Goal: Information Seeking & Learning: Learn about a topic

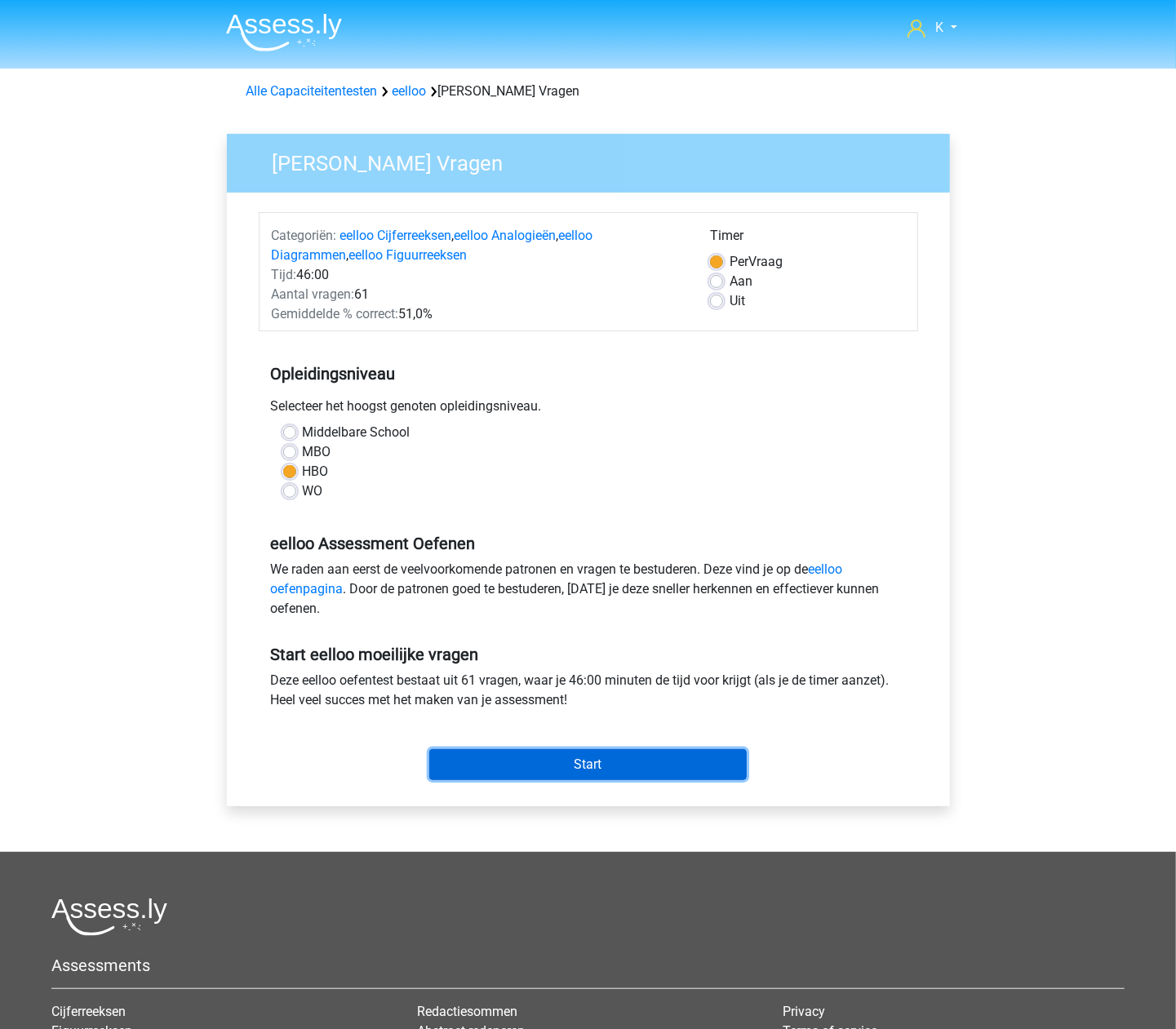
click at [594, 758] on input "Start" at bounding box center [588, 764] width 317 height 31
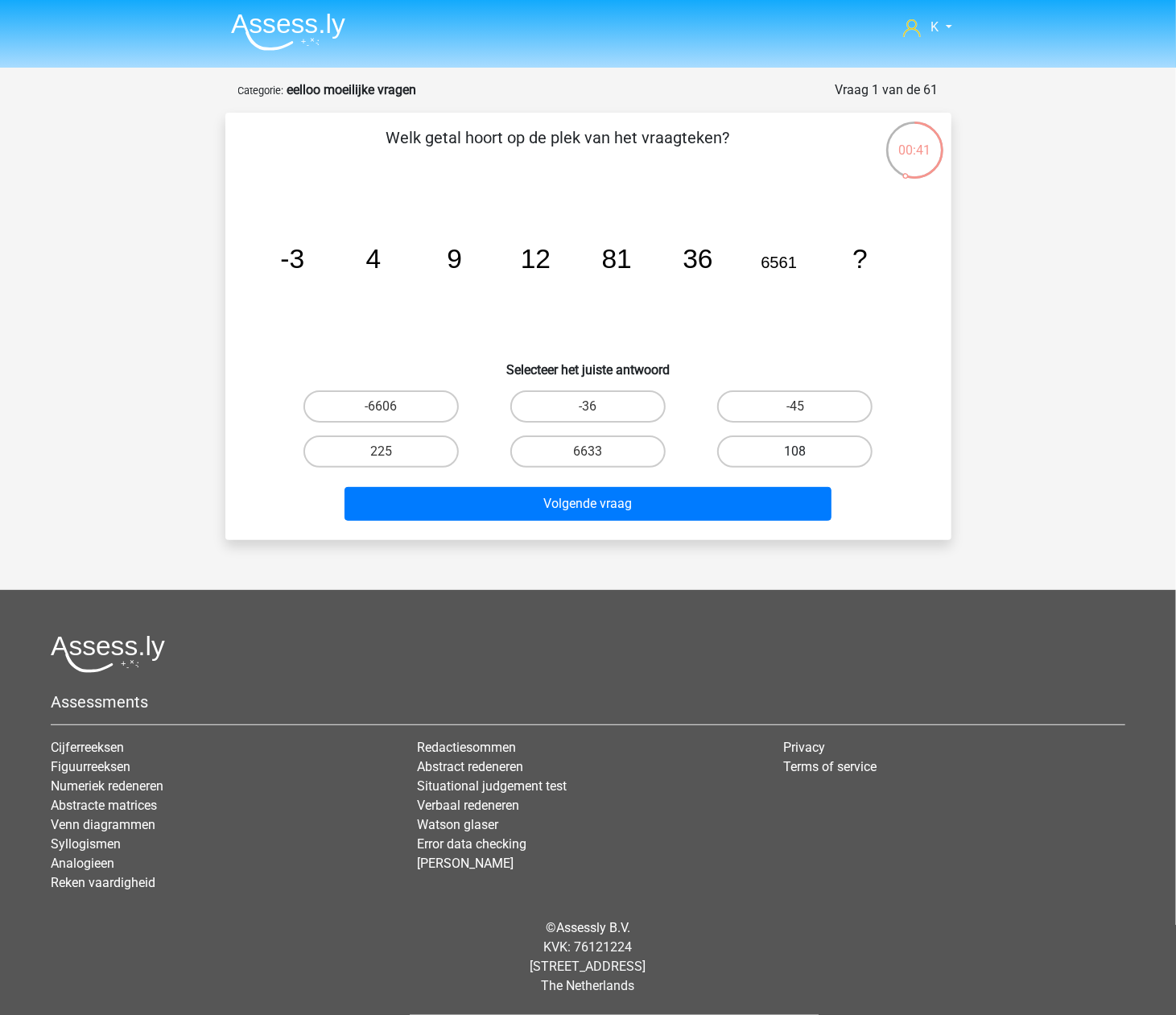
click at [768, 451] on label "108" at bounding box center [795, 451] width 156 height 32
click at [795, 451] on input "108" at bounding box center [800, 456] width 11 height 11
radio input "true"
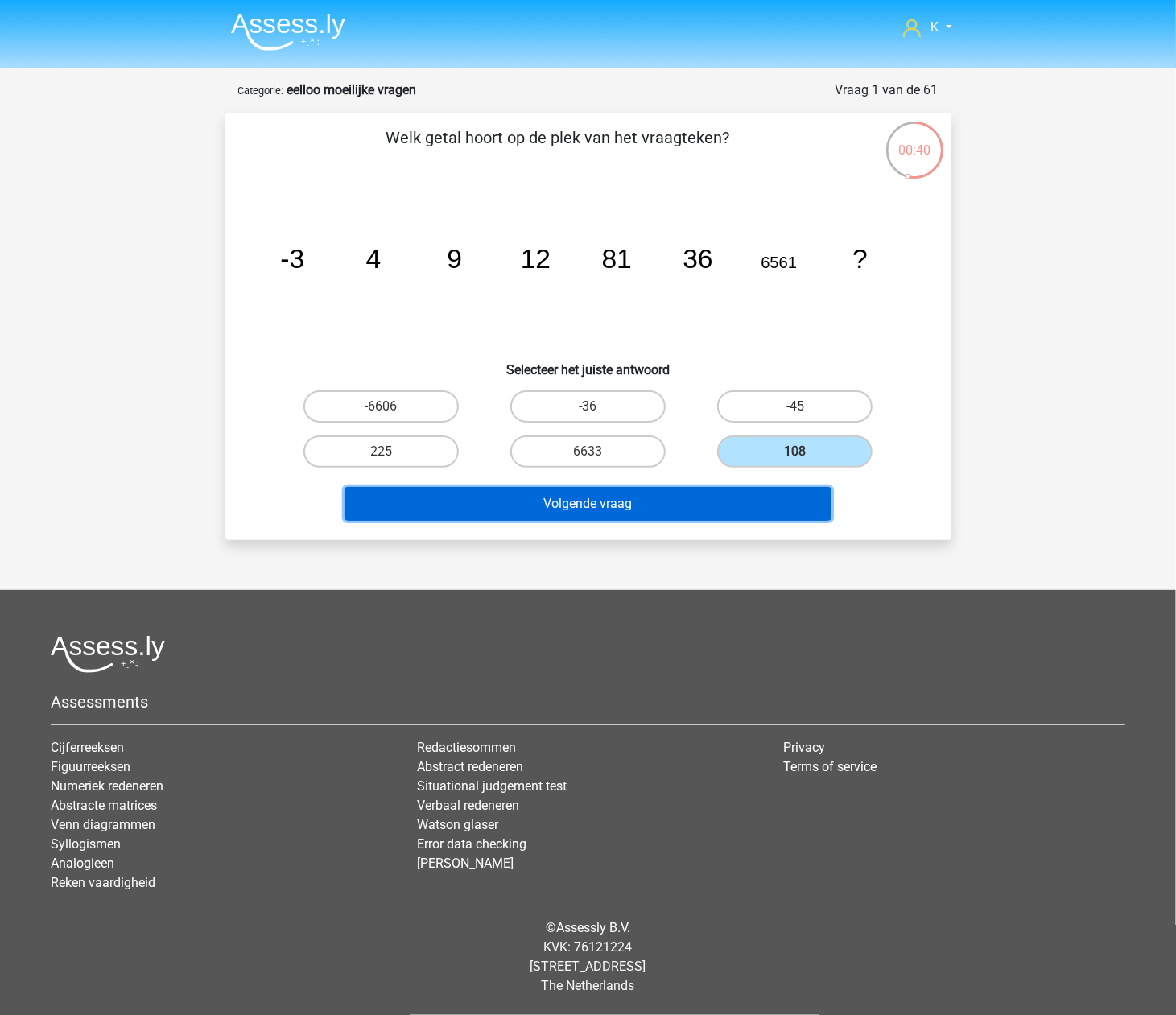
click at [761, 491] on button "Volgende vraag" at bounding box center [587, 503] width 487 height 34
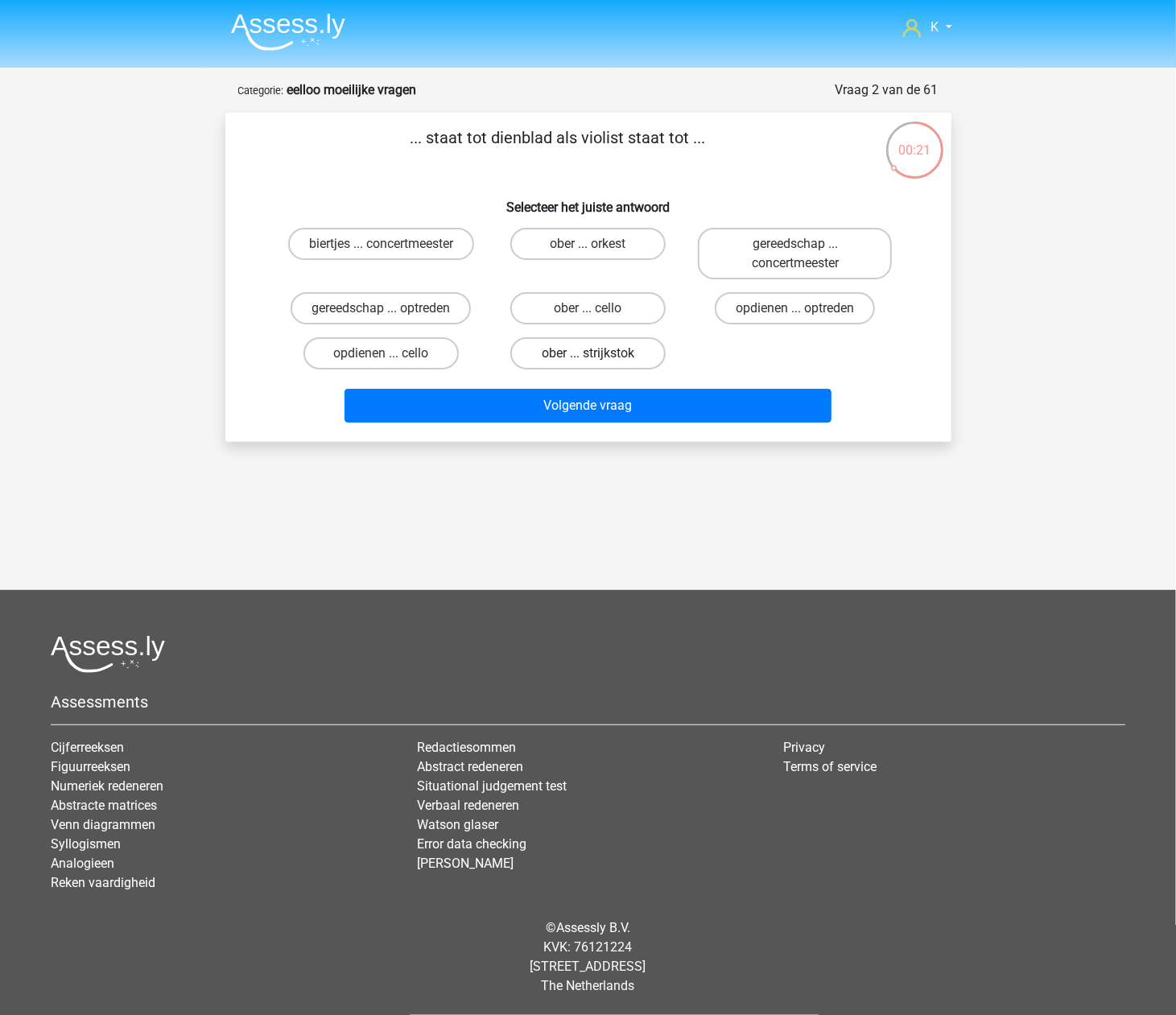
click at [615, 346] on label "ober ... strijkstok" at bounding box center [587, 353] width 156 height 32
click at [598, 353] on input "ober ... strijkstok" at bounding box center [592, 358] width 11 height 11
radio input "true"
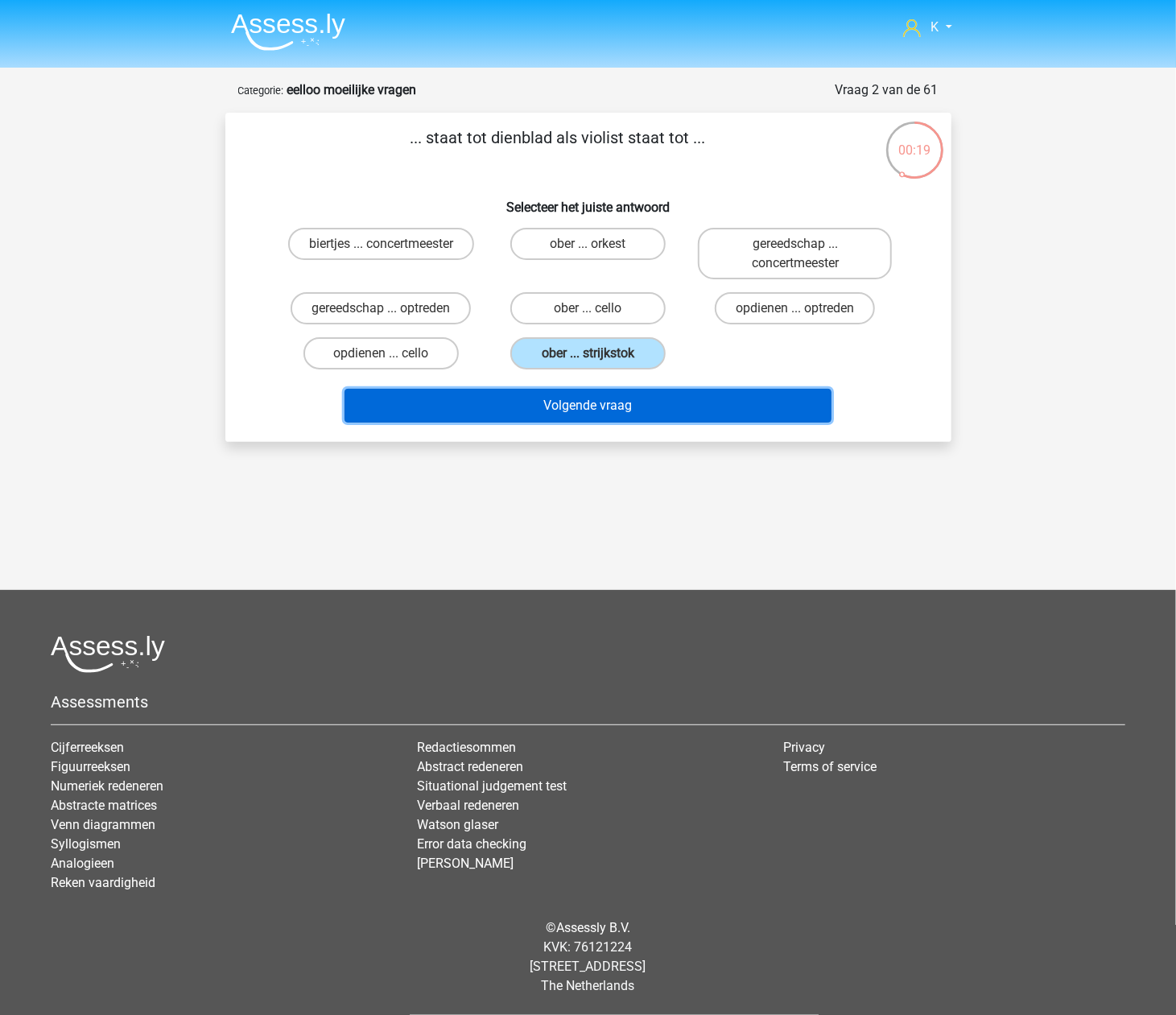
click at [593, 404] on button "Volgende vraag" at bounding box center [587, 405] width 487 height 34
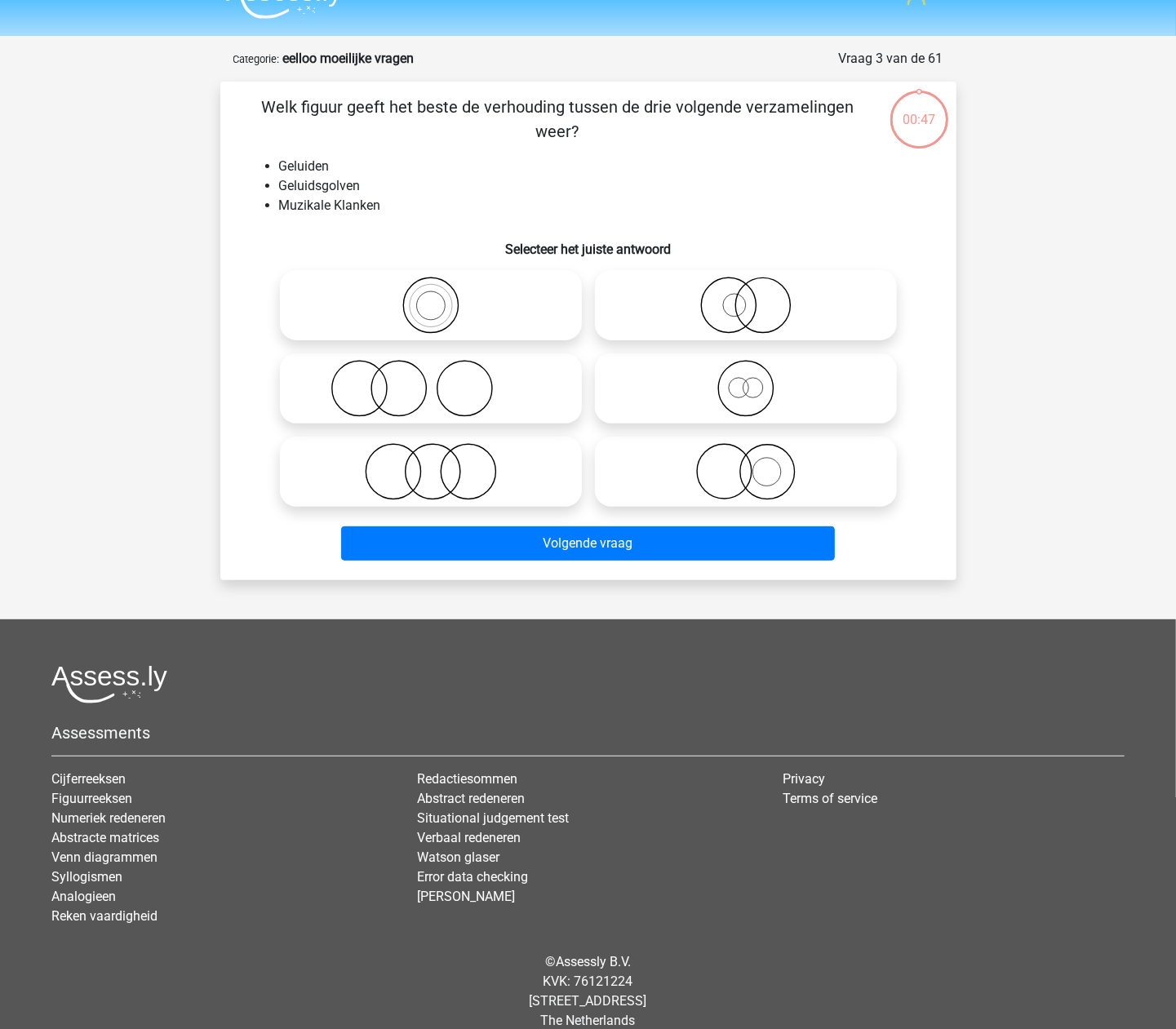
scroll to position [53, 0]
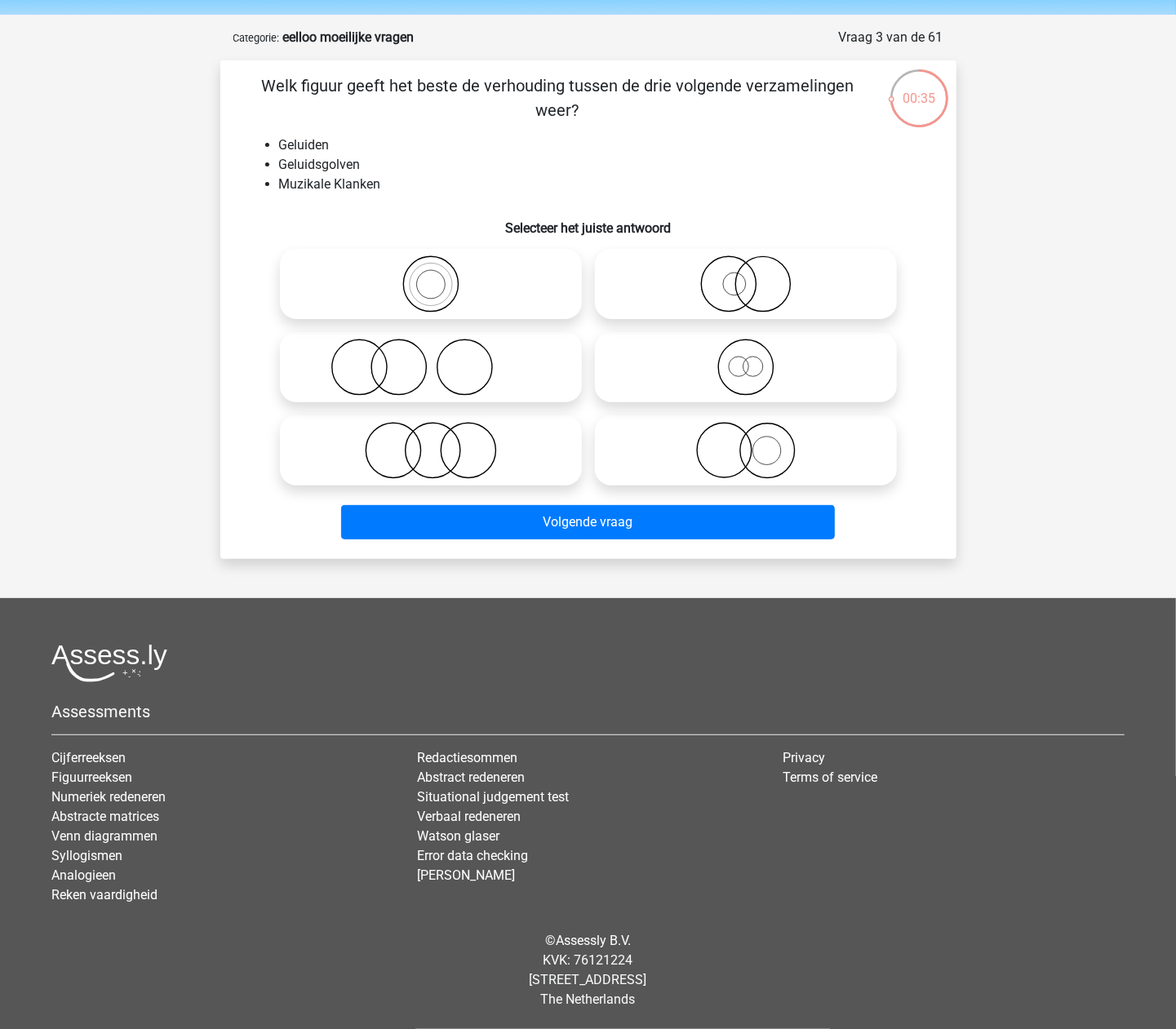
click at [497, 299] on icon at bounding box center [431, 284] width 289 height 57
click at [442, 276] on input "radio" at bounding box center [436, 271] width 11 height 11
radio input "true"
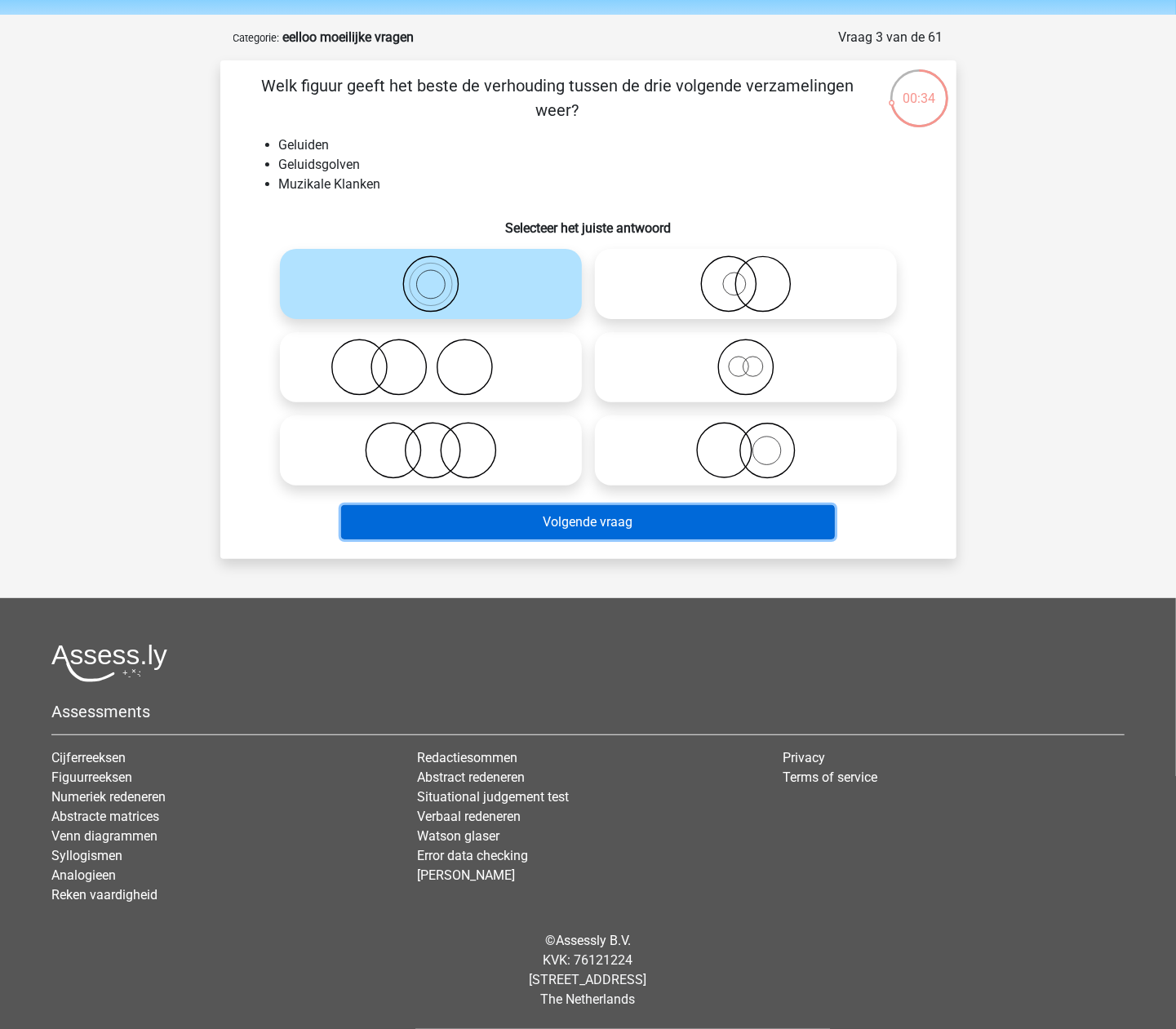
click at [516, 511] on button "Volgende vraag" at bounding box center [587, 522] width 494 height 34
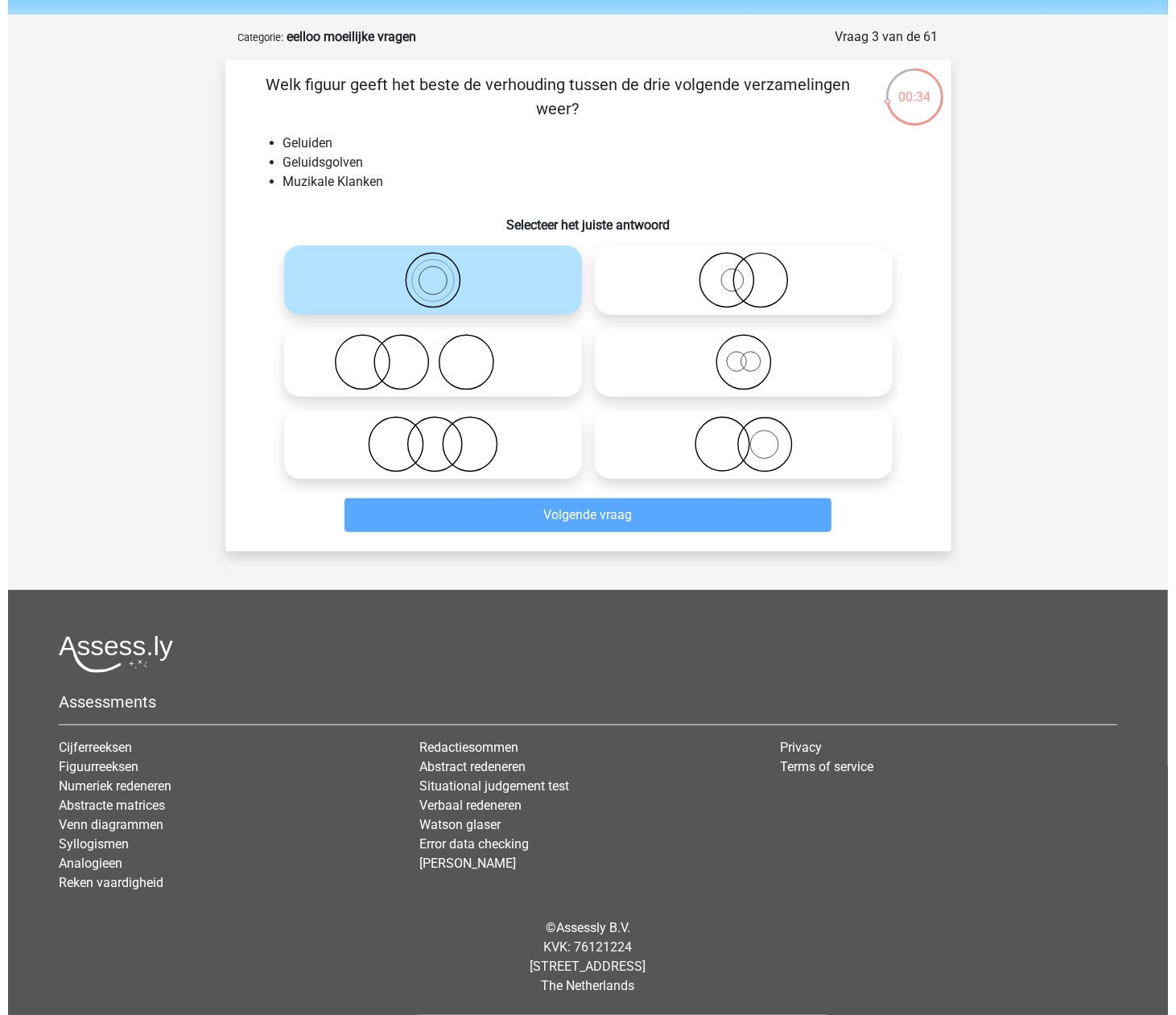
scroll to position [0, 0]
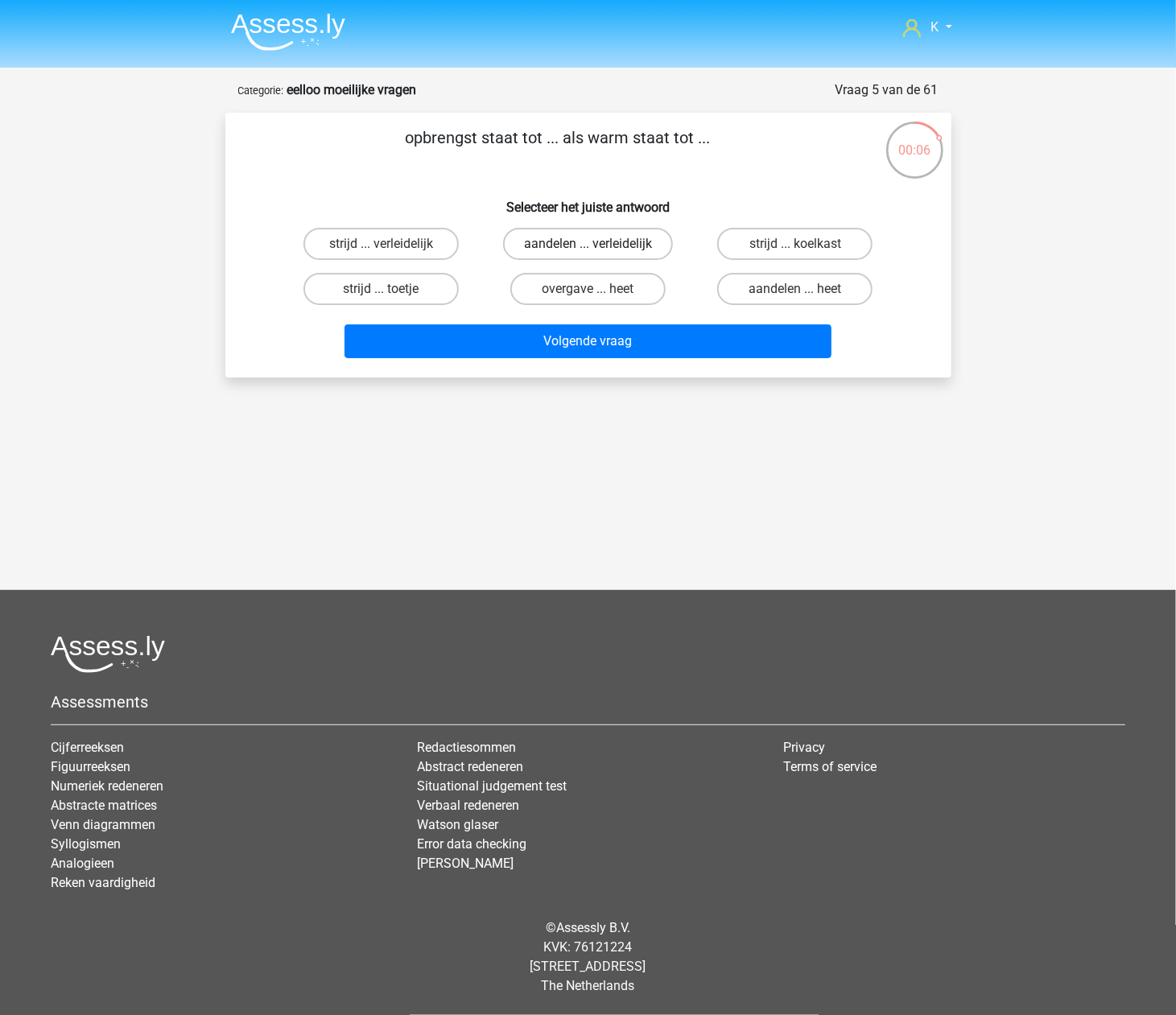
click at [554, 246] on label "aandelen ... verleidelijk" at bounding box center [588, 244] width 170 height 32
click at [587, 246] on input "aandelen ... verleidelijk" at bounding box center [592, 249] width 11 height 11
radio input "true"
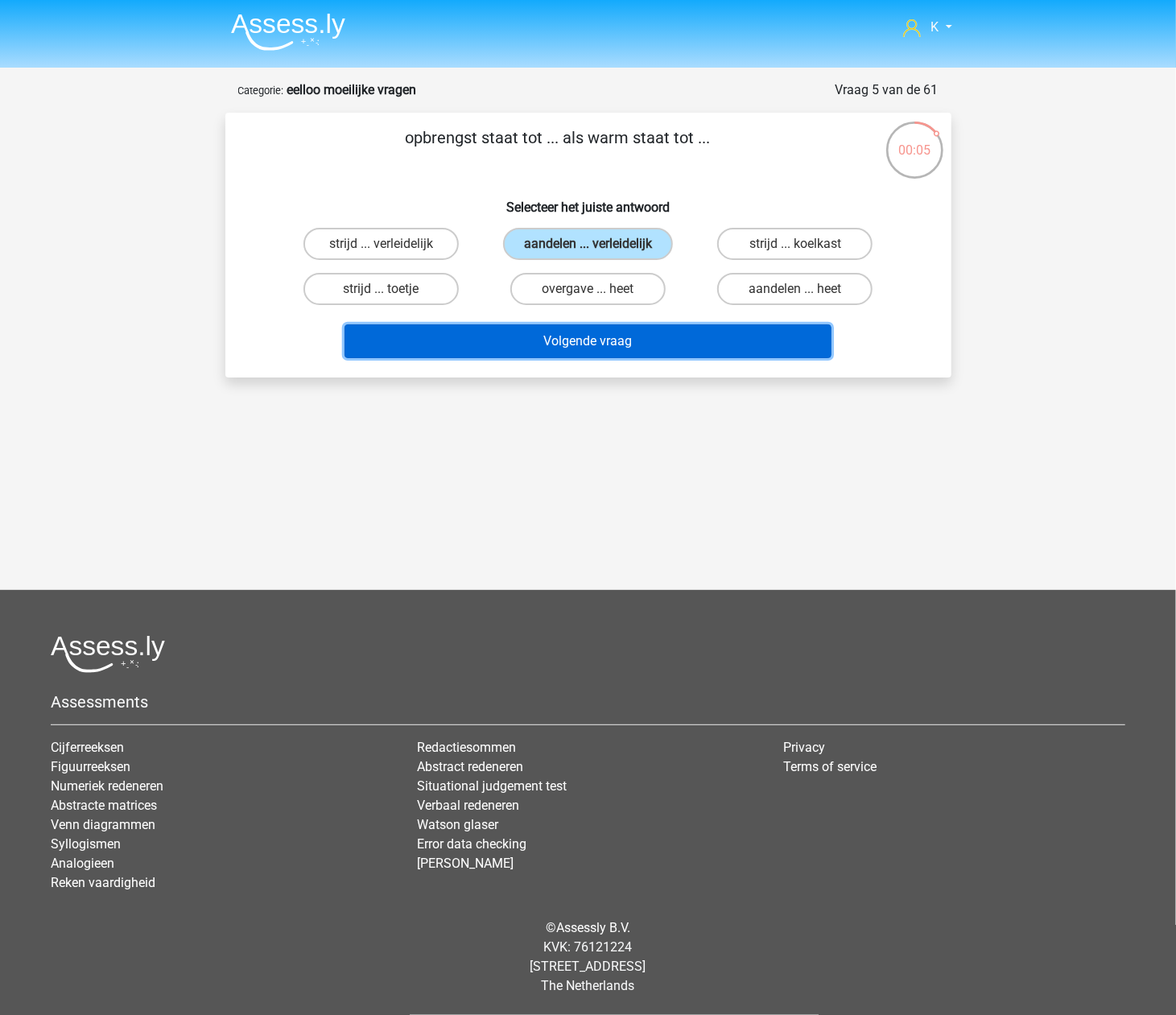
click at [568, 352] on button "Volgende vraag" at bounding box center [587, 341] width 487 height 34
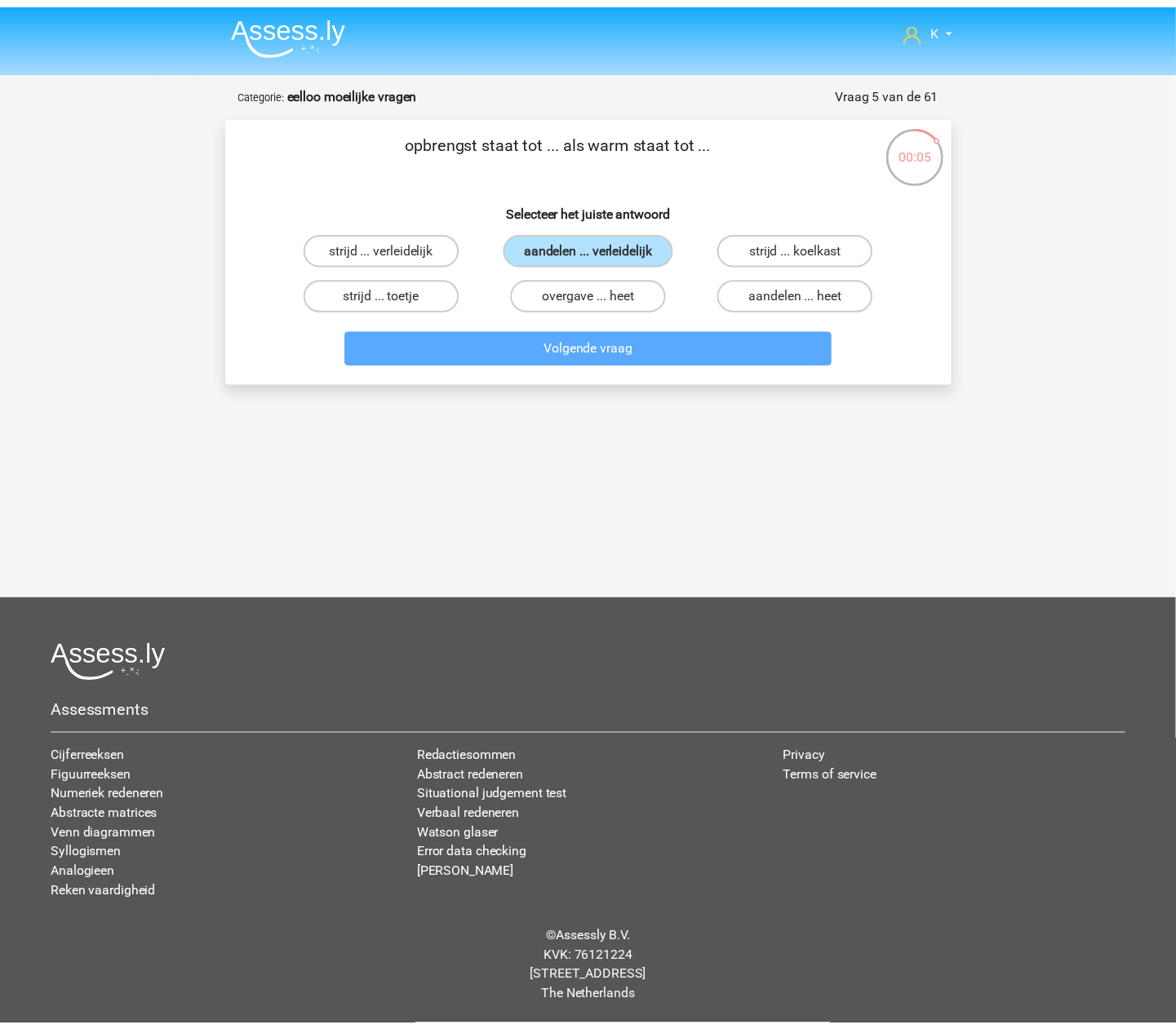
scroll to position [53, 0]
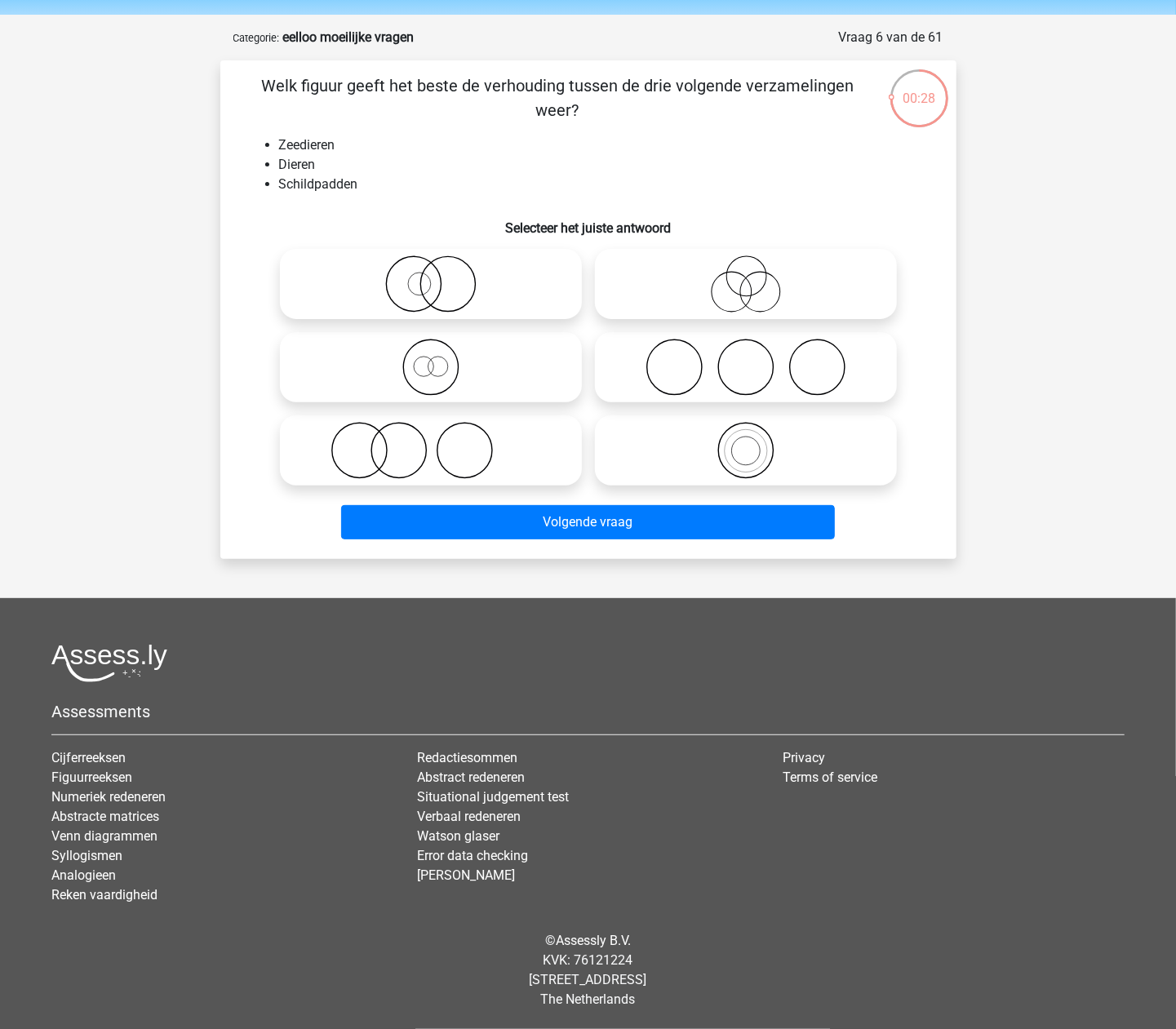
click at [828, 464] on icon at bounding box center [746, 450] width 289 height 57
click at [757, 443] on input "radio" at bounding box center [751, 437] width 11 height 11
radio input "true"
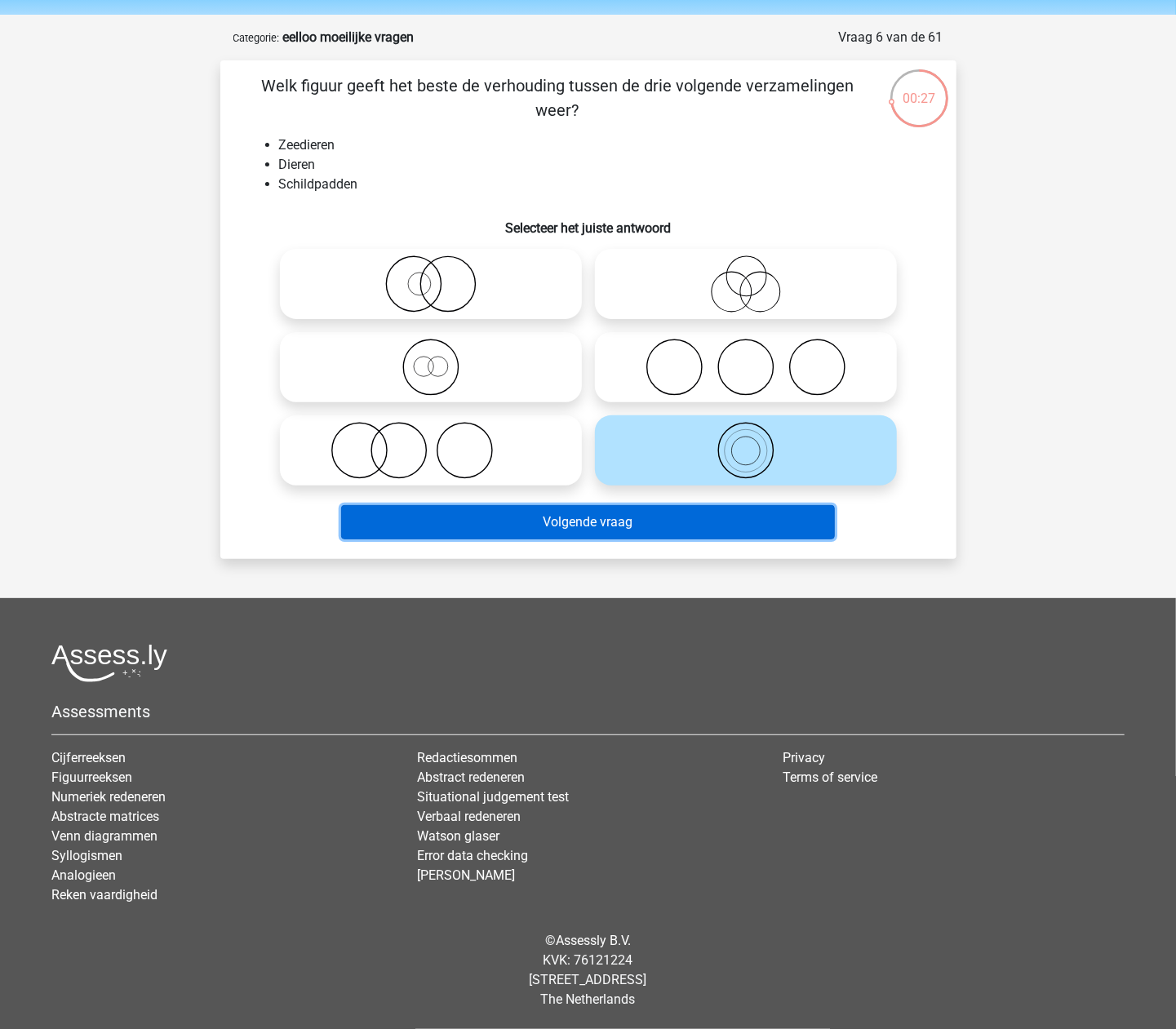
click at [766, 524] on button "Volgende vraag" at bounding box center [587, 522] width 494 height 34
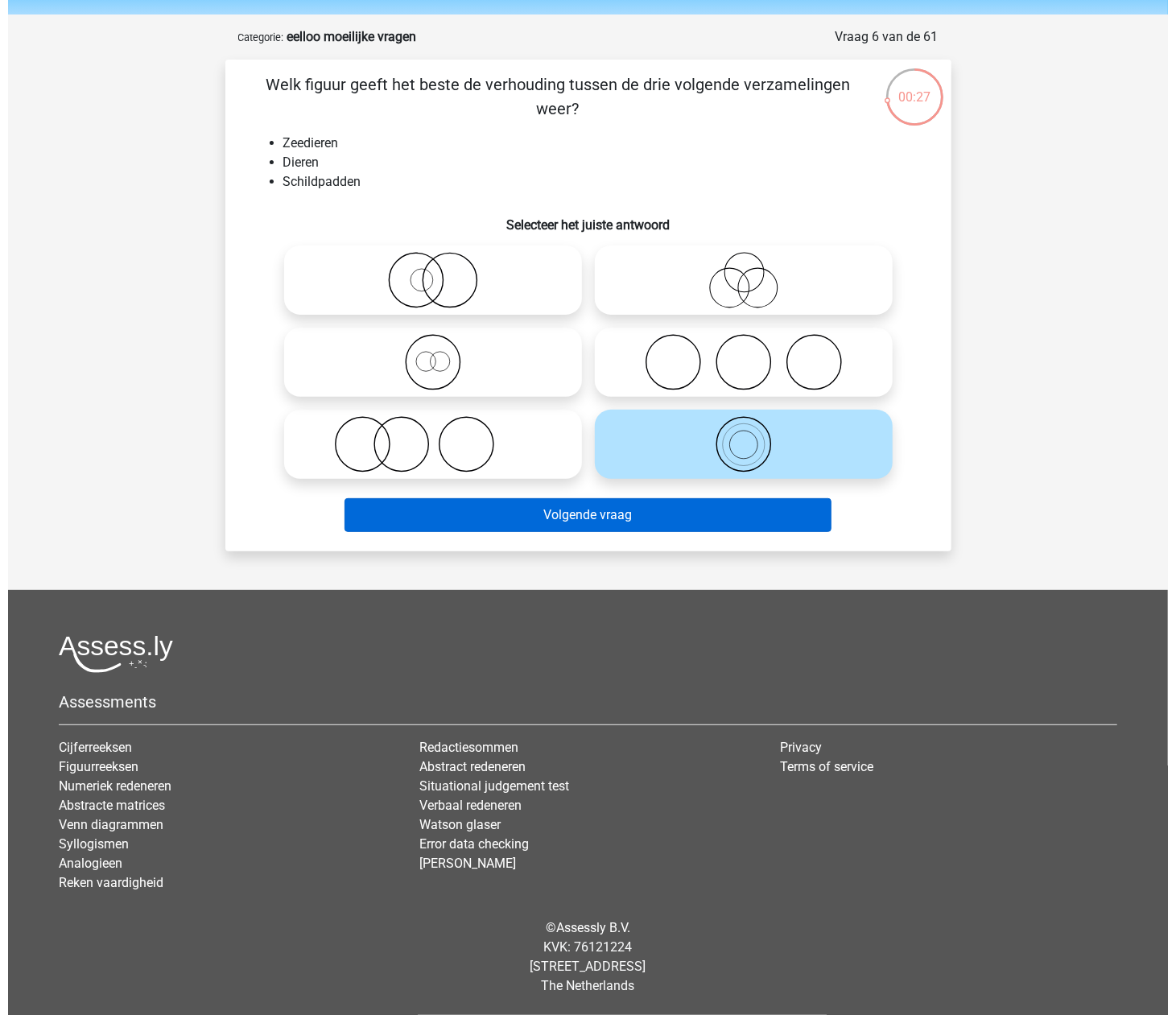
scroll to position [0, 0]
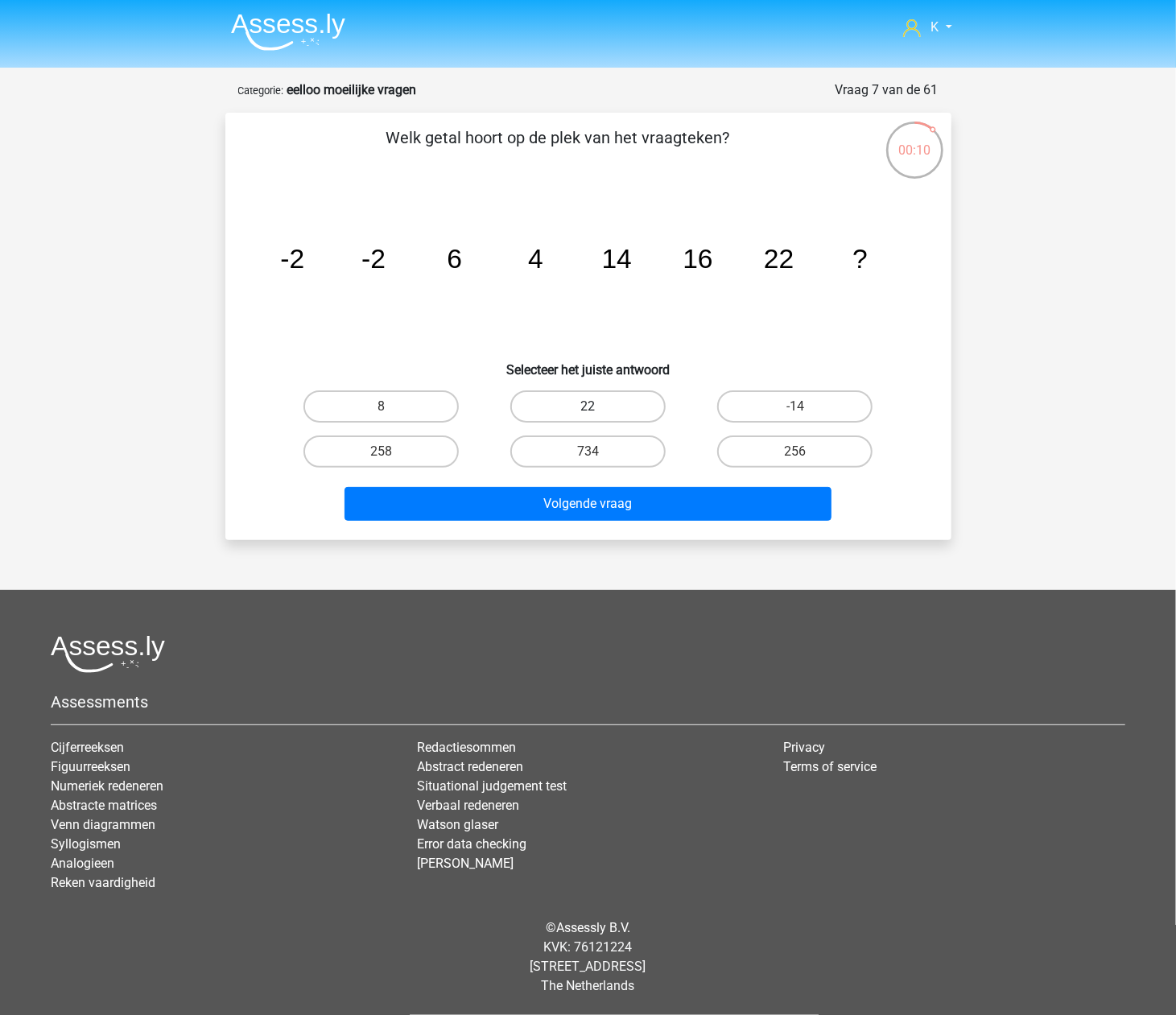
click at [600, 405] on label "22" at bounding box center [587, 406] width 156 height 32
click at [598, 406] on input "22" at bounding box center [592, 411] width 11 height 11
radio input "true"
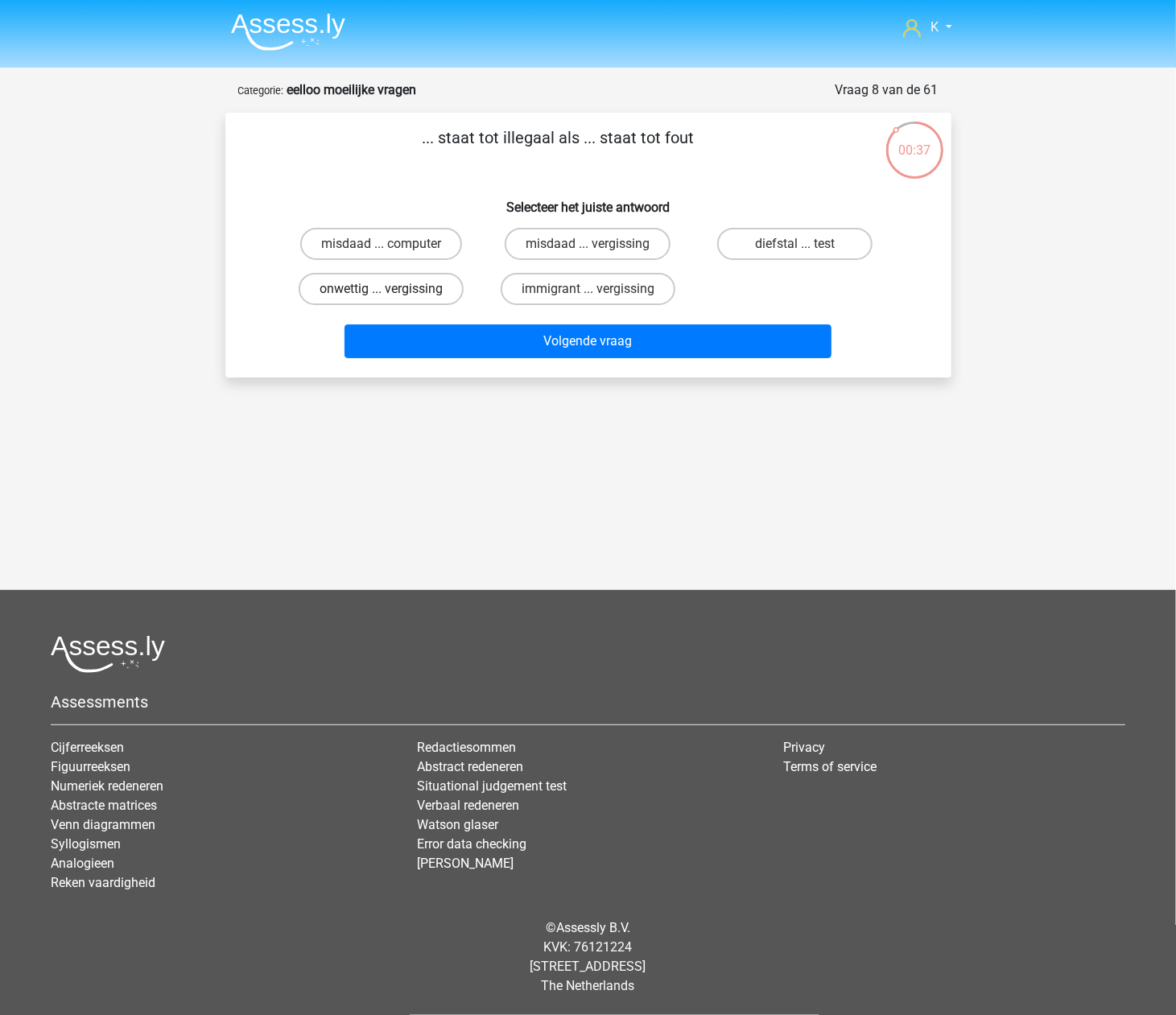
click at [436, 285] on label "onwettig ... vergissing" at bounding box center [381, 288] width 165 height 32
click at [391, 289] on input "onwettig ... vergissing" at bounding box center [385, 294] width 11 height 11
radio input "true"
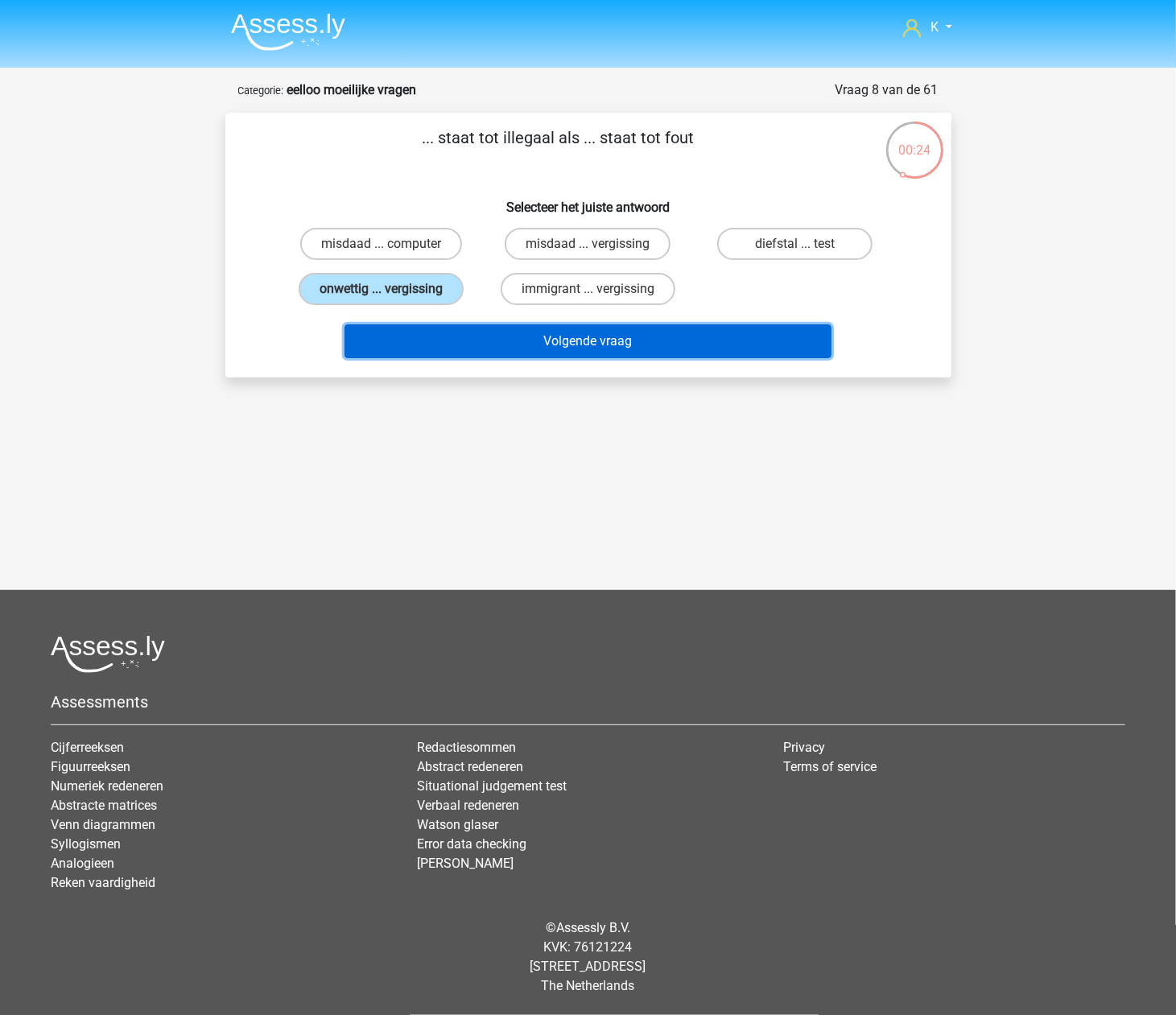
click at [512, 345] on button "Volgende vraag" at bounding box center [587, 341] width 487 height 34
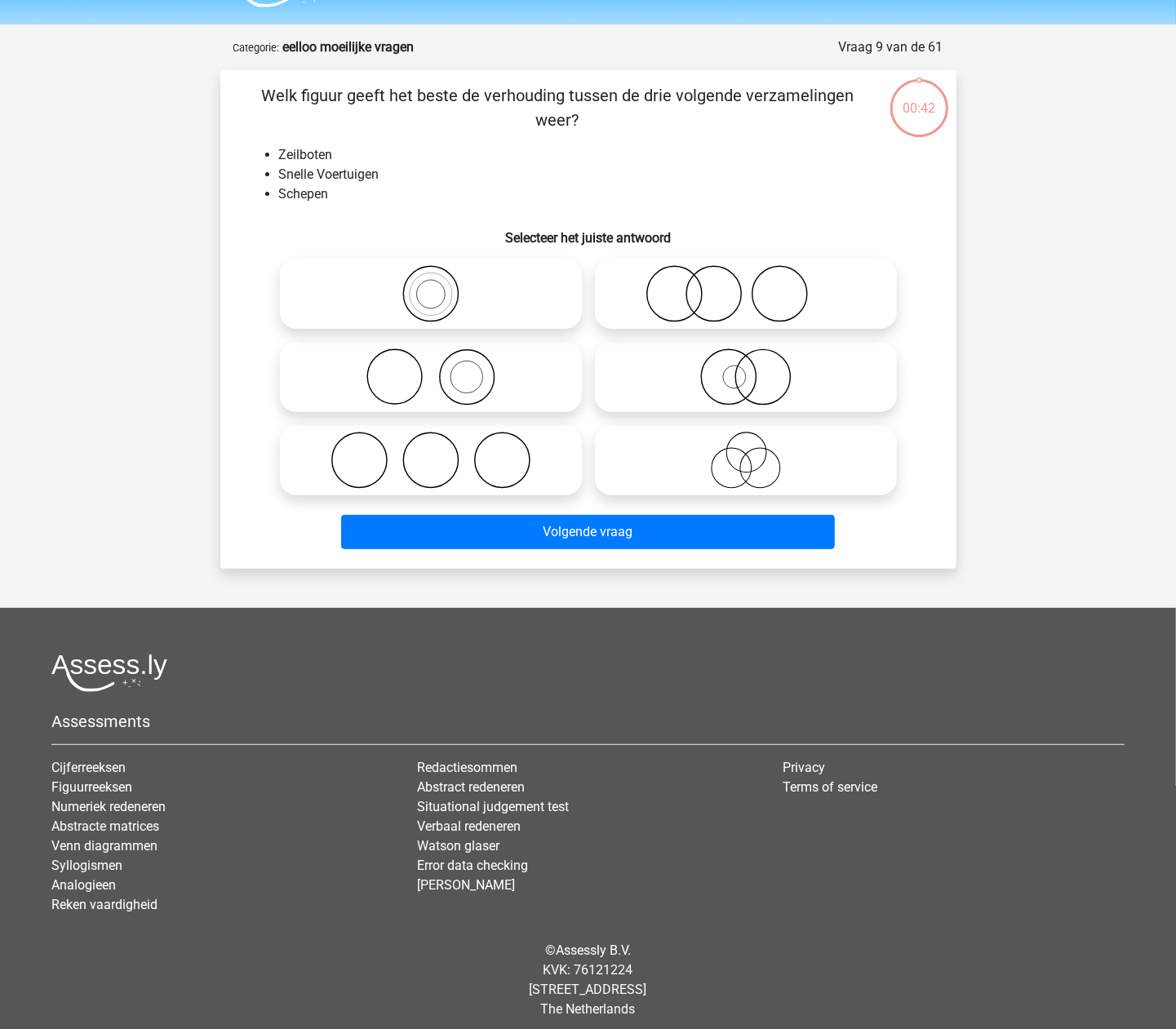
scroll to position [53, 0]
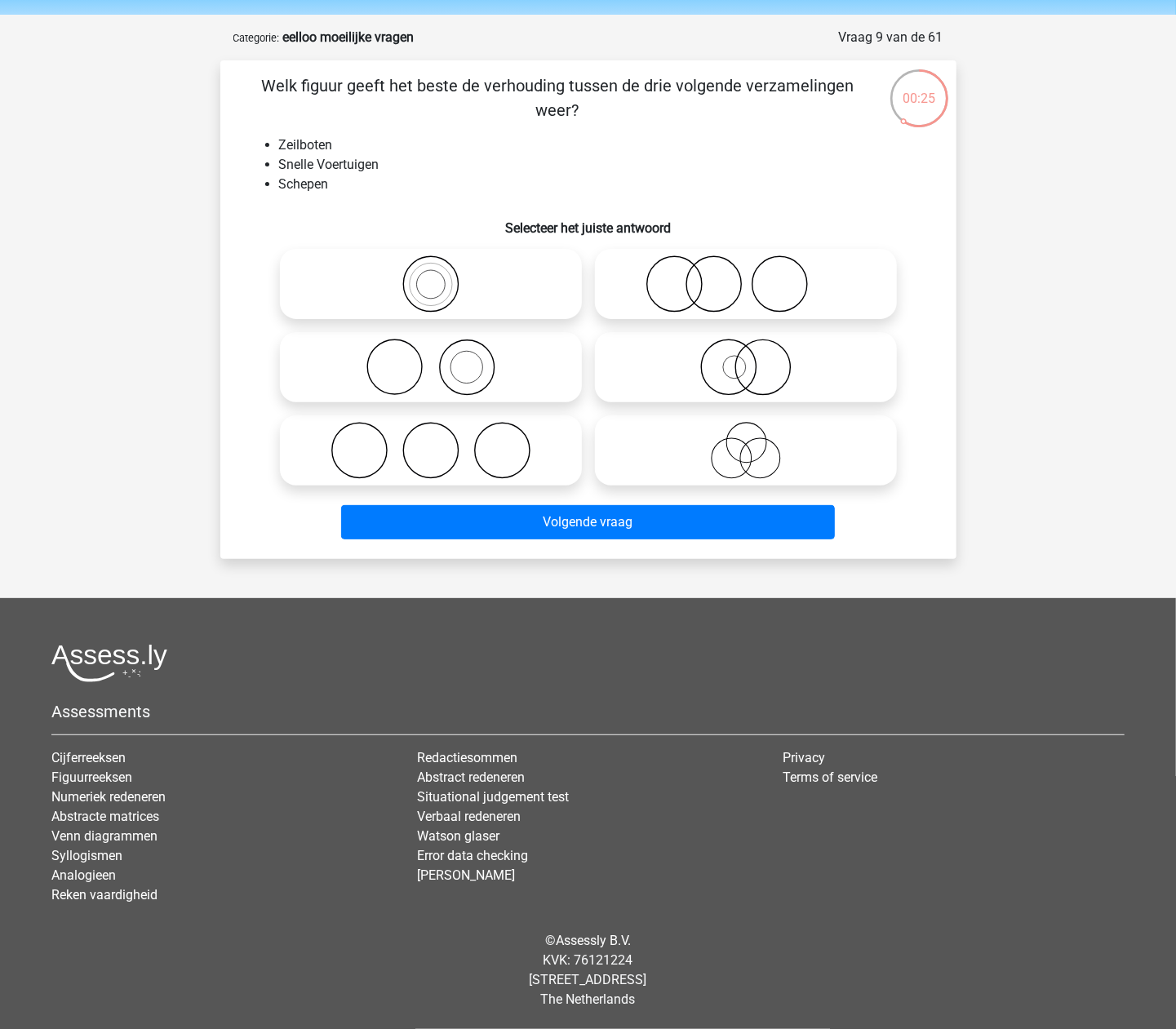
click at [732, 367] on icon at bounding box center [746, 367] width 289 height 57
click at [746, 359] on input "radio" at bounding box center [751, 353] width 11 height 11
radio input "true"
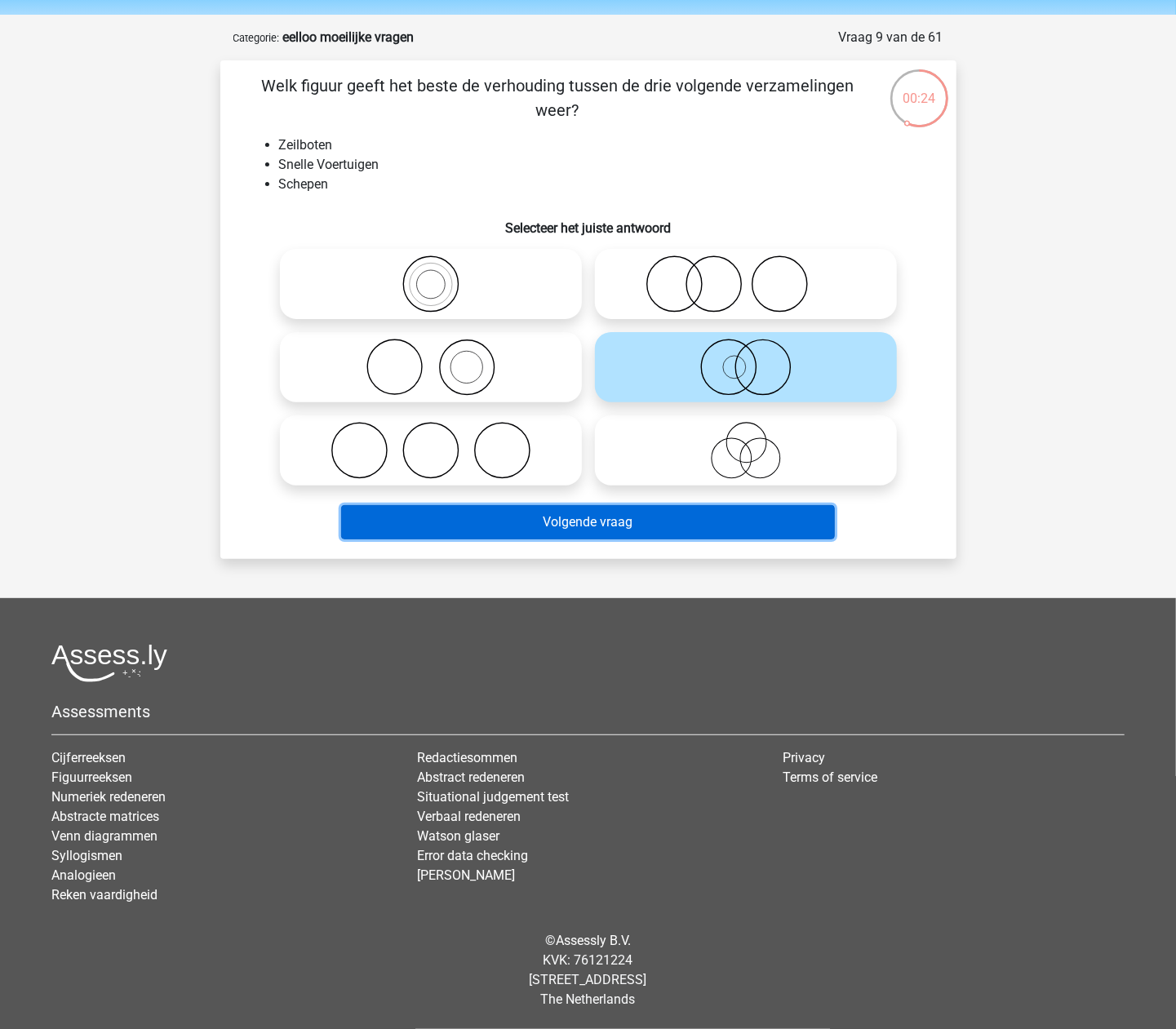
click at [696, 527] on button "Volgende vraag" at bounding box center [587, 522] width 494 height 34
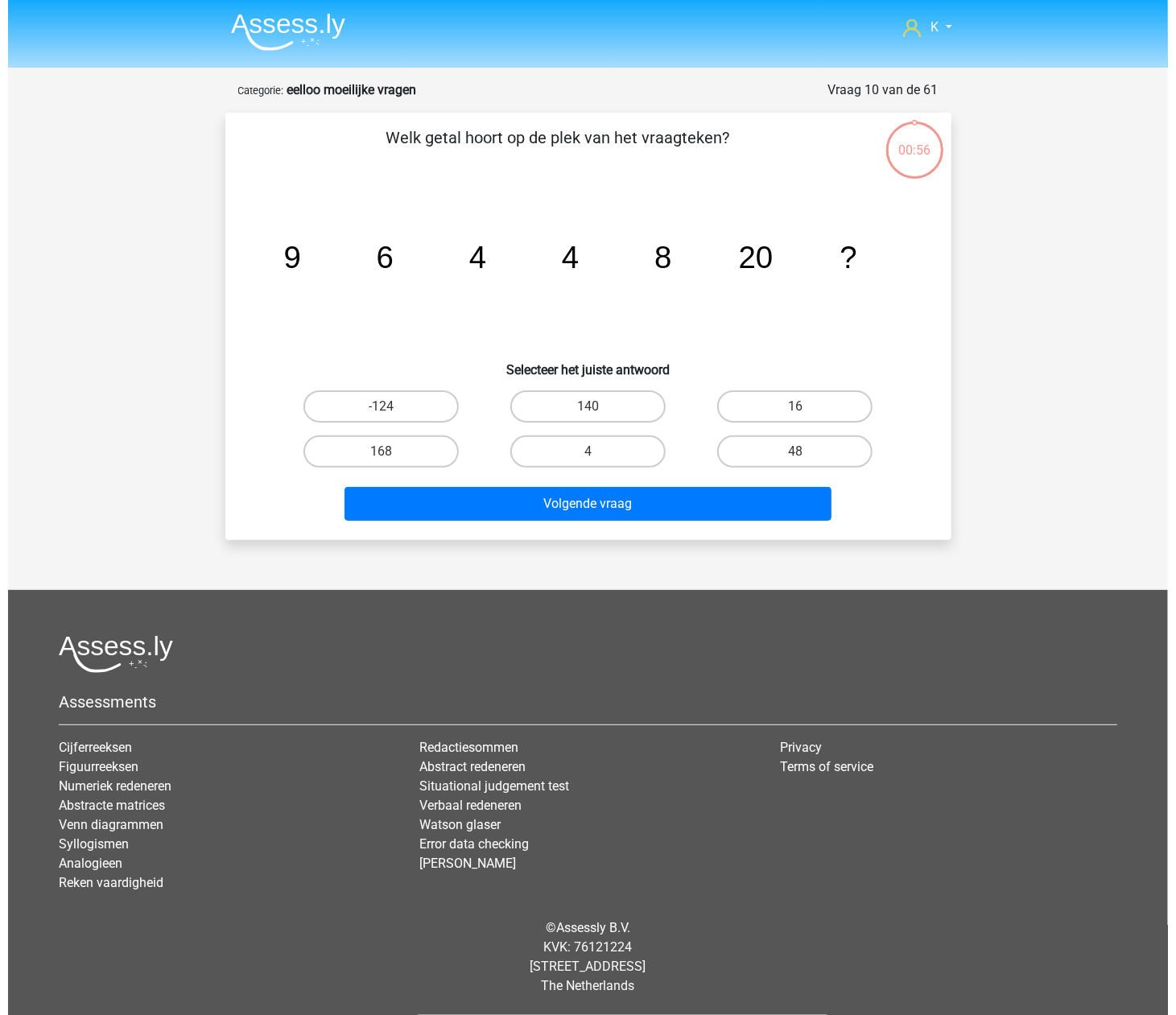
scroll to position [0, 0]
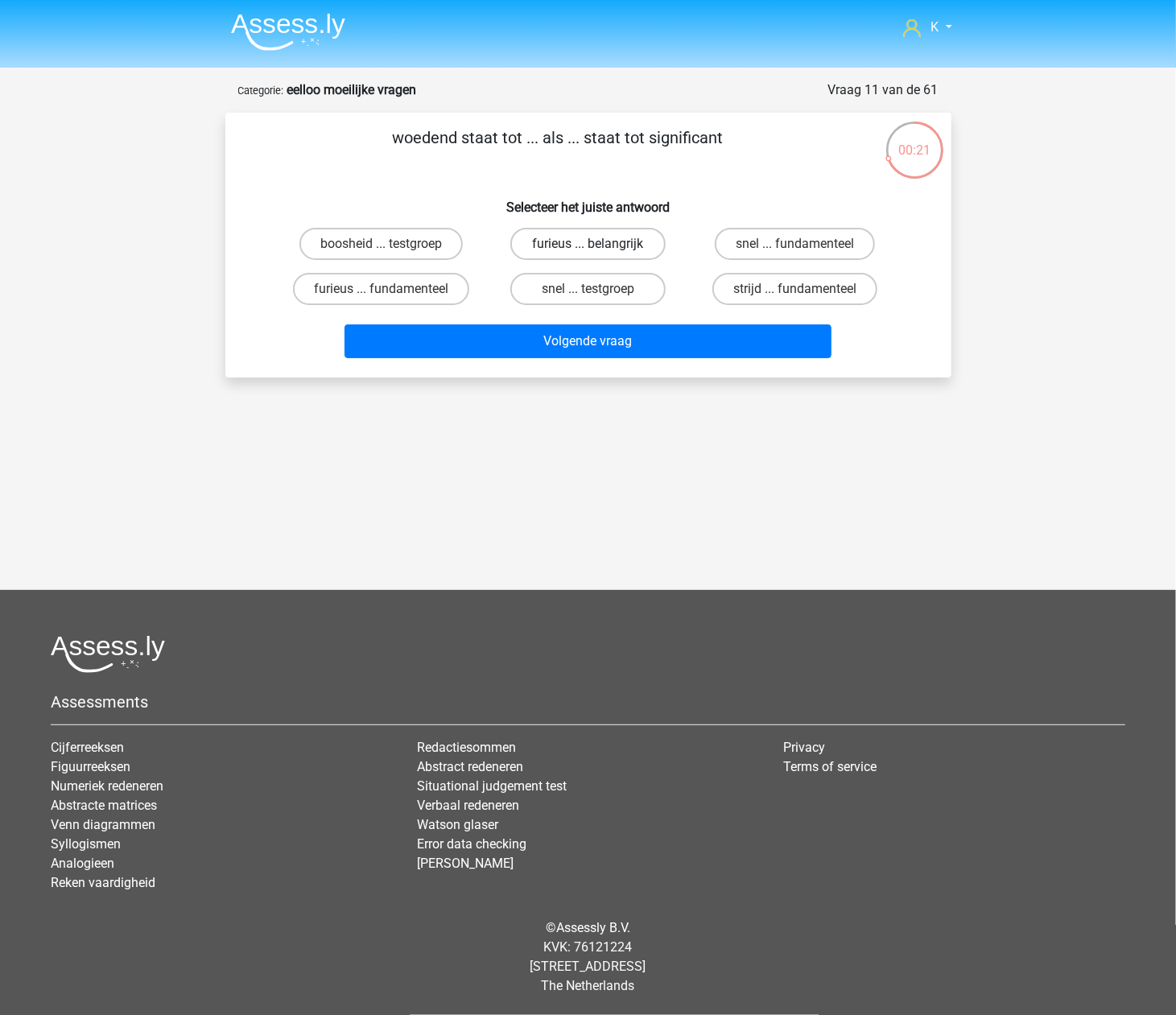
click at [636, 249] on label "furieus ... belangrijk" at bounding box center [587, 244] width 156 height 32
click at [598, 249] on input "furieus ... belangrijk" at bounding box center [592, 249] width 11 height 11
radio input "true"
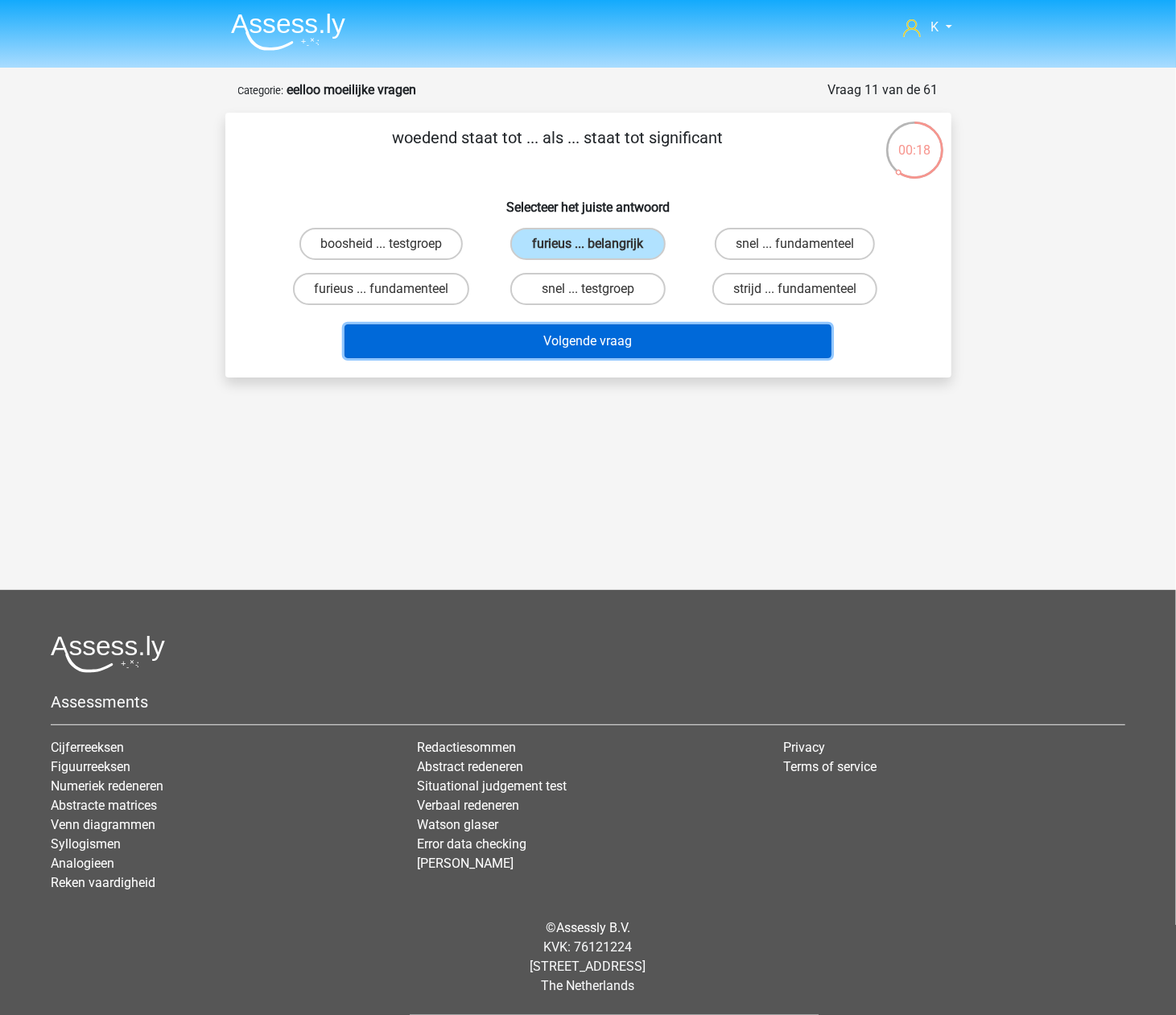
click at [651, 338] on button "Volgende vraag" at bounding box center [587, 341] width 487 height 34
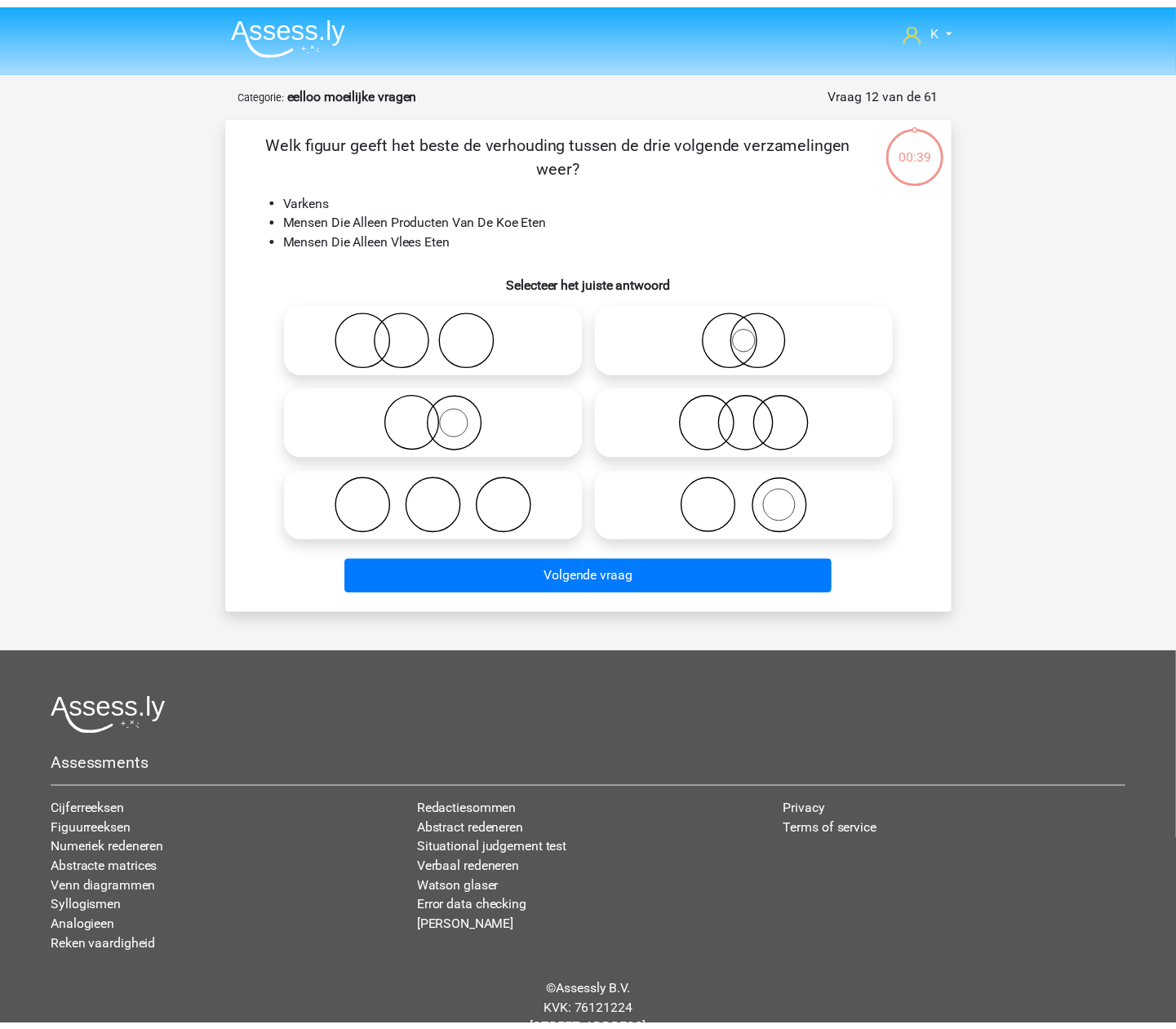
scroll to position [53, 0]
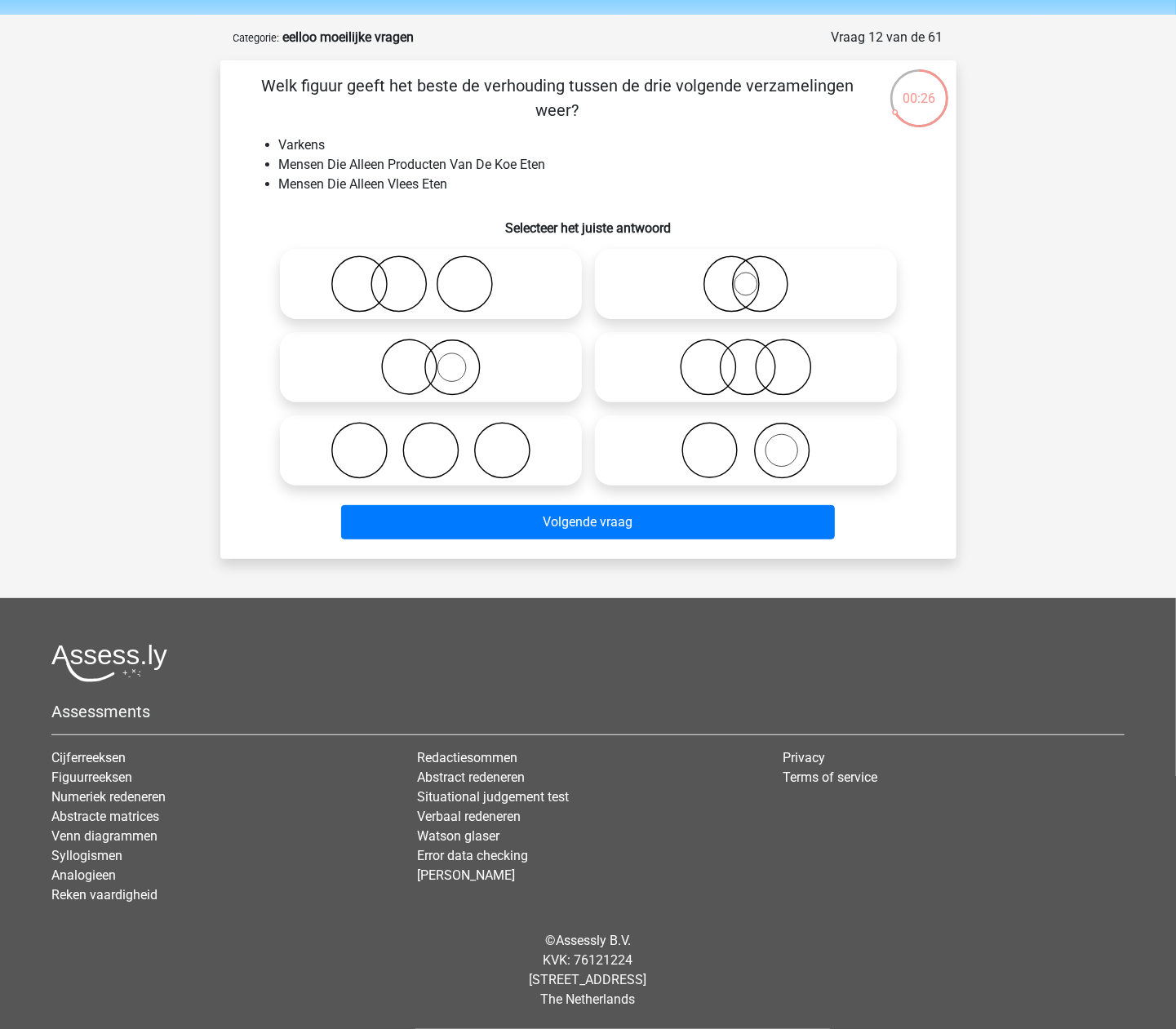
click at [727, 451] on icon at bounding box center [746, 450] width 289 height 57
click at [746, 443] on input "radio" at bounding box center [751, 437] width 11 height 11
radio input "true"
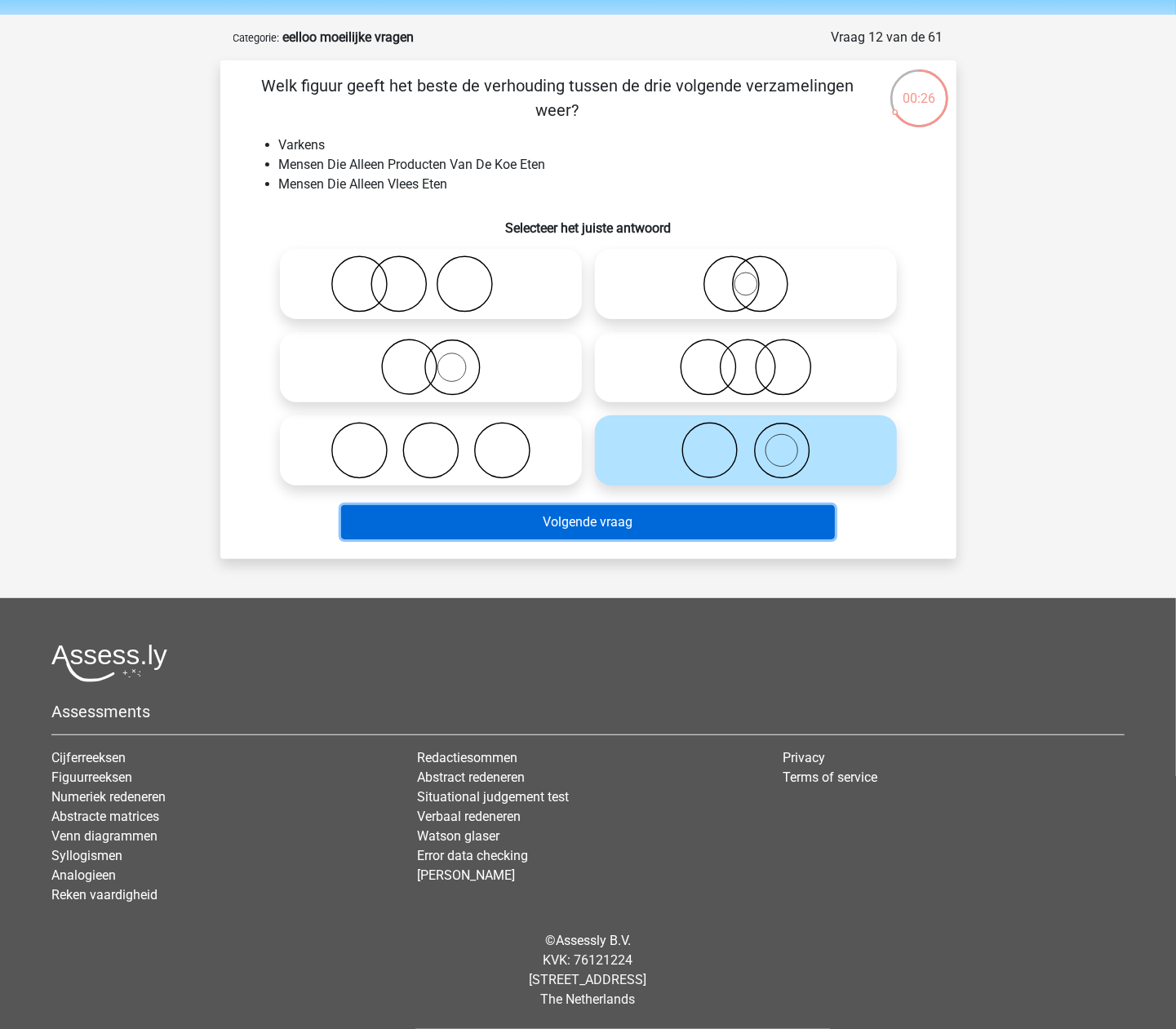
click at [720, 520] on button "Volgende vraag" at bounding box center [587, 522] width 494 height 34
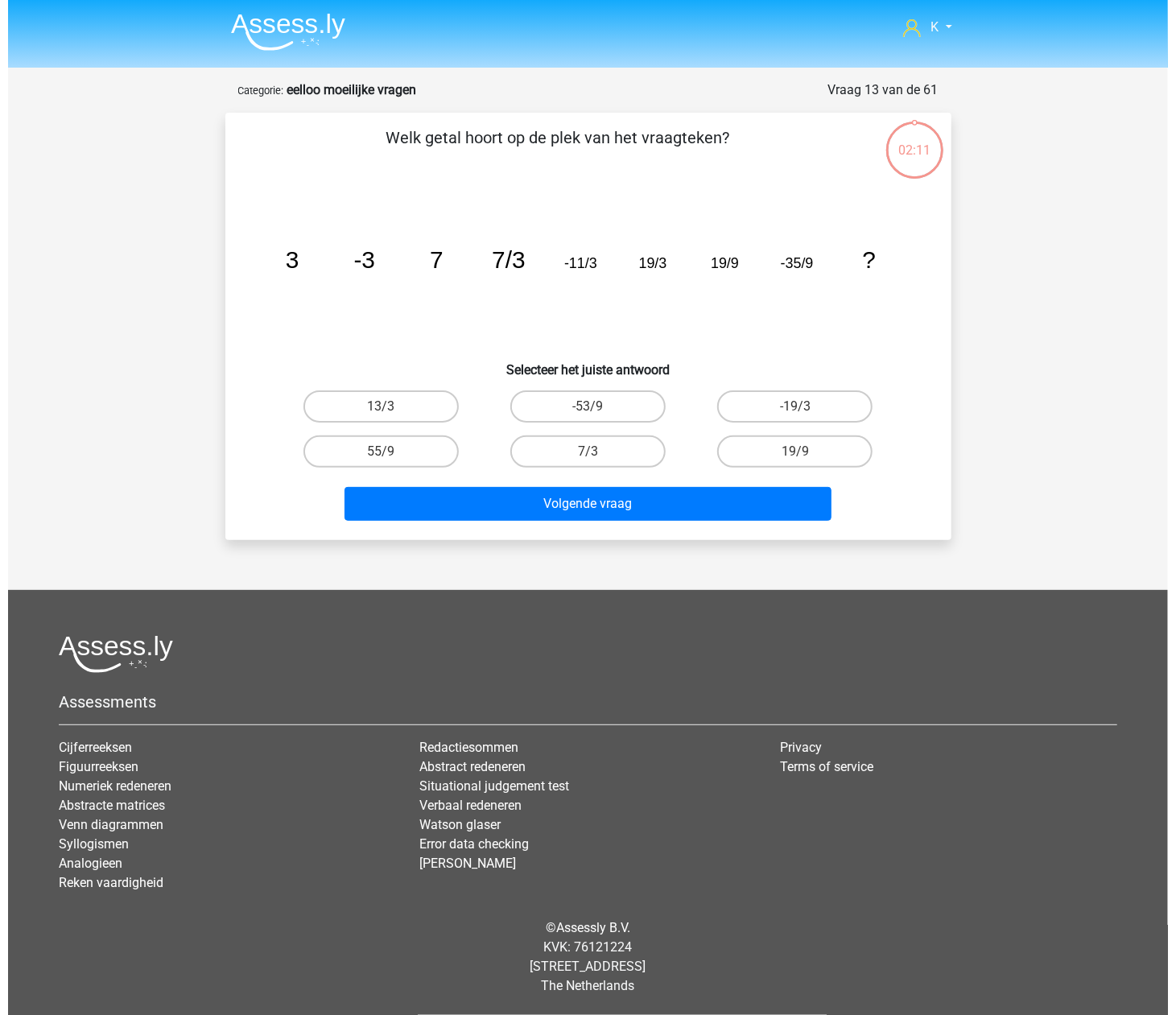
scroll to position [0, 0]
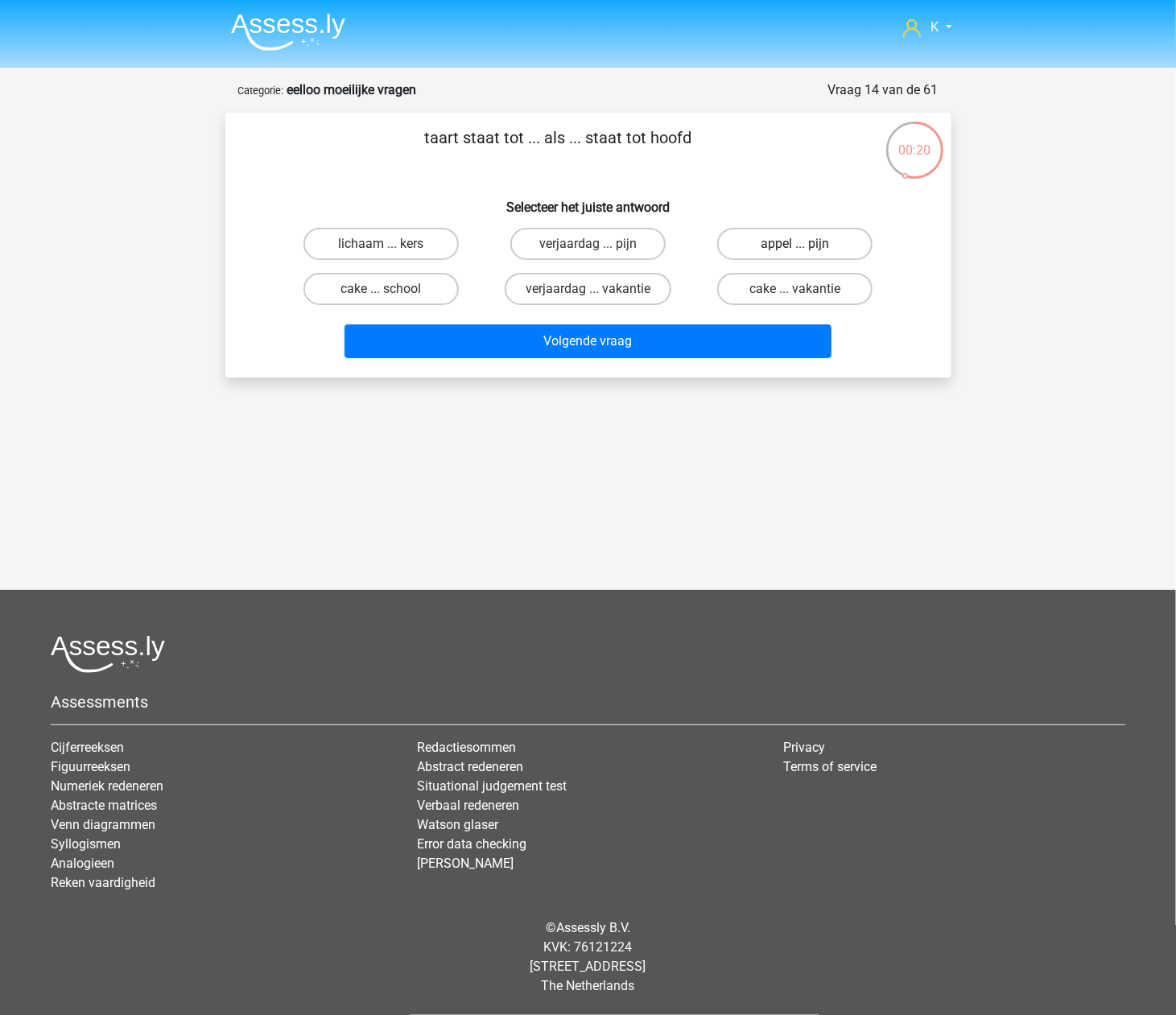
click at [837, 243] on label "appel ... pijn" at bounding box center [795, 244] width 156 height 32
click at [805, 244] on input "appel ... pijn" at bounding box center [800, 249] width 11 height 11
radio input "true"
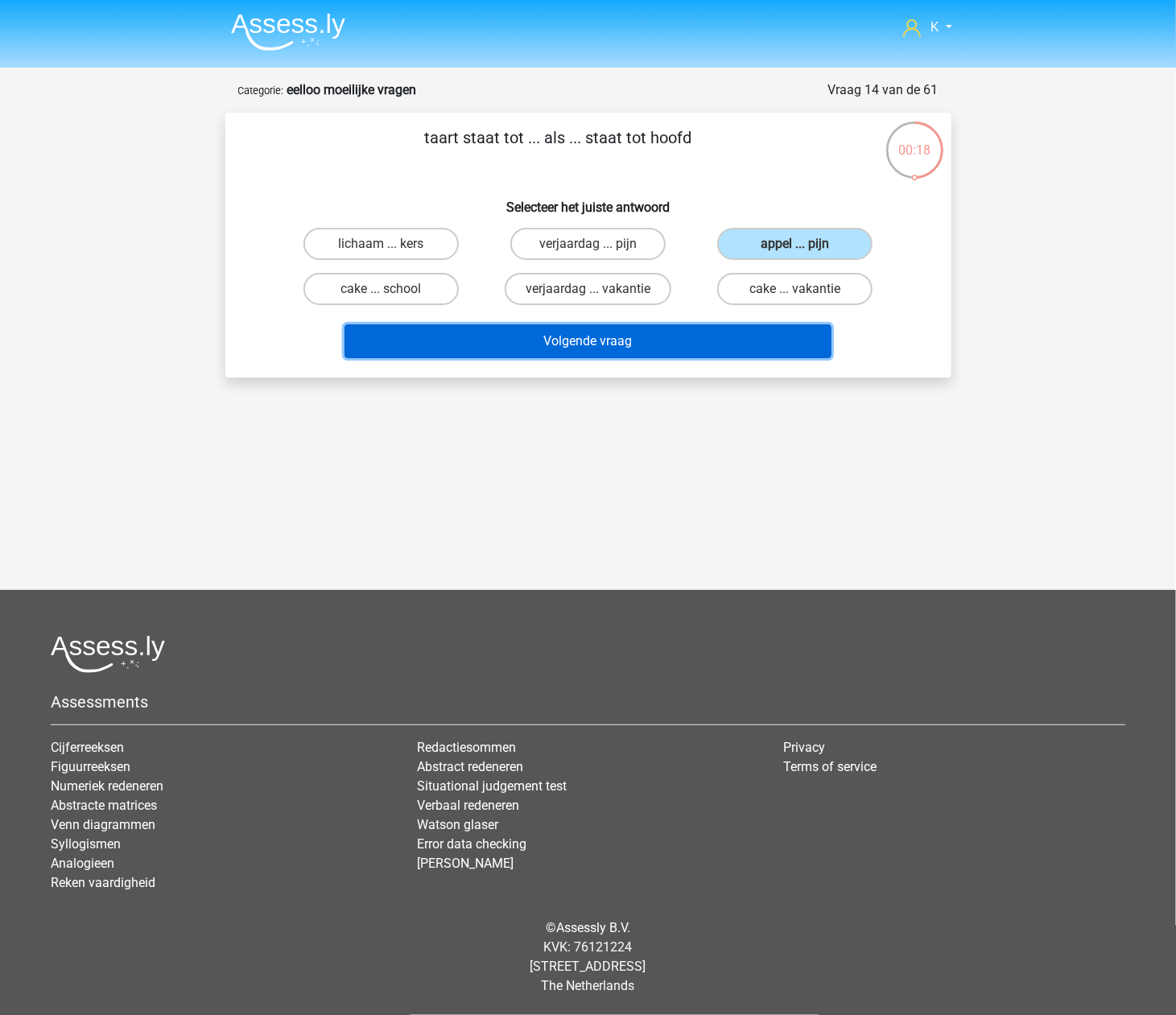
click at [690, 330] on button "Volgende vraag" at bounding box center [587, 341] width 487 height 34
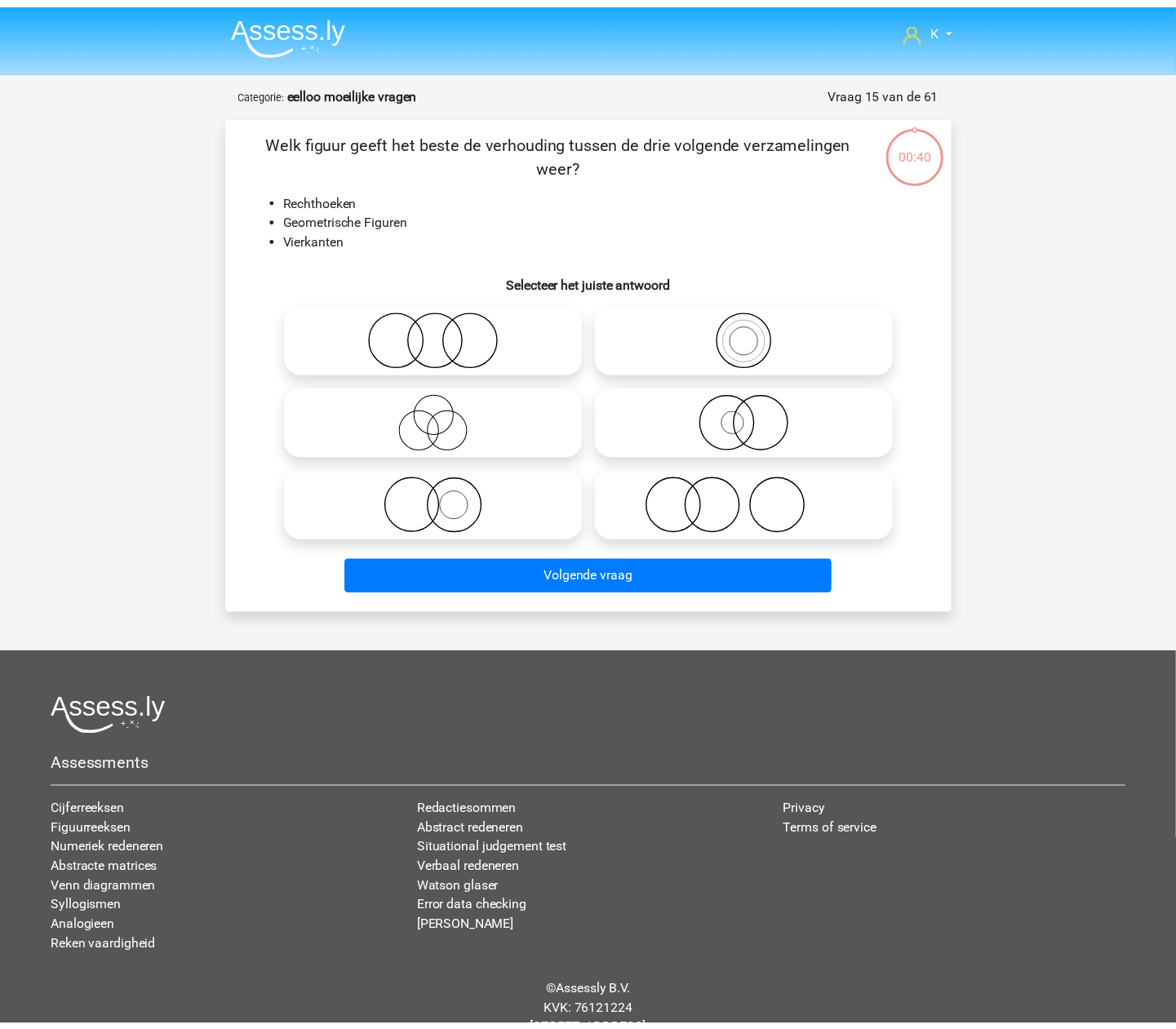
scroll to position [53, 0]
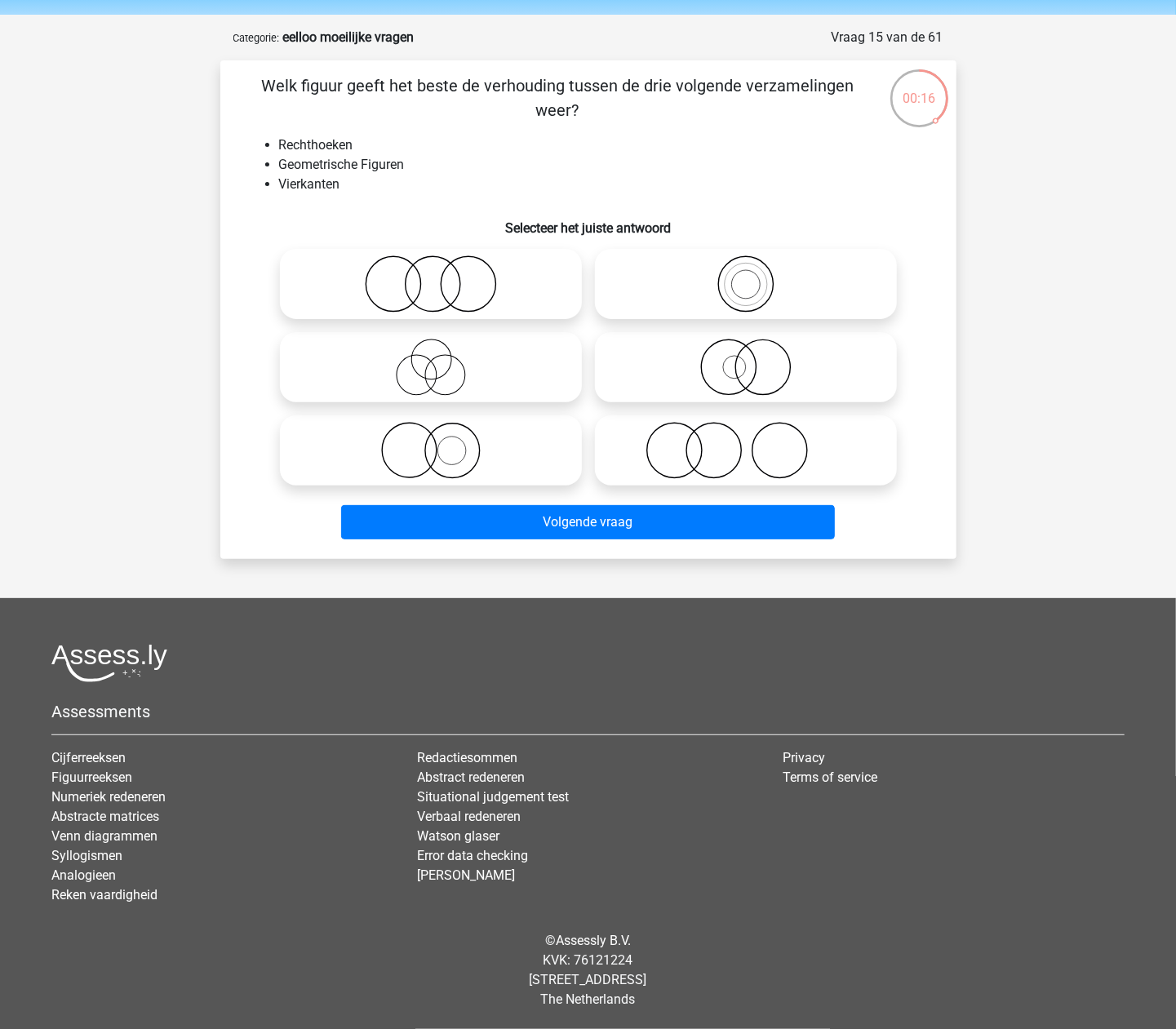
click at [778, 281] on icon at bounding box center [746, 284] width 289 height 57
click at [757, 276] on input "radio" at bounding box center [751, 271] width 11 height 11
radio input "true"
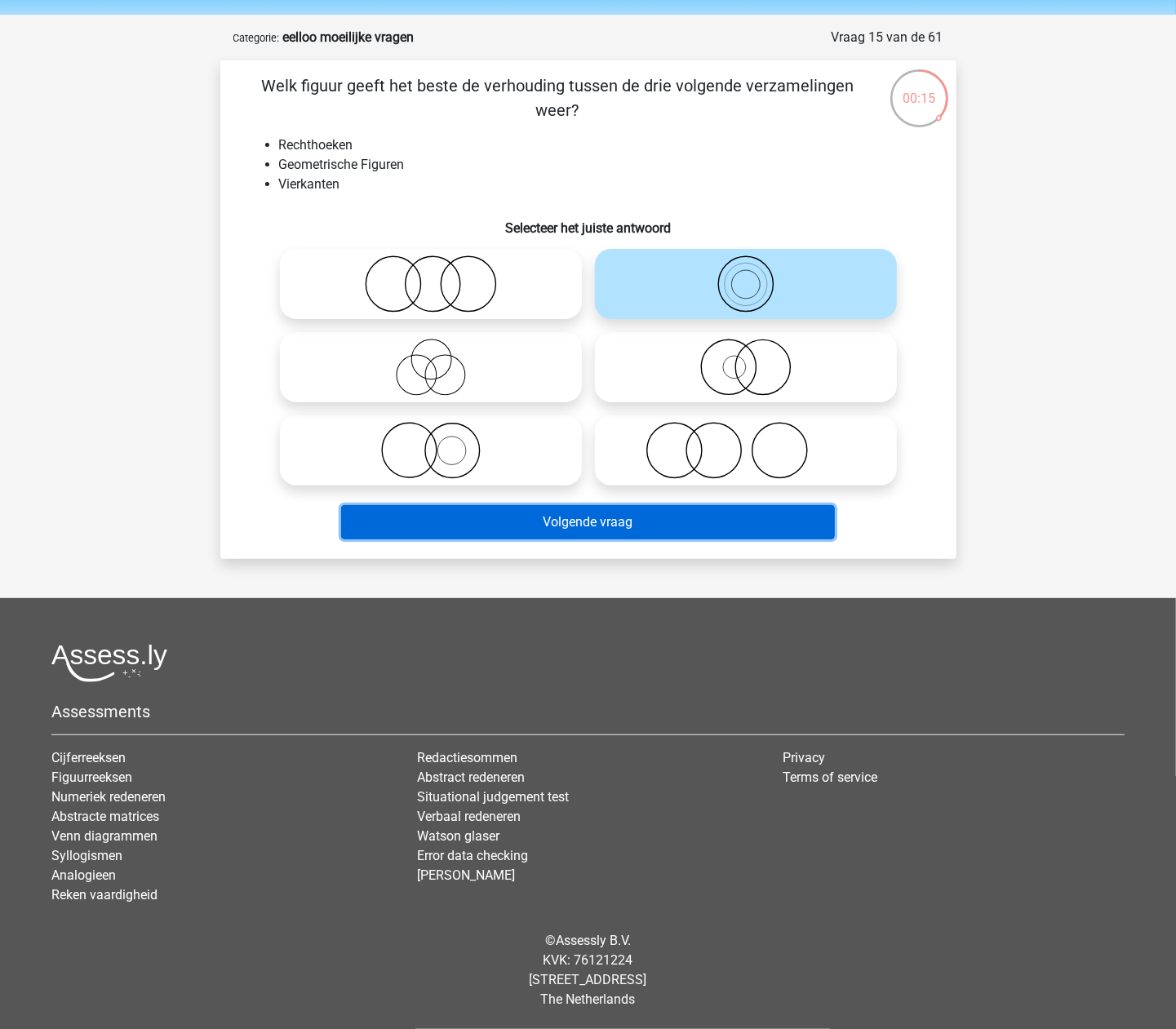
click at [683, 507] on button "Volgende vraag" at bounding box center [587, 522] width 494 height 34
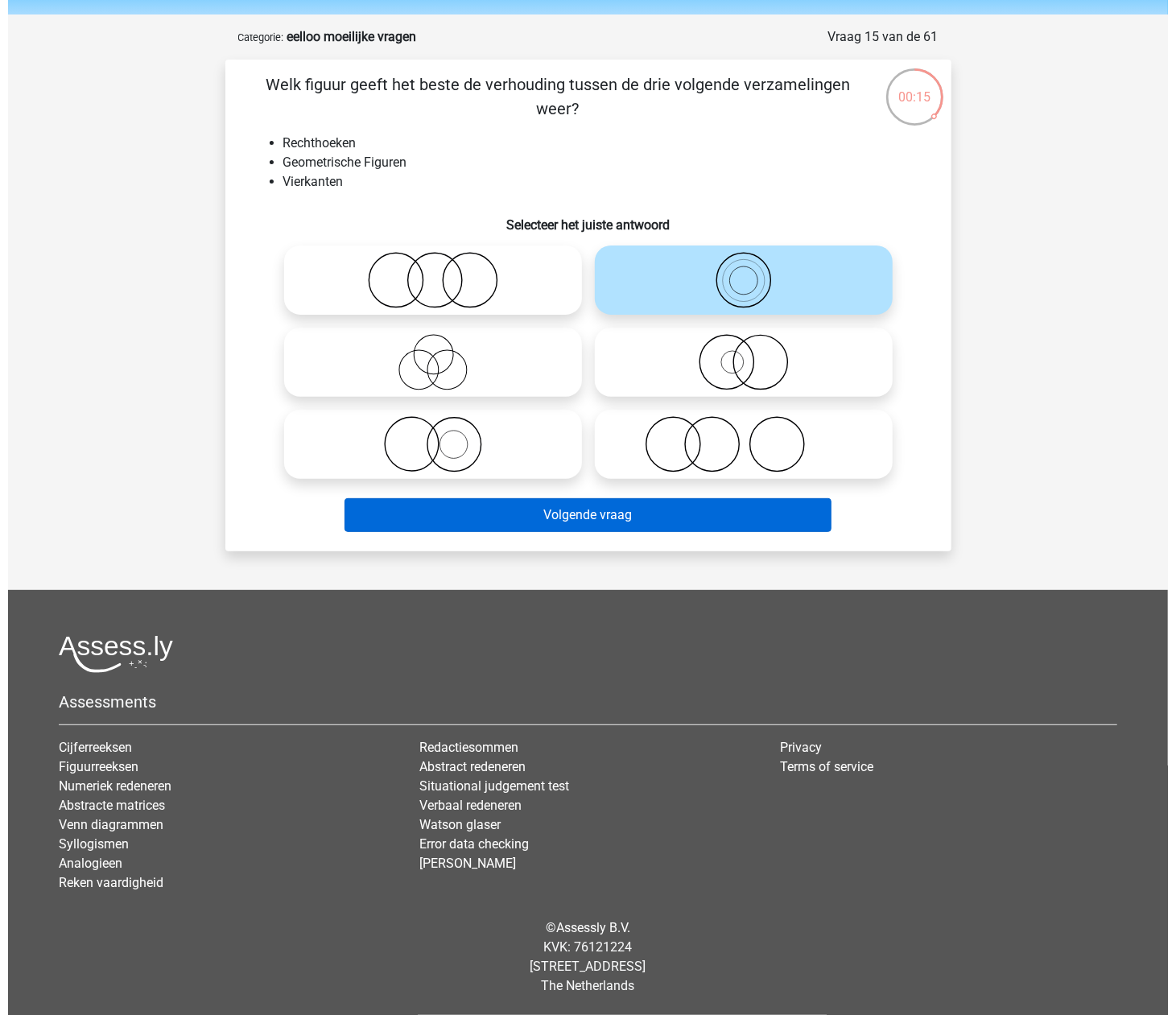
scroll to position [0, 0]
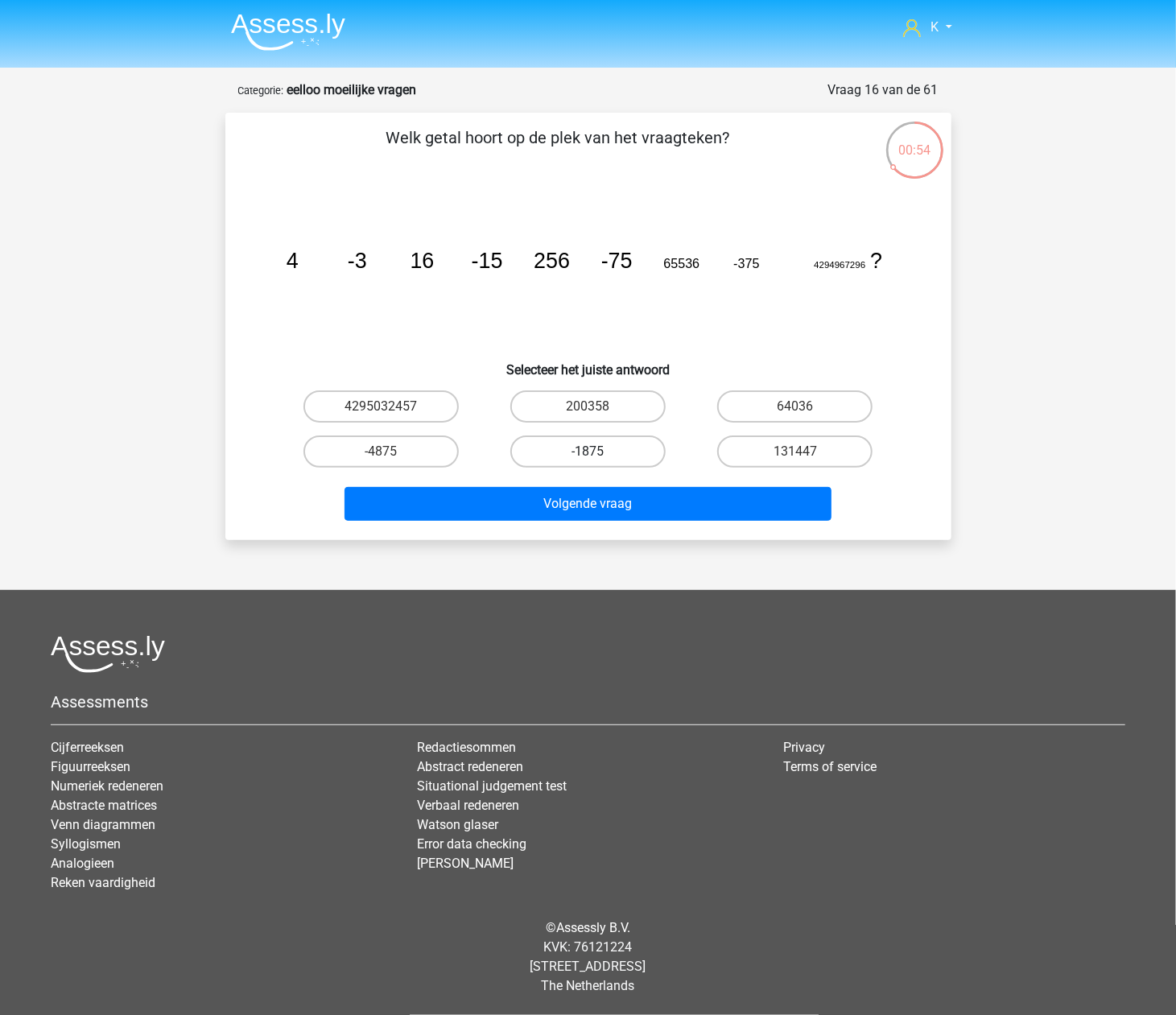
click at [602, 449] on label "-1875" at bounding box center [587, 451] width 156 height 32
click at [598, 451] on input "-1875" at bounding box center [592, 456] width 11 height 11
radio input "true"
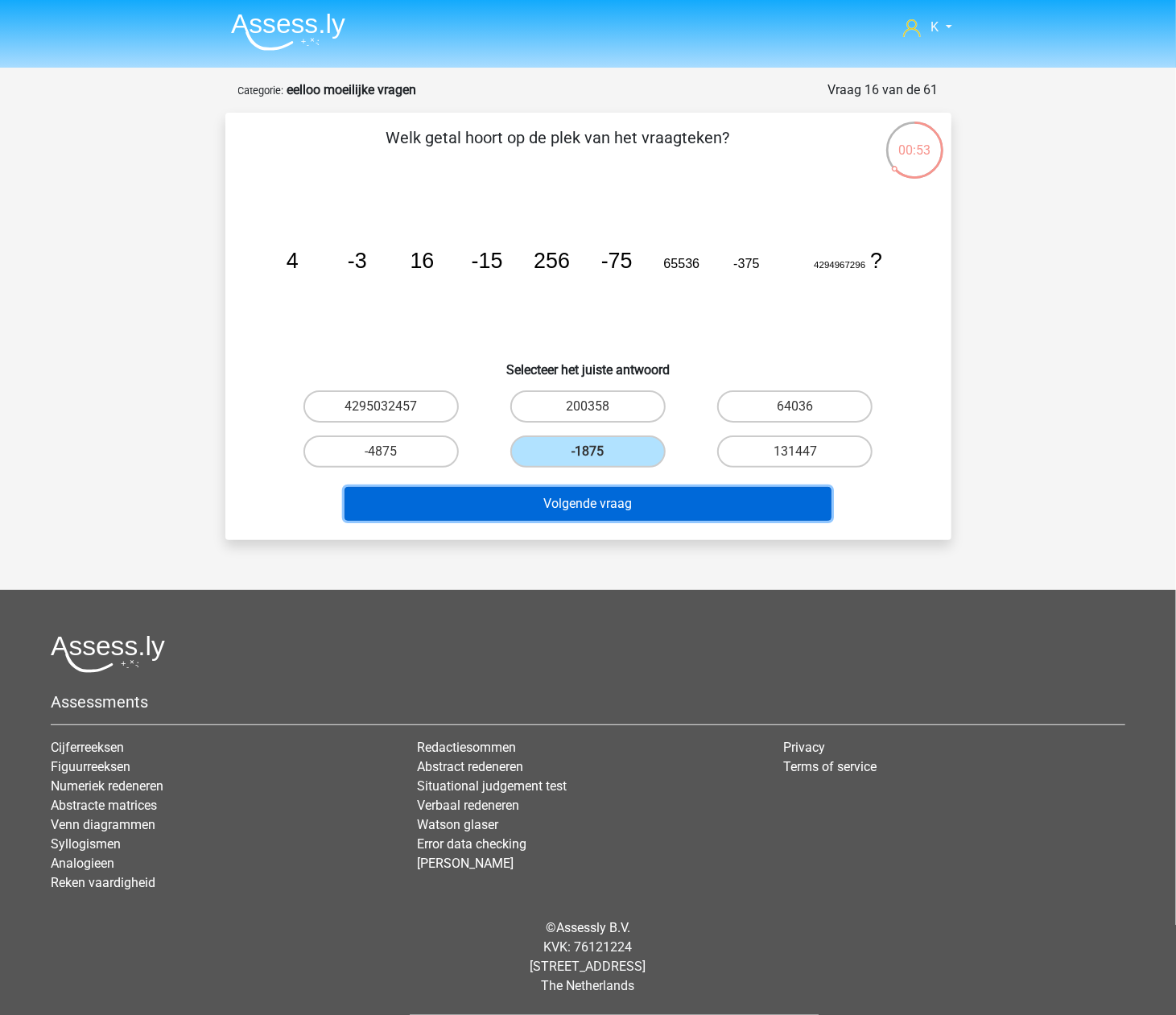
click at [614, 506] on button "Volgende vraag" at bounding box center [587, 503] width 487 height 34
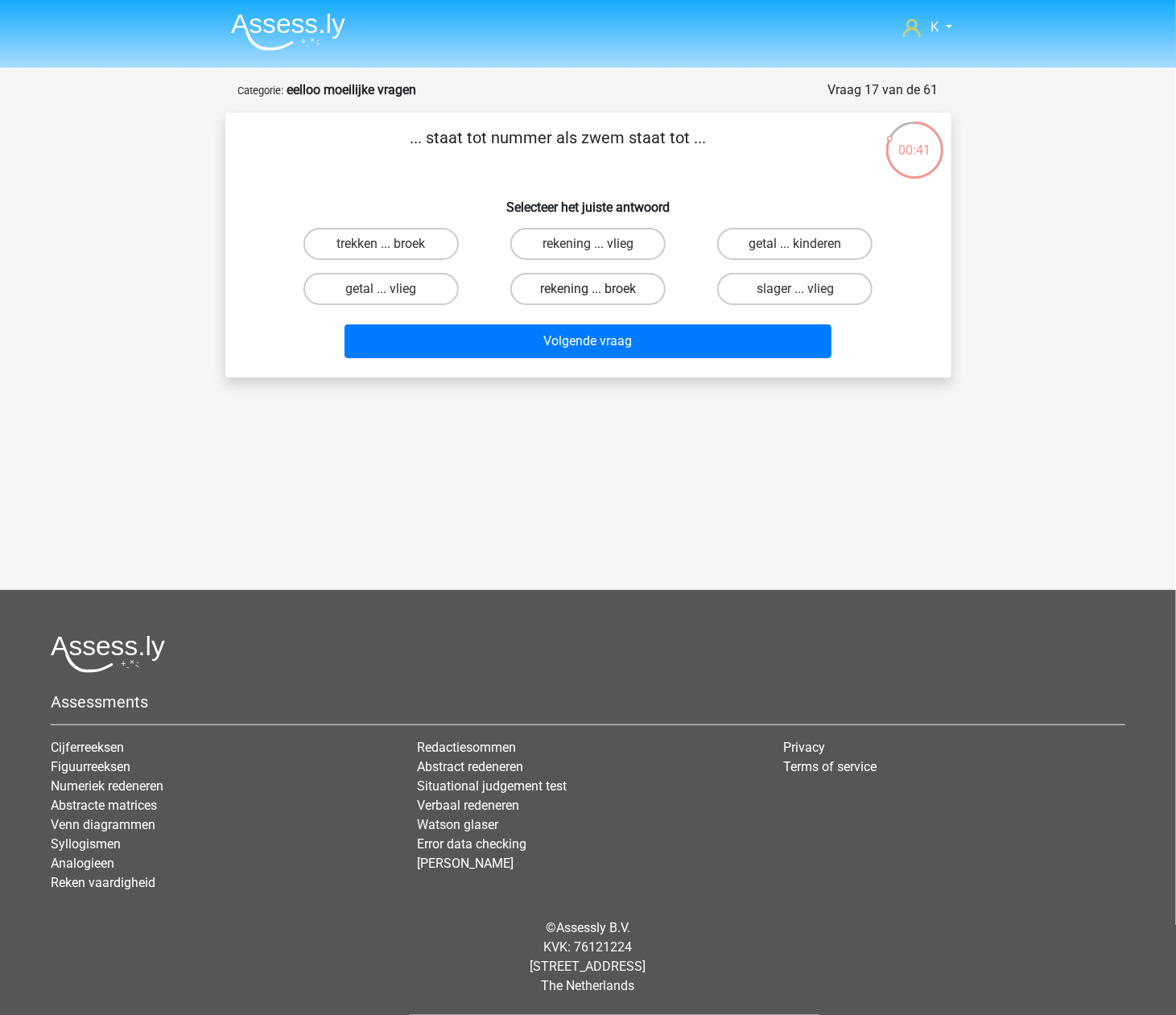
click at [577, 283] on label "rekening ... broek" at bounding box center [587, 288] width 156 height 32
click at [587, 289] on input "rekening ... broek" at bounding box center [592, 294] width 11 height 11
radio input "true"
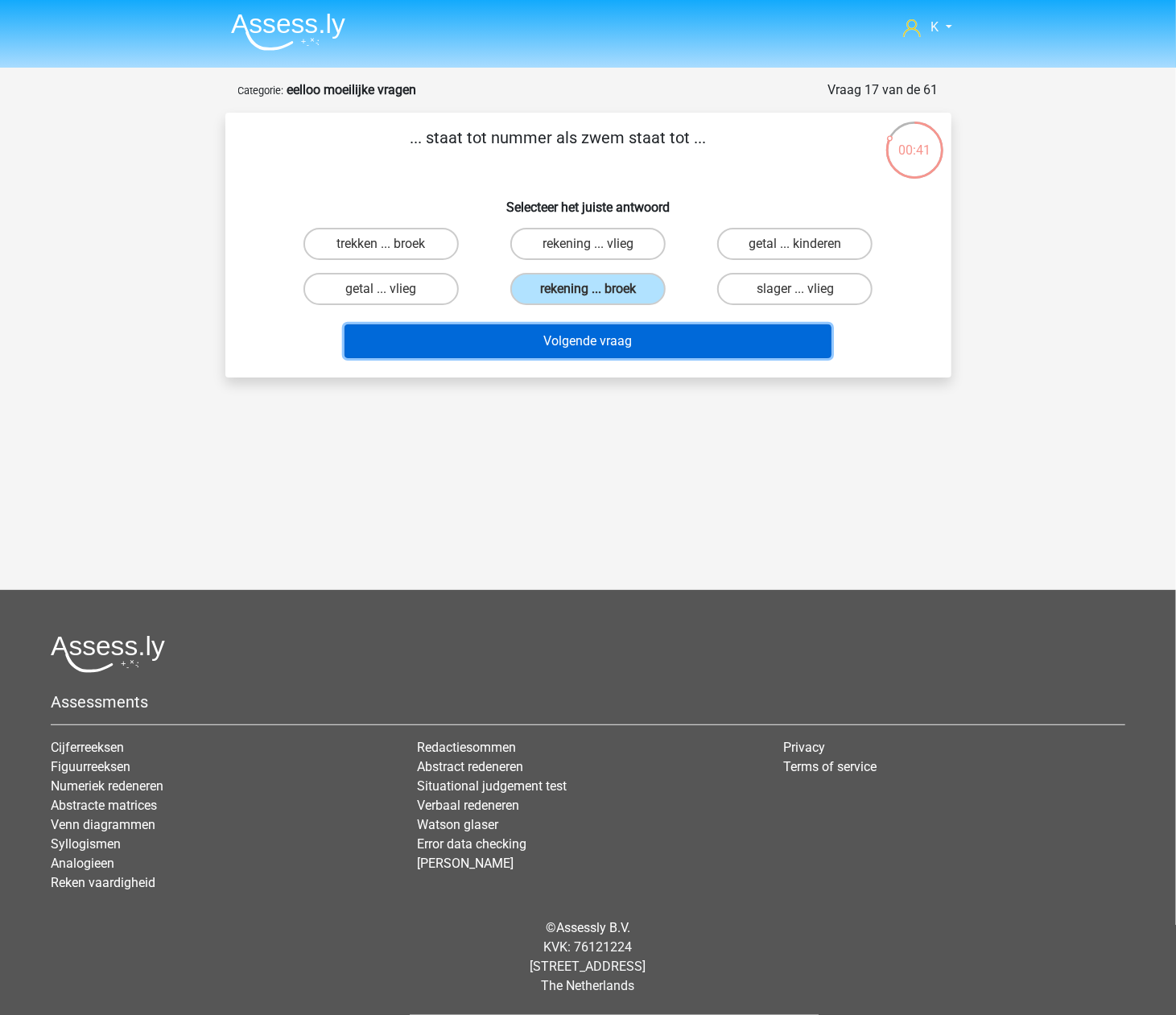
click at [639, 343] on button "Volgende vraag" at bounding box center [587, 341] width 487 height 34
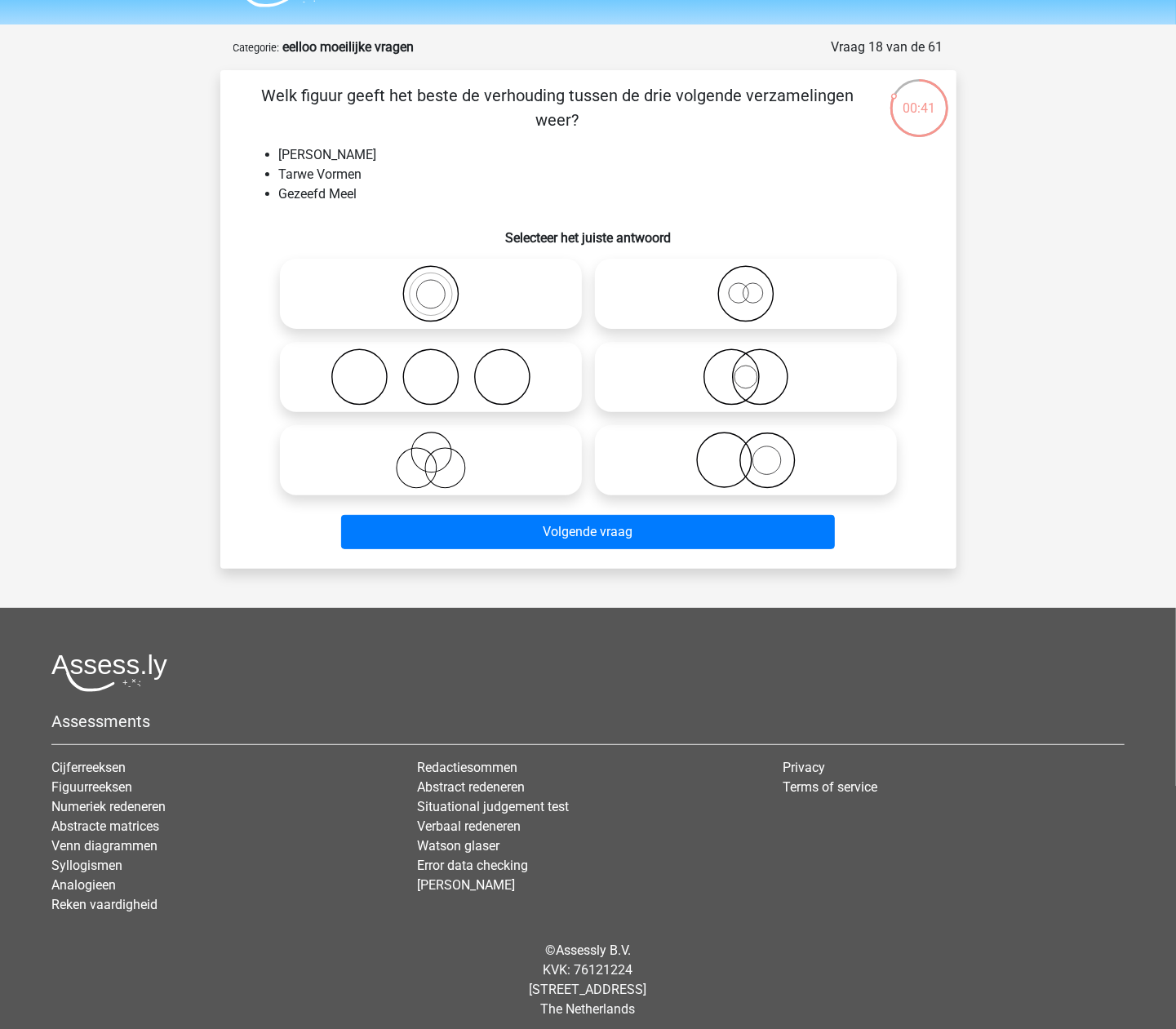
scroll to position [53, 0]
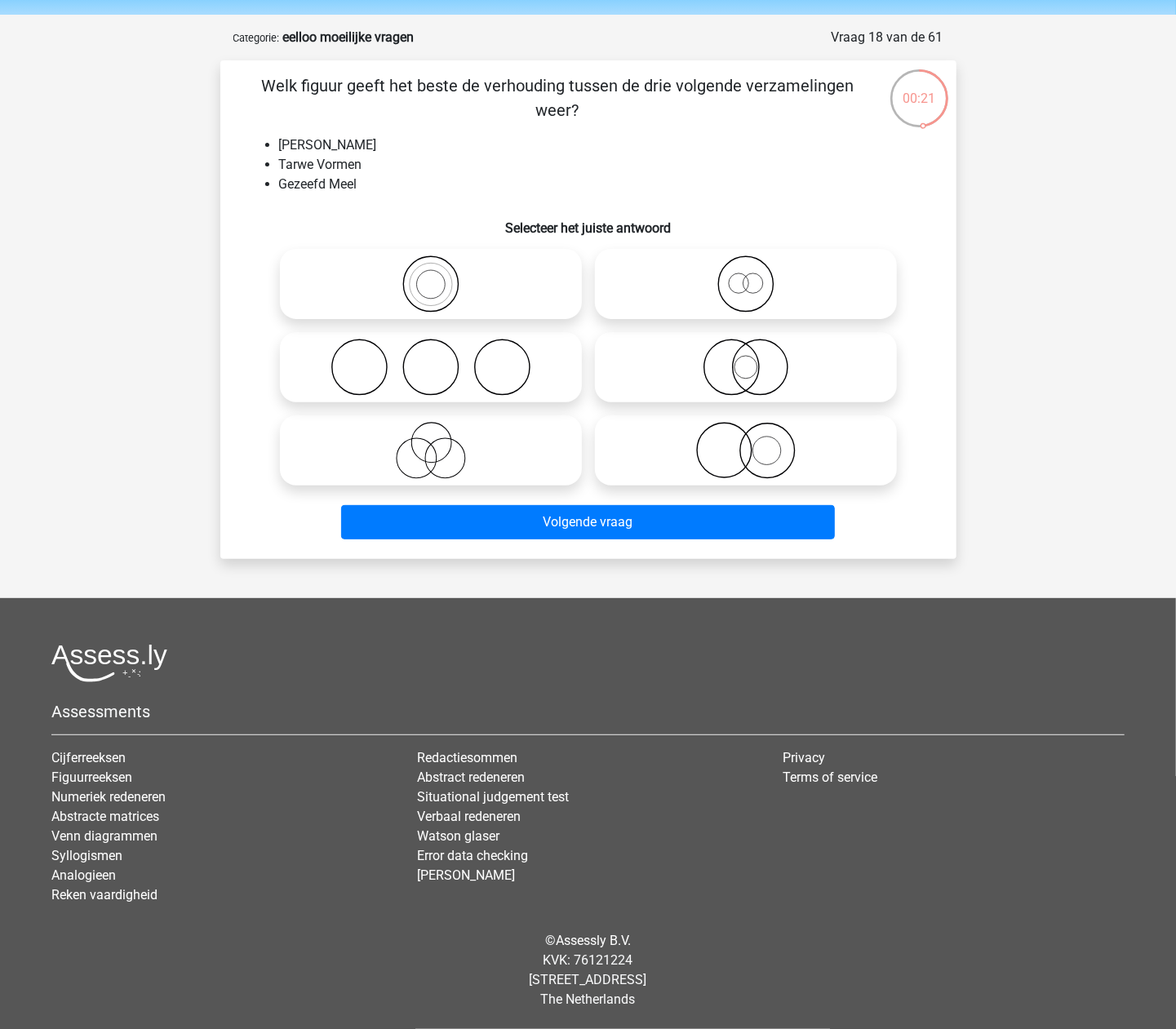
click at [803, 451] on icon at bounding box center [746, 450] width 289 height 57
click at [757, 443] on input "radio" at bounding box center [751, 437] width 11 height 11
radio input "true"
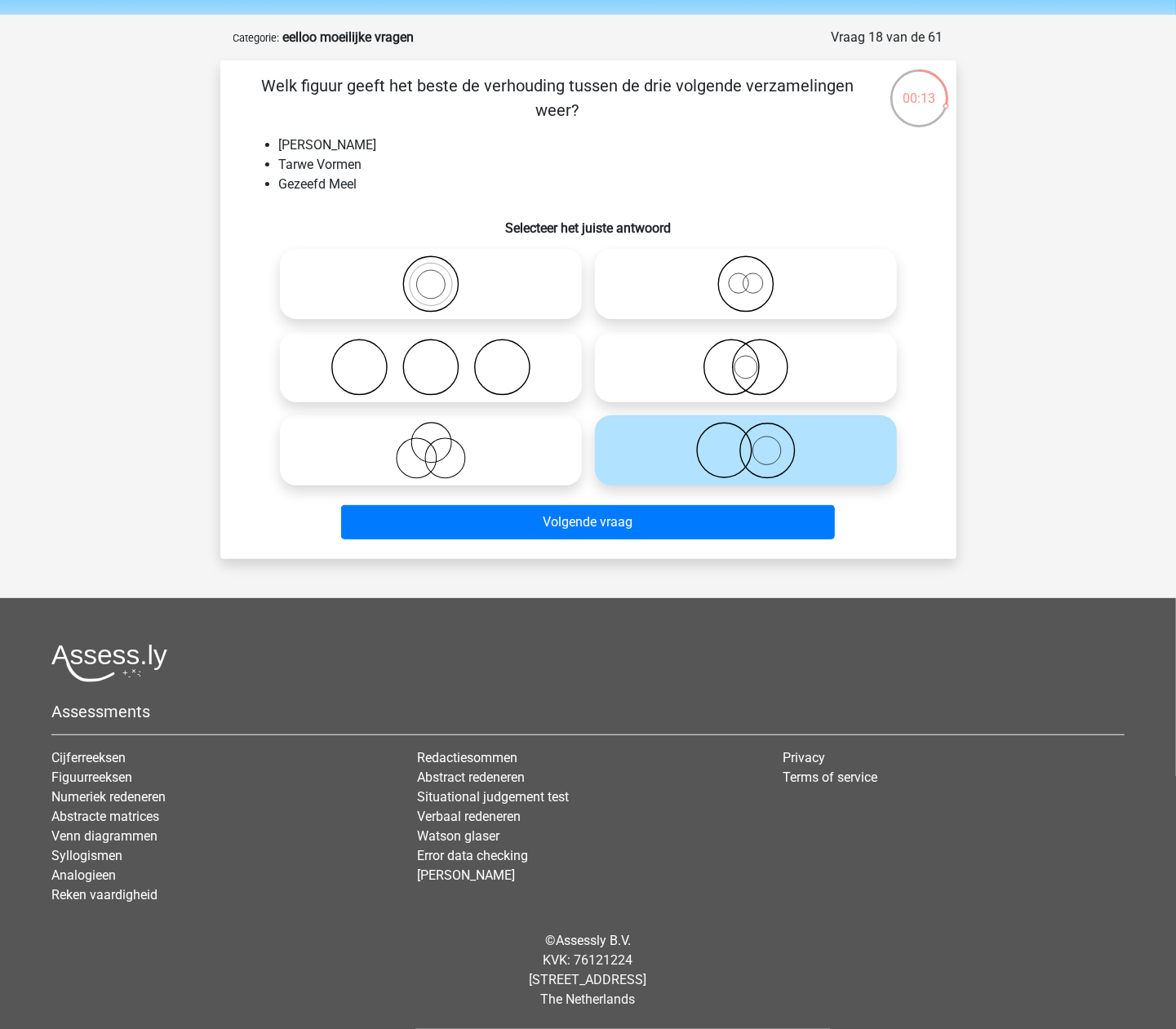
click at [540, 390] on icon at bounding box center [431, 367] width 289 height 57
click at [442, 359] on input "radio" at bounding box center [436, 353] width 11 height 11
radio input "true"
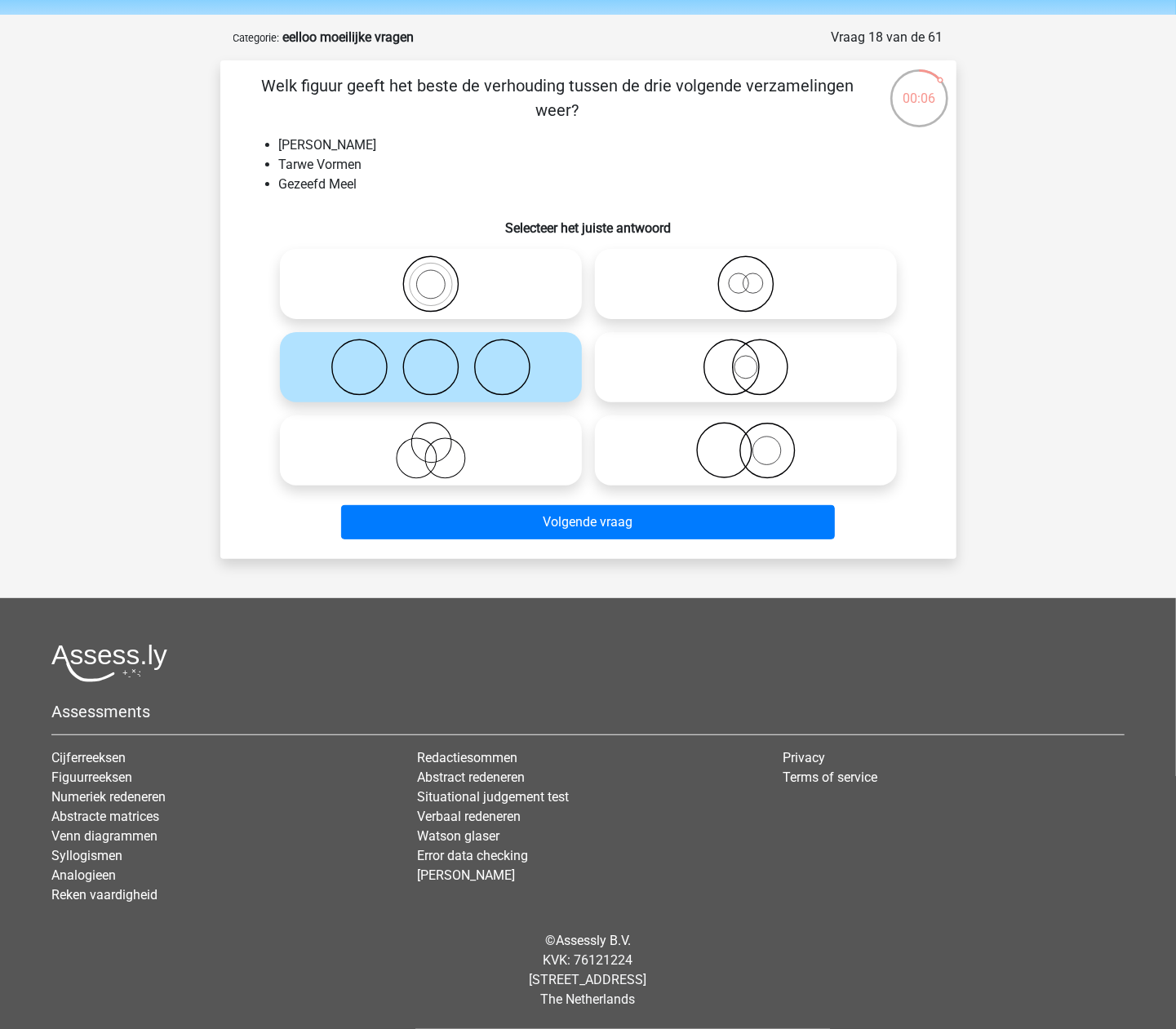
click at [798, 286] on icon at bounding box center [746, 284] width 289 height 57
click at [757, 276] on input "radio" at bounding box center [751, 271] width 11 height 11
radio input "true"
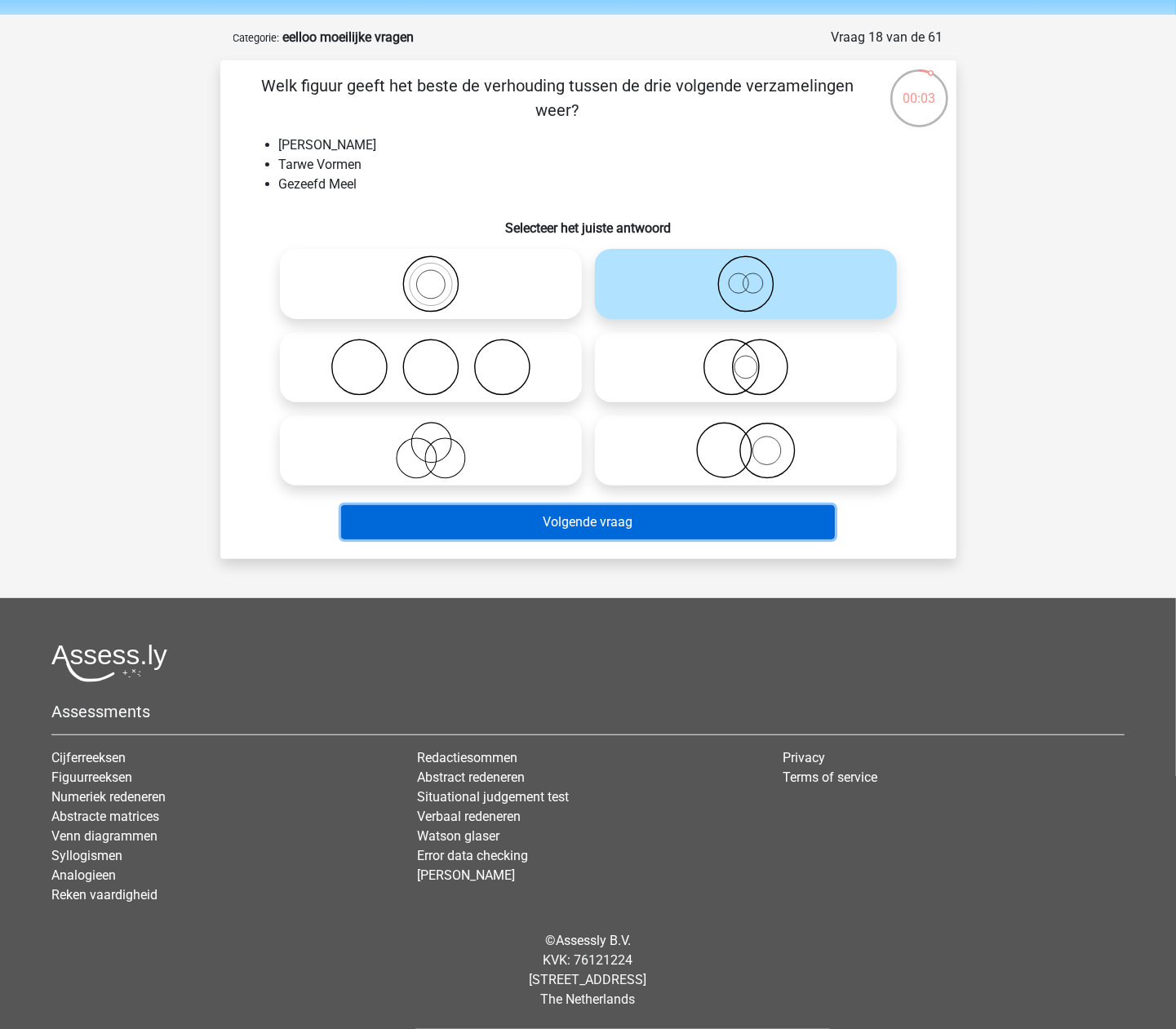
click at [624, 517] on button "Volgende vraag" at bounding box center [587, 522] width 494 height 34
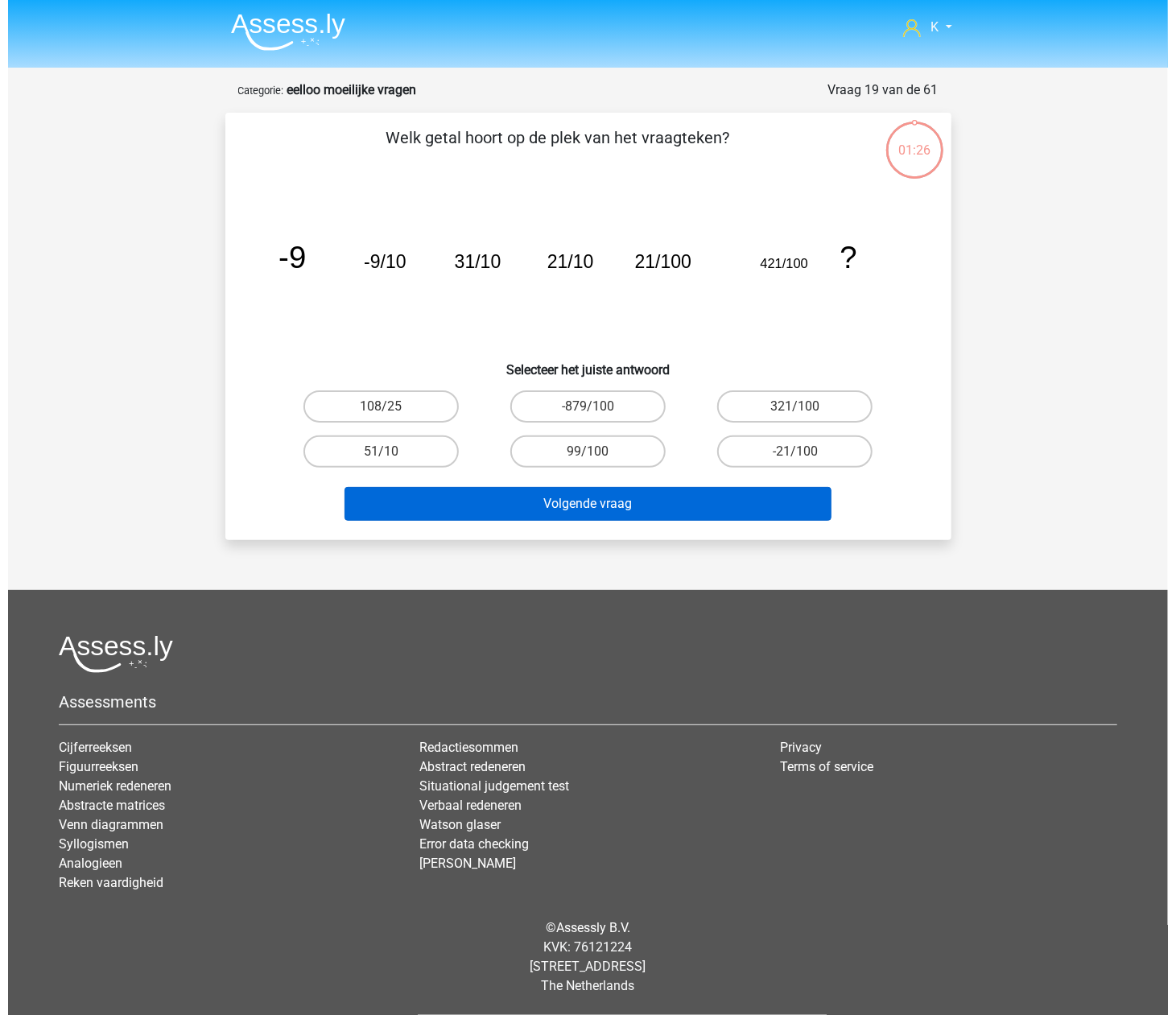
scroll to position [0, 0]
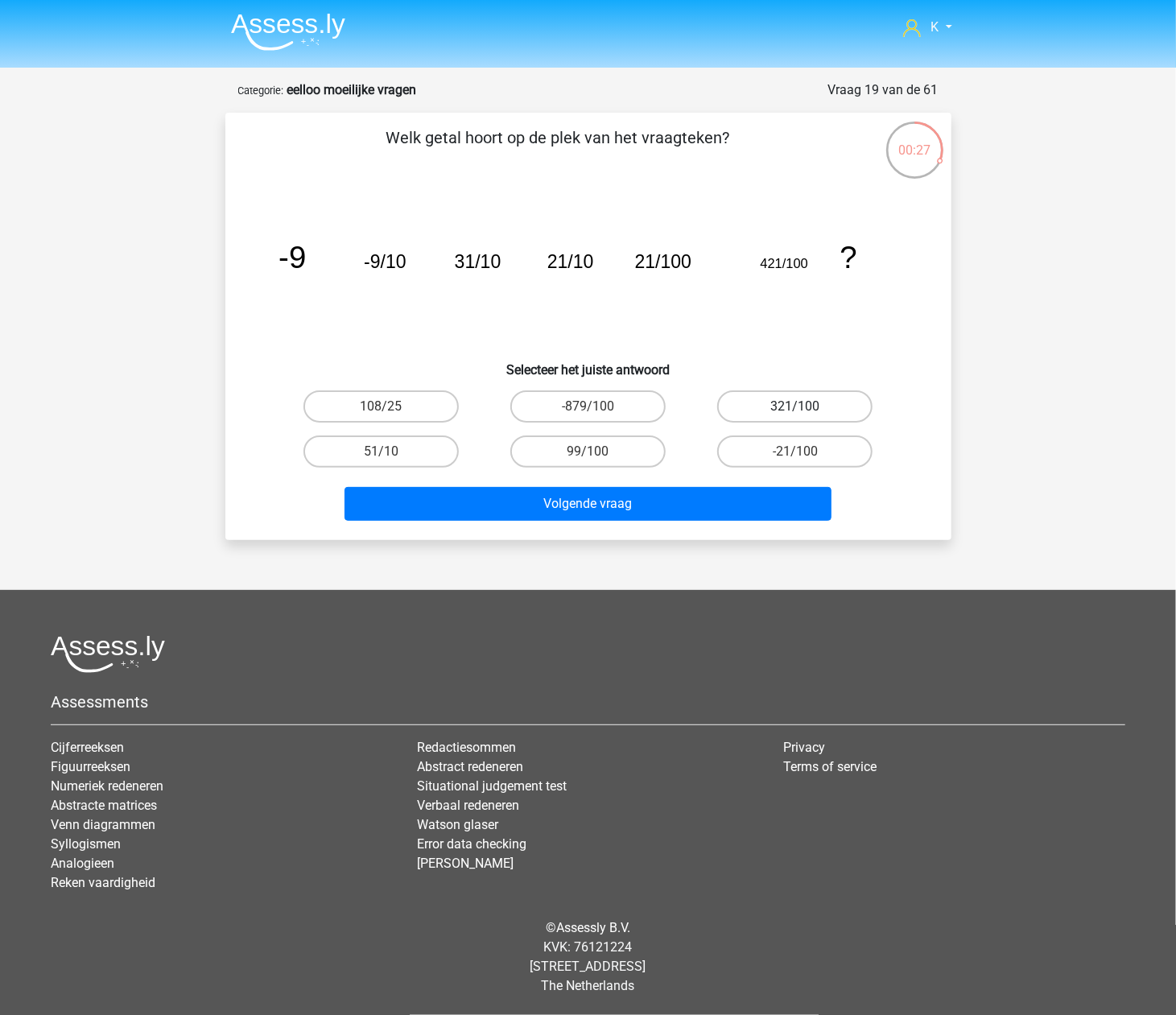
click at [856, 416] on label "321/100" at bounding box center [795, 406] width 156 height 32
click at [805, 416] on input "321/100" at bounding box center [800, 411] width 11 height 11
radio input "true"
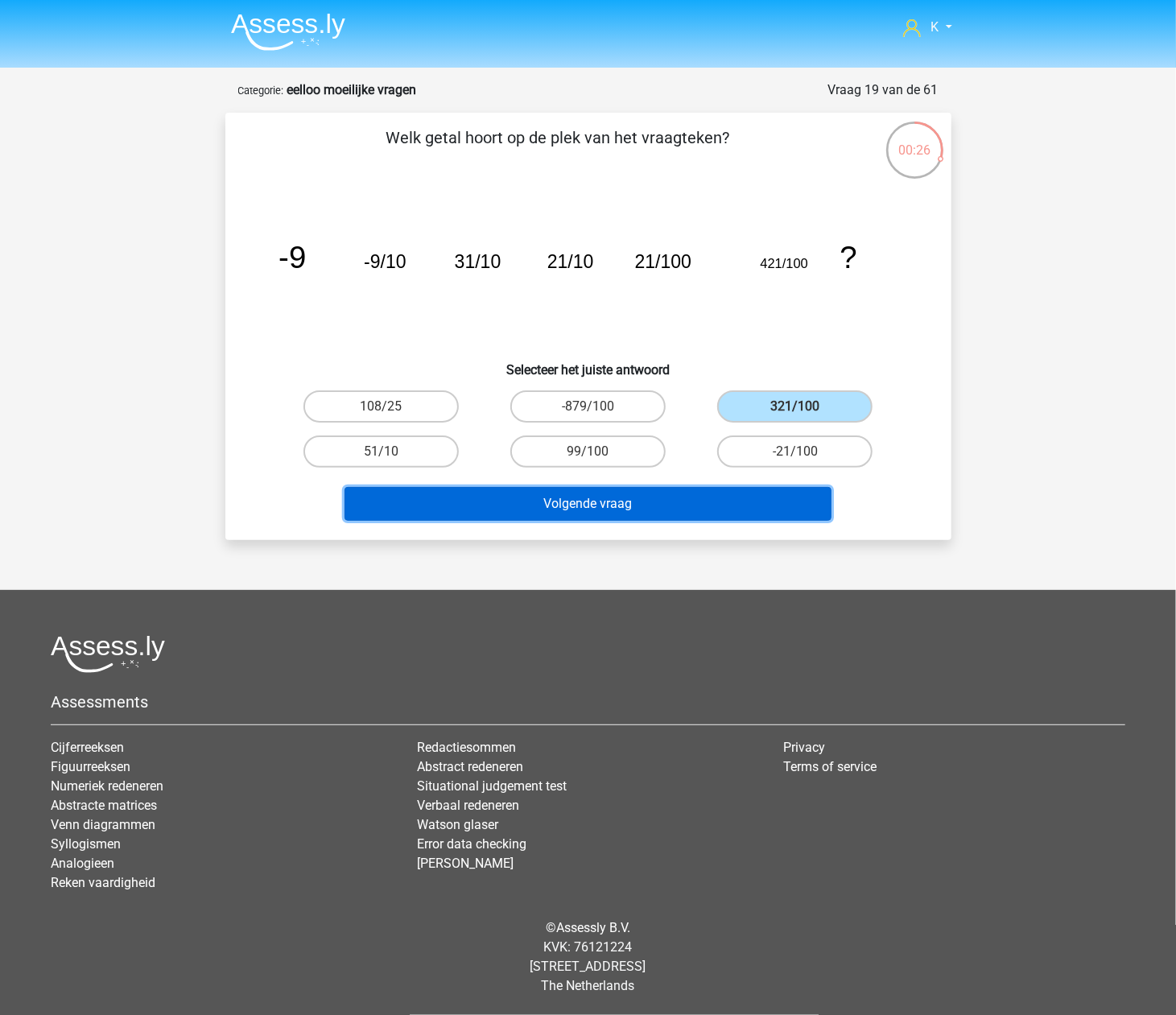
click at [786, 510] on button "Volgende vraag" at bounding box center [587, 503] width 487 height 34
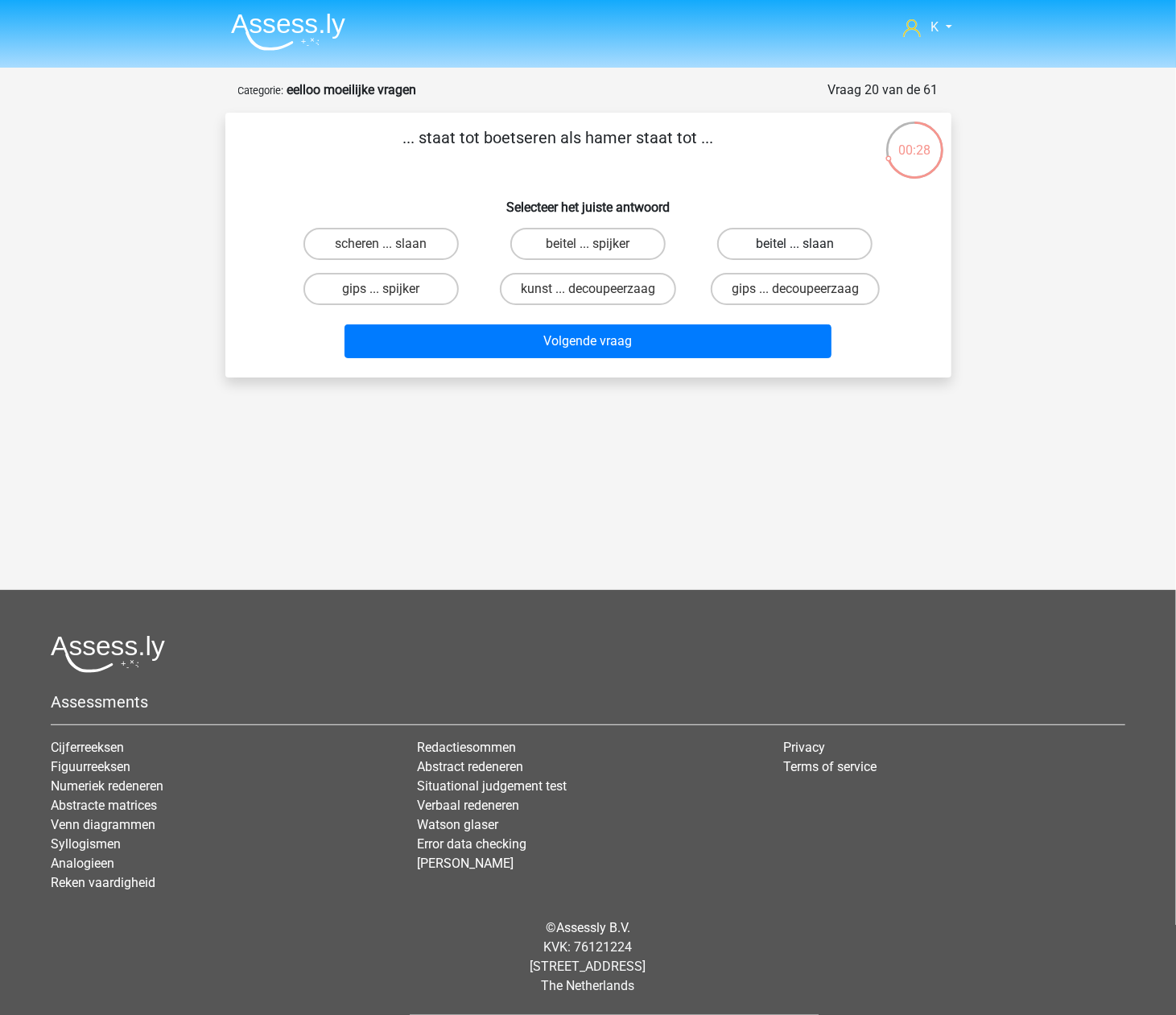
click at [814, 255] on label "beitel ... slaan" at bounding box center [795, 244] width 156 height 32
click at [805, 255] on input "beitel ... slaan" at bounding box center [800, 249] width 11 height 11
radio input "true"
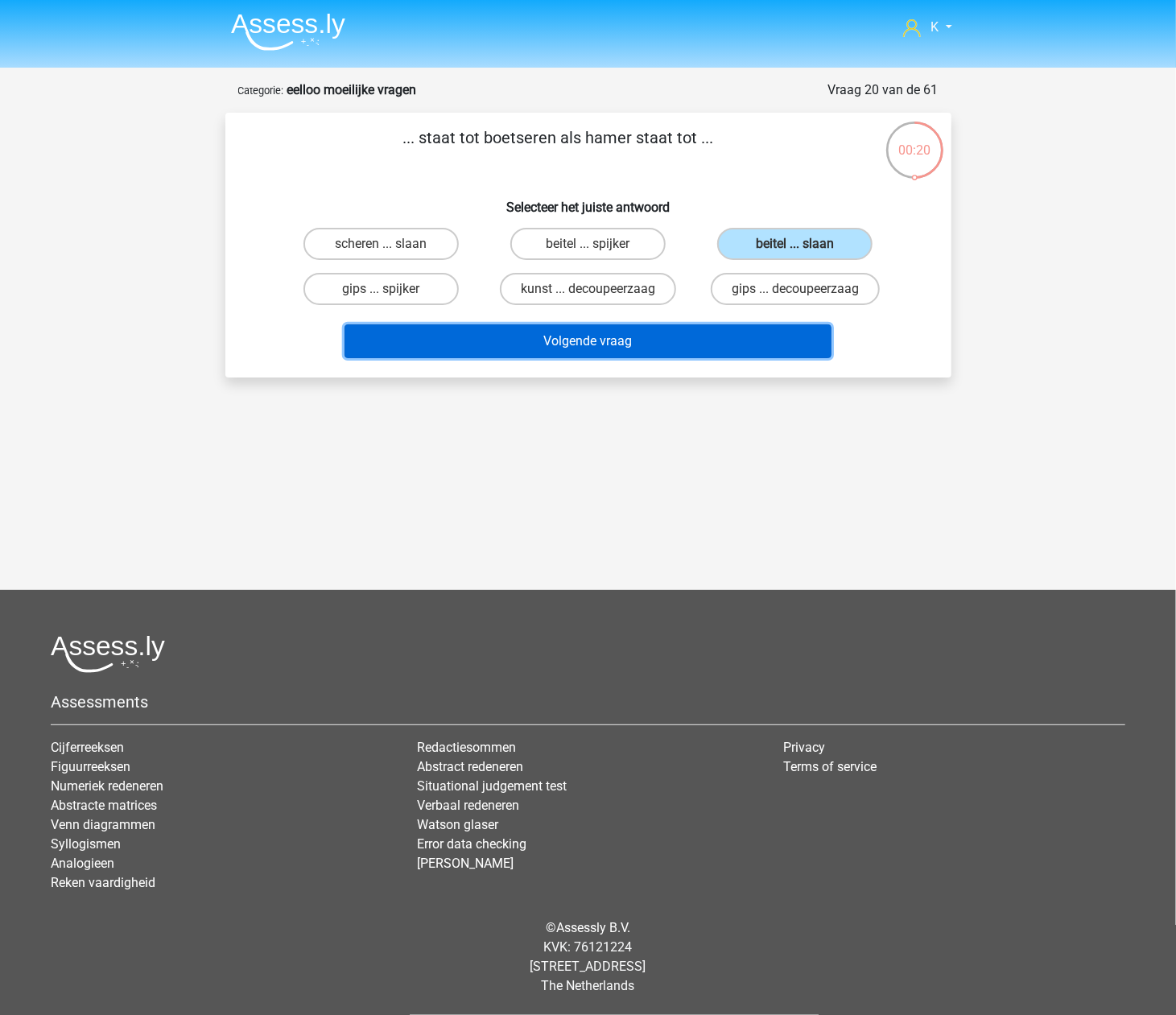
click at [770, 338] on button "Volgende vraag" at bounding box center [587, 341] width 487 height 34
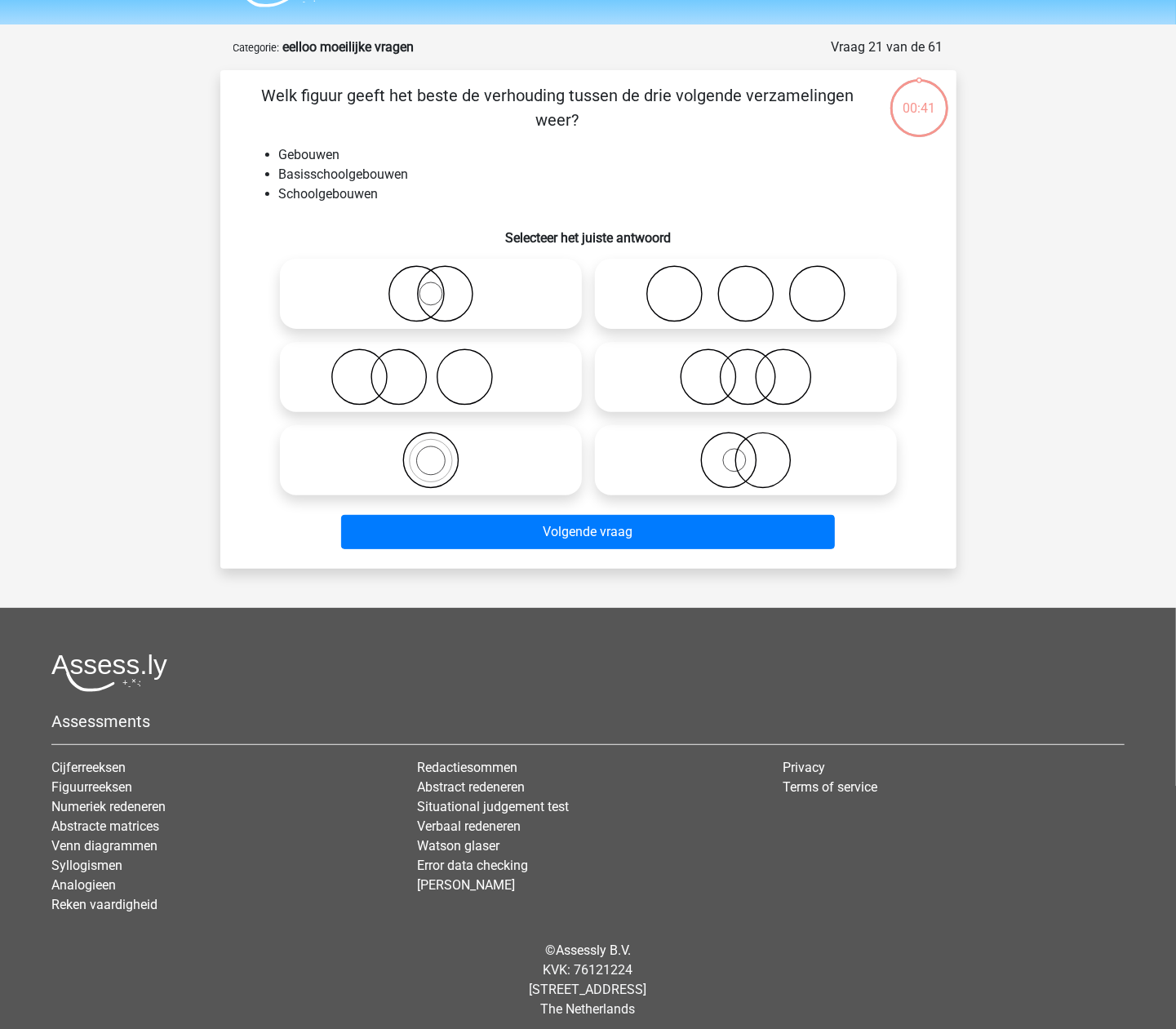
scroll to position [53, 0]
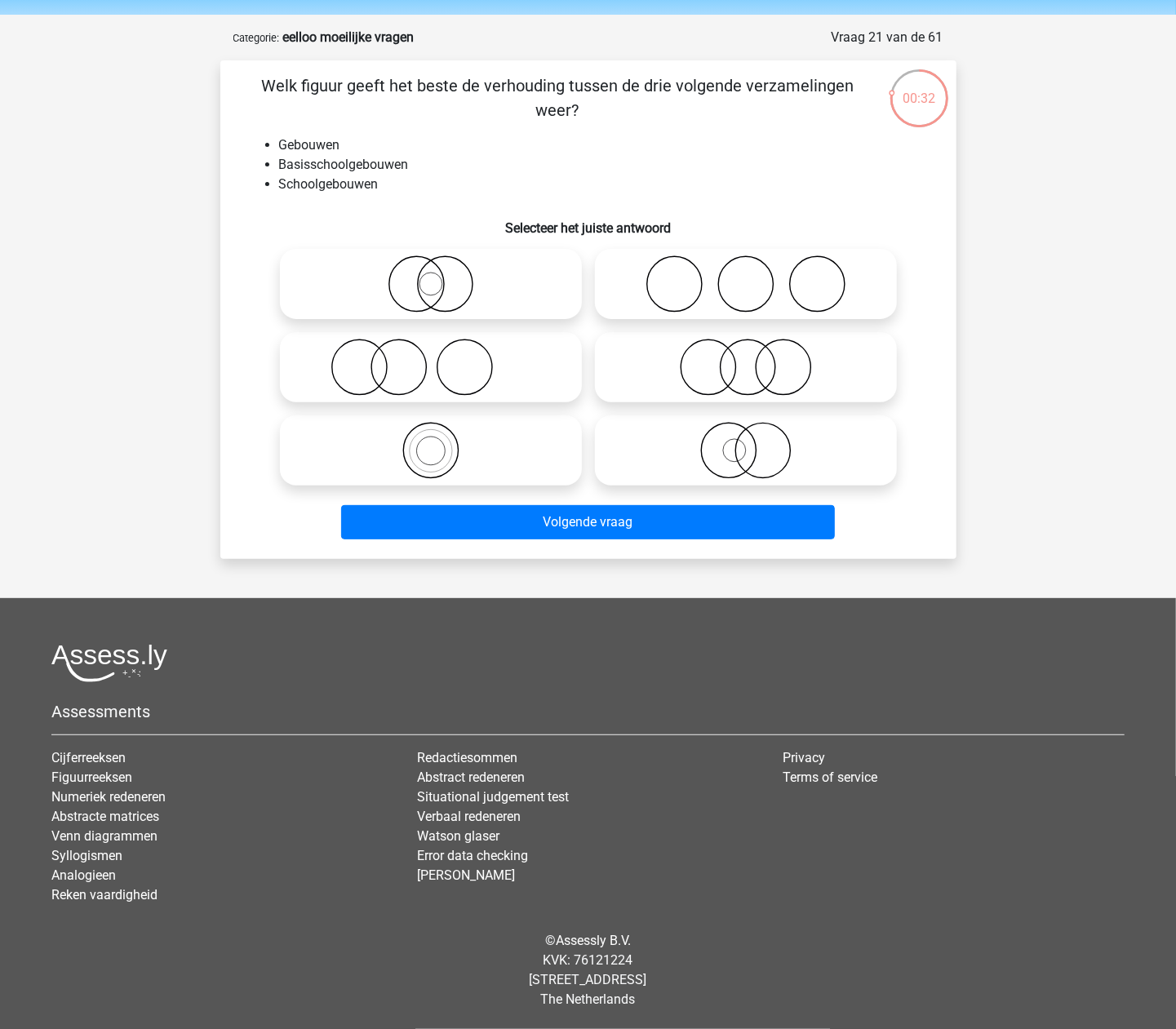
click at [472, 449] on icon at bounding box center [431, 450] width 289 height 57
click at [442, 443] on input "radio" at bounding box center [436, 437] width 11 height 11
radio input "true"
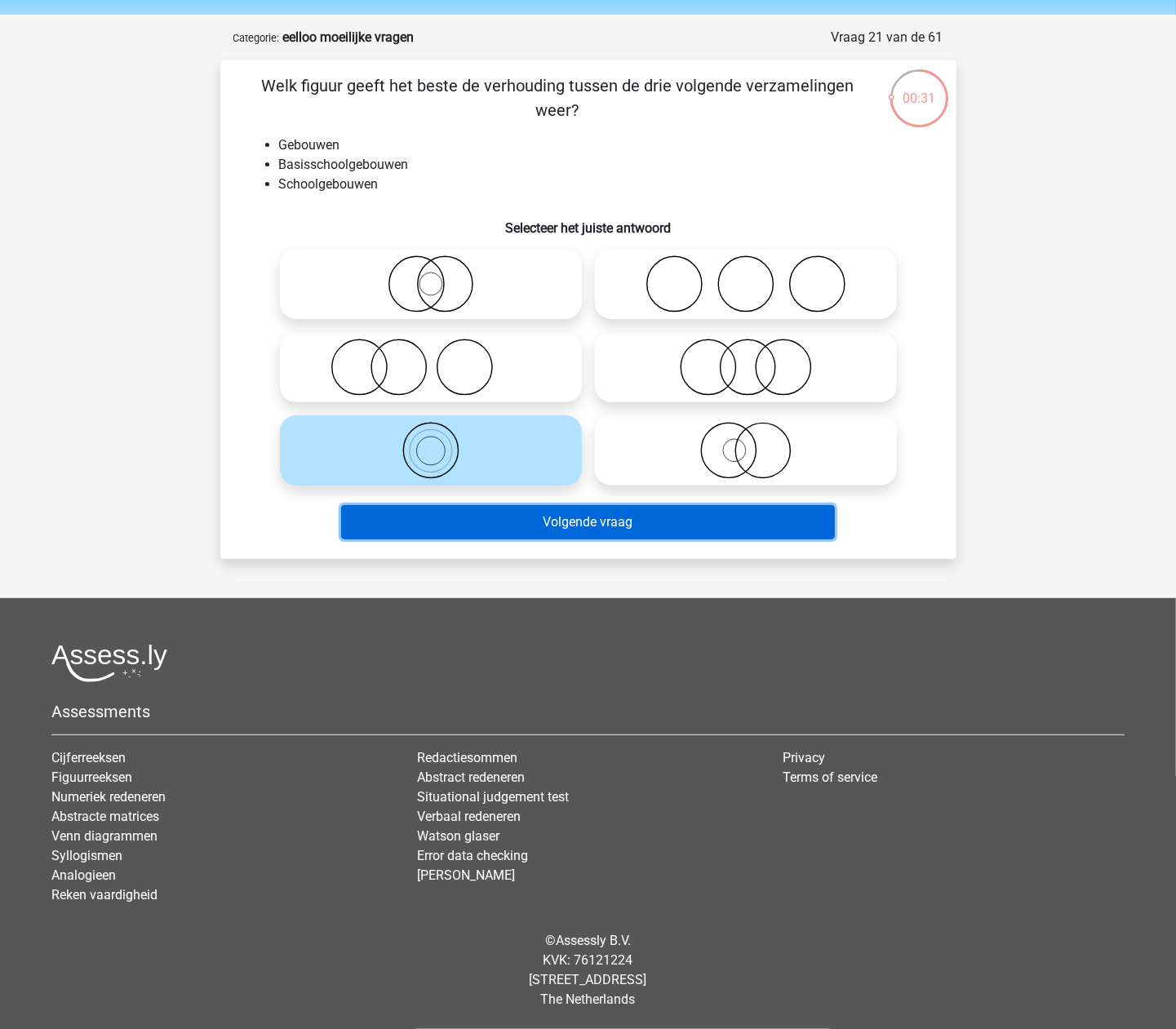
click at [510, 532] on button "Volgende vraag" at bounding box center [587, 522] width 494 height 34
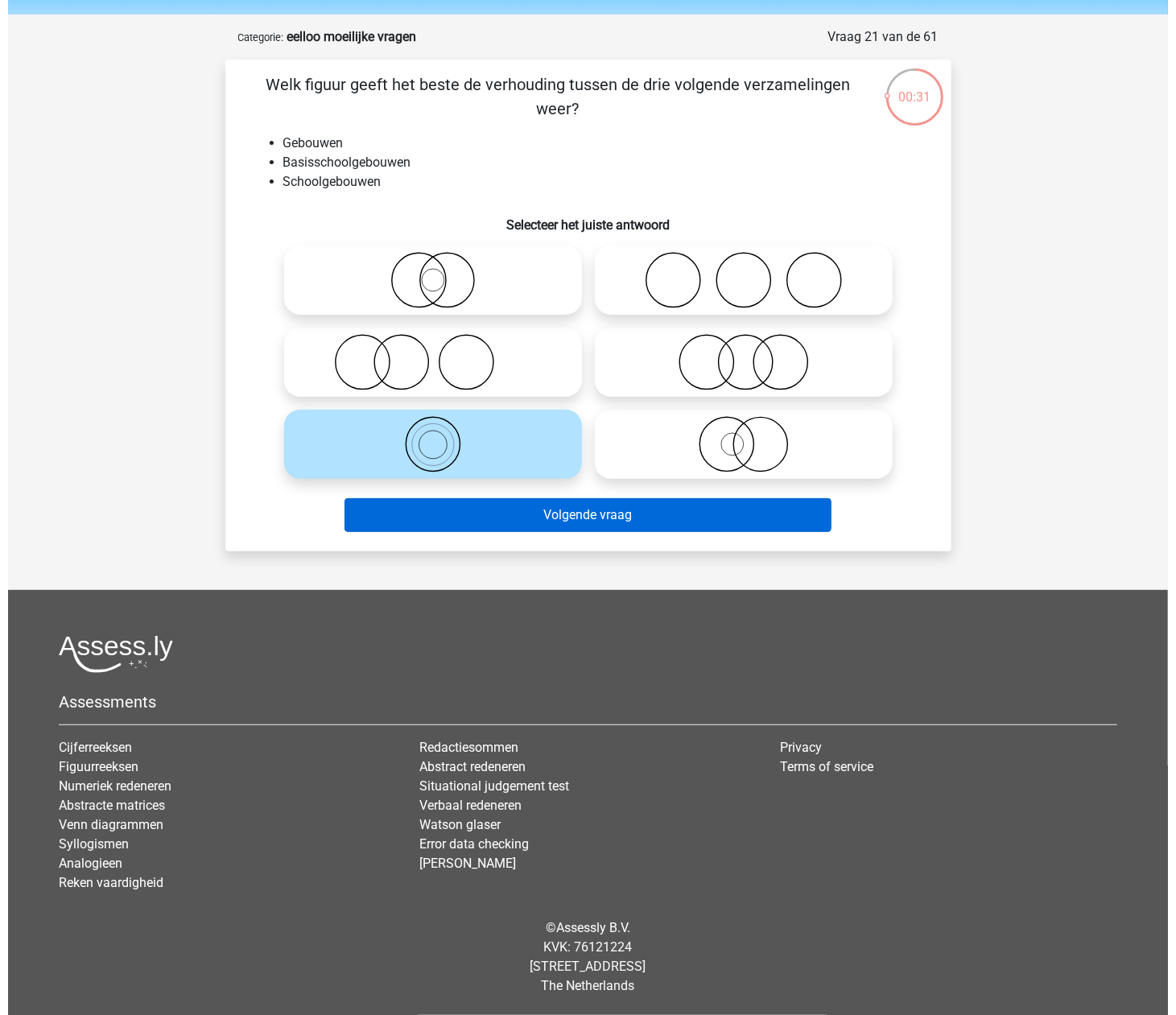
scroll to position [0, 0]
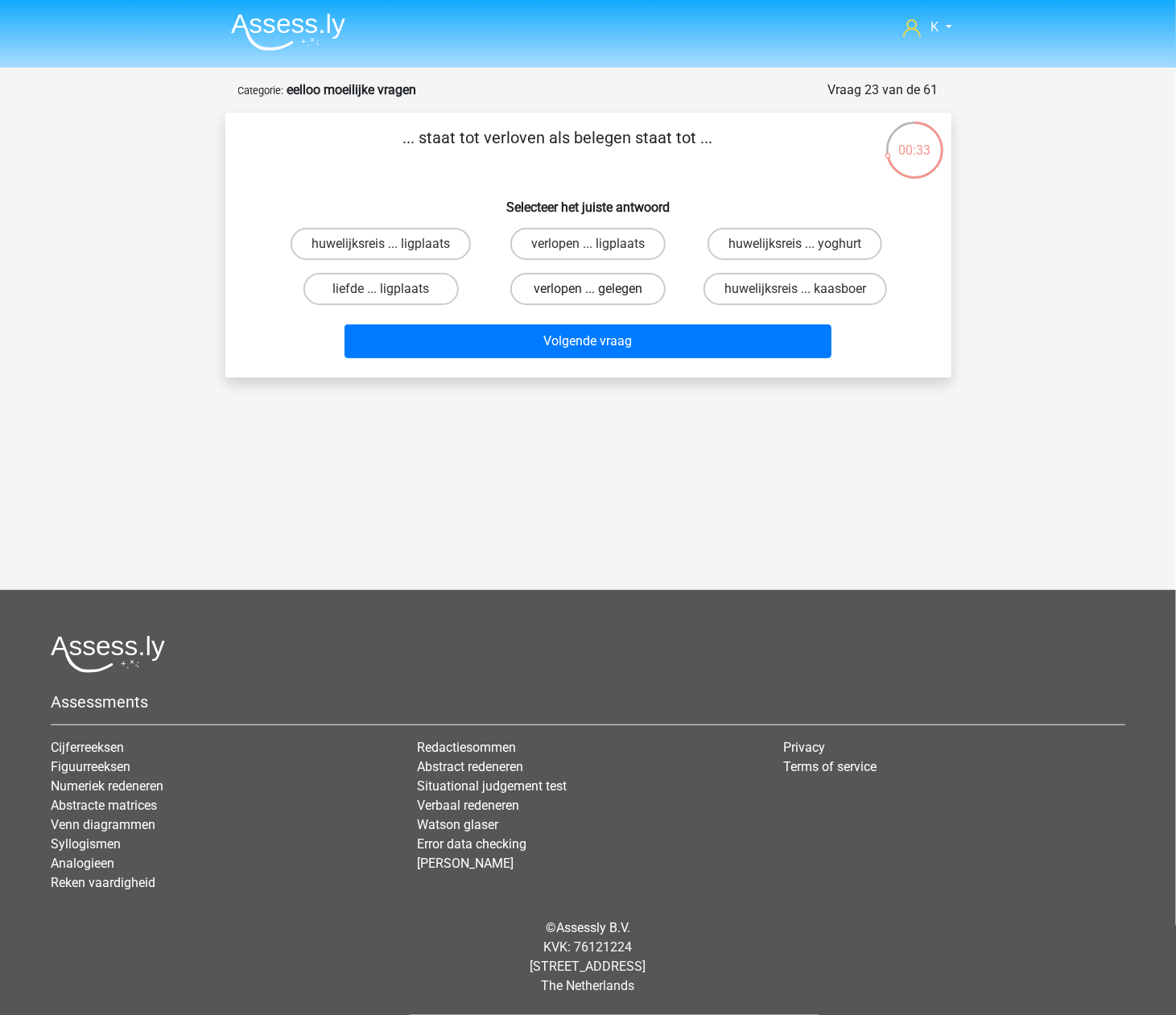
click at [553, 284] on label "verlopen ... gelegen" at bounding box center [587, 288] width 156 height 32
click at [587, 289] on input "verlopen ... gelegen" at bounding box center [592, 294] width 11 height 11
radio input "true"
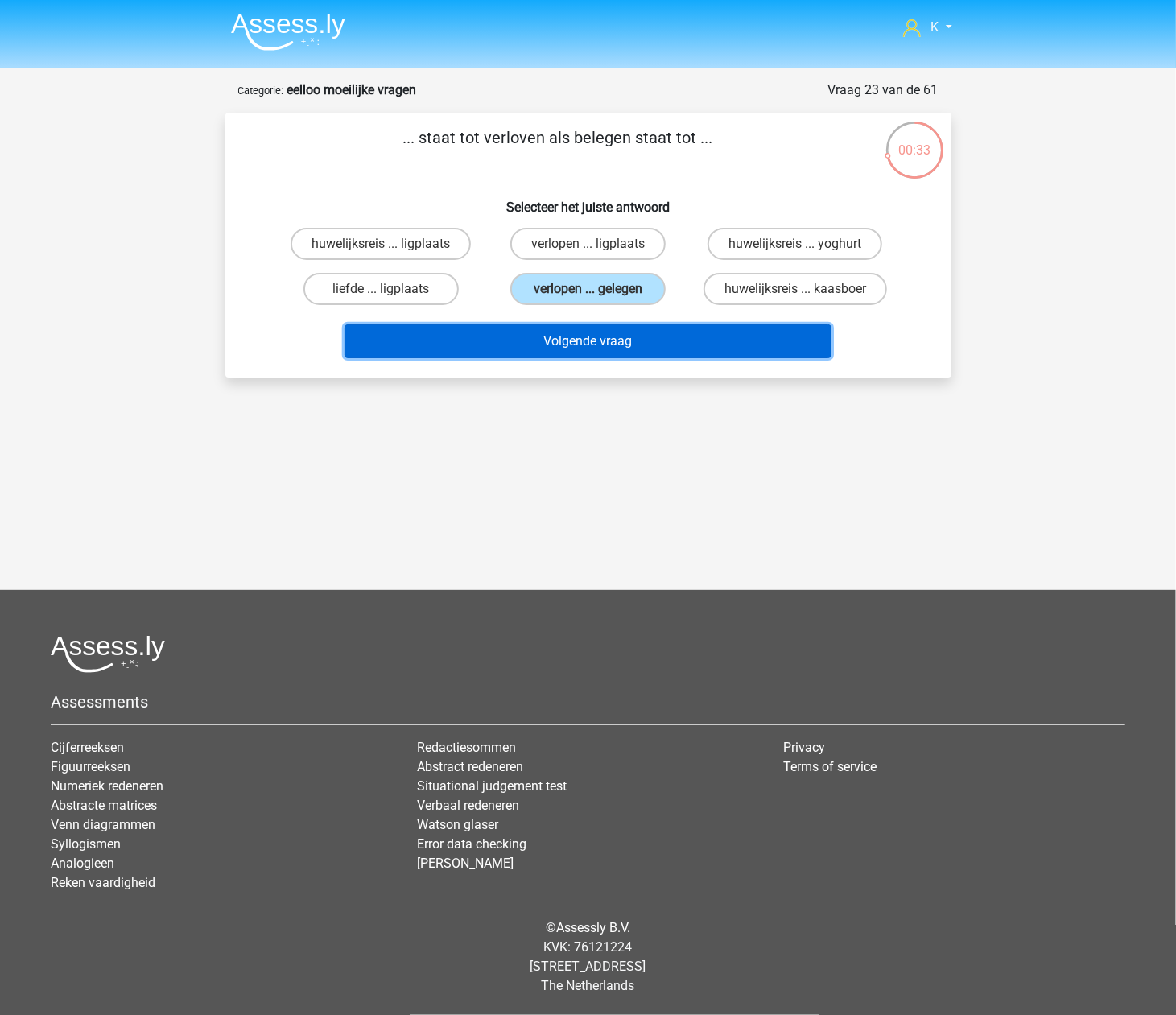
click at [561, 339] on button "Volgende vraag" at bounding box center [587, 341] width 487 height 34
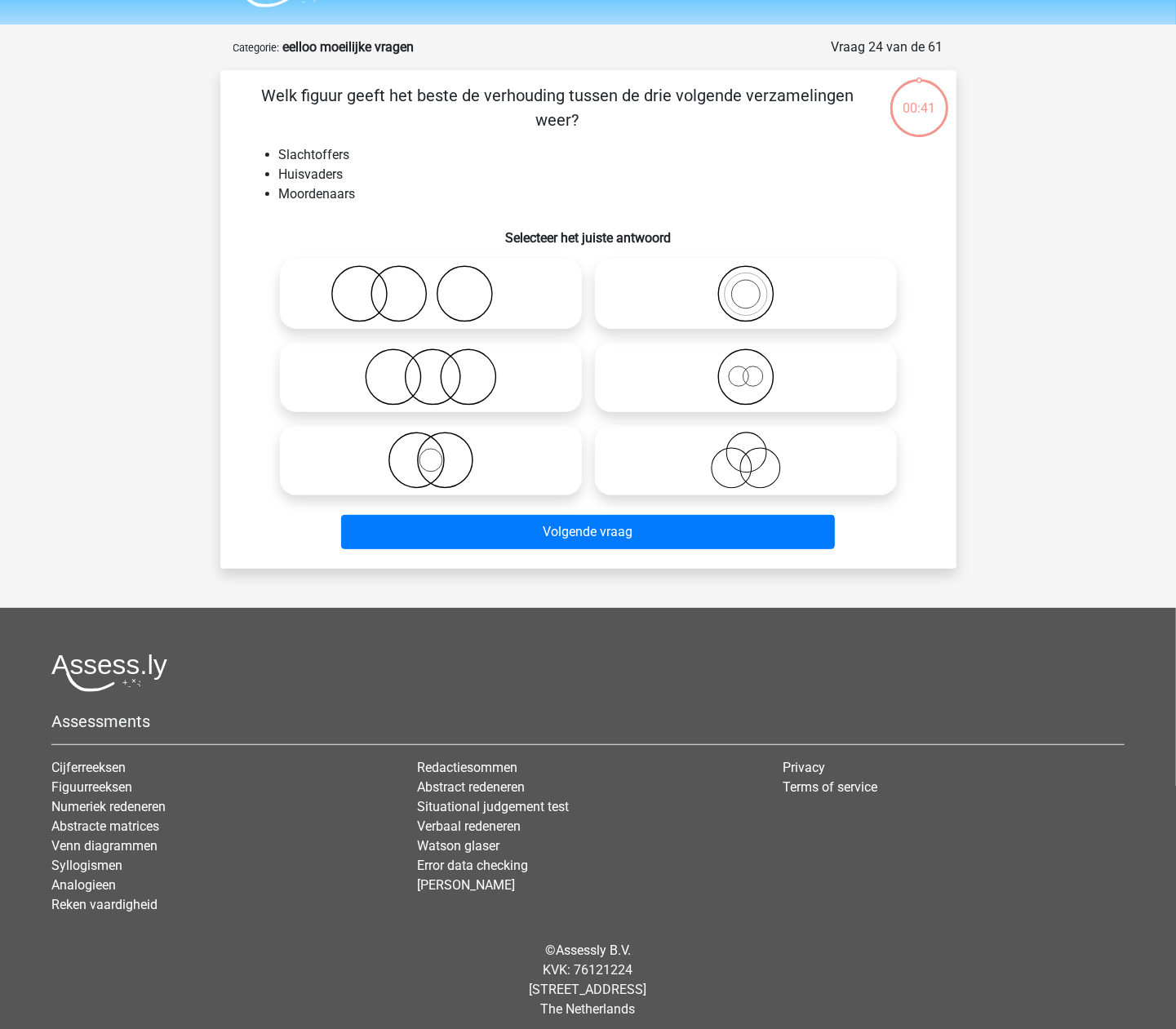
scroll to position [53, 0]
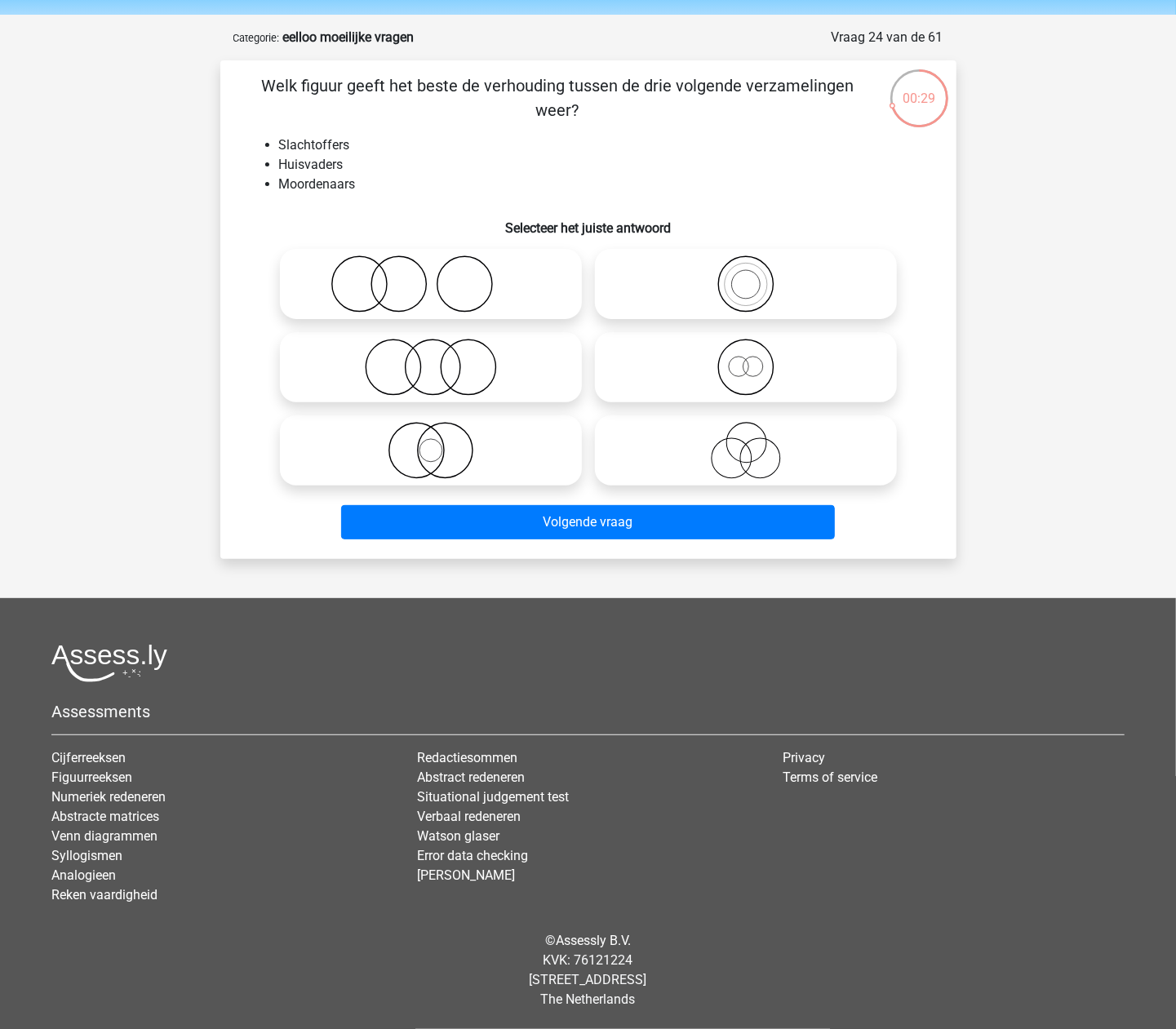
click at [839, 415] on label at bounding box center [746, 450] width 302 height 70
click at [757, 432] on input "radio" at bounding box center [751, 437] width 11 height 11
radio input "true"
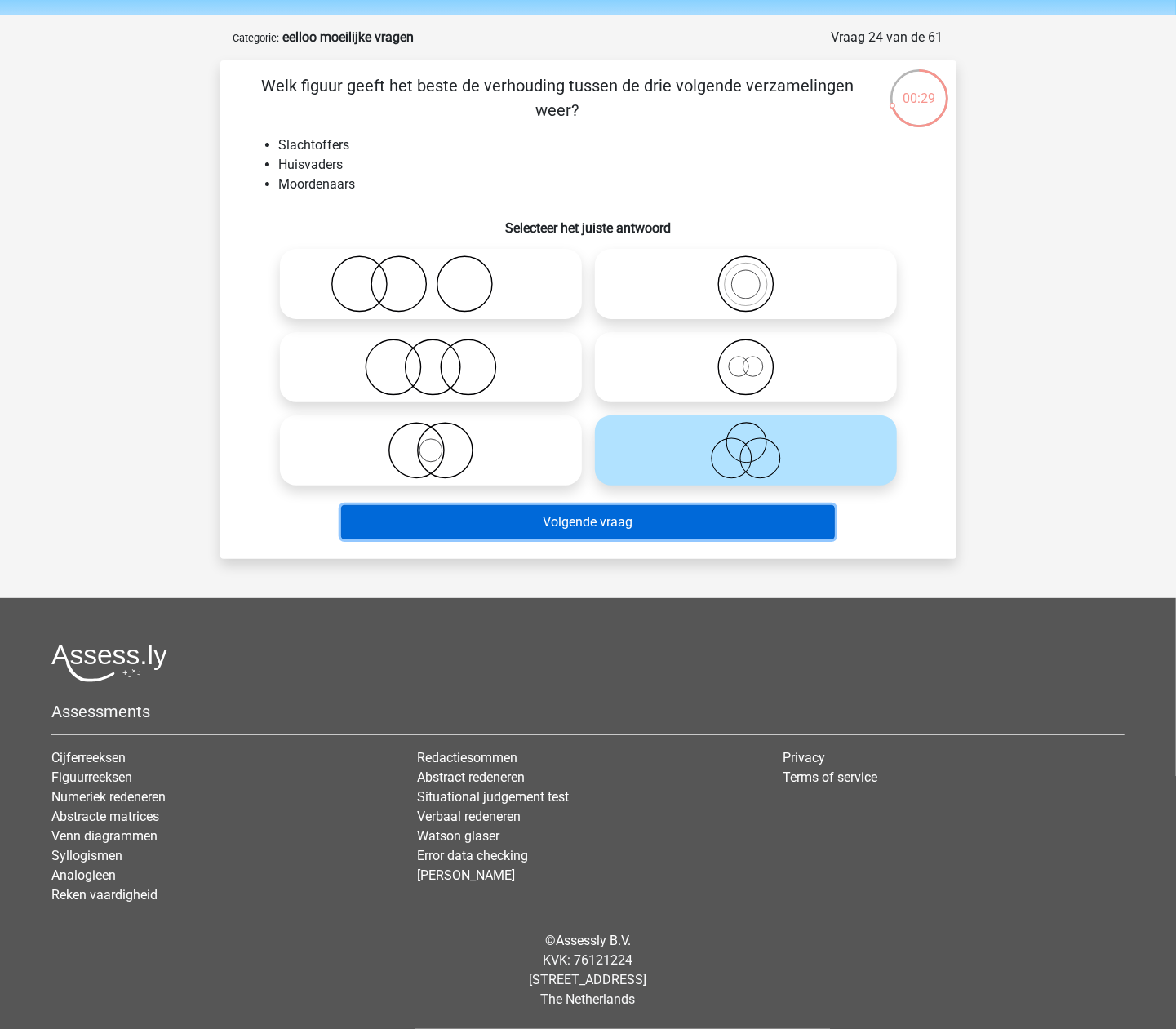
click at [778, 525] on button "Volgende vraag" at bounding box center [587, 522] width 494 height 34
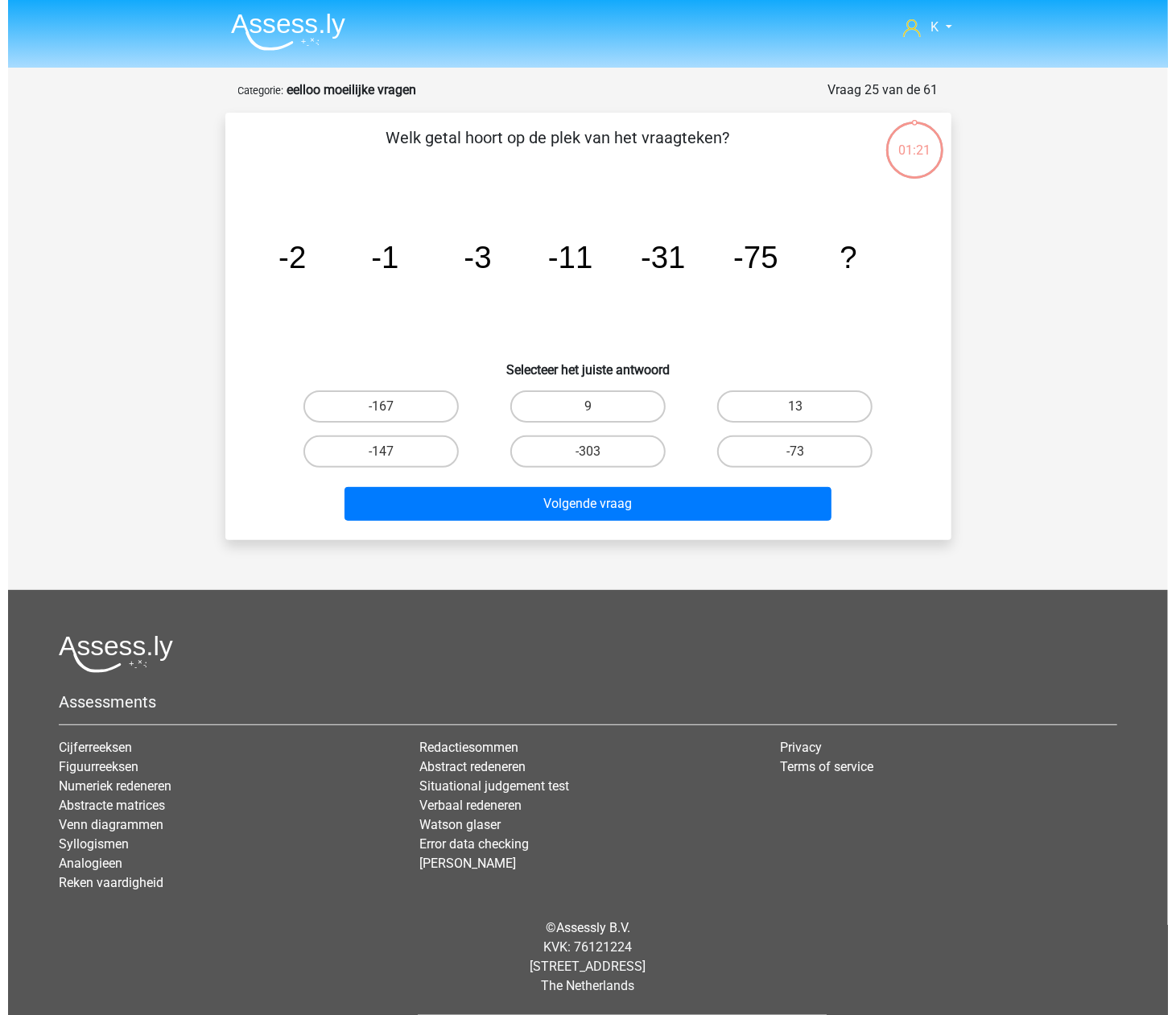
scroll to position [0, 0]
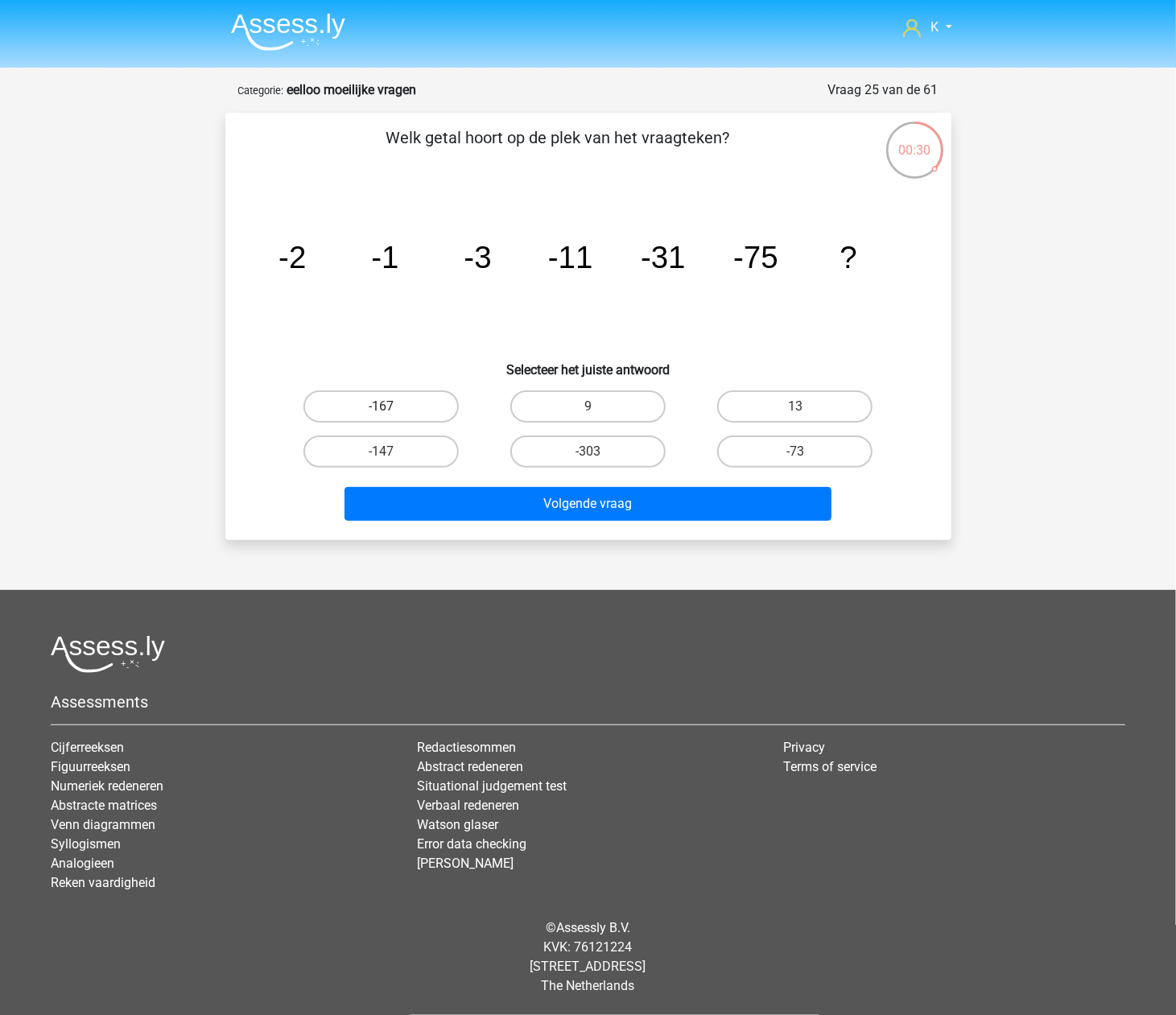
click at [374, 417] on label "-167" at bounding box center [380, 406] width 156 height 32
click at [380, 417] on input "-167" at bounding box center [385, 411] width 11 height 11
radio input "true"
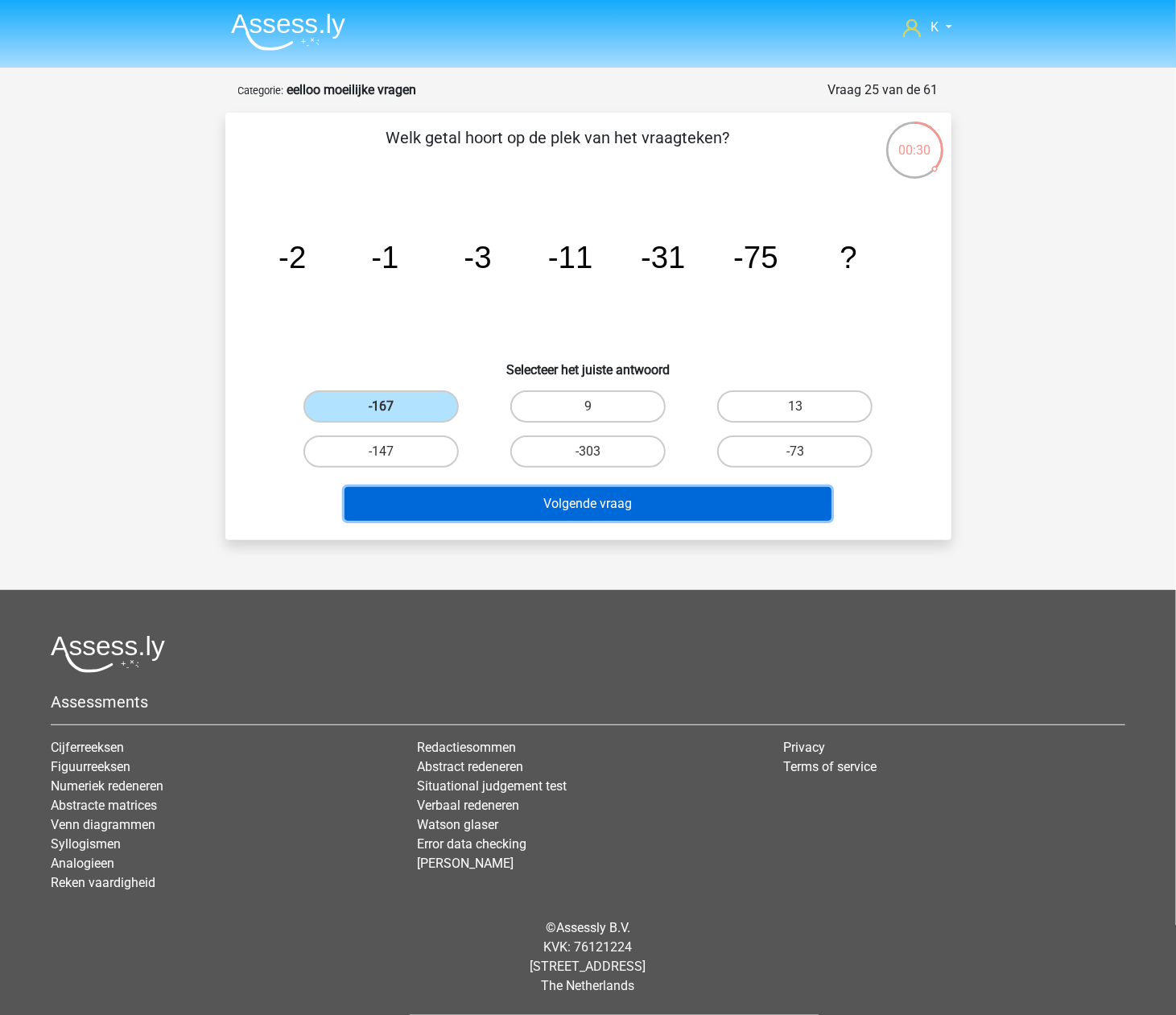
click at [416, 503] on button "Volgende vraag" at bounding box center [587, 503] width 487 height 34
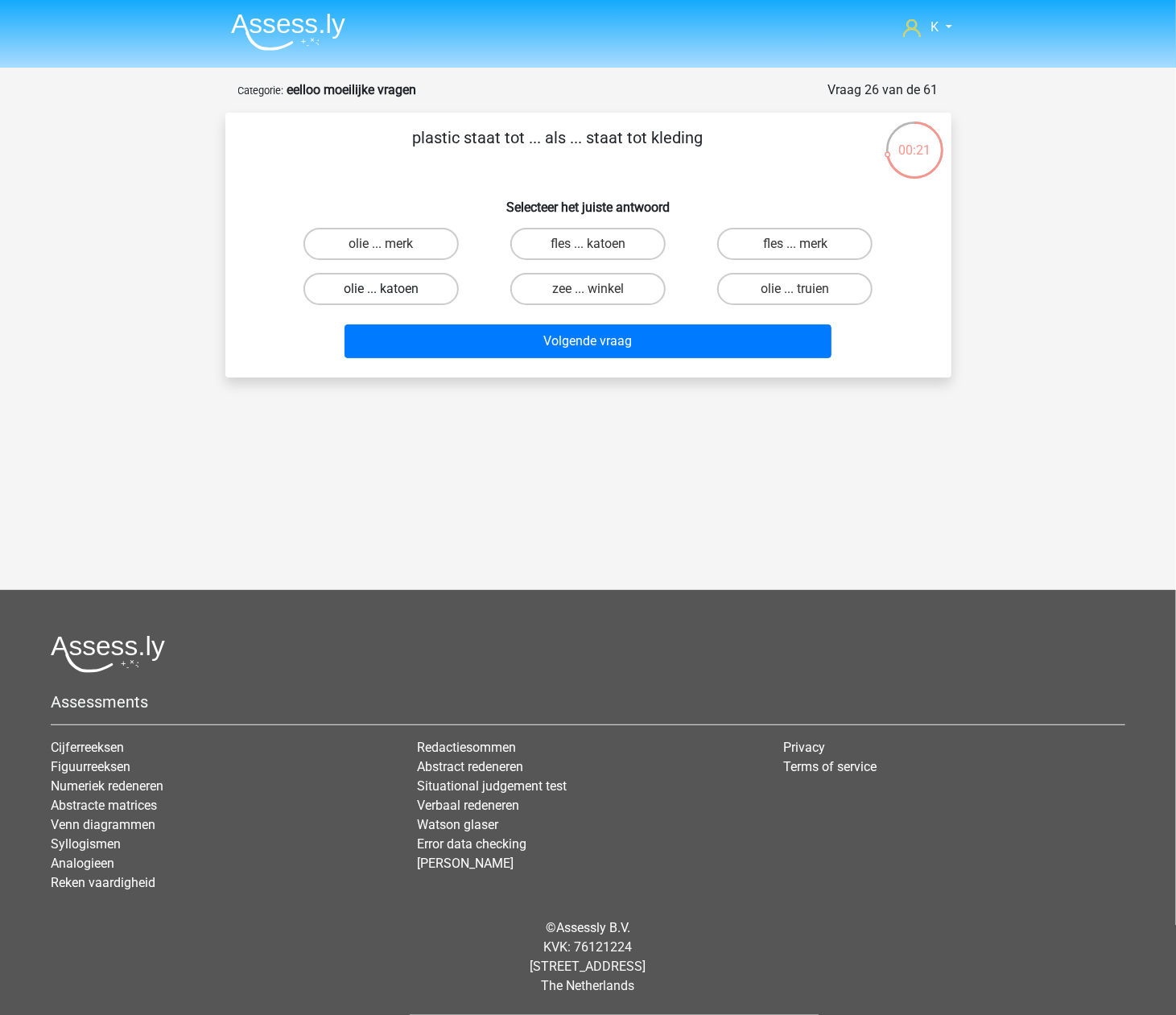
click at [415, 287] on label "olie ... katoen" at bounding box center [380, 288] width 156 height 32
click at [391, 289] on input "olie ... katoen" at bounding box center [385, 294] width 11 height 11
radio input "true"
click at [606, 242] on label "fles ... katoen" at bounding box center [587, 244] width 156 height 32
click at [598, 244] on input "fles ... katoen" at bounding box center [592, 249] width 11 height 11
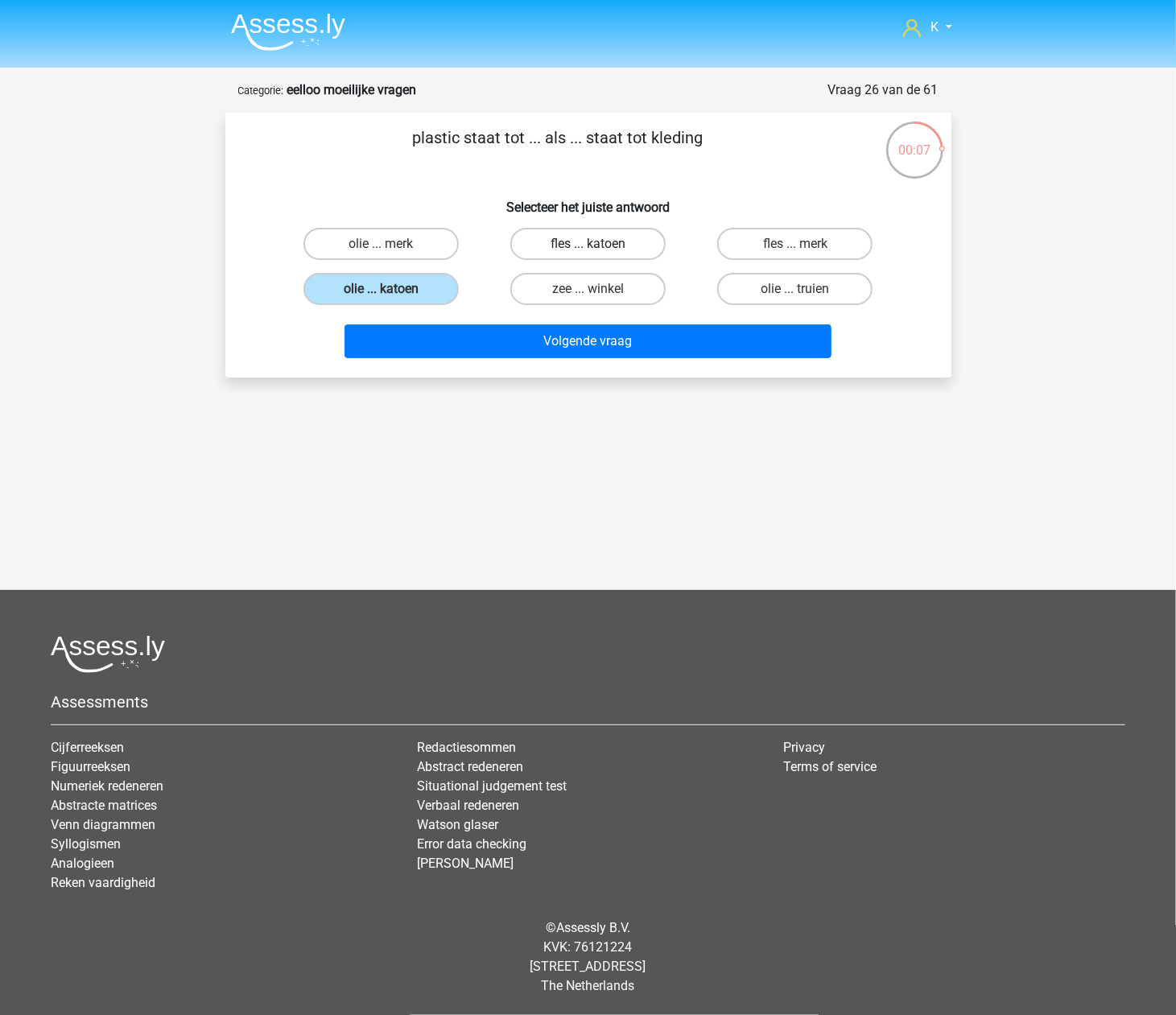
radio input "true"
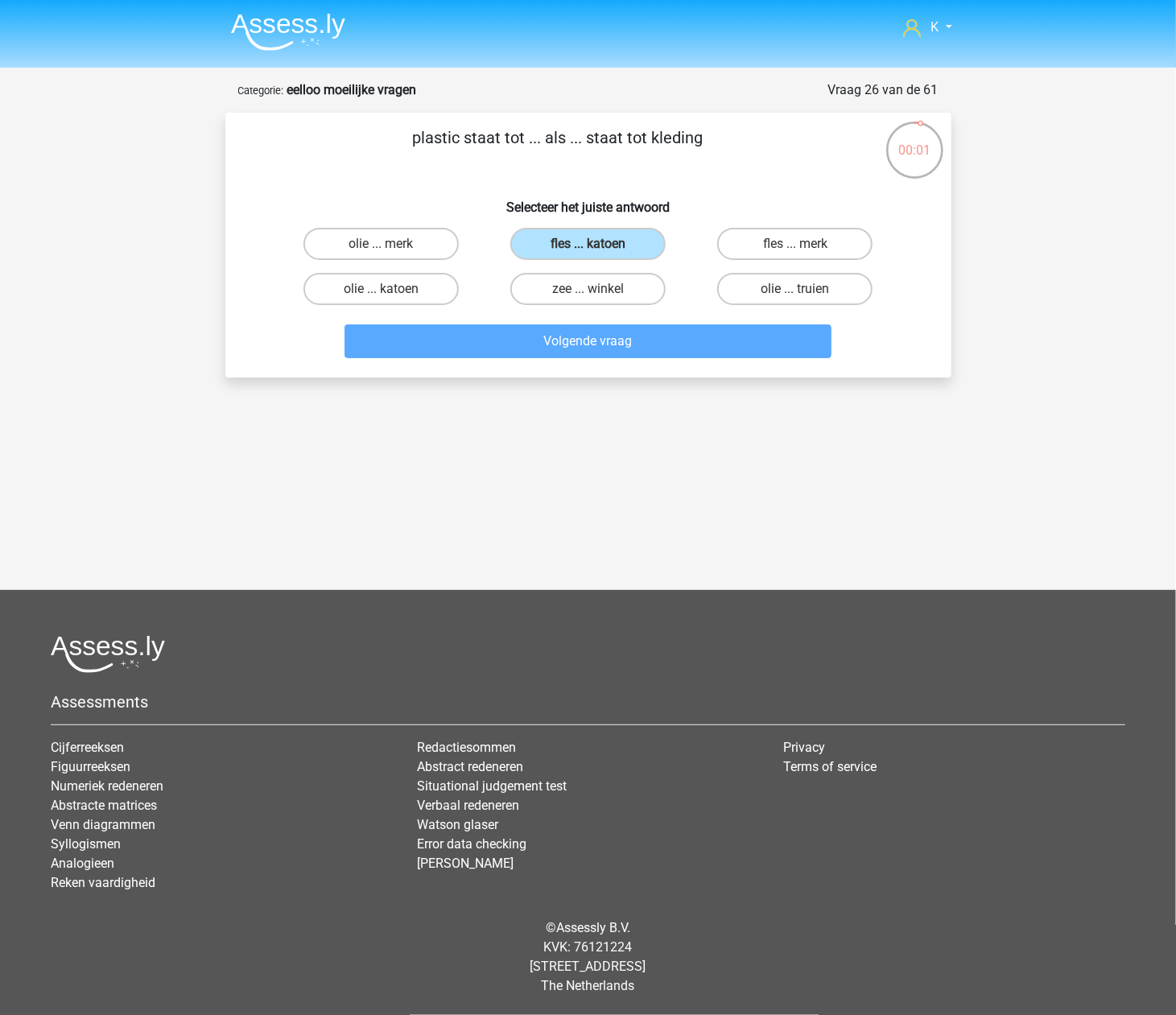
click at [674, 309] on div "zee ... winkel" at bounding box center [587, 288] width 207 height 45
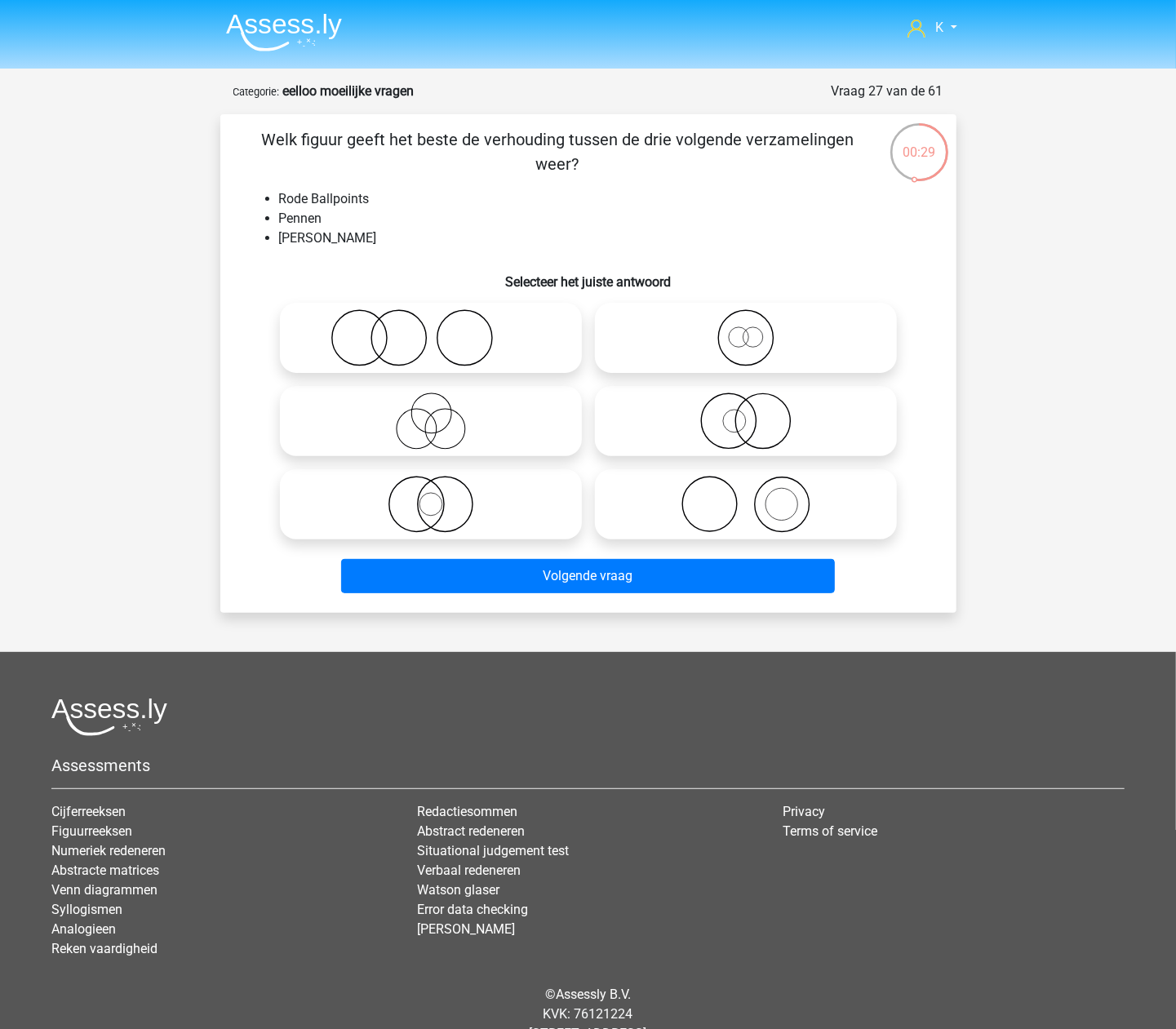
click at [516, 476] on icon at bounding box center [431, 504] width 289 height 57
click at [442, 485] on input "radio" at bounding box center [436, 490] width 11 height 11
radio input "true"
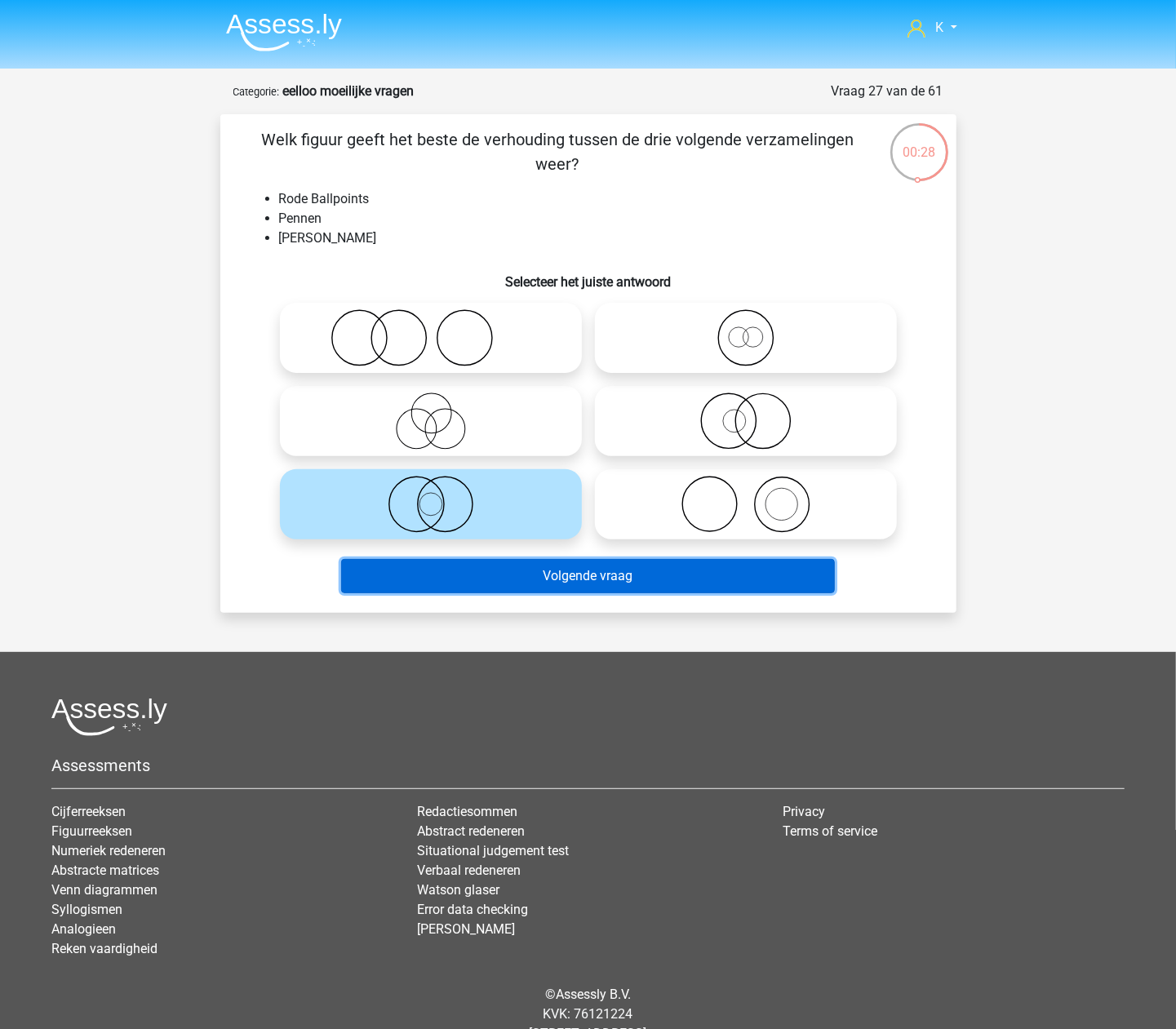
click at [579, 585] on button "Volgende vraag" at bounding box center [587, 575] width 494 height 34
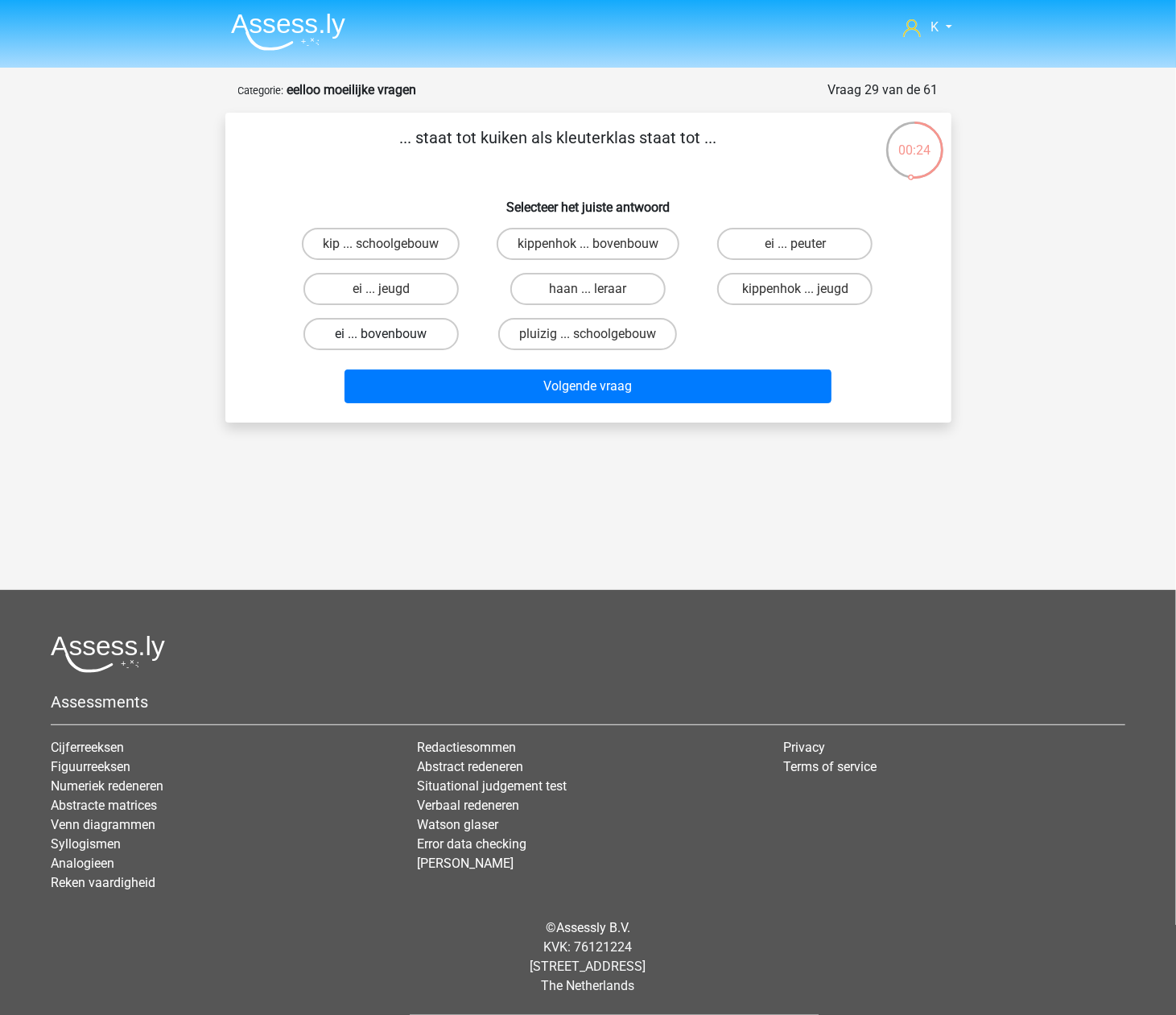
click at [429, 334] on label "ei ... bovenbouw" at bounding box center [380, 334] width 156 height 32
click at [391, 334] on input "ei ... bovenbouw" at bounding box center [385, 339] width 11 height 11
radio input "true"
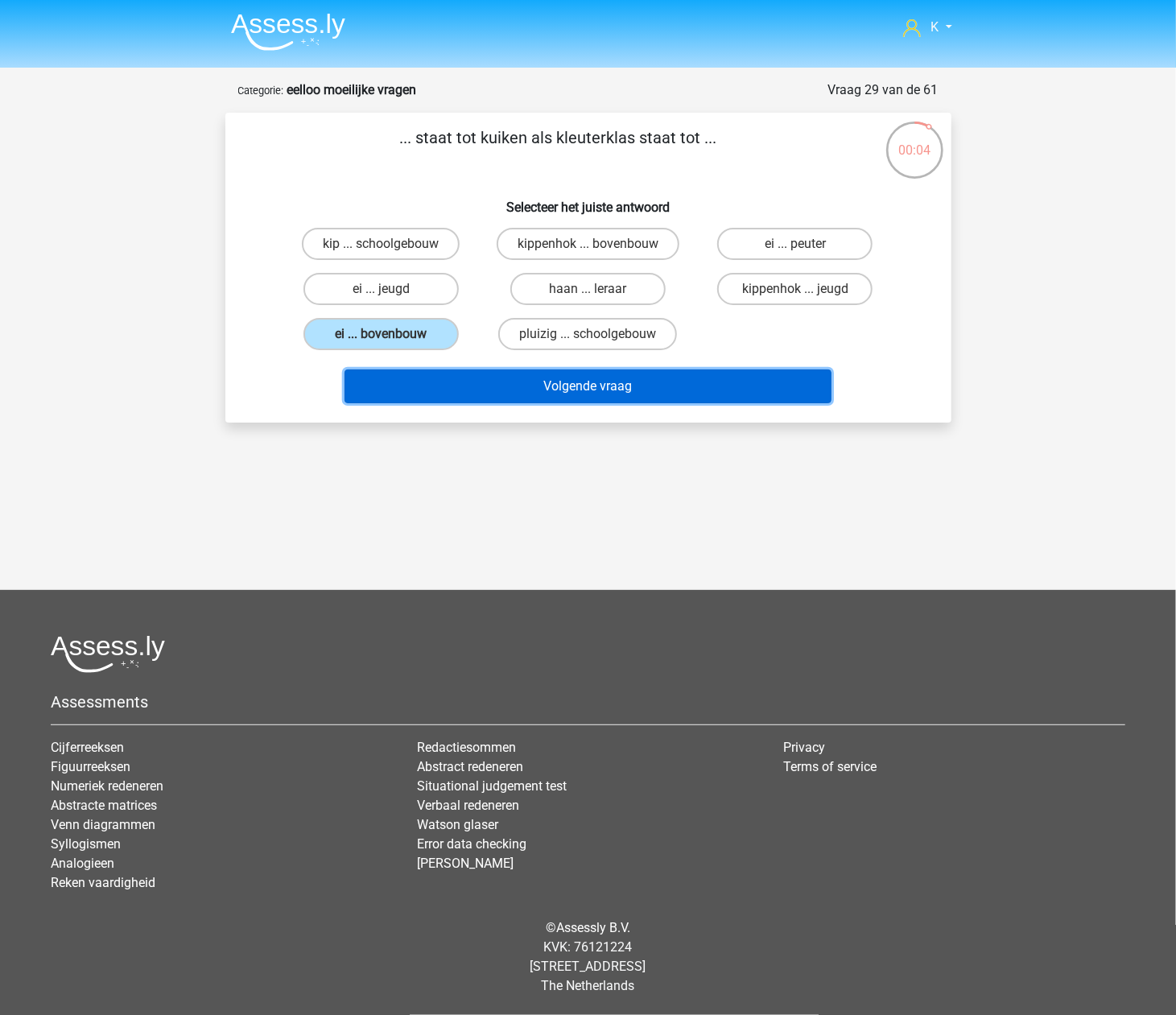
click at [650, 380] on button "Volgende vraag" at bounding box center [587, 386] width 487 height 34
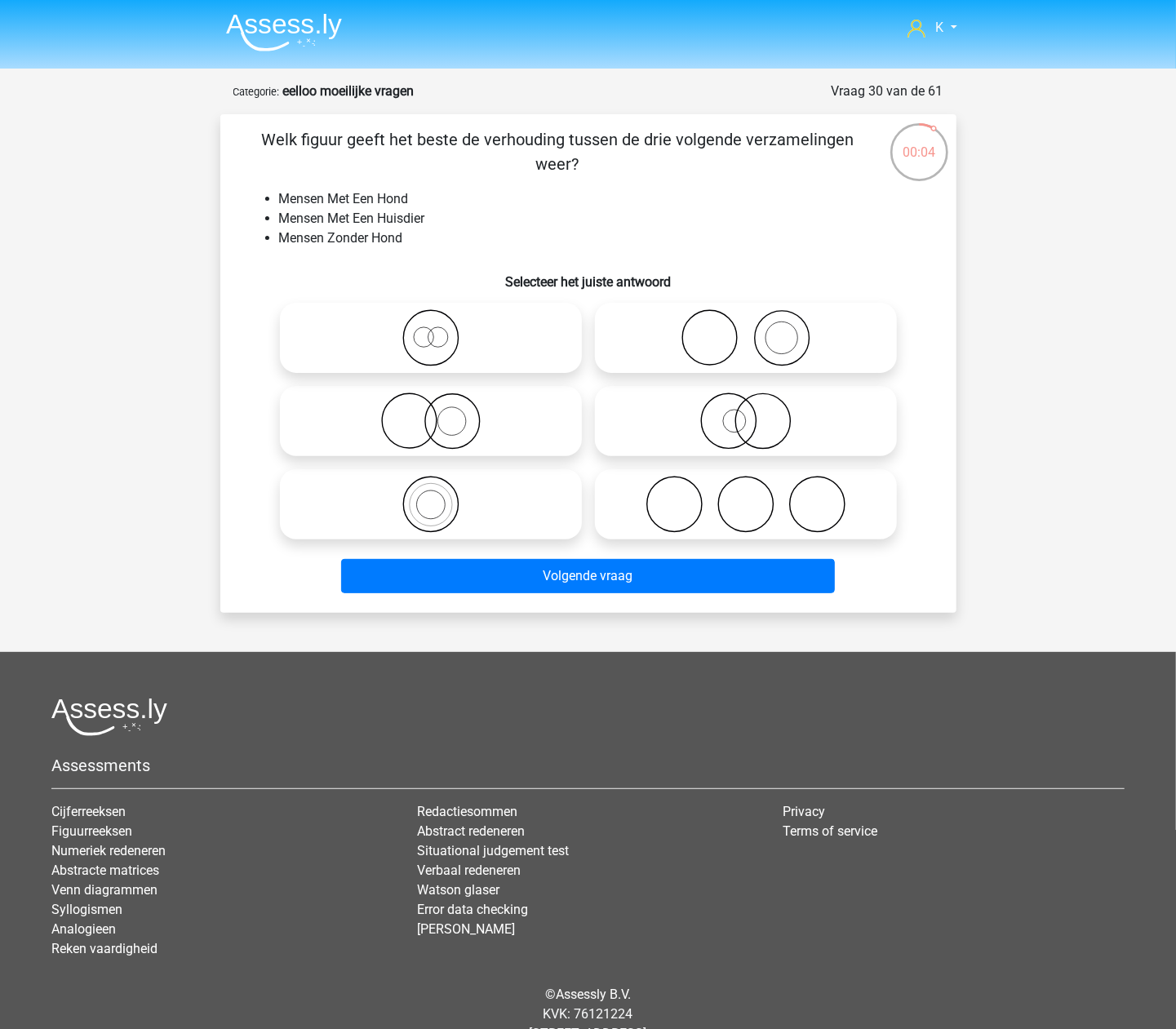
scroll to position [53, 0]
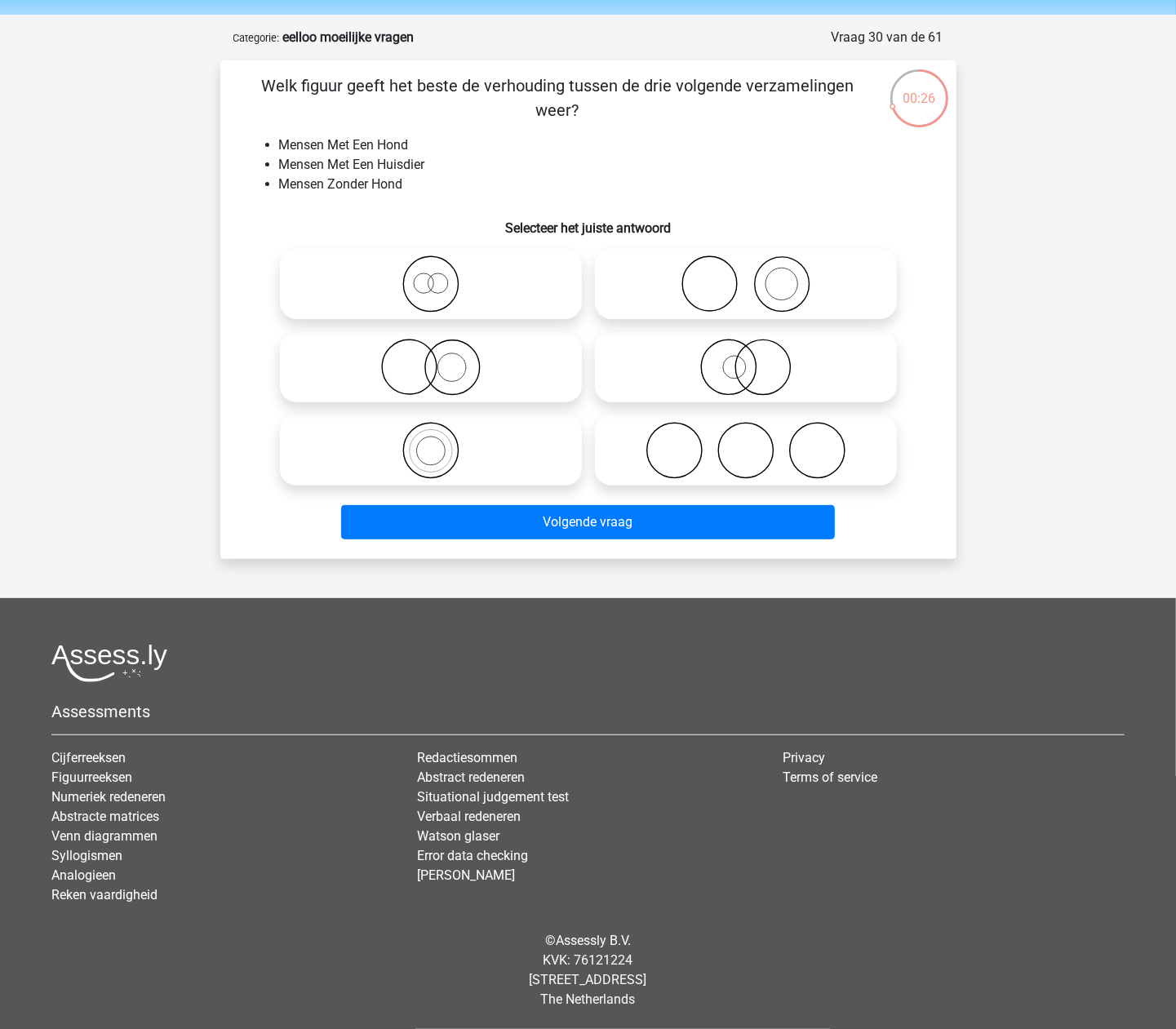
click at [738, 301] on icon at bounding box center [746, 284] width 289 height 57
click at [746, 276] on input "radio" at bounding box center [751, 271] width 11 height 11
radio input "true"
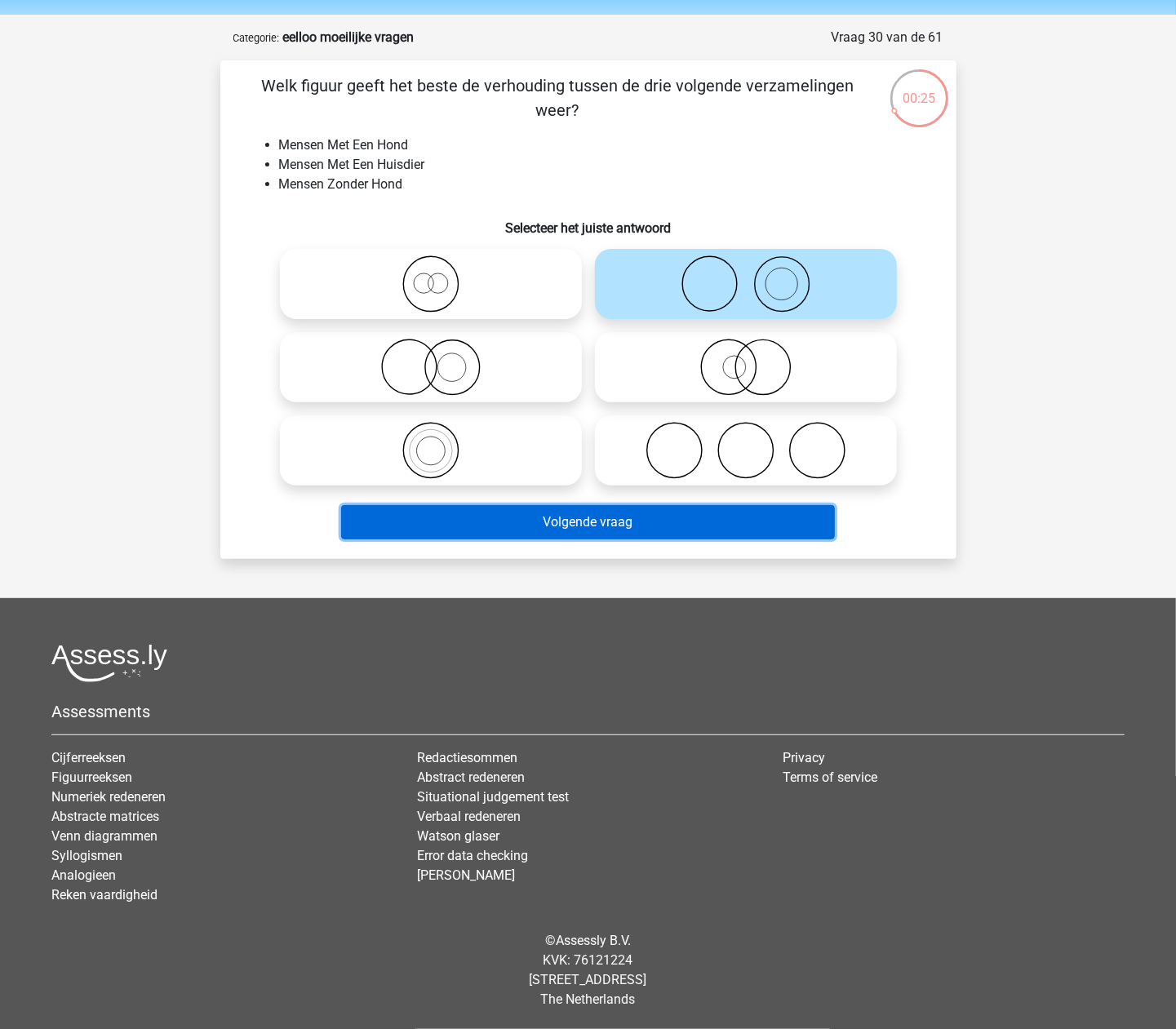
click at [683, 530] on button "Volgende vraag" at bounding box center [587, 522] width 494 height 34
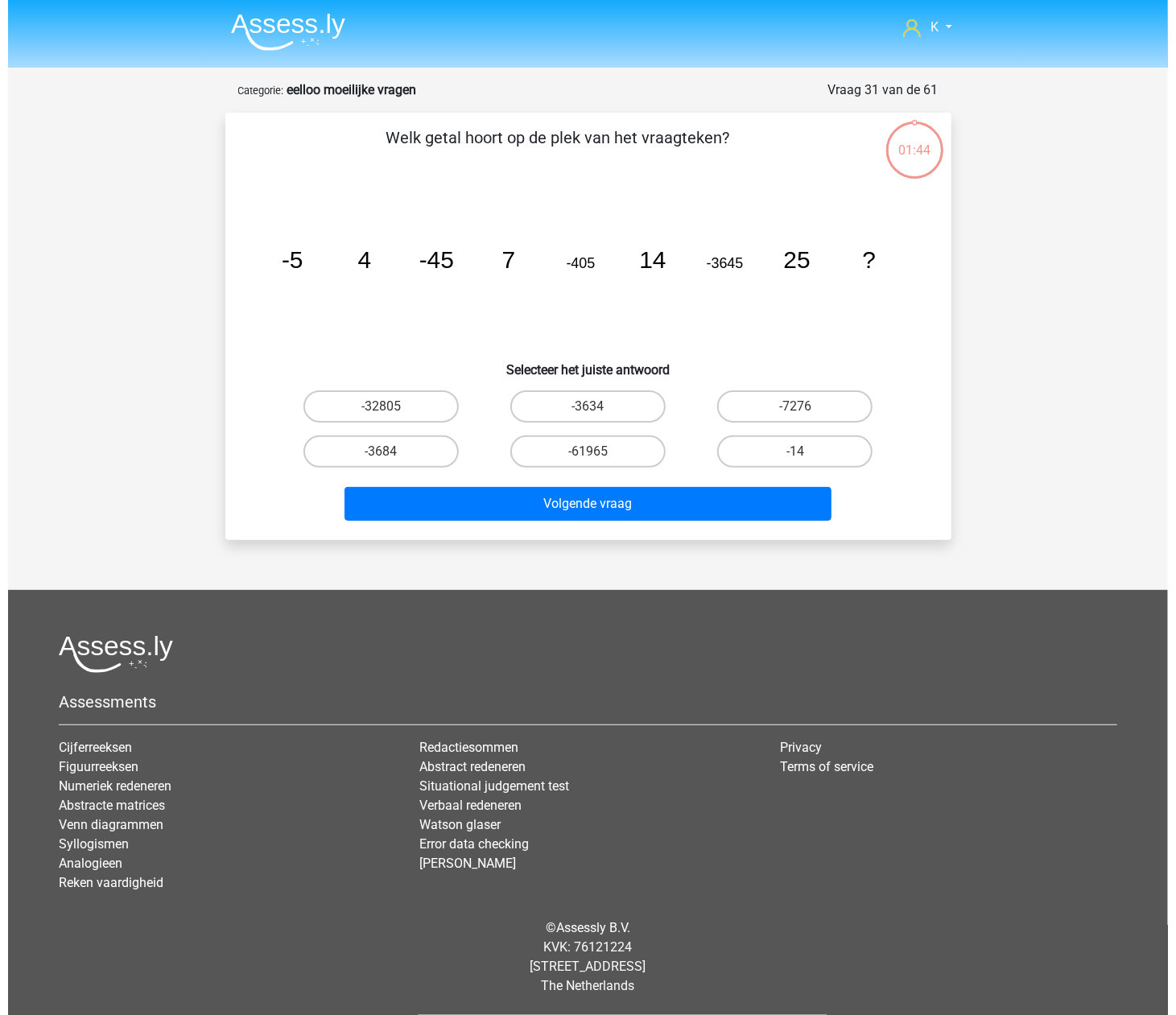
scroll to position [0, 0]
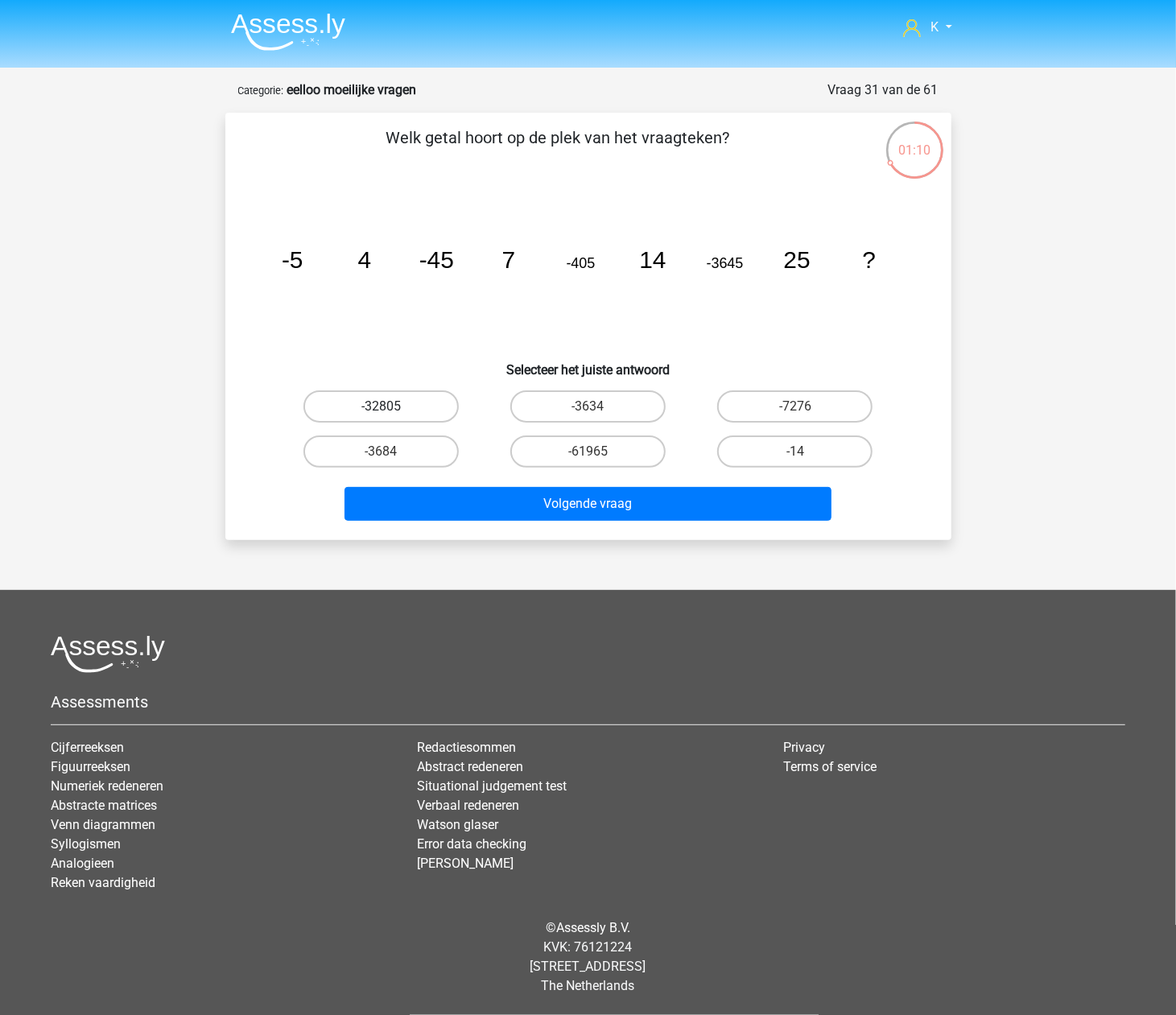
click at [438, 398] on label "-32805" at bounding box center [380, 406] width 156 height 32
click at [391, 406] on input "-32805" at bounding box center [385, 411] width 11 height 11
radio input "true"
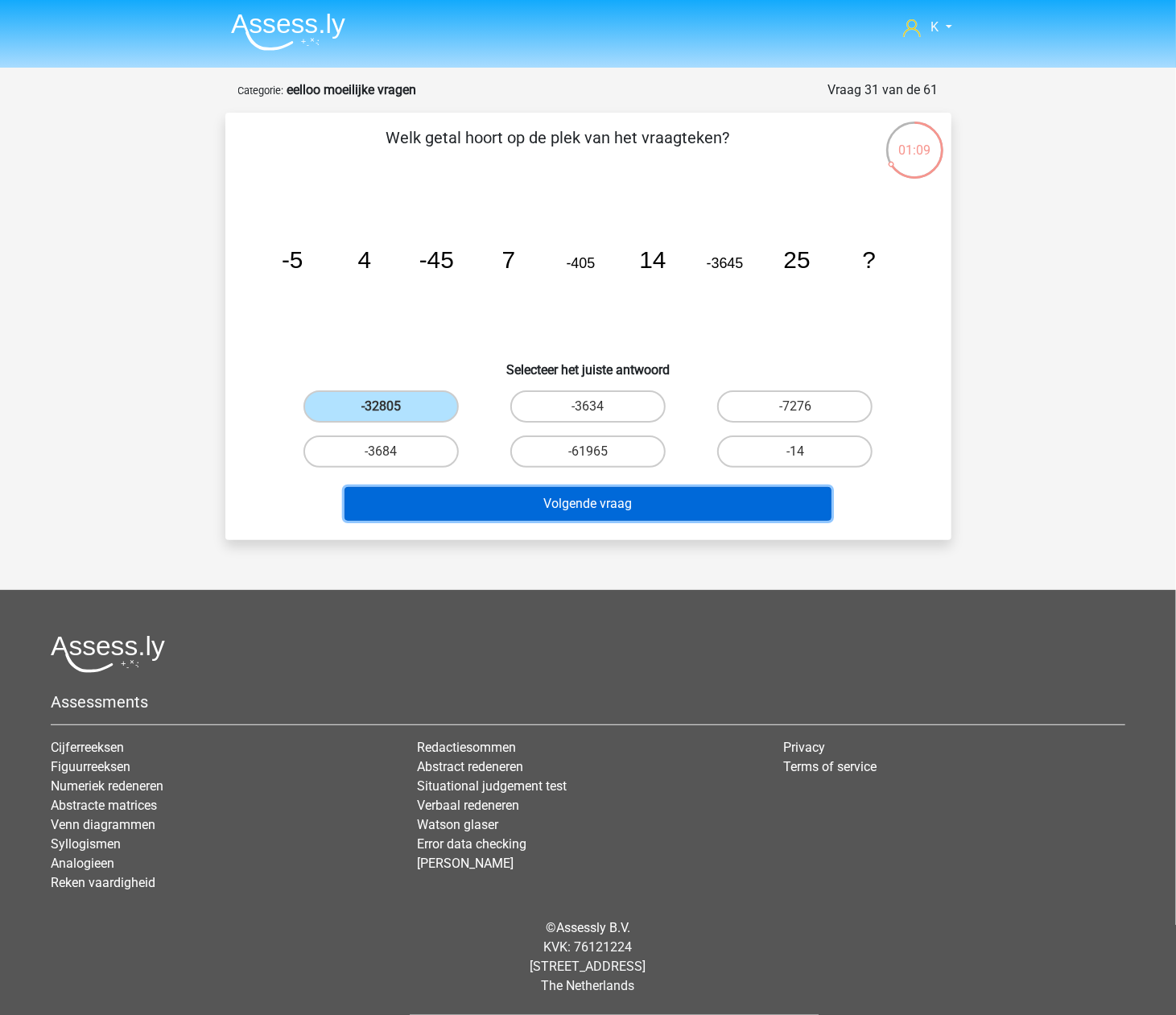
click at [481, 515] on button "Volgende vraag" at bounding box center [587, 503] width 487 height 34
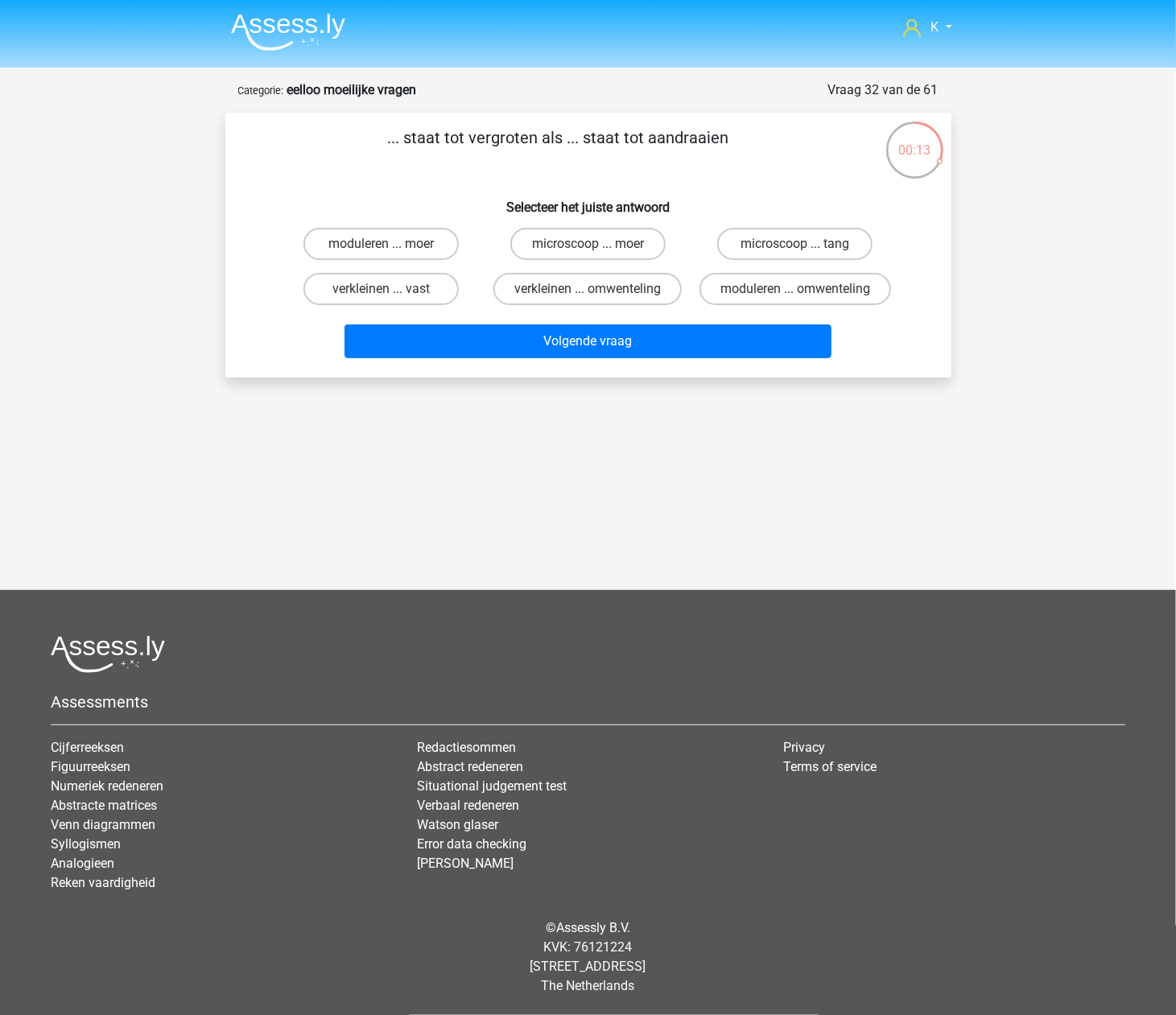
click at [796, 246] on input "microscoop ... tang" at bounding box center [800, 249] width 11 height 11
radio input "true"
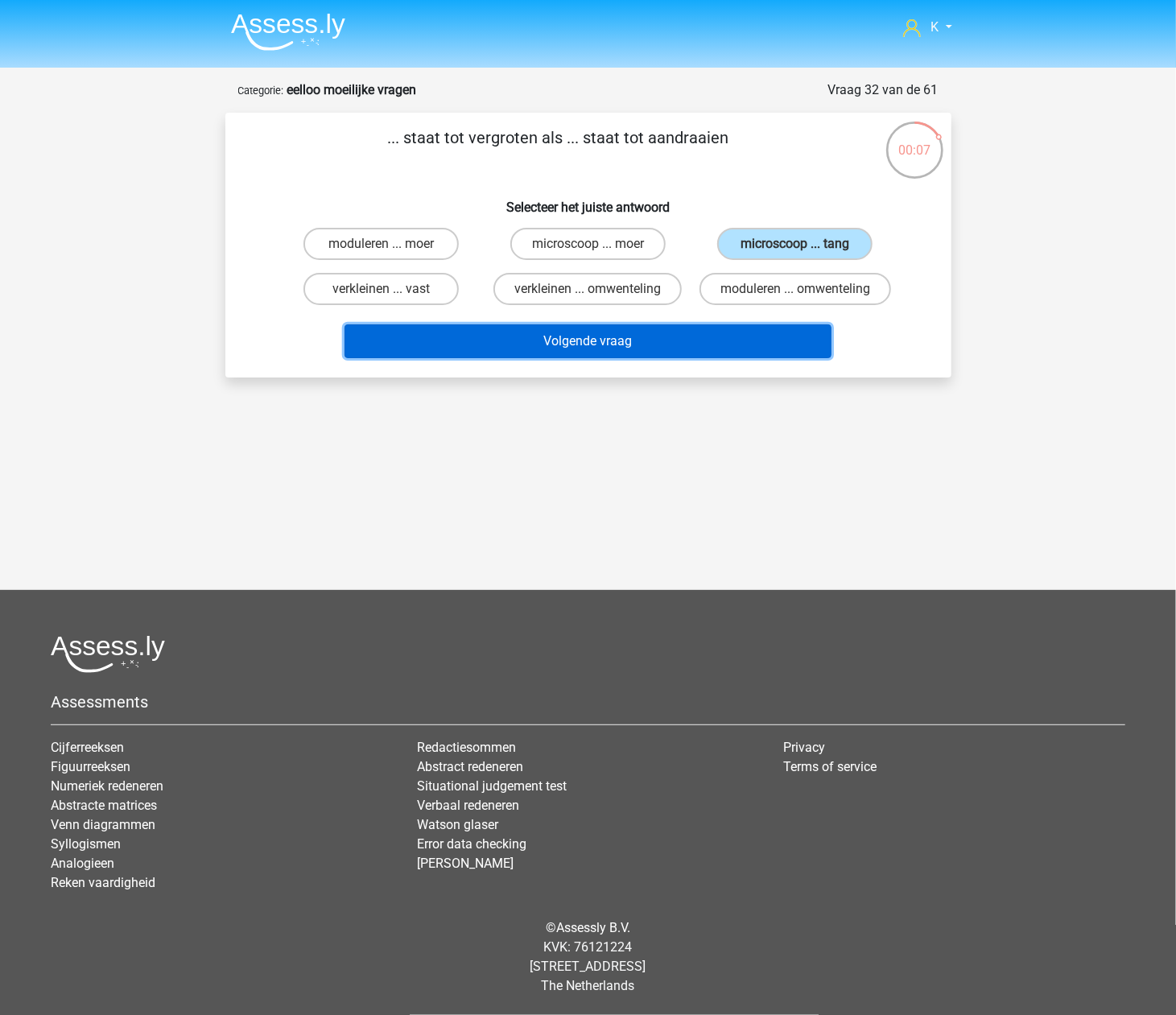
click at [661, 343] on button "Volgende vraag" at bounding box center [587, 341] width 487 height 34
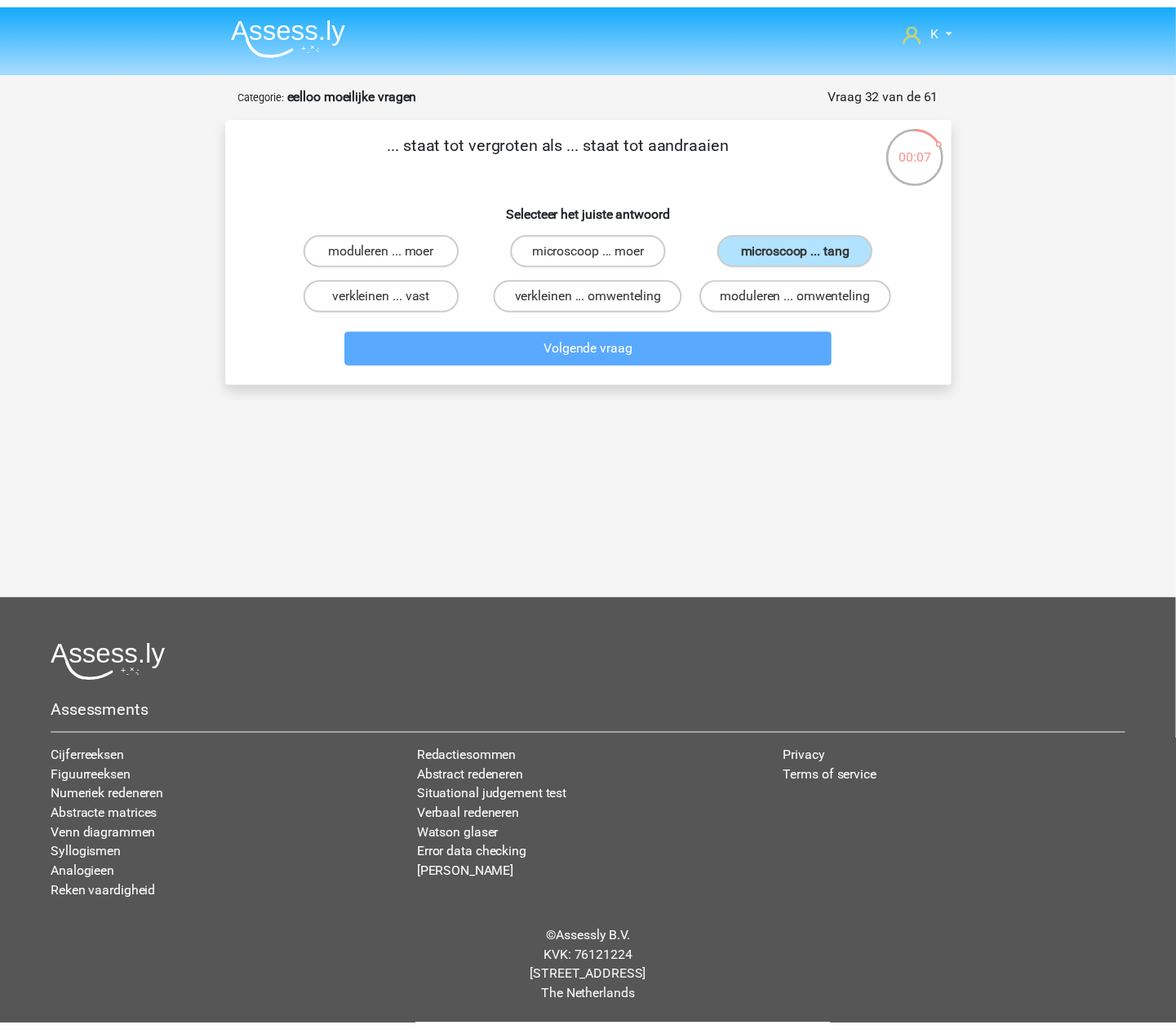
scroll to position [53, 0]
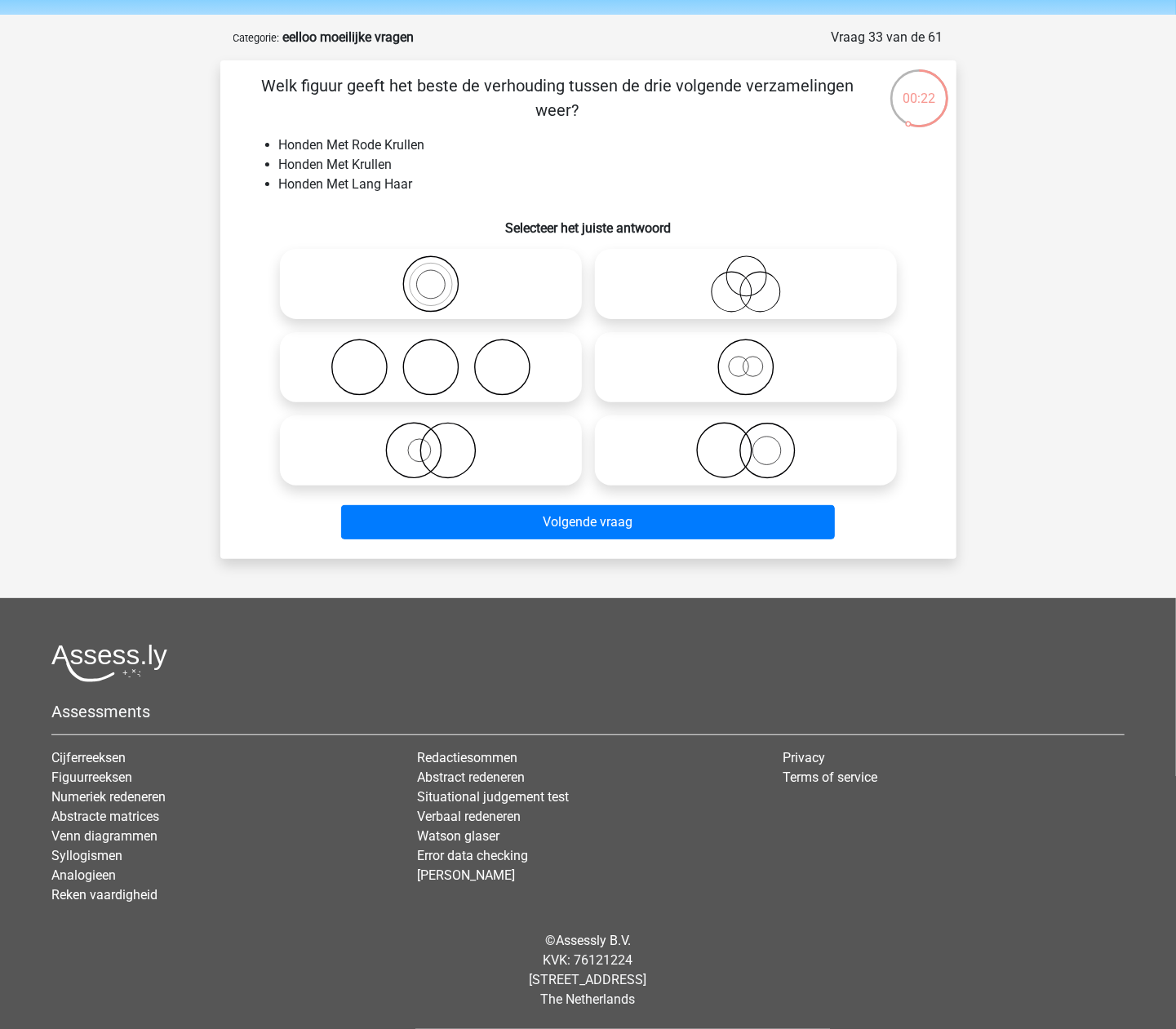
click at [464, 435] on icon at bounding box center [431, 450] width 289 height 57
click at [442, 435] on input "radio" at bounding box center [436, 437] width 11 height 11
radio input "true"
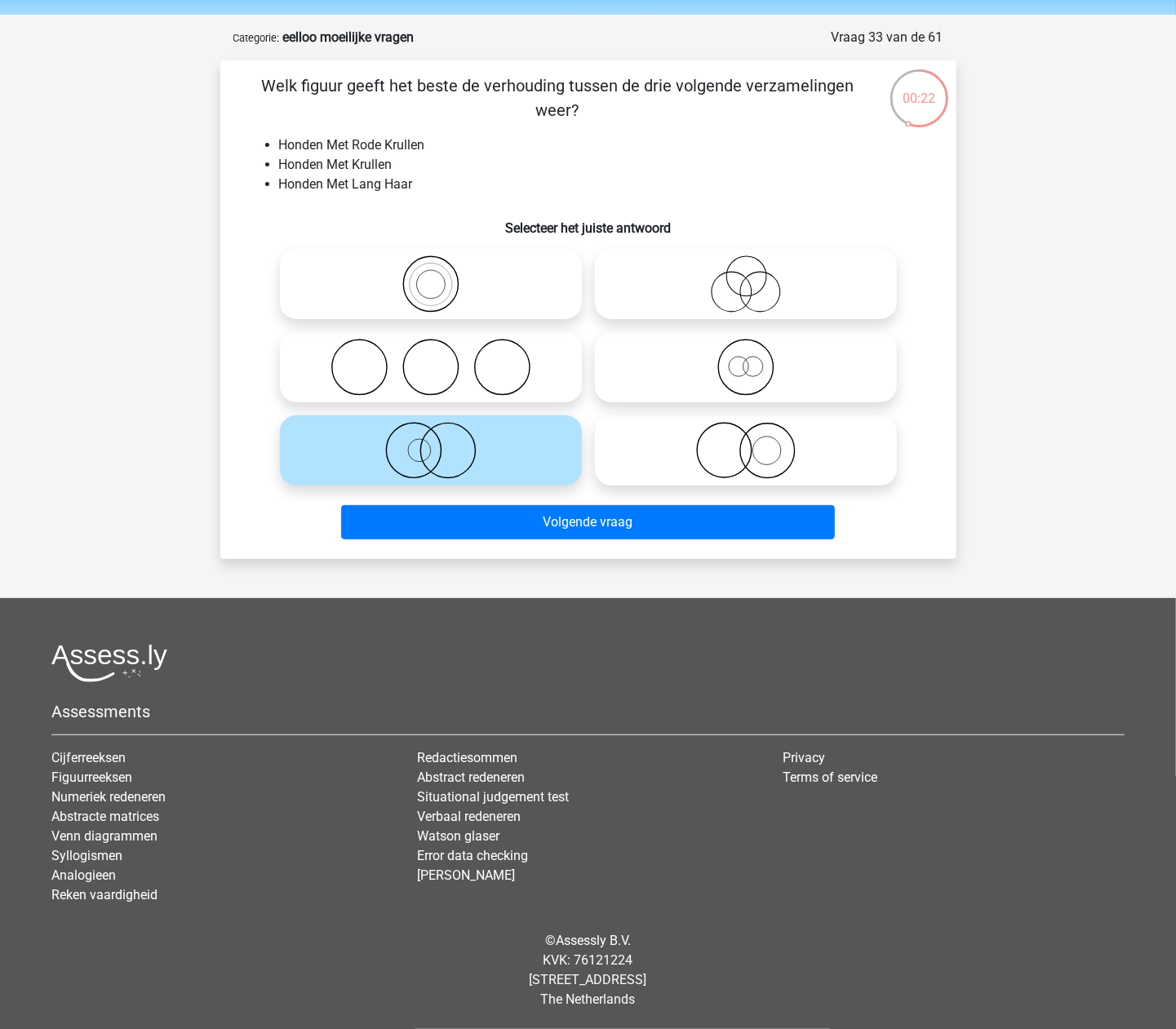
click at [560, 545] on div "Volgende vraag" at bounding box center [588, 525] width 630 height 41
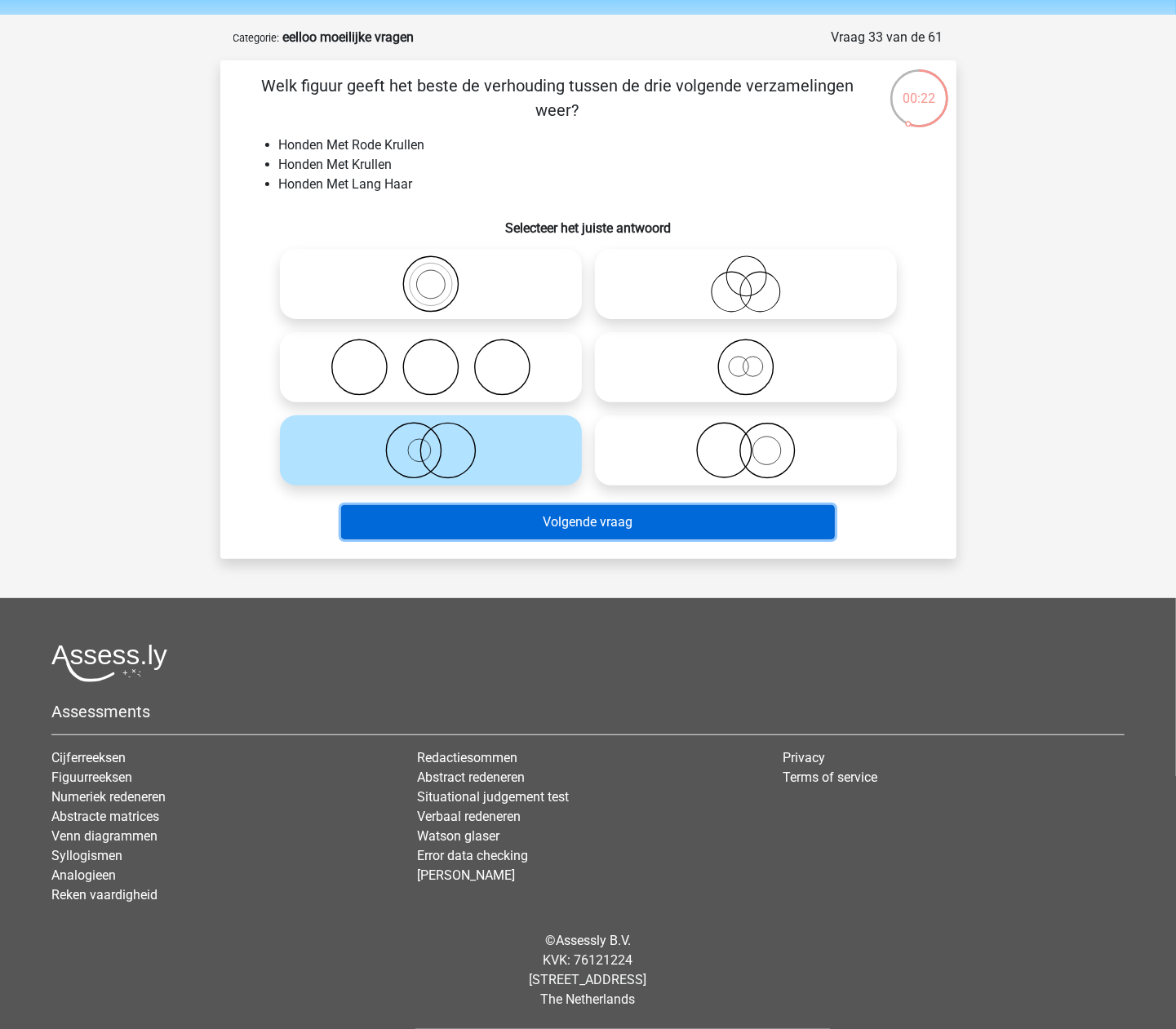
click at [565, 530] on button "Volgende vraag" at bounding box center [587, 522] width 494 height 34
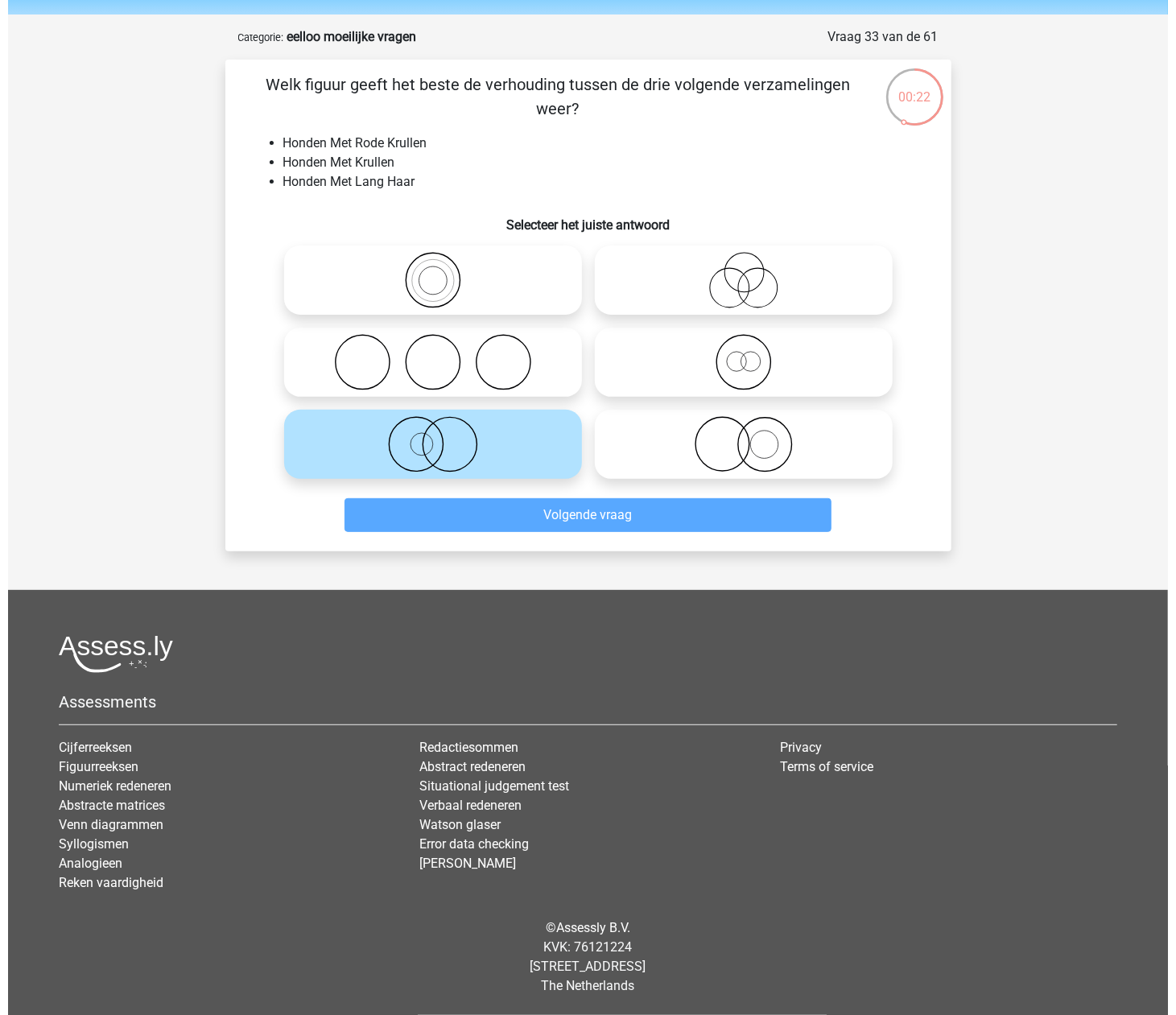
scroll to position [0, 0]
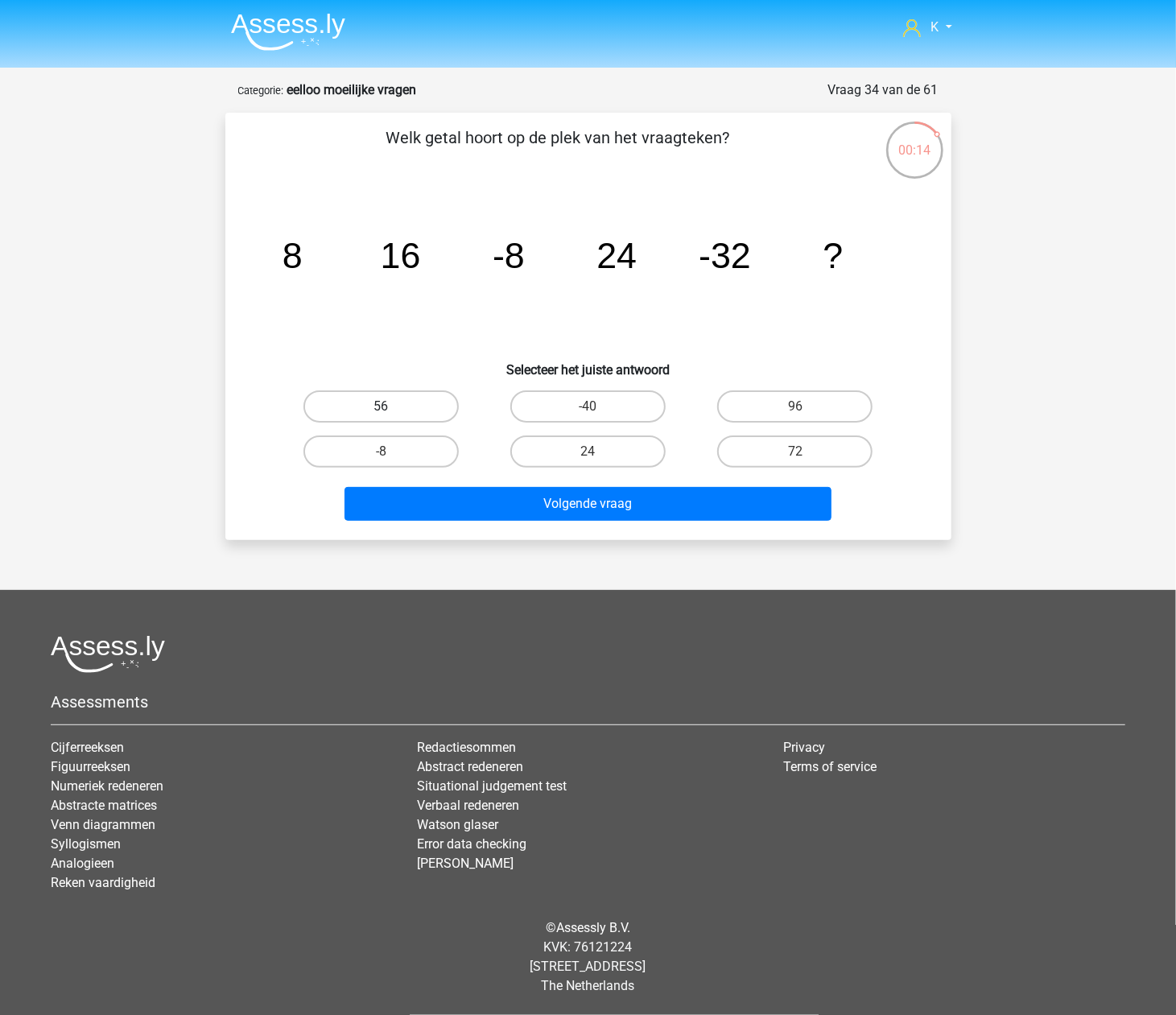
click at [451, 409] on label "56" at bounding box center [380, 406] width 156 height 32
click at [391, 409] on input "56" at bounding box center [385, 411] width 11 height 11
radio input "true"
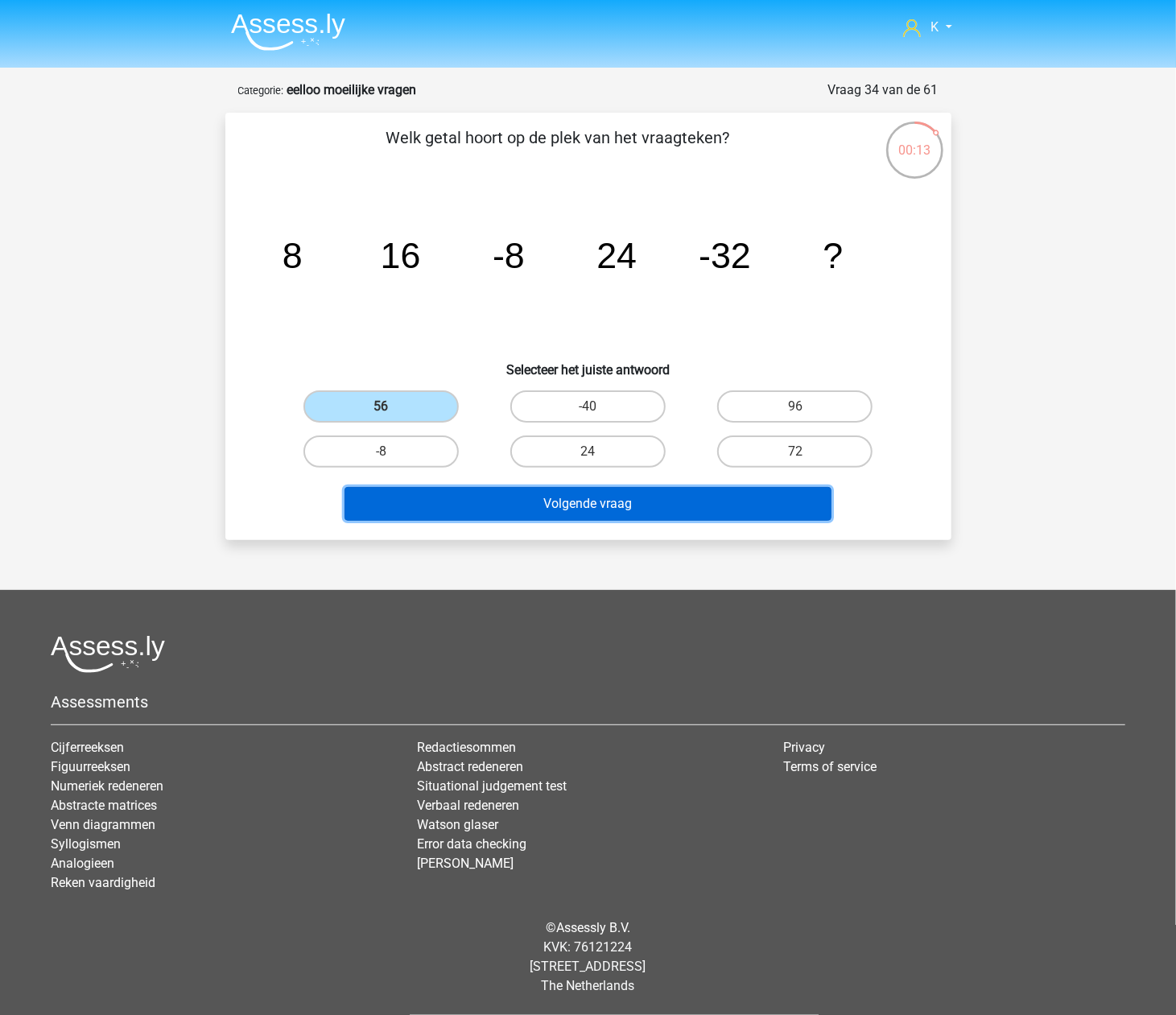
click at [501, 509] on button "Volgende vraag" at bounding box center [587, 503] width 487 height 34
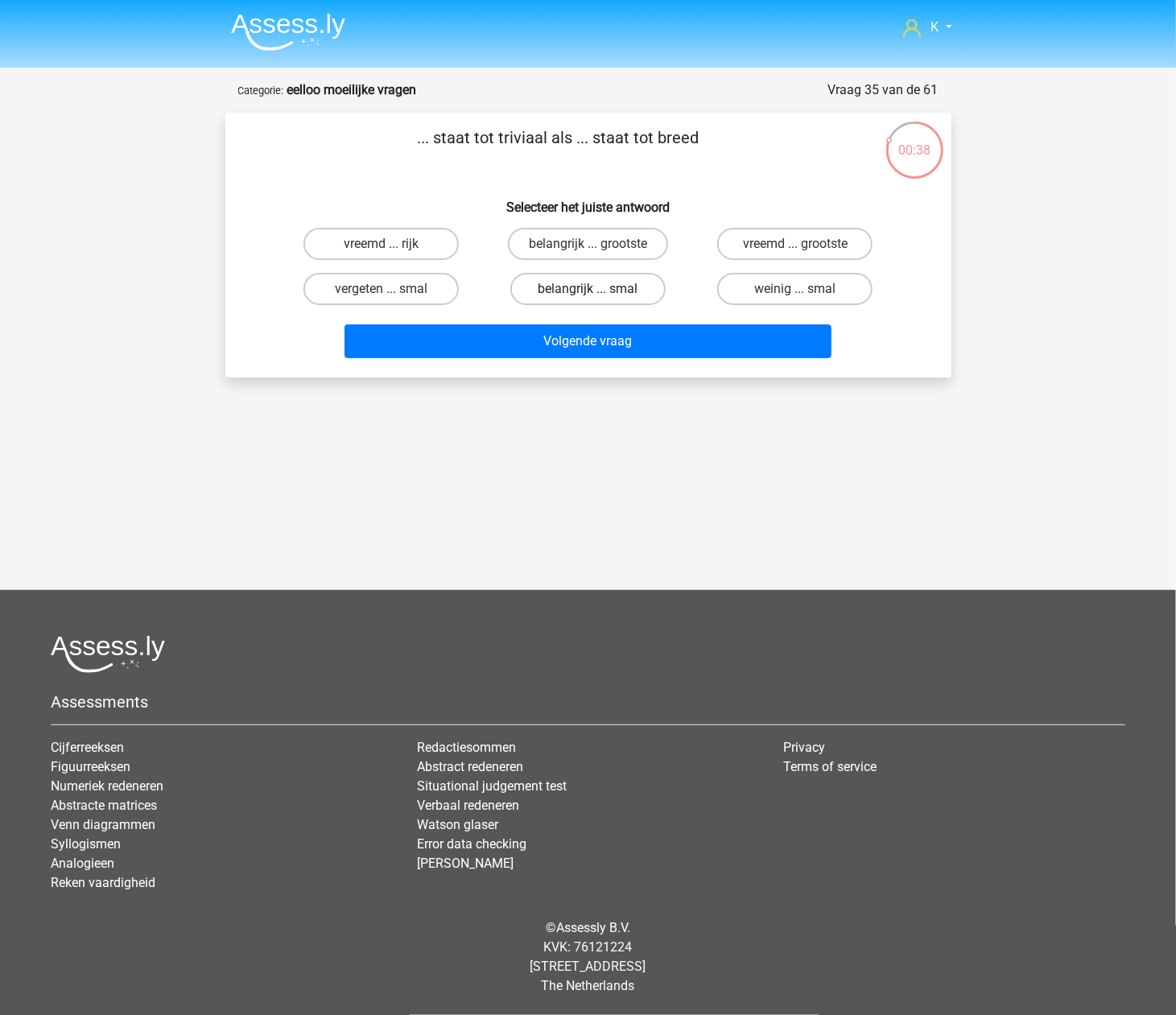
click at [547, 287] on label "belangrijk ... smal" at bounding box center [587, 288] width 156 height 32
click at [587, 289] on input "belangrijk ... smal" at bounding box center [592, 294] width 11 height 11
radio input "true"
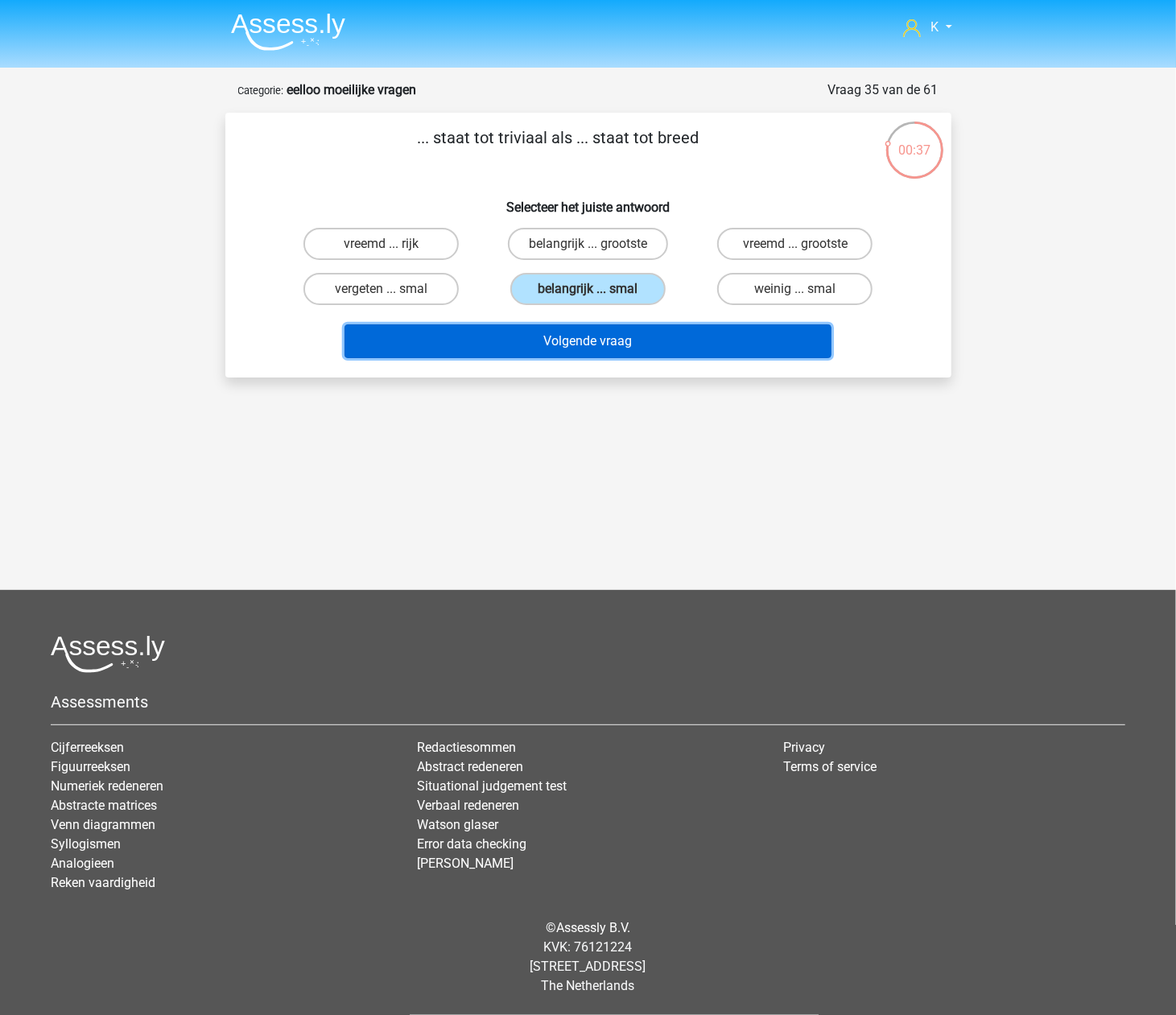
click at [547, 339] on button "Volgende vraag" at bounding box center [587, 341] width 487 height 34
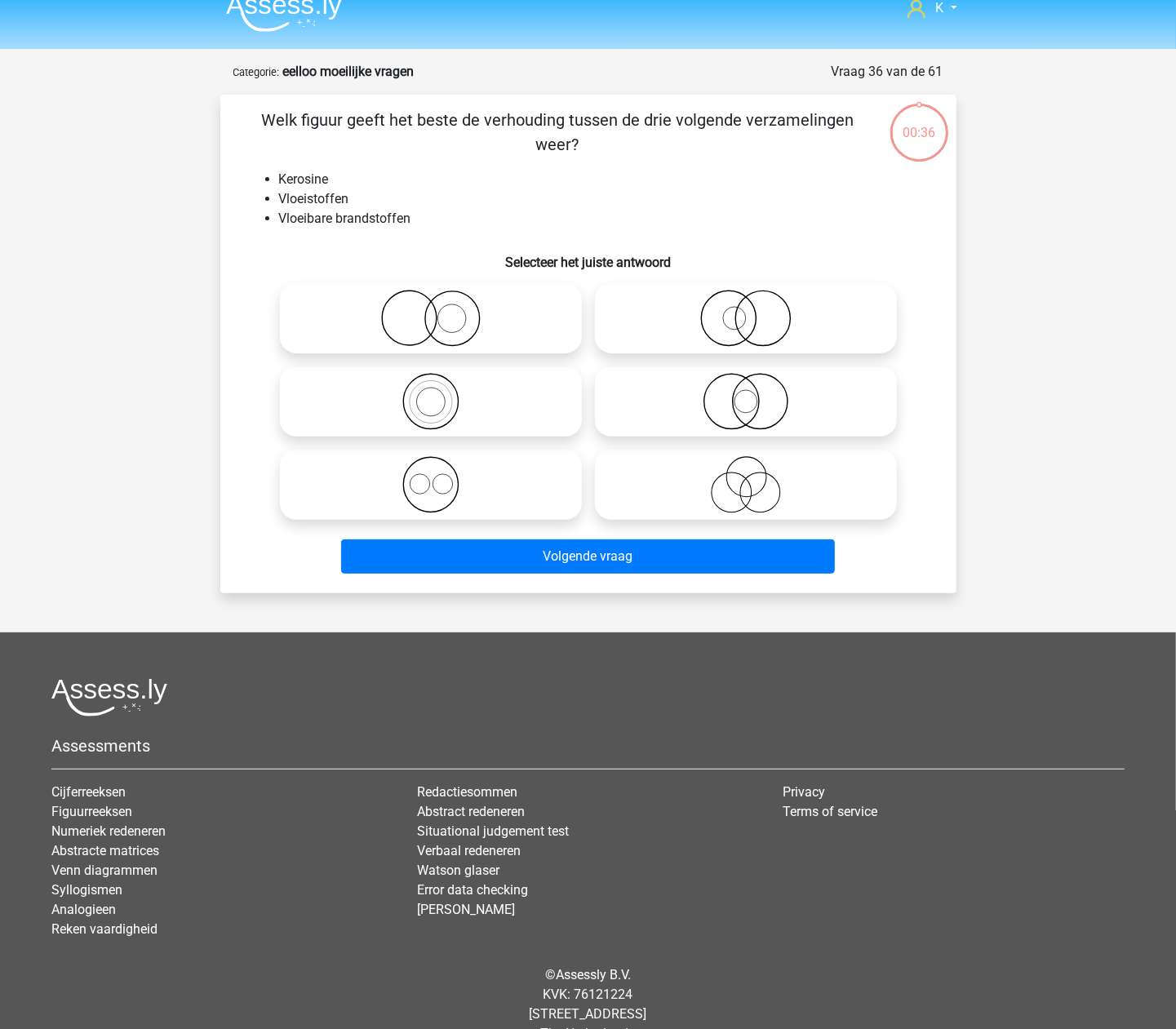
scroll to position [53, 0]
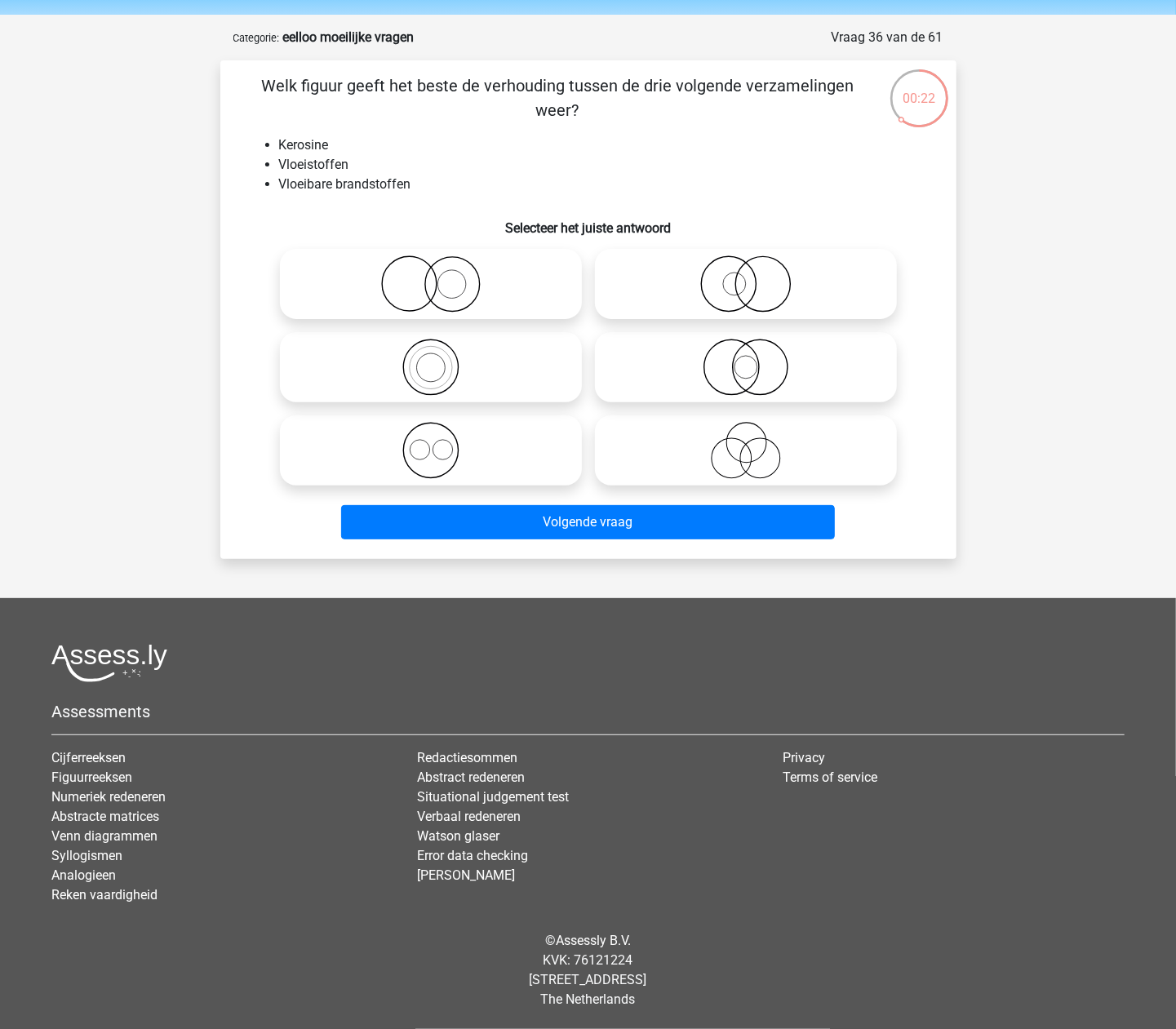
click at [586, 353] on div at bounding box center [430, 368] width 315 height 84
click at [549, 356] on icon at bounding box center [431, 367] width 289 height 57
click at [442, 356] on input "radio" at bounding box center [436, 353] width 11 height 11
radio input "true"
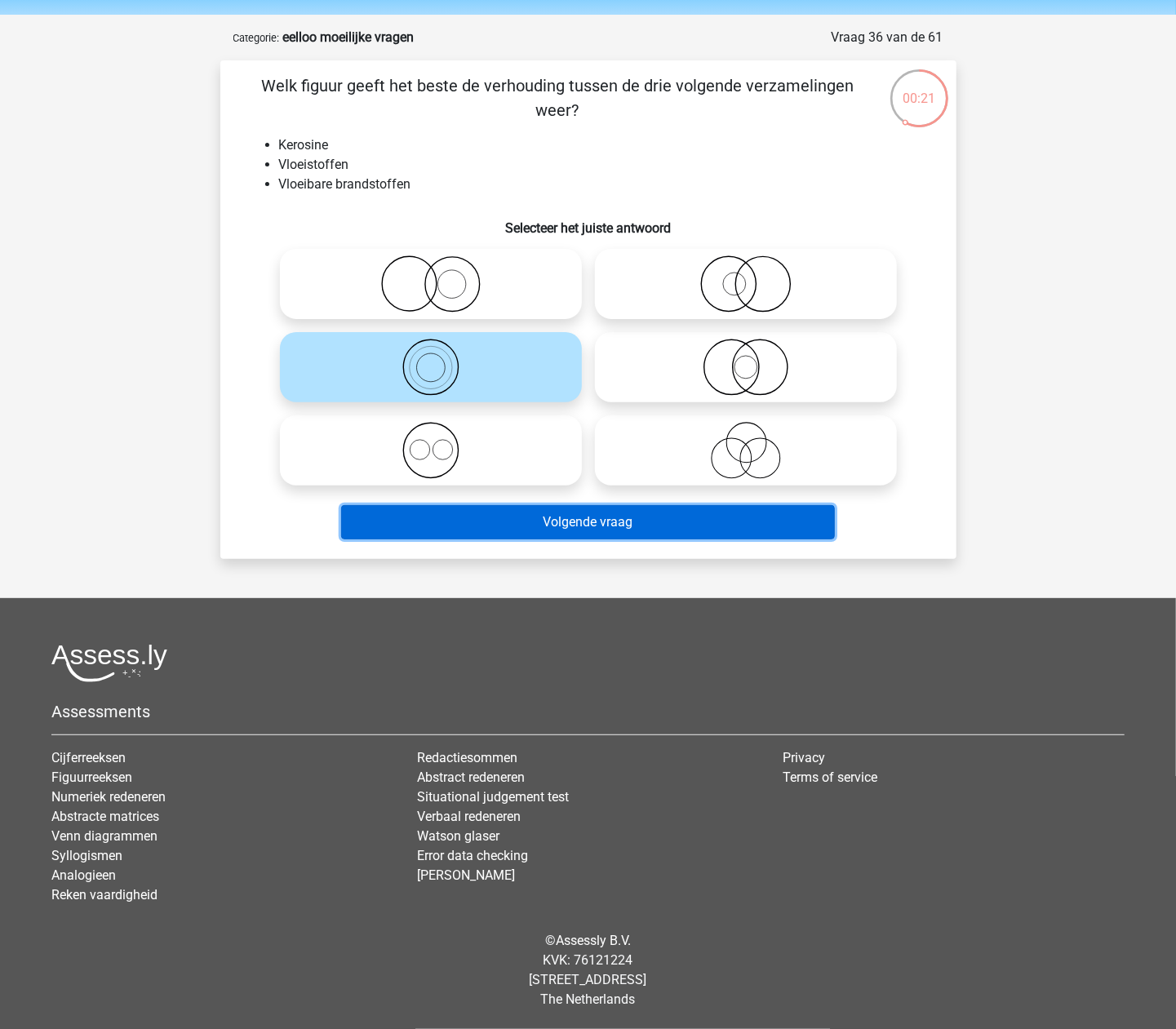
click at [616, 533] on button "Volgende vraag" at bounding box center [587, 522] width 494 height 34
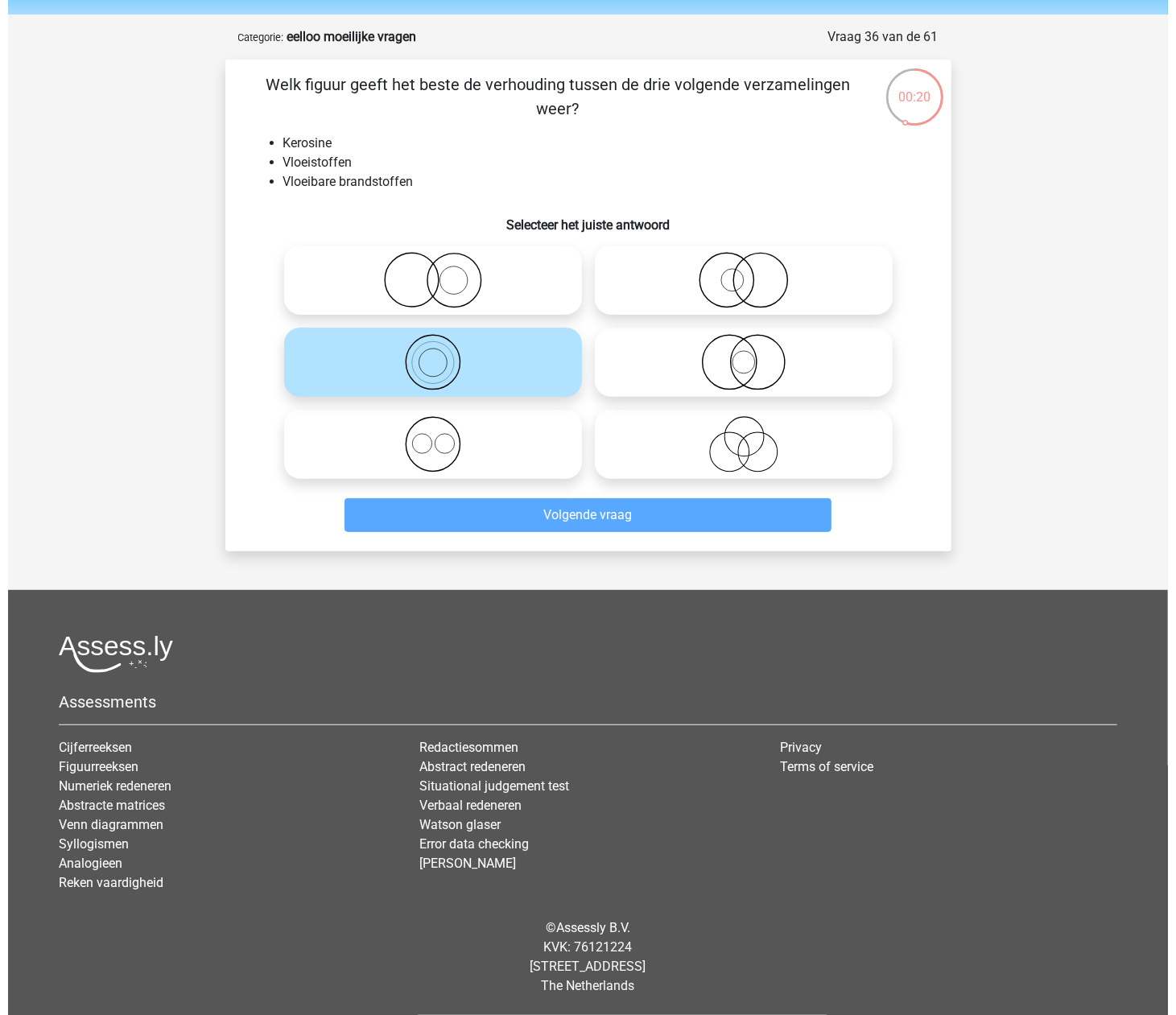
scroll to position [0, 0]
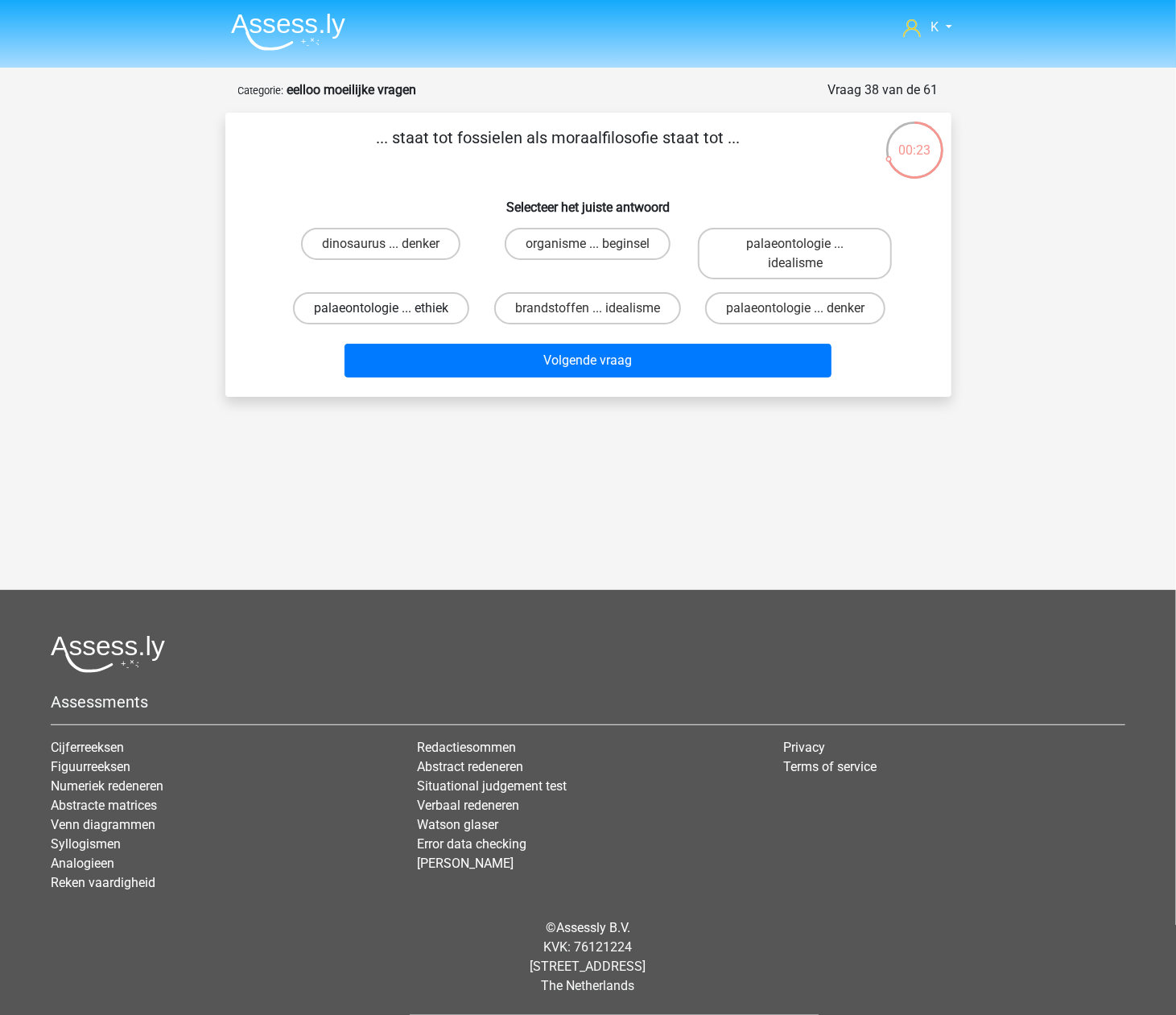
click at [423, 312] on label "palaeontologie ... ethiek" at bounding box center [381, 308] width 176 height 32
click at [391, 312] on input "palaeontologie ... ethiek" at bounding box center [385, 313] width 11 height 11
radio input "true"
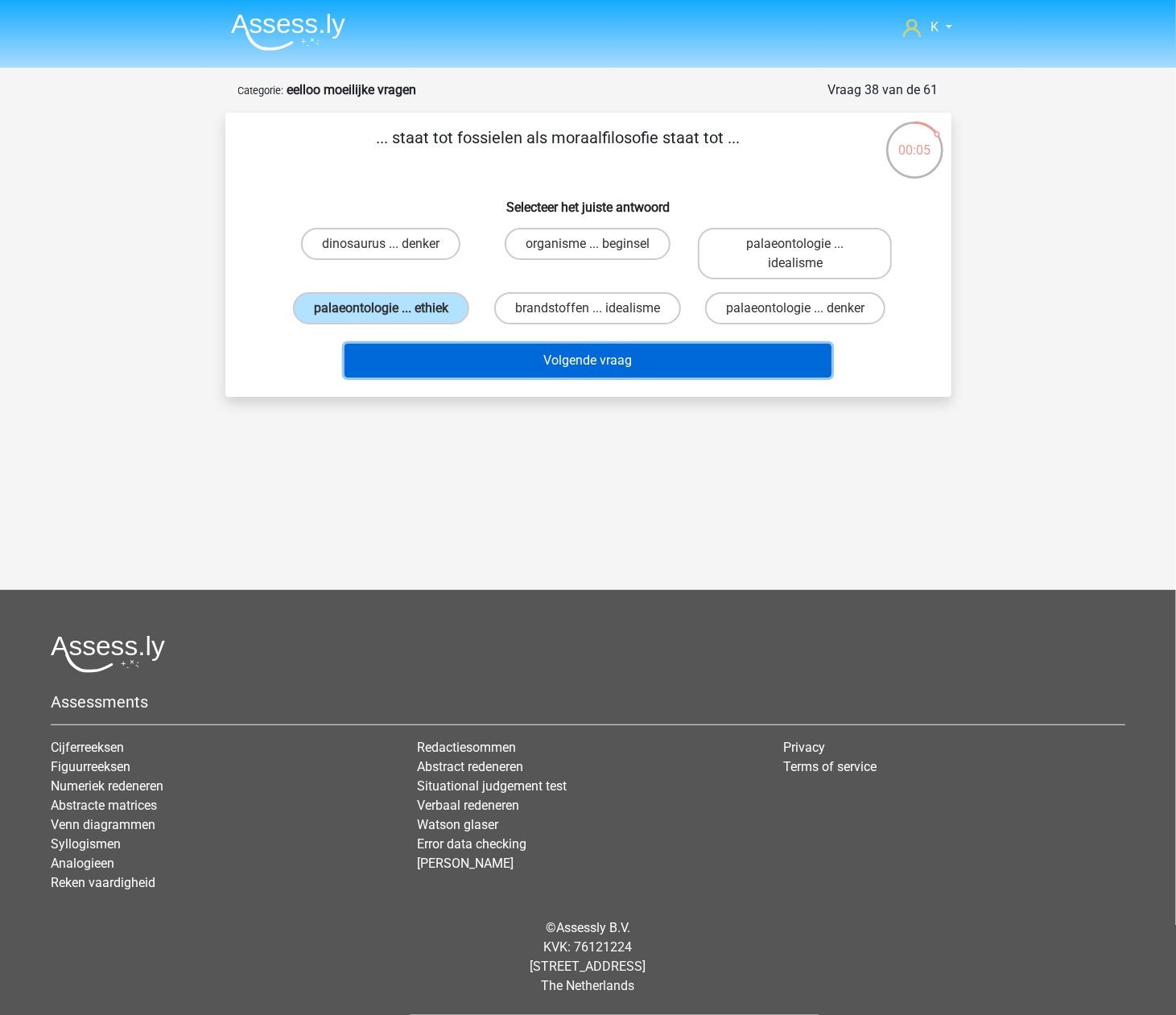
click at [500, 364] on button "Volgende vraag" at bounding box center [587, 360] width 487 height 34
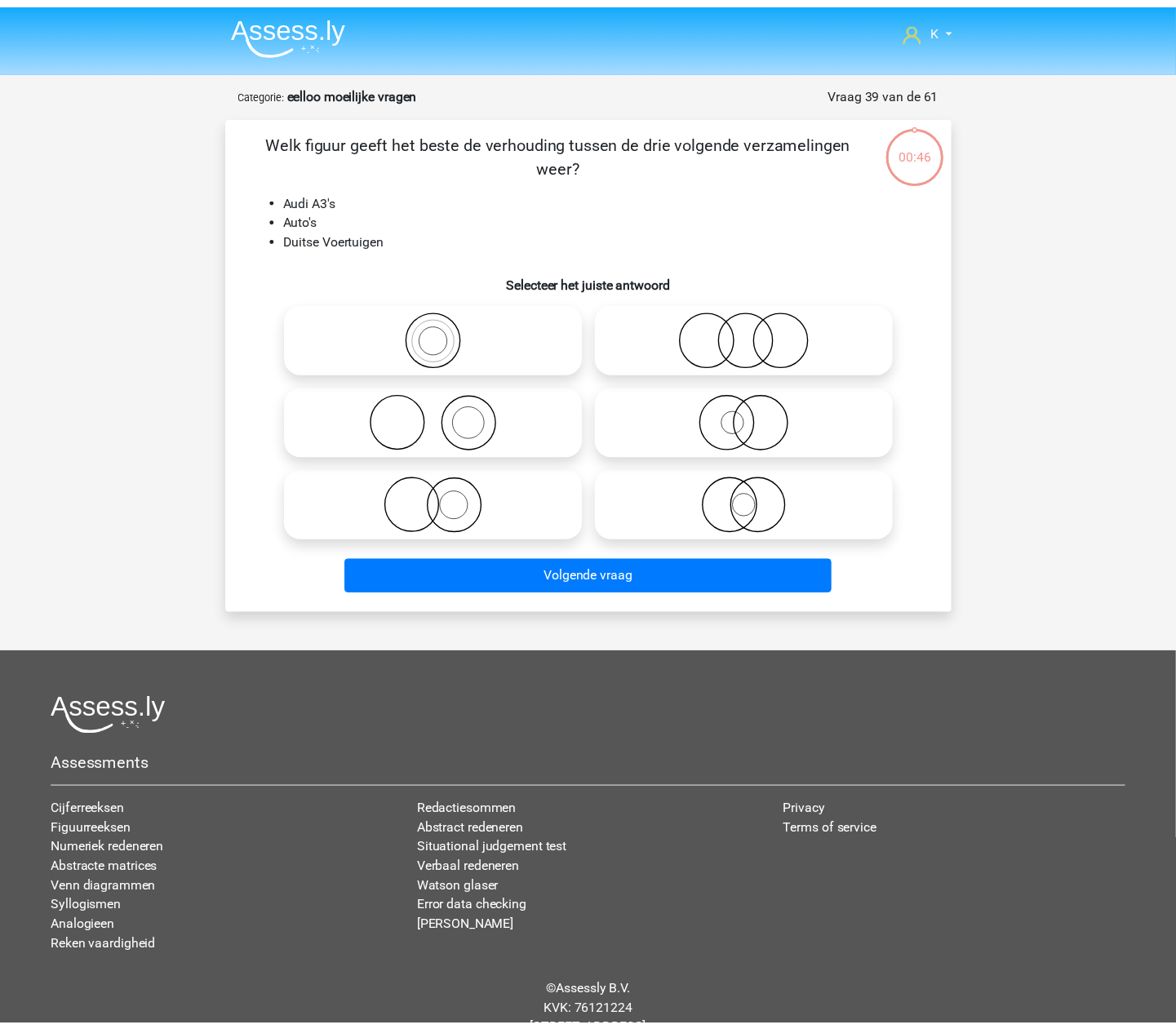
scroll to position [53, 0]
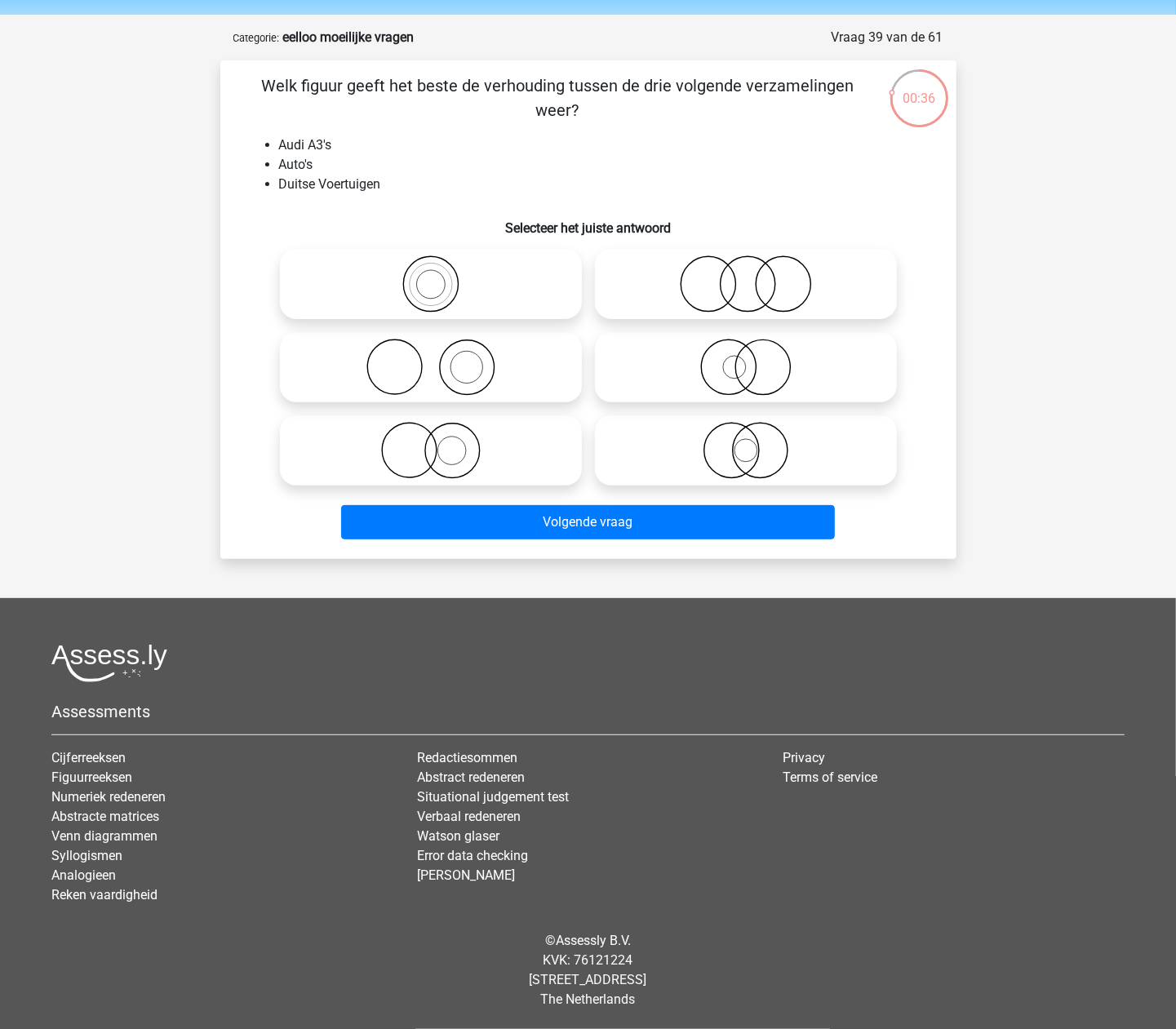
click at [523, 271] on icon at bounding box center [431, 284] width 289 height 57
click at [442, 271] on input "radio" at bounding box center [436, 271] width 11 height 11
radio input "true"
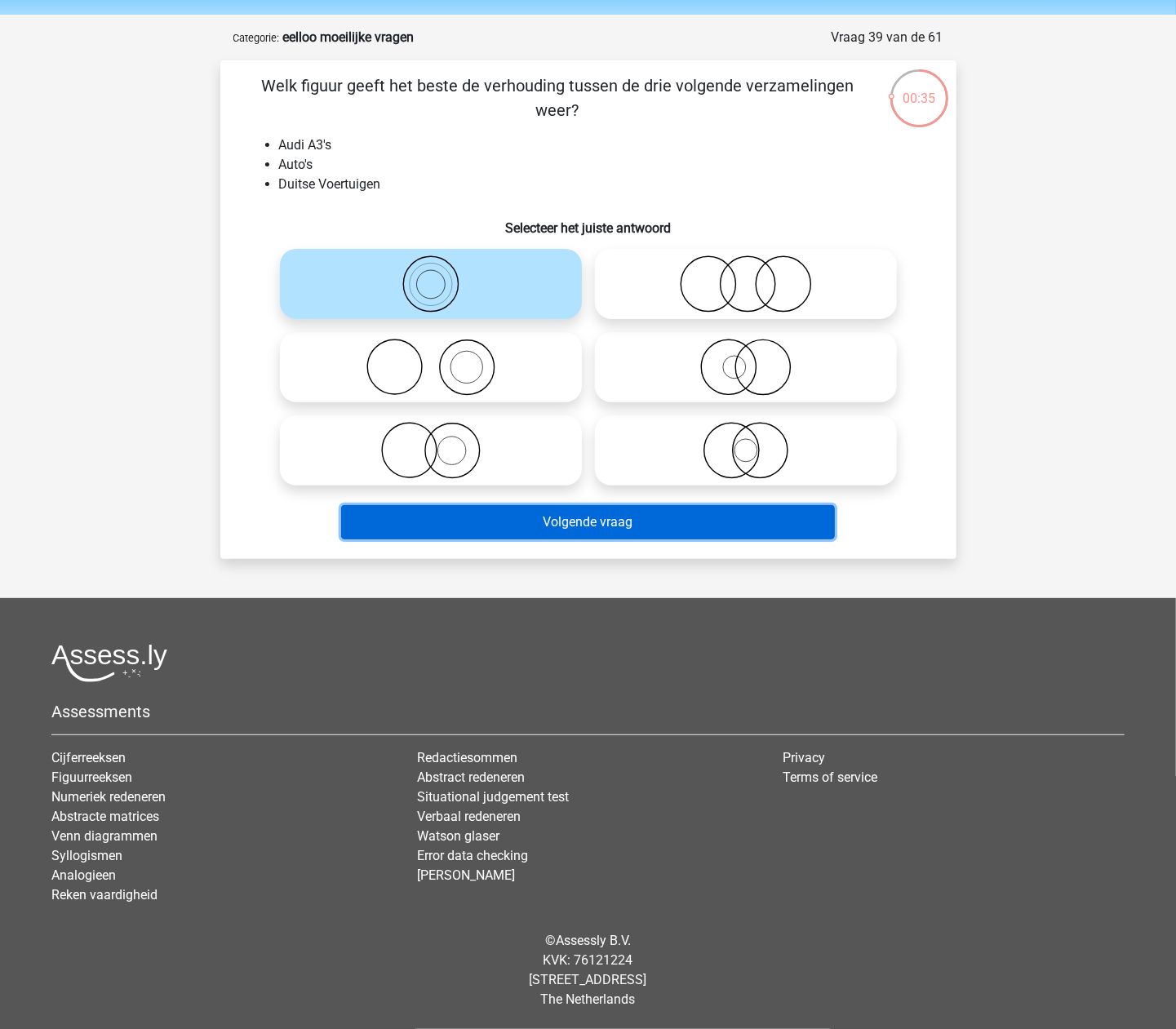
click at [646, 514] on button "Volgende vraag" at bounding box center [587, 522] width 494 height 34
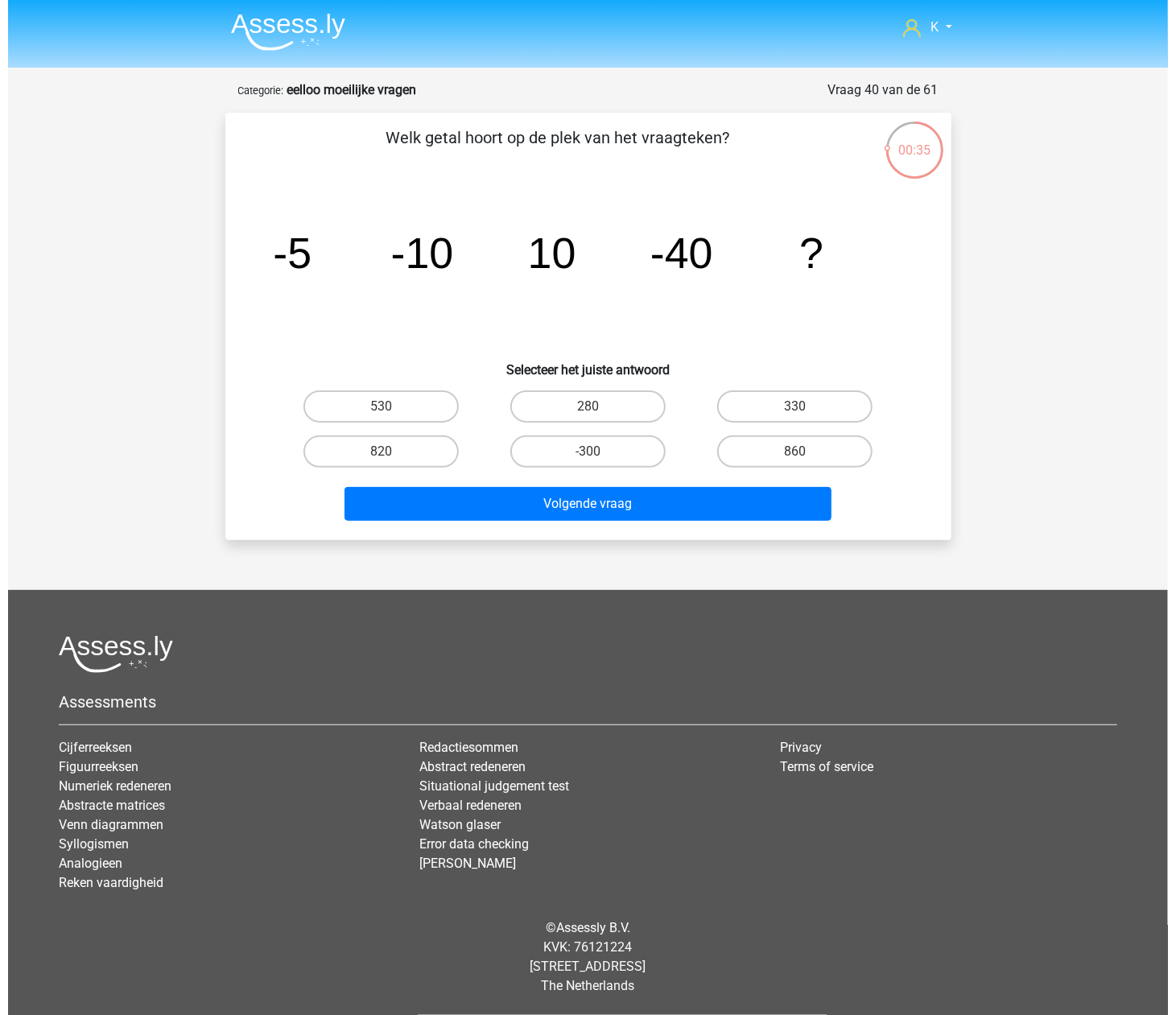
scroll to position [0, 0]
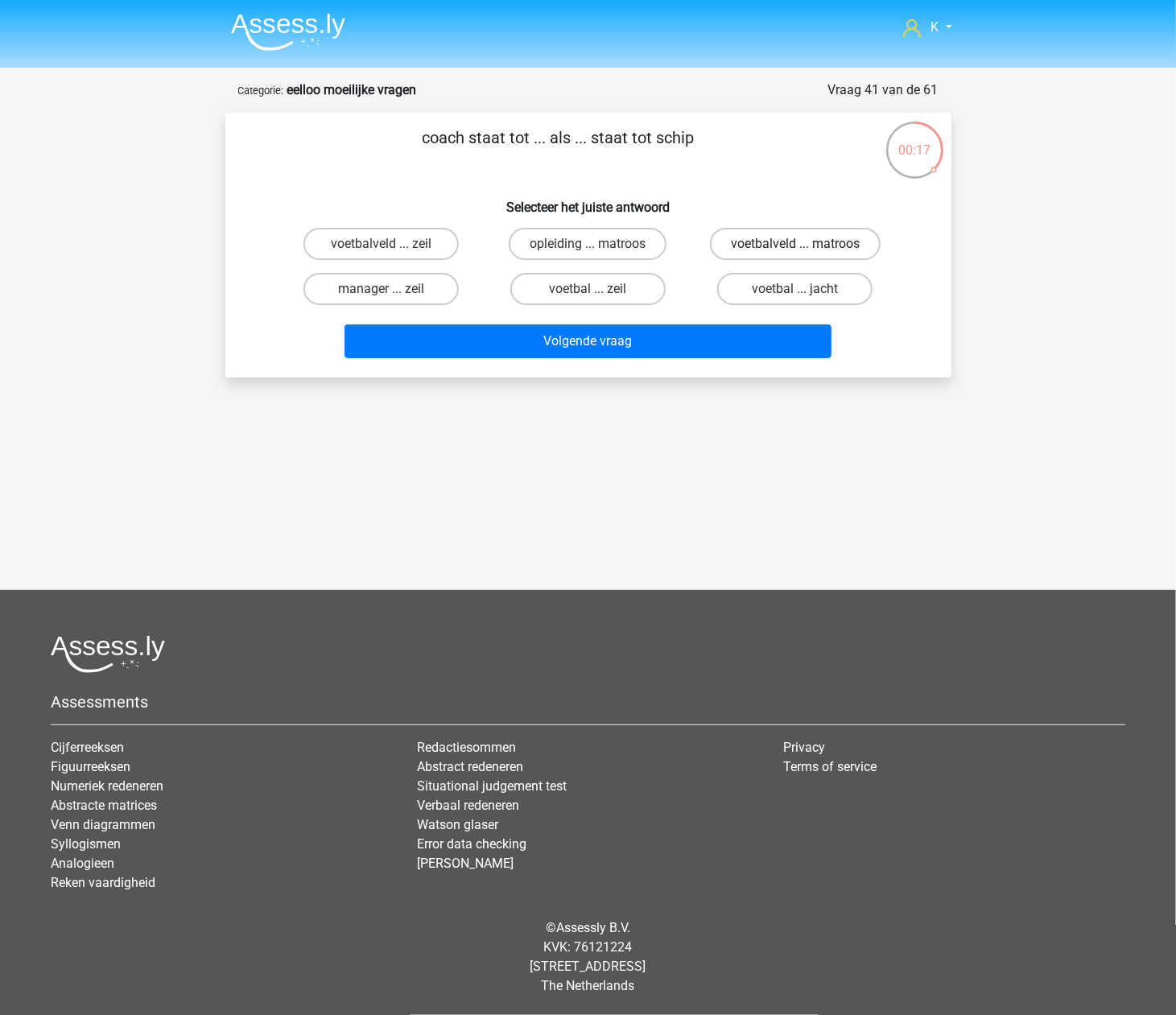
click at [828, 249] on label "voetbalveld ... matroos" at bounding box center [795, 244] width 170 height 32
click at [805, 249] on input "voetbalveld ... matroos" at bounding box center [800, 249] width 11 height 11
radio input "true"
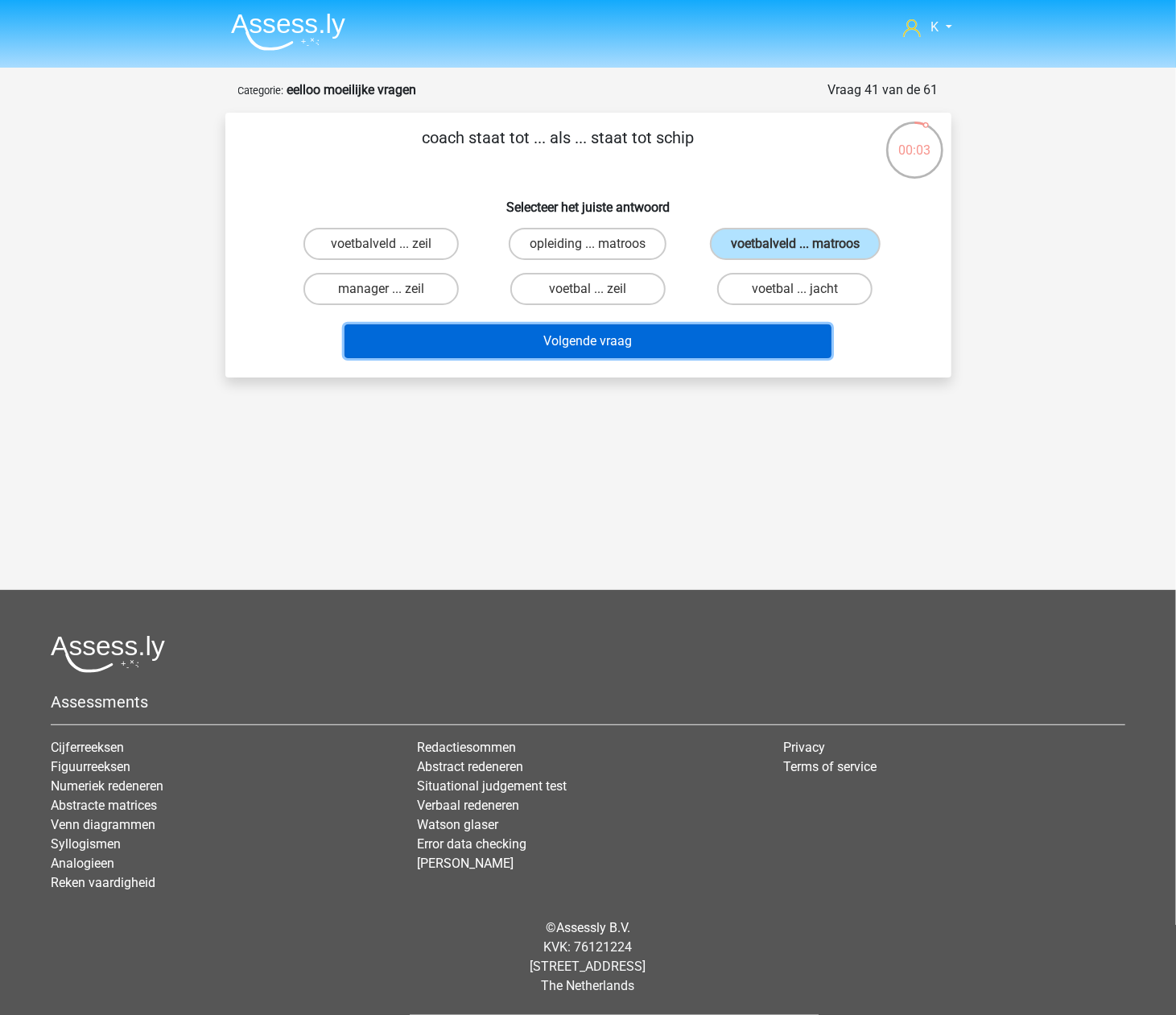
click at [614, 339] on button "Volgende vraag" at bounding box center [587, 341] width 487 height 34
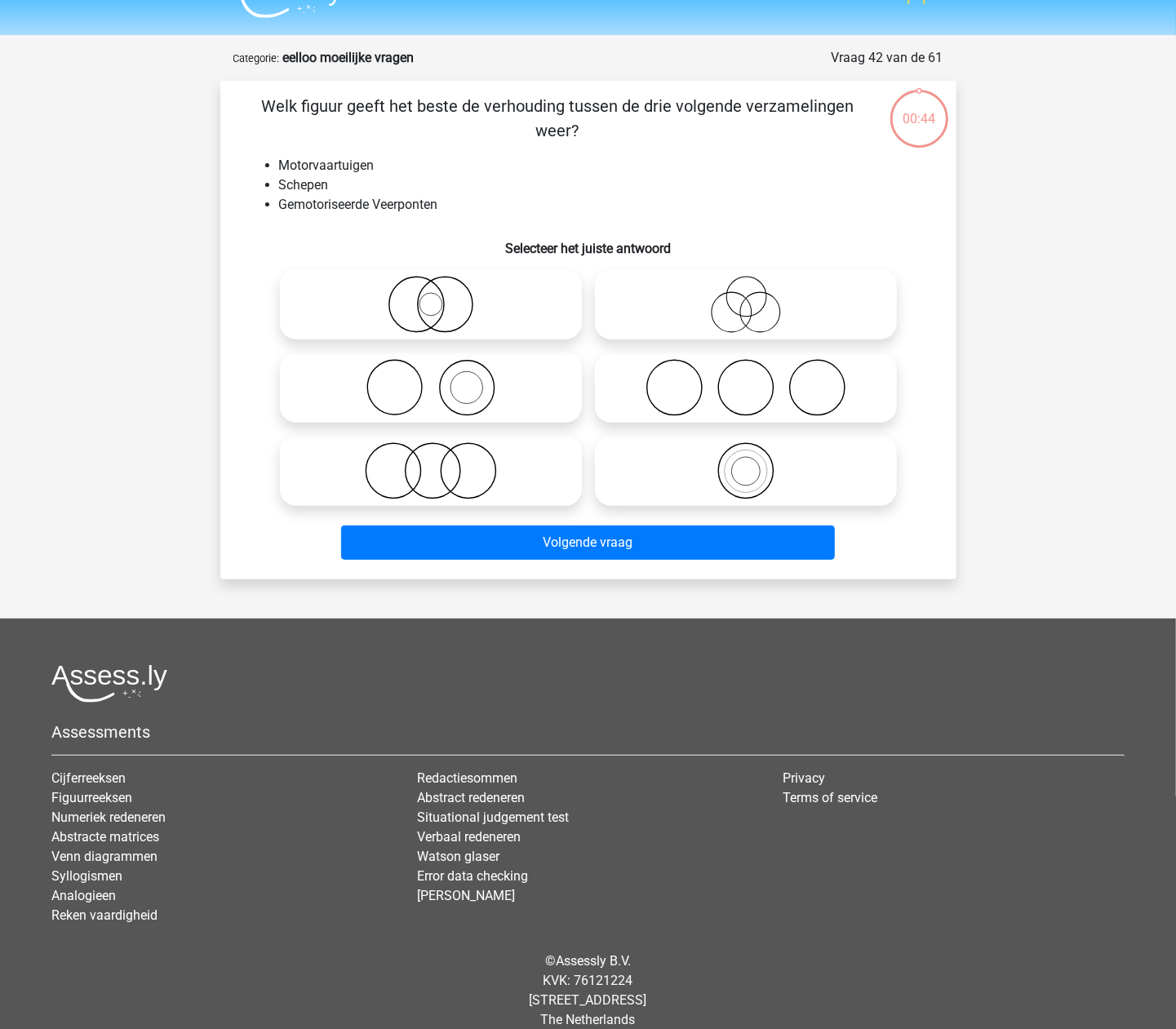
scroll to position [53, 0]
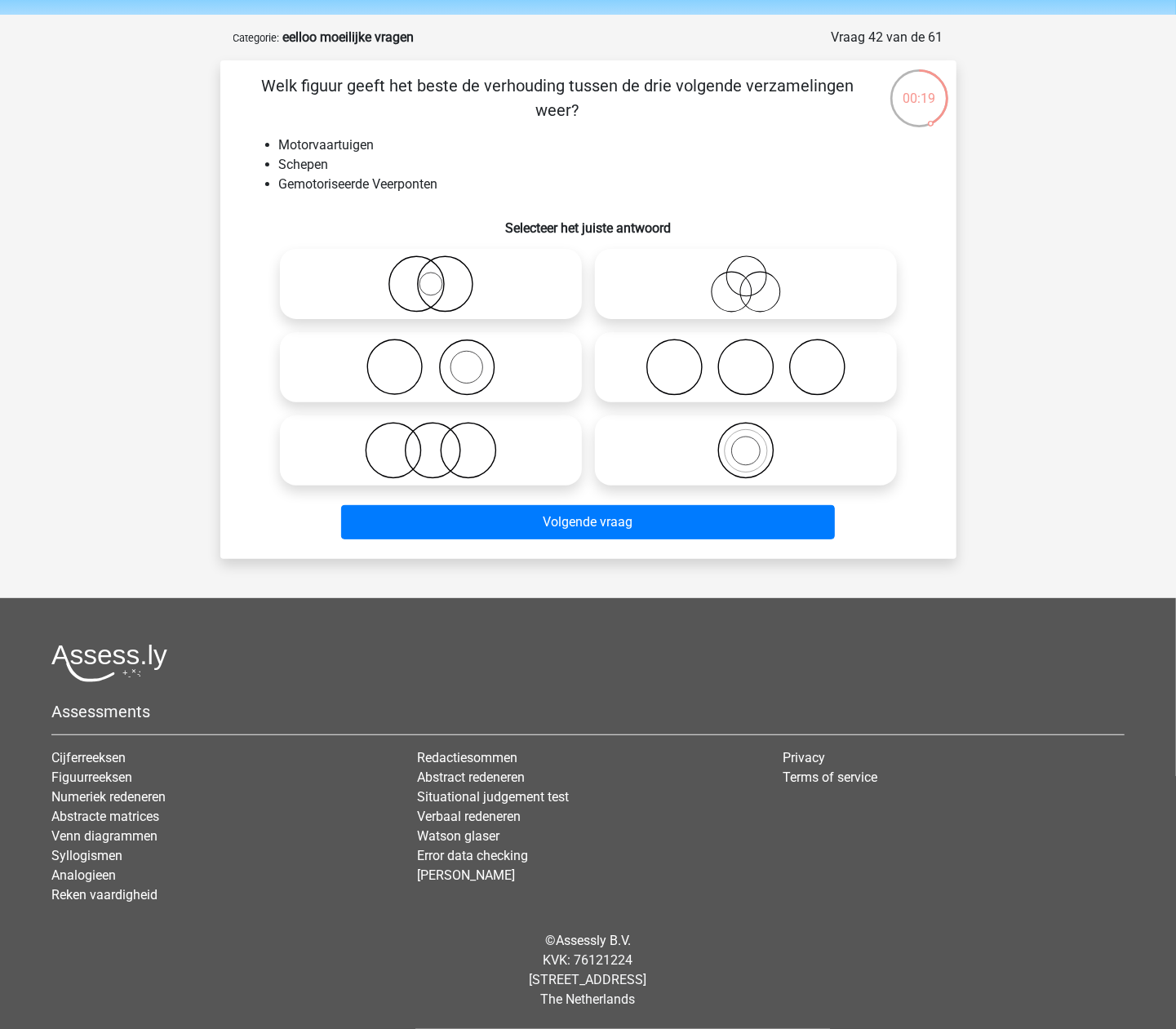
drag, startPoint x: 425, startPoint y: 276, endPoint x: 418, endPoint y: 281, distance: 8.6
click at [418, 281] on icon at bounding box center [431, 284] width 289 height 57
click at [431, 276] on input "radio" at bounding box center [436, 271] width 11 height 11
radio input "true"
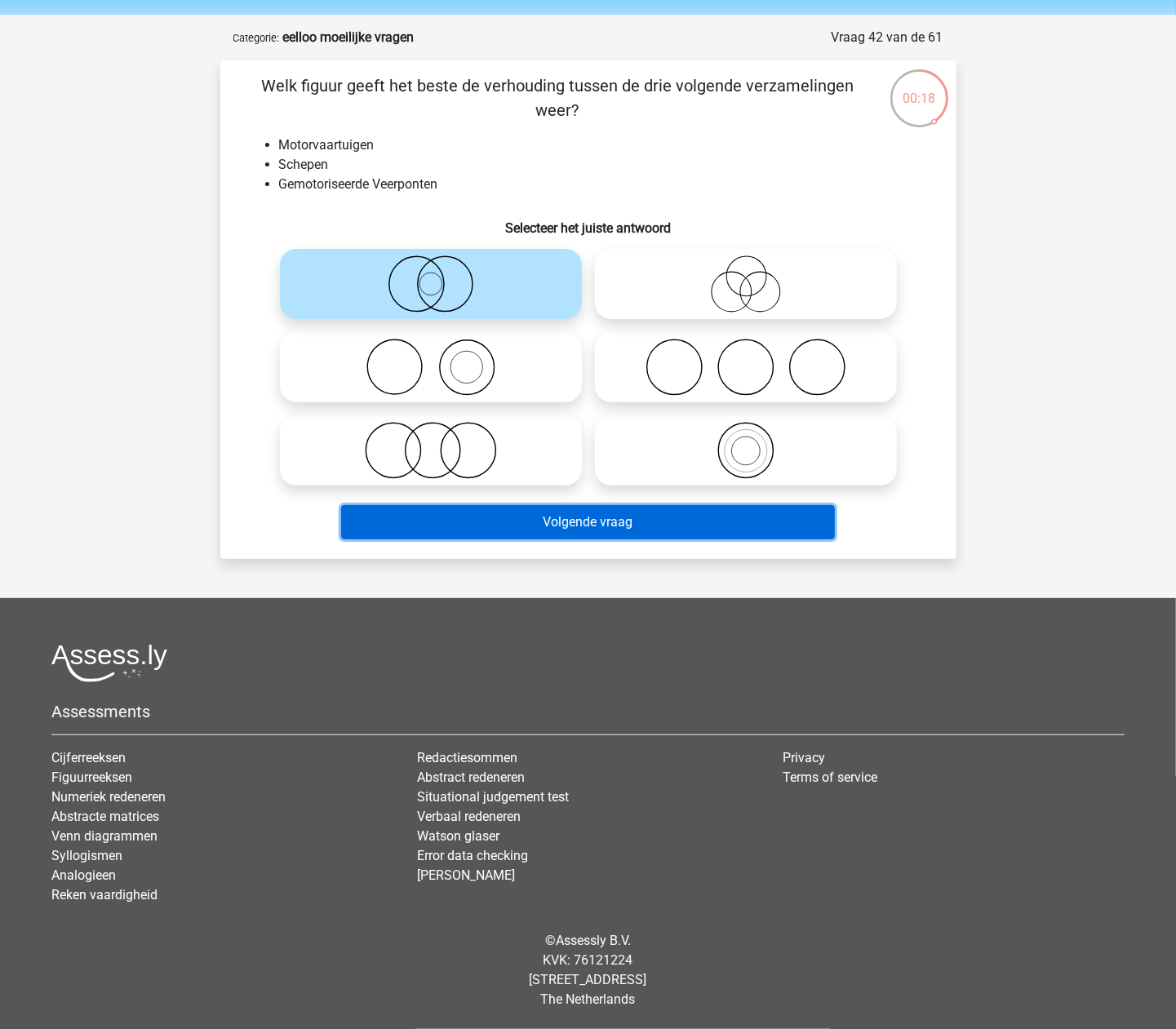
click at [555, 530] on button "Volgende vraag" at bounding box center [587, 522] width 494 height 34
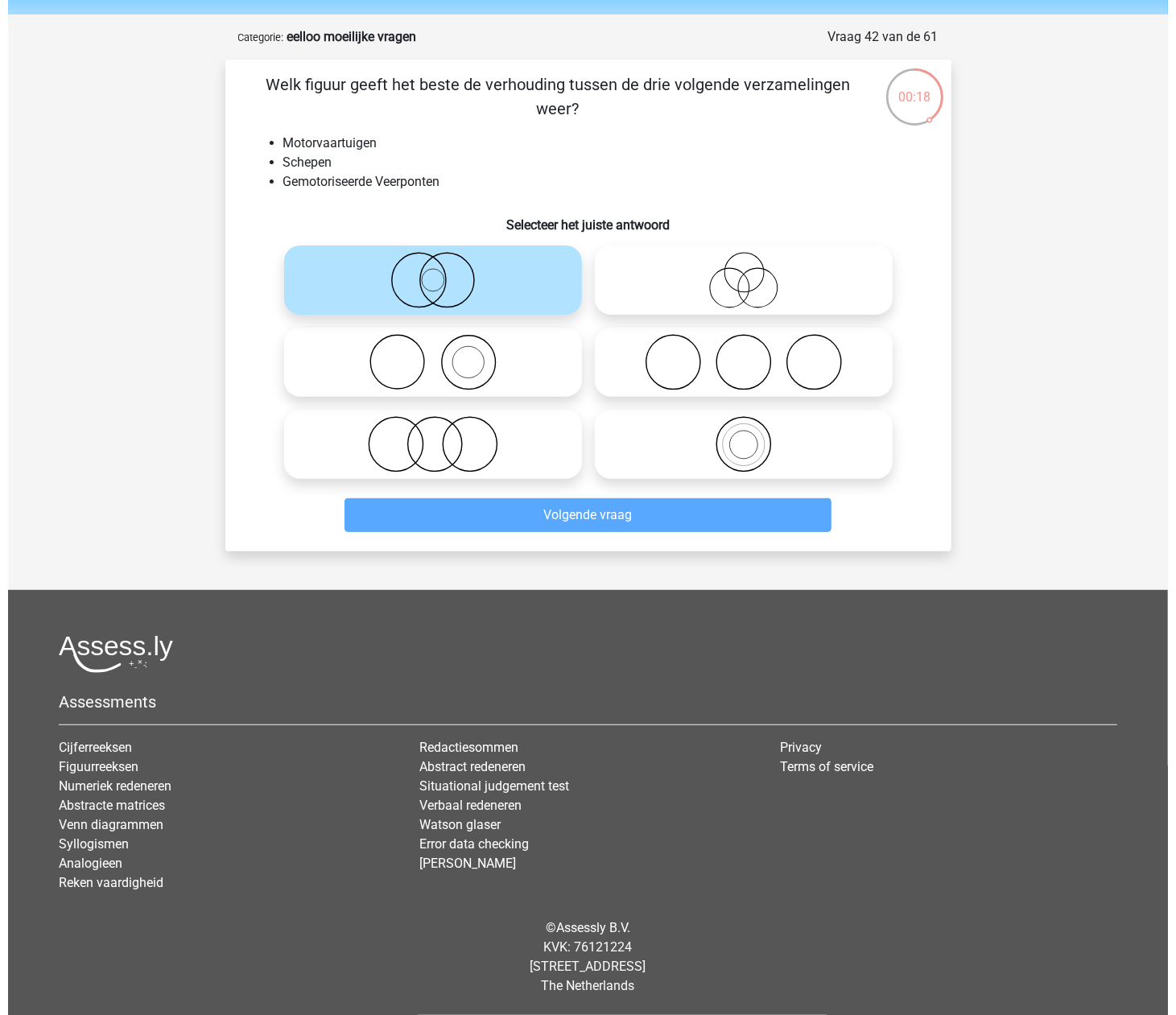
scroll to position [0, 0]
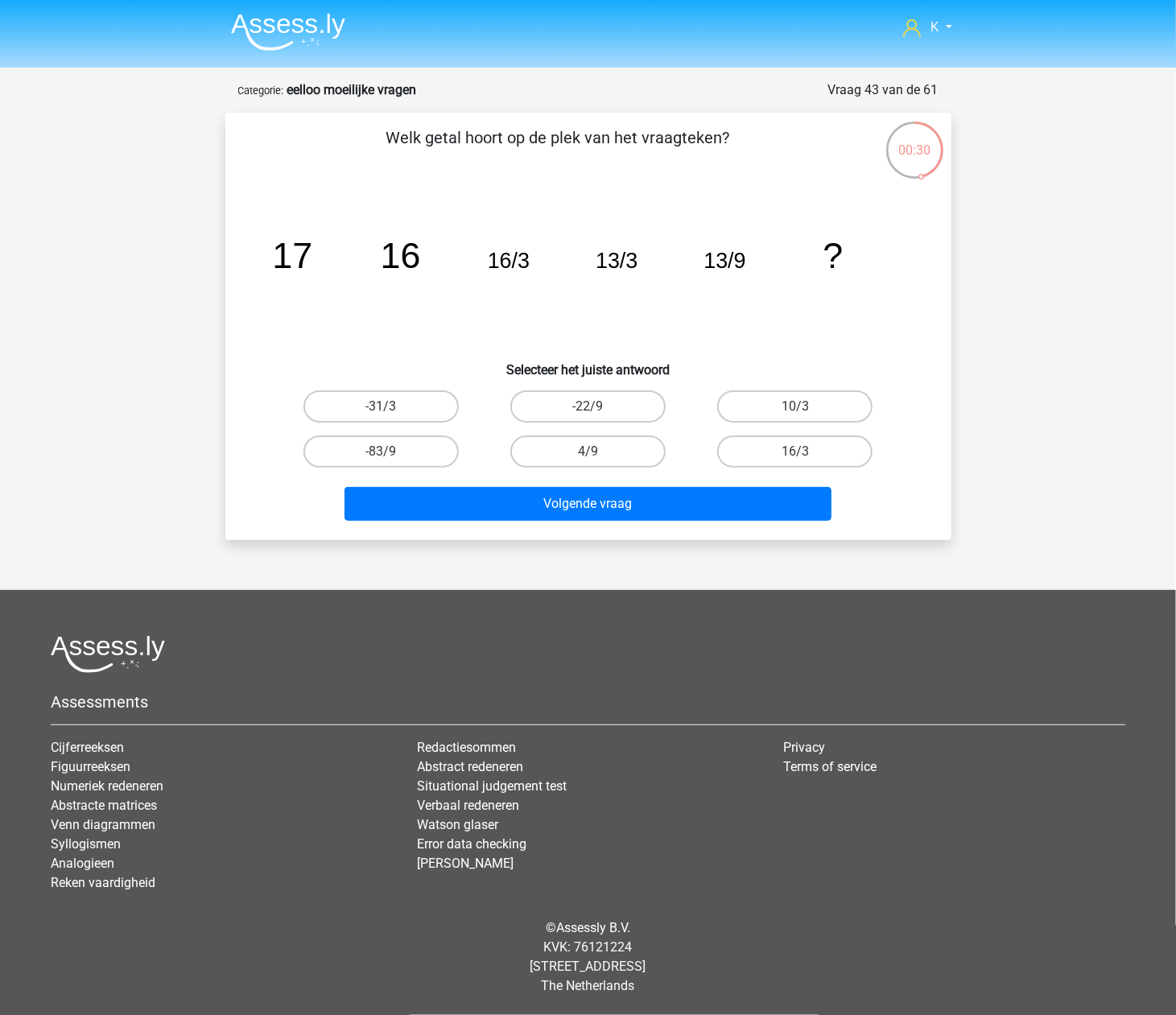
click at [663, 464] on div "4/9" at bounding box center [587, 451] width 194 height 32
click at [644, 464] on label "4/9" at bounding box center [587, 451] width 156 height 32
click at [598, 462] on input "4/9" at bounding box center [592, 456] width 11 height 11
radio input "true"
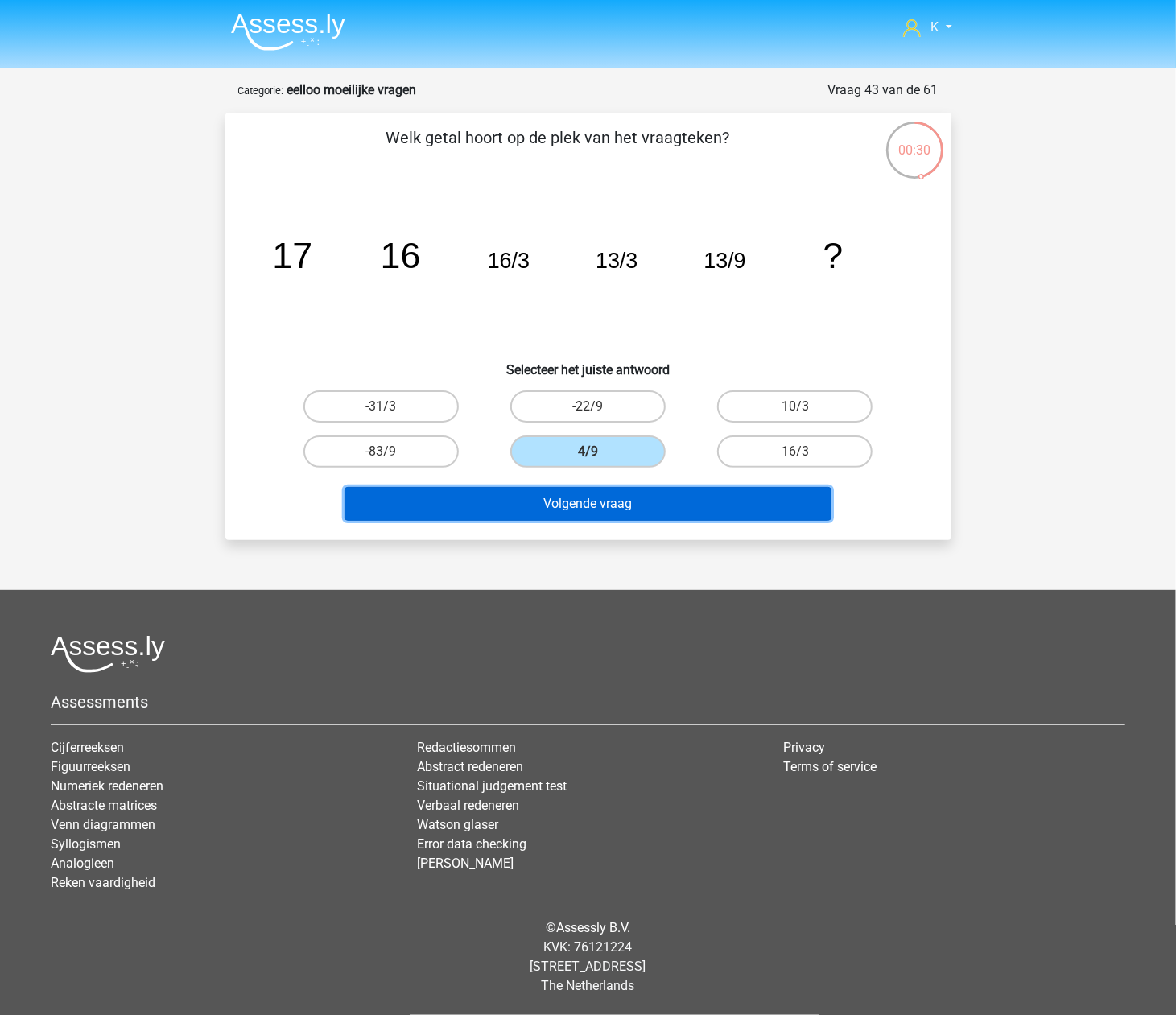
click at [639, 515] on button "Volgende vraag" at bounding box center [587, 503] width 487 height 34
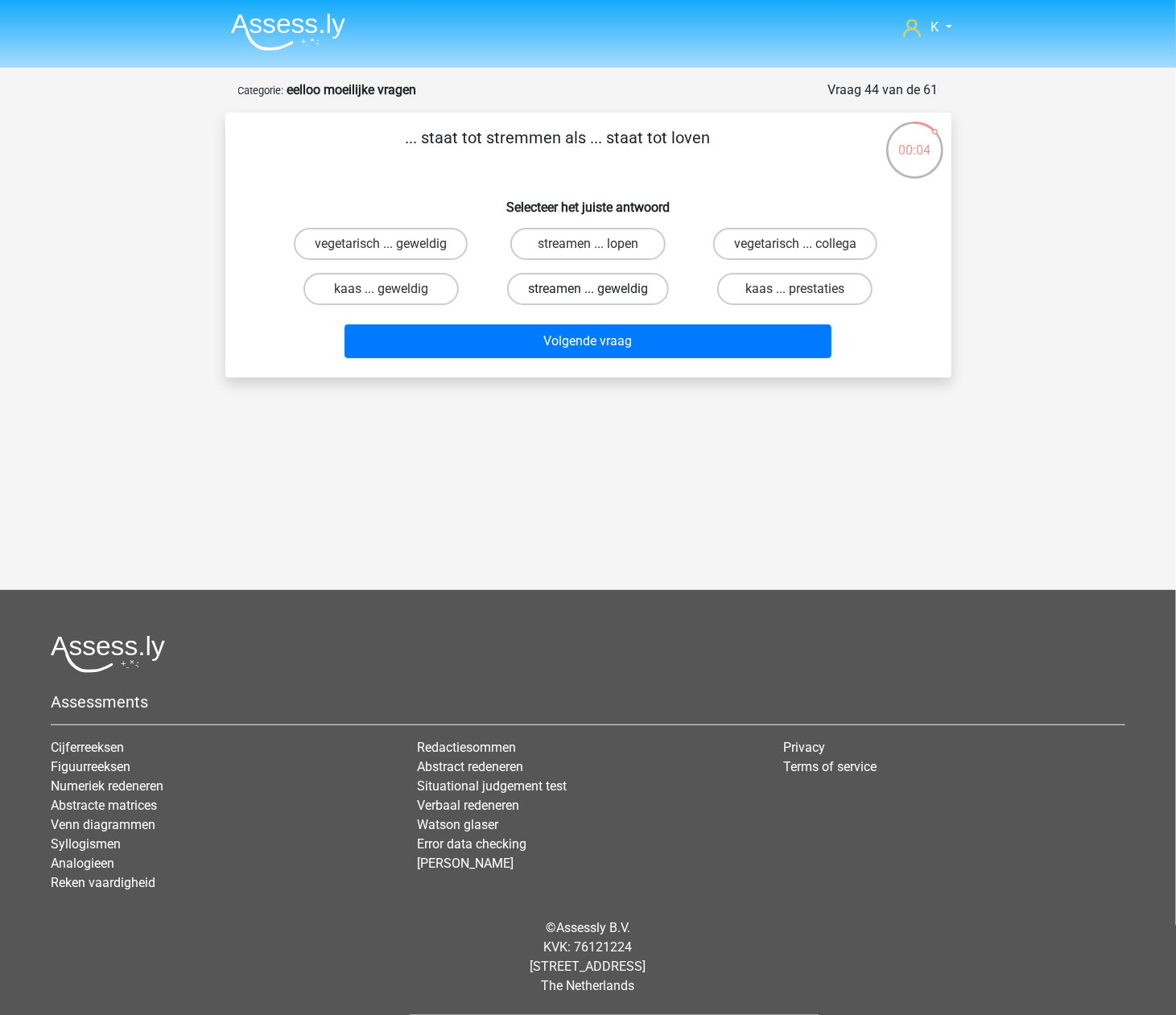
click at [570, 285] on label "streamen ... geweldig" at bounding box center [588, 288] width 161 height 32
click at [587, 289] on input "streamen ... geweldig" at bounding box center [592, 294] width 11 height 11
radio input "true"
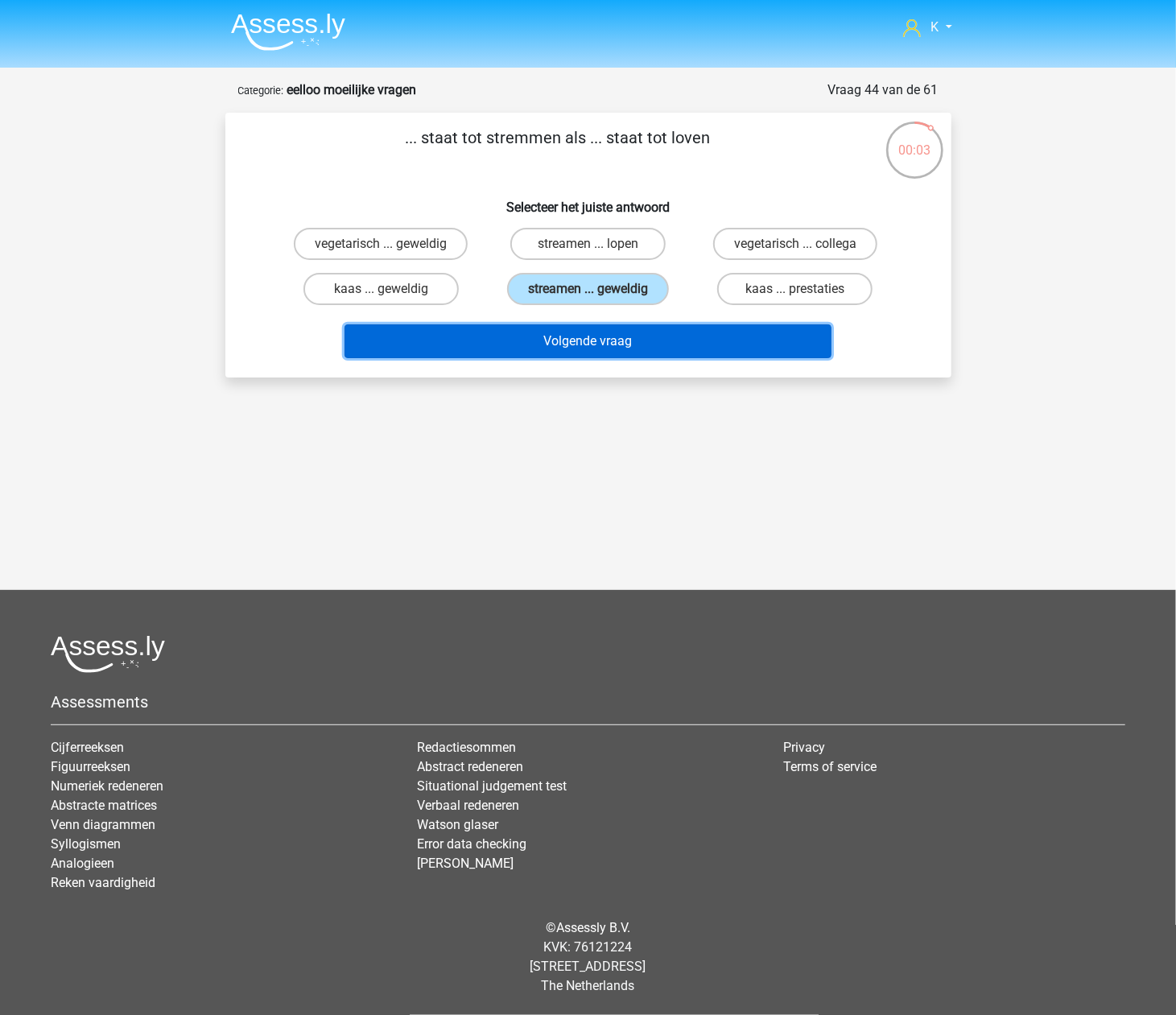
click at [577, 335] on button "Volgende vraag" at bounding box center [587, 341] width 487 height 34
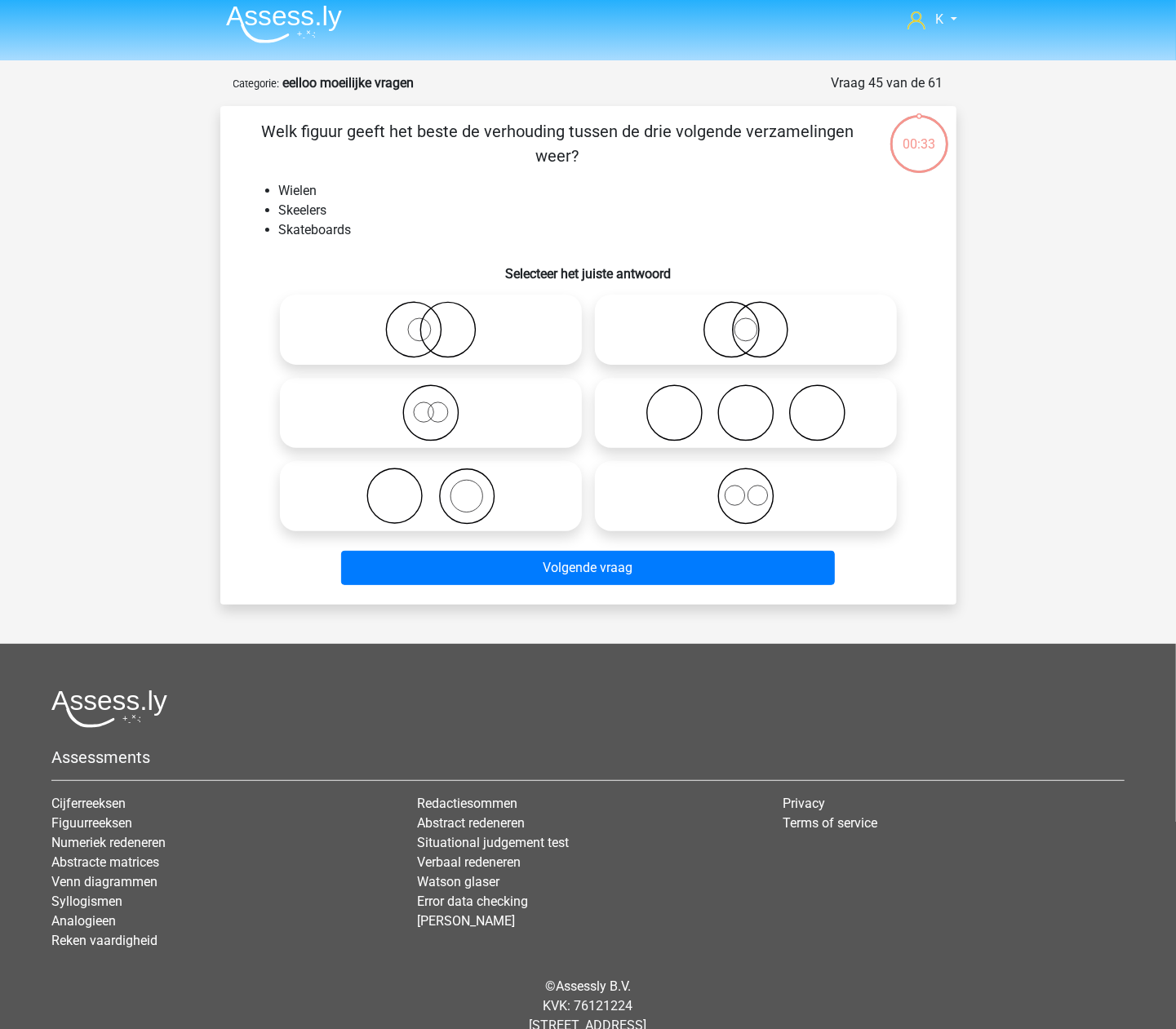
scroll to position [53, 0]
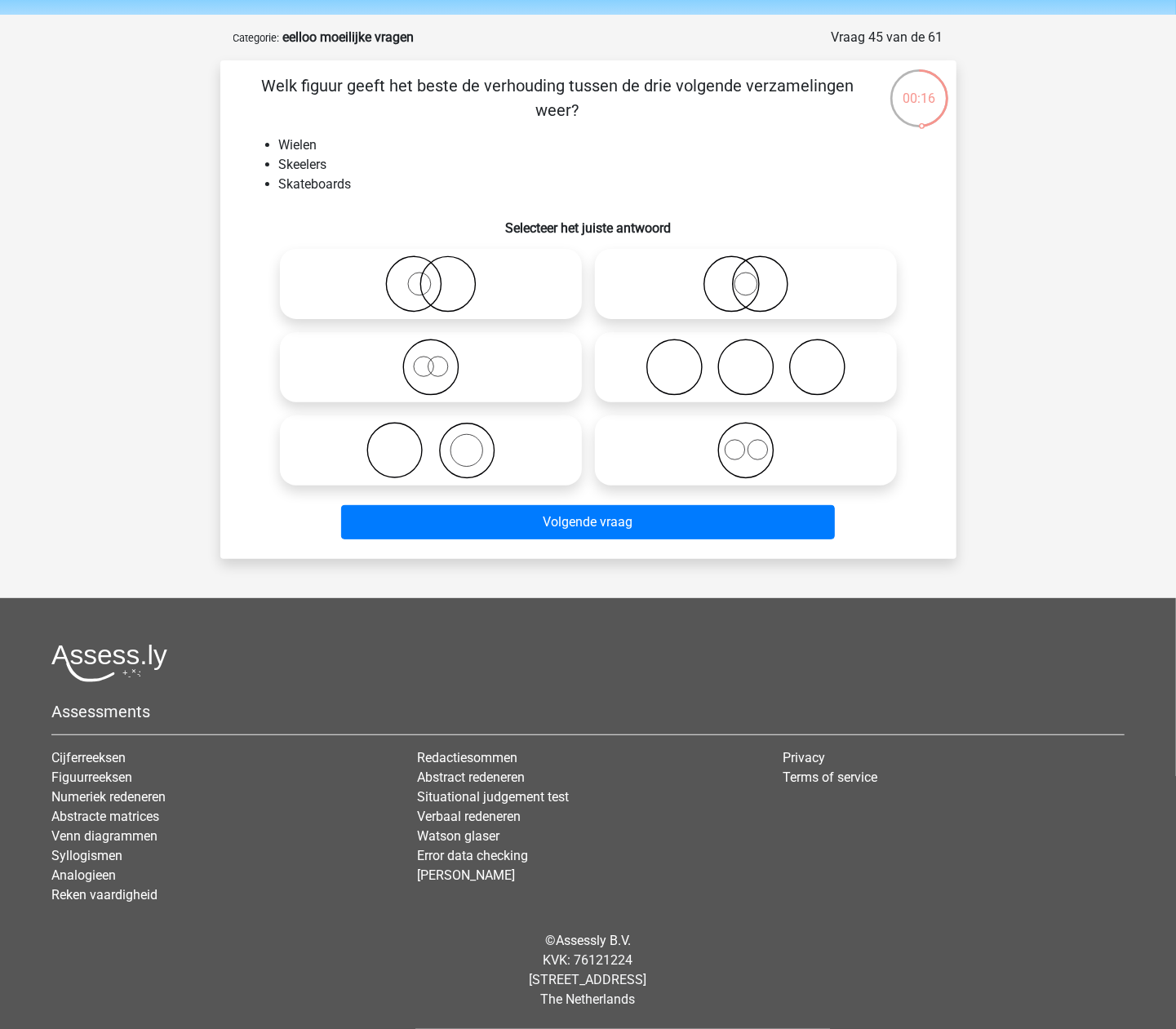
click at [816, 357] on icon at bounding box center [746, 367] width 289 height 57
click at [757, 357] on input "radio" at bounding box center [751, 353] width 11 height 11
radio input "true"
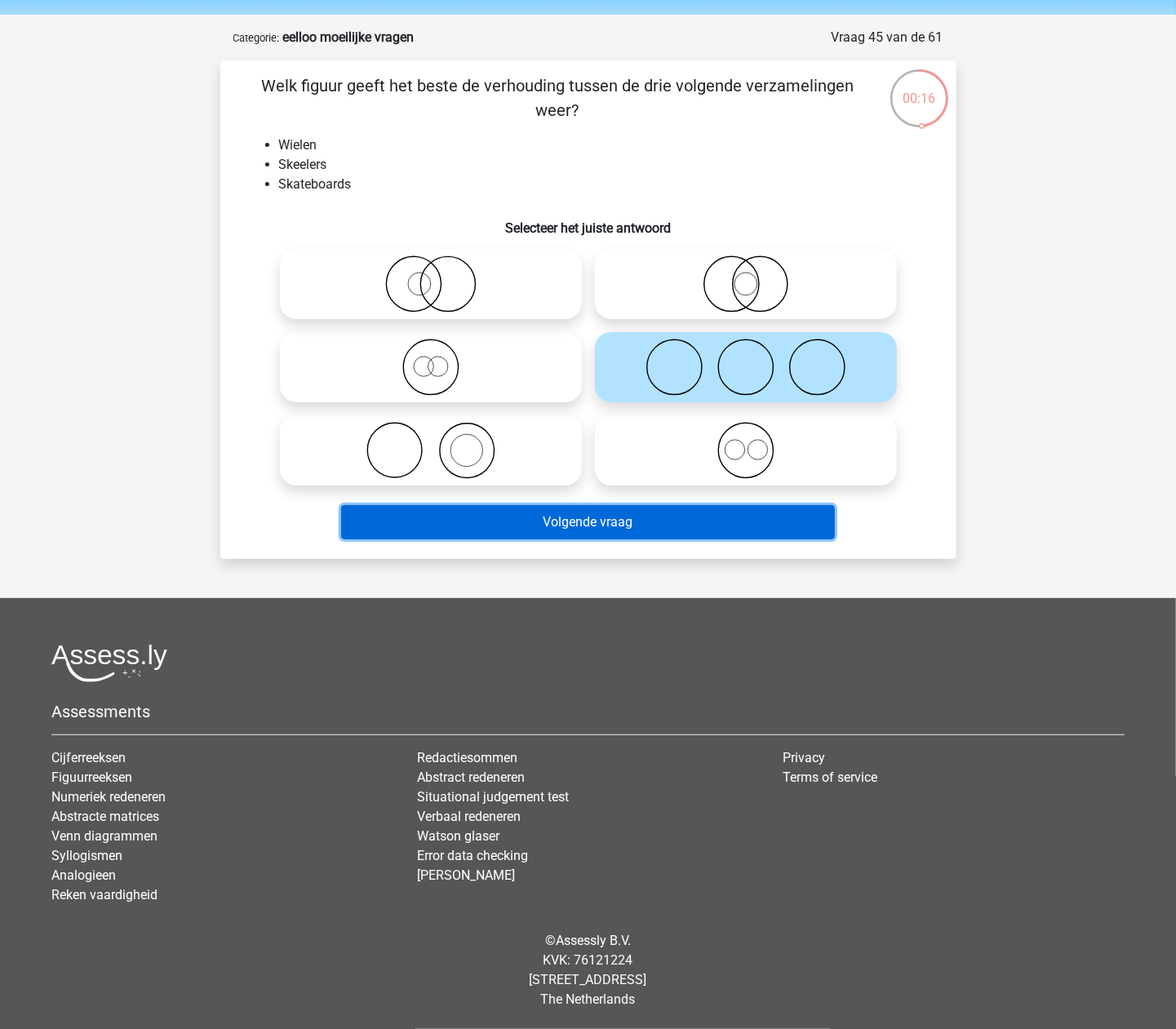
click at [748, 523] on button "Volgende vraag" at bounding box center [587, 522] width 494 height 34
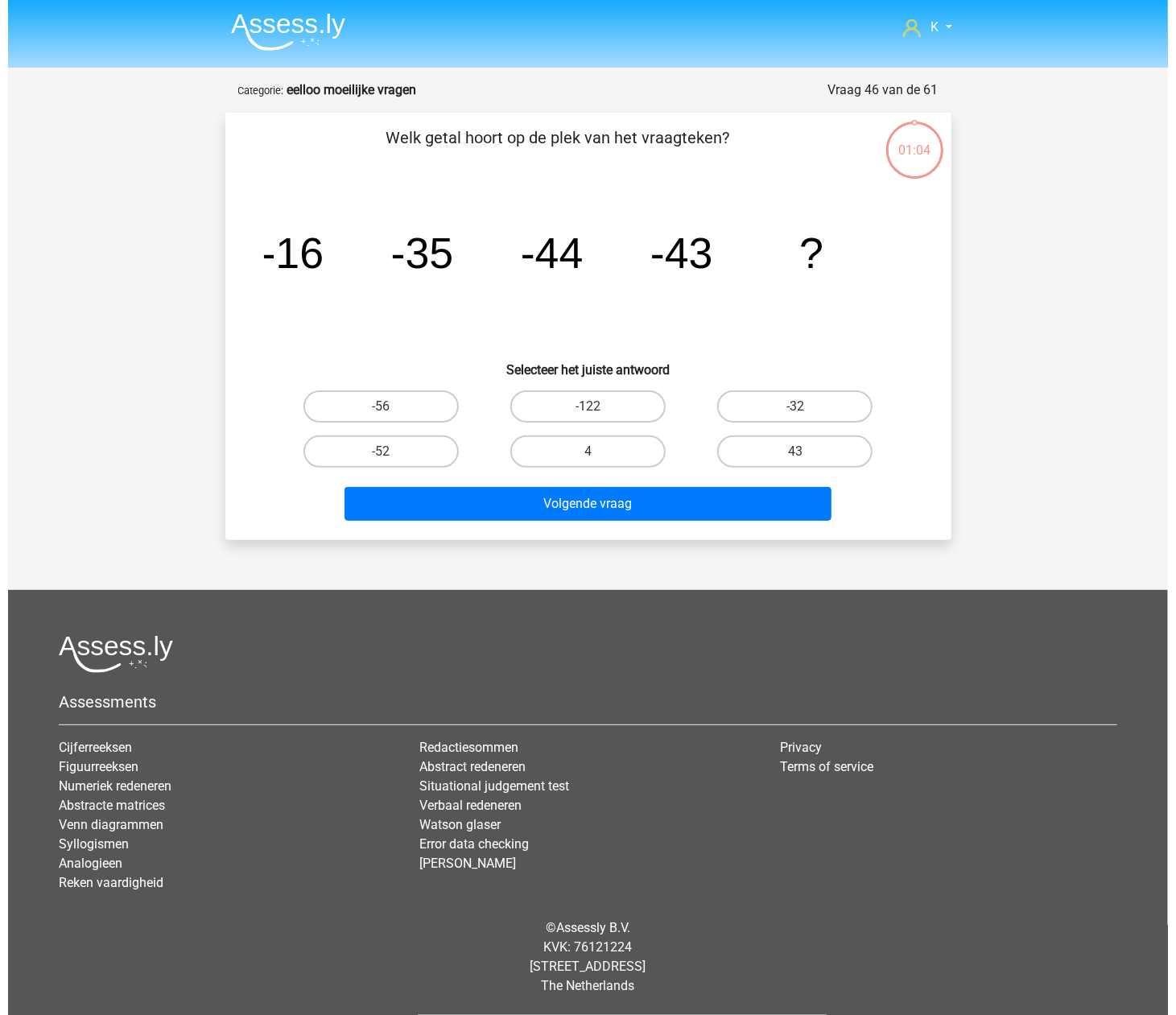
scroll to position [0, 0]
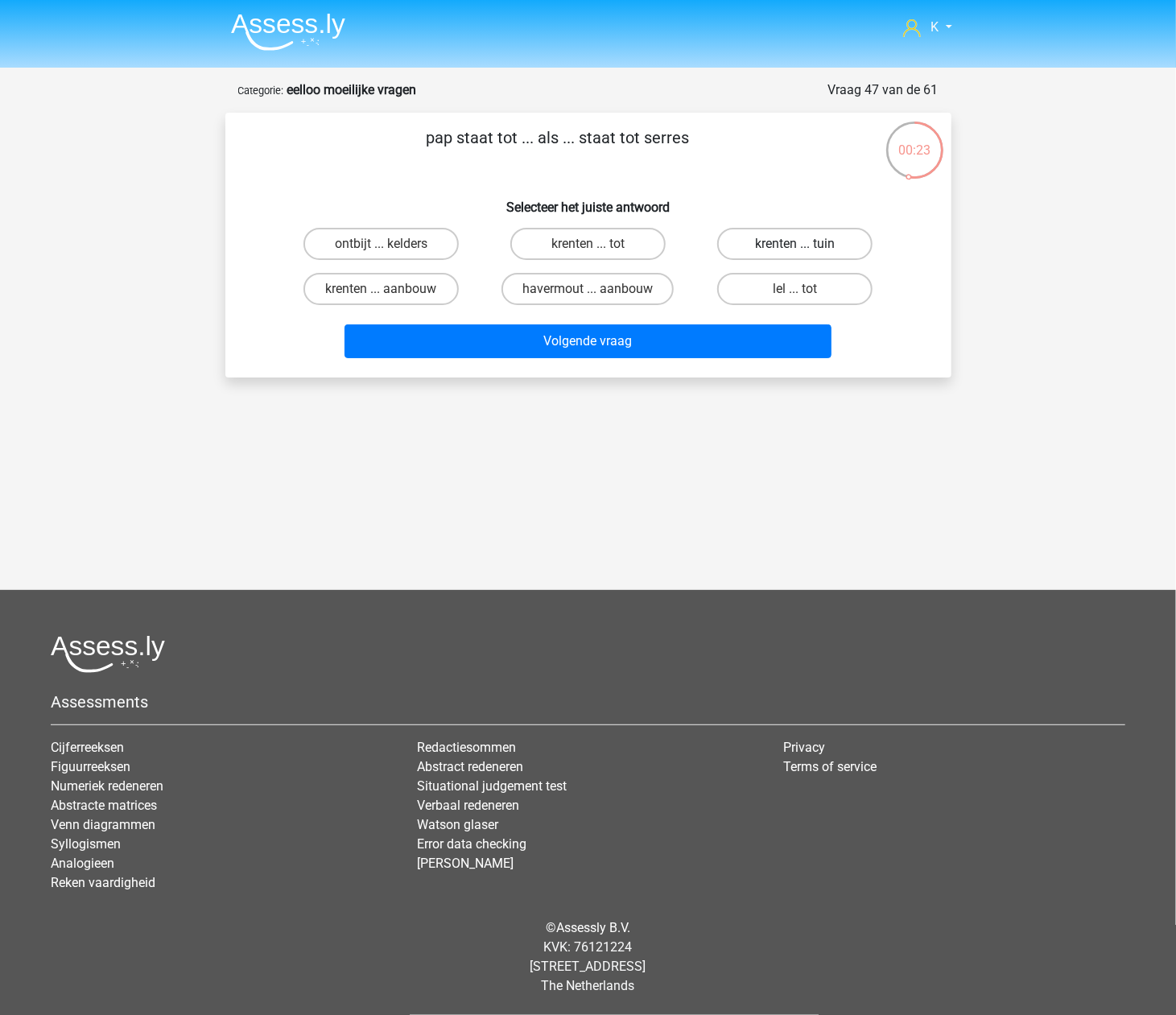
click at [834, 236] on label "krenten ... tuin" at bounding box center [795, 244] width 156 height 32
click at [805, 244] on input "krenten ... tuin" at bounding box center [800, 249] width 11 height 11
radio input "true"
click at [642, 288] on label "havermout ... aanbouw" at bounding box center [587, 288] width 172 height 32
click at [598, 289] on input "havermout ... aanbouw" at bounding box center [592, 294] width 11 height 11
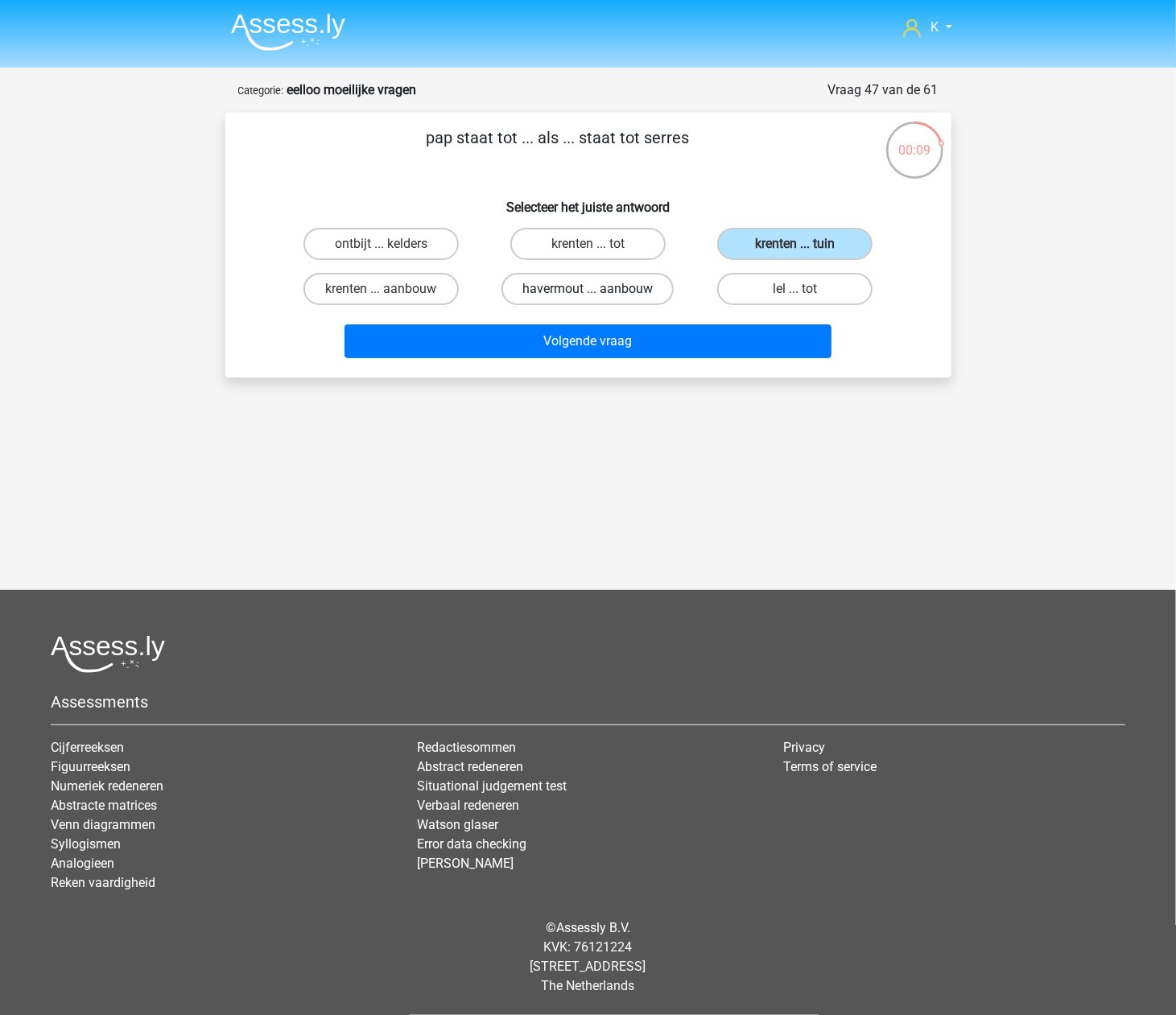
radio input "true"
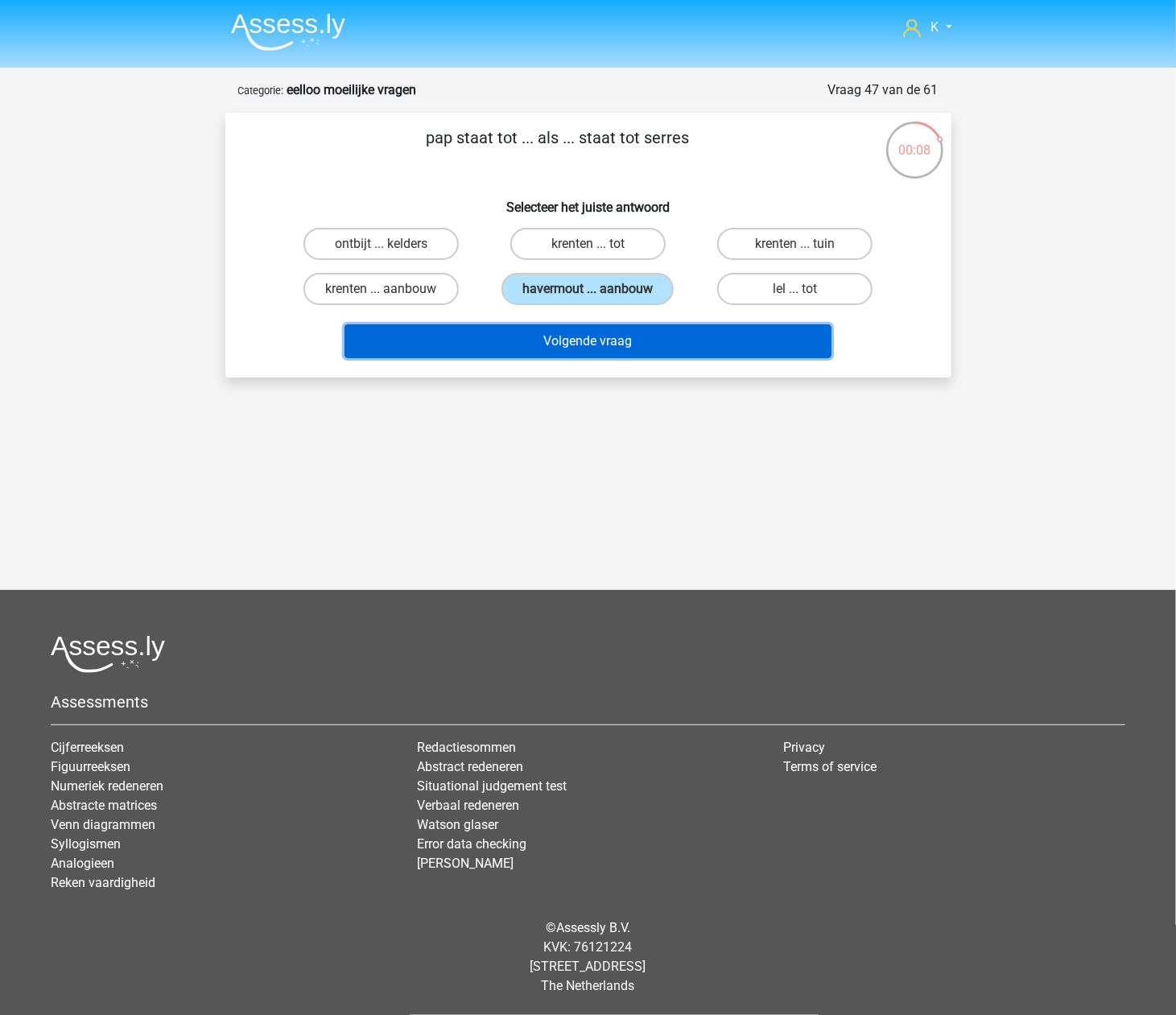
click at [642, 339] on button "Volgende vraag" at bounding box center [587, 341] width 487 height 34
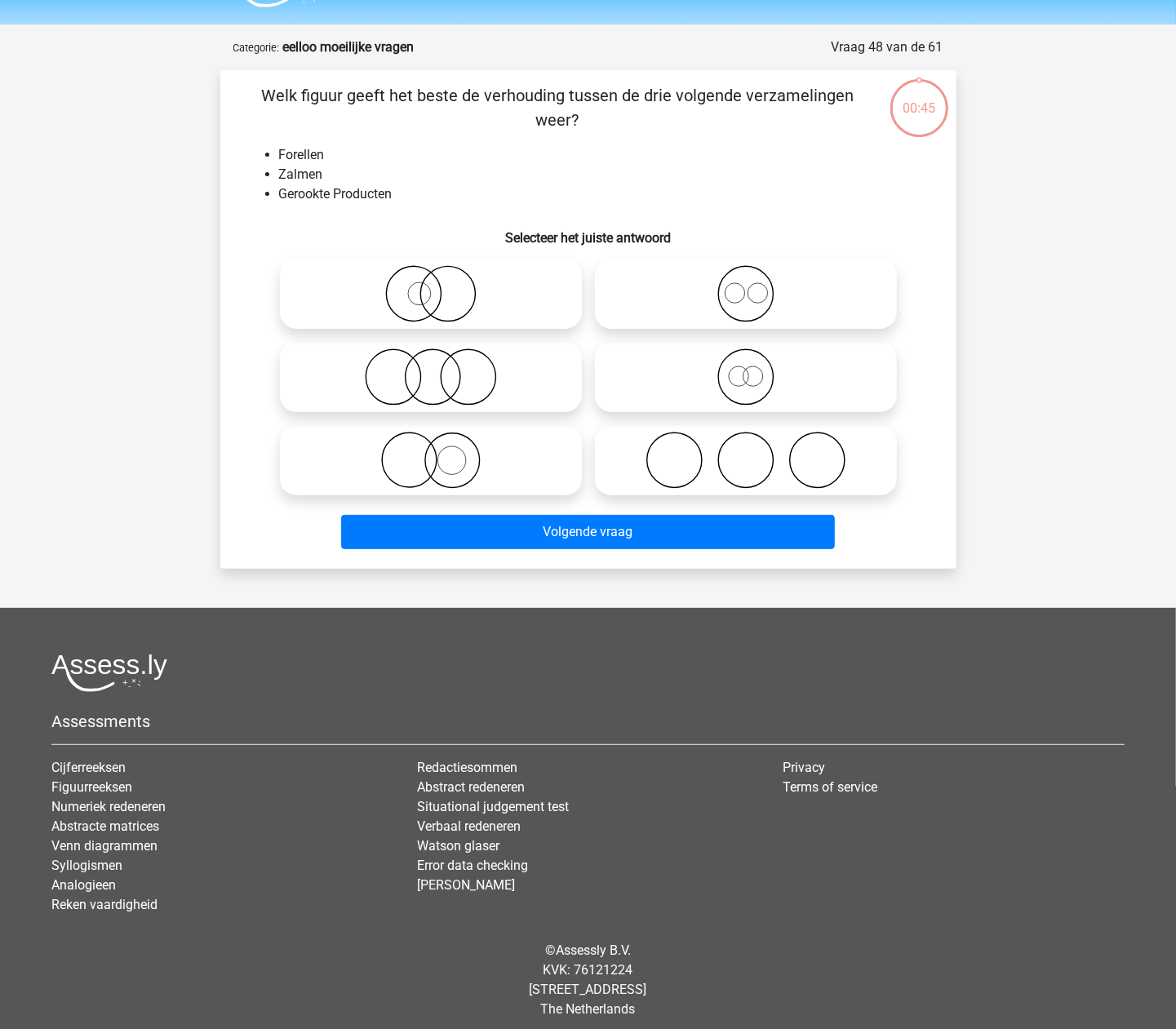
scroll to position [53, 0]
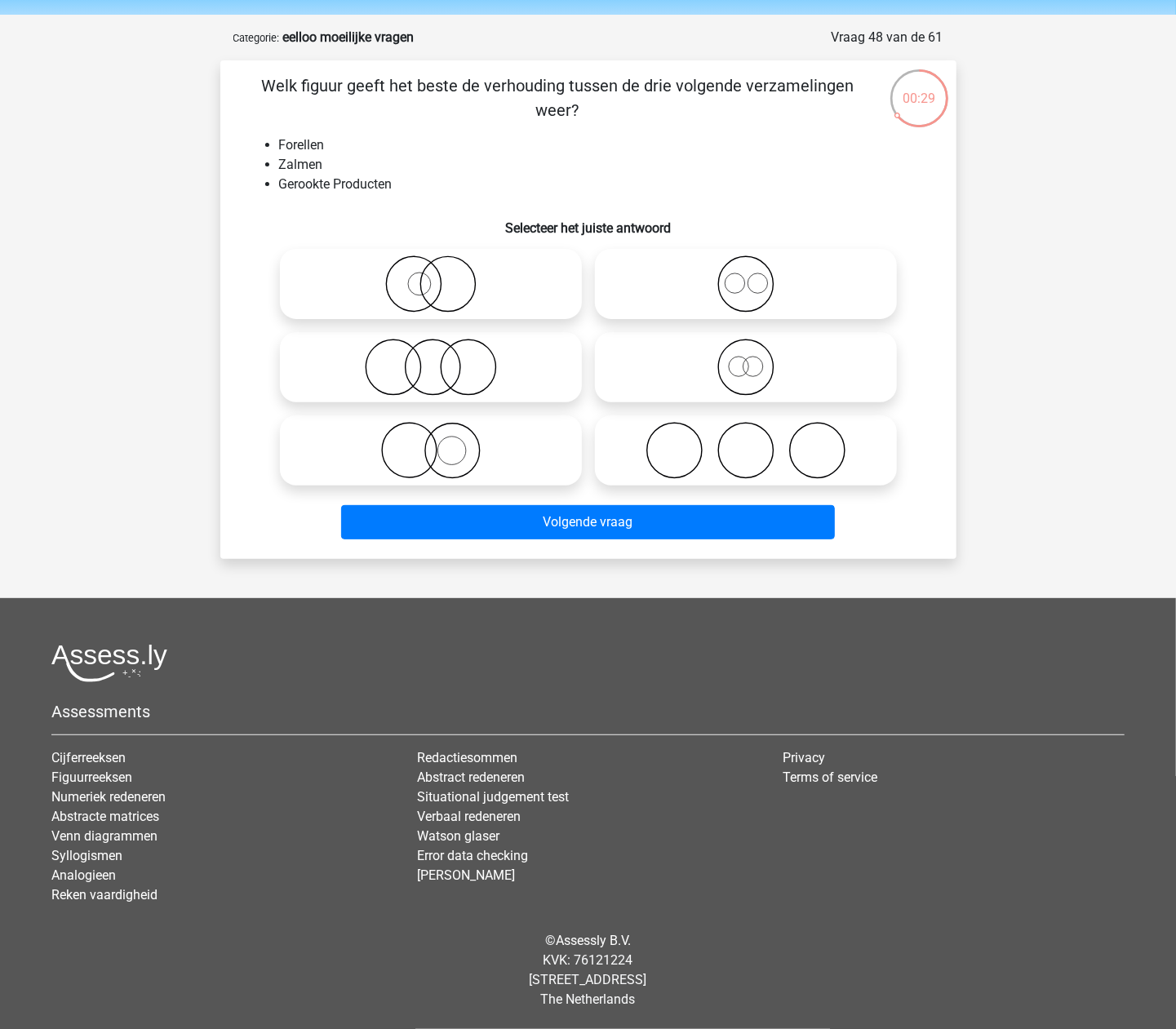
click at [807, 360] on icon at bounding box center [746, 367] width 289 height 57
click at [757, 359] on input "radio" at bounding box center [751, 353] width 11 height 11
radio input "true"
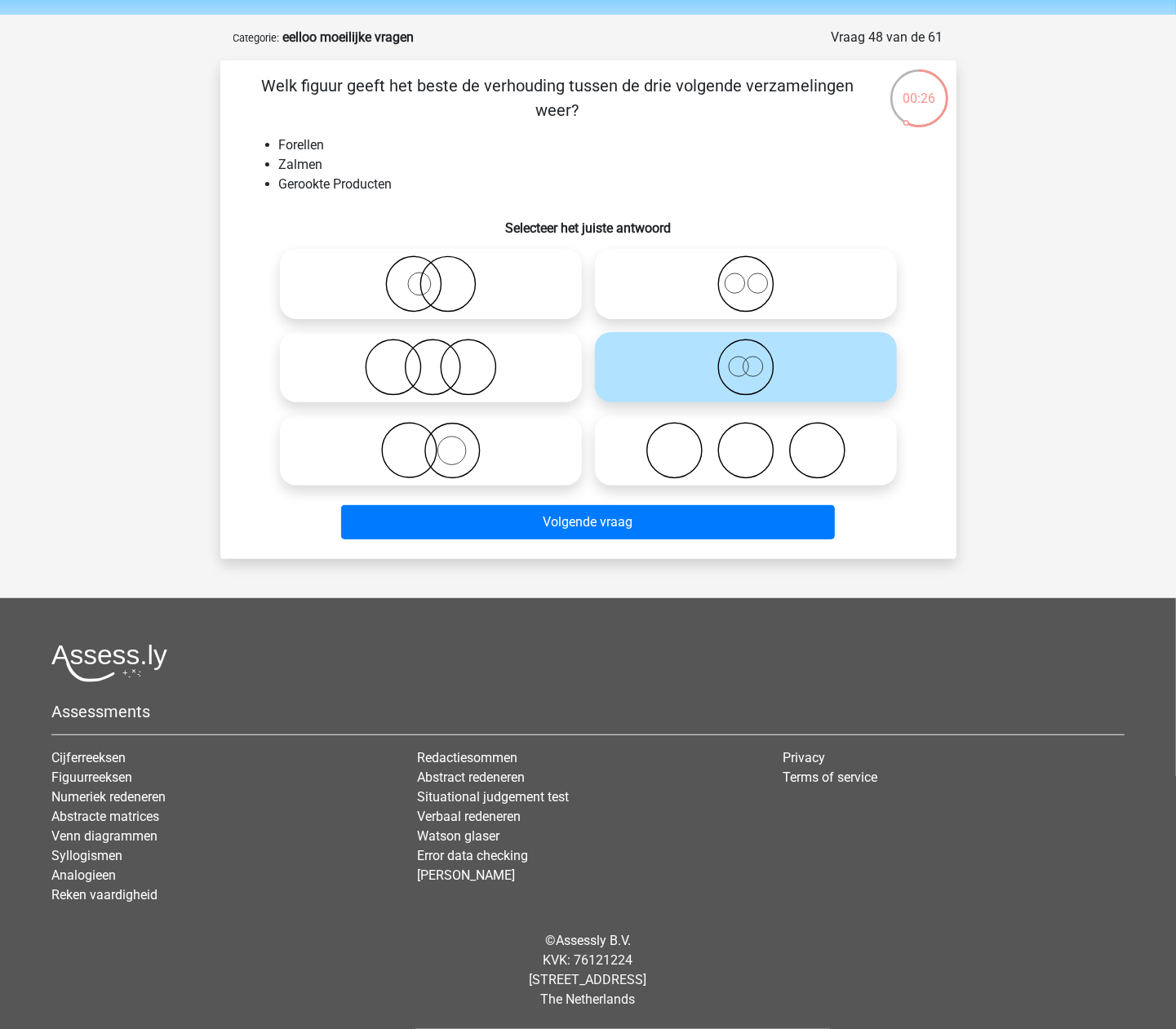
click at [745, 454] on icon at bounding box center [746, 450] width 289 height 57
click at [746, 443] on input "radio" at bounding box center [751, 437] width 11 height 11
radio input "true"
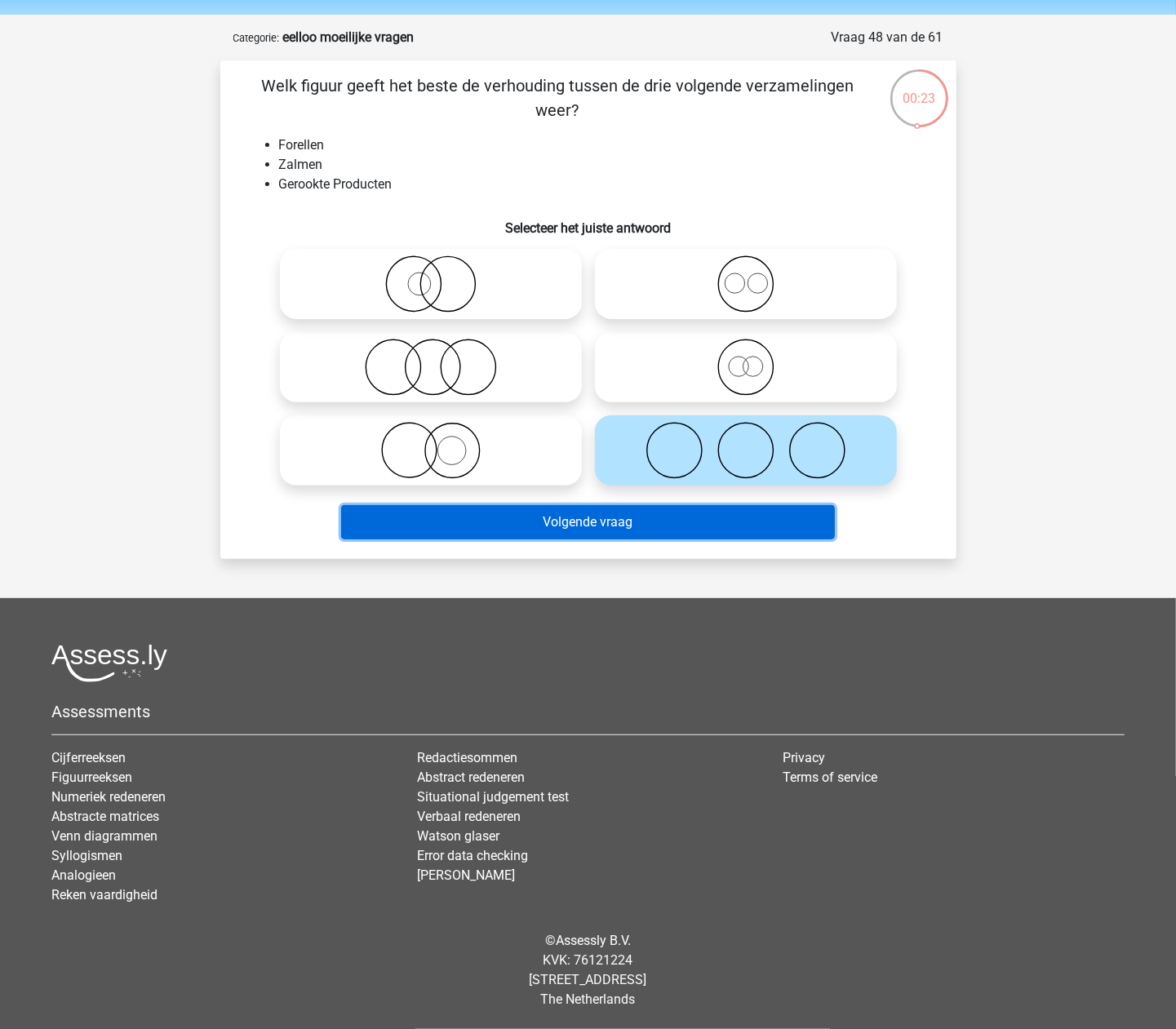
click at [722, 520] on button "Volgende vraag" at bounding box center [587, 522] width 494 height 34
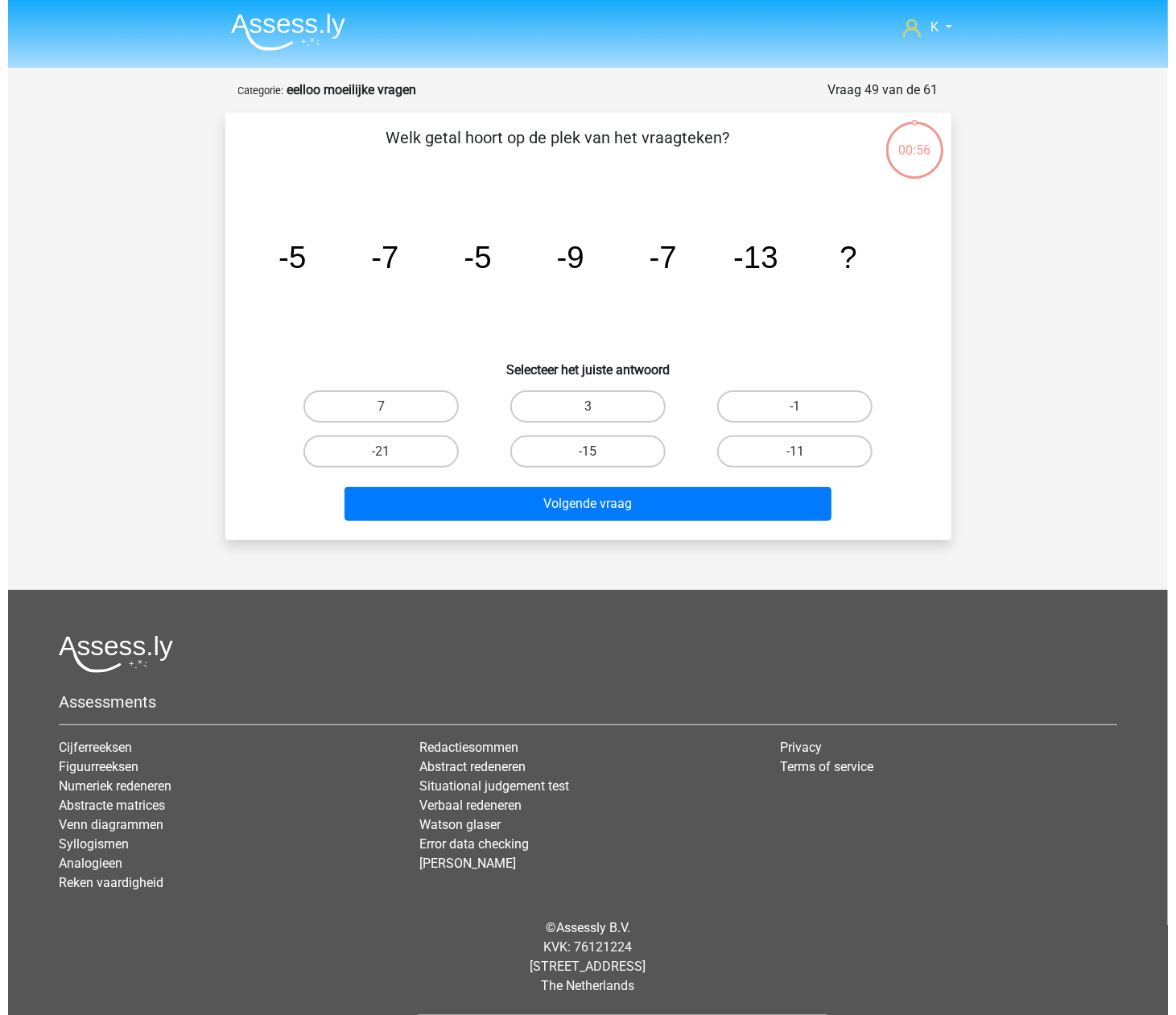
scroll to position [0, 0]
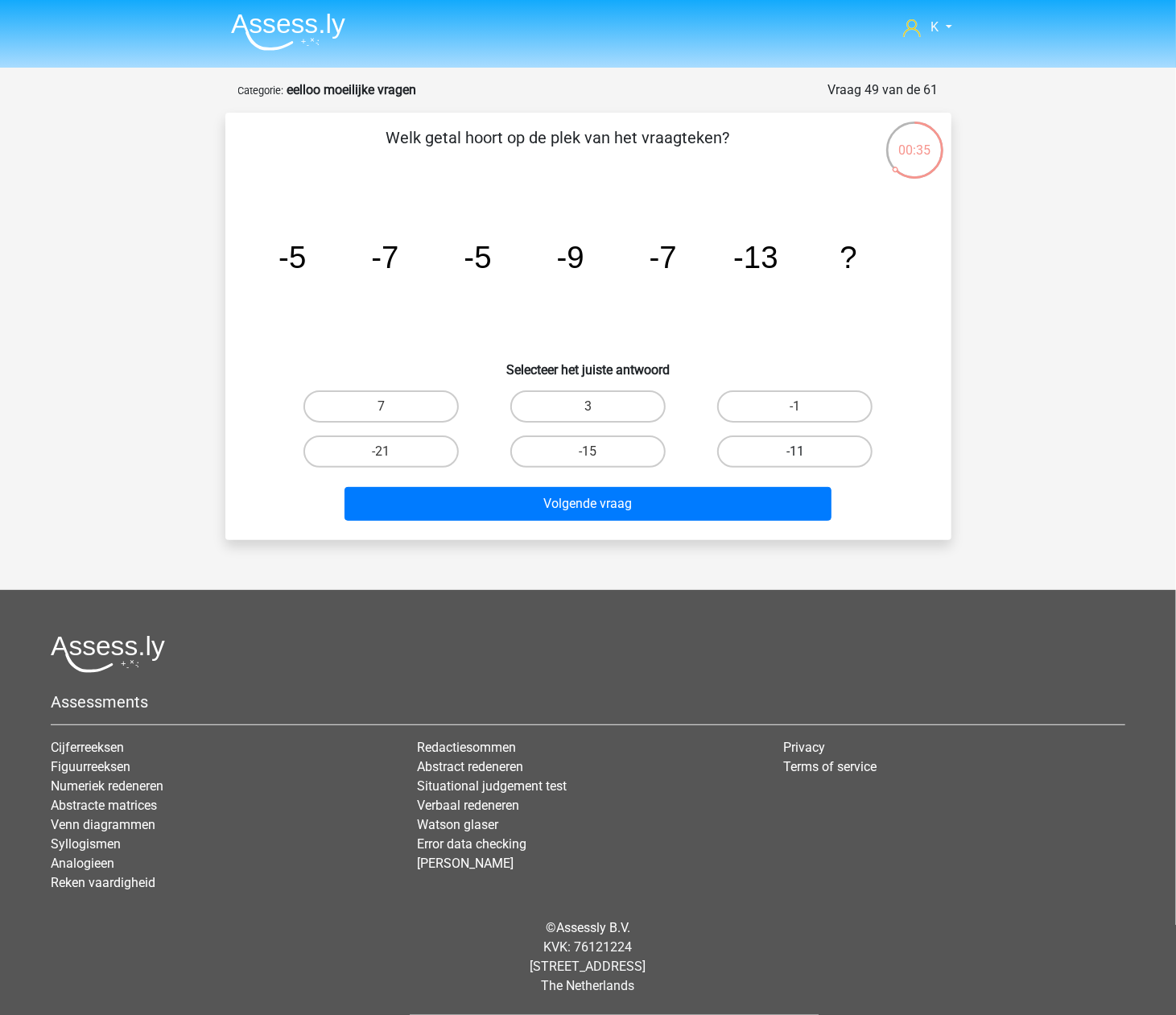
click at [826, 456] on label "-11" at bounding box center [795, 451] width 156 height 32
click at [805, 456] on input "-11" at bounding box center [800, 456] width 11 height 11
radio input "true"
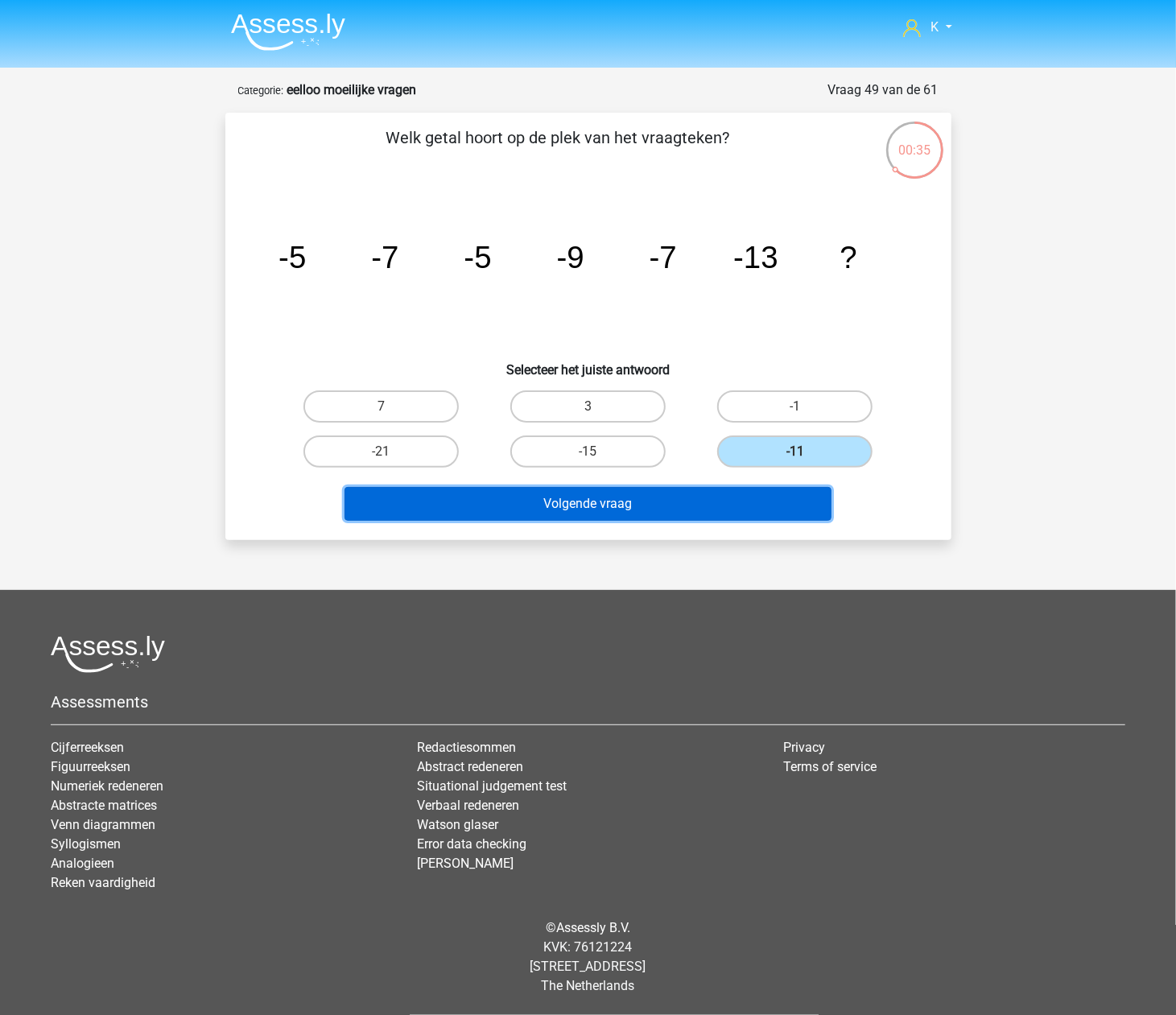
click at [816, 487] on button "Volgende vraag" at bounding box center [587, 503] width 487 height 34
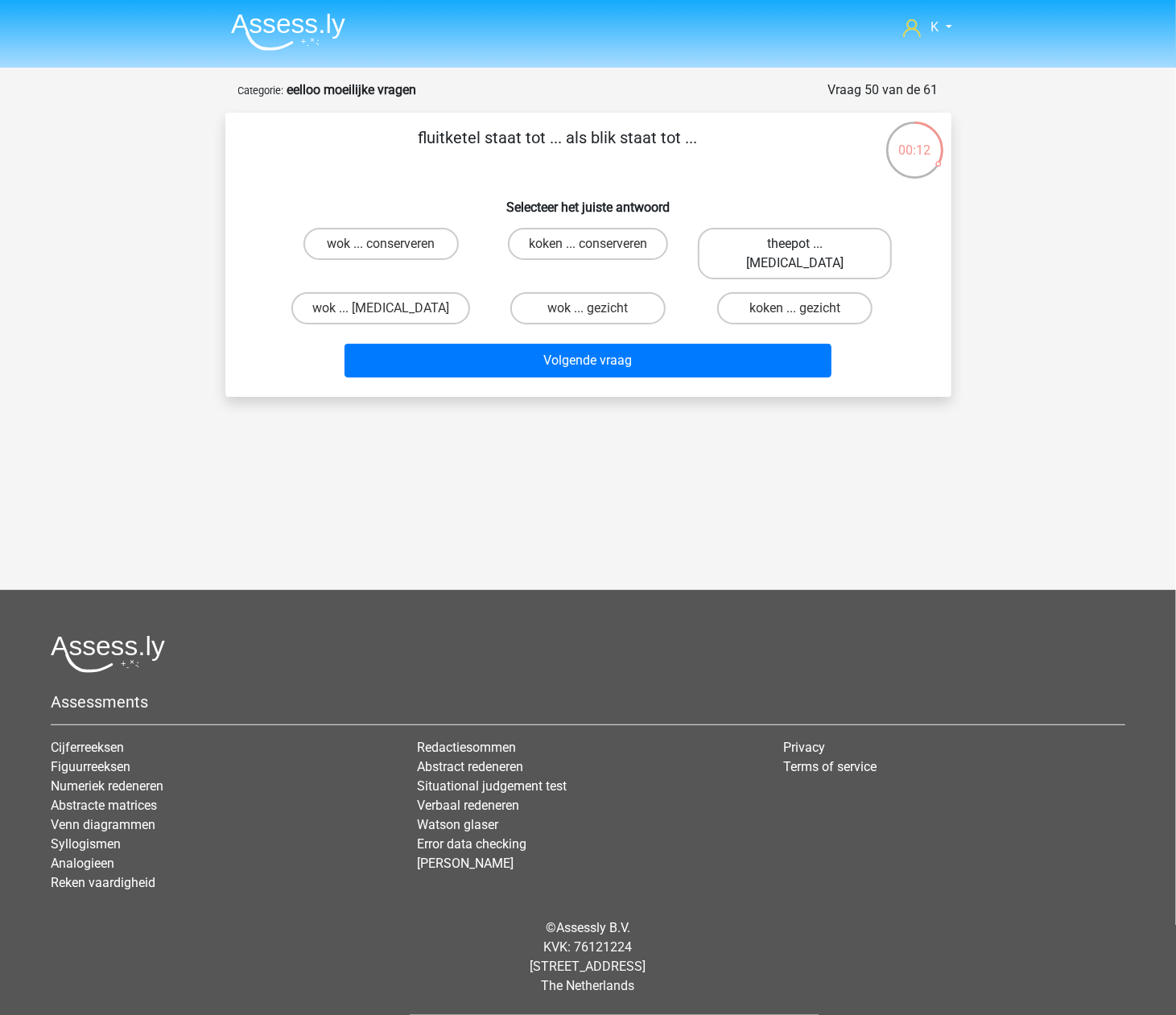
click at [816, 249] on label "theepot ... ogen" at bounding box center [794, 254] width 194 height 52
click at [805, 249] on input "theepot ... ogen" at bounding box center [800, 249] width 11 height 11
radio input "true"
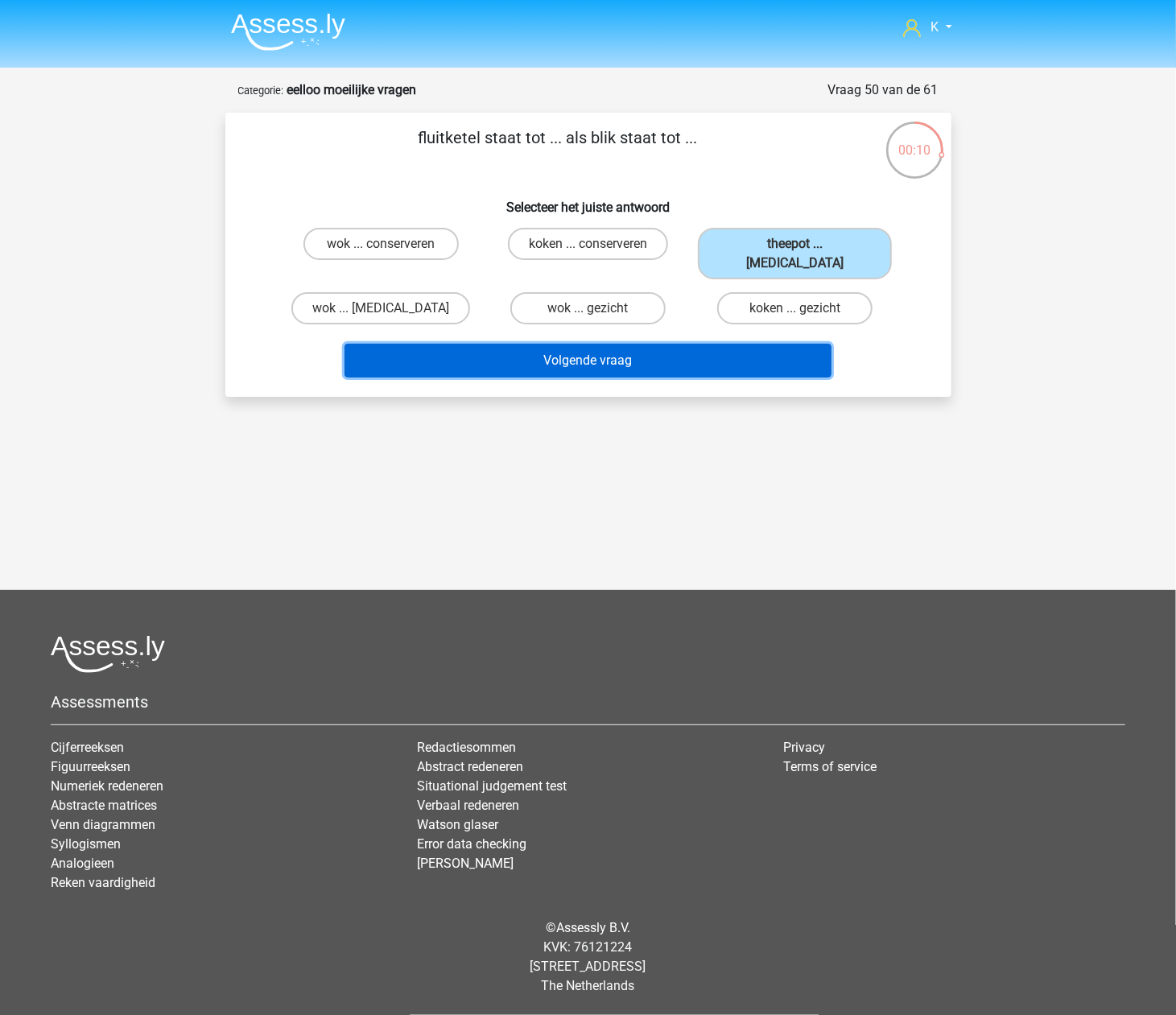
click at [763, 344] on button "Volgende vraag" at bounding box center [587, 360] width 487 height 34
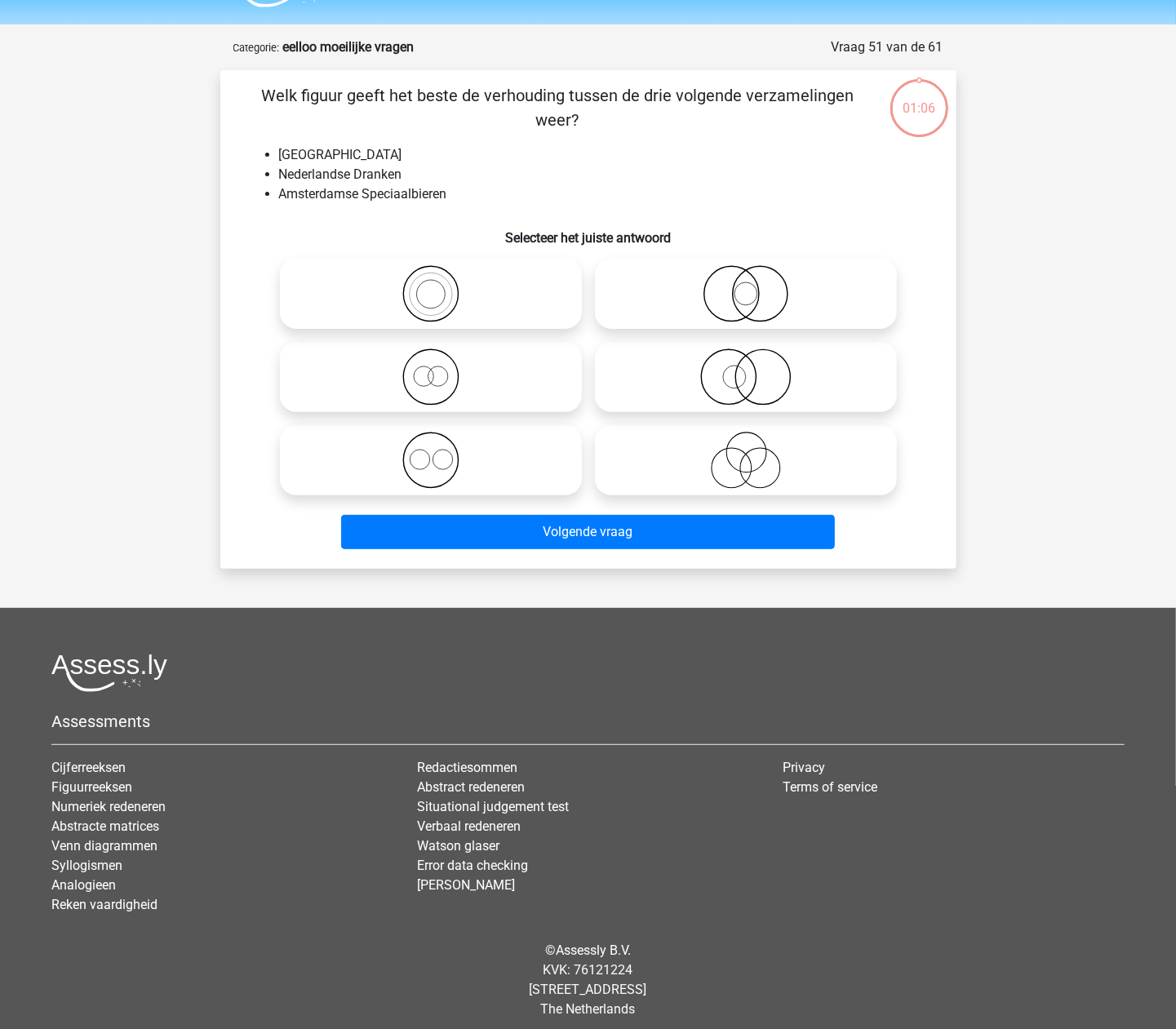
scroll to position [53, 0]
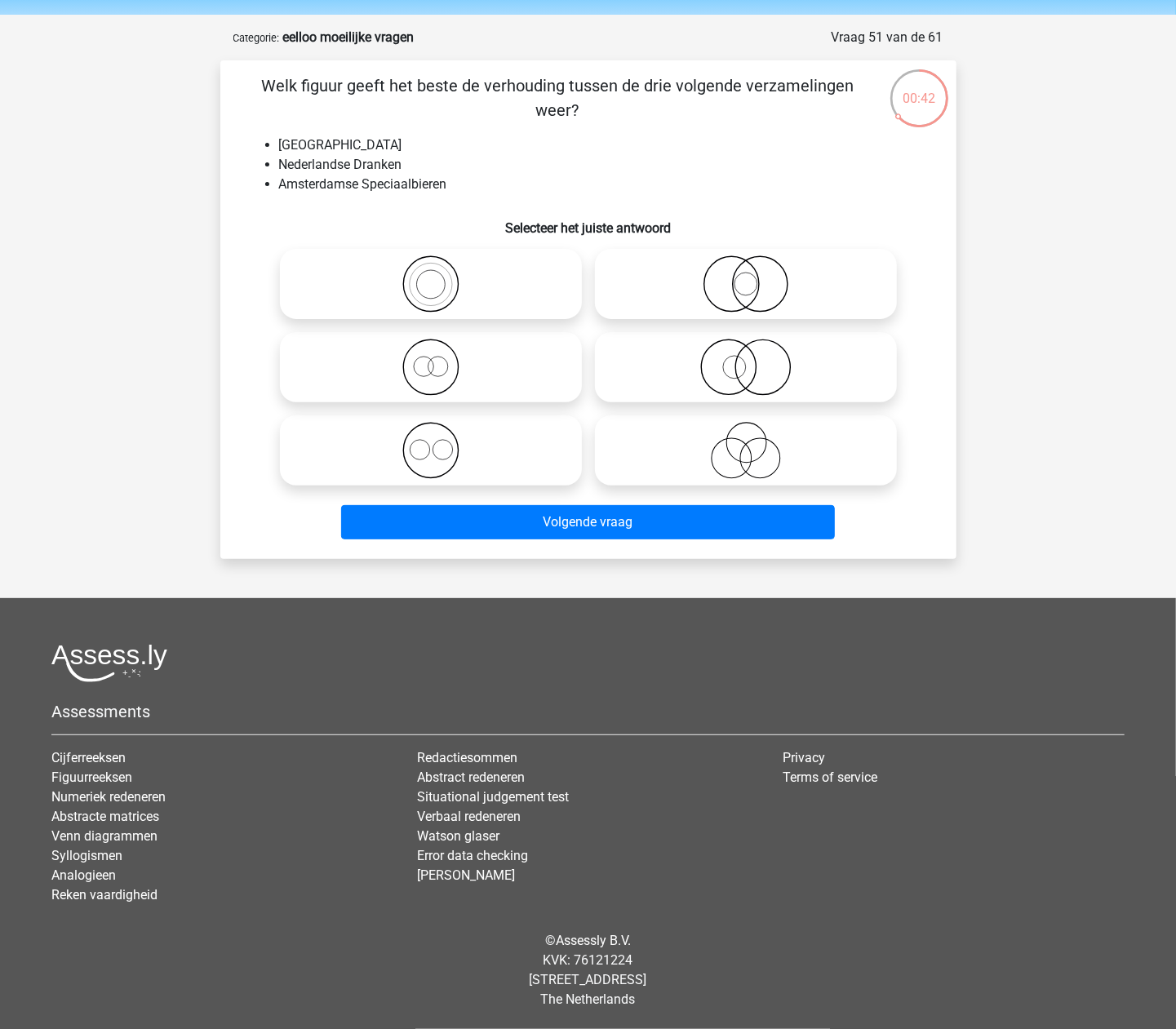
click at [748, 378] on icon at bounding box center [746, 367] width 289 height 57
click at [748, 359] on input "radio" at bounding box center [751, 353] width 11 height 11
radio input "true"
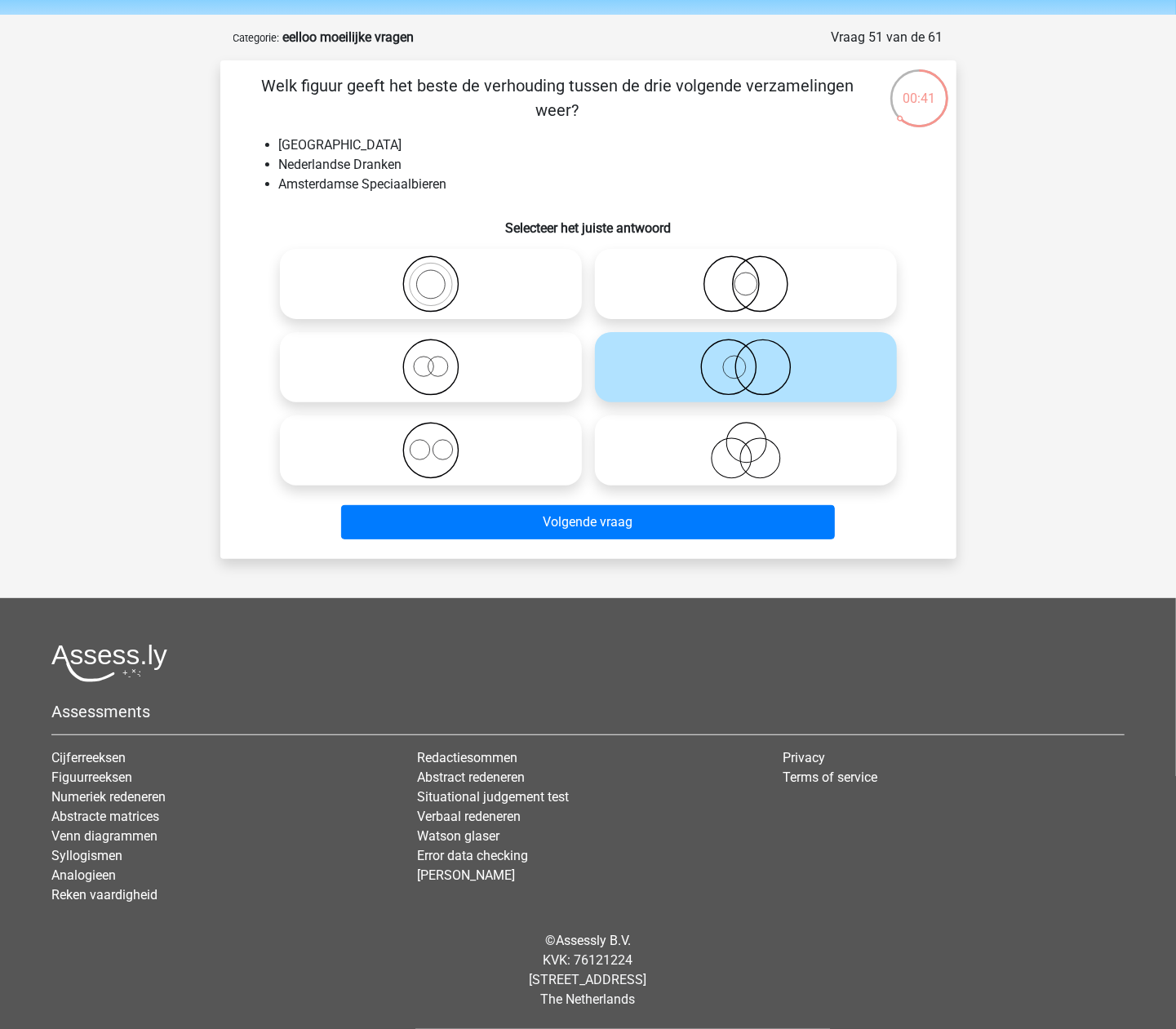
click at [778, 296] on icon at bounding box center [746, 284] width 289 height 57
click at [757, 276] on input "radio" at bounding box center [751, 271] width 11 height 11
radio input "true"
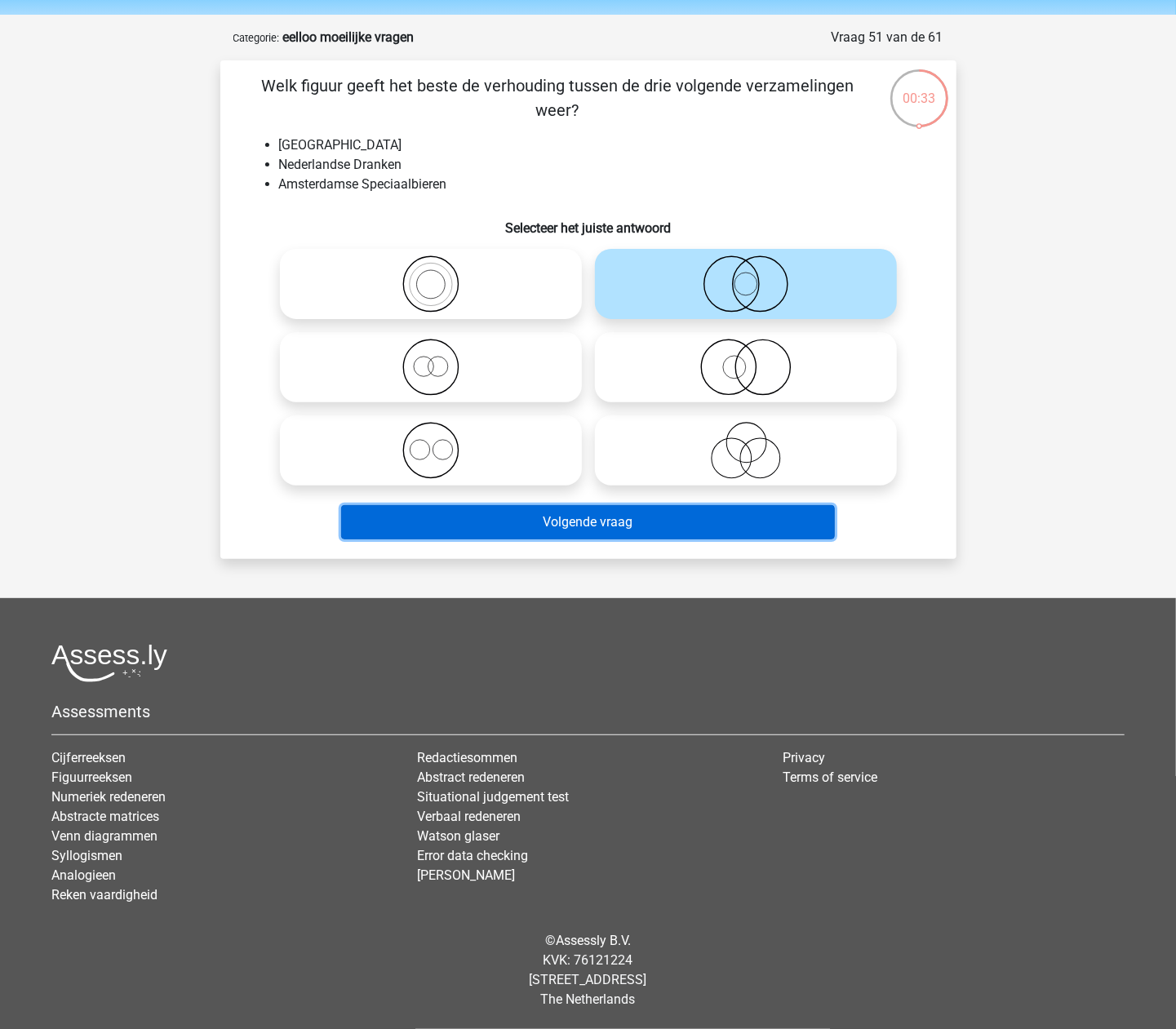
click at [717, 525] on button "Volgende vraag" at bounding box center [587, 522] width 494 height 34
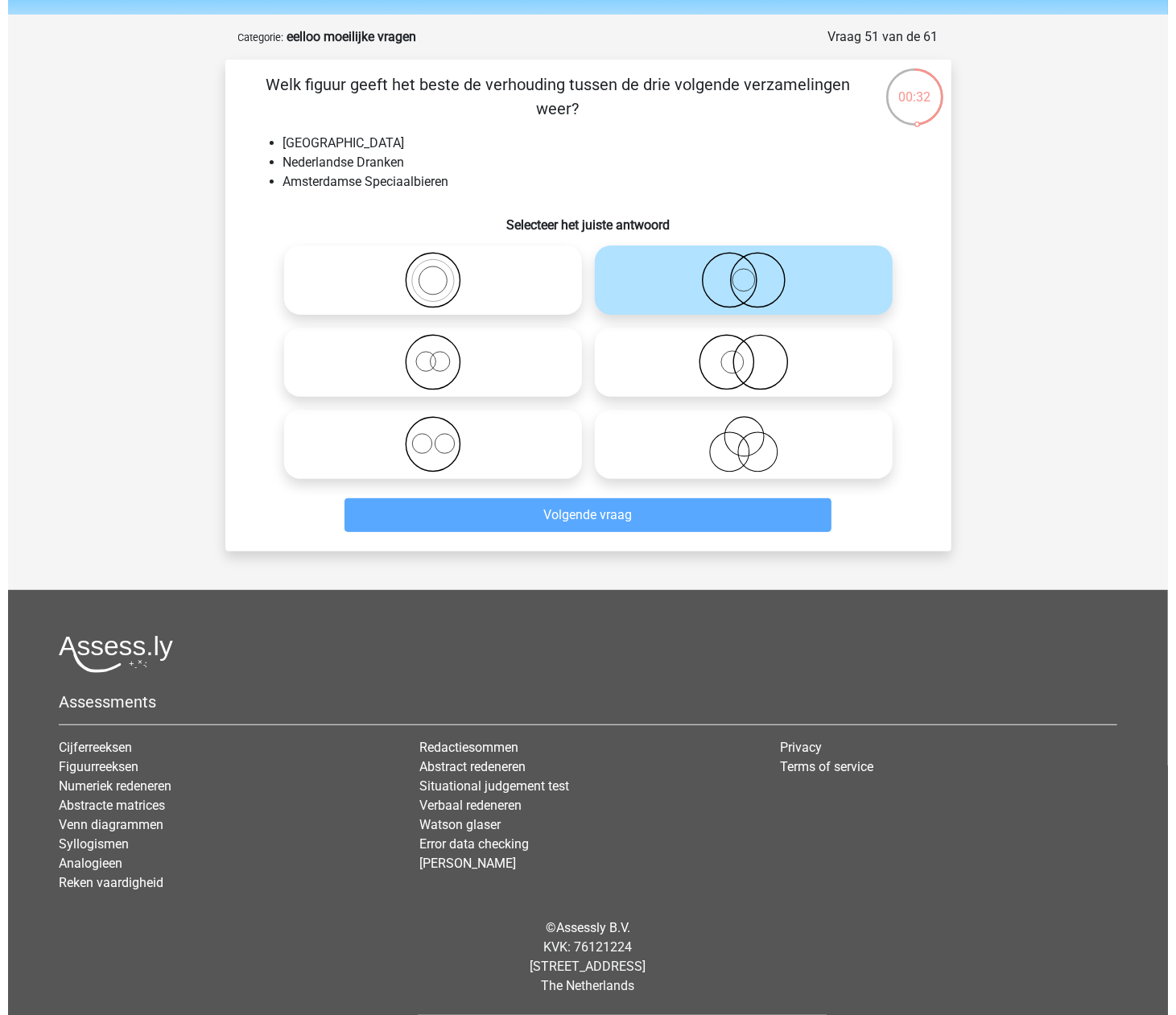
scroll to position [0, 0]
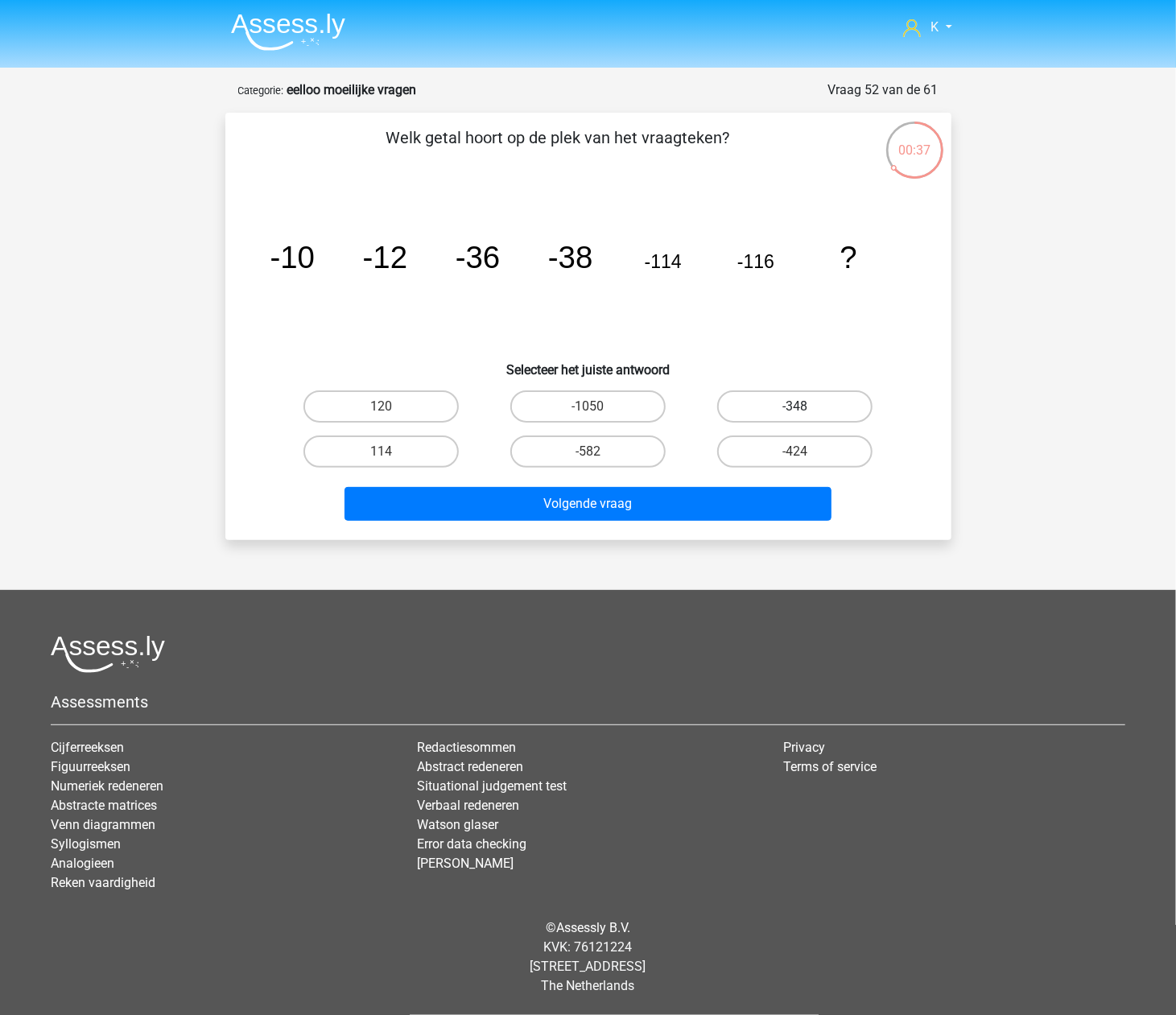
click at [780, 414] on label "-348" at bounding box center [795, 406] width 156 height 32
click at [795, 414] on input "-348" at bounding box center [800, 411] width 11 height 11
radio input "true"
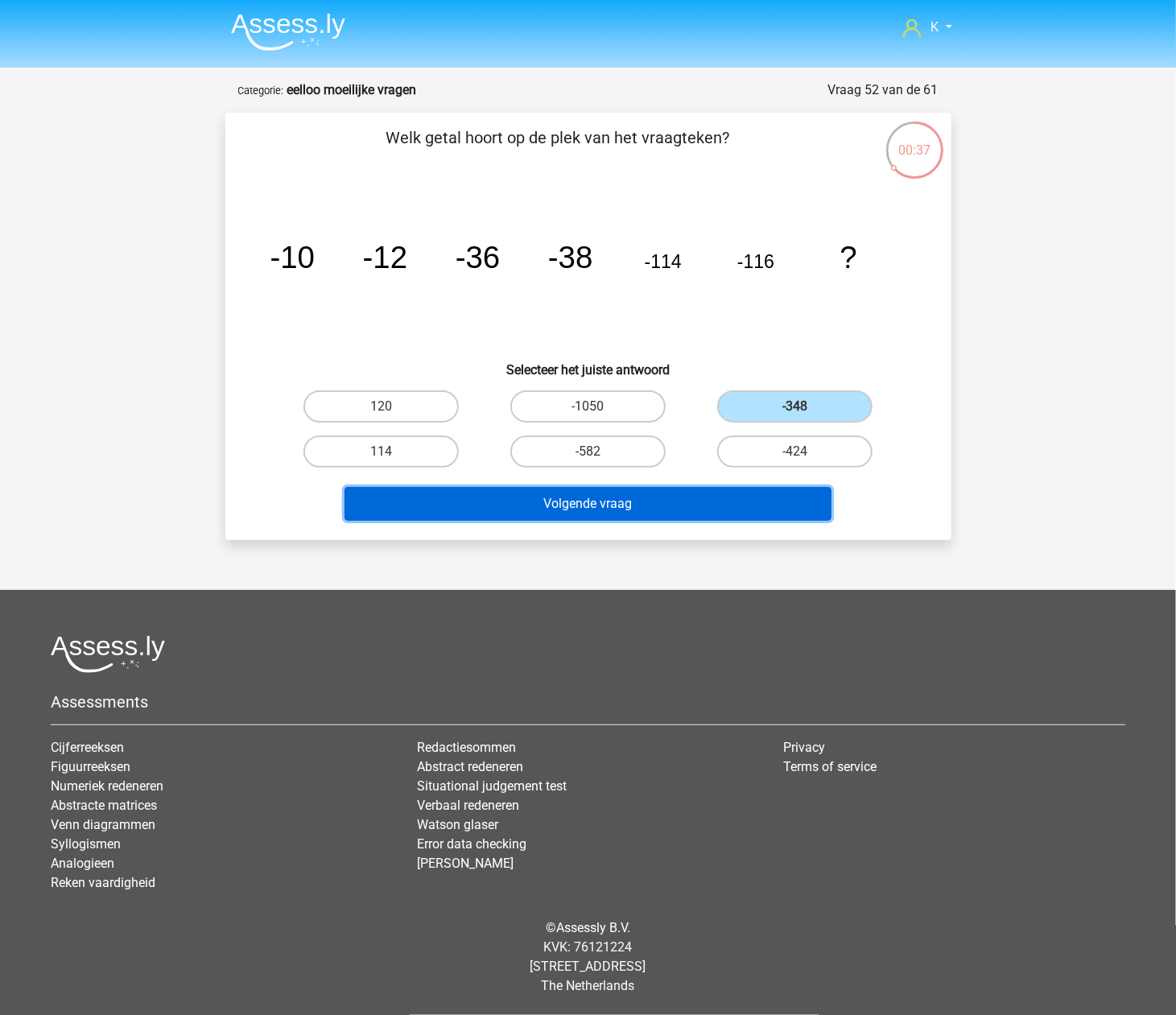
click at [754, 493] on button "Volgende vraag" at bounding box center [587, 503] width 487 height 34
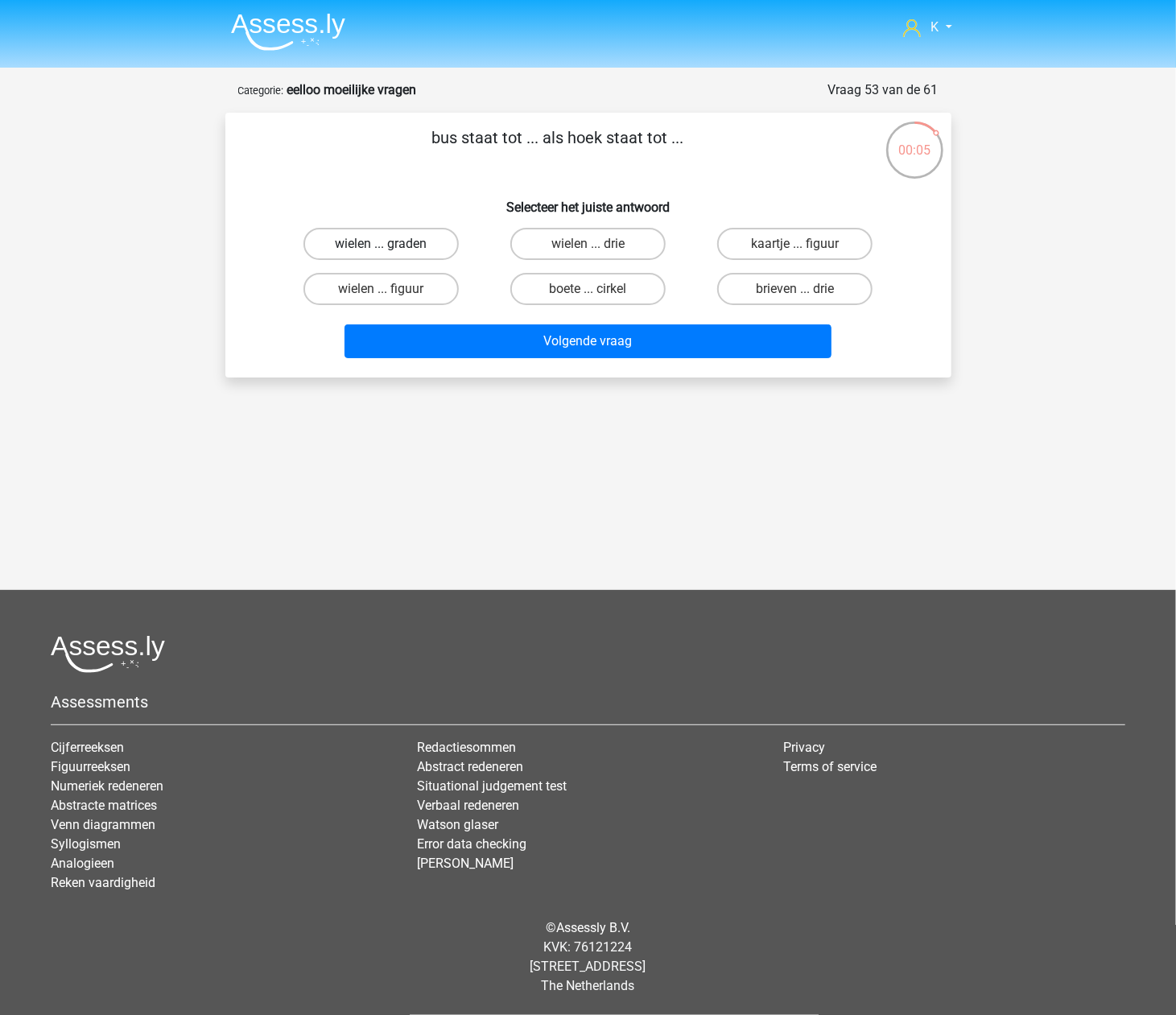
click at [400, 253] on label "wielen ... graden" at bounding box center [380, 244] width 156 height 32
click at [391, 253] on input "wielen ... graden" at bounding box center [385, 249] width 11 height 11
radio input "true"
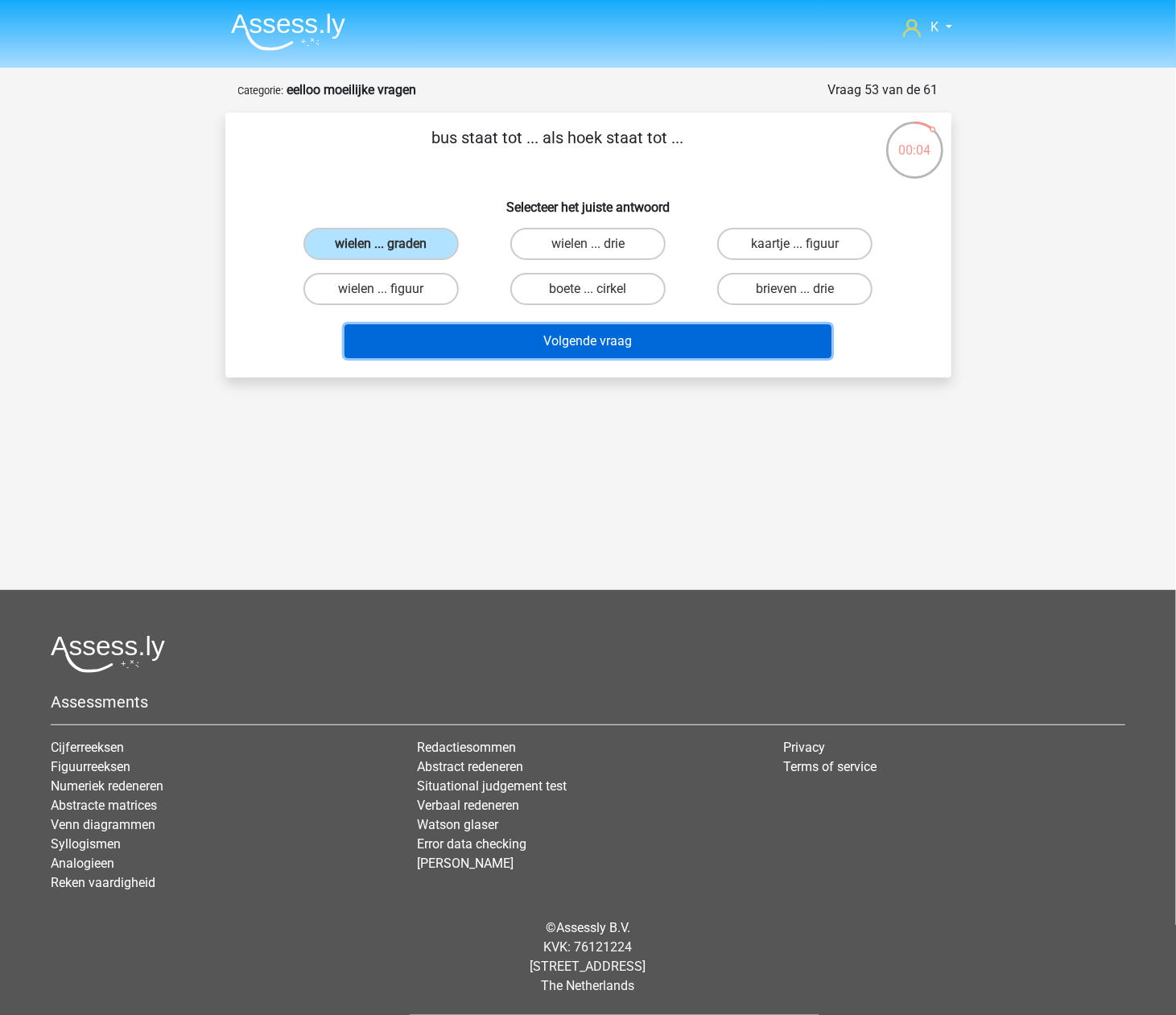
click at [523, 332] on button "Volgende vraag" at bounding box center [587, 341] width 487 height 34
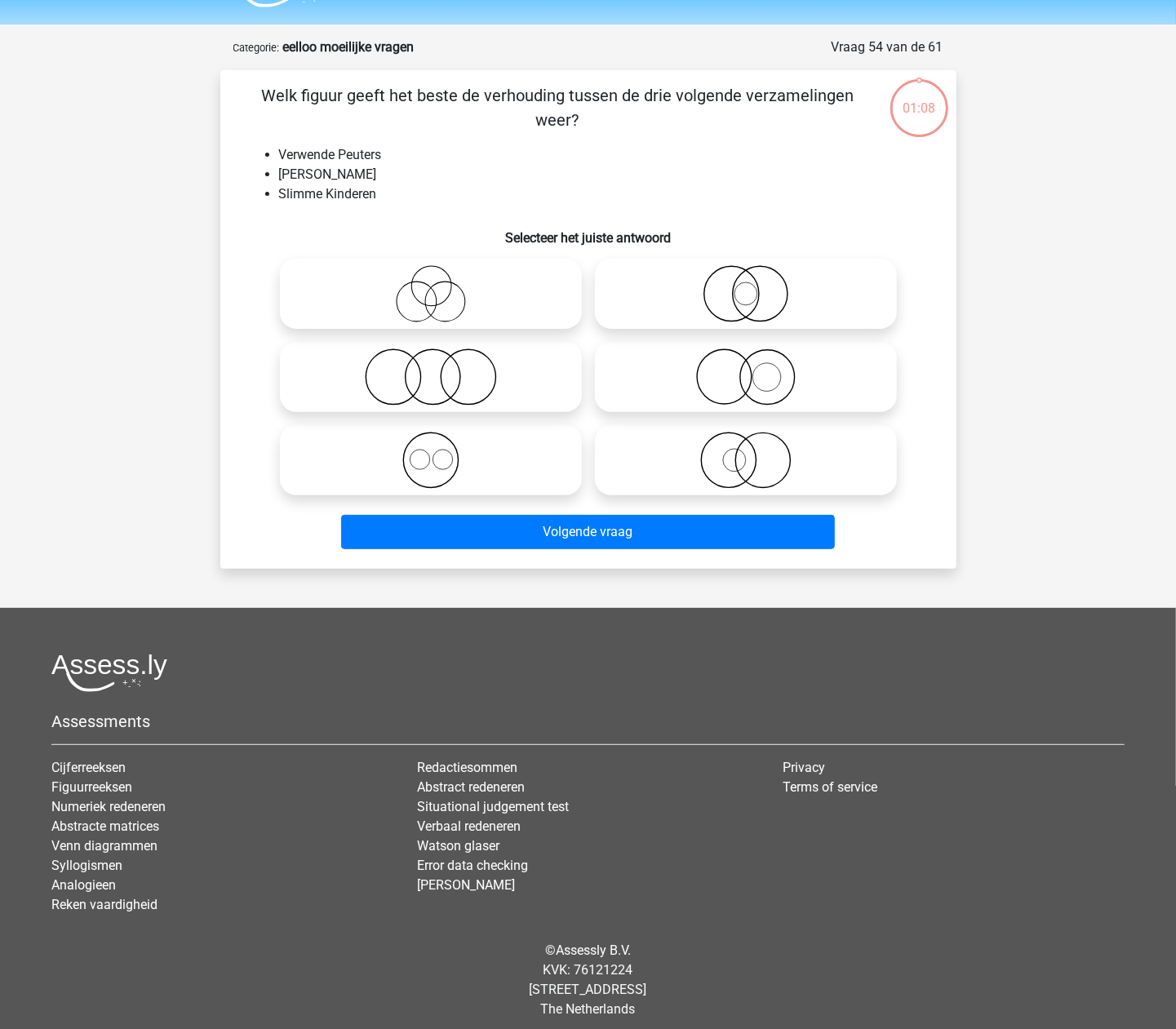
scroll to position [53, 0]
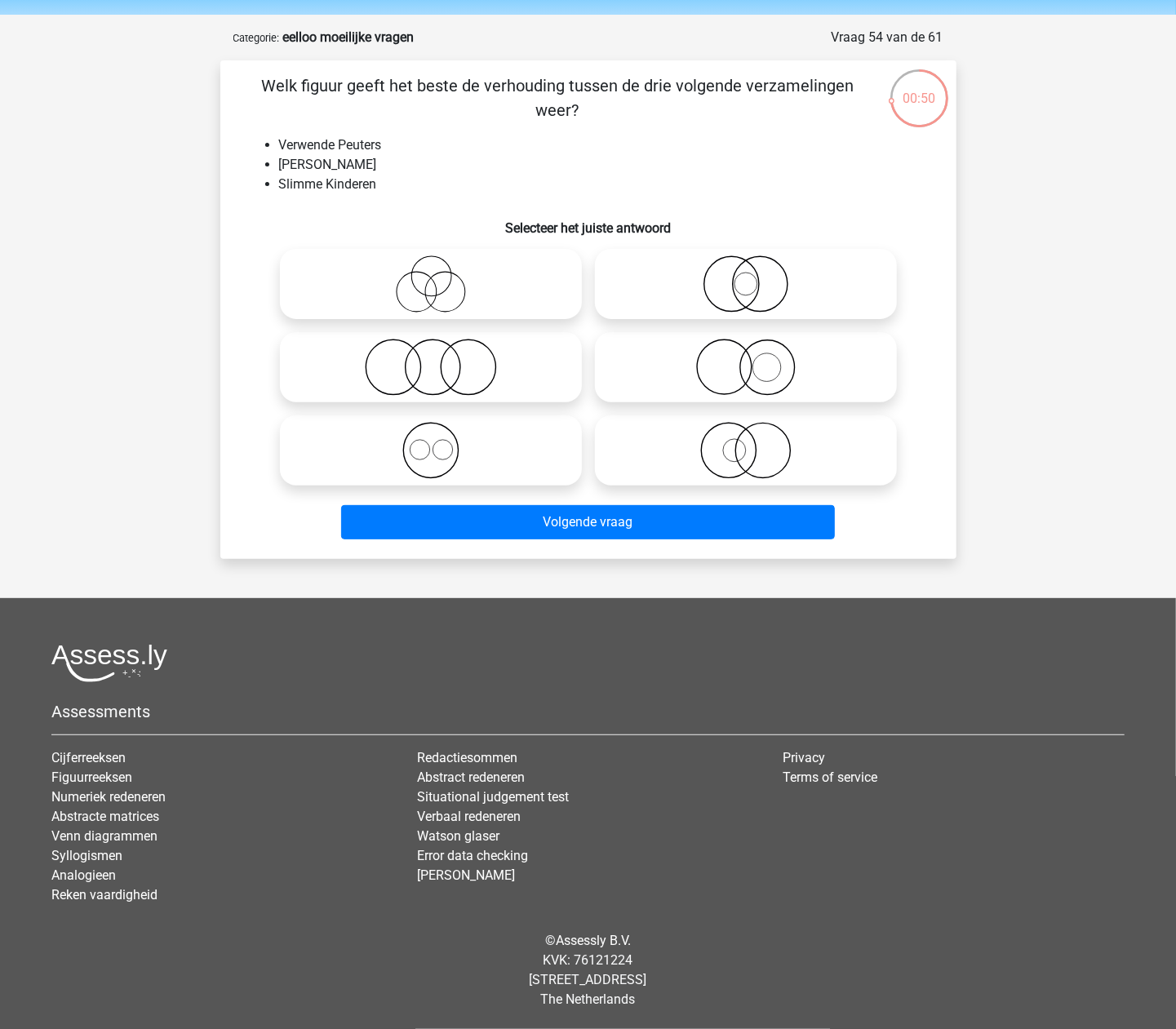
click at [408, 298] on icon at bounding box center [431, 284] width 289 height 57
click at [431, 276] on input "radio" at bounding box center [436, 271] width 11 height 11
radio input "true"
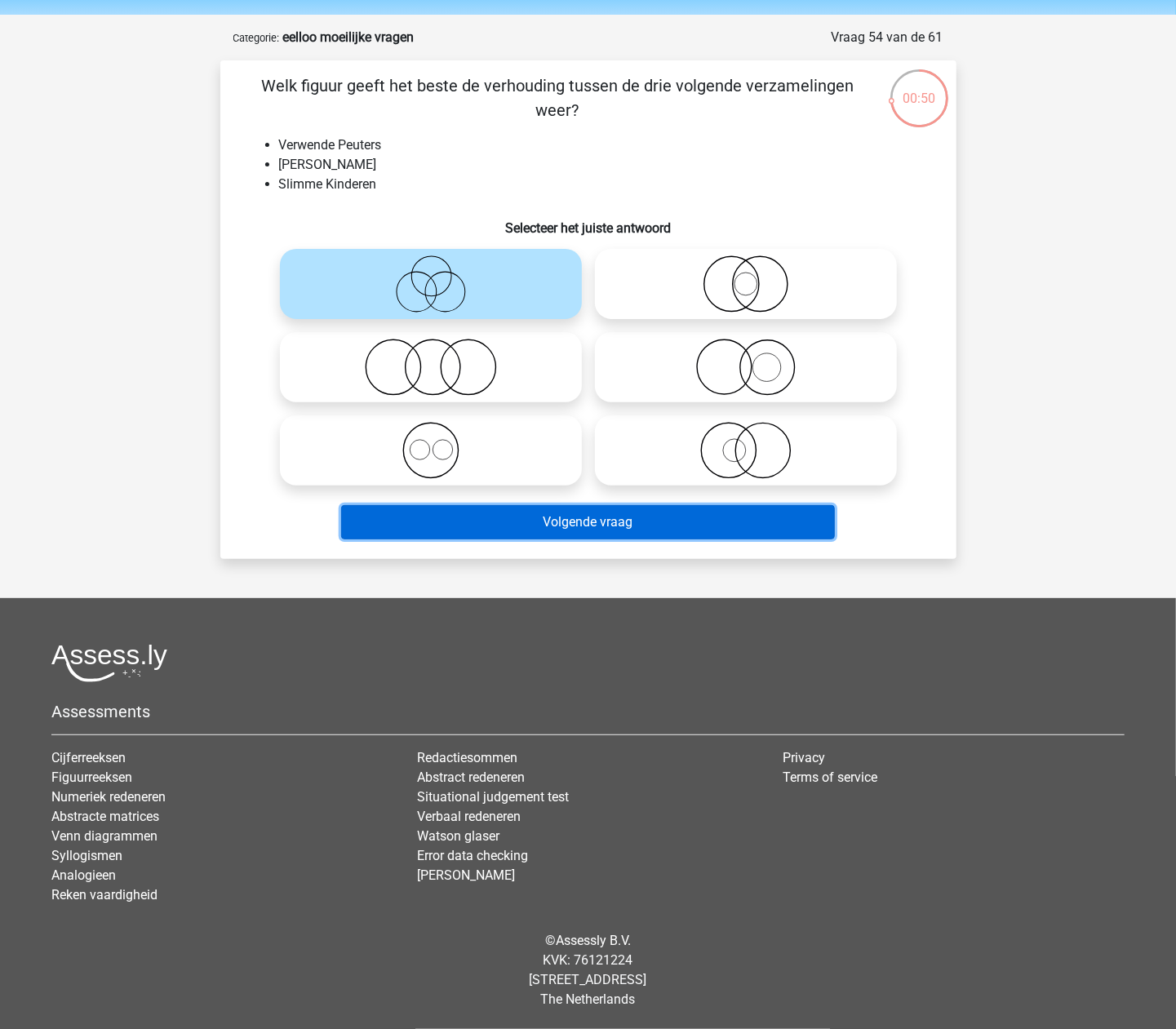
click at [565, 516] on button "Volgende vraag" at bounding box center [587, 522] width 494 height 34
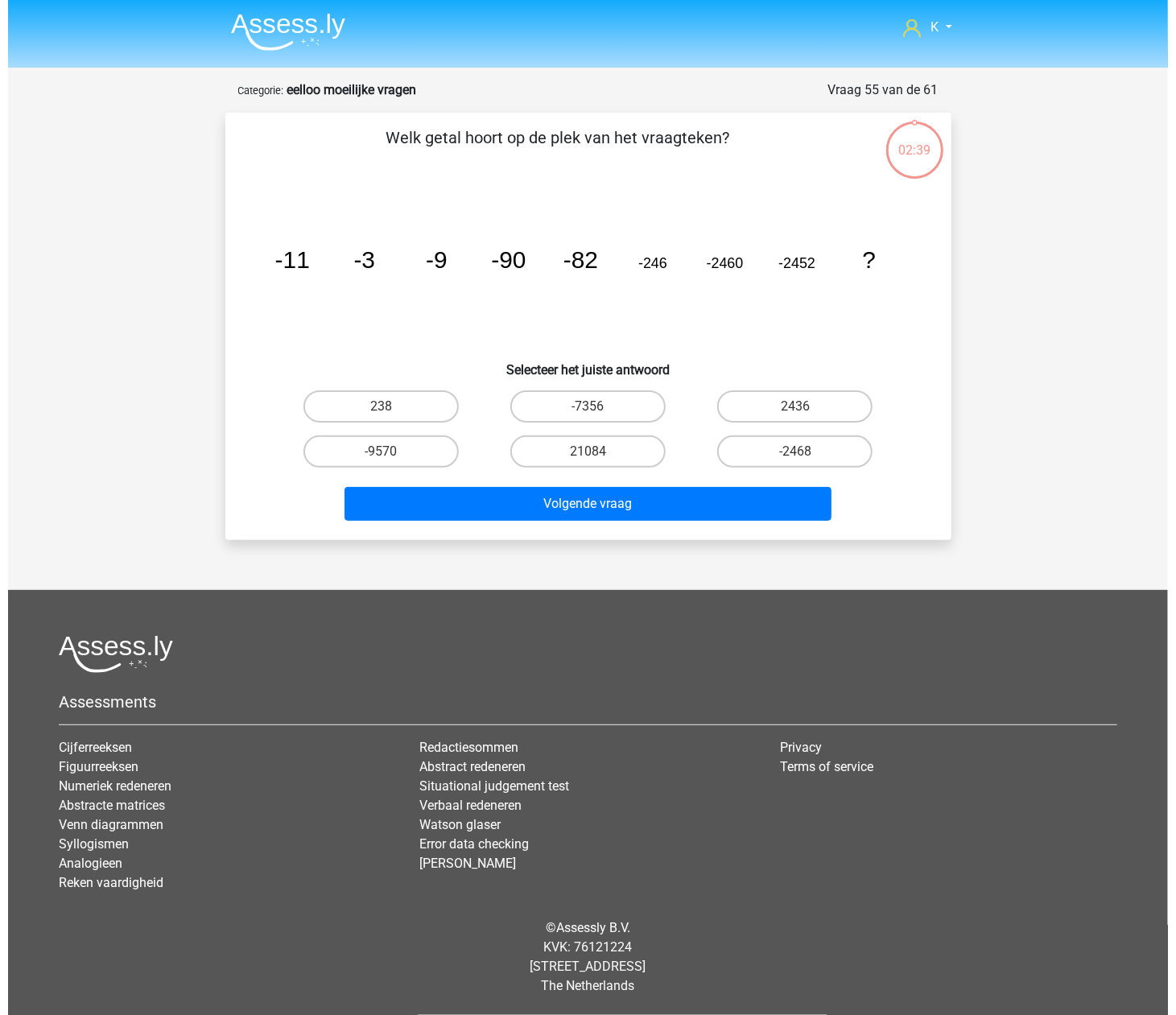
scroll to position [0, 0]
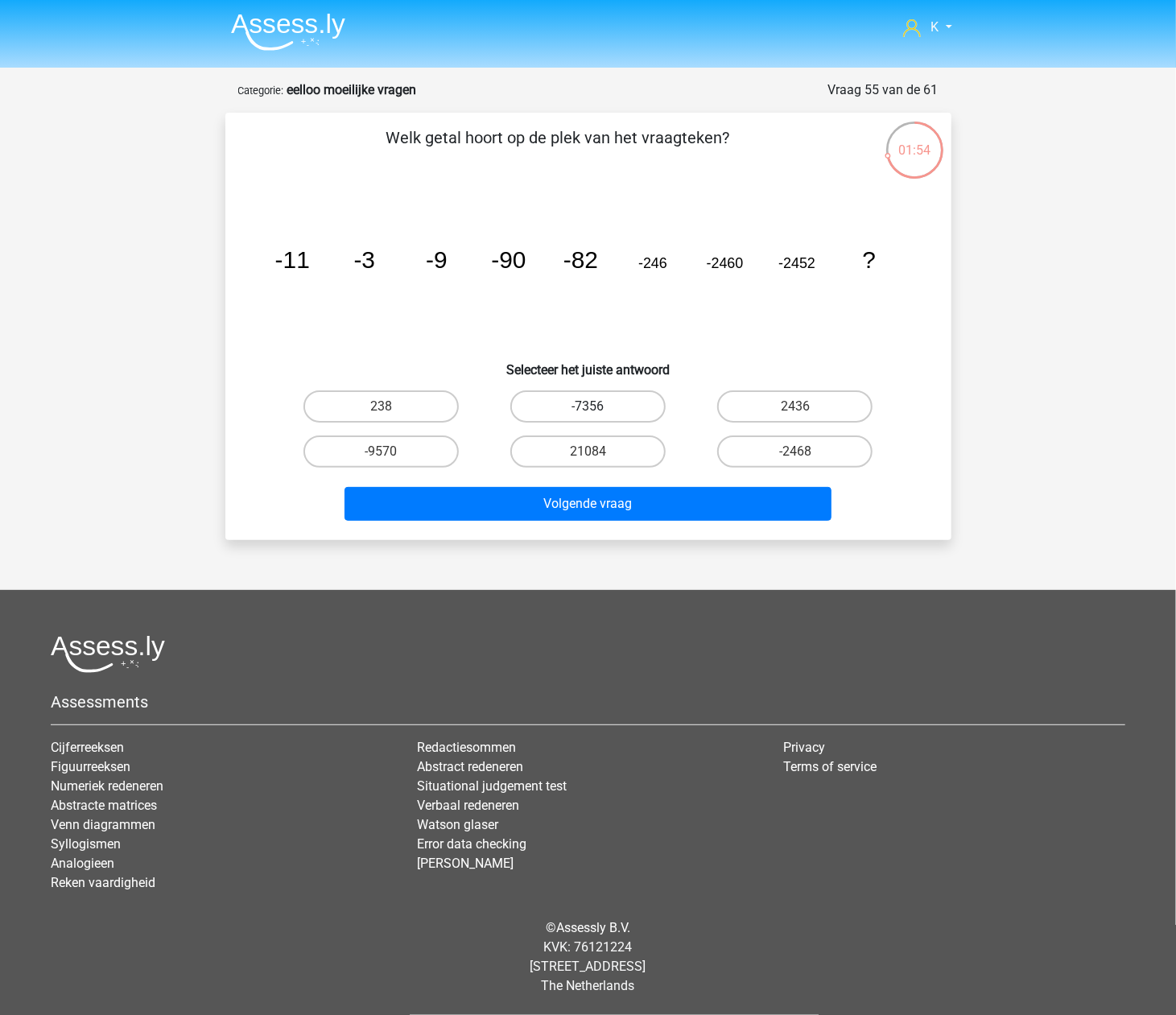
click at [564, 403] on label "-7356" at bounding box center [587, 406] width 156 height 32
click at [587, 406] on input "-7356" at bounding box center [592, 411] width 11 height 11
radio input "true"
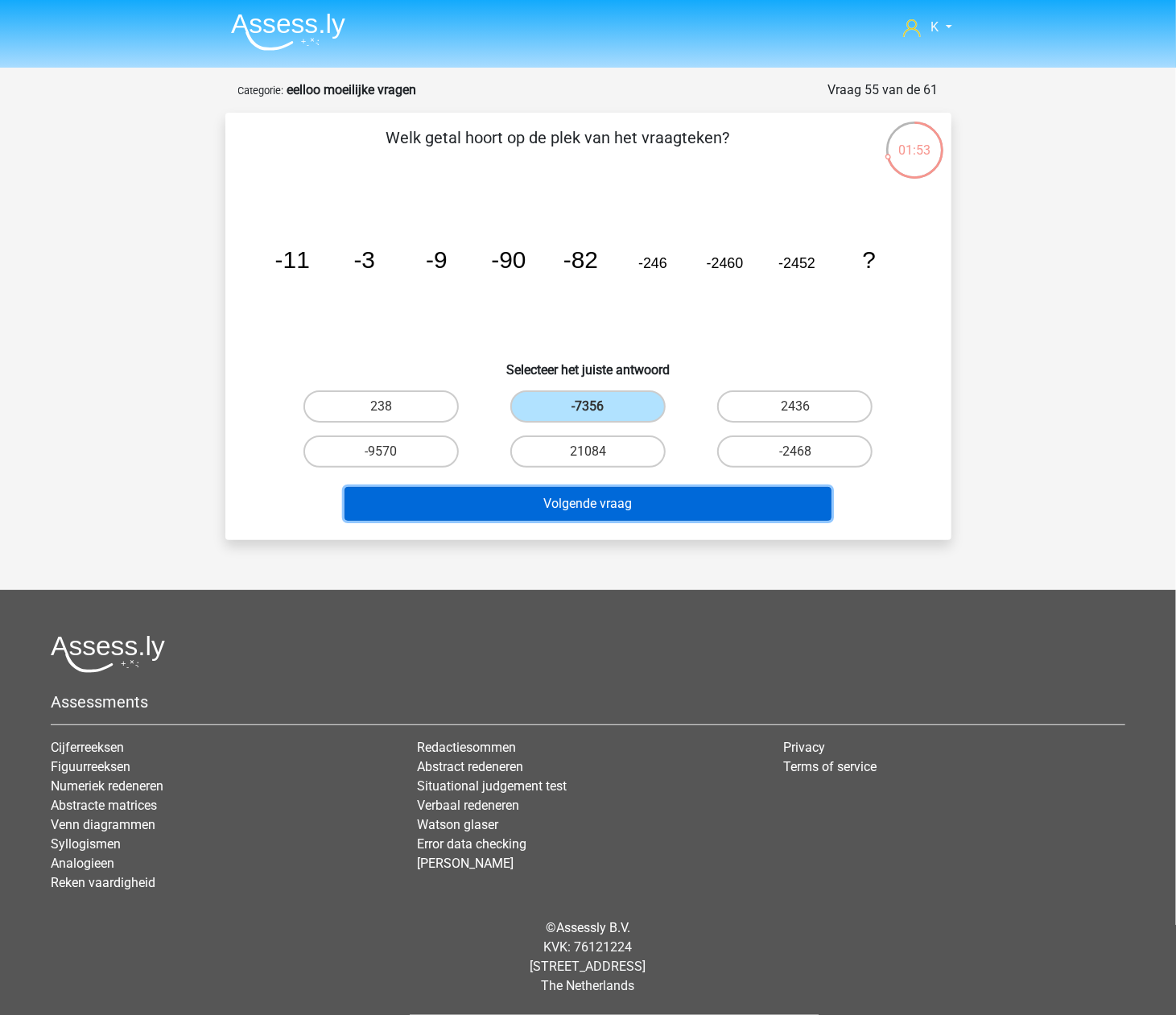
click at [602, 497] on button "Volgende vraag" at bounding box center [587, 503] width 487 height 34
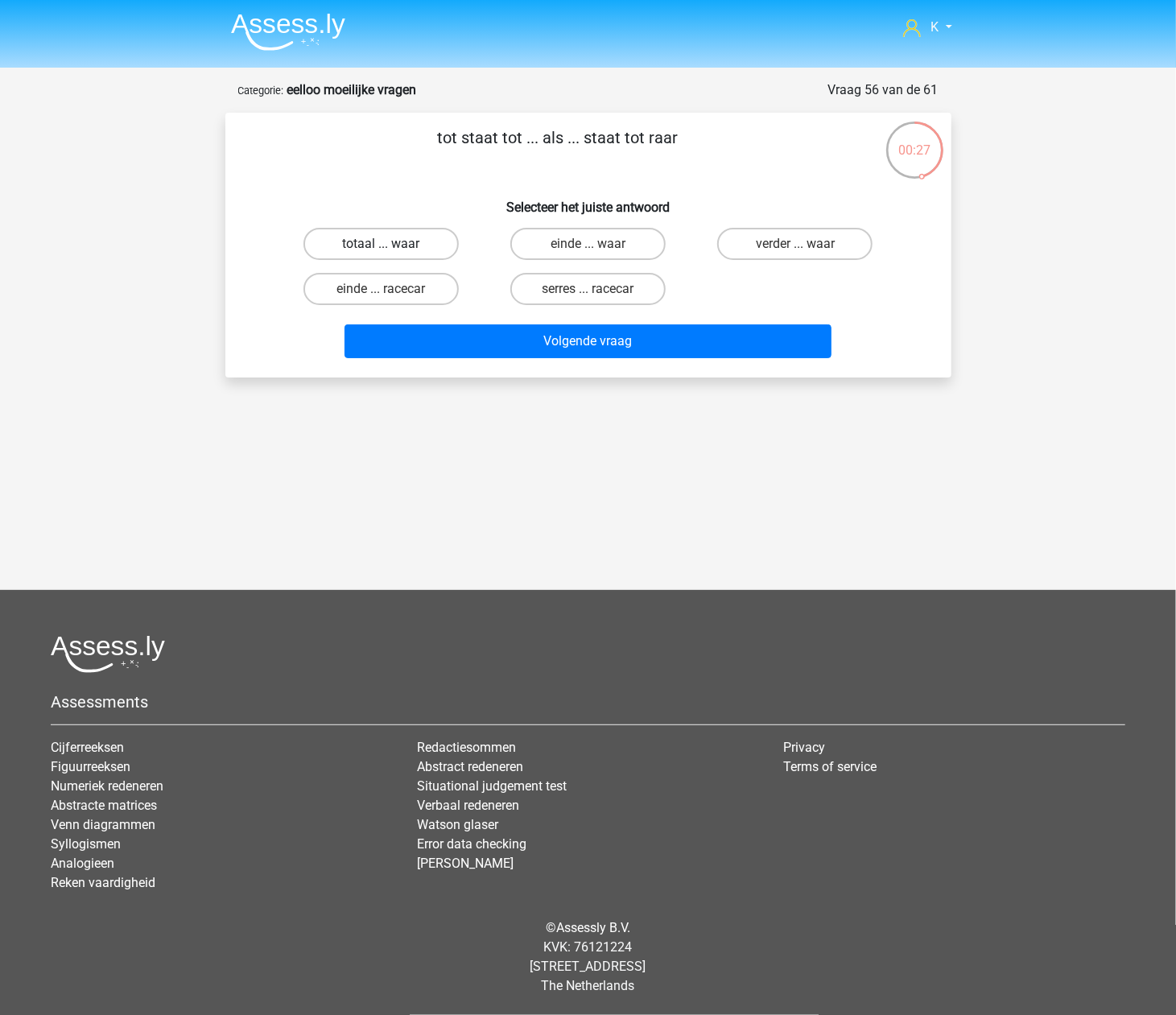
click at [436, 243] on label "totaal ... waar" at bounding box center [380, 244] width 156 height 32
click at [391, 244] on input "totaal ... waar" at bounding box center [385, 249] width 11 height 11
radio input "true"
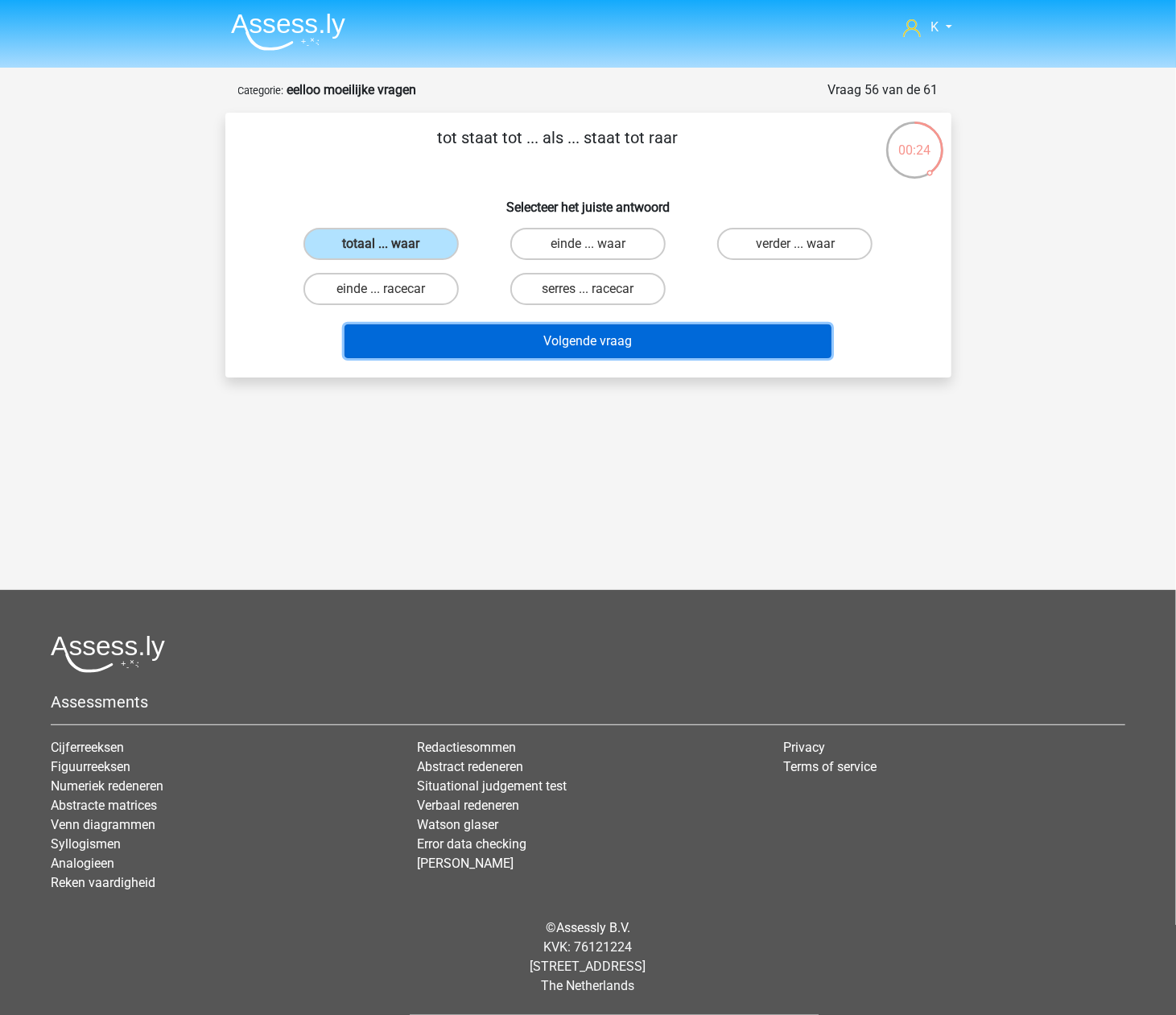
click at [481, 339] on button "Volgende vraag" at bounding box center [587, 341] width 487 height 34
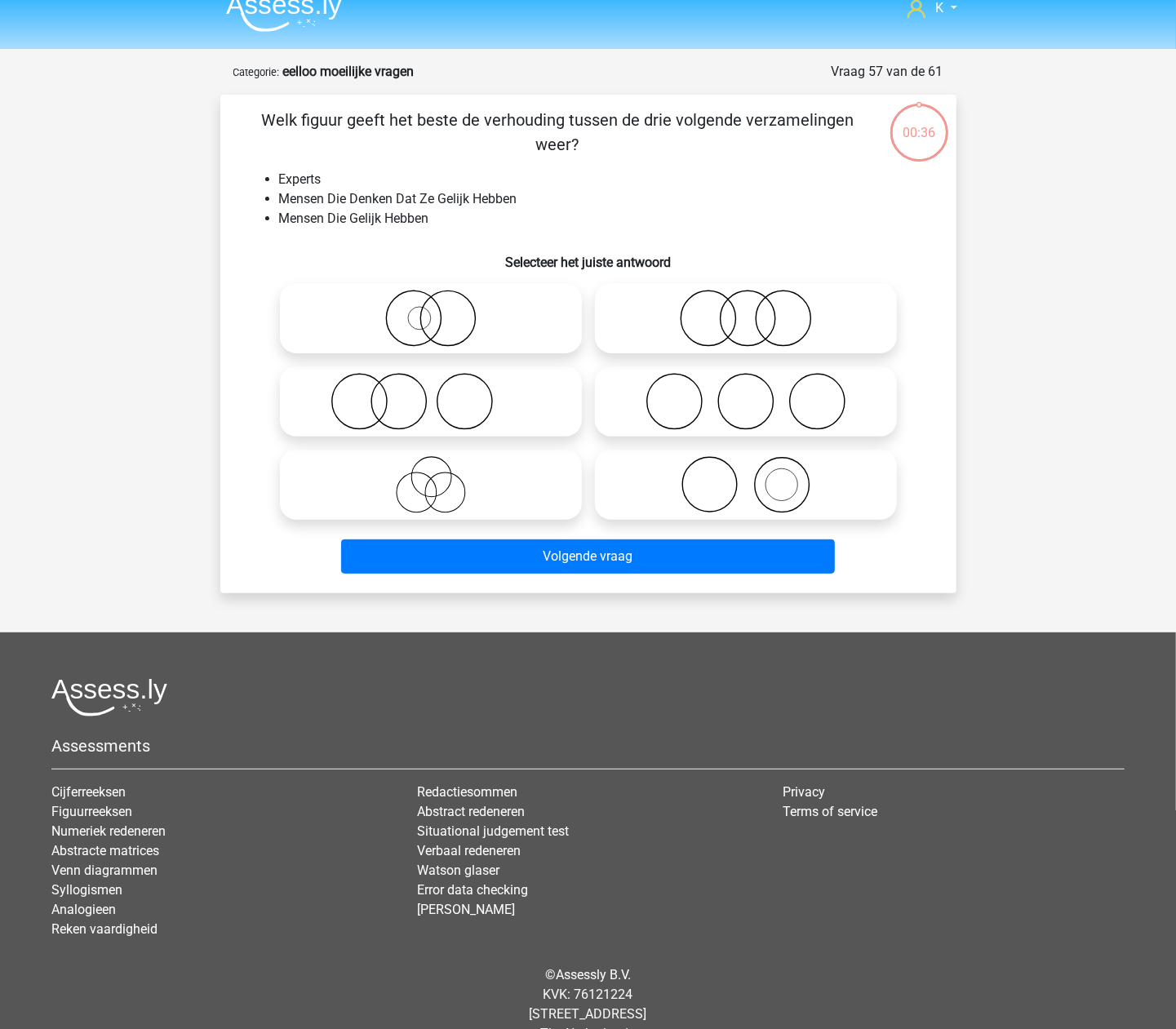
scroll to position [53, 0]
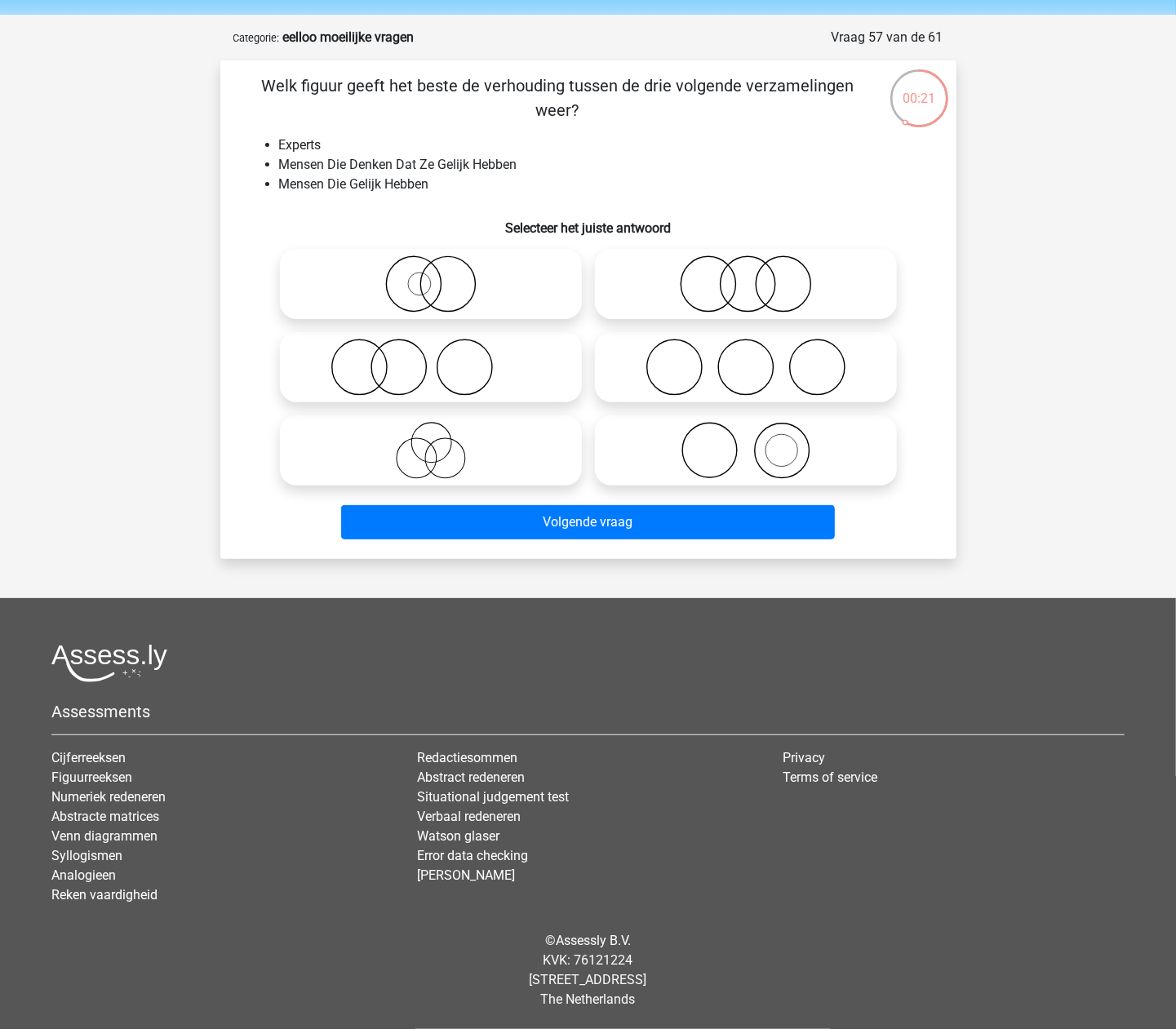
click at [478, 457] on icon at bounding box center [431, 450] width 289 height 57
click at [442, 443] on input "radio" at bounding box center [436, 437] width 11 height 11
radio input "true"
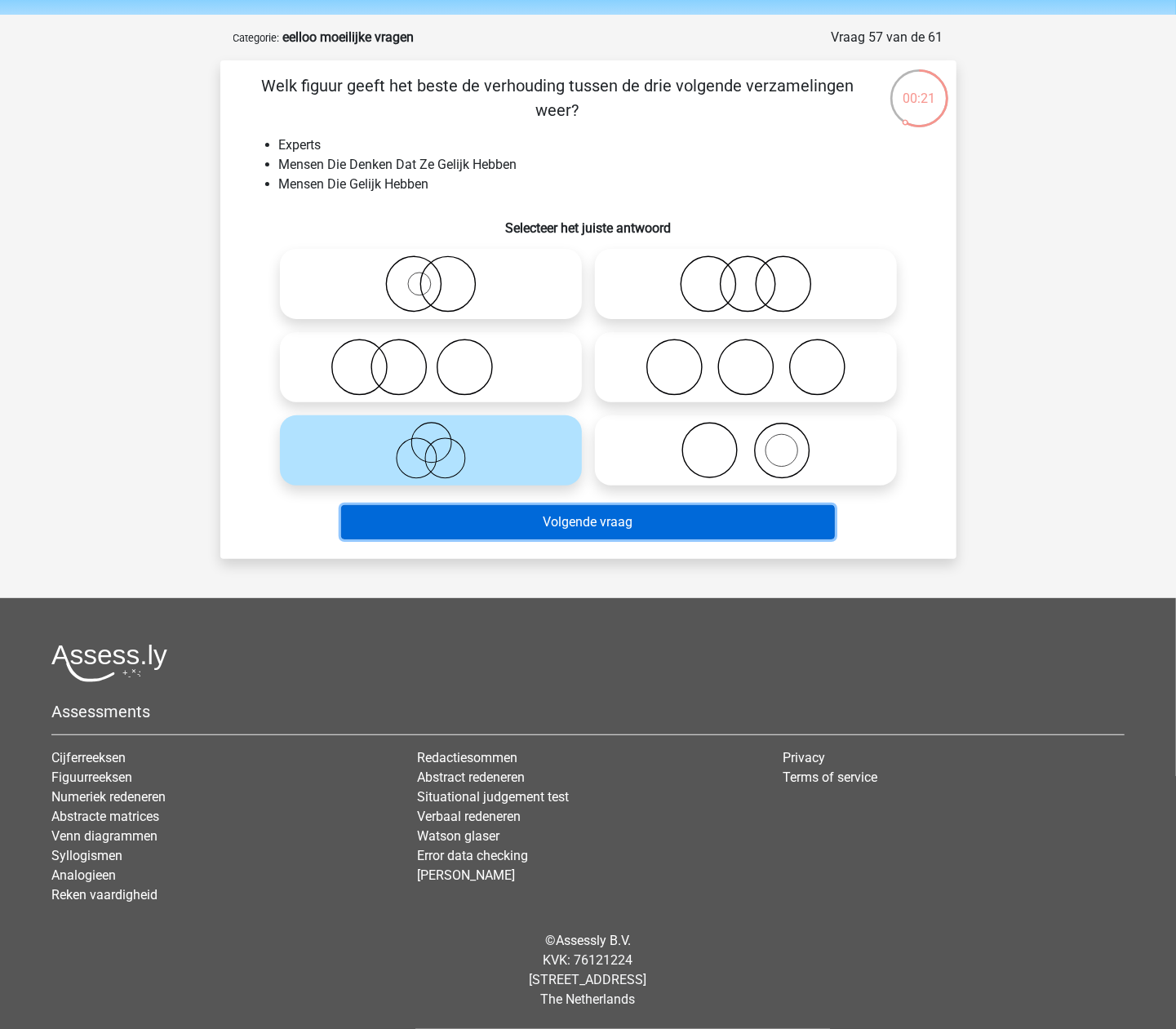
click at [484, 519] on button "Volgende vraag" at bounding box center [587, 522] width 494 height 34
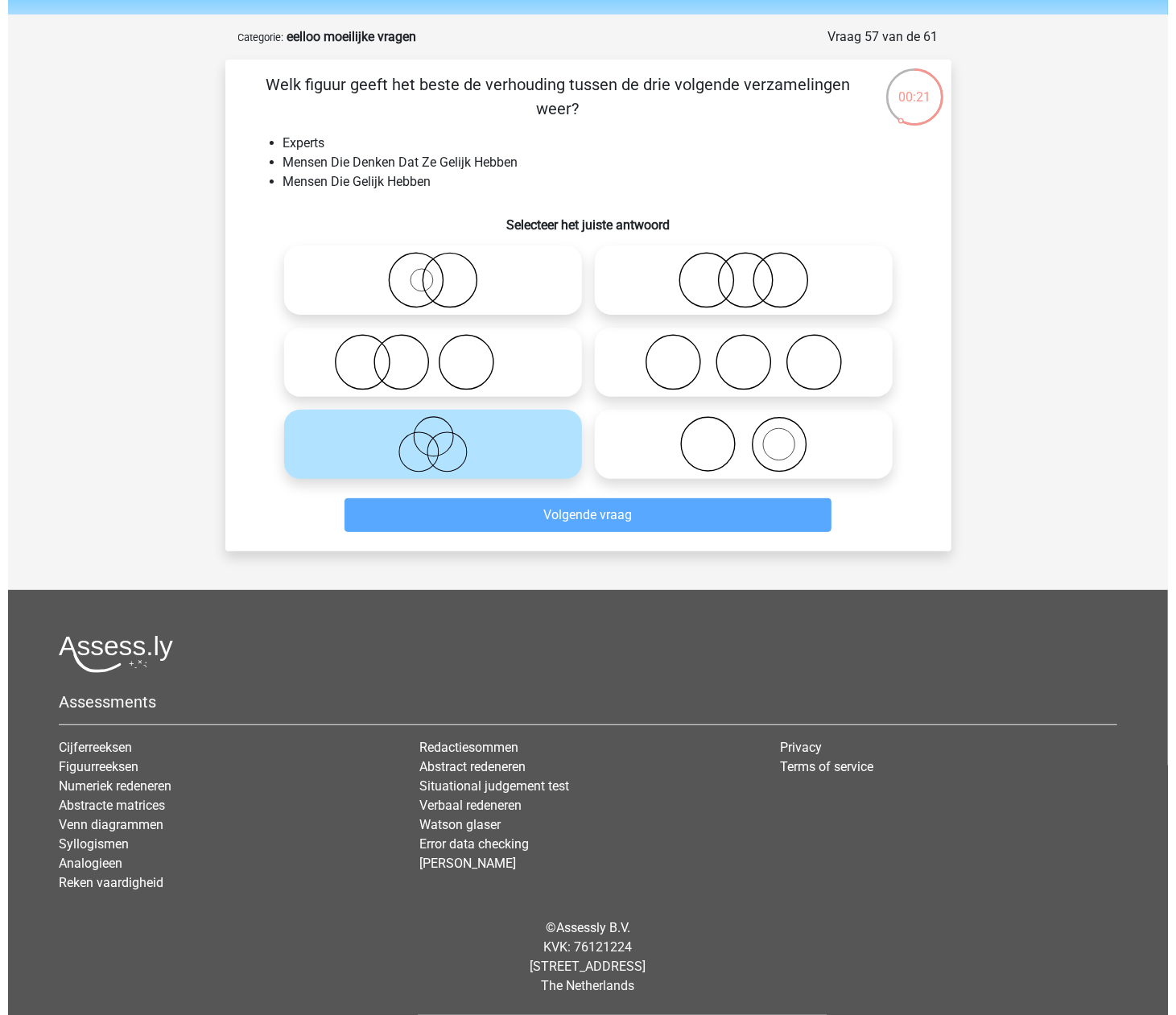
scroll to position [0, 0]
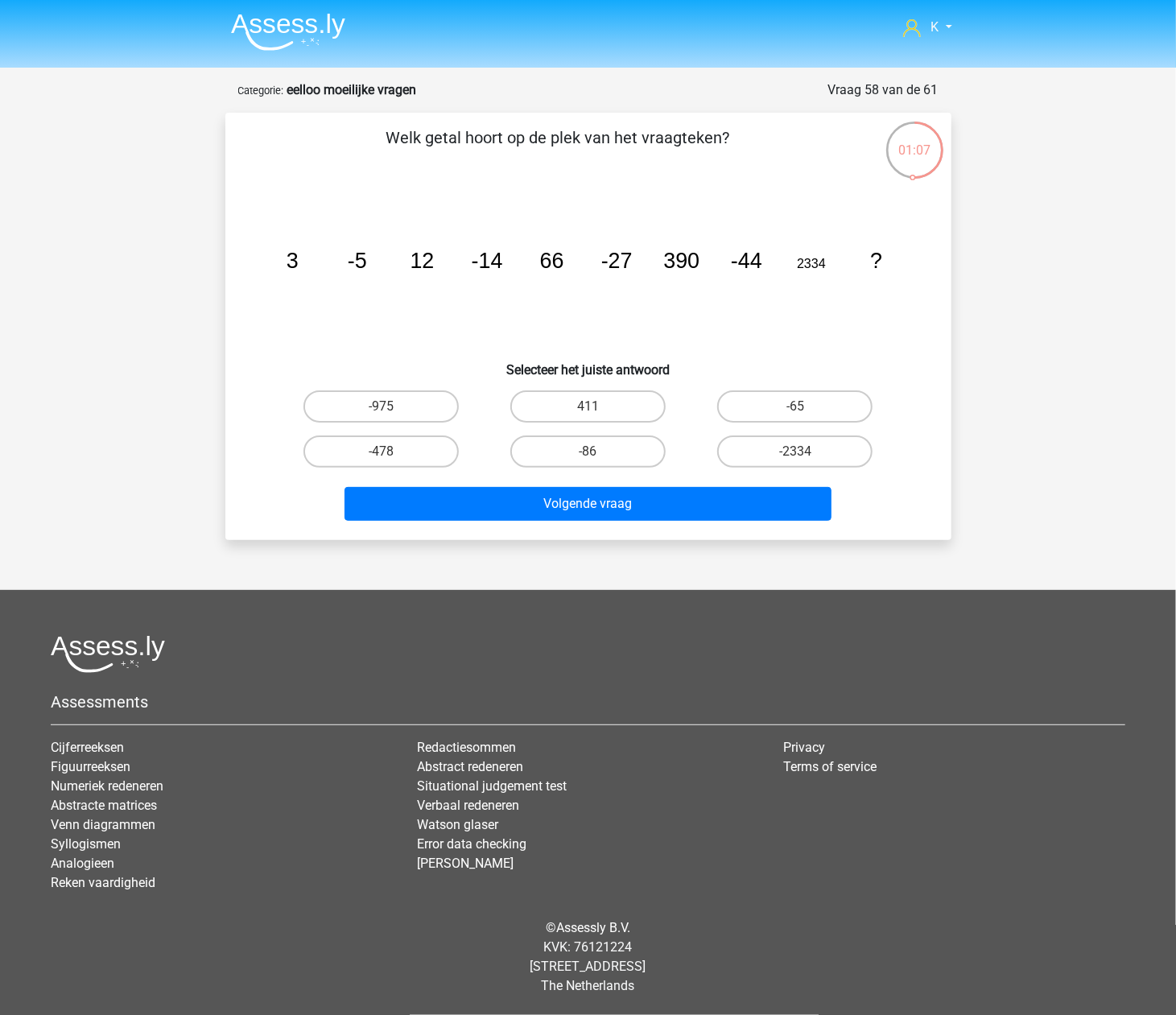
click at [884, 405] on div "-65" at bounding box center [794, 406] width 194 height 32
click at [838, 415] on label "-65" at bounding box center [795, 406] width 156 height 32
click at [805, 415] on input "-65" at bounding box center [800, 411] width 11 height 11
radio input "true"
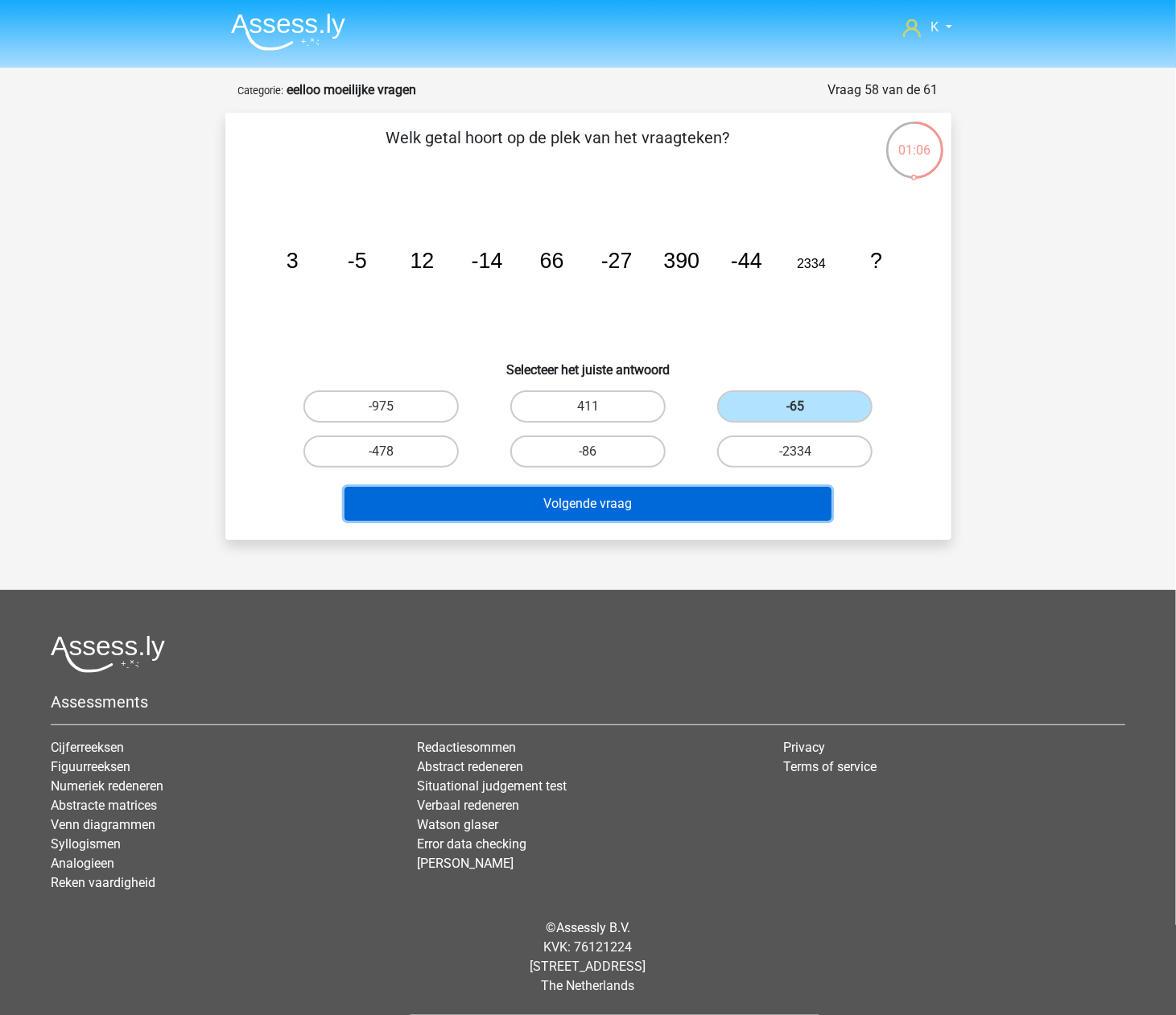
click at [767, 493] on button "Volgende vraag" at bounding box center [587, 503] width 487 height 34
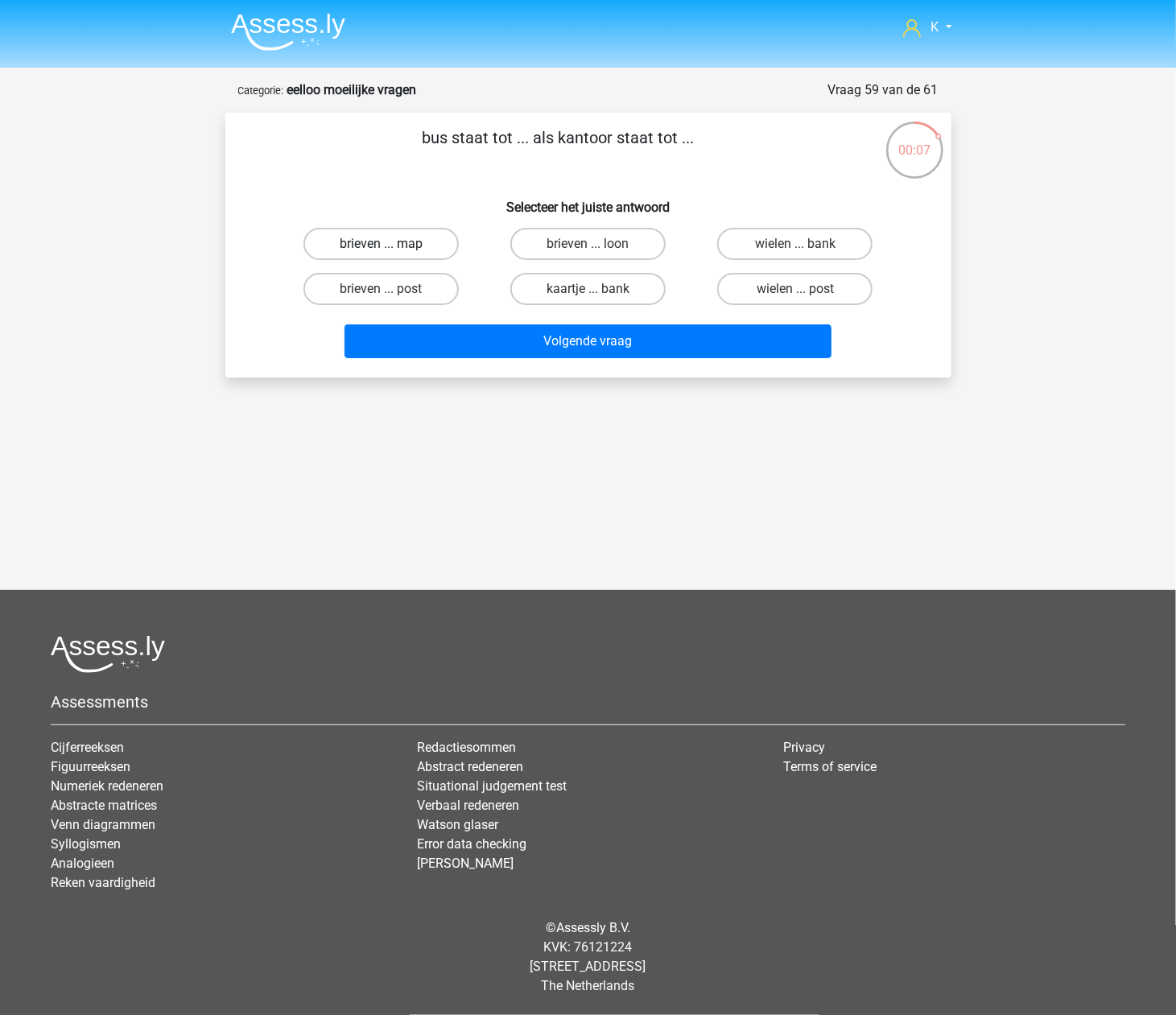
click at [400, 251] on label "brieven ... map" at bounding box center [380, 244] width 156 height 32
click at [391, 251] on input "brieven ... map" at bounding box center [385, 249] width 11 height 11
radio input "true"
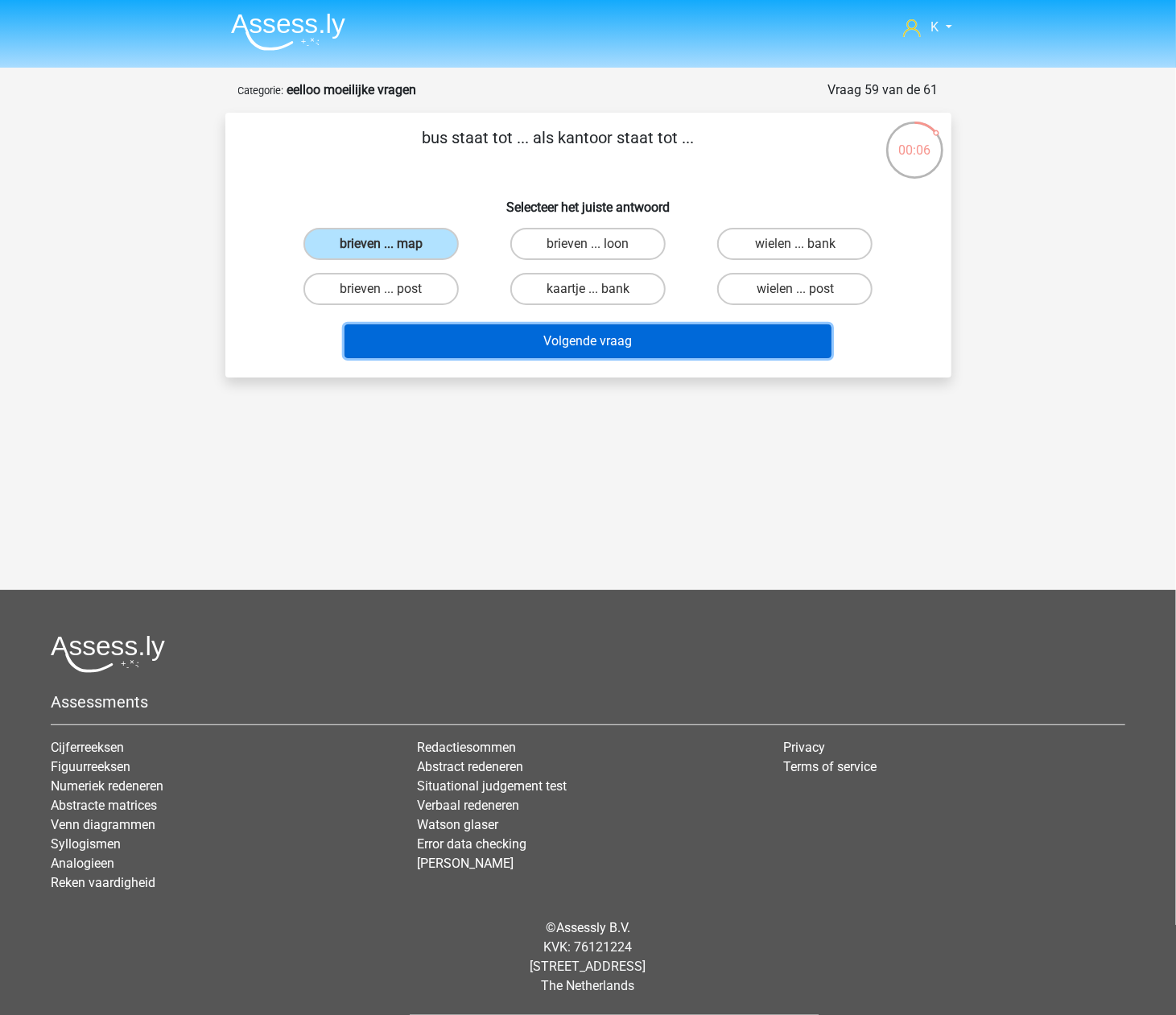
click at [449, 329] on button "Volgende vraag" at bounding box center [587, 341] width 487 height 34
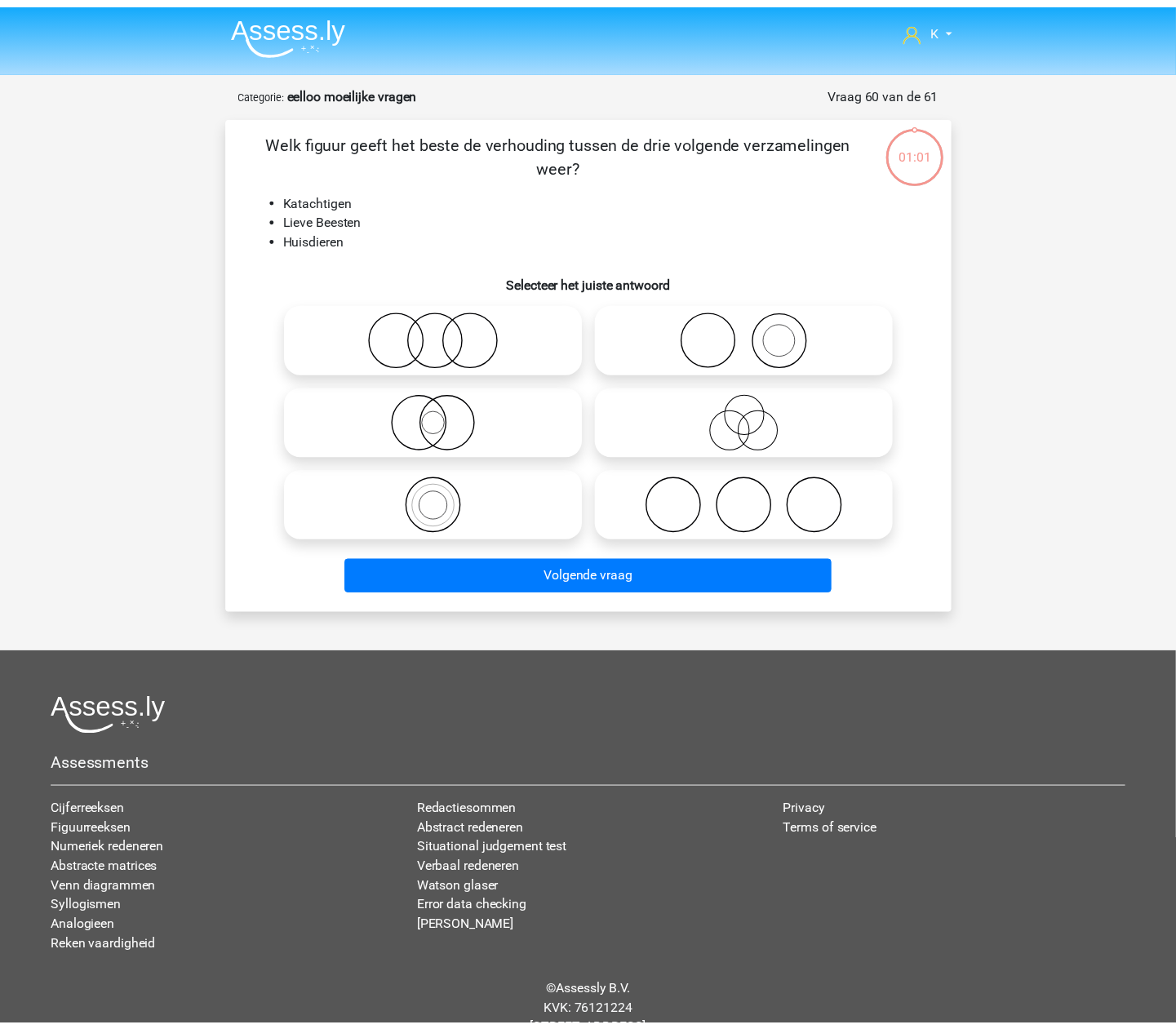
scroll to position [53, 0]
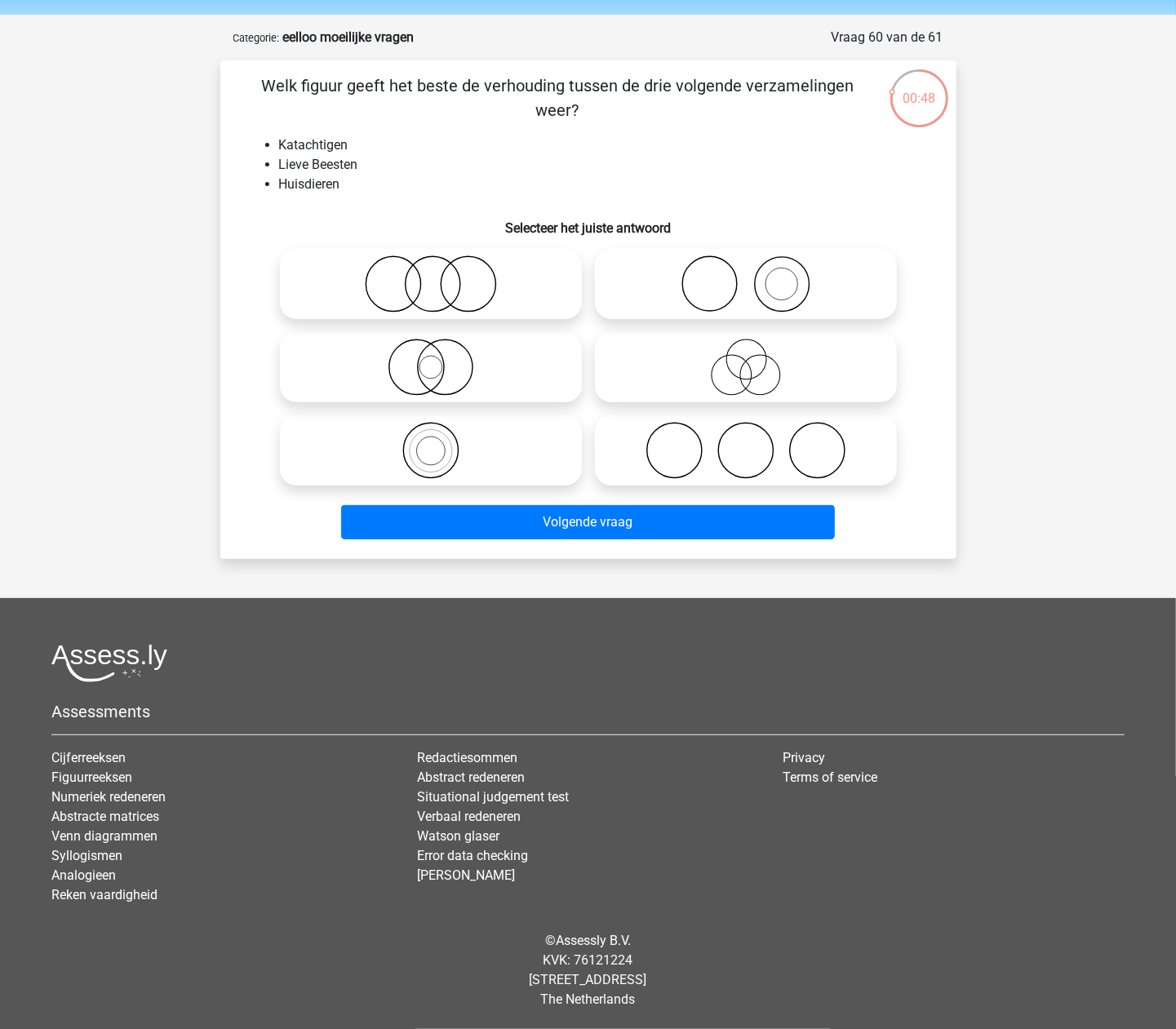
click at [699, 357] on icon at bounding box center [746, 367] width 289 height 57
click at [746, 357] on input "radio" at bounding box center [751, 353] width 11 height 11
radio input "true"
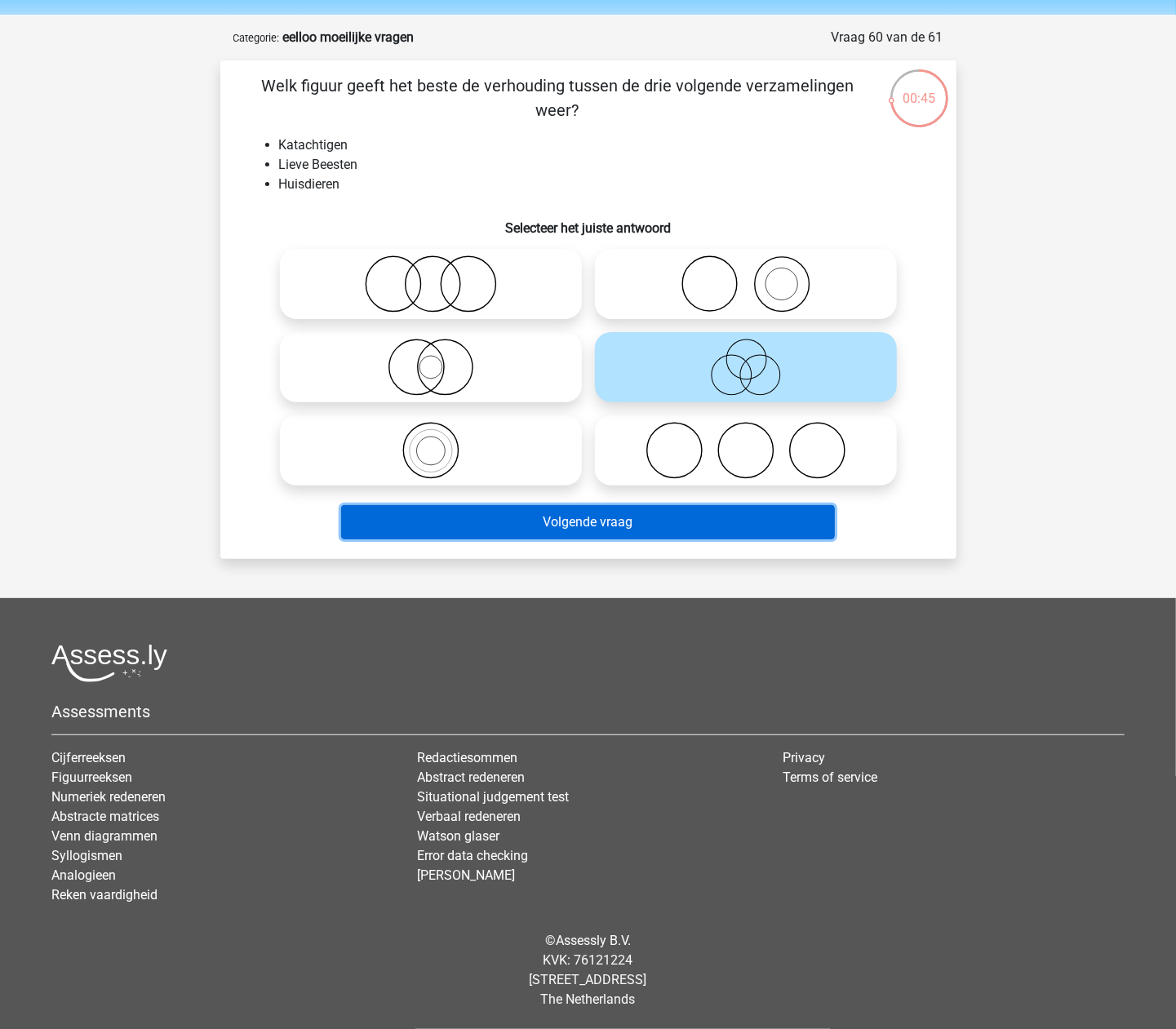
click at [650, 520] on button "Volgende vraag" at bounding box center [587, 522] width 494 height 34
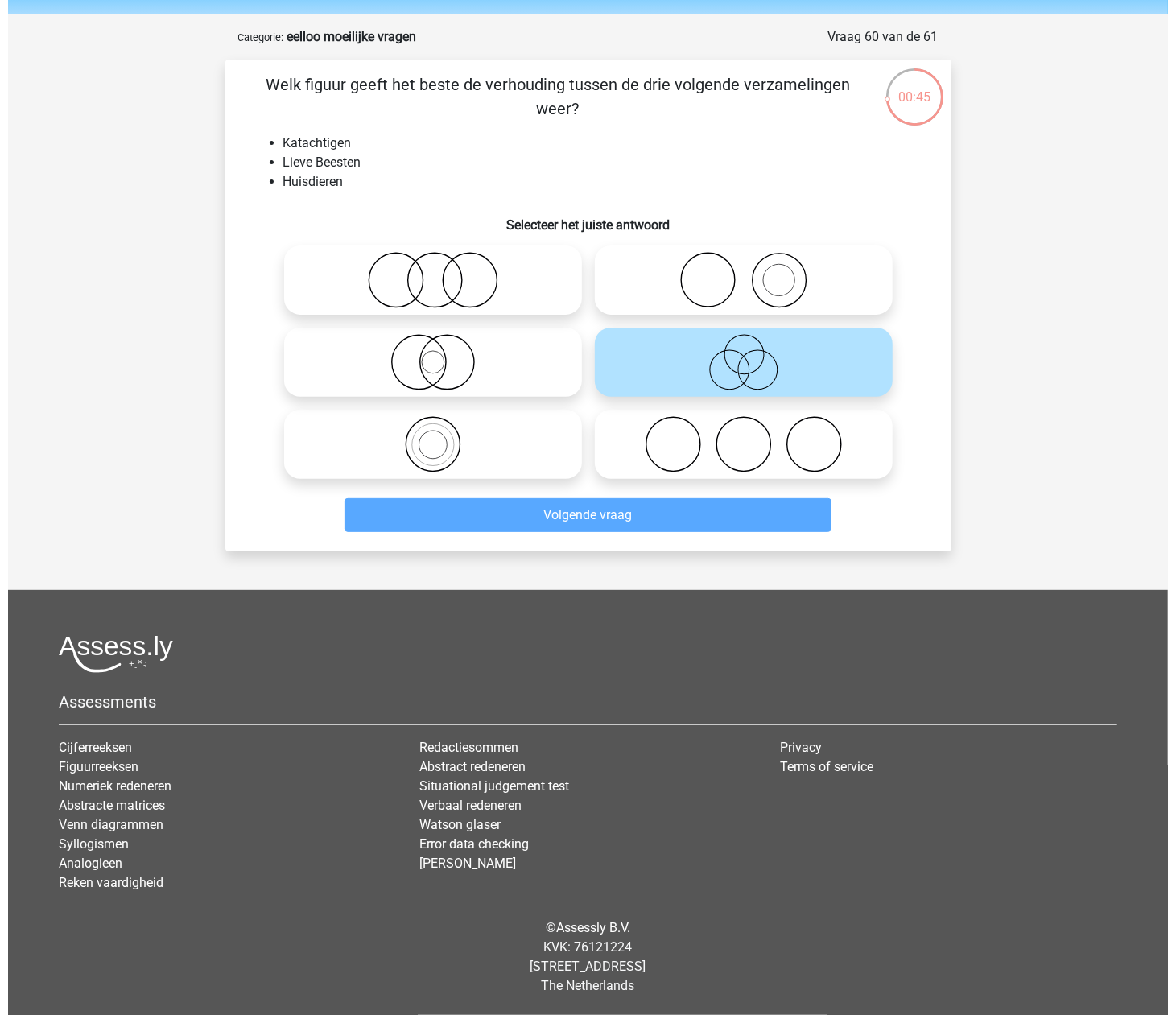
scroll to position [0, 0]
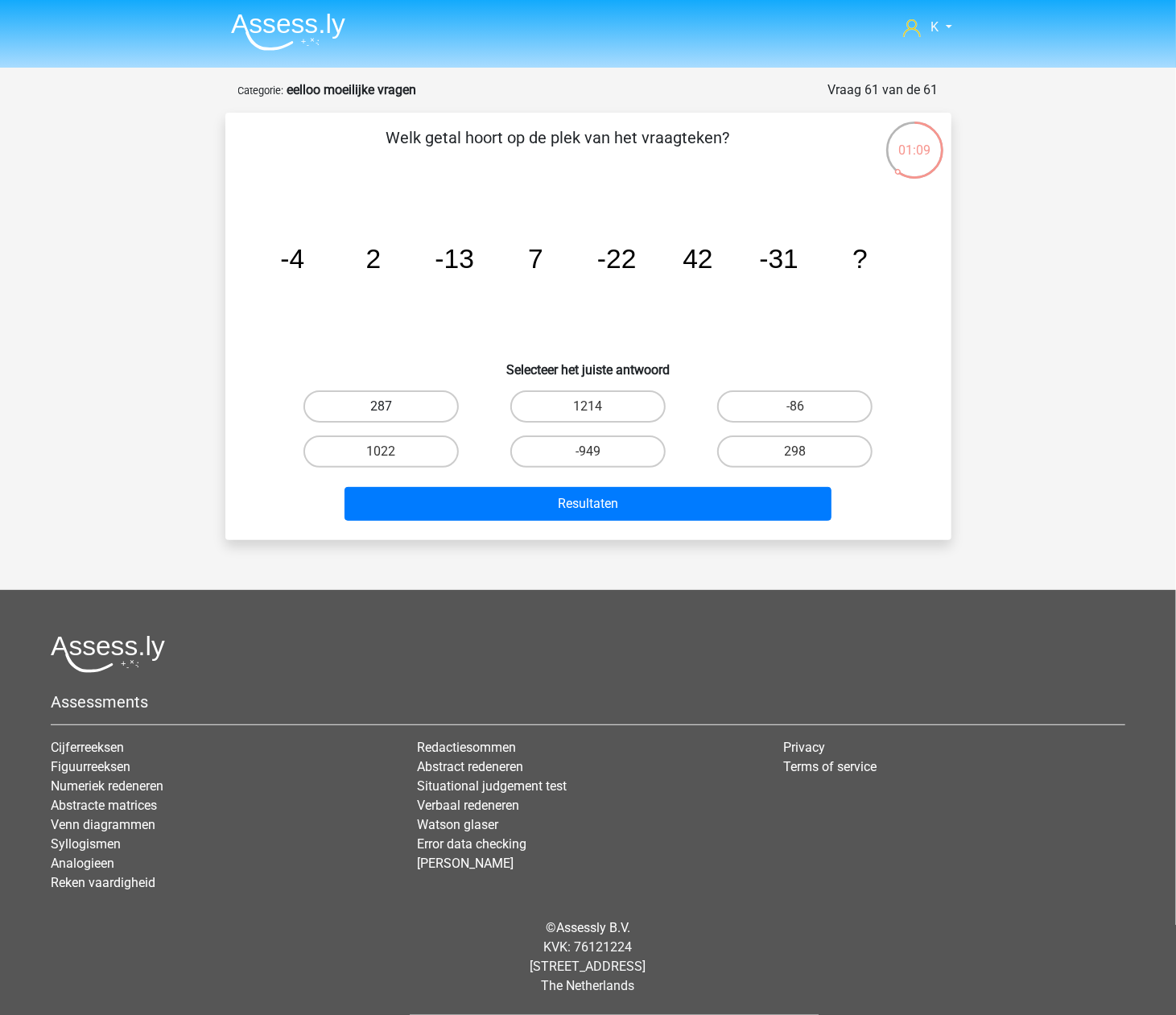
click at [359, 401] on label "287" at bounding box center [380, 406] width 156 height 32
click at [380, 406] on input "287" at bounding box center [385, 411] width 11 height 11
radio input "true"
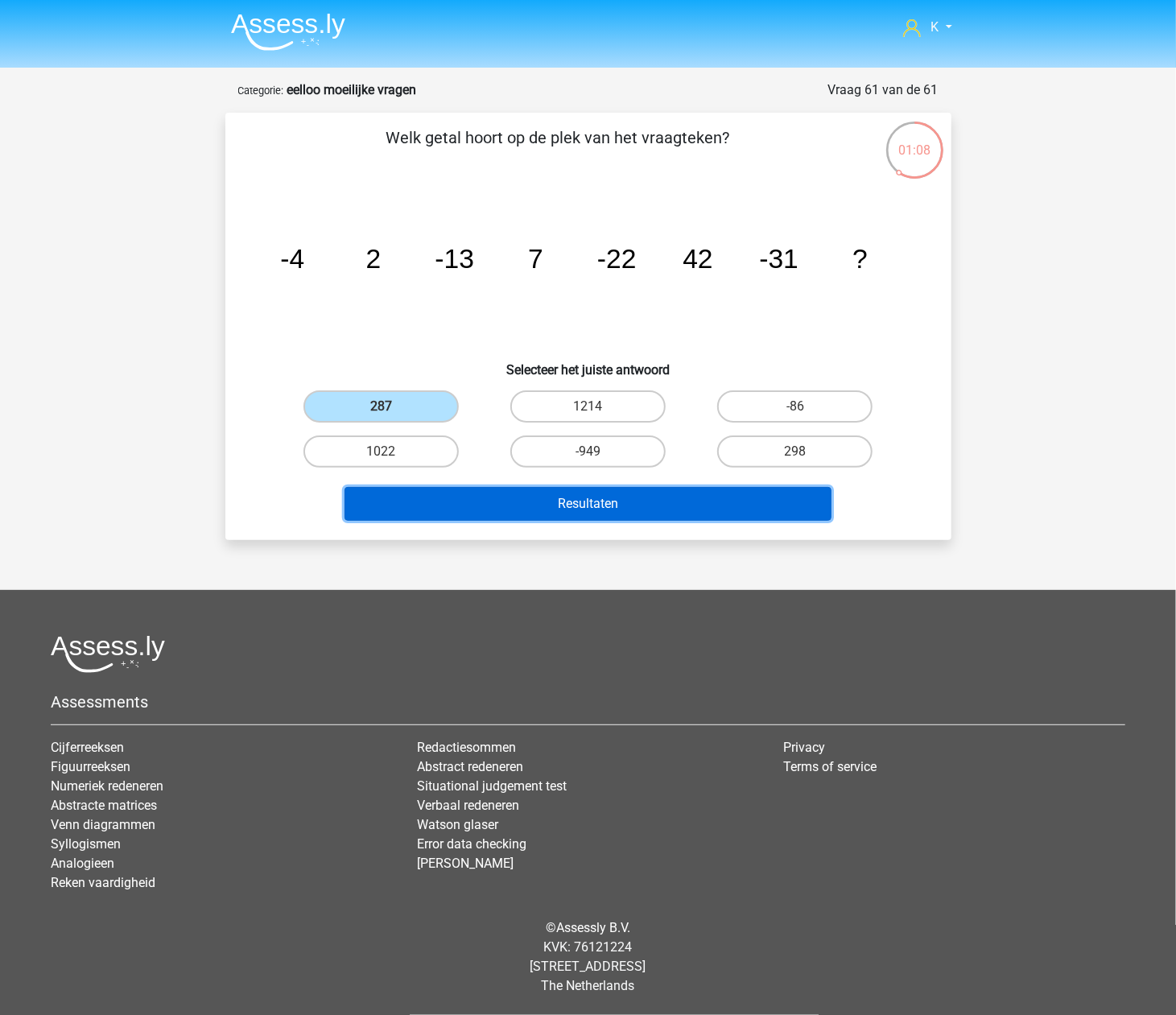
click at [483, 490] on button "Resultaten" at bounding box center [587, 503] width 487 height 34
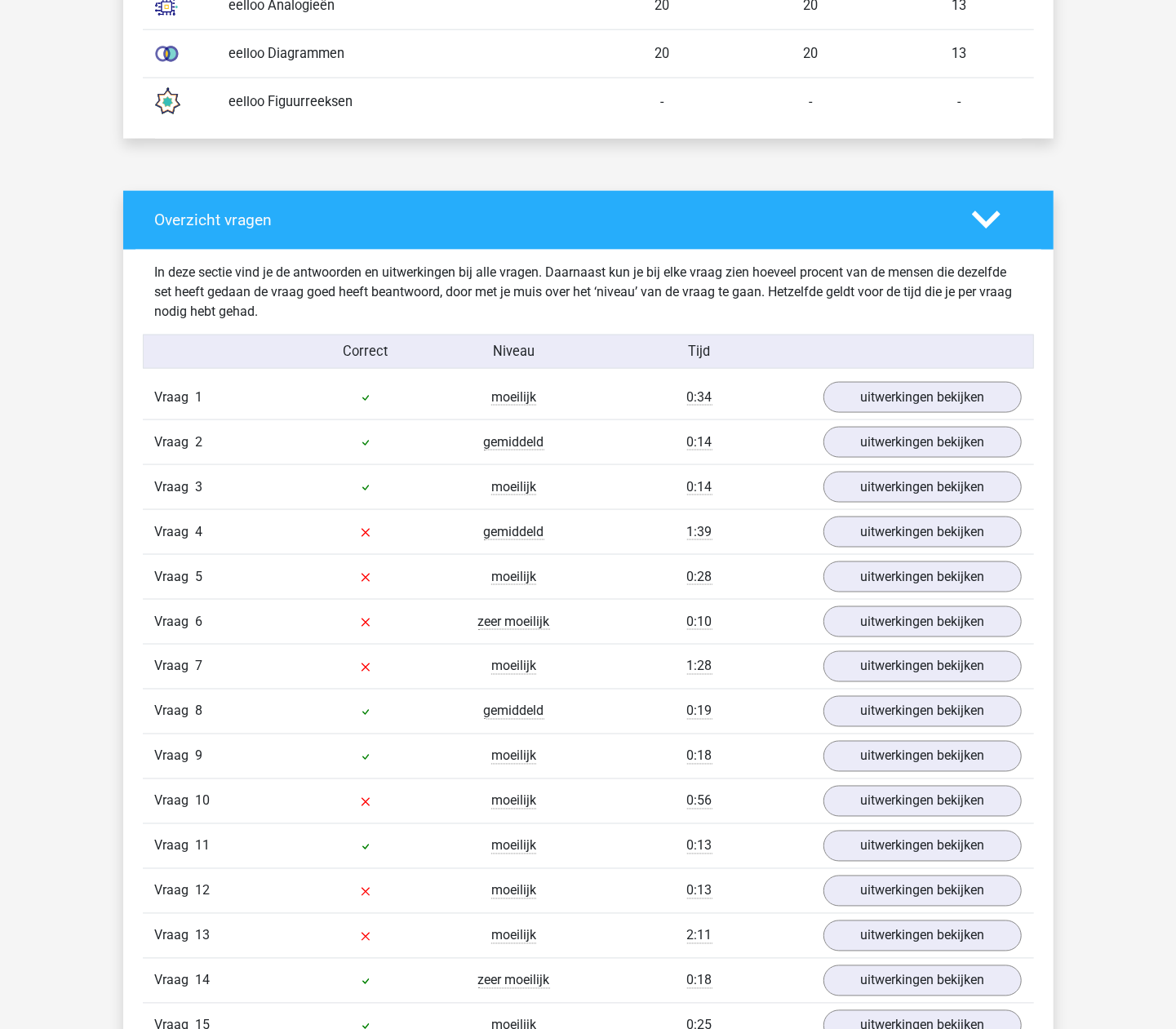
scroll to position [1087, 0]
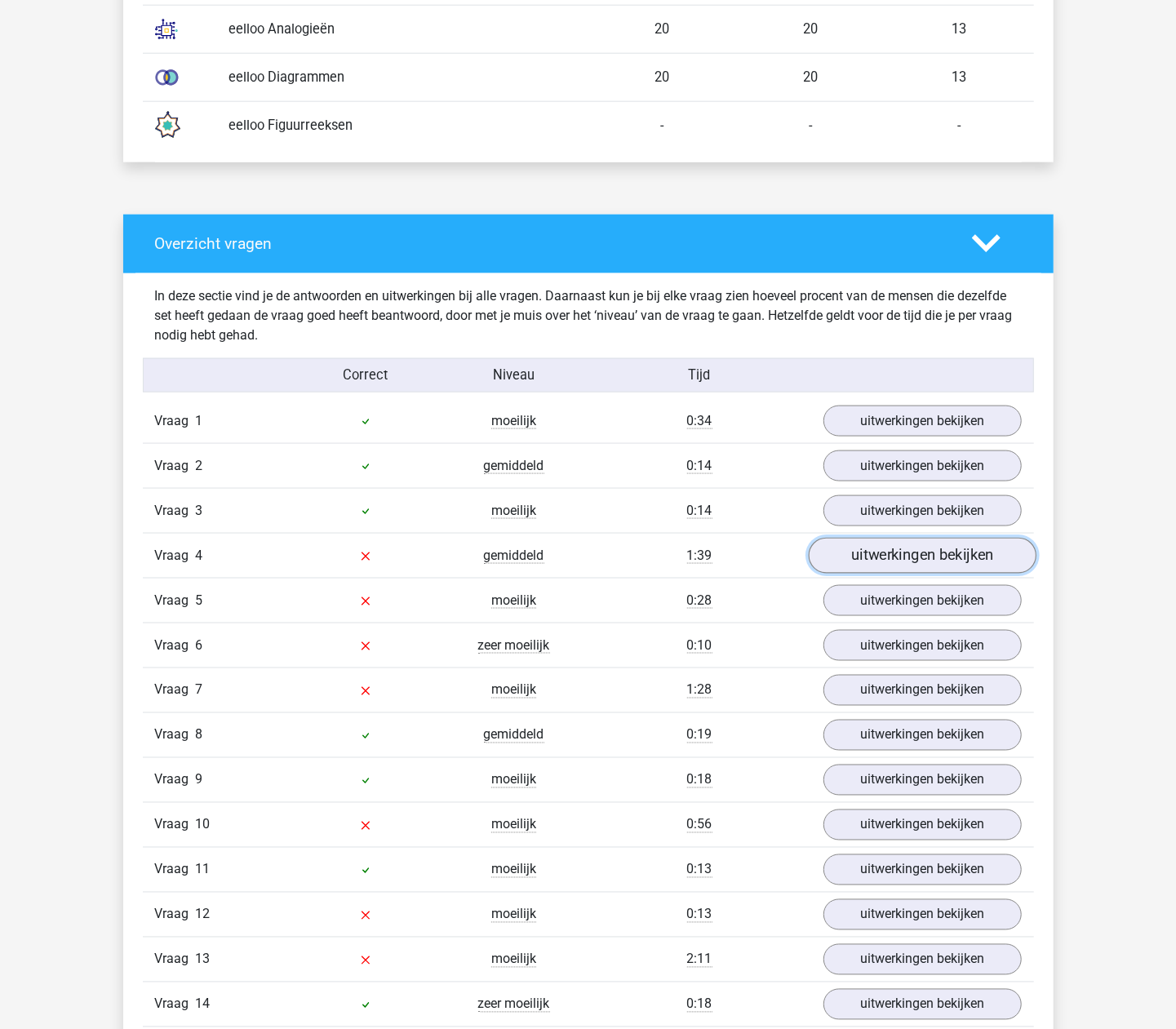
click at [882, 560] on link "uitwerkingen bekijken" at bounding box center [921, 555] width 228 height 36
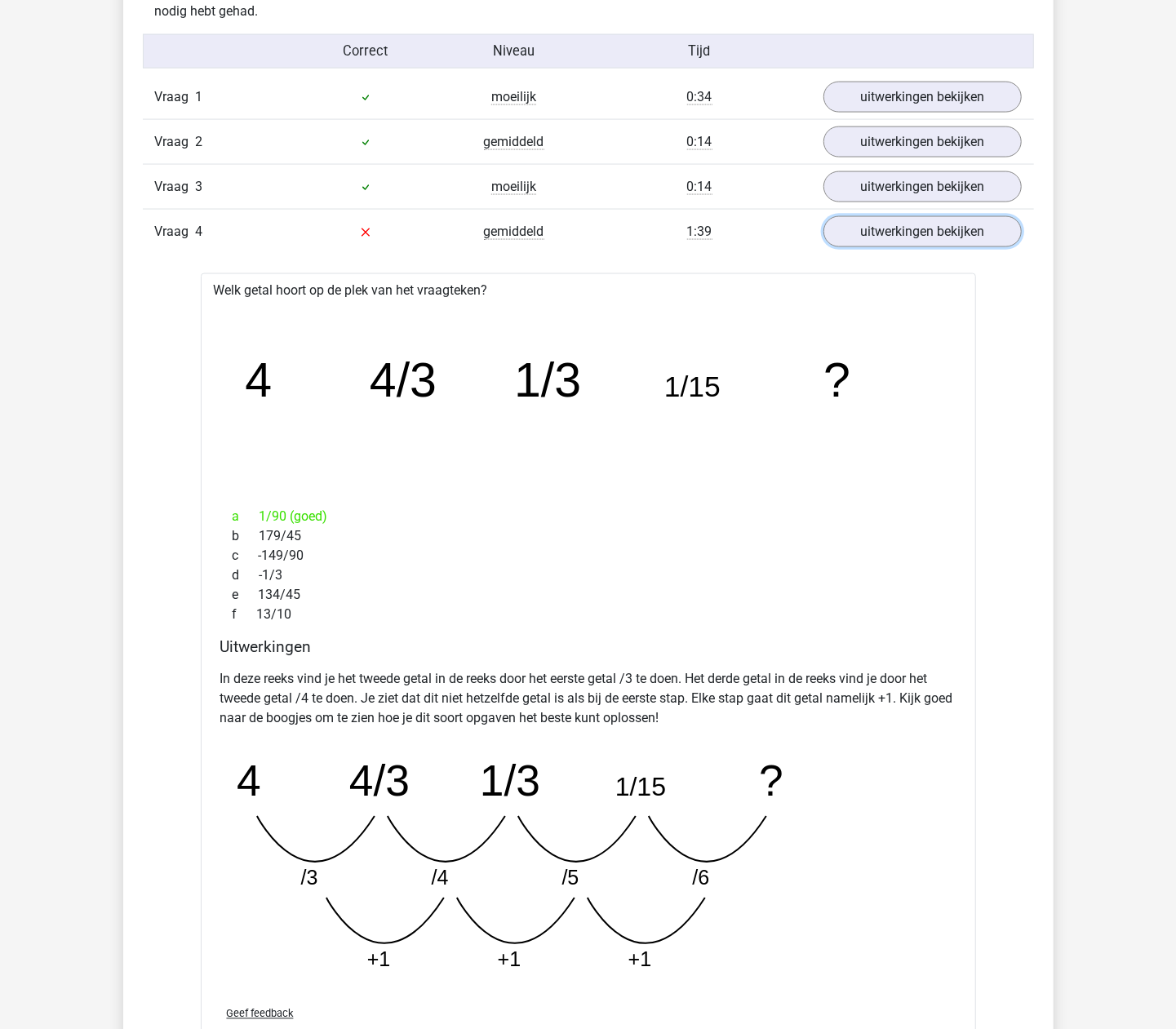
scroll to position [1414, 0]
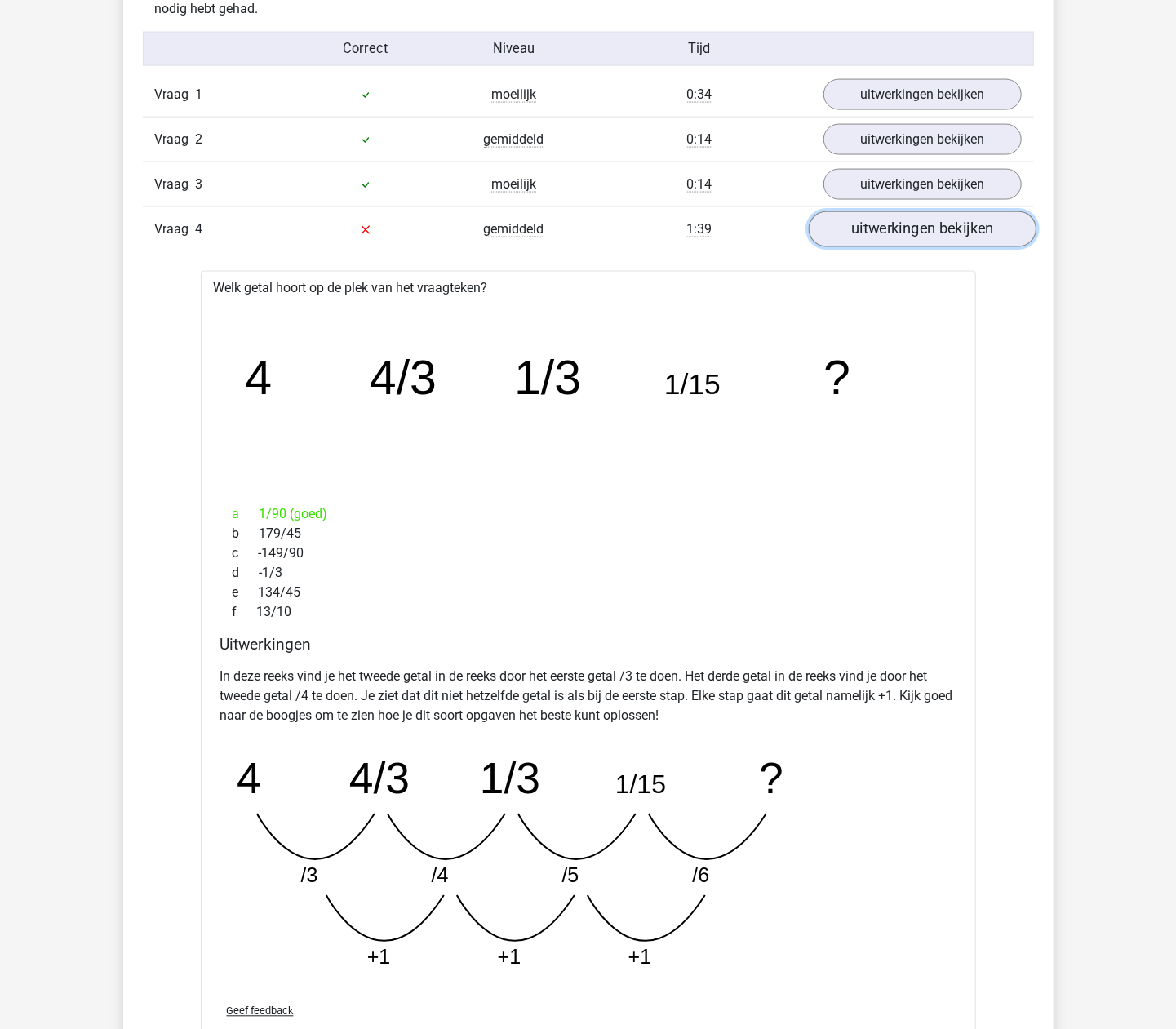
click at [892, 226] on link "uitwerkingen bekijken" at bounding box center [921, 229] width 228 height 36
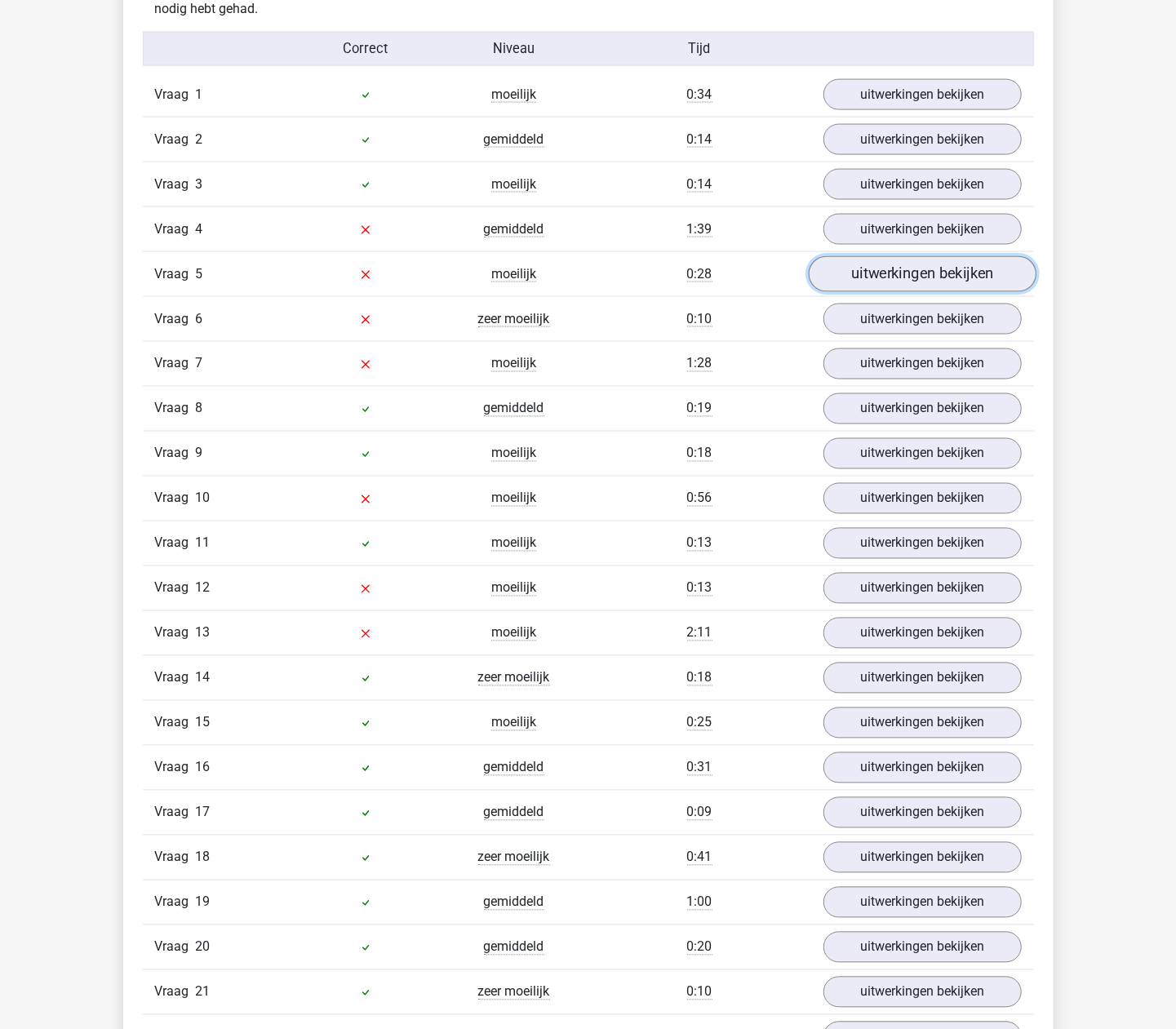
click at [883, 275] on link "uitwerkingen bekijken" at bounding box center [921, 274] width 228 height 36
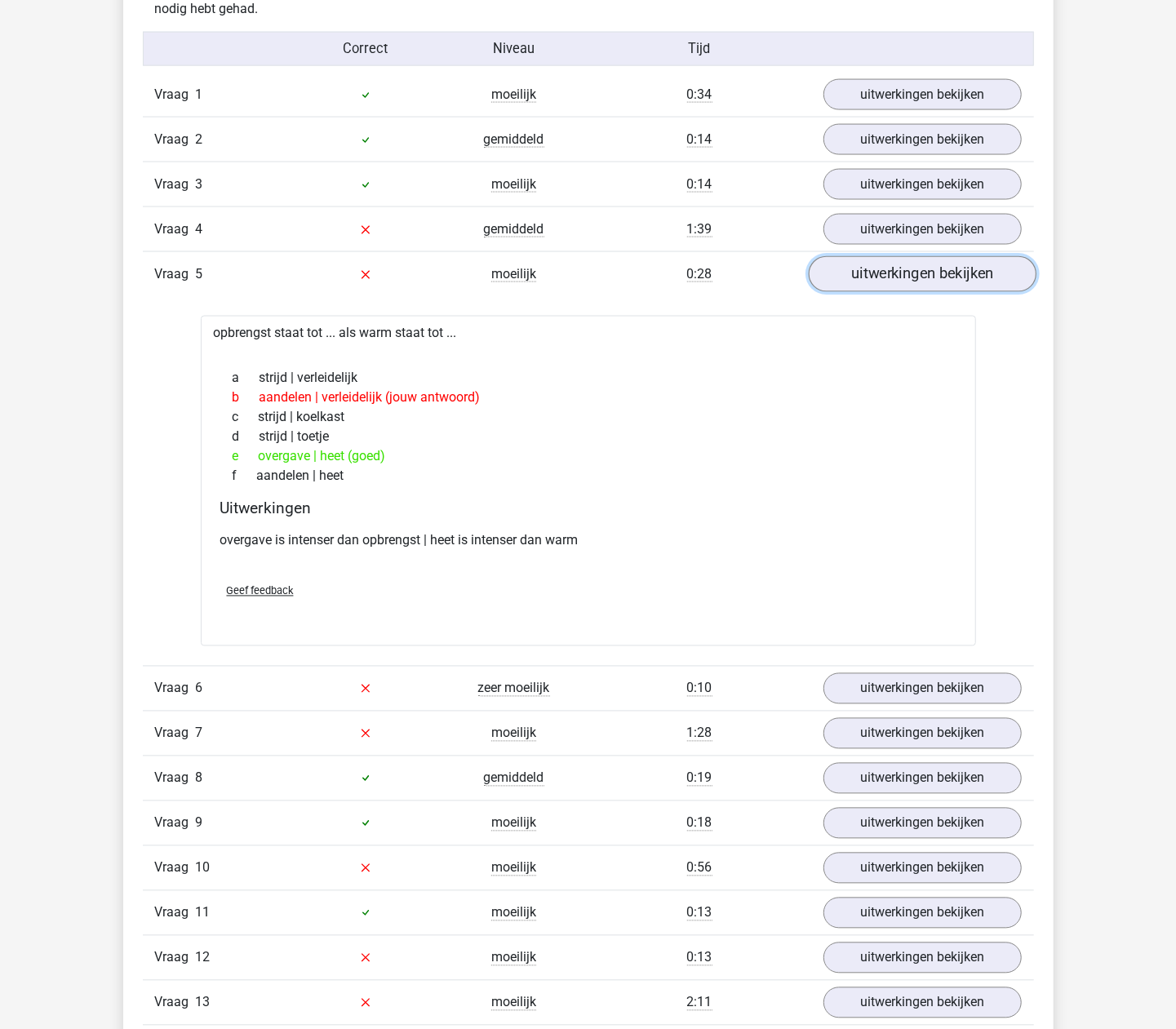
click at [898, 286] on link "uitwerkingen bekijken" at bounding box center [921, 274] width 228 height 36
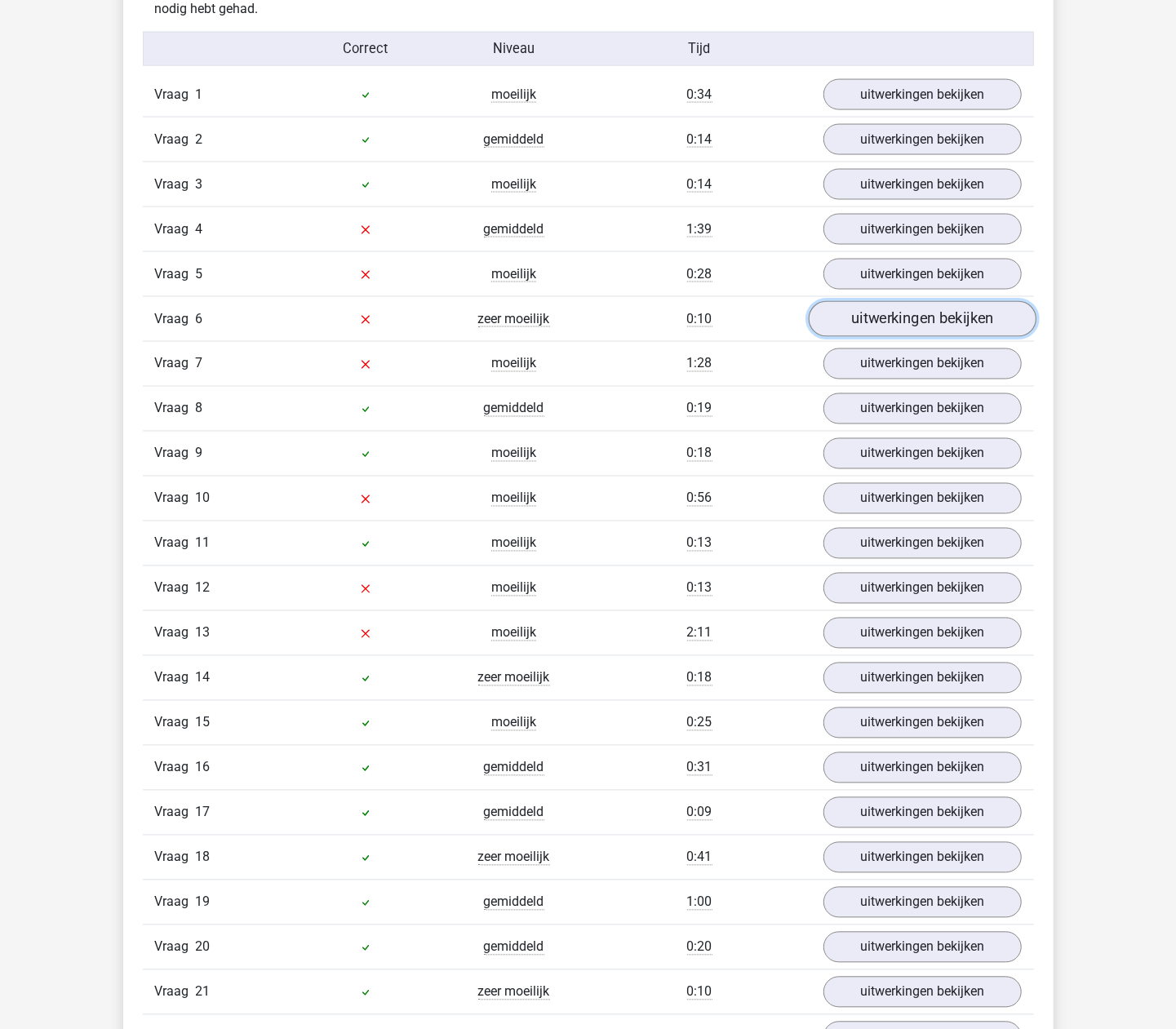
click at [885, 337] on link "uitwerkingen bekijken" at bounding box center [921, 319] width 228 height 36
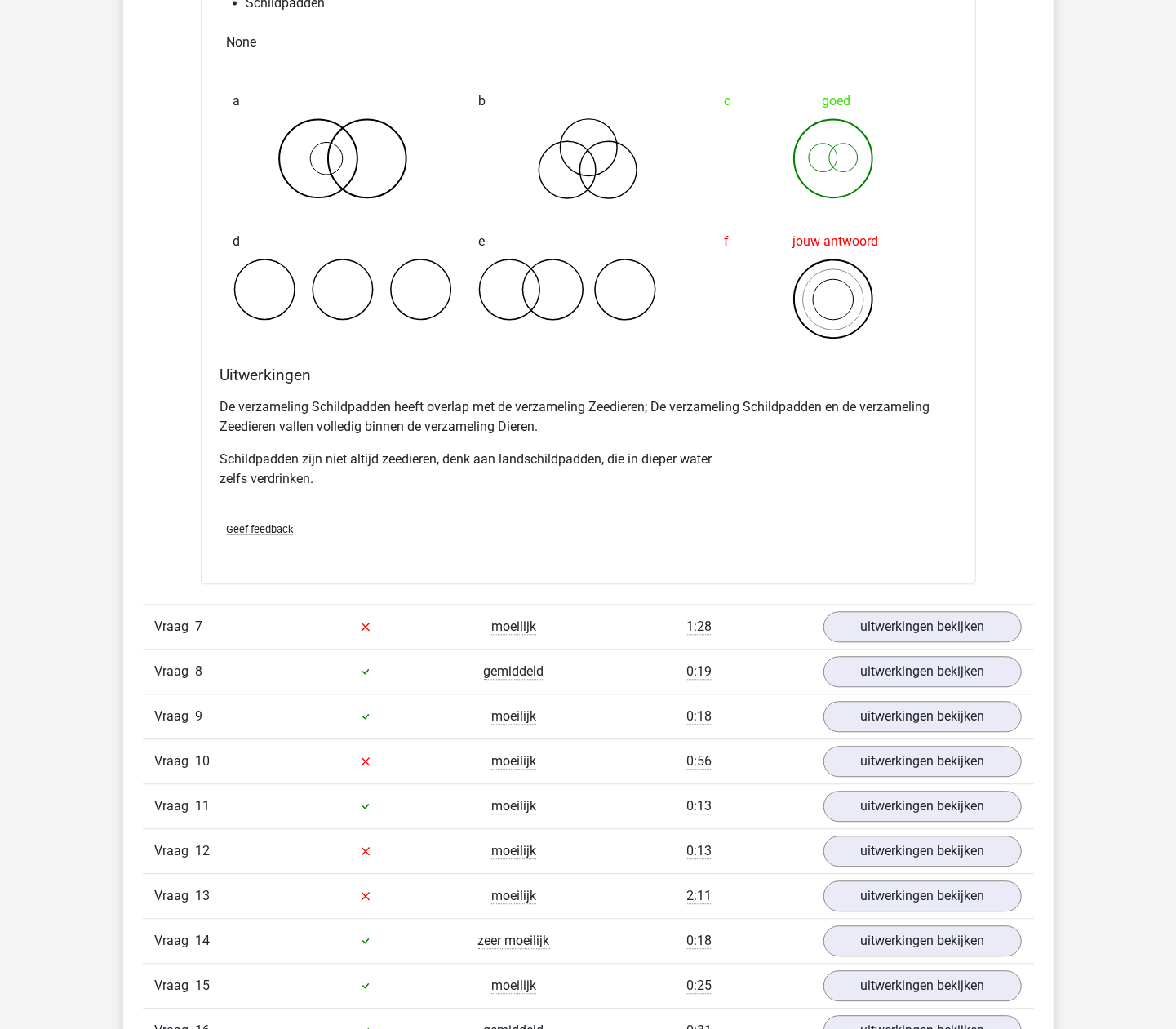
scroll to position [1849, 0]
click at [859, 626] on link "uitwerkingen bekijken" at bounding box center [921, 625] width 228 height 36
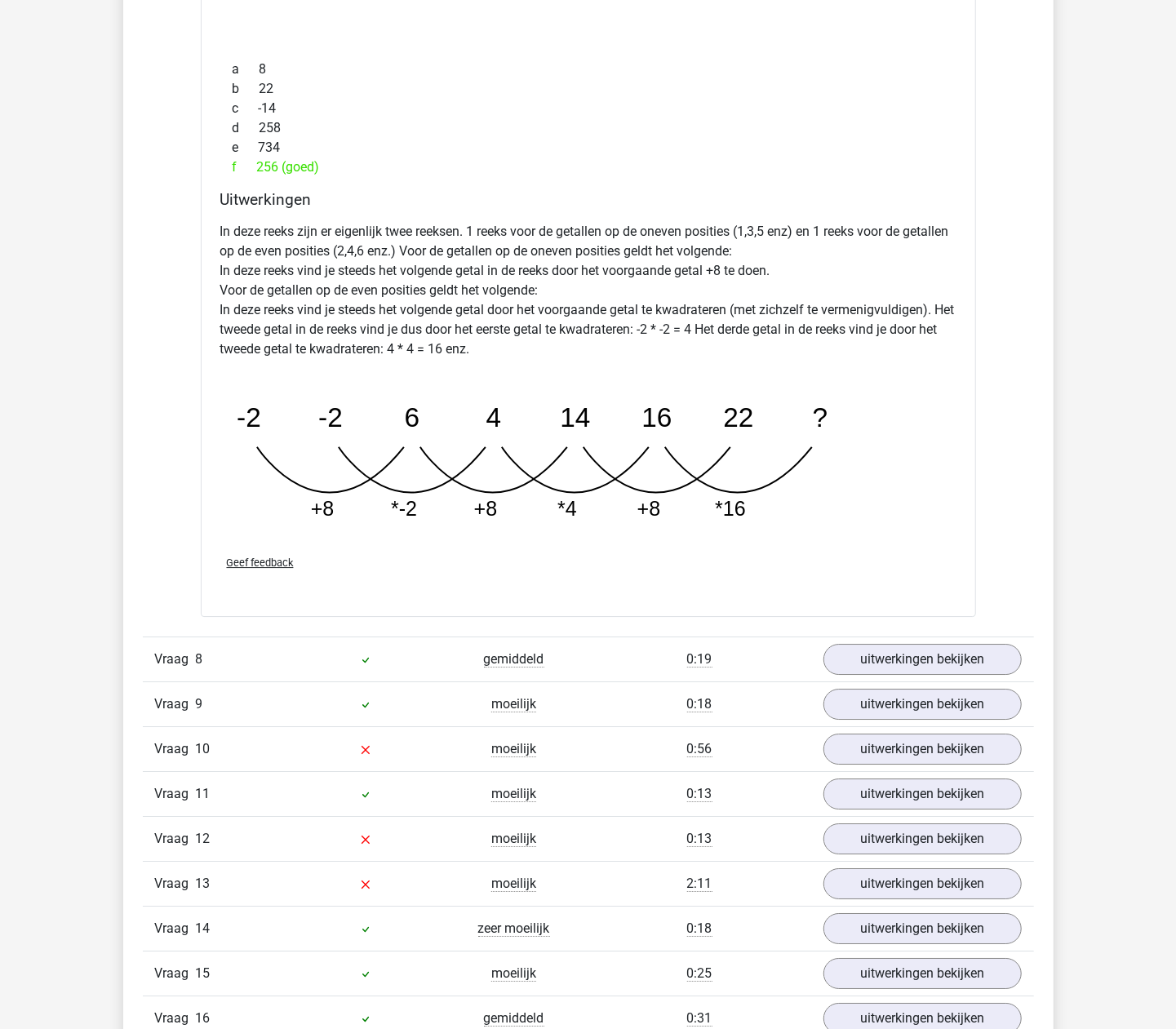
scroll to position [2720, 0]
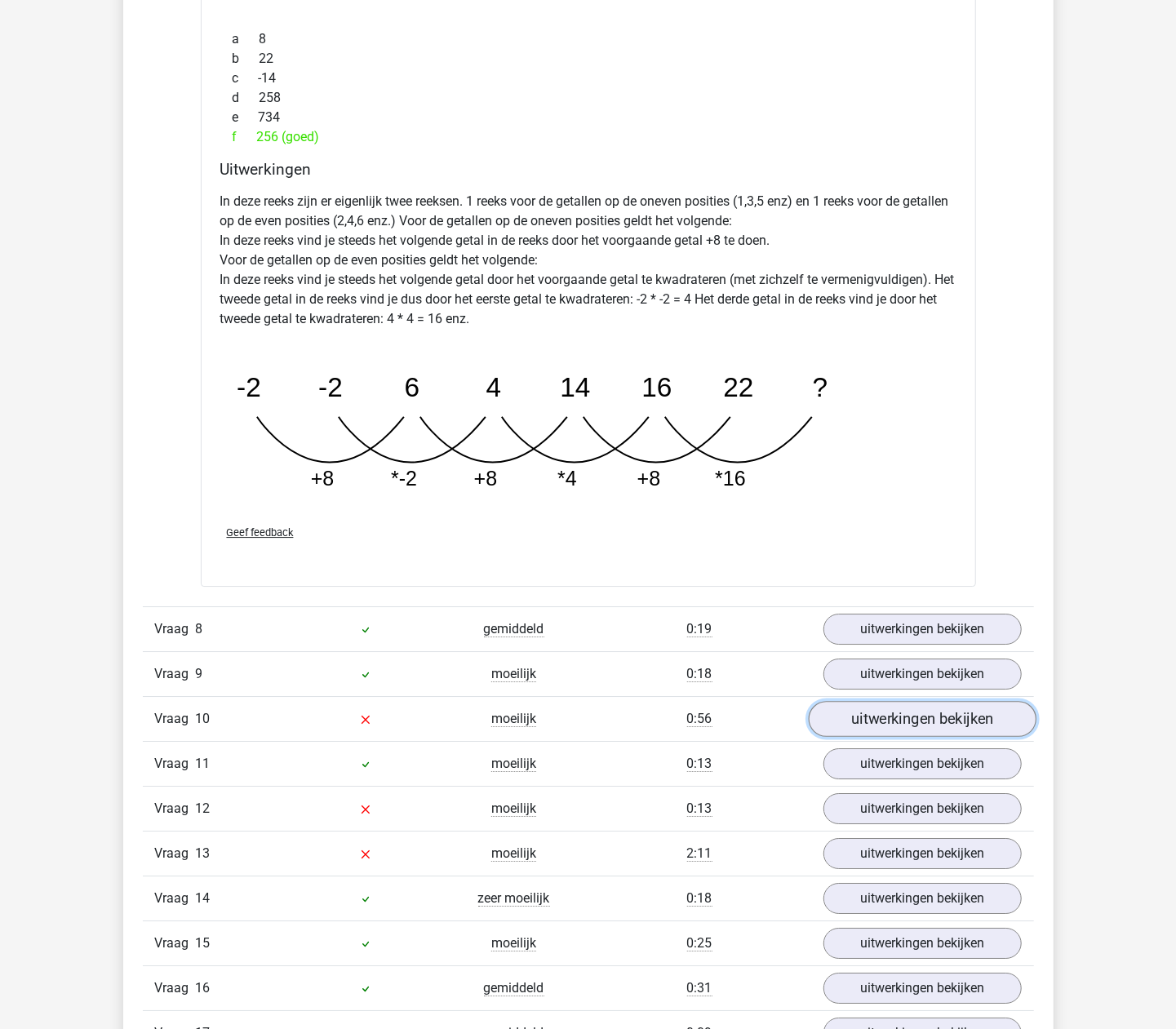
click at [921, 723] on link "uitwerkingen bekijken" at bounding box center [921, 718] width 228 height 36
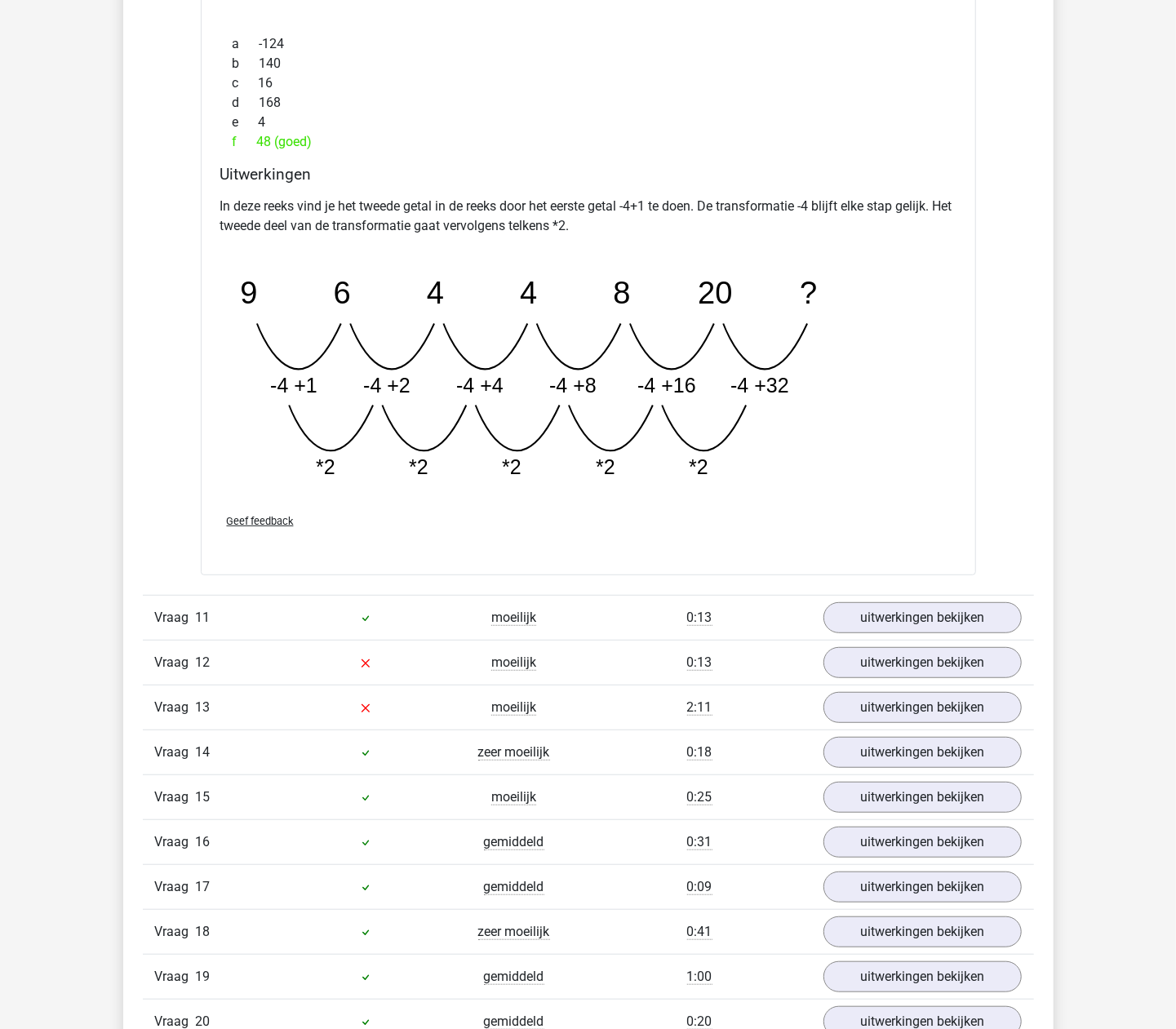
scroll to position [3699, 0]
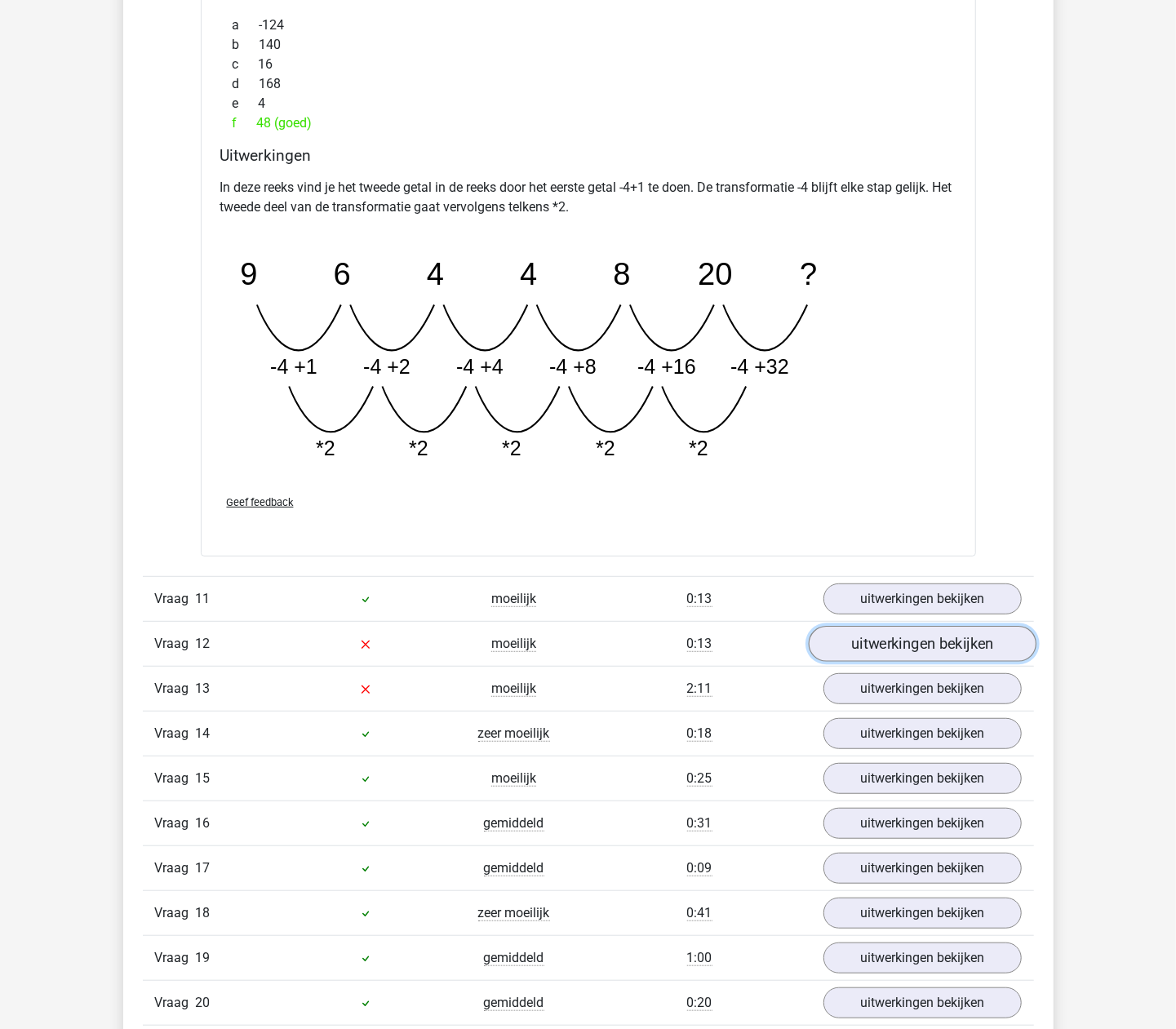
click at [898, 655] on link "uitwerkingen bekijken" at bounding box center [921, 643] width 228 height 36
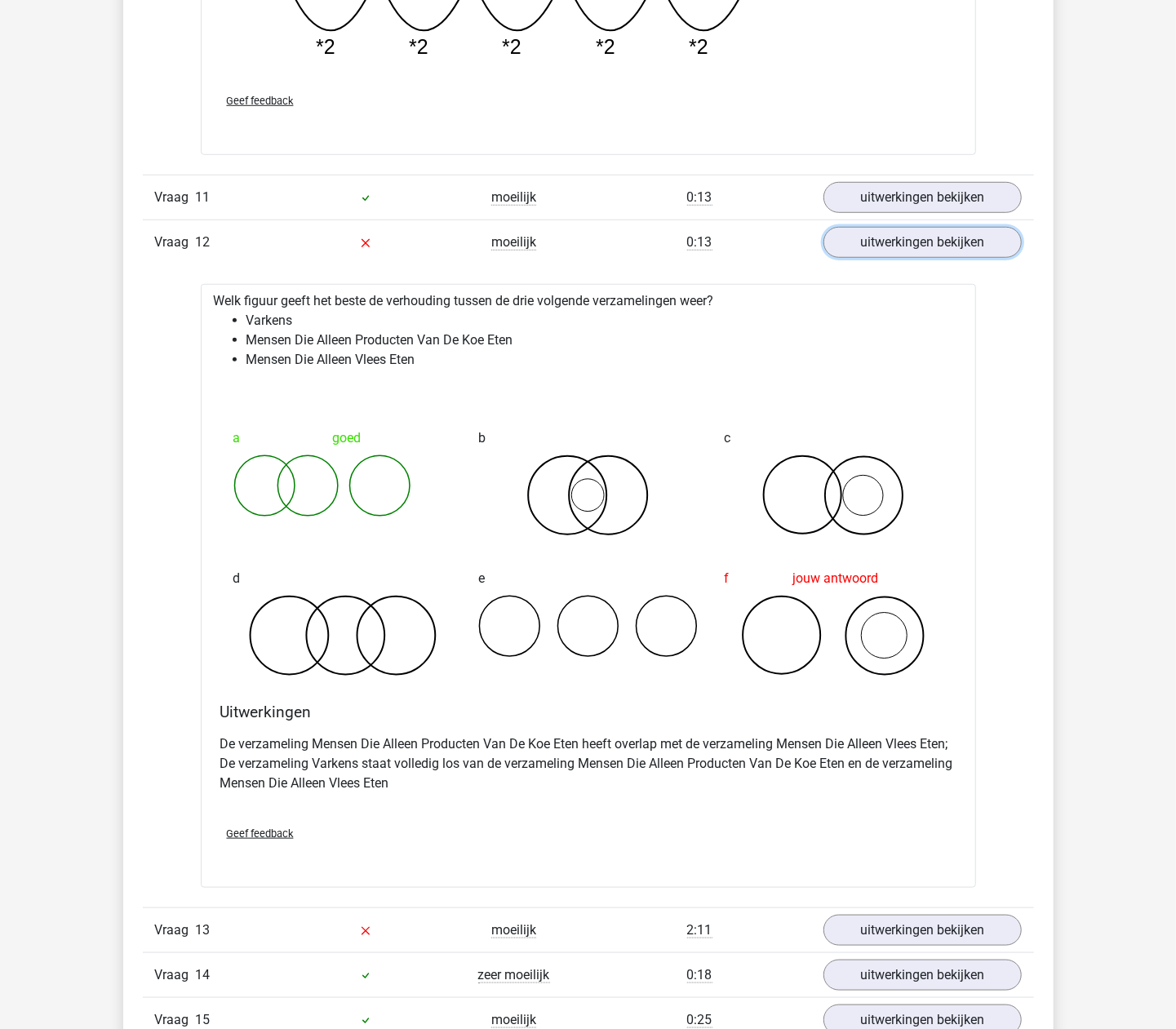
scroll to position [4244, 0]
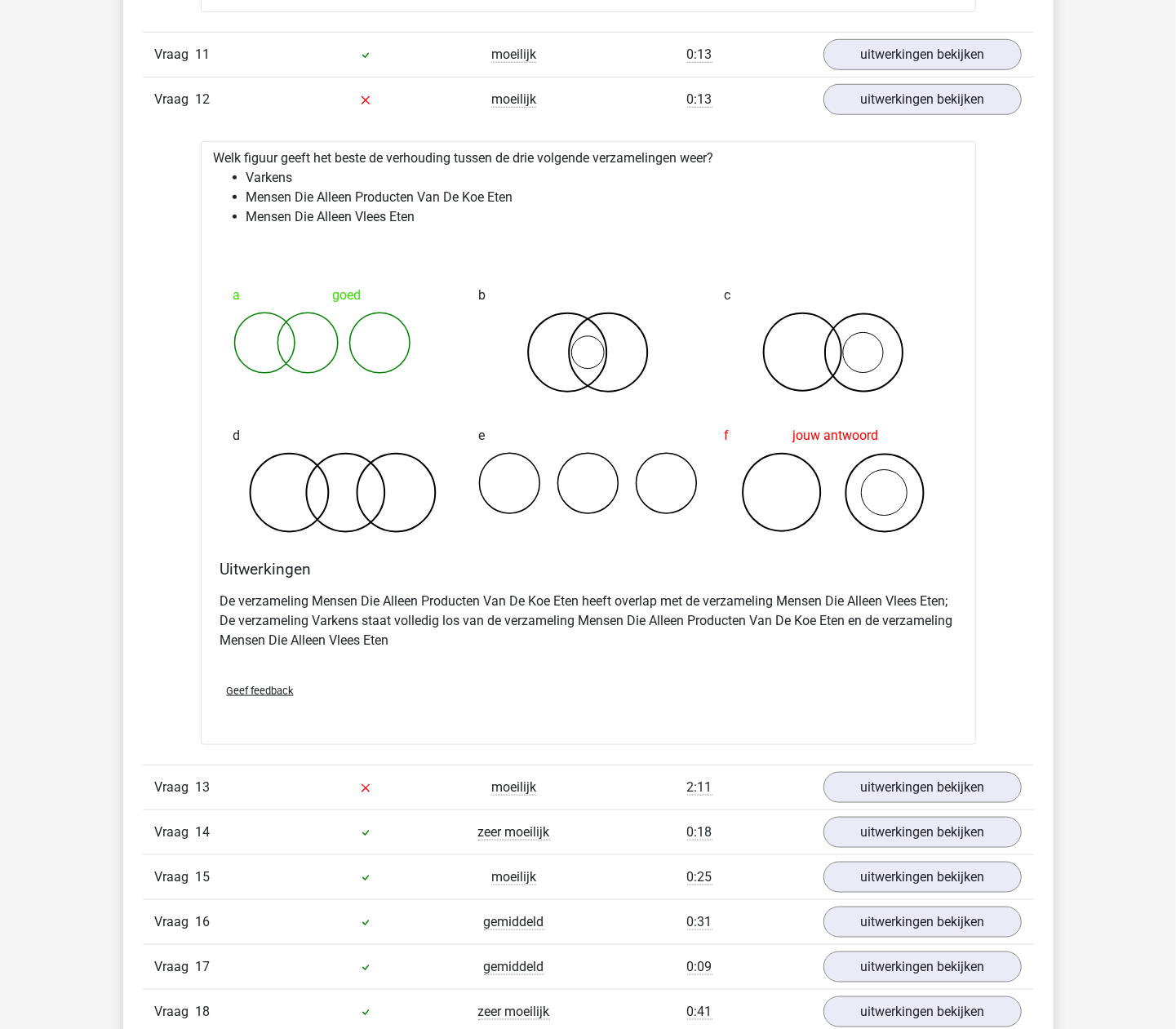
click at [271, 697] on span "Geef feedback" at bounding box center [261, 691] width 67 height 13
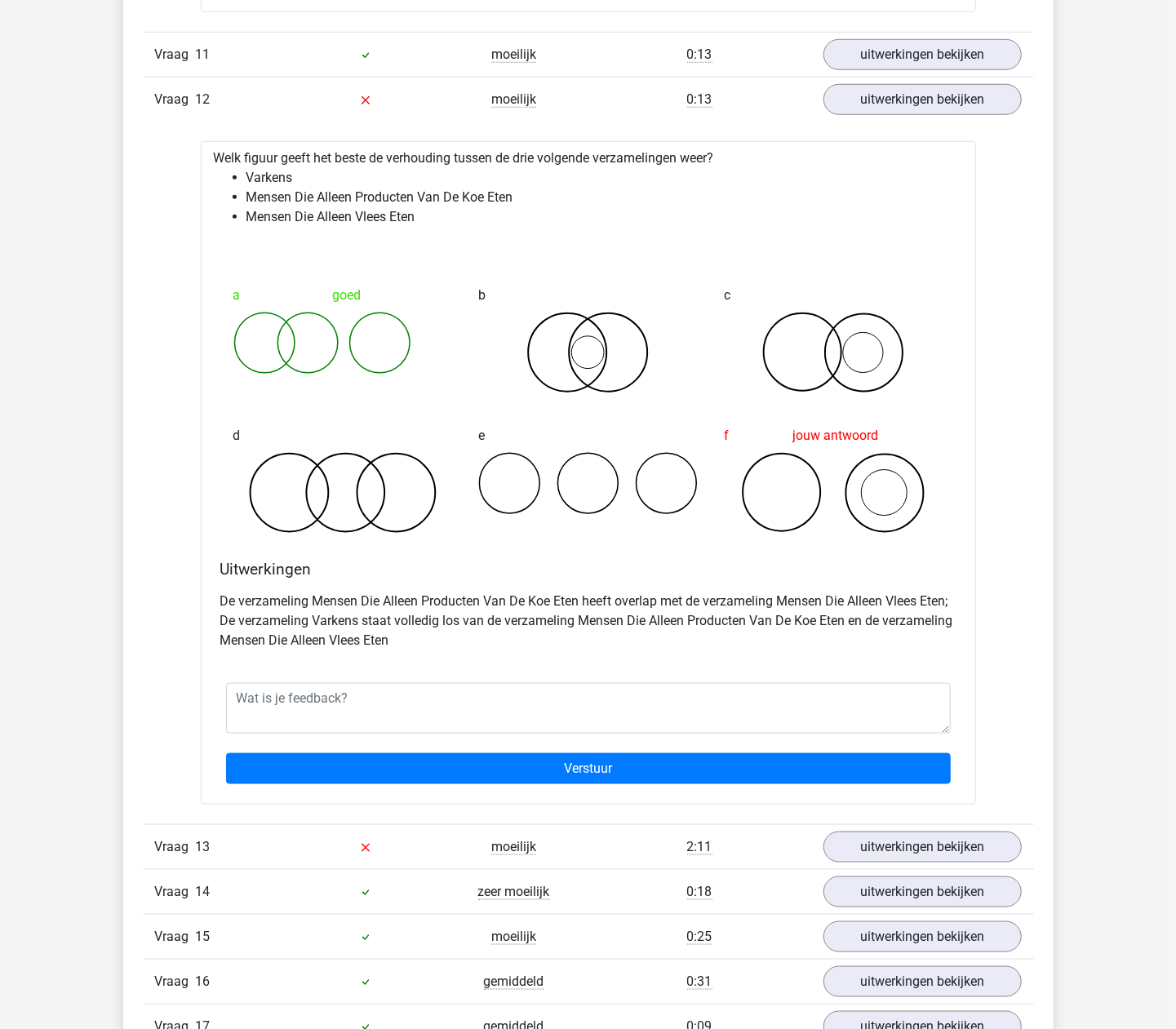
click at [970, 735] on div "Welk figuur geeft het beste de verhouding tussen de drie volgende verzamelingen…" at bounding box center [588, 473] width 775 height 663
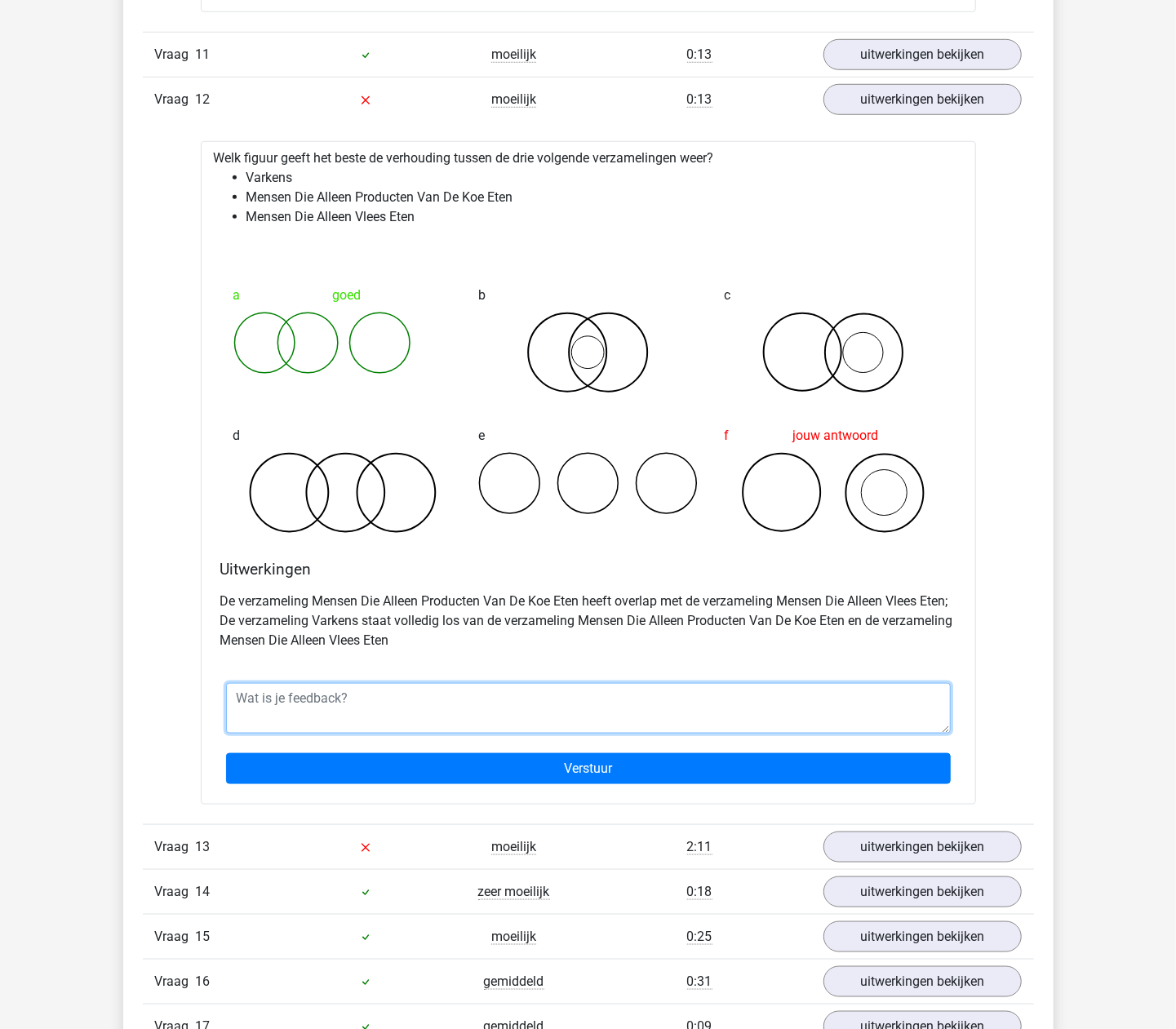
click at [898, 732] on textarea at bounding box center [589, 708] width 725 height 51
drag, startPoint x: 938, startPoint y: 709, endPoint x: 98, endPoint y: 716, distance: 840.0
click at [98, 716] on div "K geluid_keratine_9q@icloud.com" at bounding box center [588, 129] width 1176 height 8747
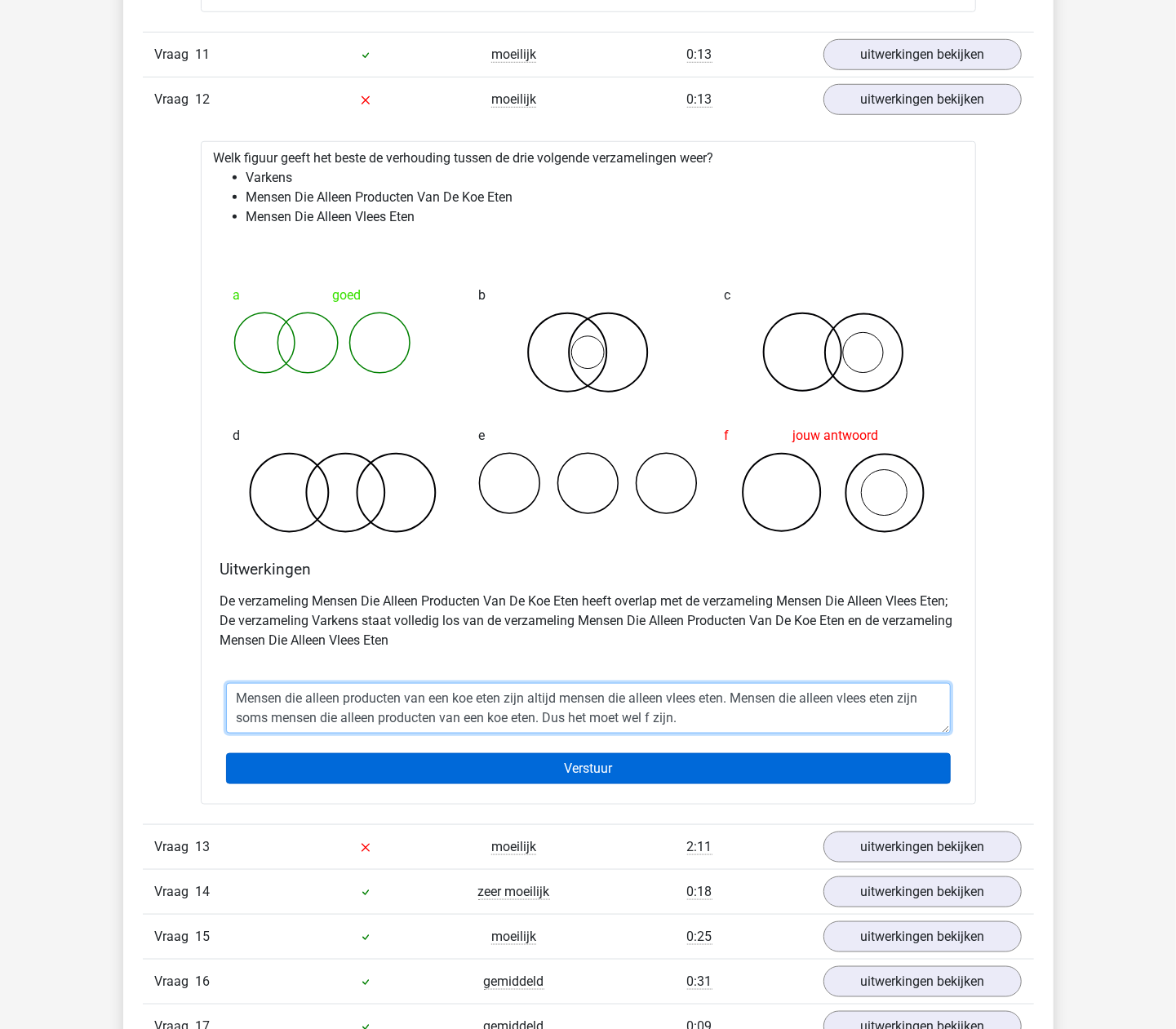
type textarea "Mensen die alleen producten van een koe eten zijn altijd mensen die alleen vlee…"
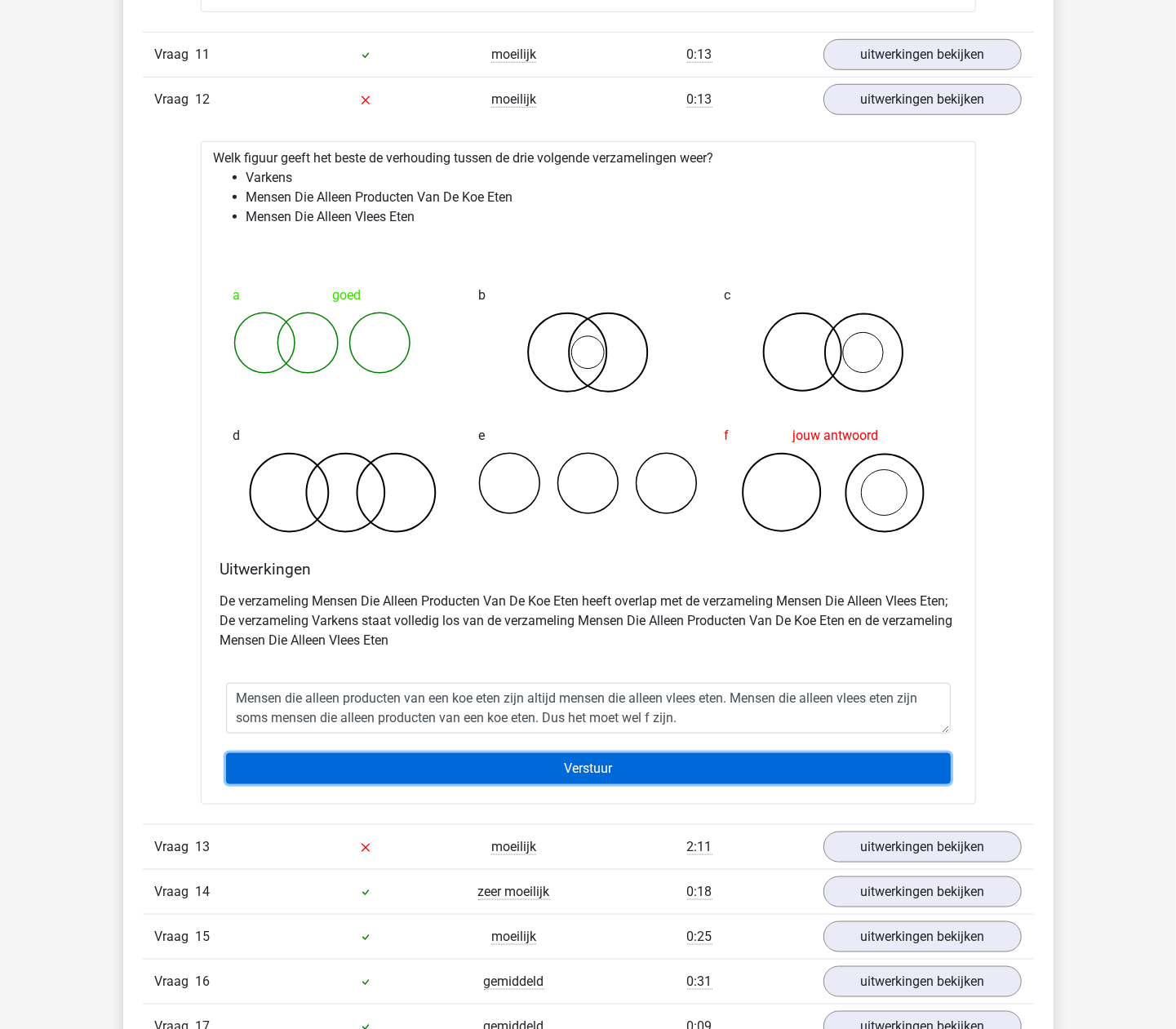
click at [351, 784] on input "Verstuur" at bounding box center [589, 768] width 725 height 31
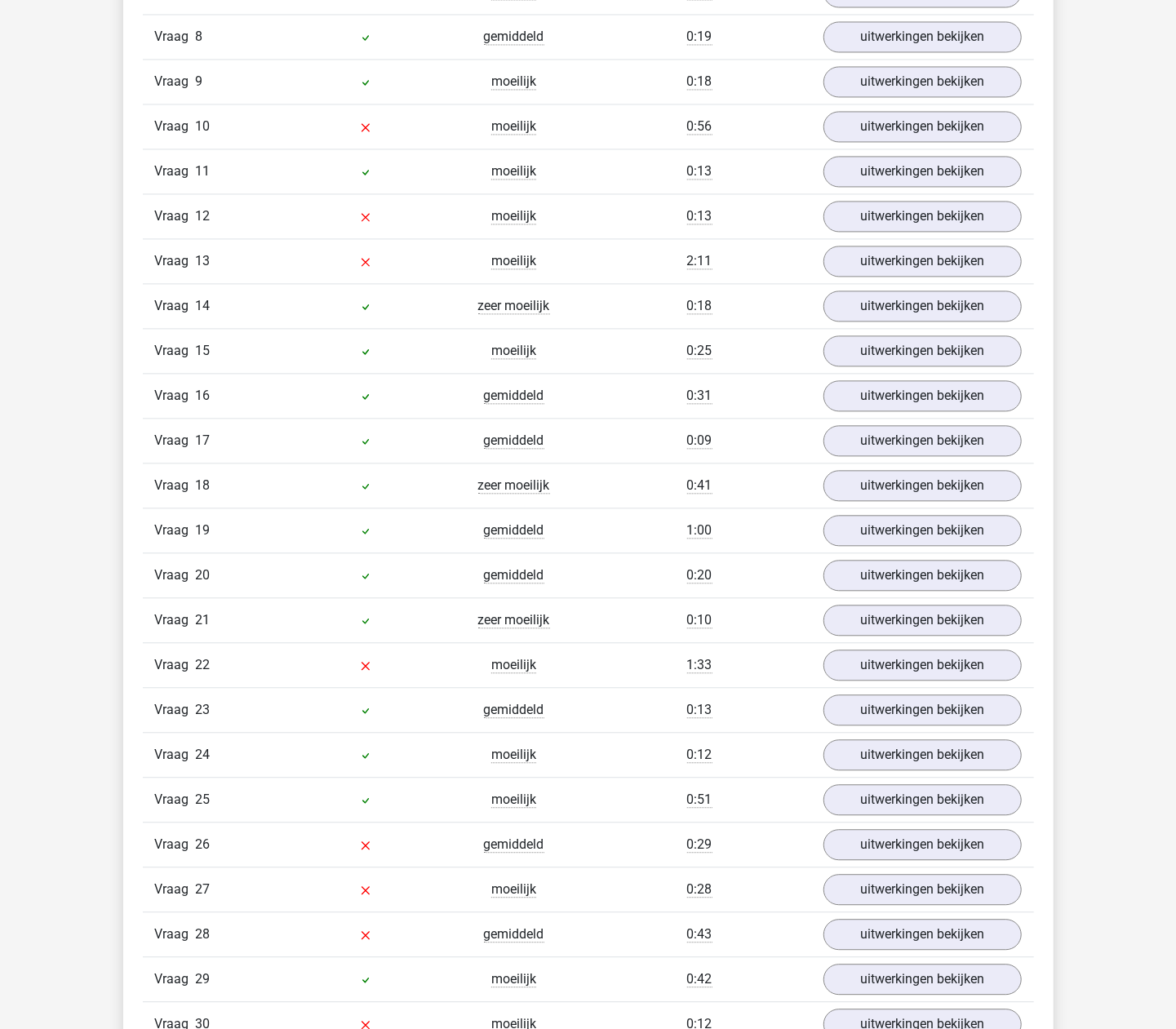
scroll to position [1849, 0]
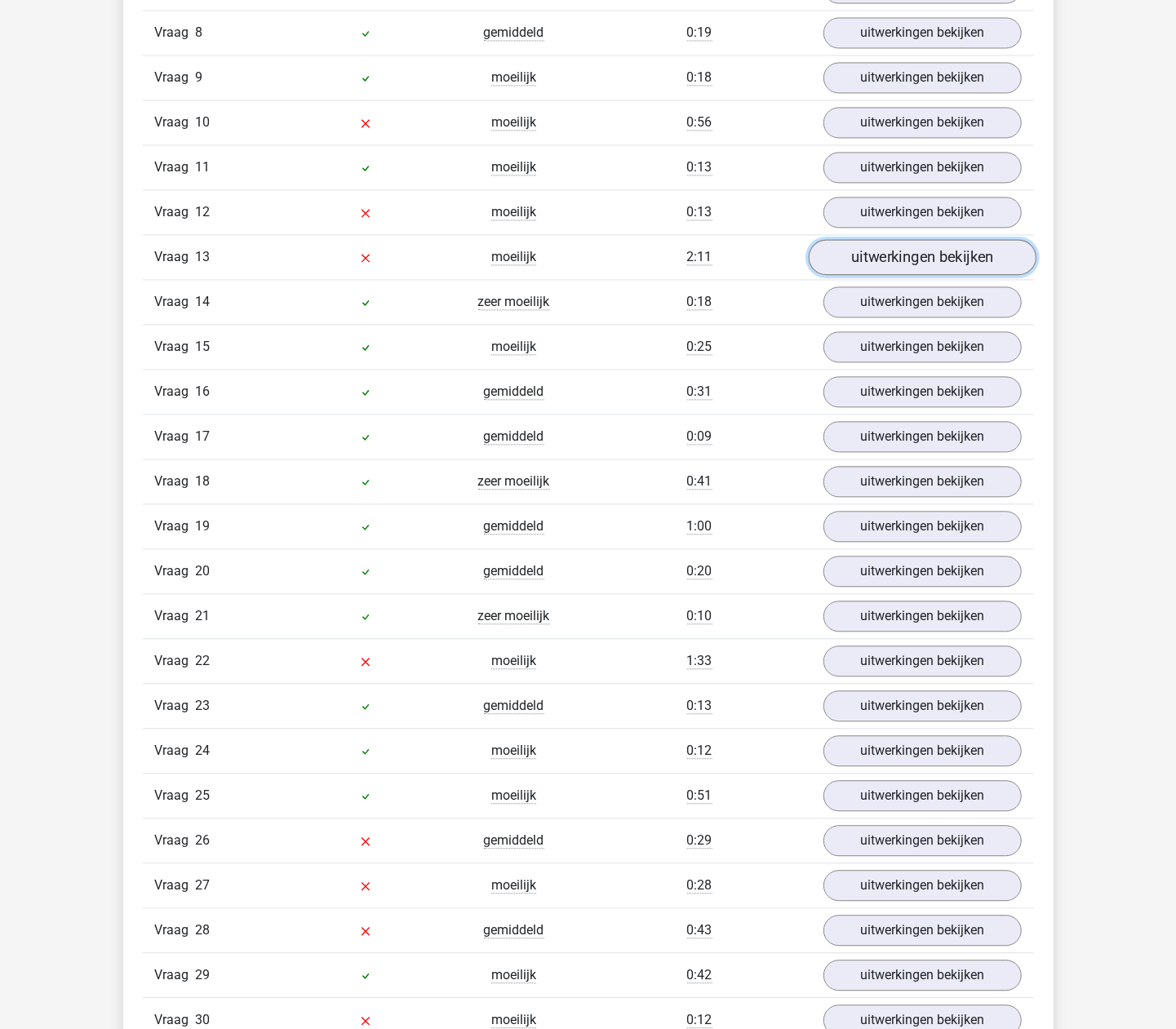
click at [885, 275] on link "uitwerkingen bekijken" at bounding box center [921, 256] width 228 height 36
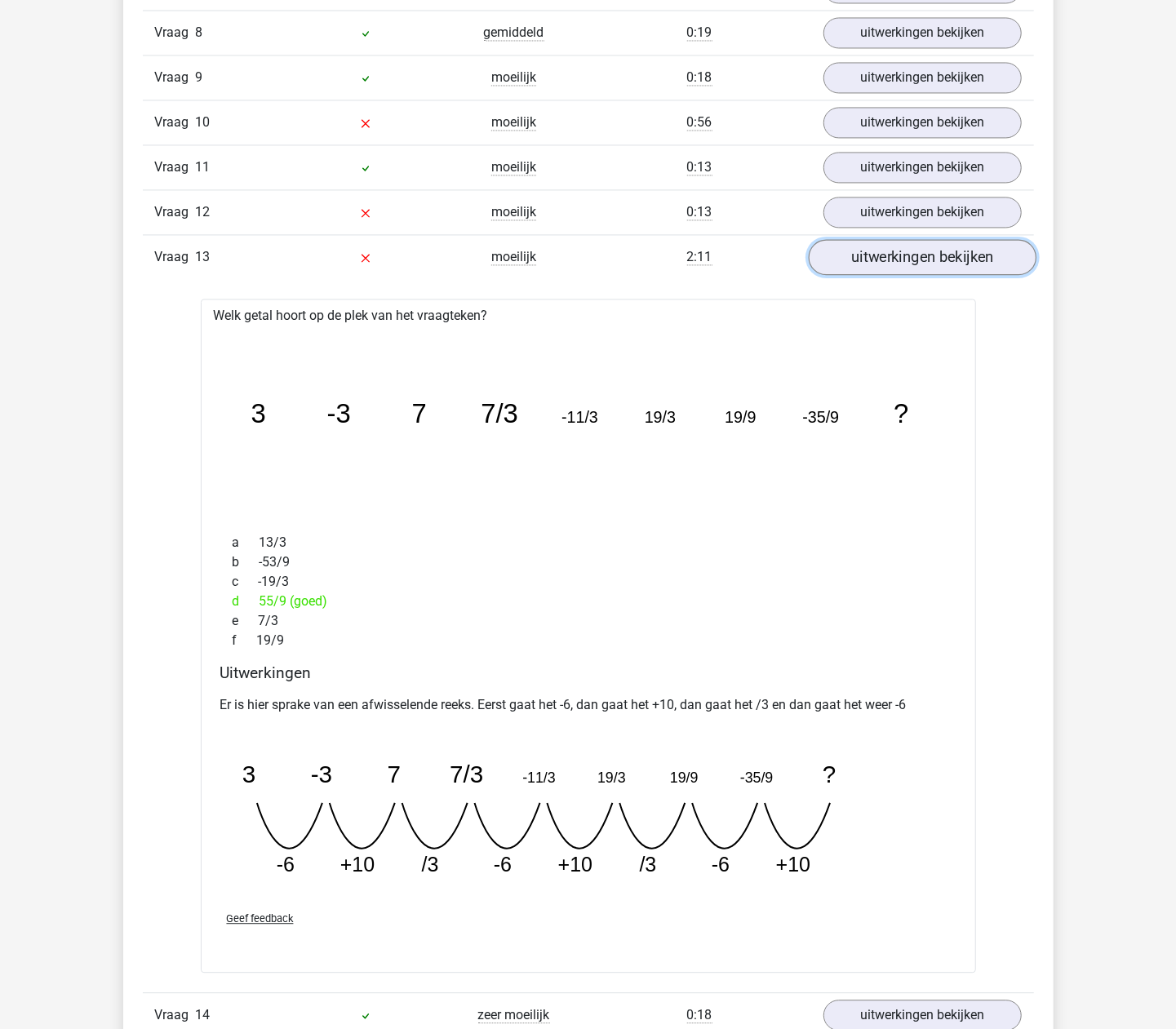
click at [890, 271] on link "uitwerkingen bekijken" at bounding box center [921, 256] width 228 height 36
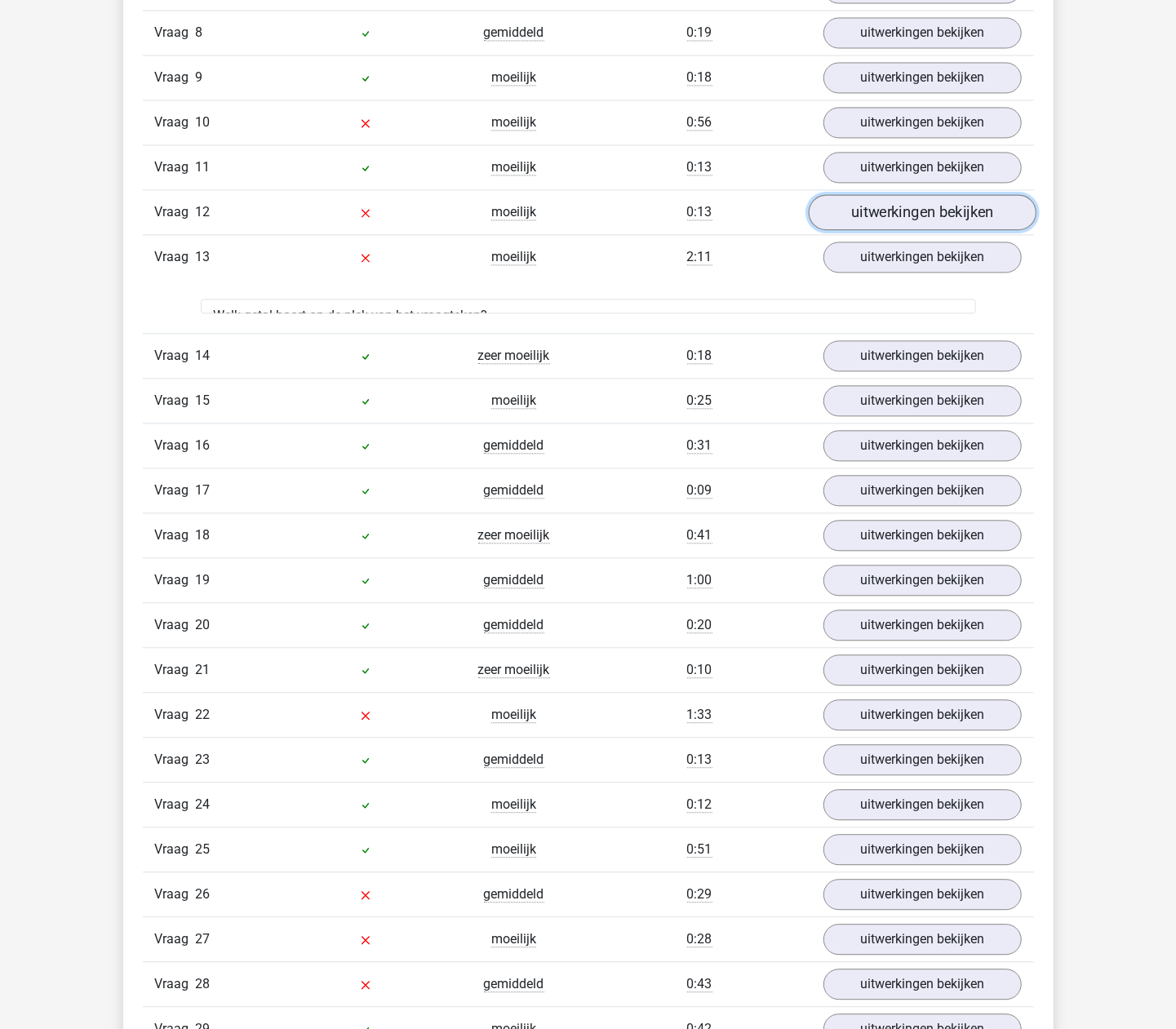
click at [896, 222] on link "uitwerkingen bekijken" at bounding box center [921, 212] width 228 height 36
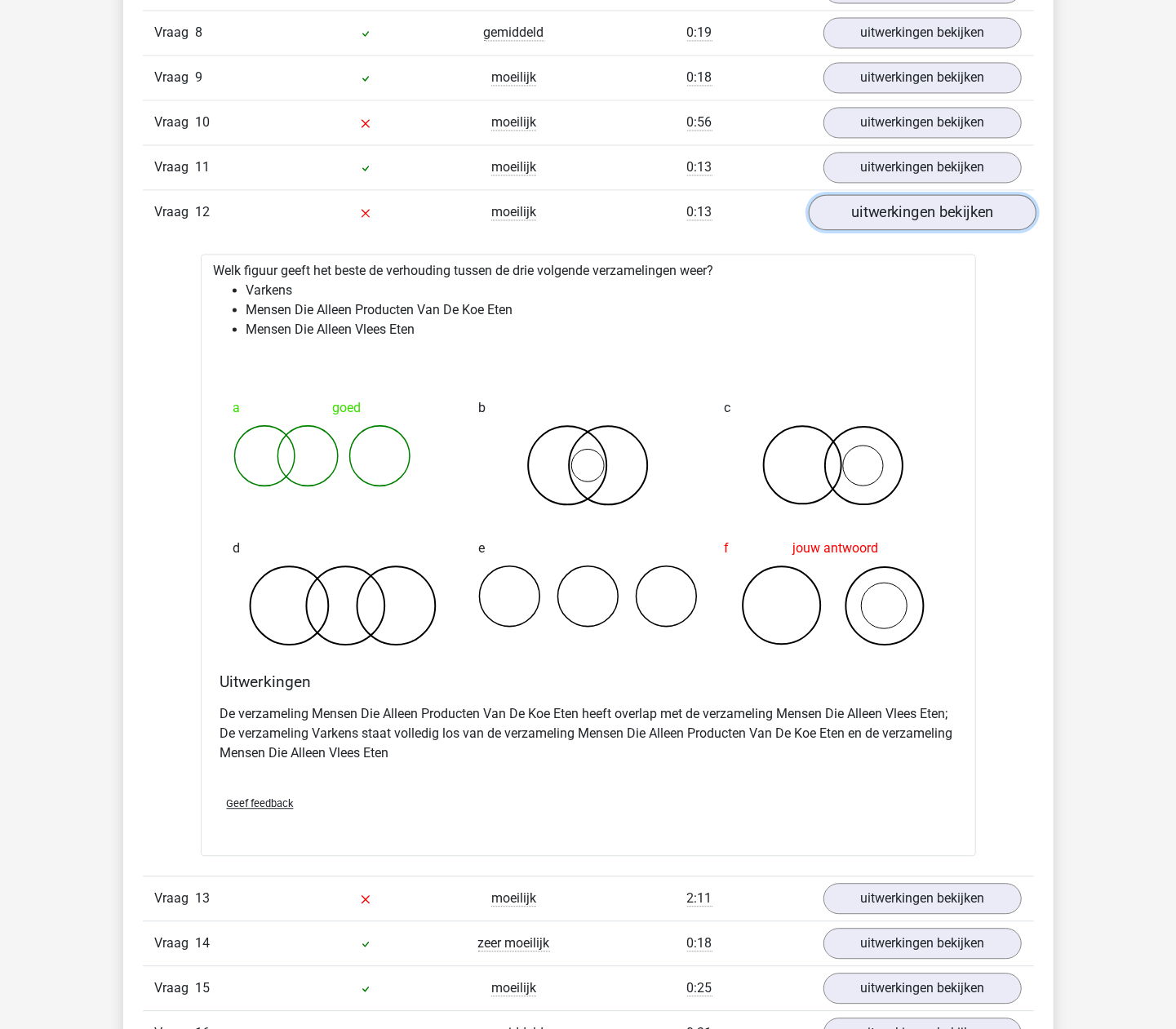
scroll to position [1791, 0]
click at [896, 222] on link "uitwerkingen bekijken" at bounding box center [921, 212] width 228 height 36
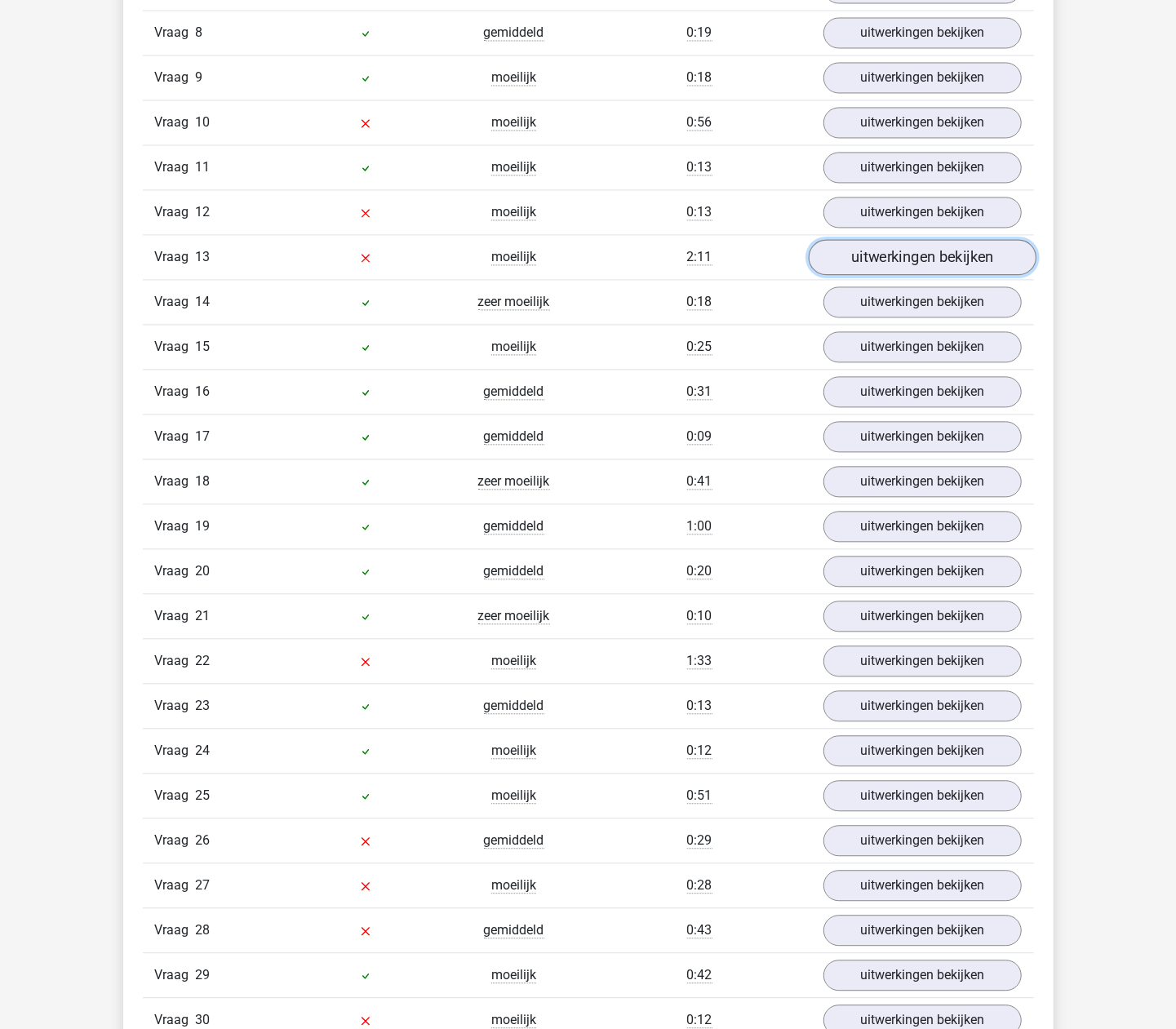
click at [889, 263] on link "uitwerkingen bekijken" at bounding box center [921, 256] width 228 height 36
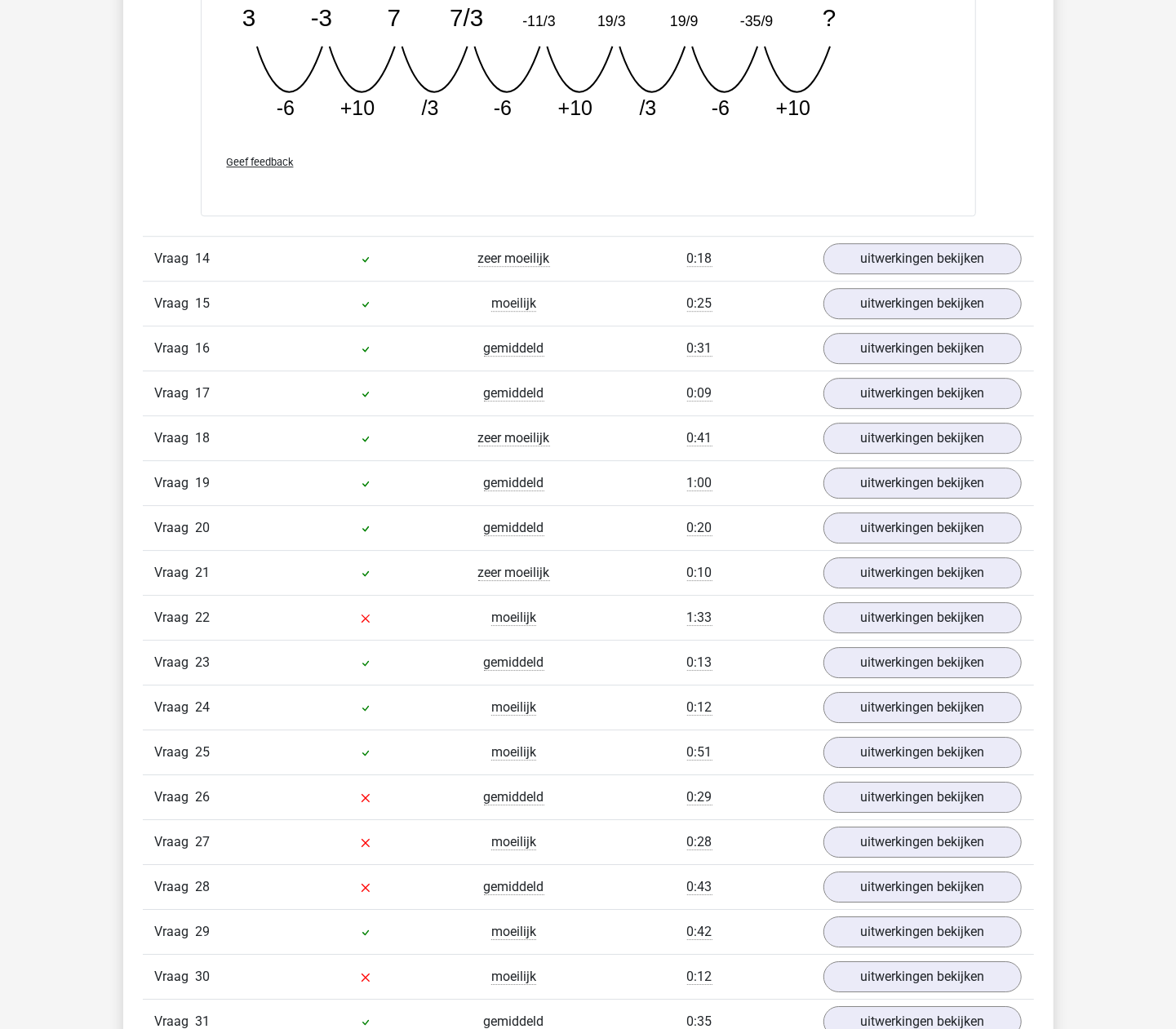
scroll to position [2552, 0]
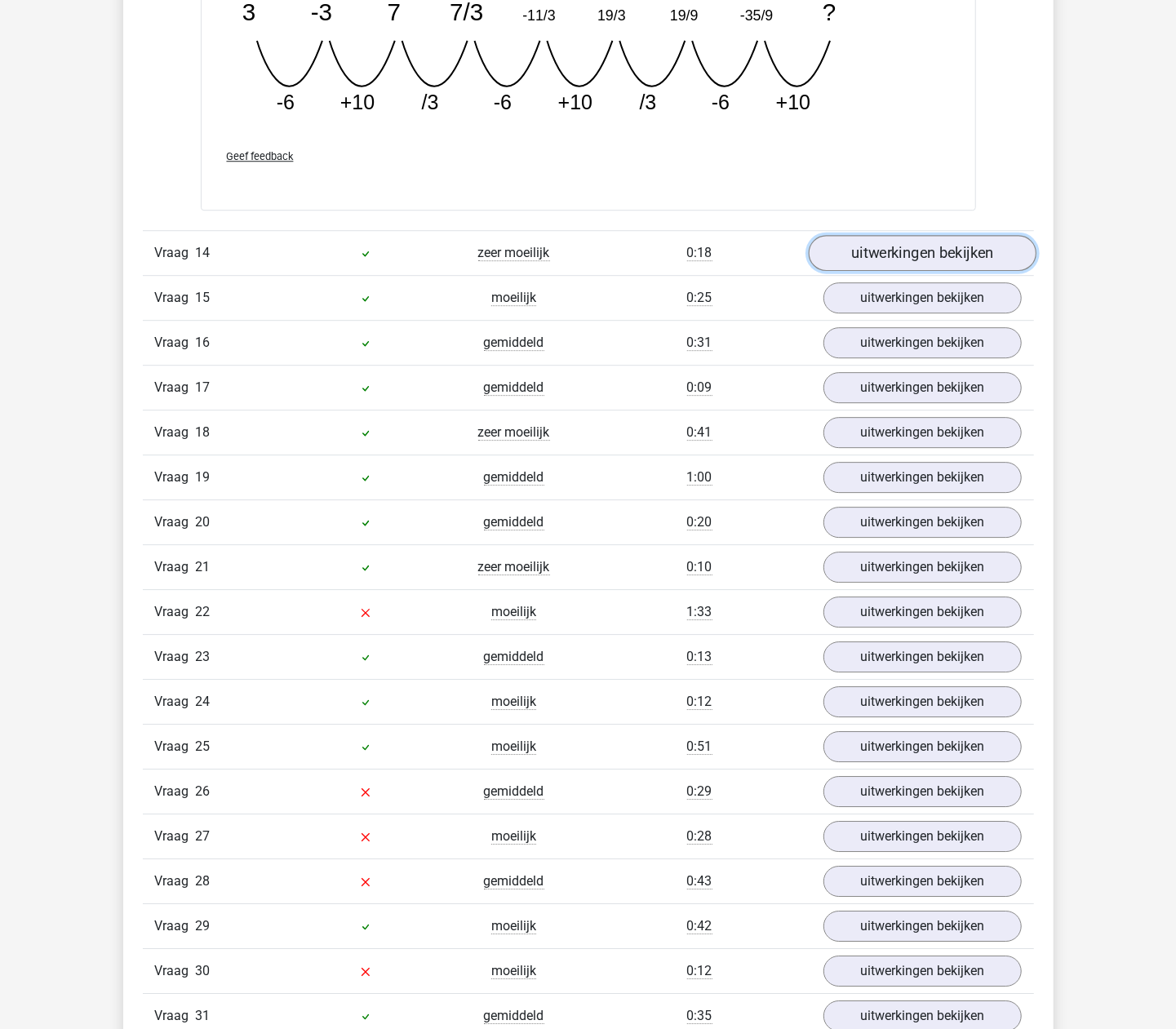
click at [893, 263] on link "uitwerkingen bekijken" at bounding box center [921, 252] width 228 height 36
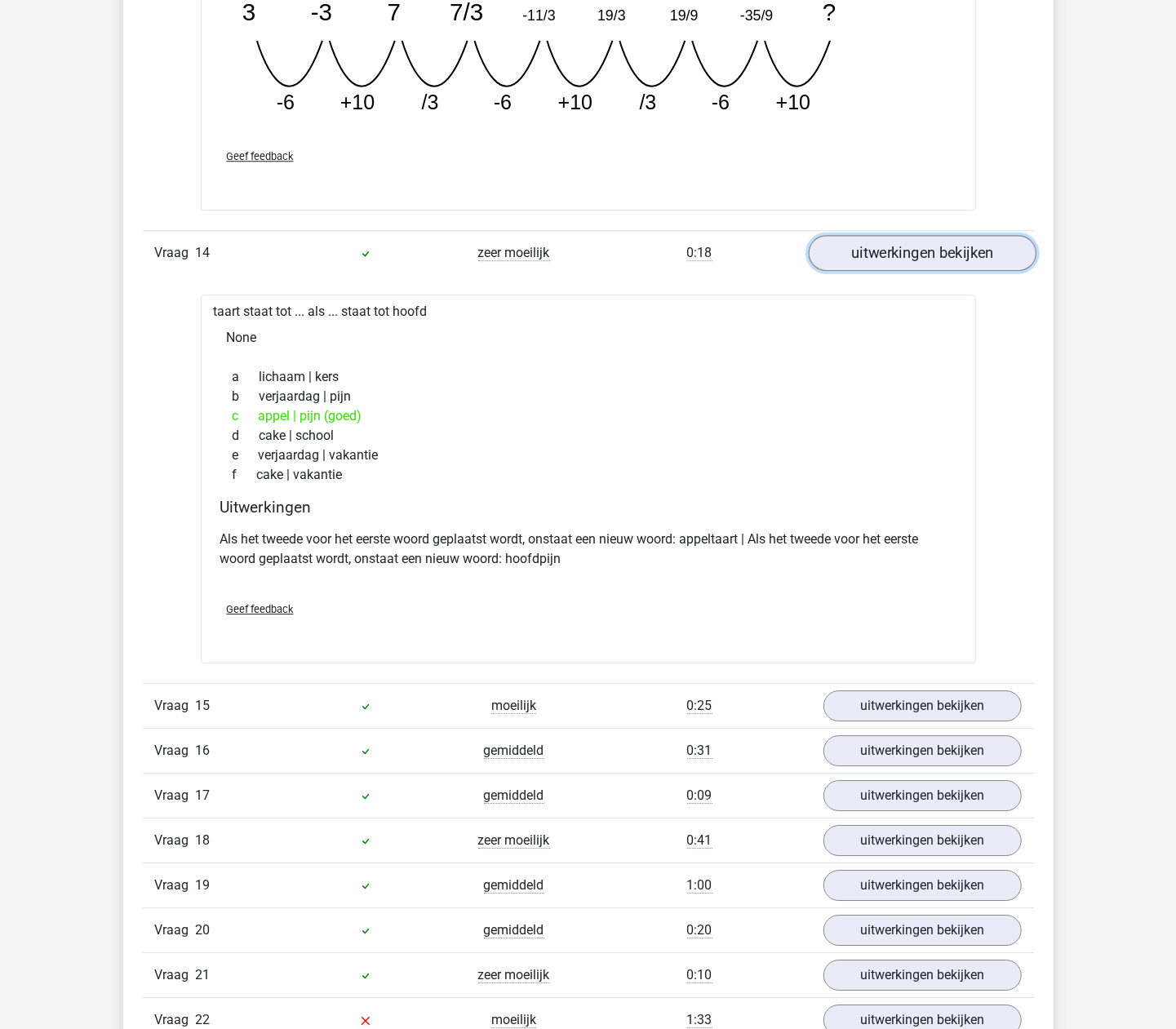
click at [893, 262] on link "uitwerkingen bekijken" at bounding box center [921, 252] width 228 height 36
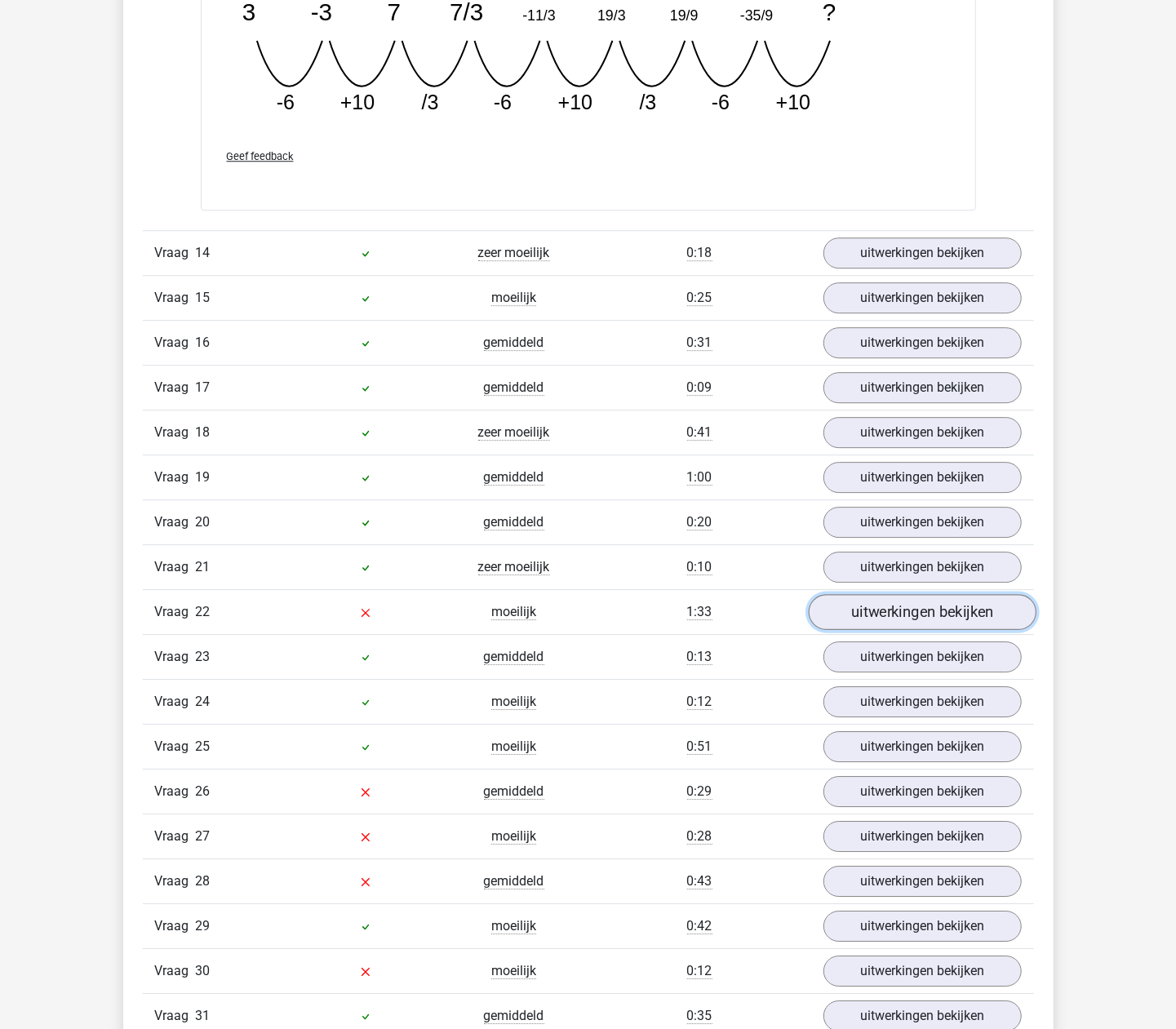
click at [839, 621] on link "uitwerkingen bekijken" at bounding box center [921, 611] width 228 height 36
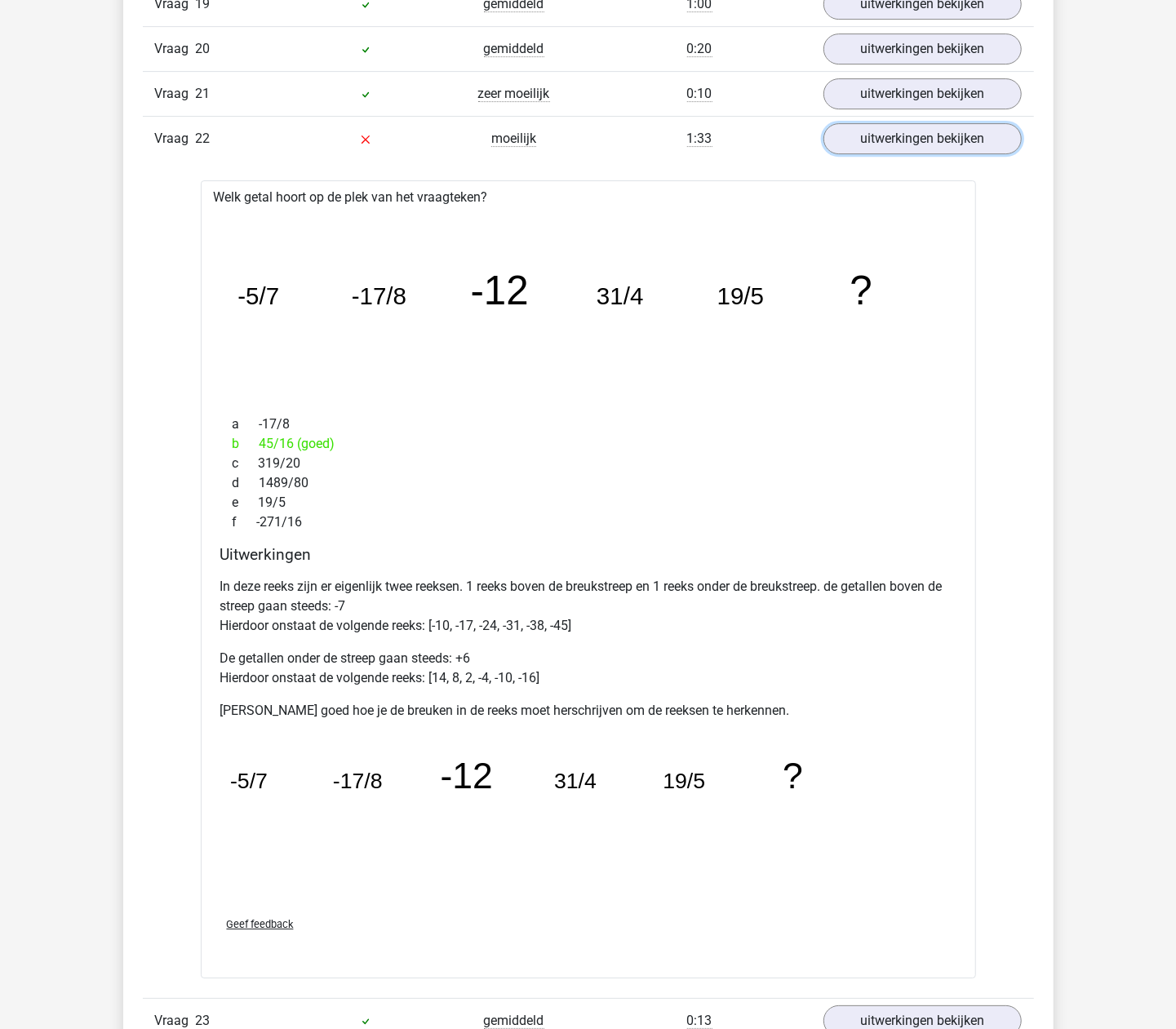
scroll to position [2988, 0]
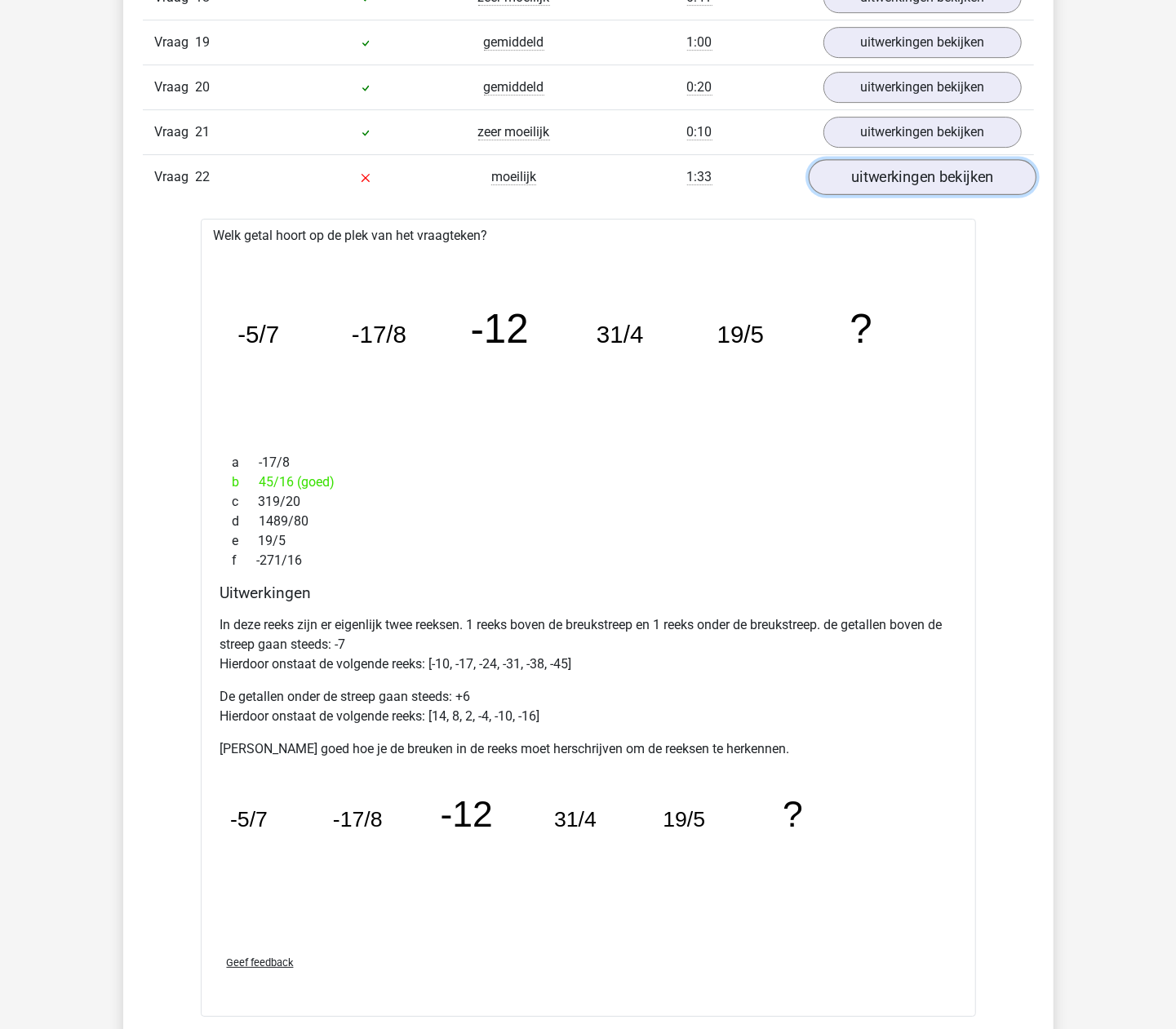
click at [957, 190] on link "uitwerkingen bekijken" at bounding box center [921, 177] width 228 height 36
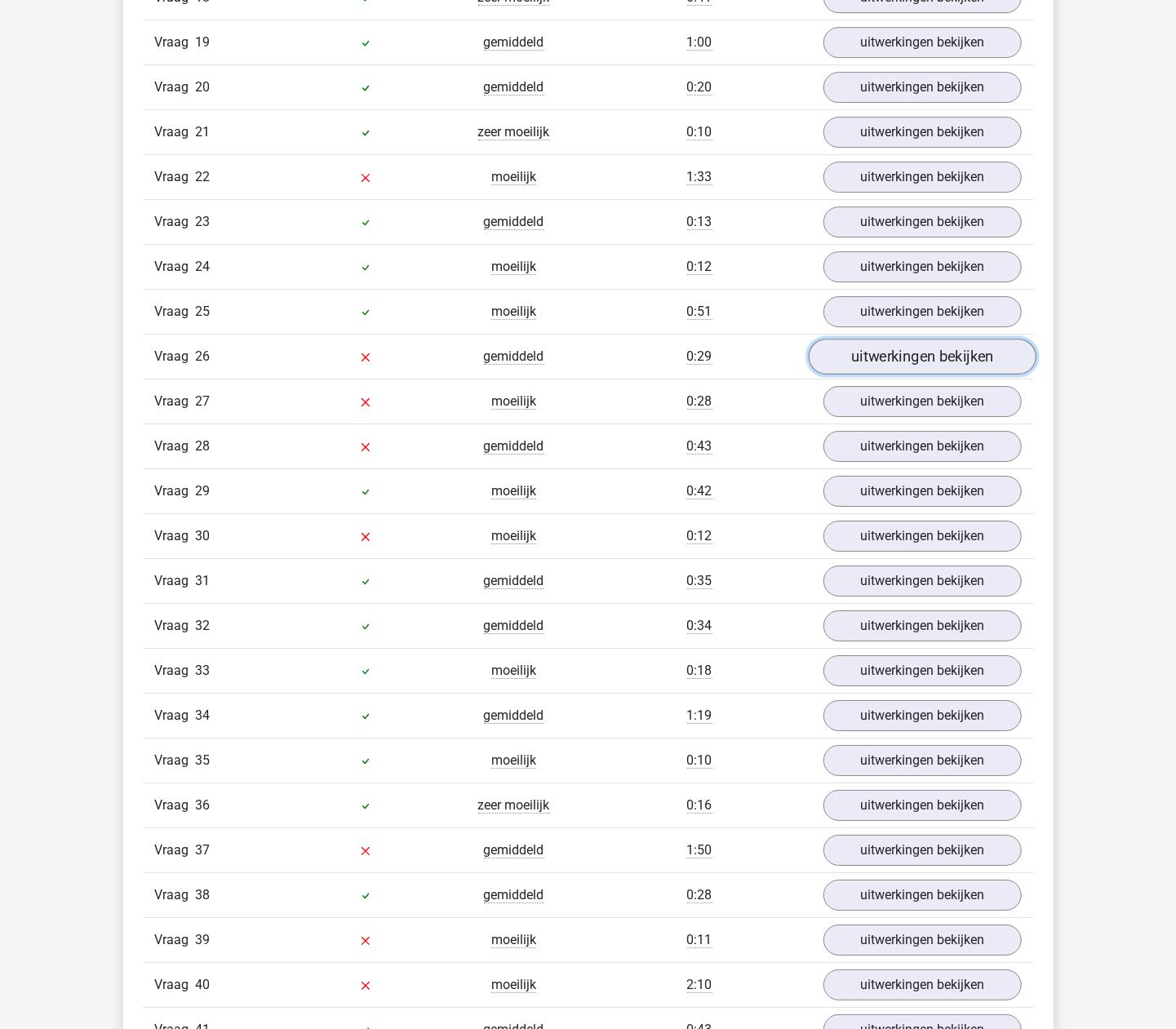
click at [918, 374] on link "uitwerkingen bekijken" at bounding box center [921, 356] width 228 height 36
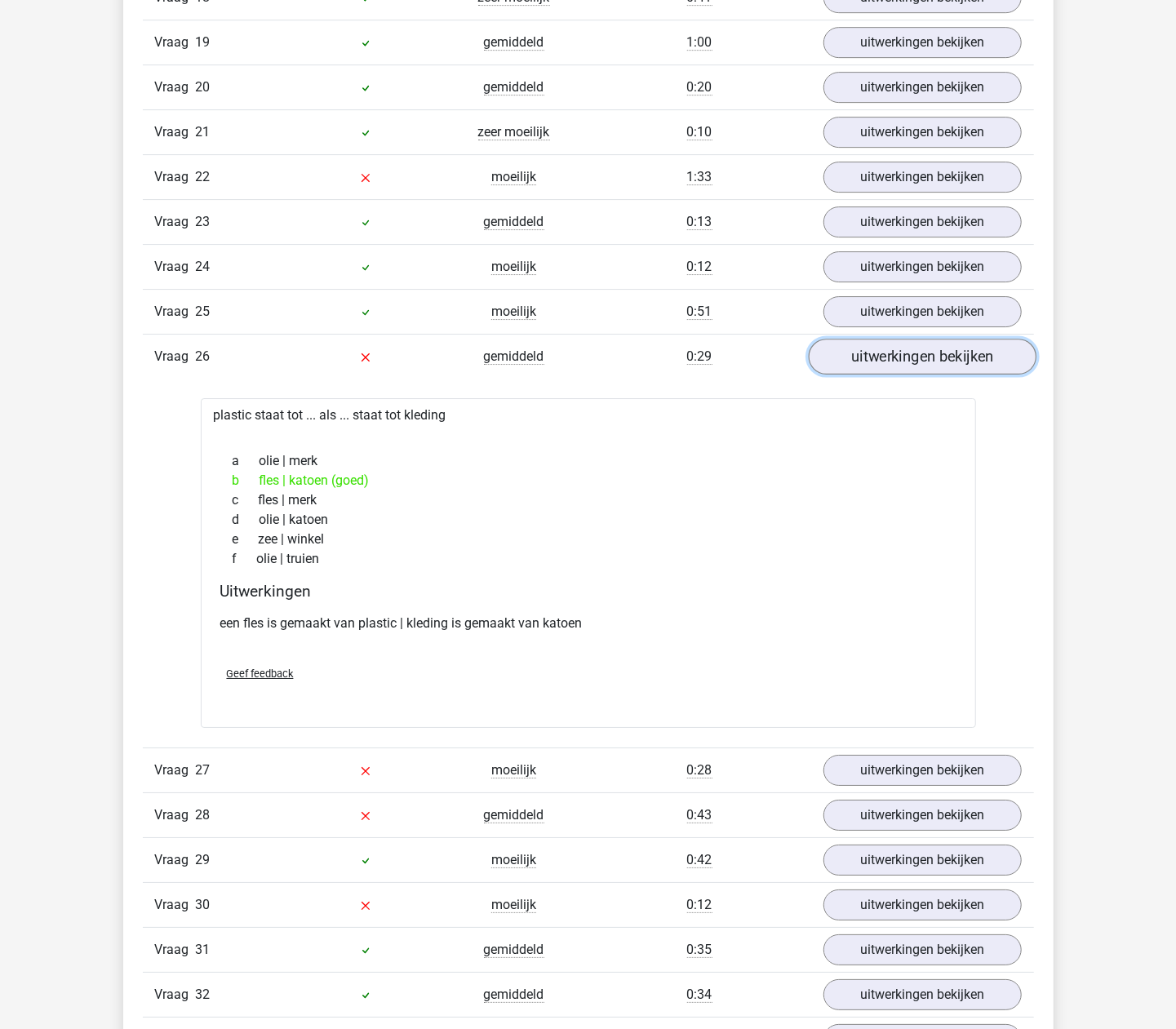
click at [958, 374] on link "uitwerkingen bekijken" at bounding box center [921, 356] width 228 height 36
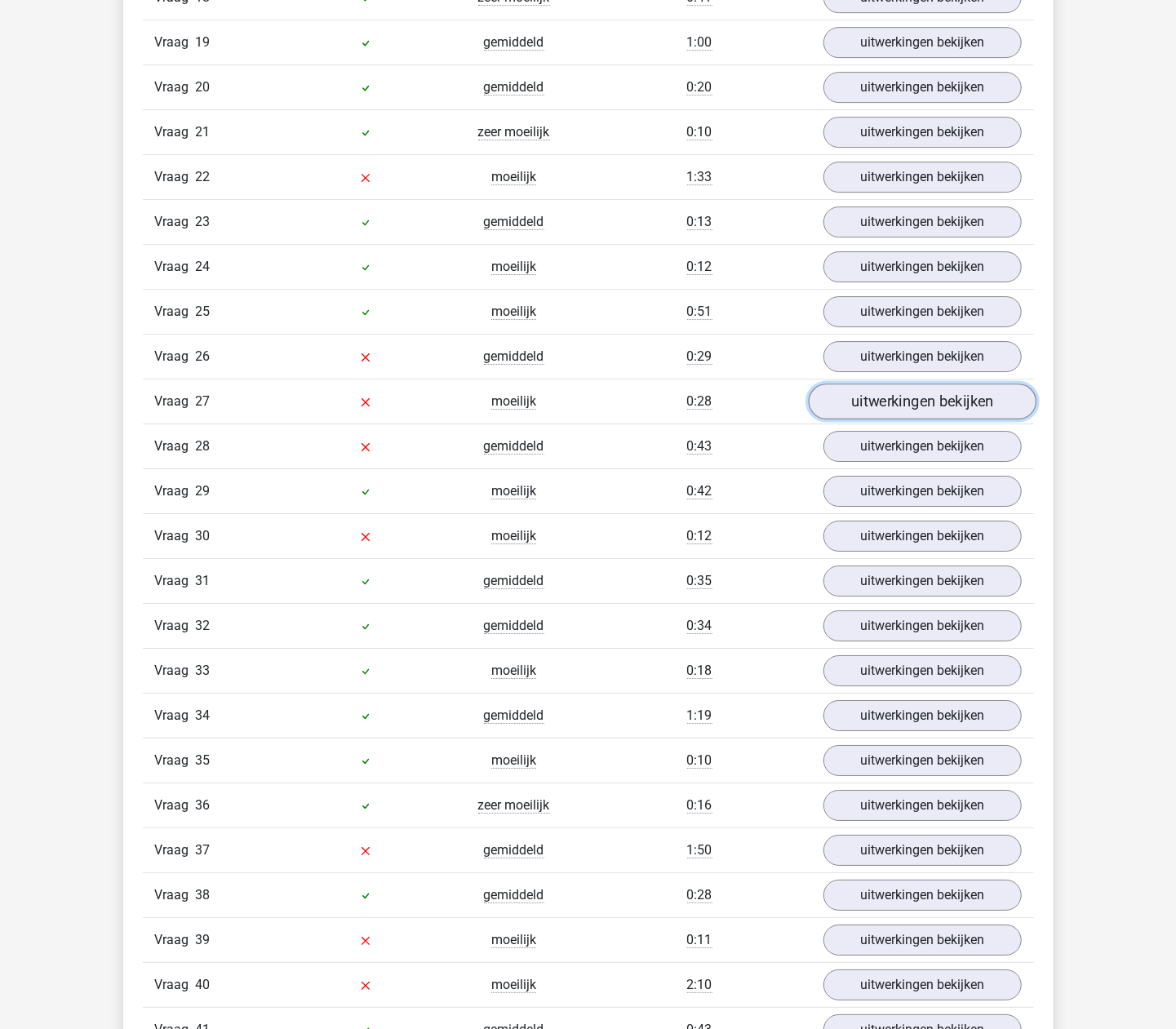
click at [927, 419] on link "uitwerkingen bekijken" at bounding box center [921, 401] width 228 height 36
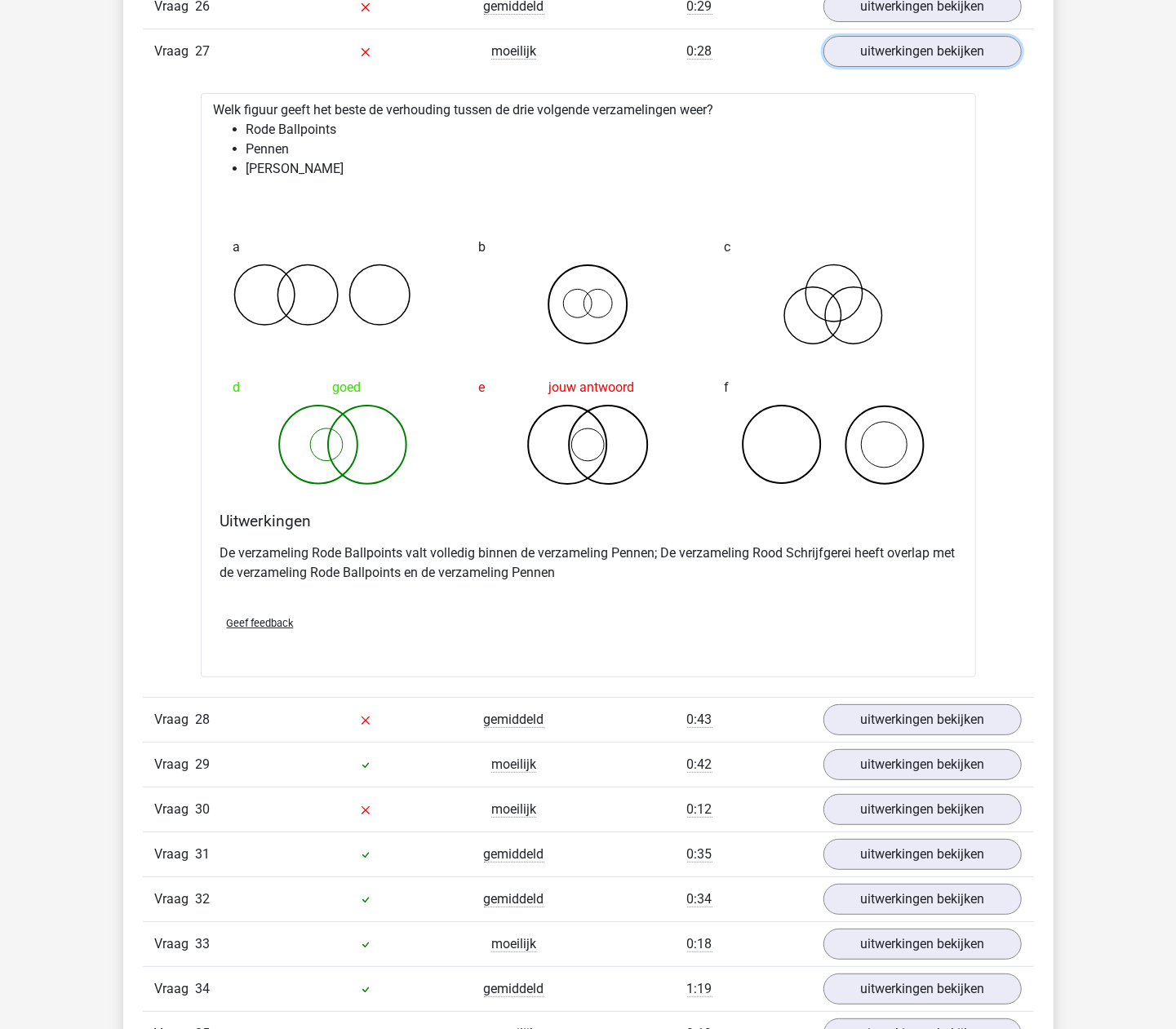
scroll to position [3423, 0]
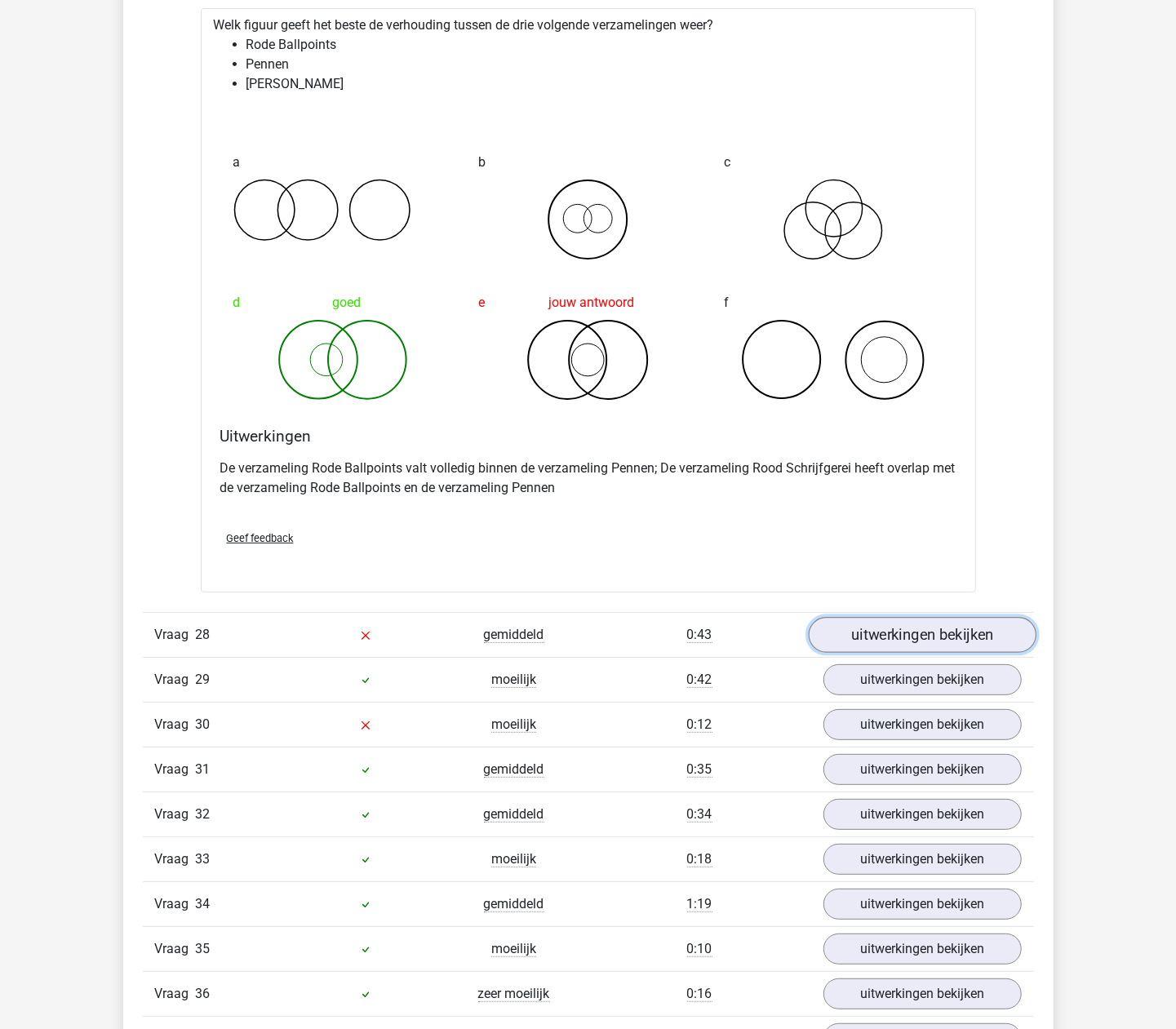
click at [903, 653] on link "uitwerkingen bekijken" at bounding box center [921, 635] width 228 height 36
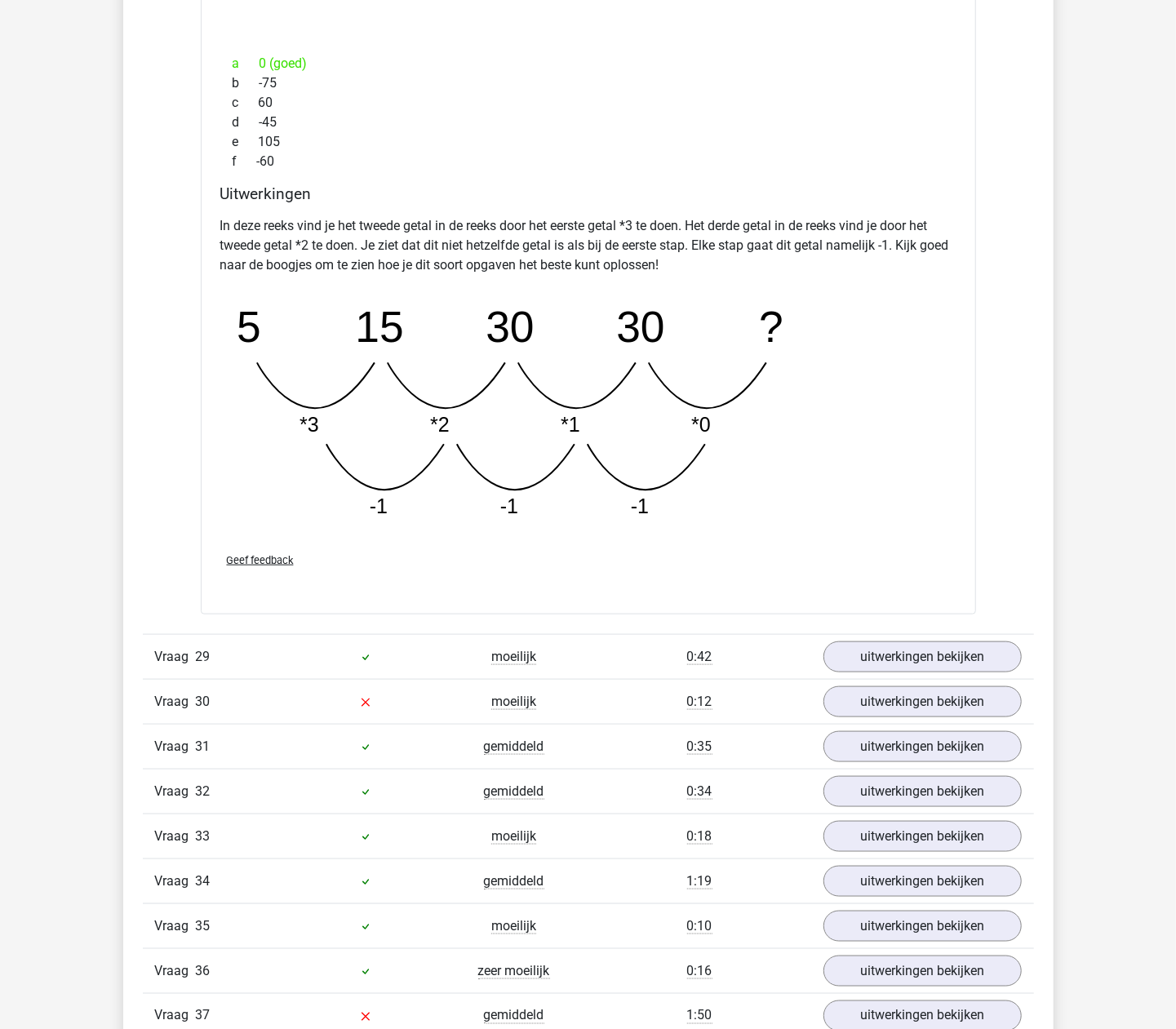
scroll to position [4294, 0]
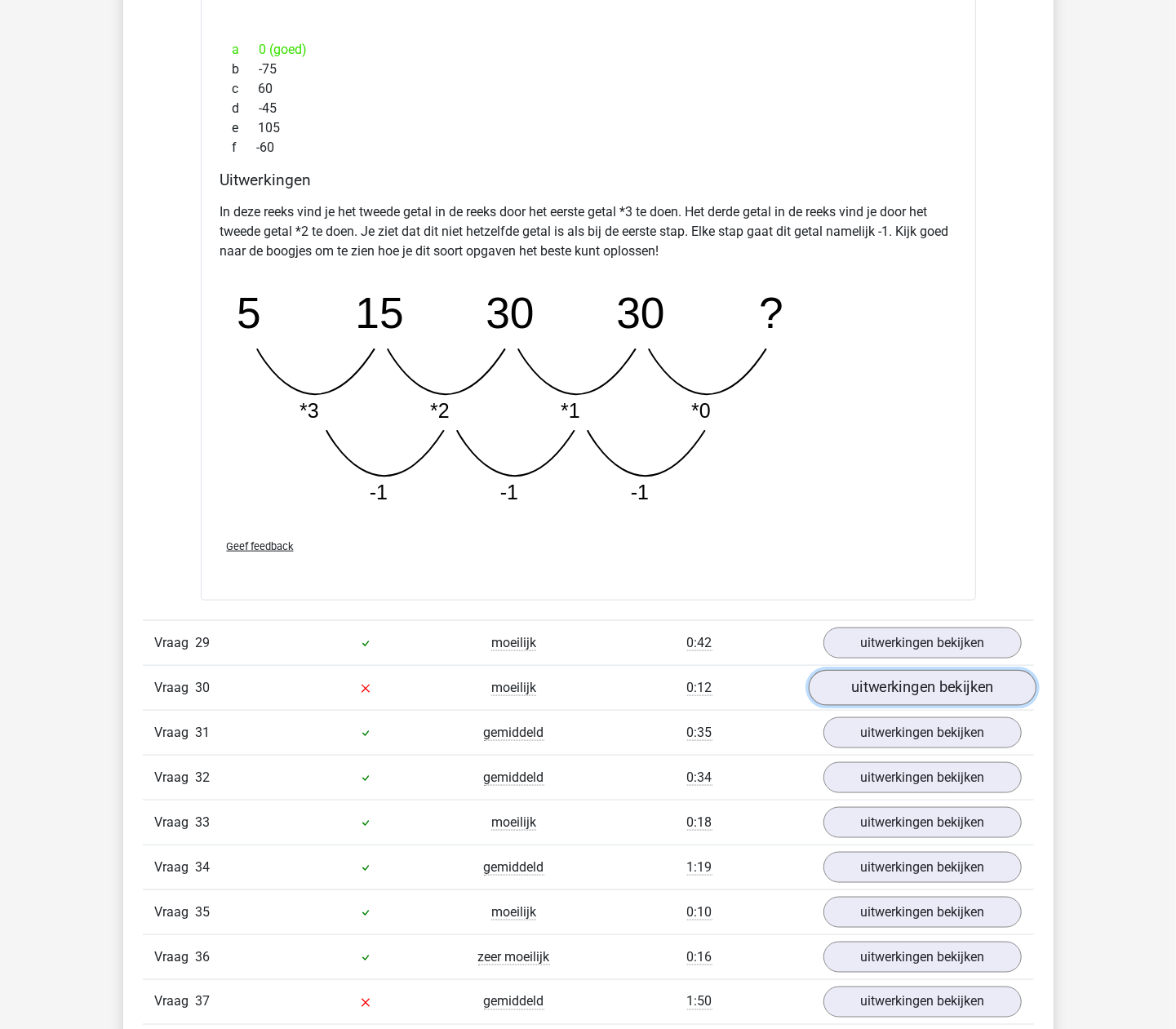
click at [895, 699] on link "uitwerkingen bekijken" at bounding box center [921, 687] width 228 height 36
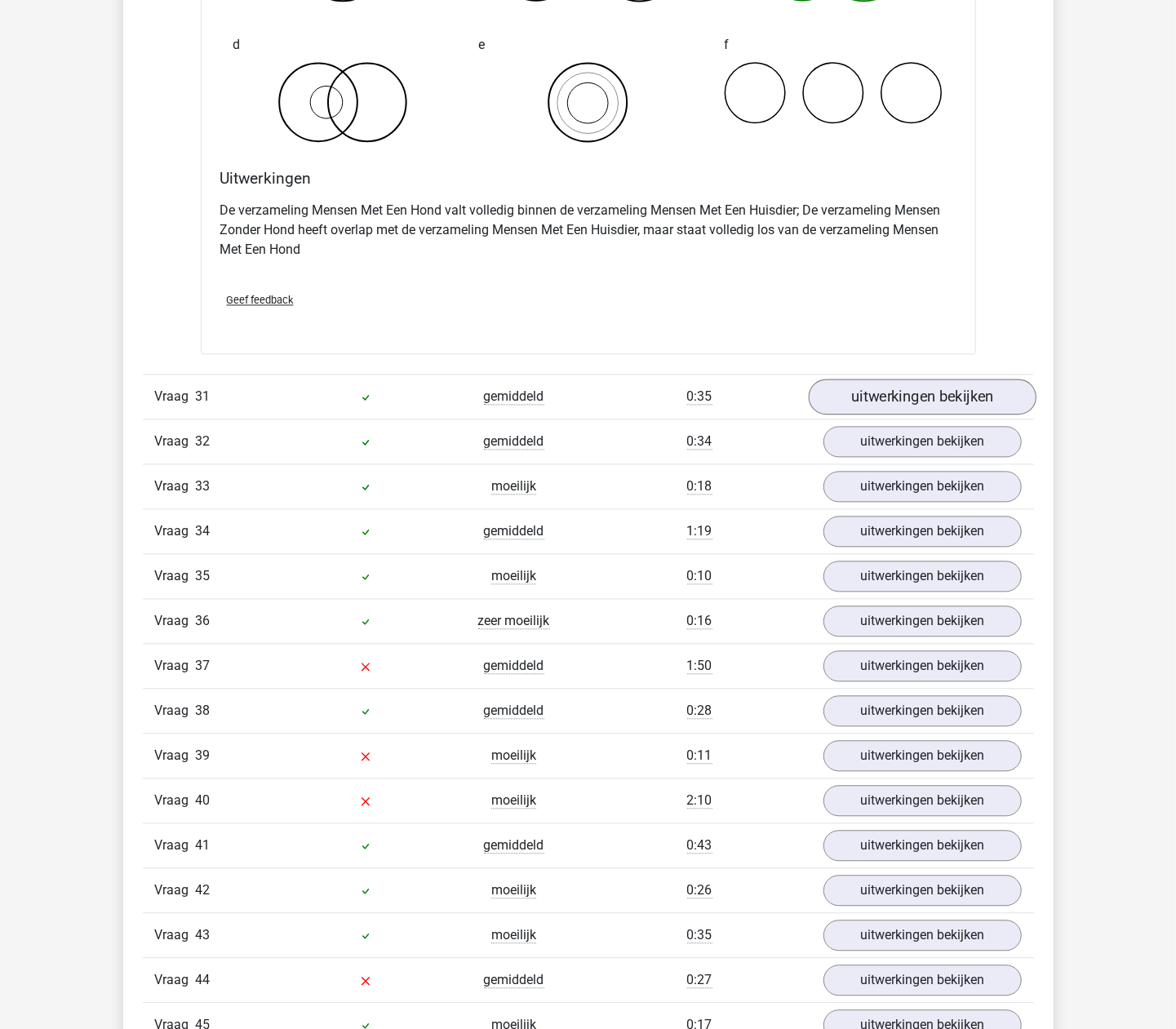
scroll to position [5273, 0]
click at [911, 684] on link "uitwerkingen bekijken" at bounding box center [921, 666] width 228 height 36
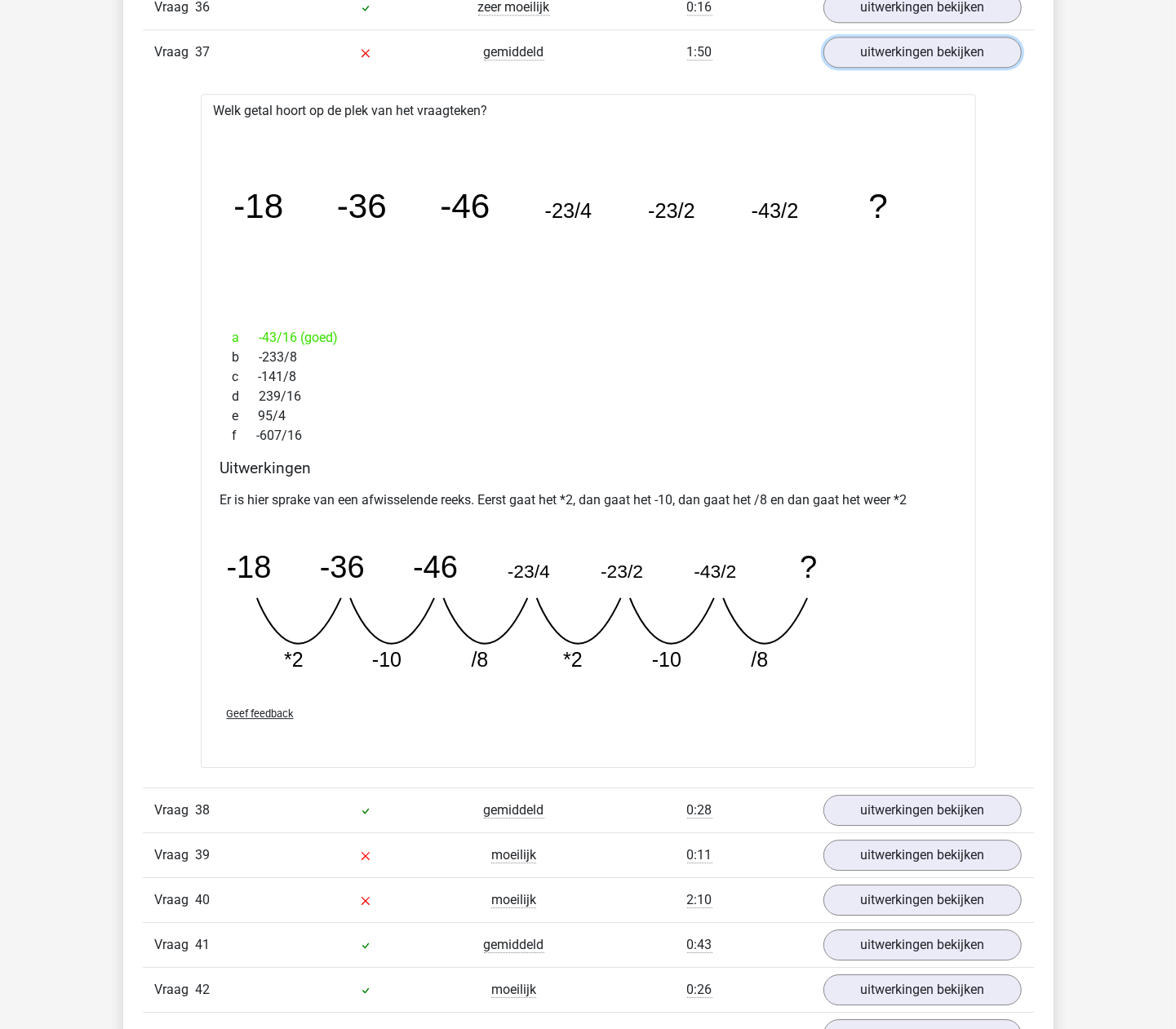
scroll to position [5926, 0]
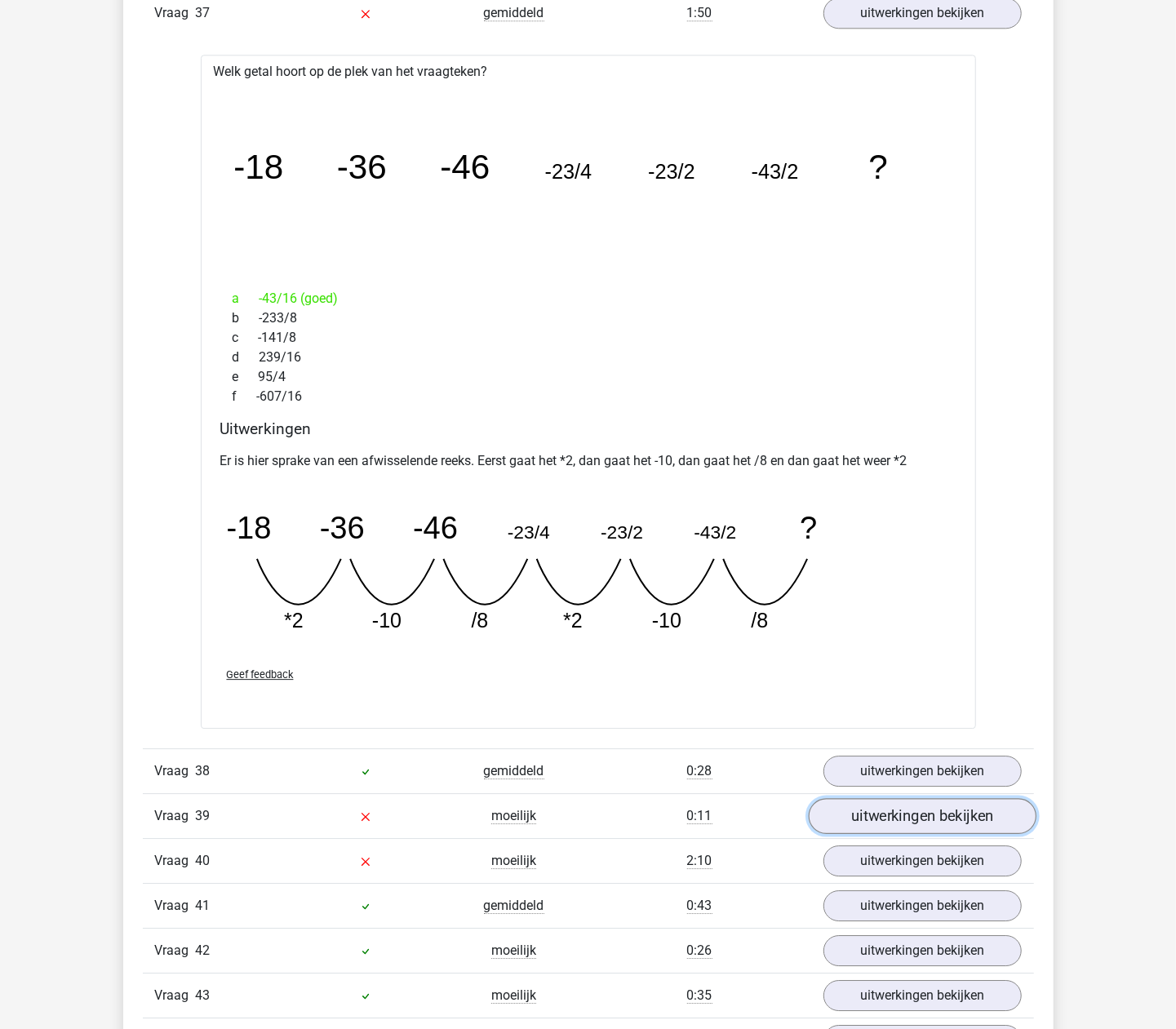
click at [881, 834] on link "uitwerkingen bekijken" at bounding box center [921, 816] width 228 height 36
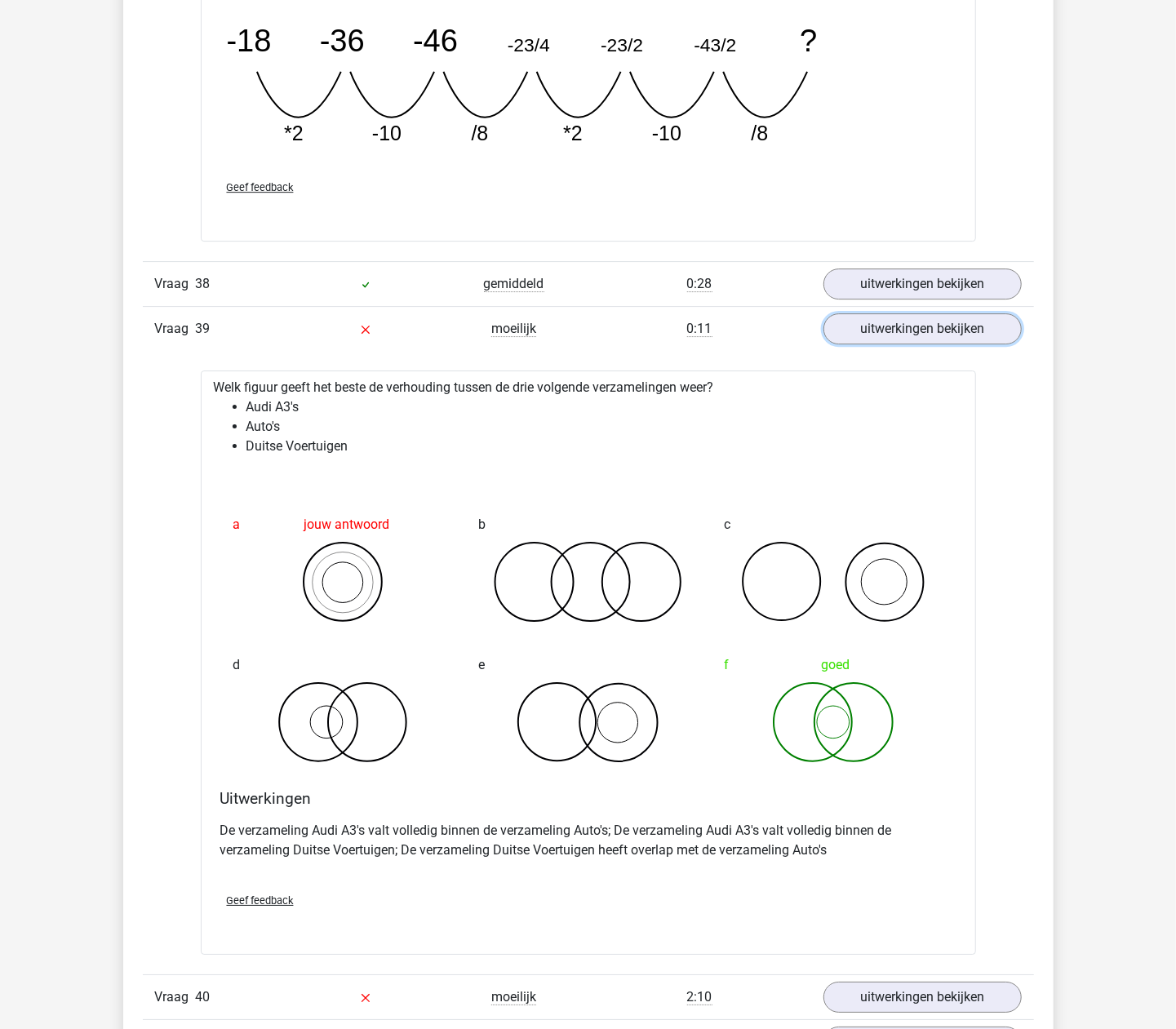
scroll to position [6578, 0]
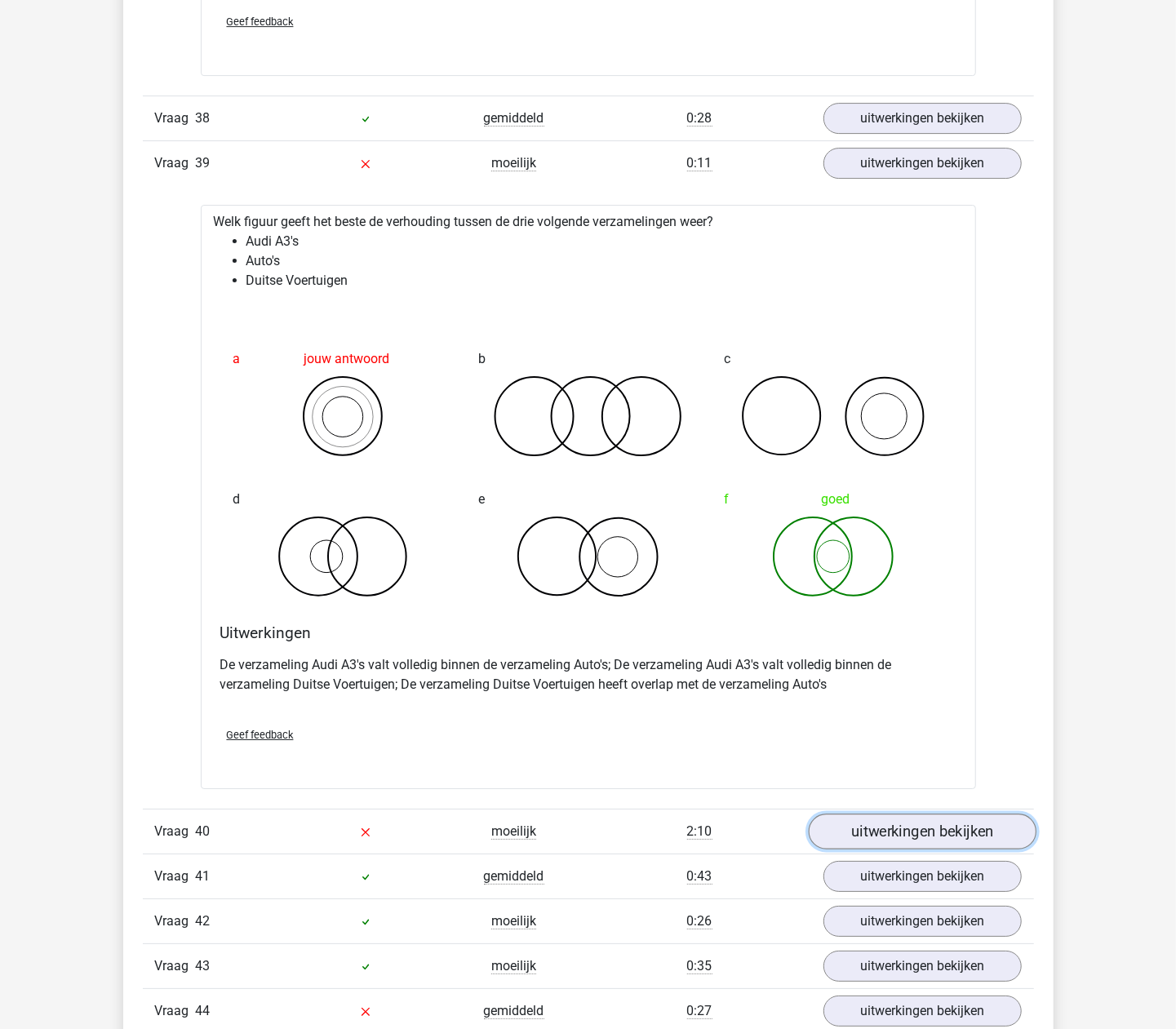
click at [879, 849] on link "uitwerkingen bekijken" at bounding box center [921, 831] width 228 height 36
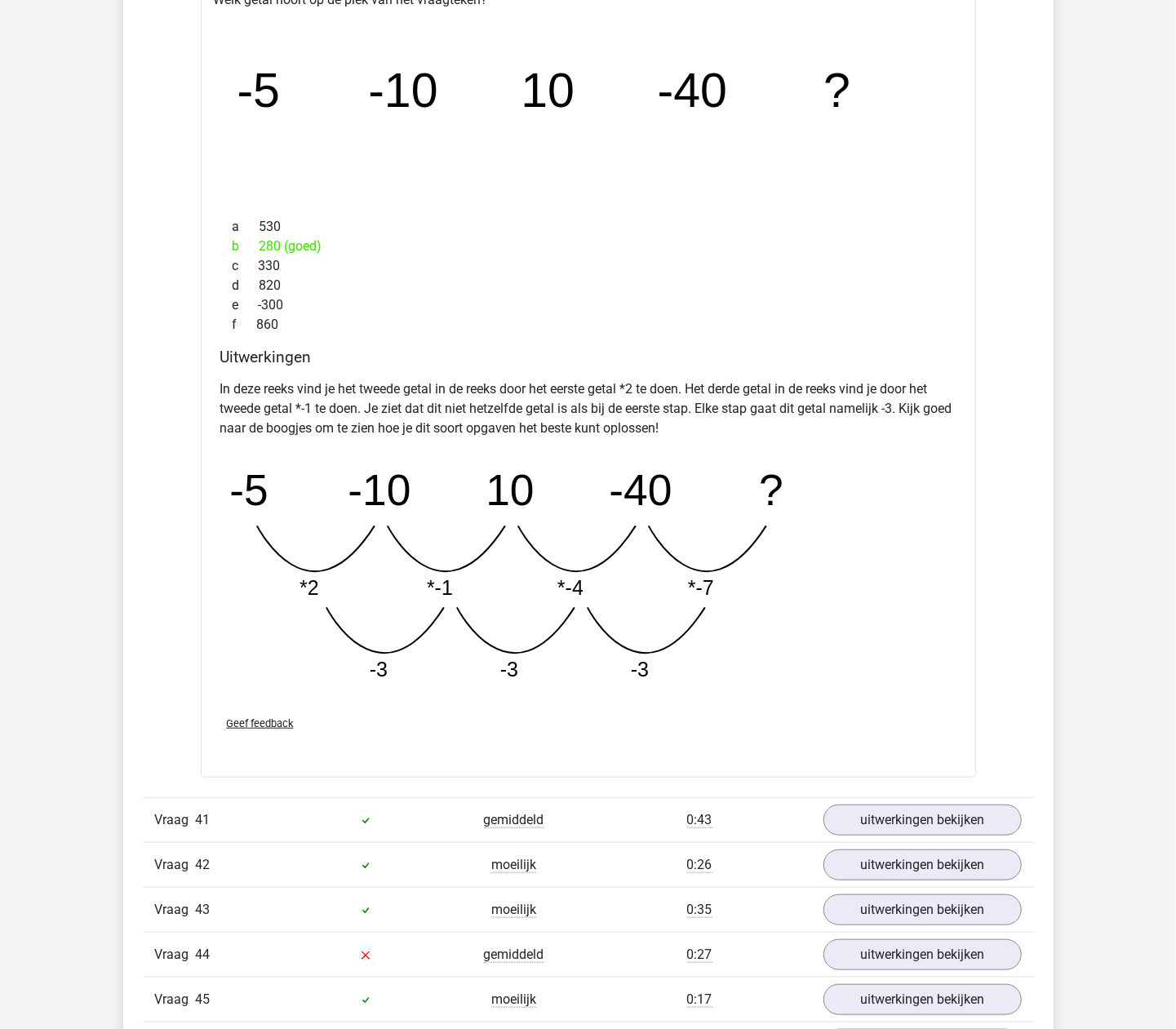
scroll to position [7667, 0]
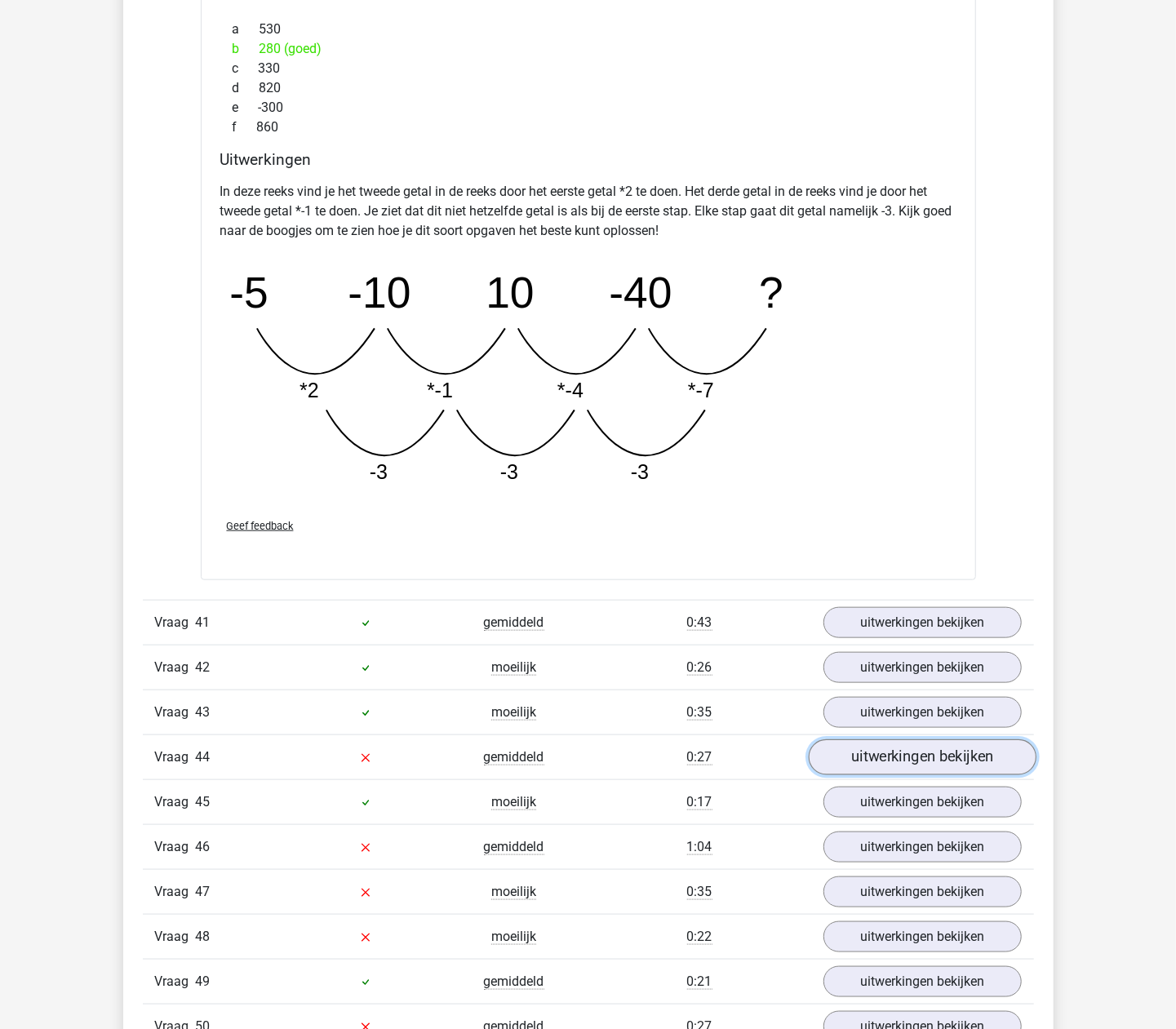
click at [873, 775] on link "uitwerkingen bekijken" at bounding box center [921, 757] width 228 height 36
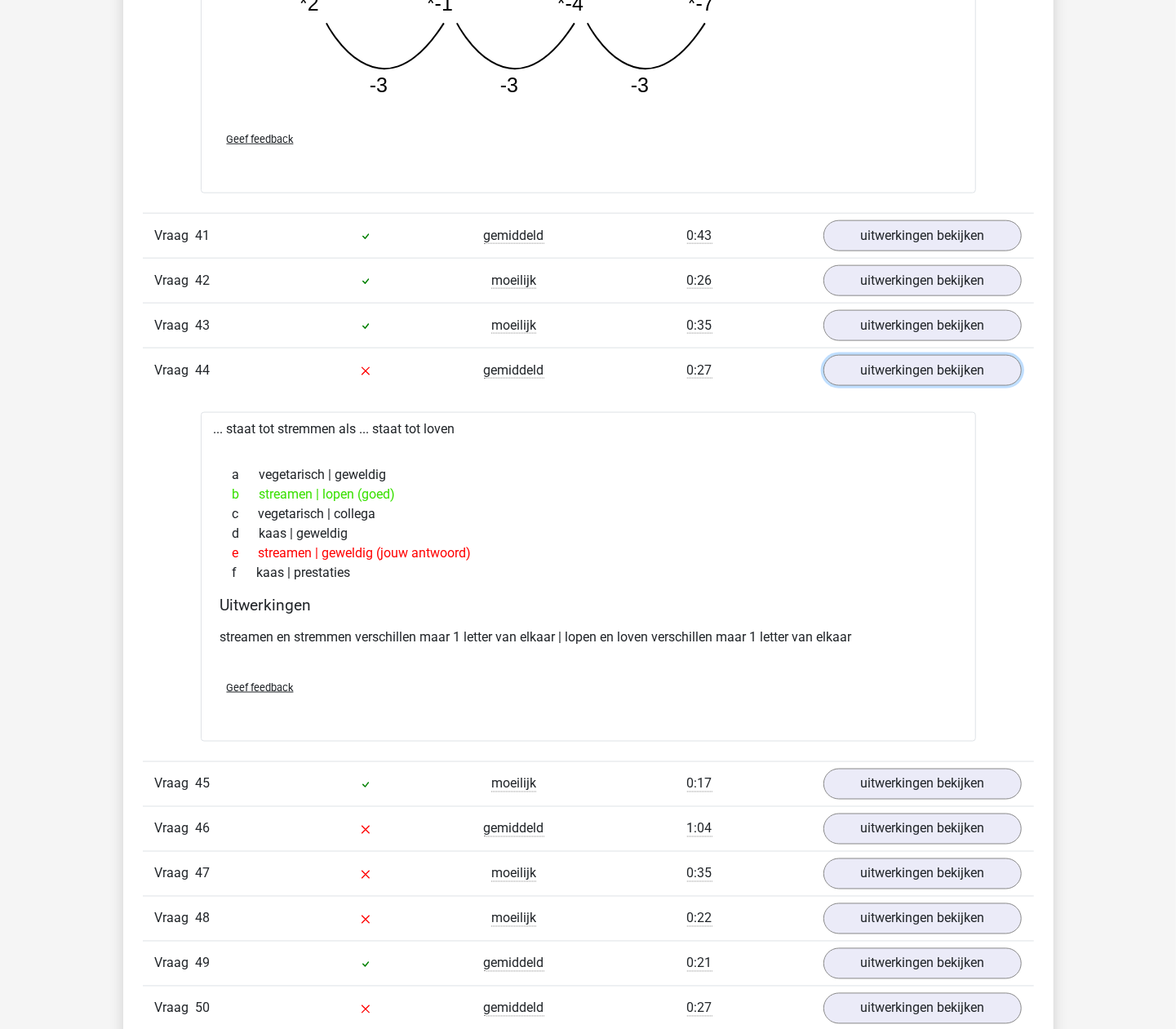
scroll to position [8103, 0]
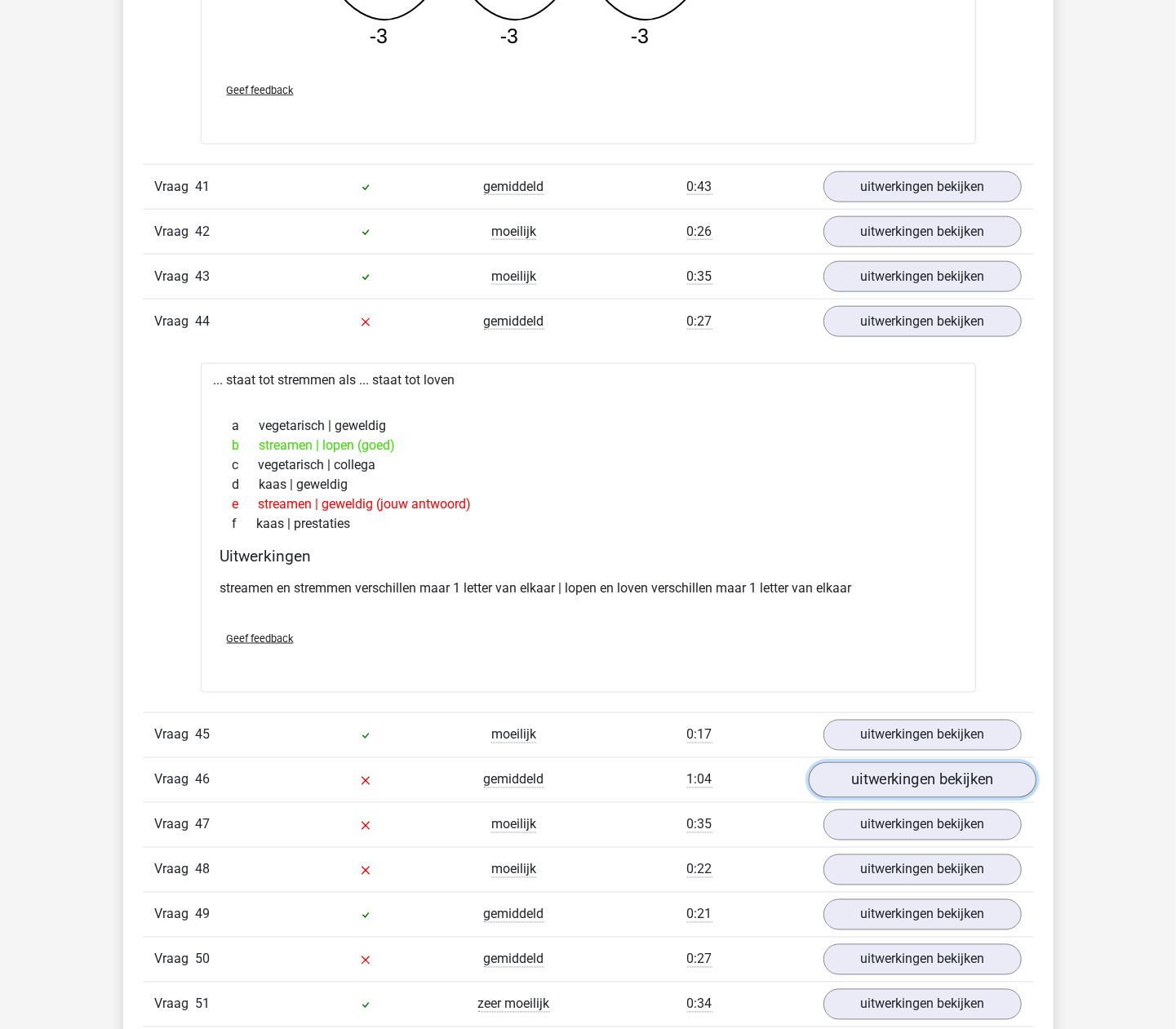
click at [860, 798] on link "uitwerkingen bekijken" at bounding box center [921, 780] width 228 height 36
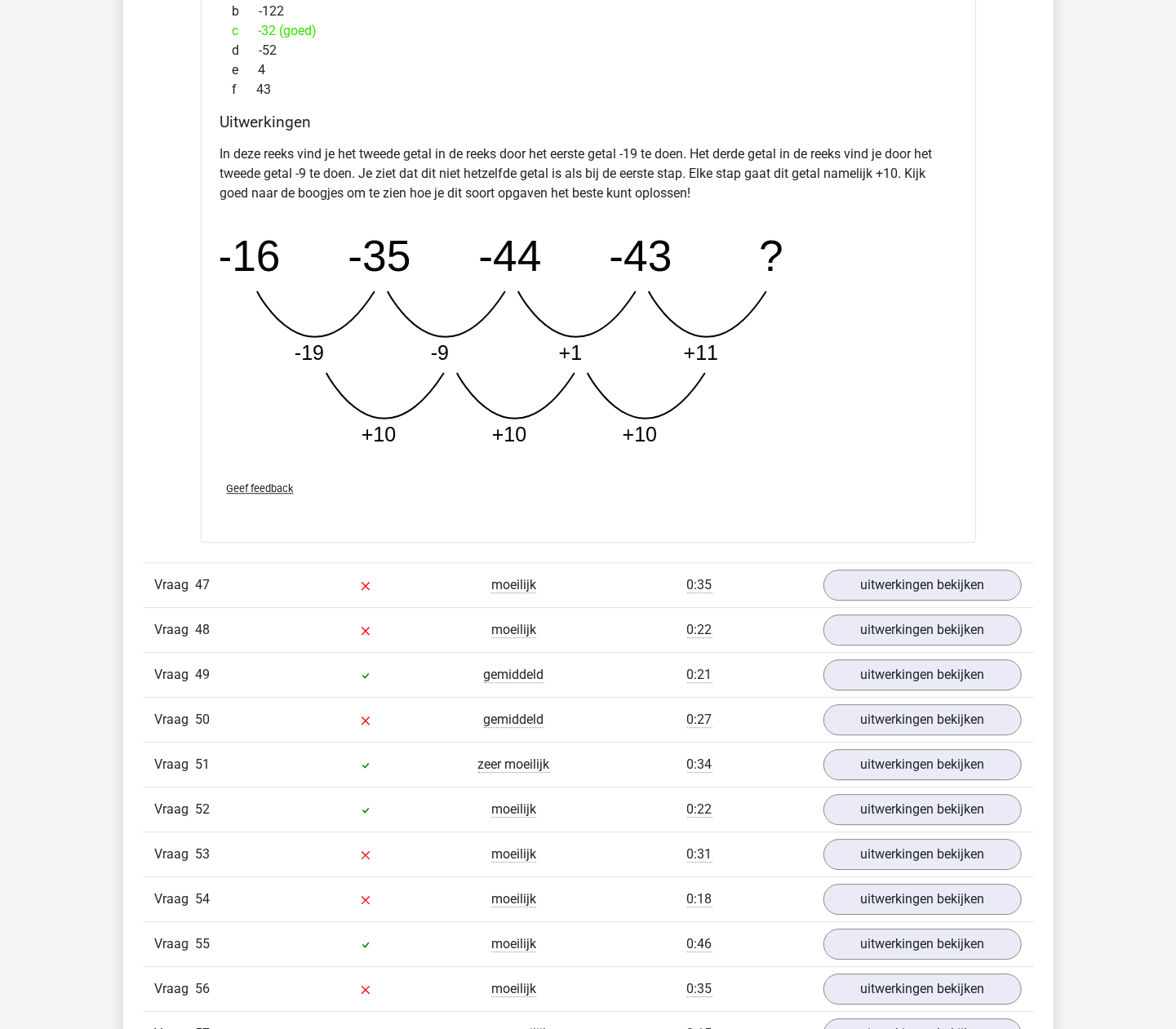
scroll to position [9190, 0]
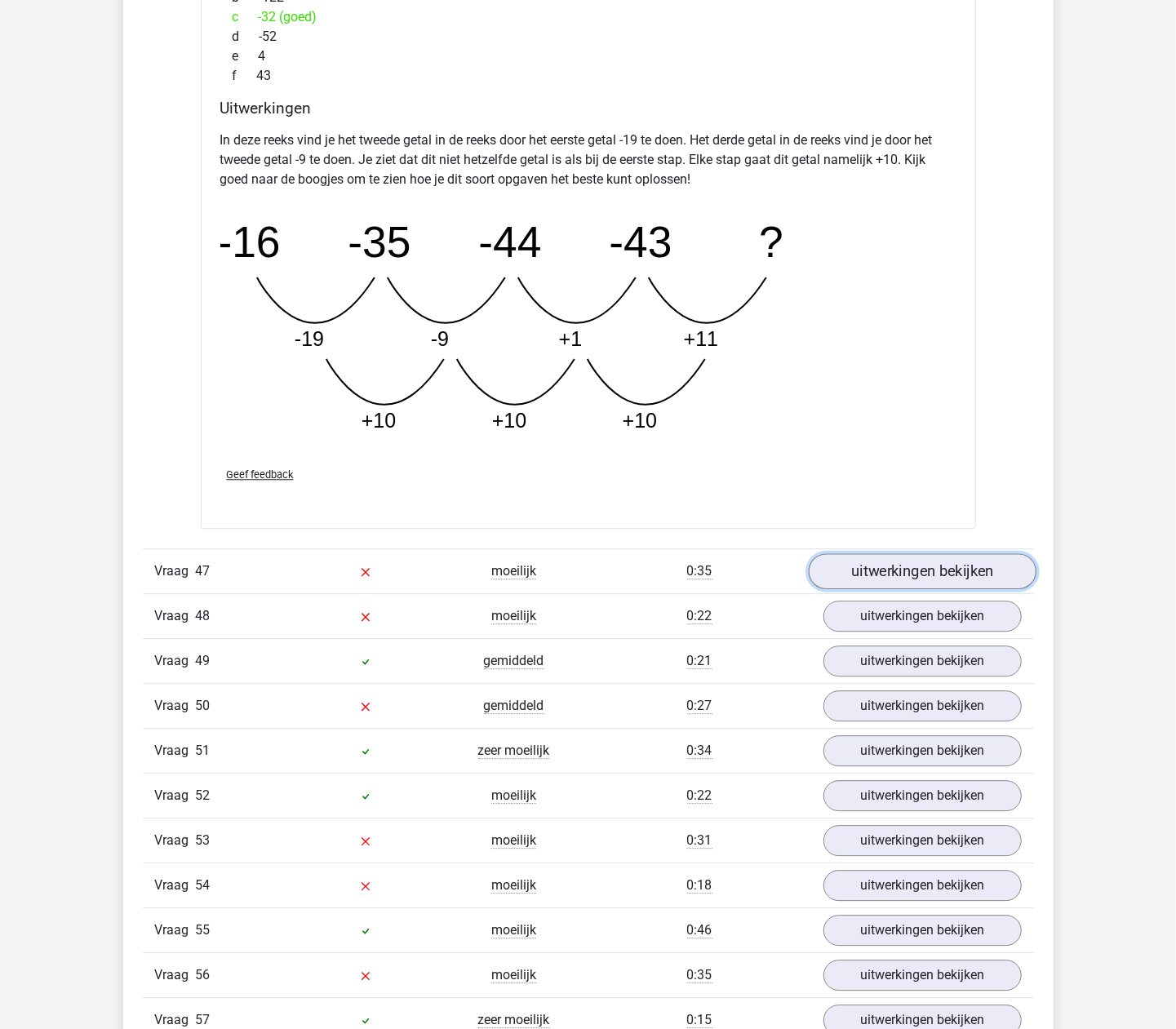
click at [890, 589] on link "uitwerkingen bekijken" at bounding box center [921, 570] width 228 height 36
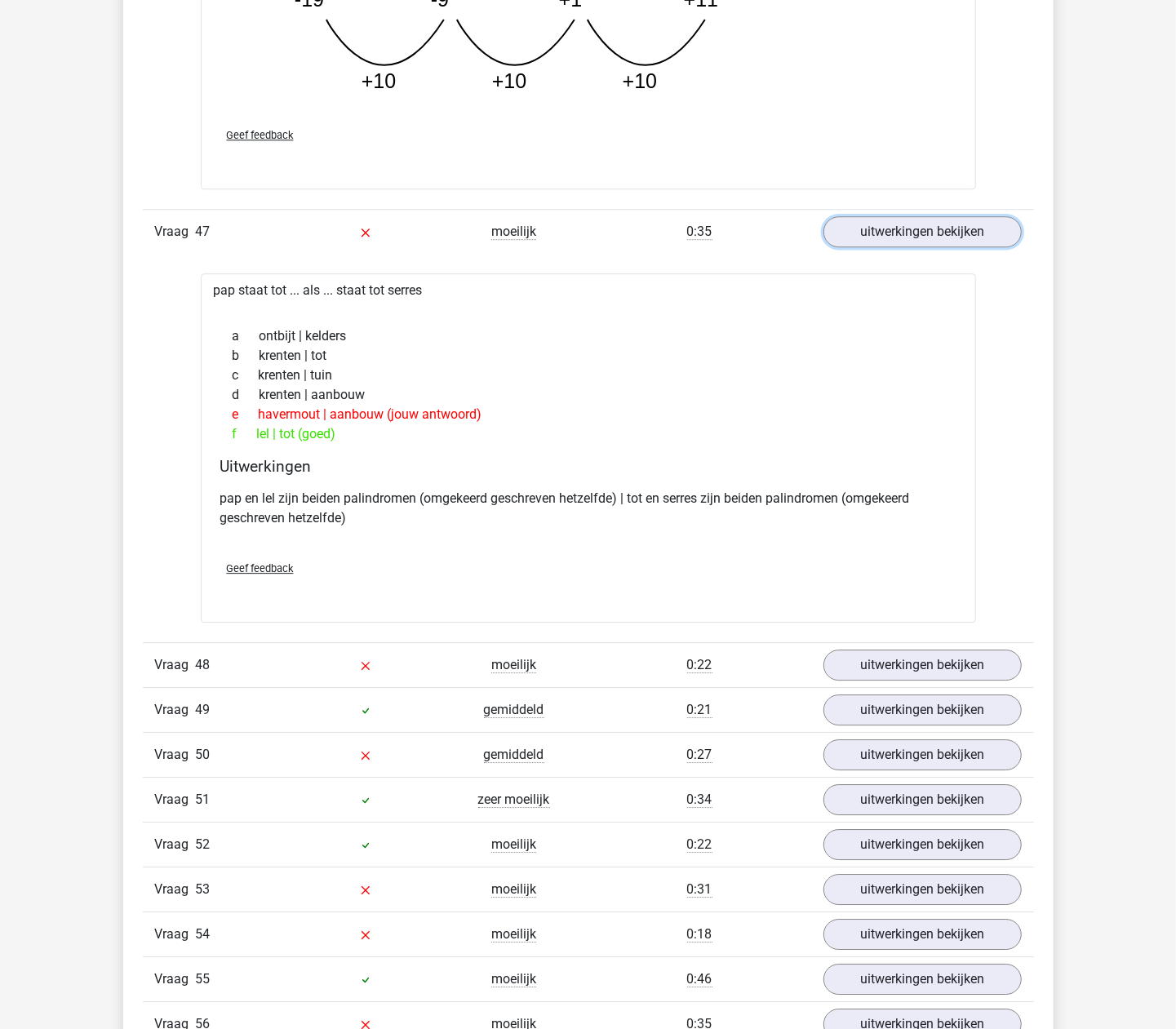
scroll to position [9625, 0]
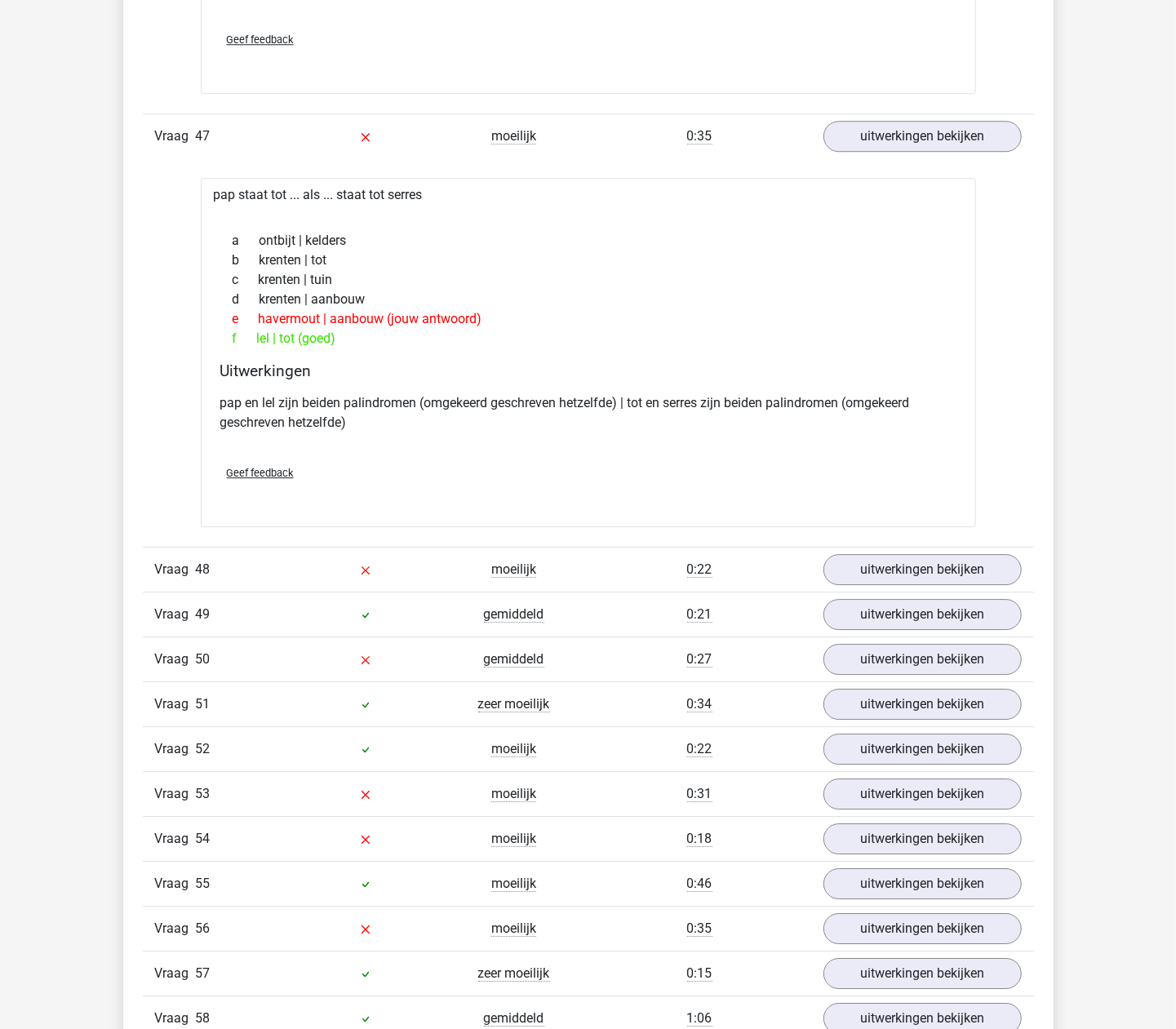
click at [896, 591] on div "Vraag 48 moeilijk 0:22 uitwerkingen bekijken" at bounding box center [588, 570] width 891 height 45
click at [895, 588] on link "uitwerkingen bekijken" at bounding box center [921, 570] width 228 height 36
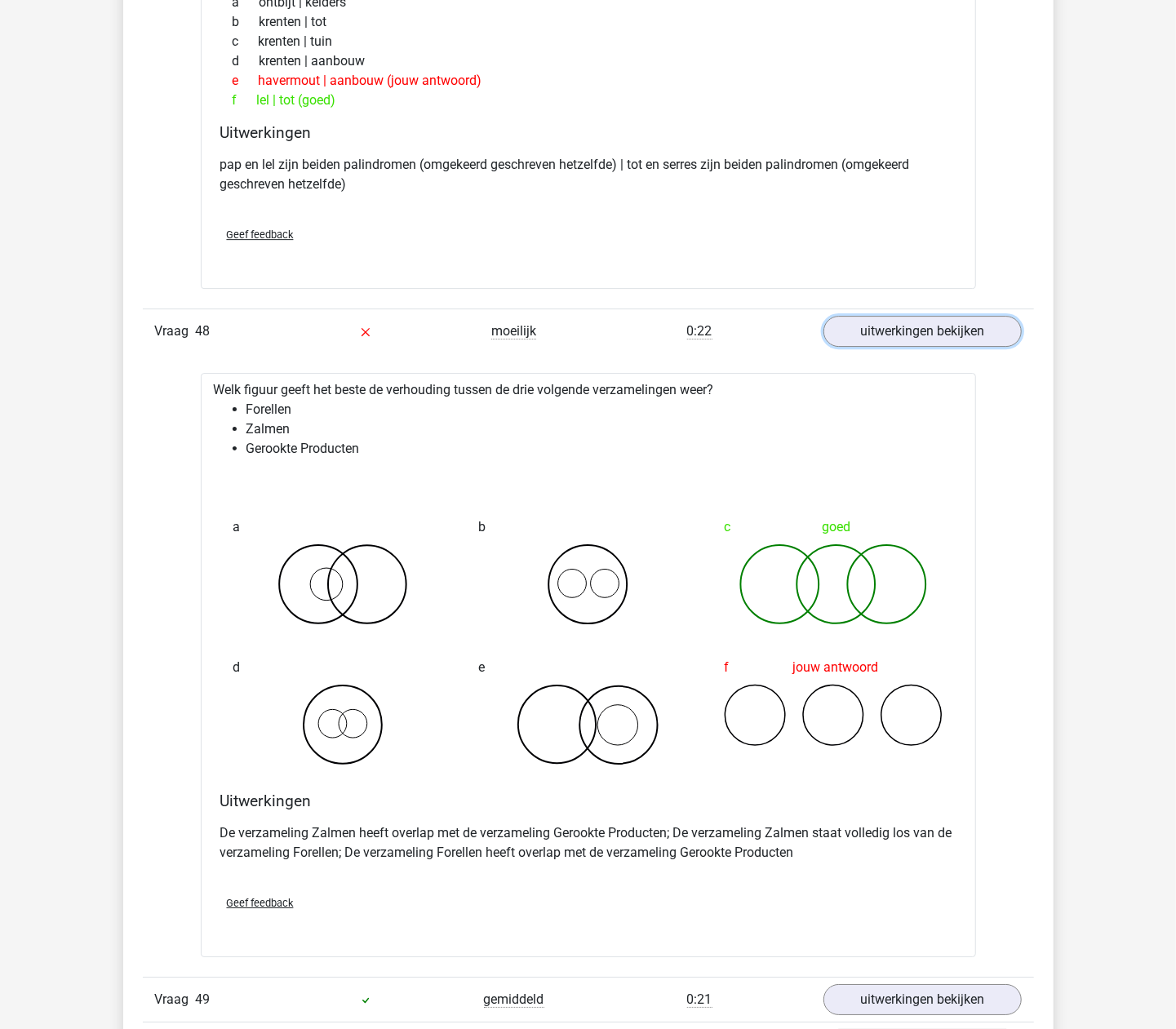
scroll to position [9952, 0]
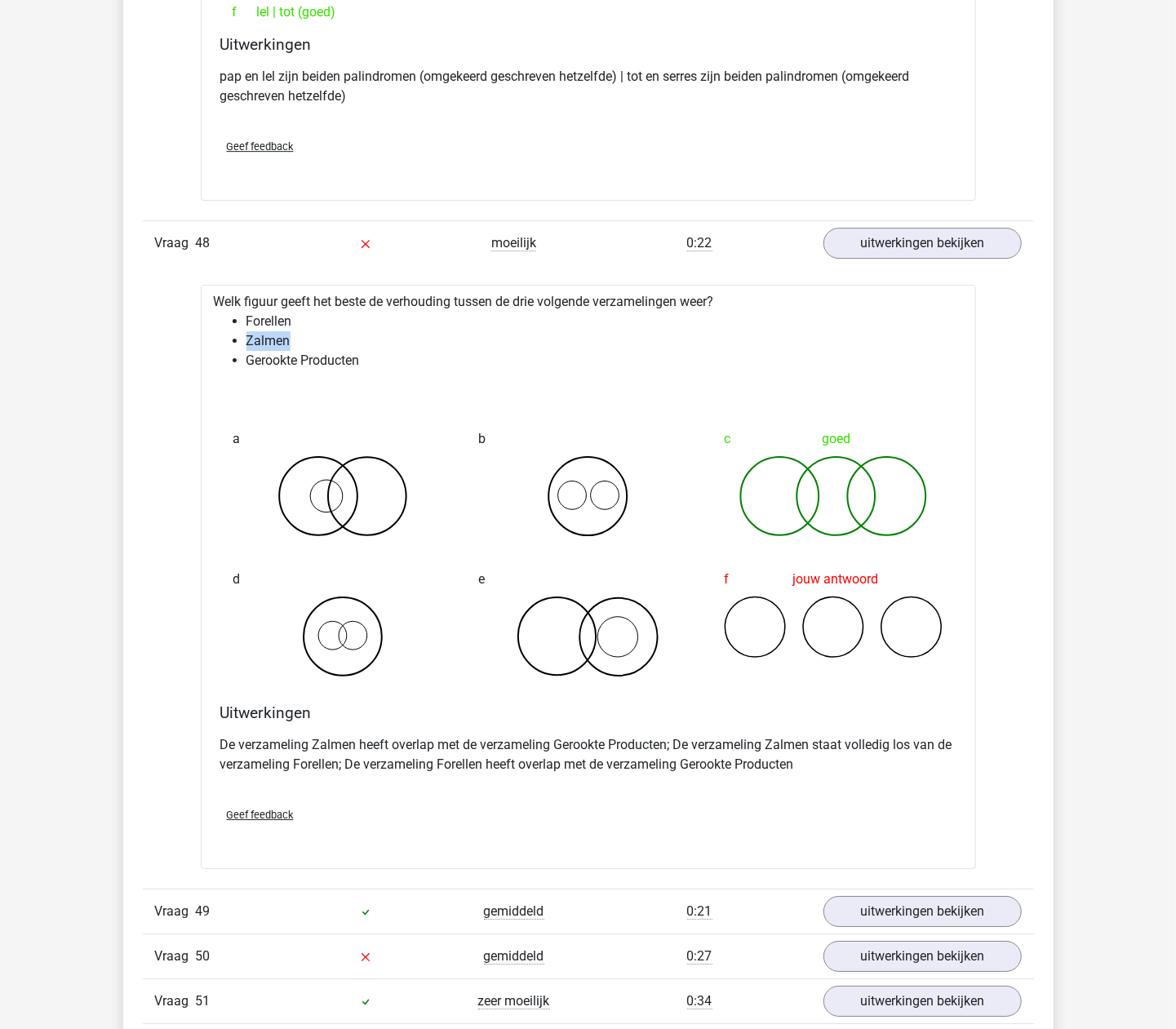
drag, startPoint x: 289, startPoint y: 387, endPoint x: 239, endPoint y: 385, distance: 50.0
click at [239, 371] on ul "Forellen Zalmen Gerookte Producten" at bounding box center [588, 341] width 749 height 58
drag, startPoint x: 239, startPoint y: 385, endPoint x: 250, endPoint y: 388, distance: 11.4
click at [250, 351] on li "Zalmen" at bounding box center [605, 341] width 717 height 19
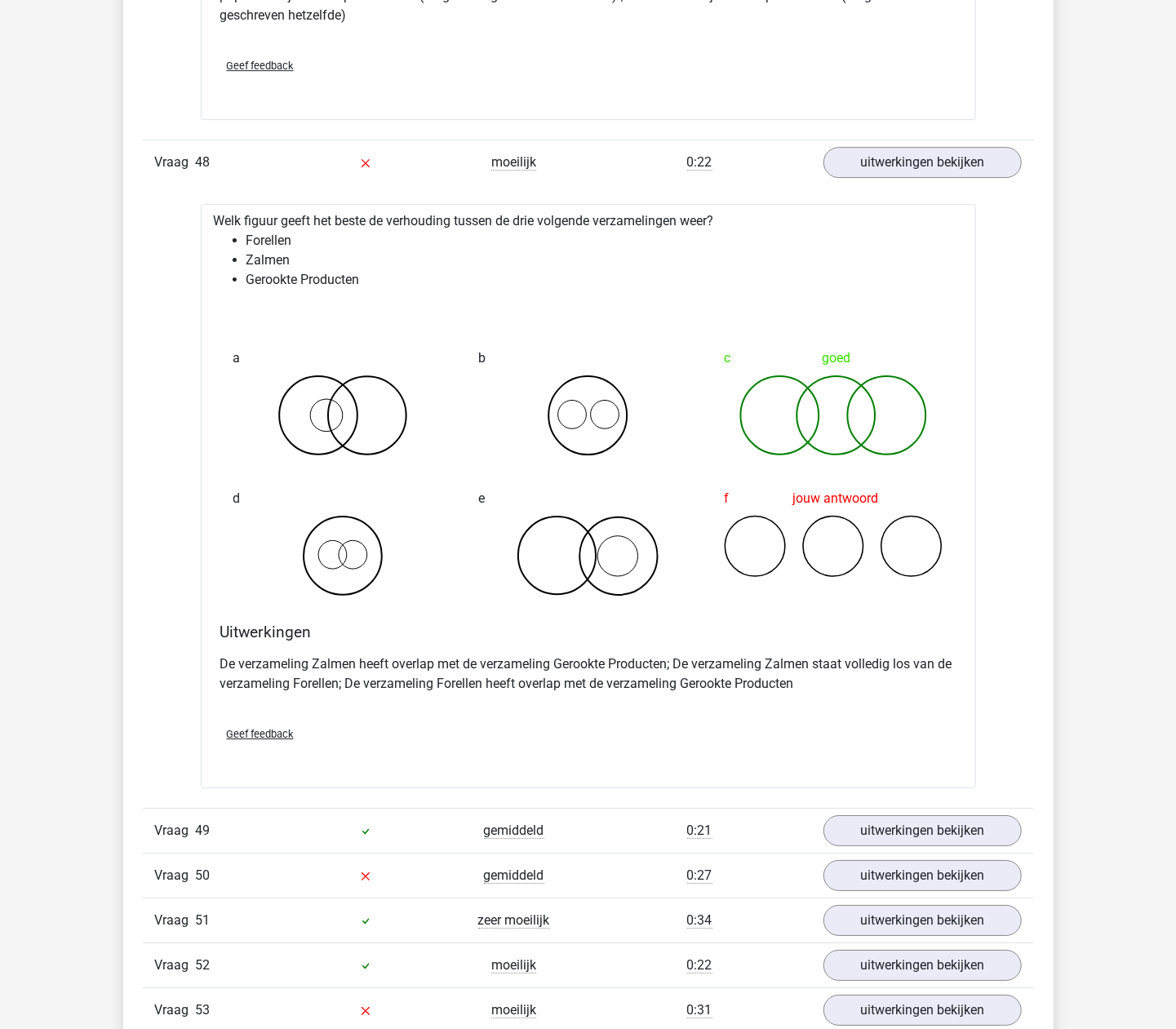
scroll to position [10388, 0]
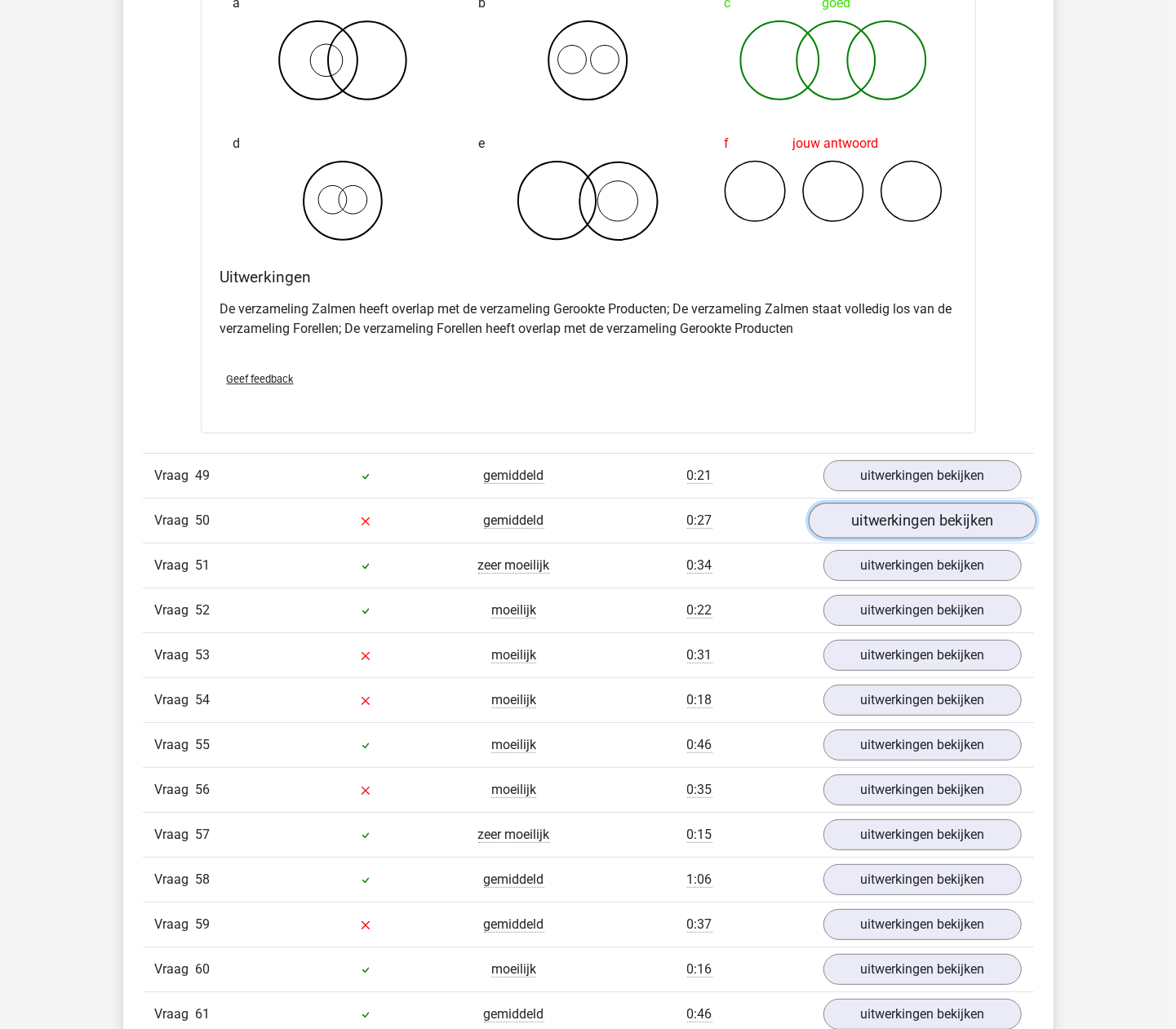
click at [879, 539] on link "uitwerkingen bekijken" at bounding box center [921, 520] width 228 height 36
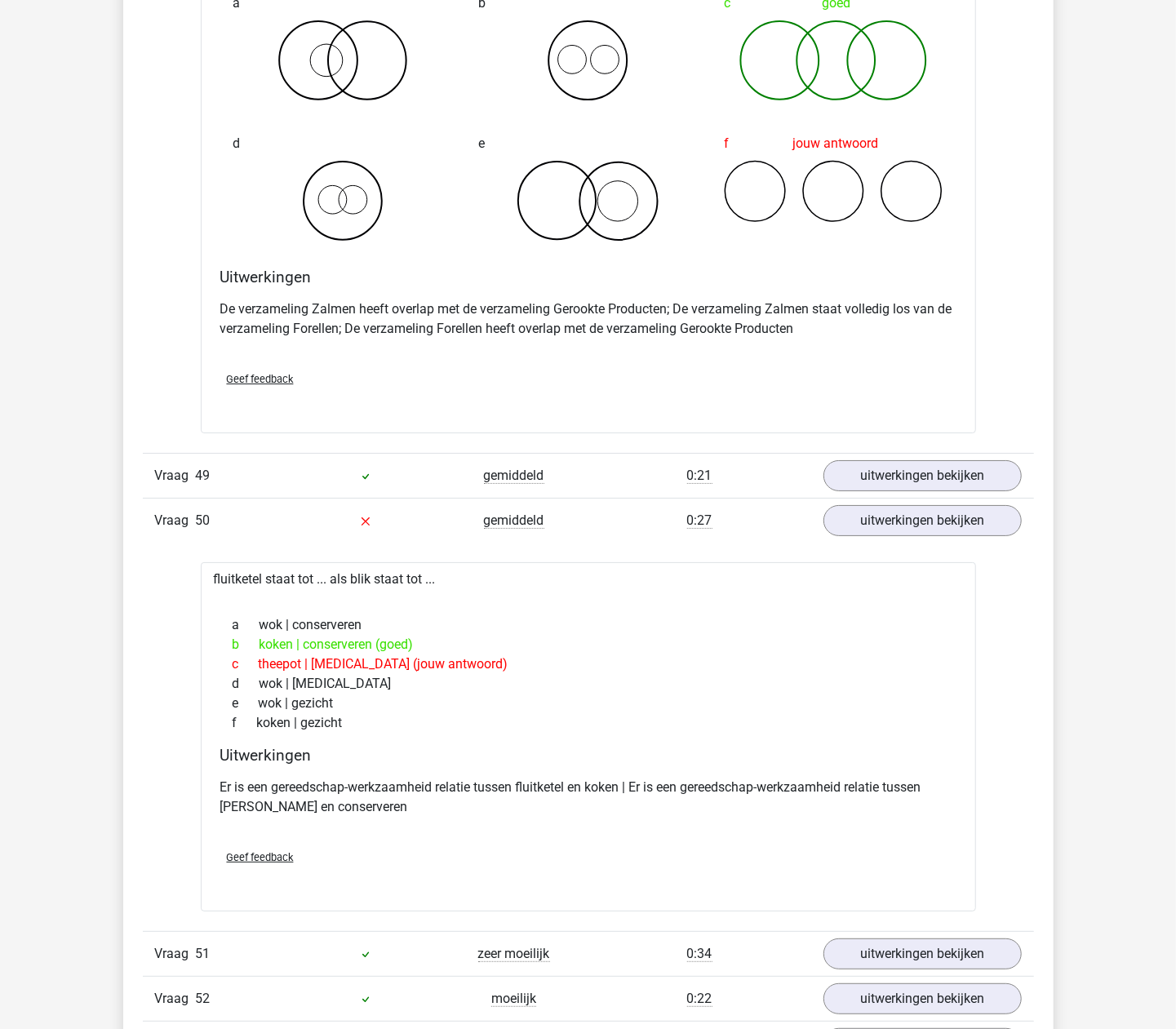
drag, startPoint x: 611, startPoint y: 677, endPoint x: 579, endPoint y: 689, distance: 34.2
click at [579, 655] on div "b koken | conserveren (goed)" at bounding box center [588, 644] width 736 height 19
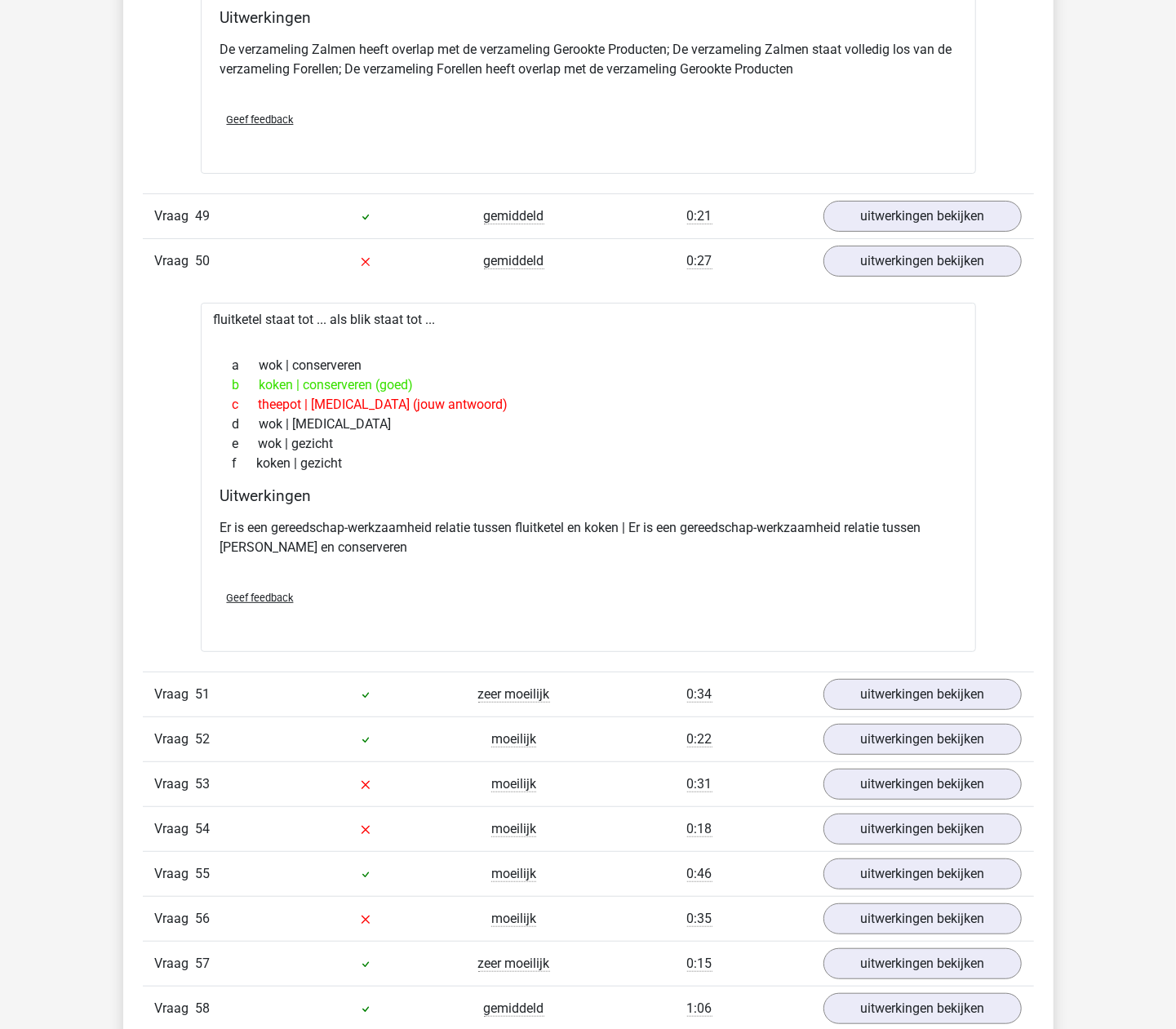
scroll to position [10713, 0]
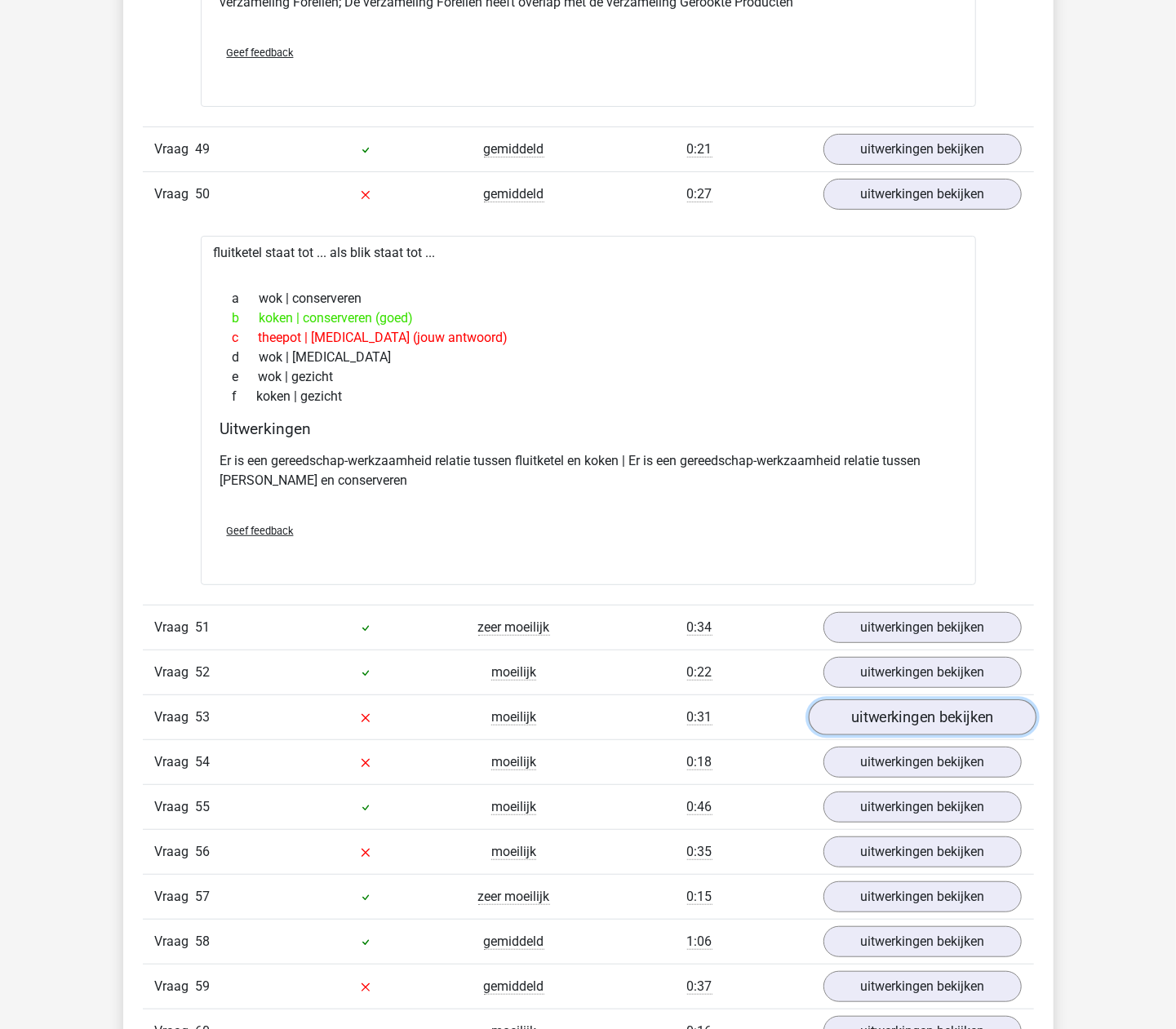
click at [840, 736] on link "uitwerkingen bekijken" at bounding box center [921, 717] width 228 height 36
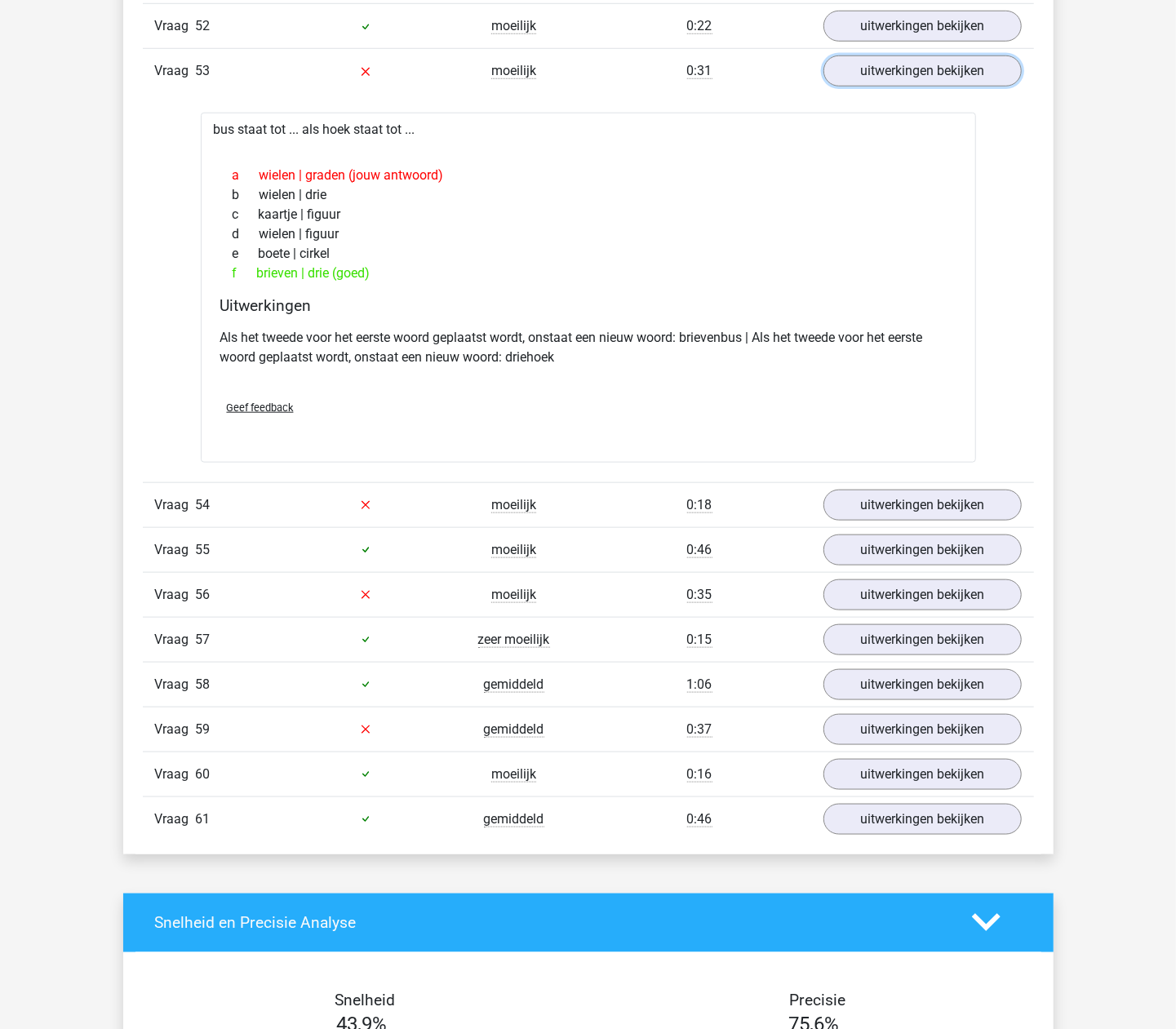
scroll to position [11367, 0]
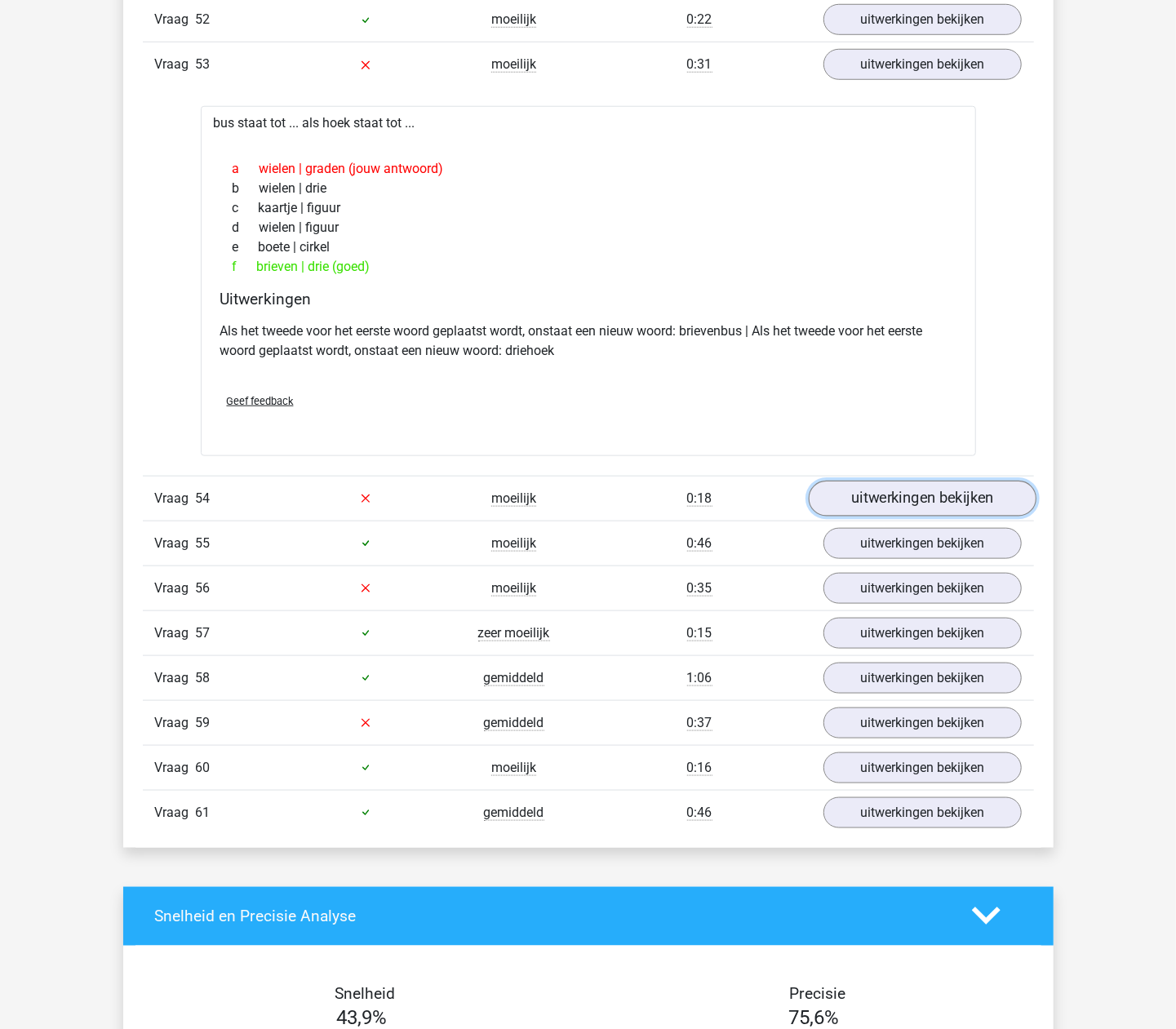
click at [865, 517] on link "uitwerkingen bekijken" at bounding box center [921, 499] width 228 height 36
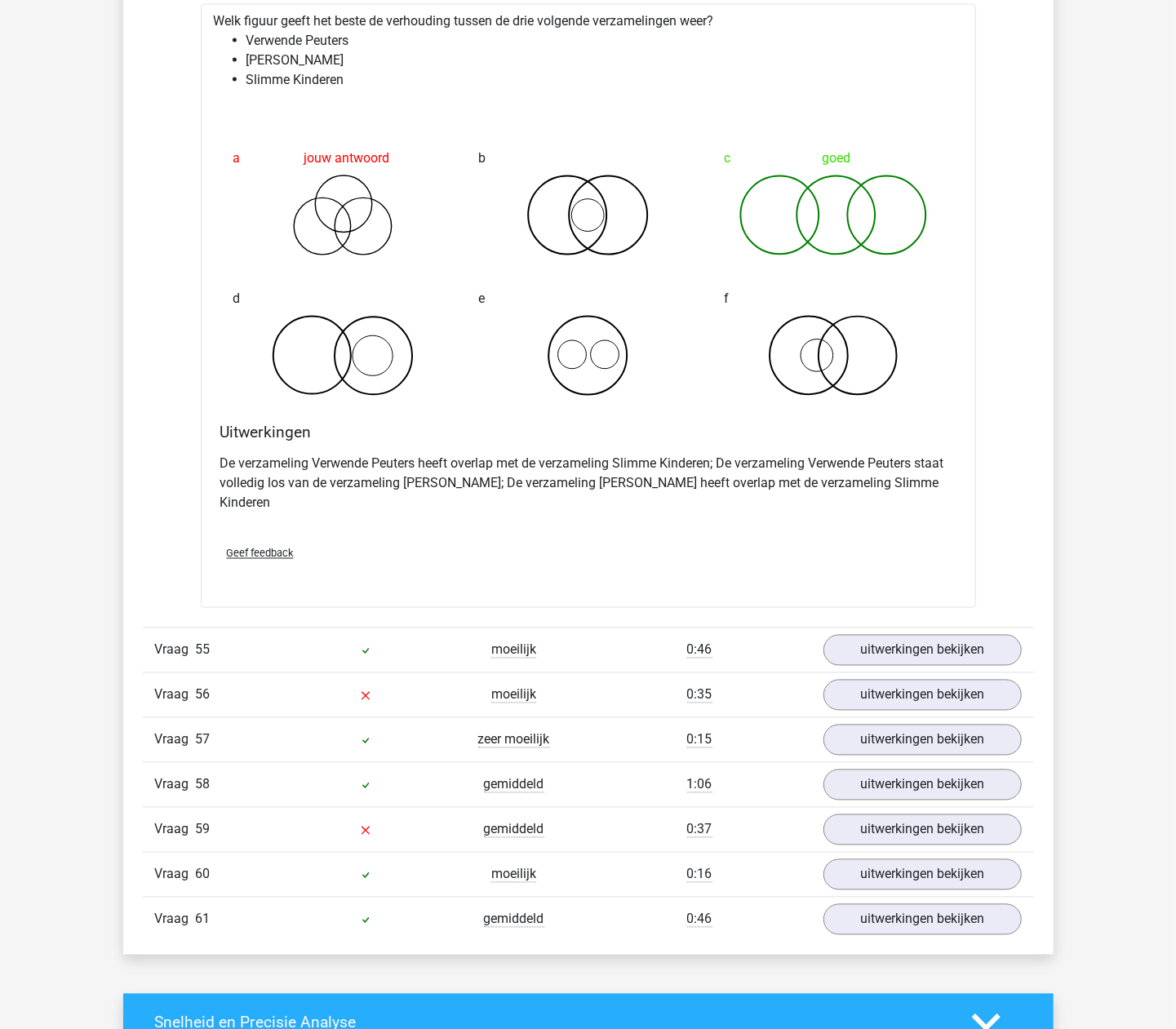
scroll to position [11910, 0]
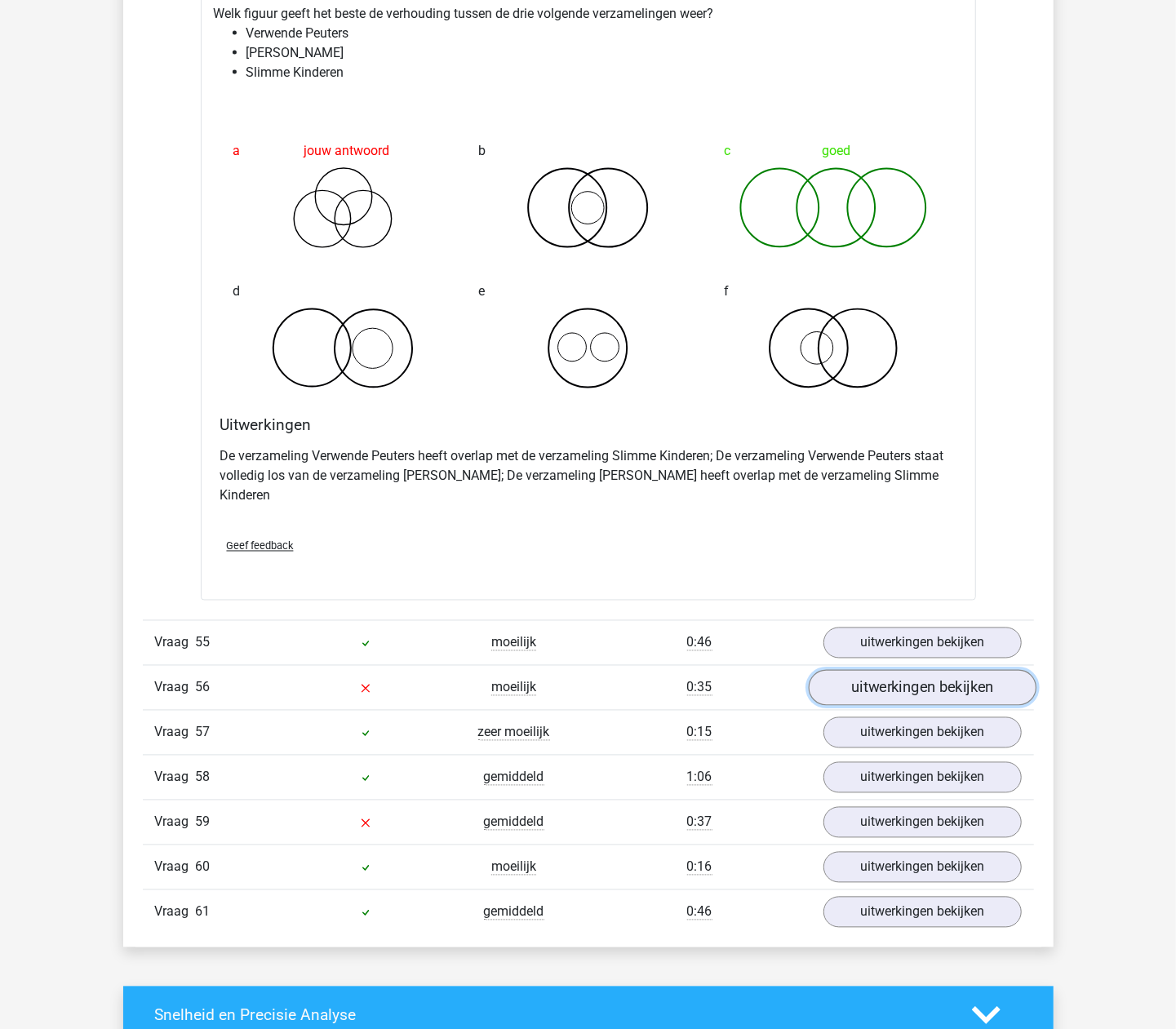
click at [833, 706] on link "uitwerkingen bekijken" at bounding box center [921, 687] width 228 height 36
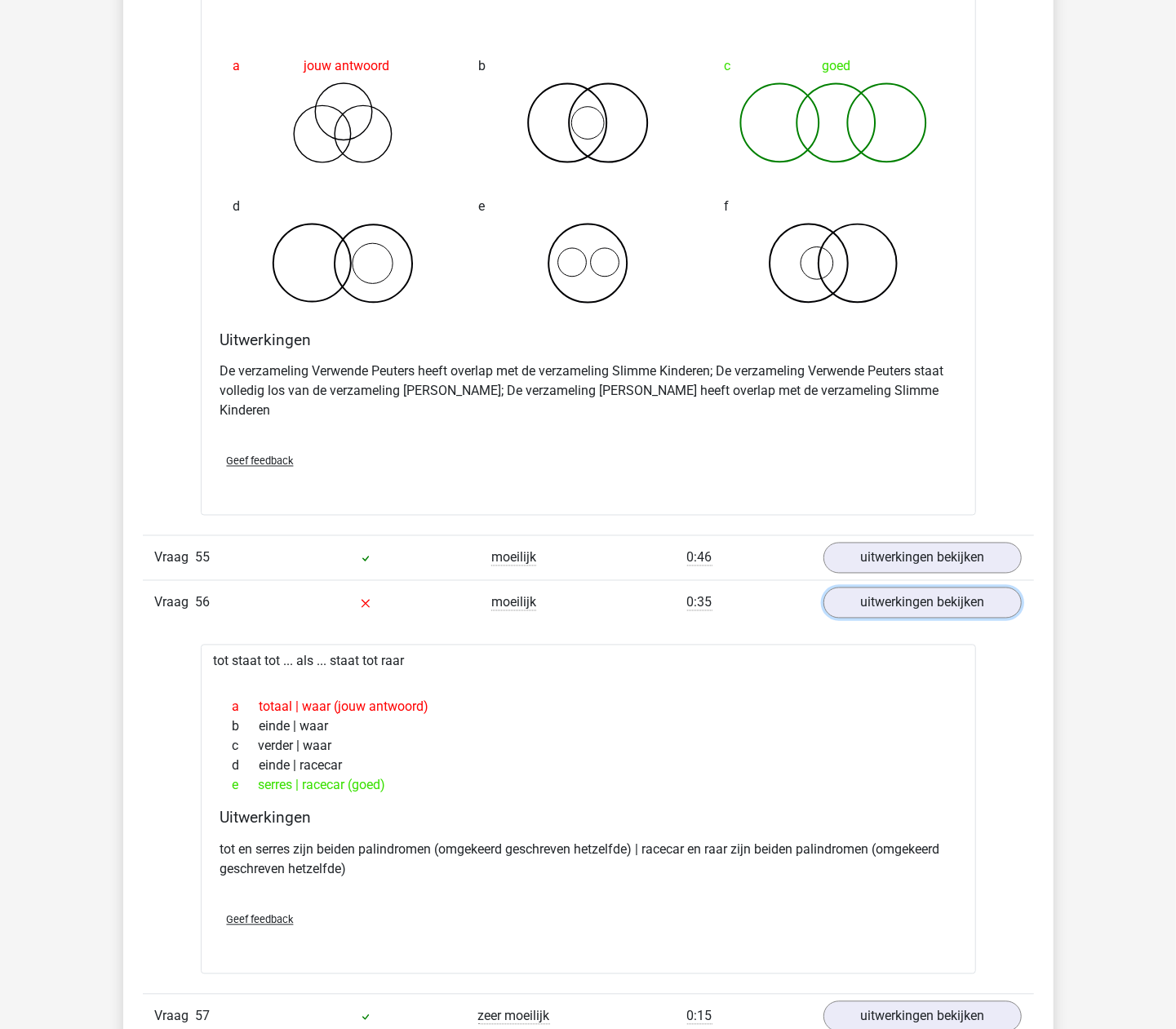
scroll to position [12020, 0]
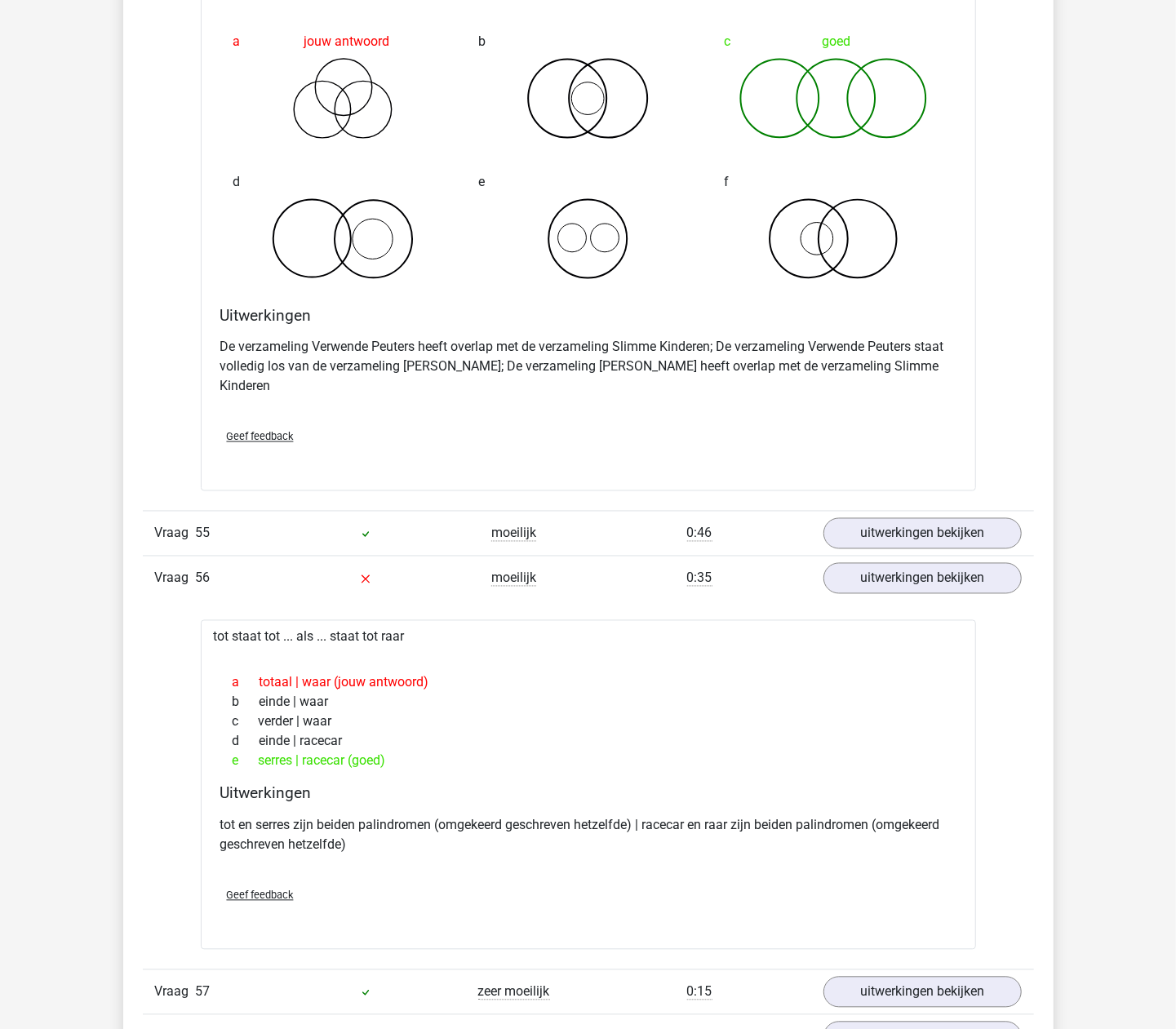
click at [312, 771] on div "e serres | racecar (goed)" at bounding box center [588, 761] width 736 height 19
drag, startPoint x: 312, startPoint y: 797, endPoint x: 451, endPoint y: 783, distance: 139.7
click at [451, 752] on div "d einde | racecar" at bounding box center [588, 741] width 736 height 19
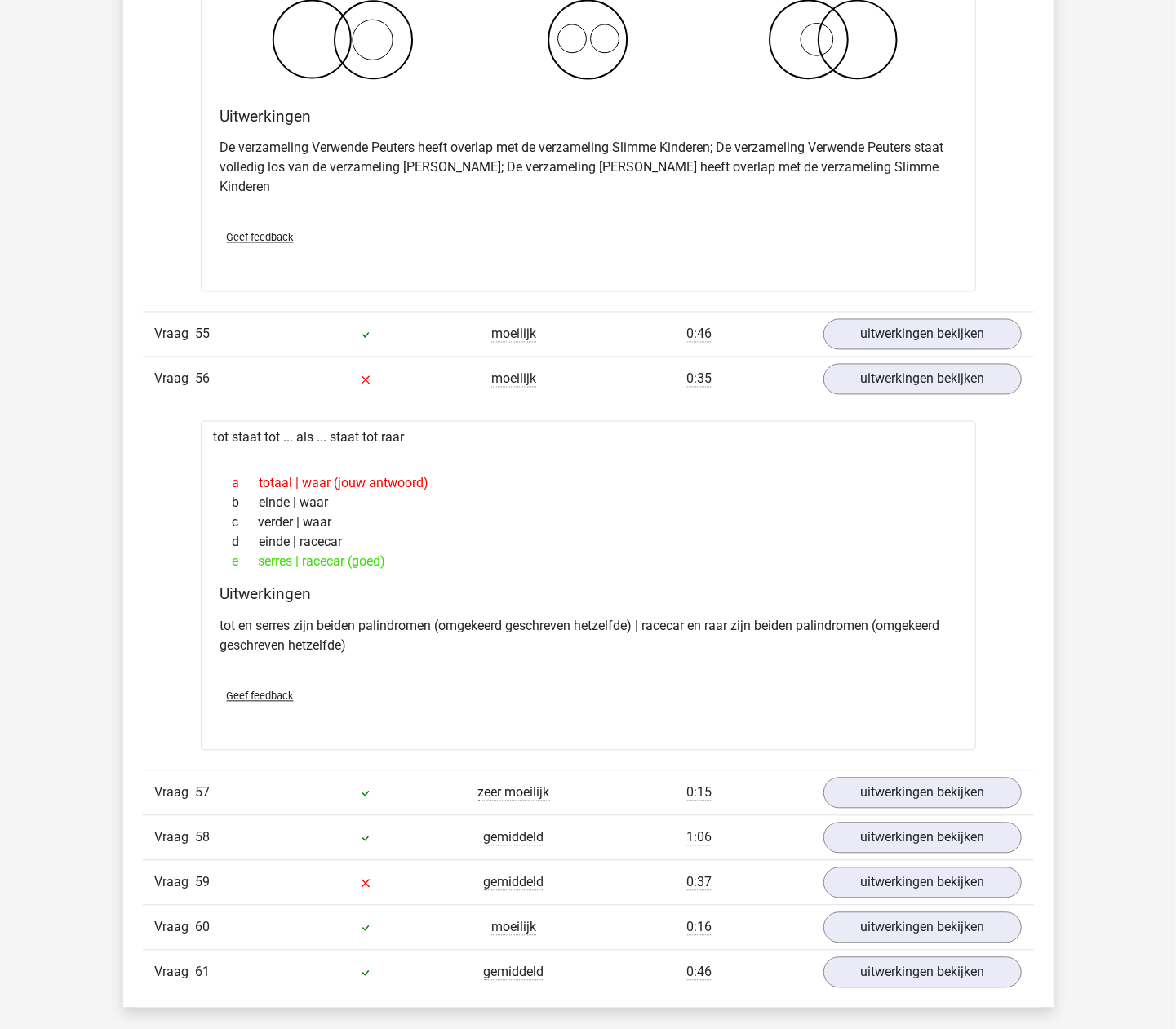
scroll to position [12346, 0]
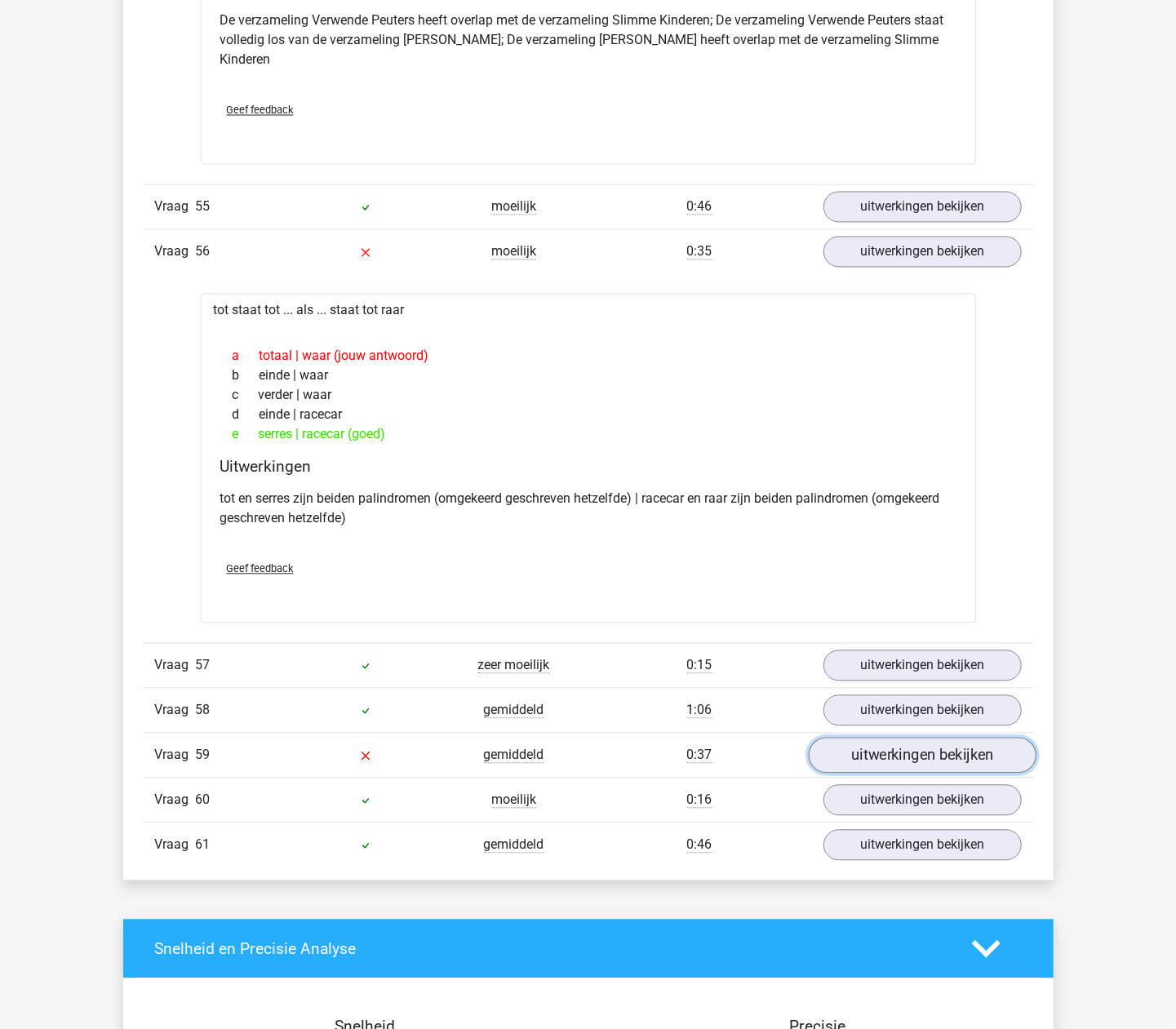
click at [870, 773] on link "uitwerkingen bekijken" at bounding box center [921, 755] width 228 height 36
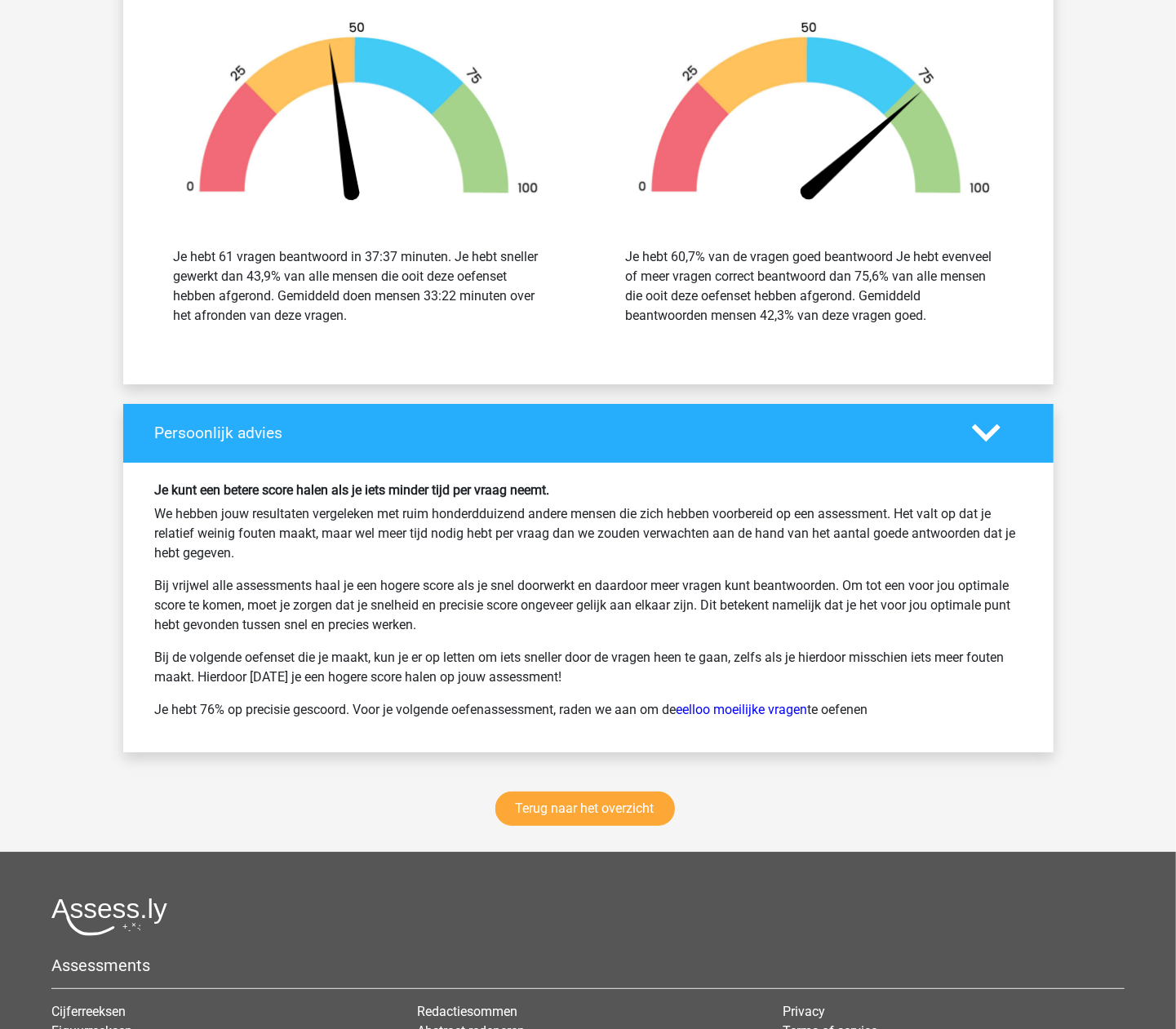
scroll to position [13760, 0]
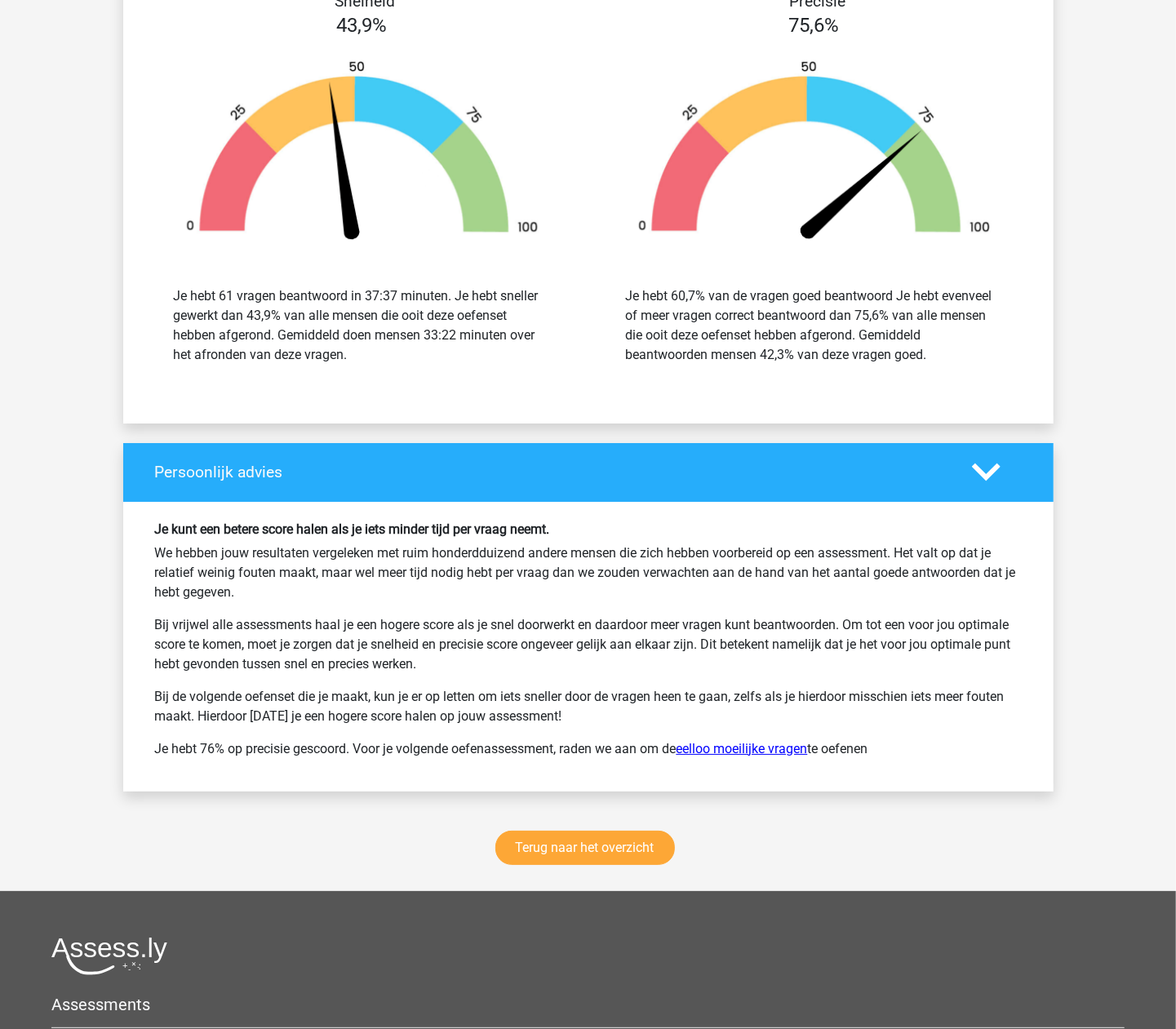
click at [797, 757] on link "eelloo moeilijke vragen" at bounding box center [742, 748] width 131 height 16
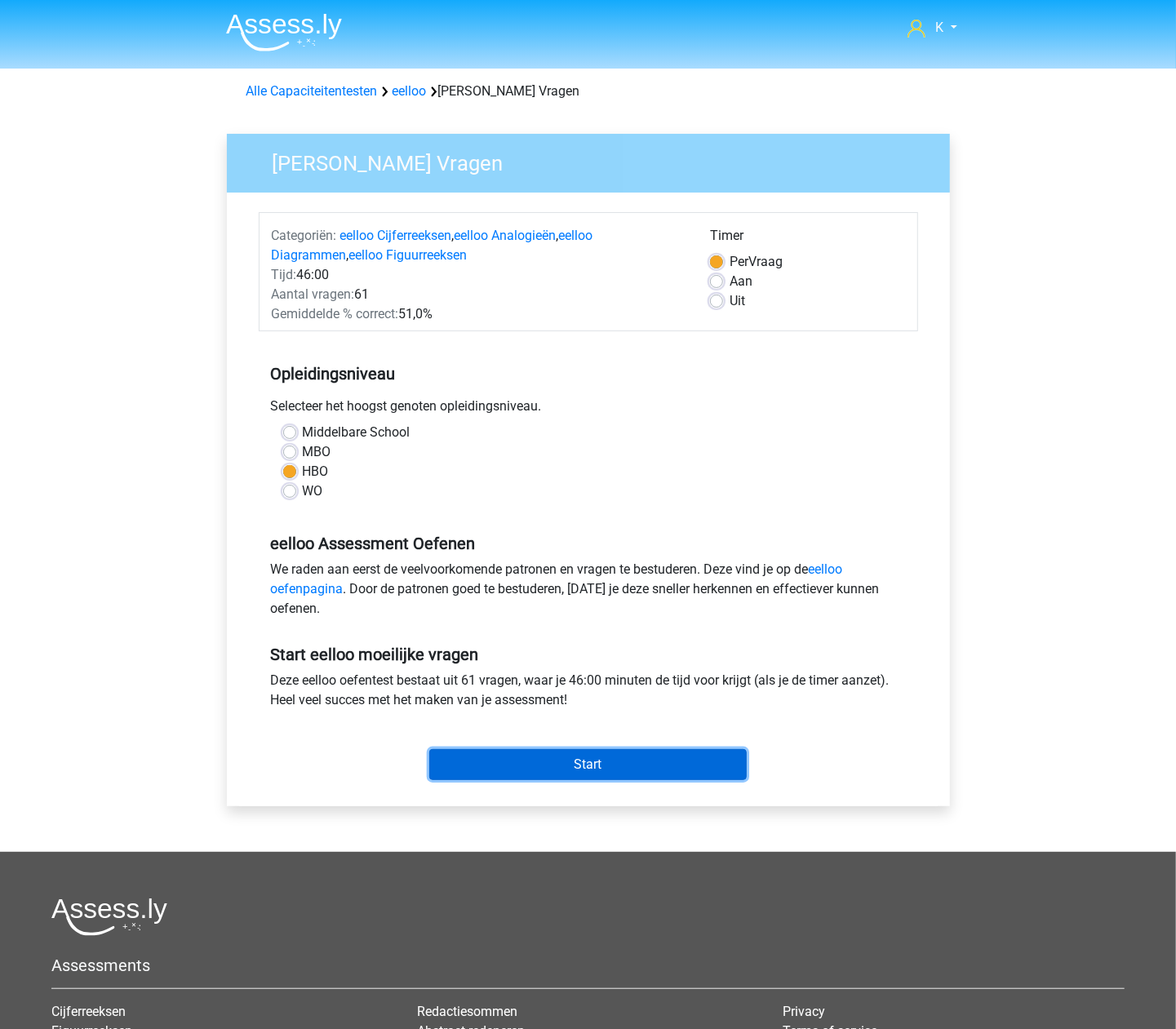
click at [698, 778] on input "Start" at bounding box center [588, 764] width 317 height 31
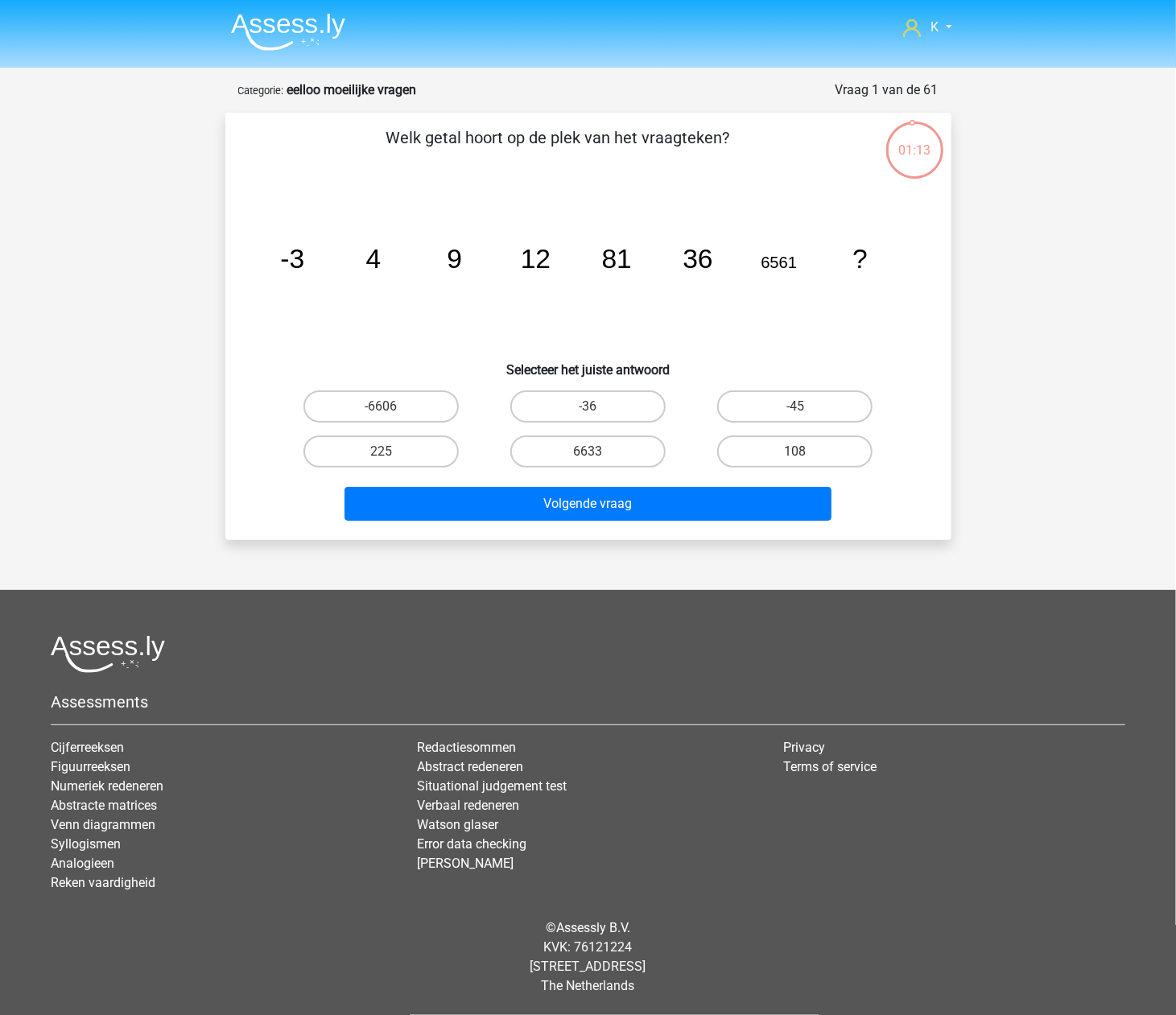
click at [258, 34] on img at bounding box center [287, 32] width 114 height 38
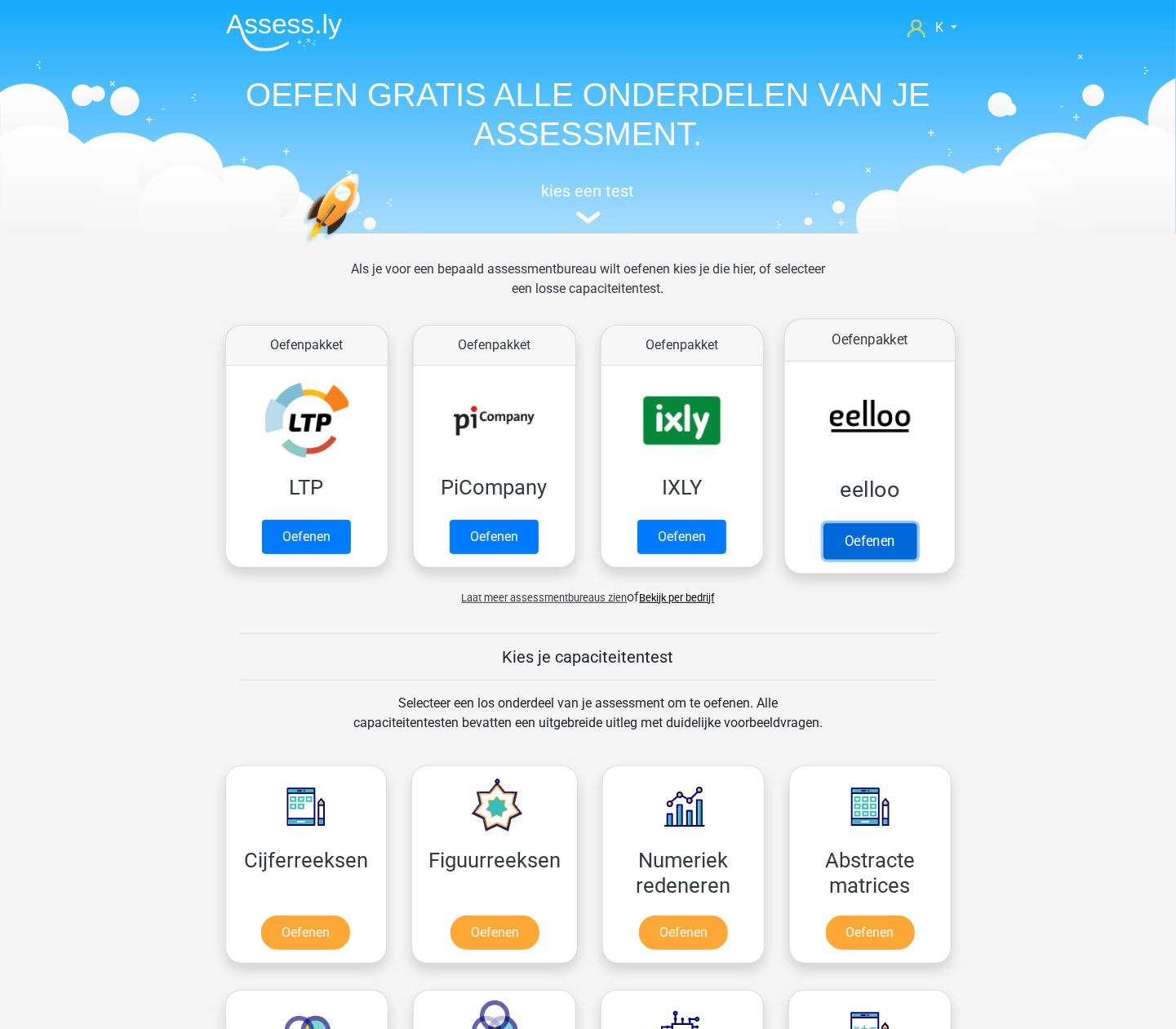
click at [900, 543] on link "Oefenen" at bounding box center [869, 540] width 93 height 36
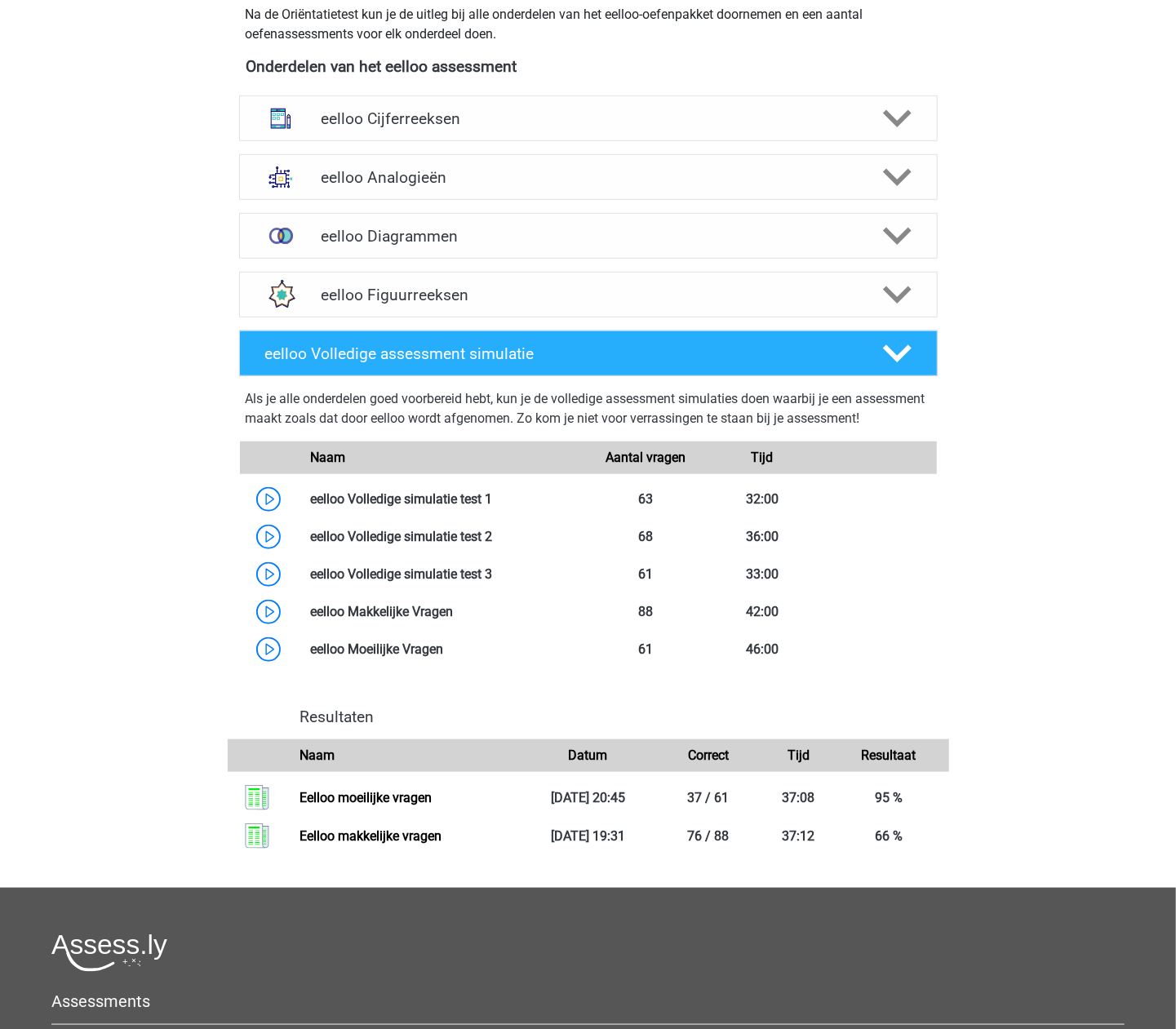
scroll to position [565, 0]
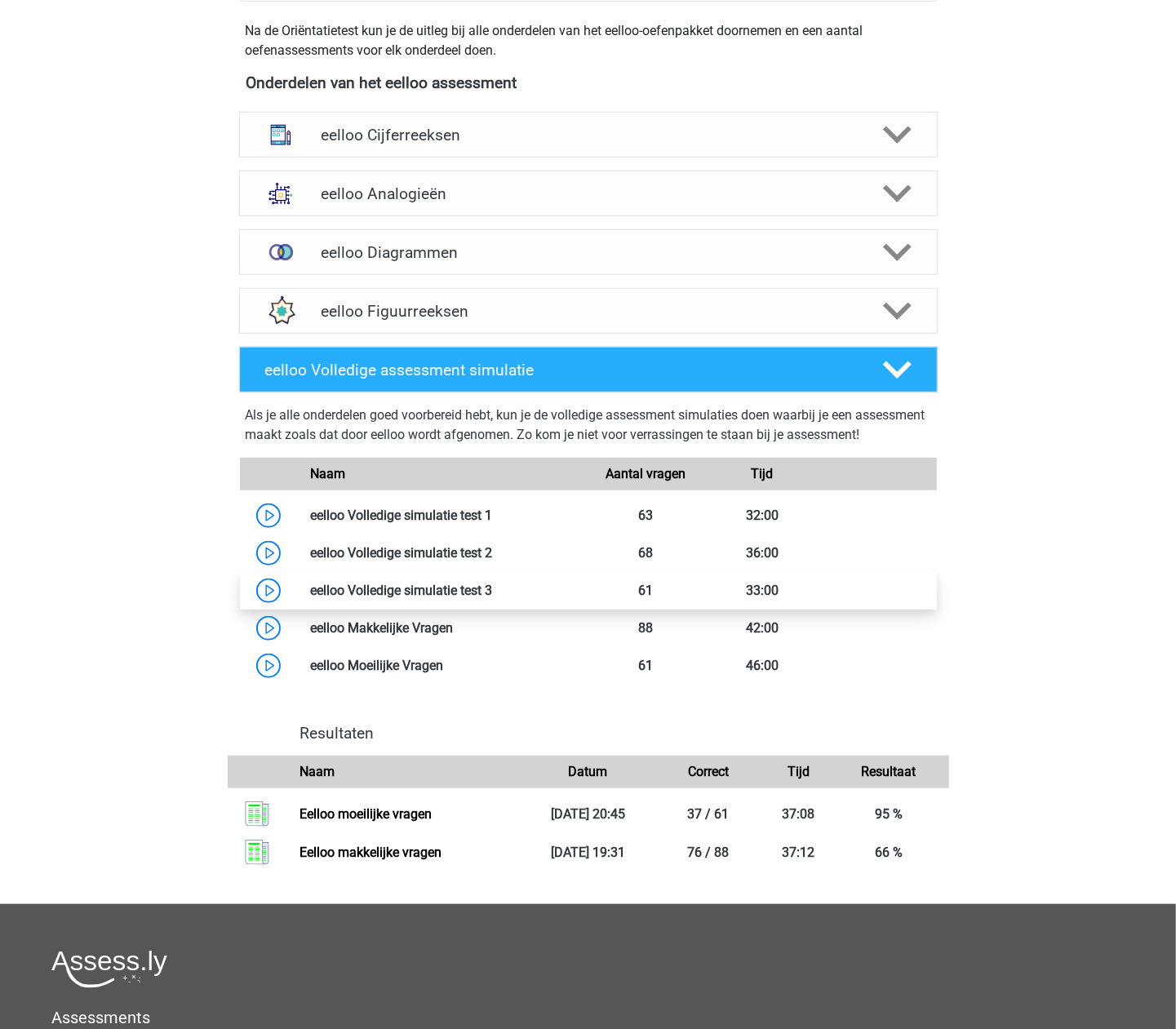
click at [492, 598] on link at bounding box center [492, 591] width 0 height 16
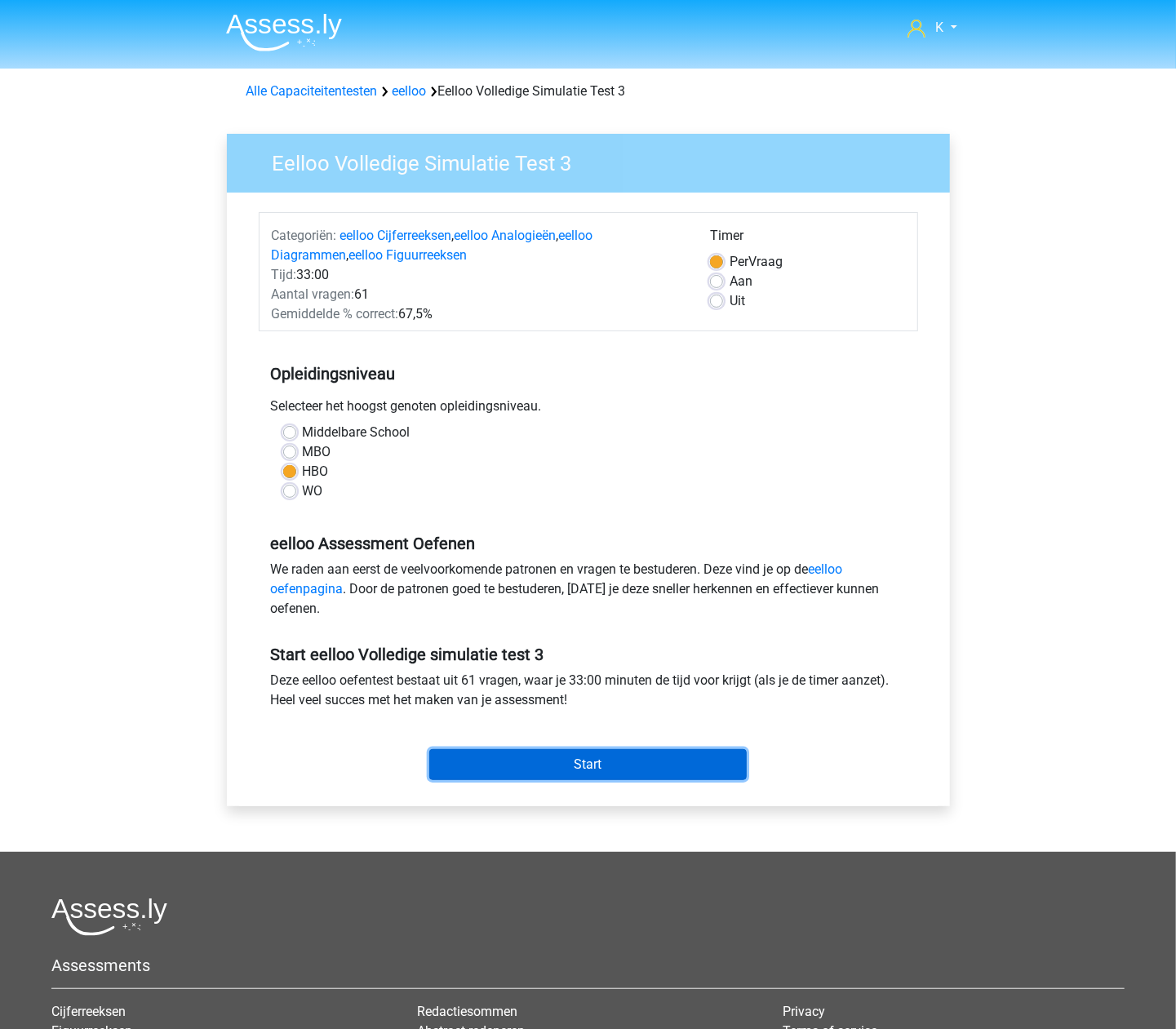
click at [543, 763] on input "Start" at bounding box center [588, 764] width 317 height 31
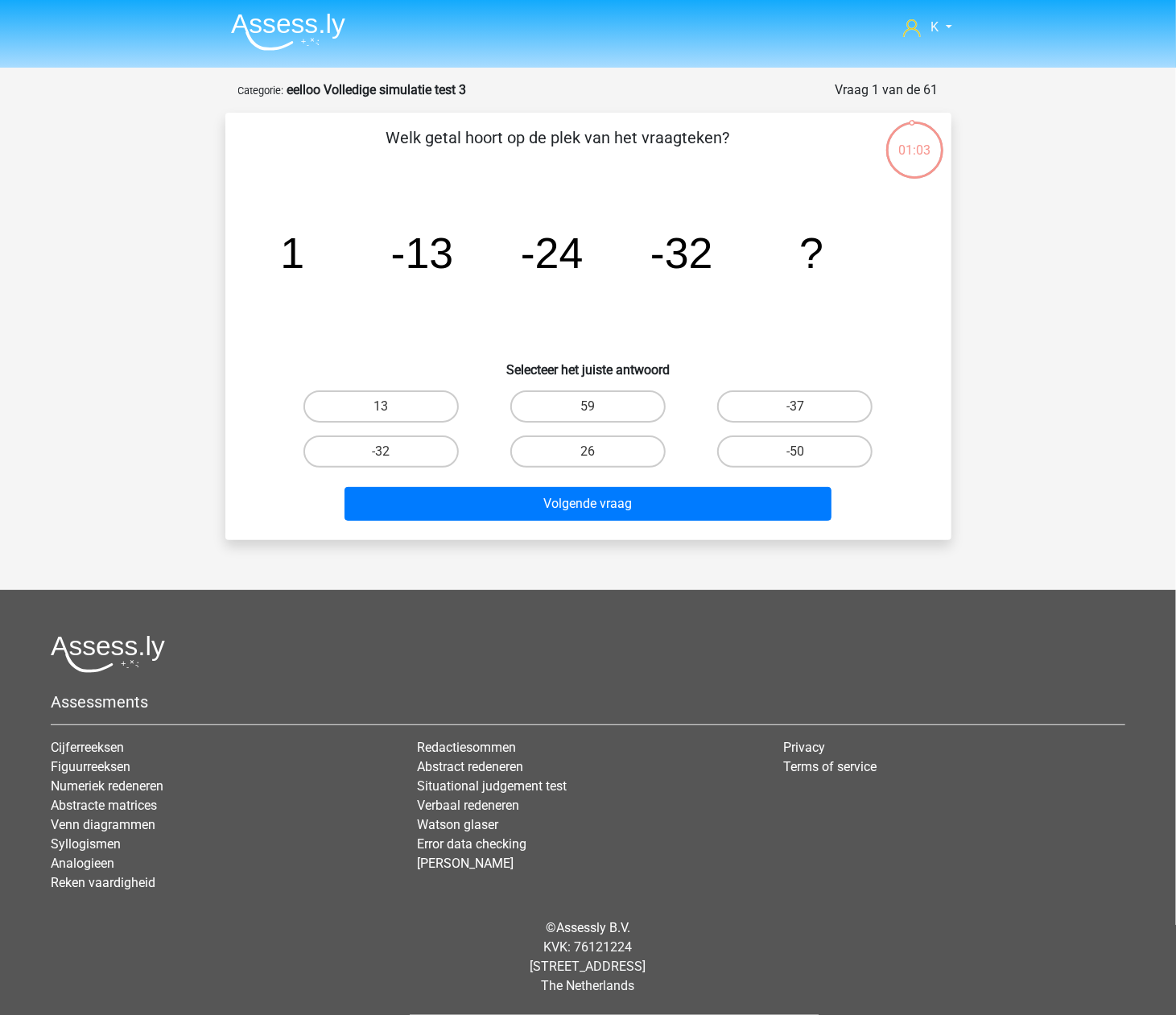
click at [314, 30] on img at bounding box center [287, 32] width 114 height 38
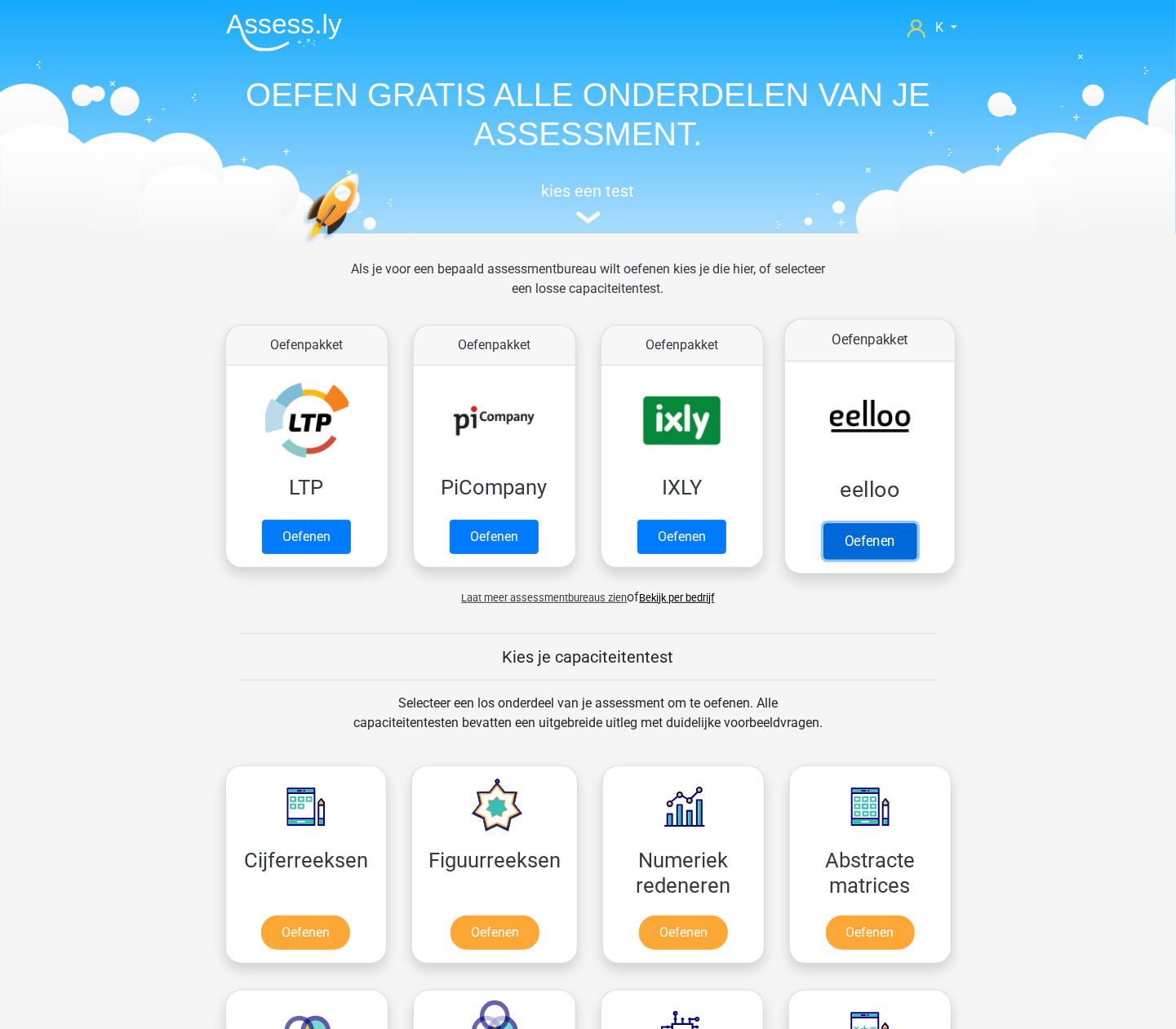
click at [879, 529] on link "Oefenen" at bounding box center [869, 540] width 93 height 36
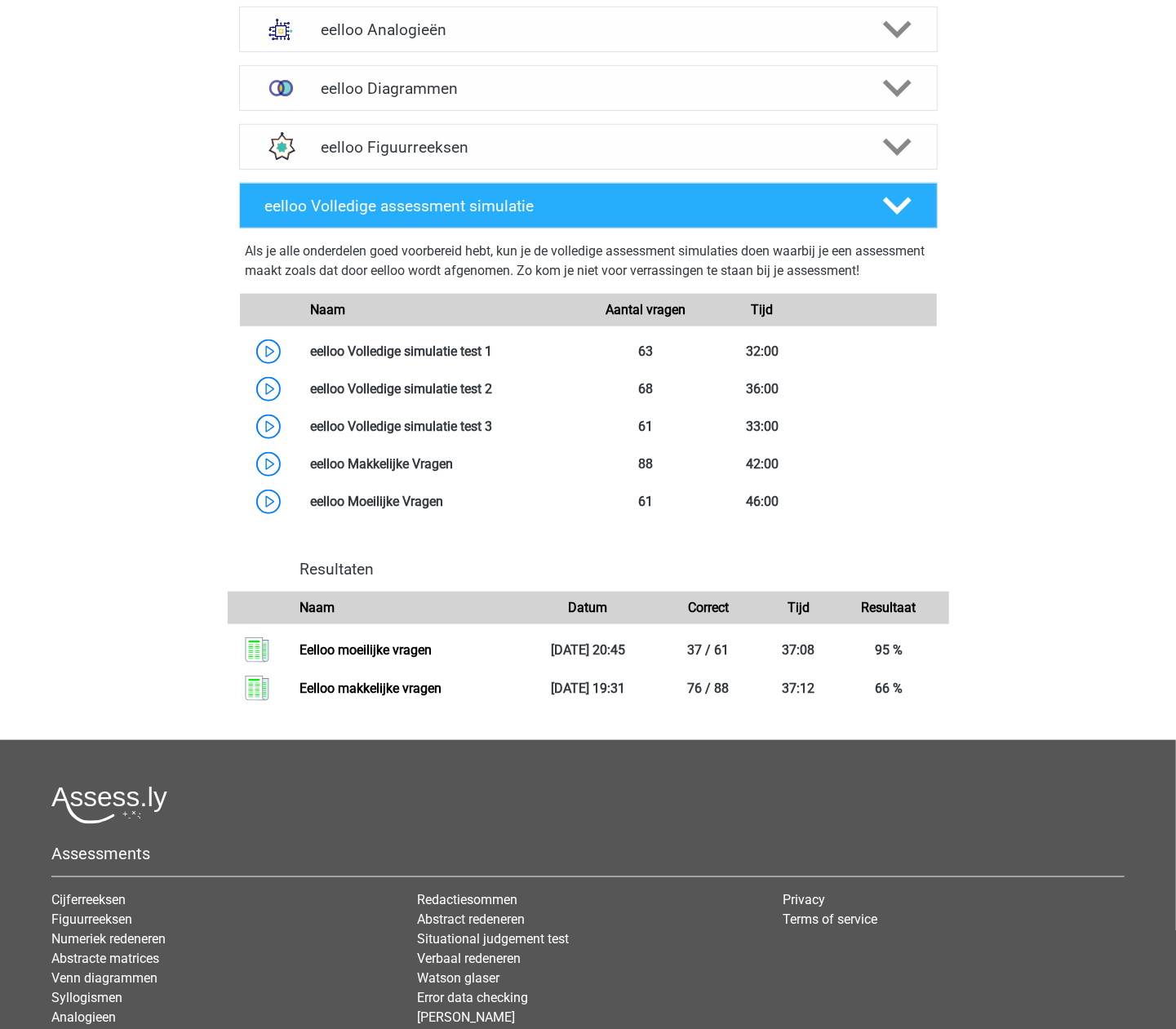
scroll to position [762, 0]
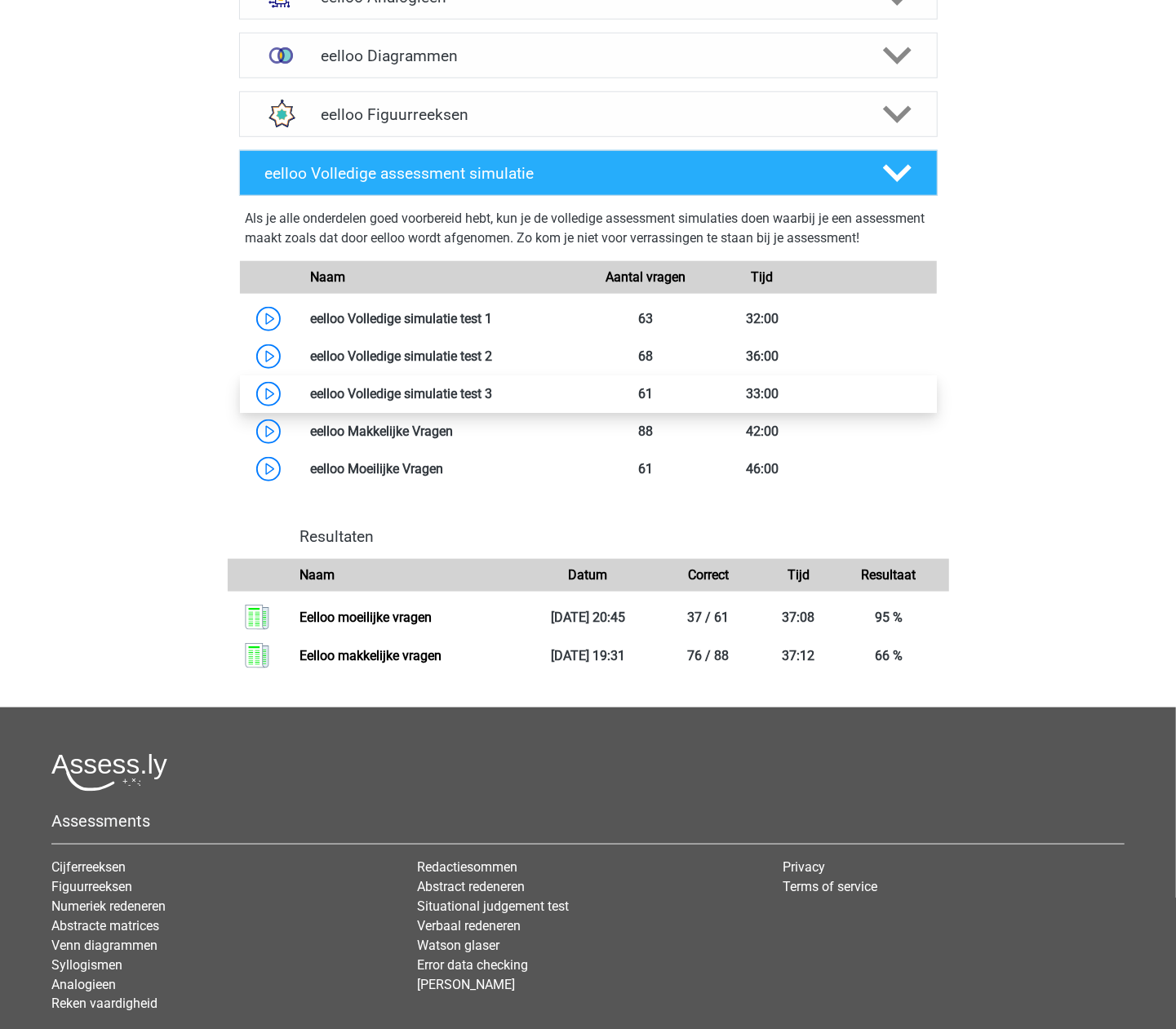
click at [492, 402] on link at bounding box center [492, 393] width 0 height 16
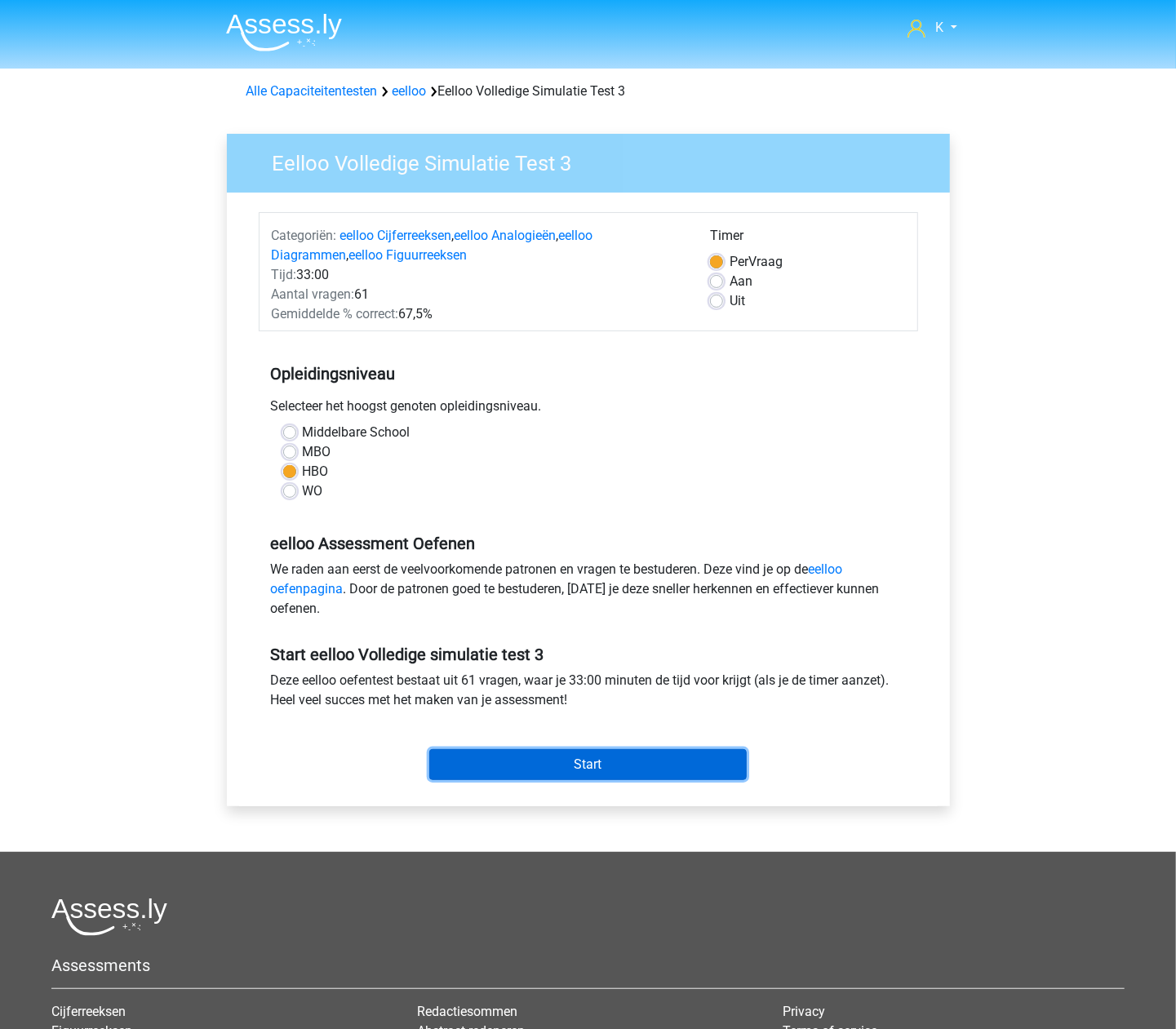
click at [585, 765] on input "Start" at bounding box center [588, 764] width 317 height 31
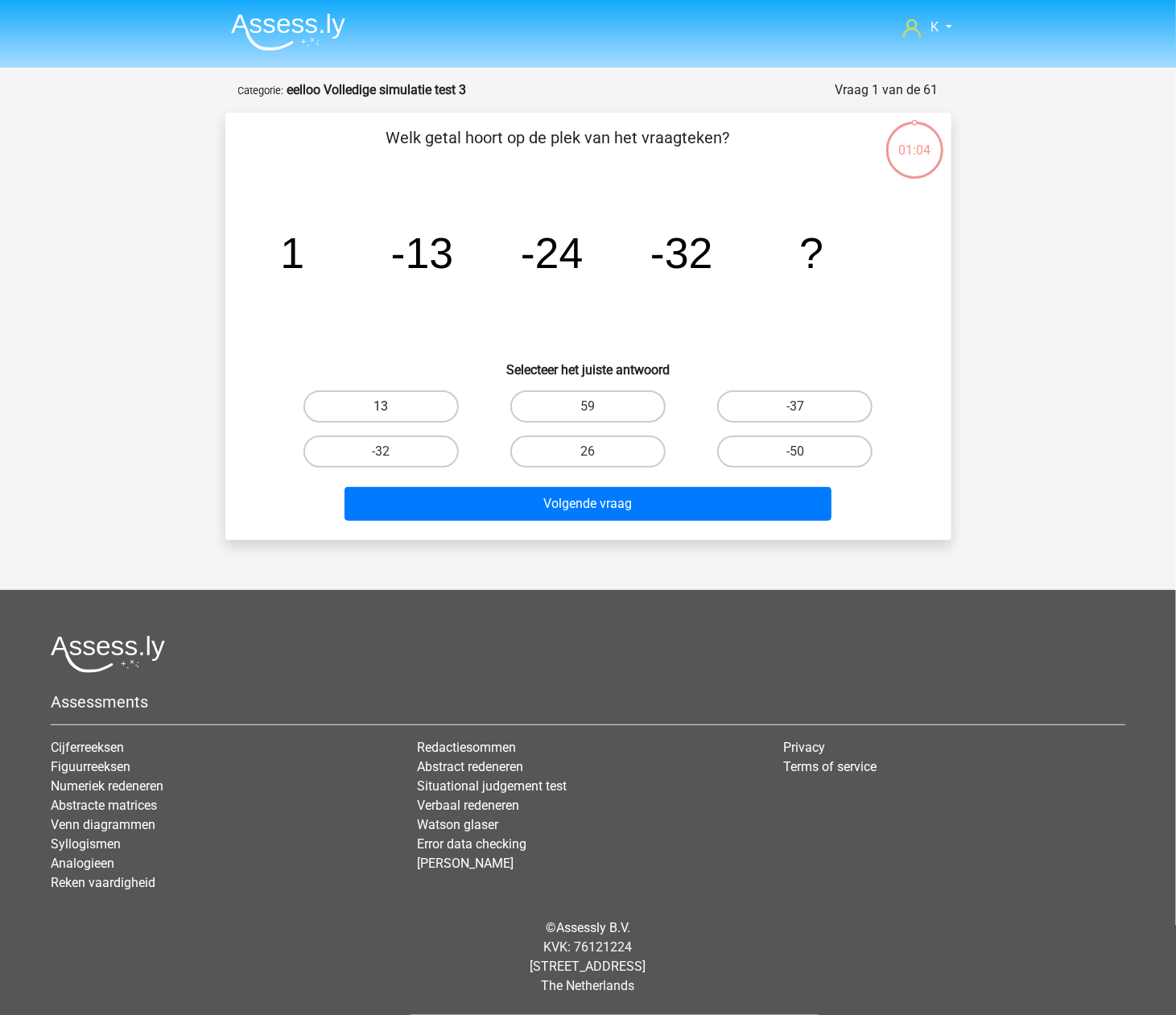
click at [423, 400] on label "13" at bounding box center [380, 406] width 156 height 32
click at [391, 406] on input "13" at bounding box center [385, 411] width 11 height 11
radio input "true"
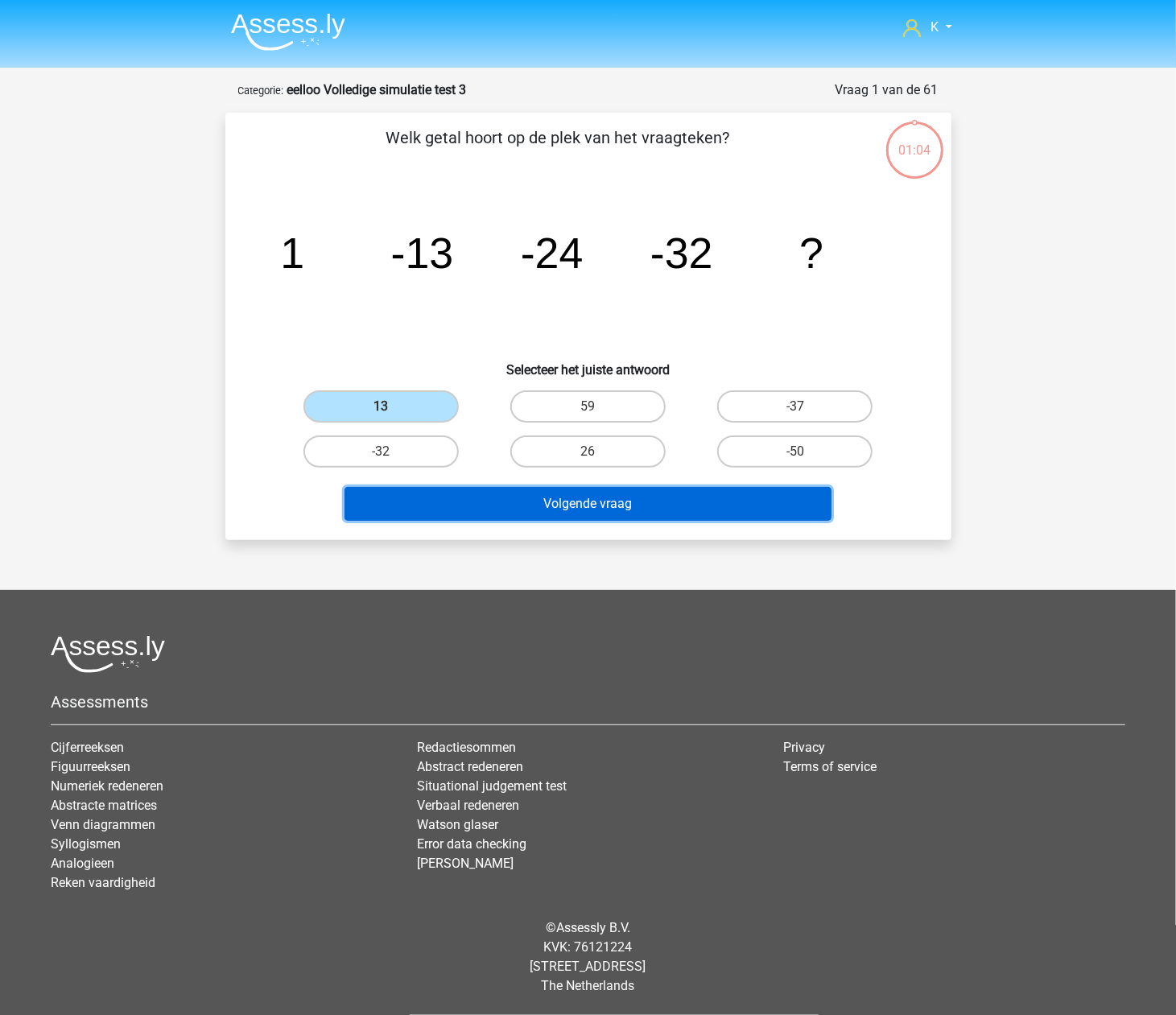
click at [460, 500] on button "Volgende vraag" at bounding box center [587, 503] width 487 height 34
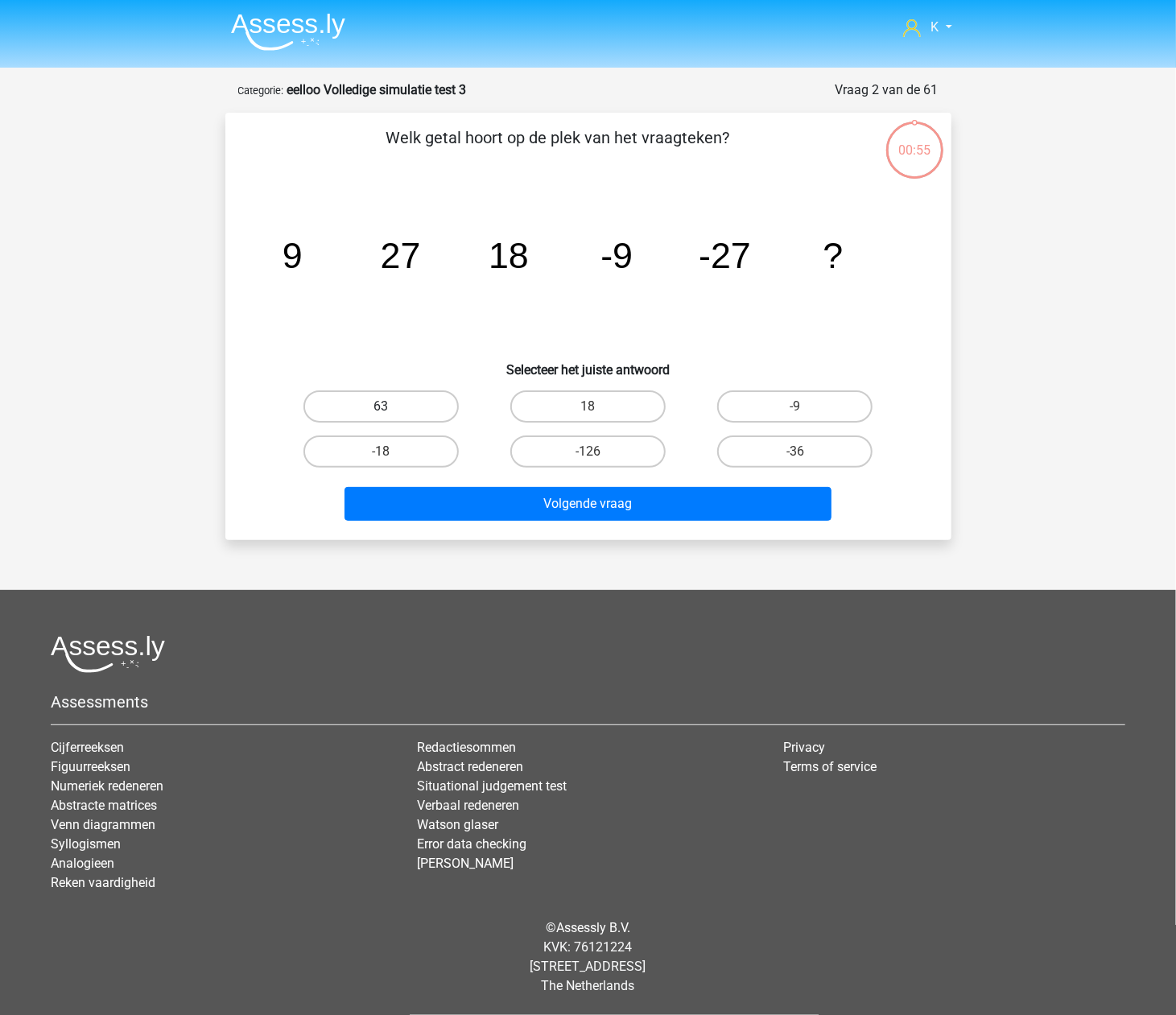
click at [393, 413] on label "63" at bounding box center [380, 406] width 156 height 32
click at [391, 413] on input "63" at bounding box center [385, 411] width 11 height 11
radio input "true"
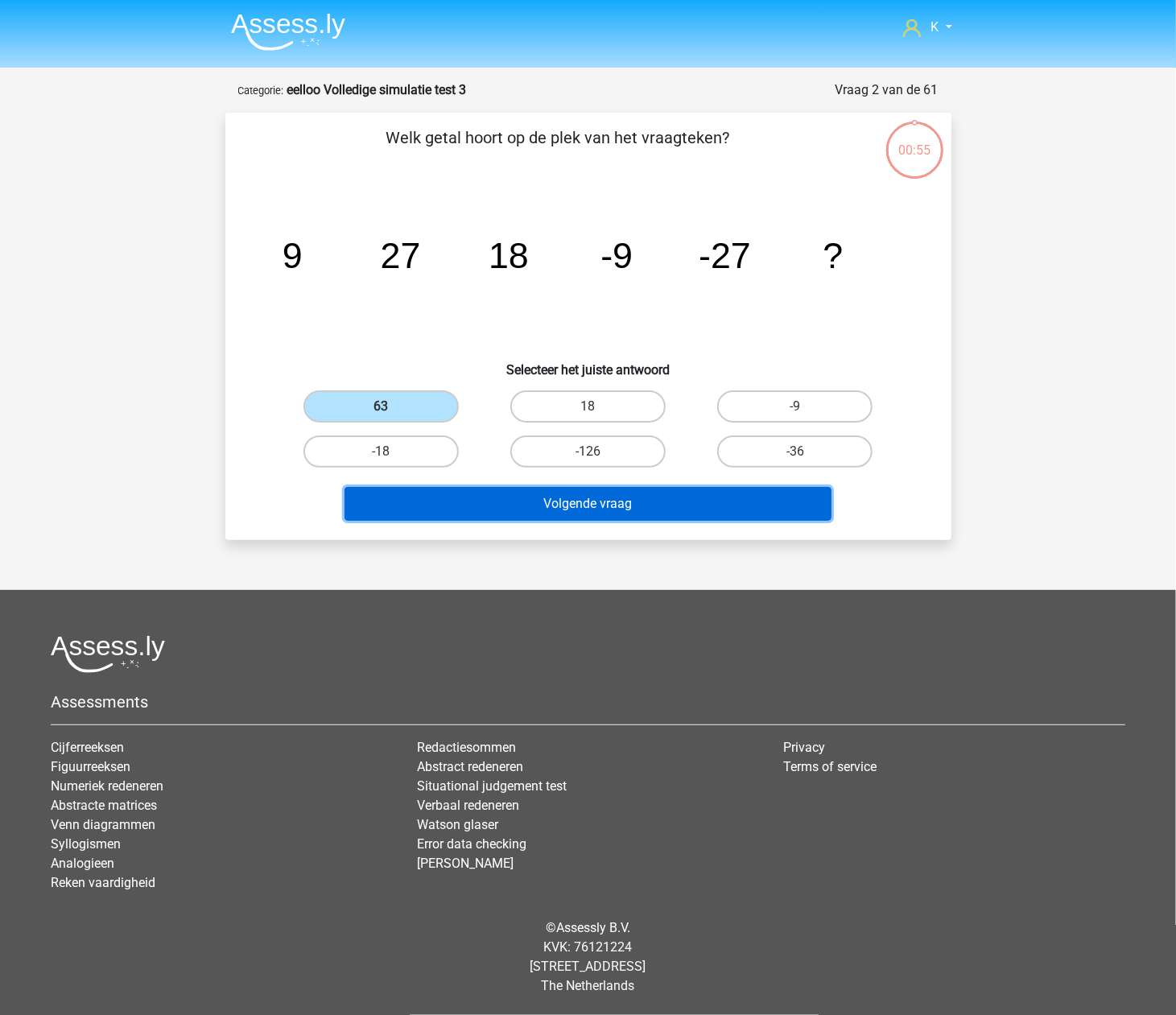
drag, startPoint x: 420, startPoint y: 499, endPoint x: 415, endPoint y: 484, distance: 15.8
click at [420, 500] on button "Volgende vraag" at bounding box center [587, 503] width 487 height 34
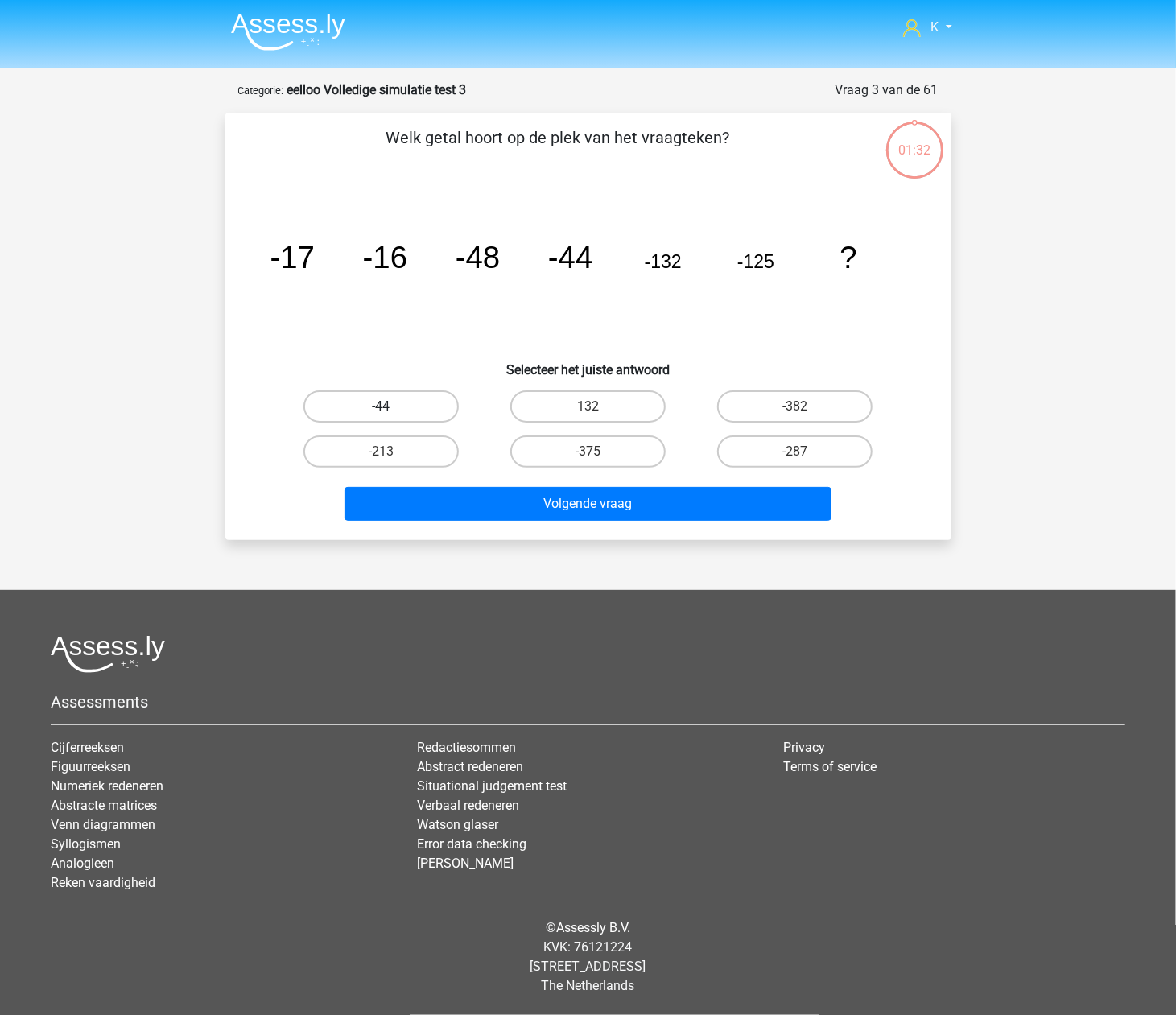
click at [393, 415] on label "-44" at bounding box center [380, 406] width 156 height 32
click at [391, 415] on input "-44" at bounding box center [385, 411] width 11 height 11
radio input "true"
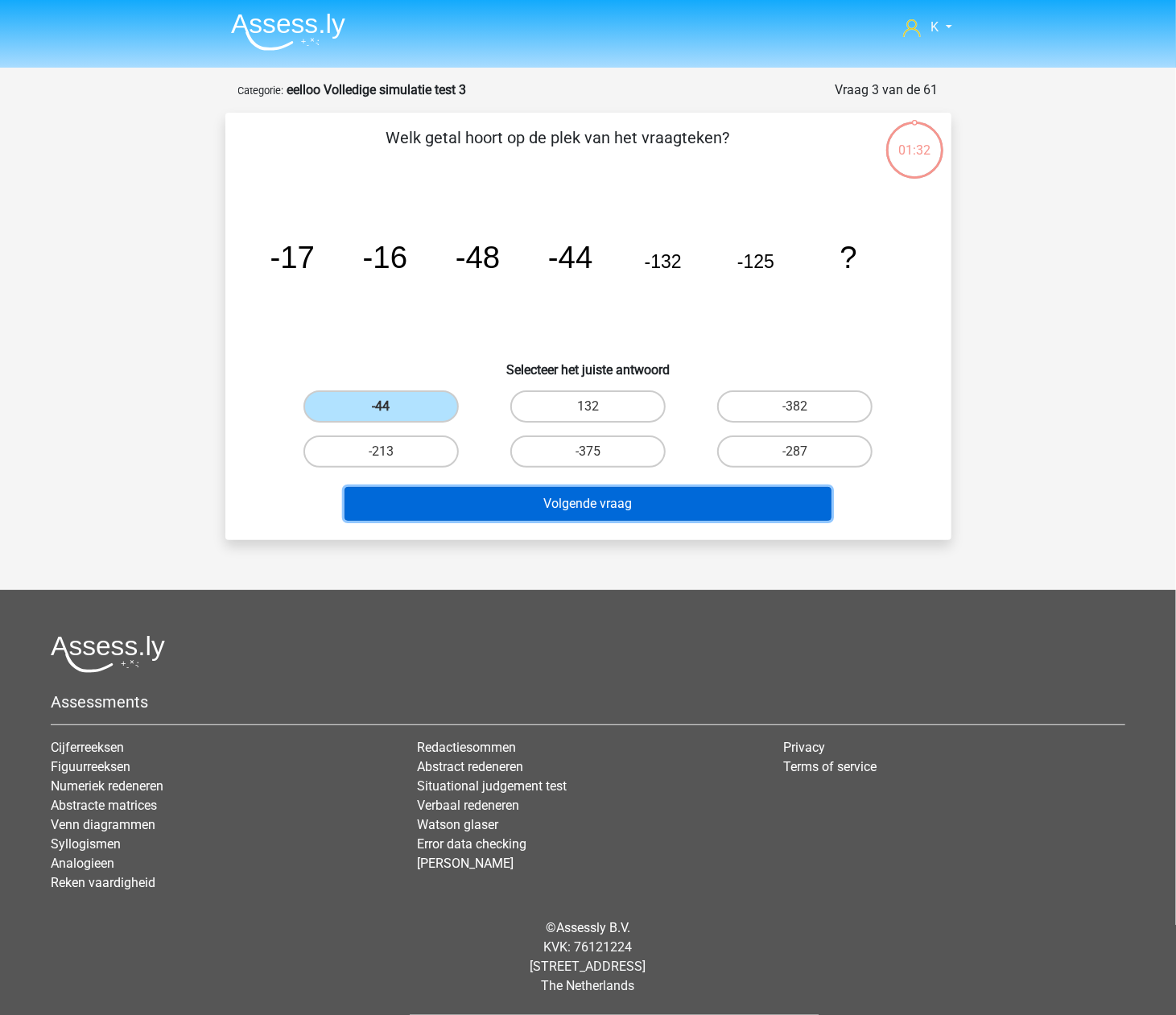
click at [422, 497] on button "Volgende vraag" at bounding box center [587, 503] width 487 height 34
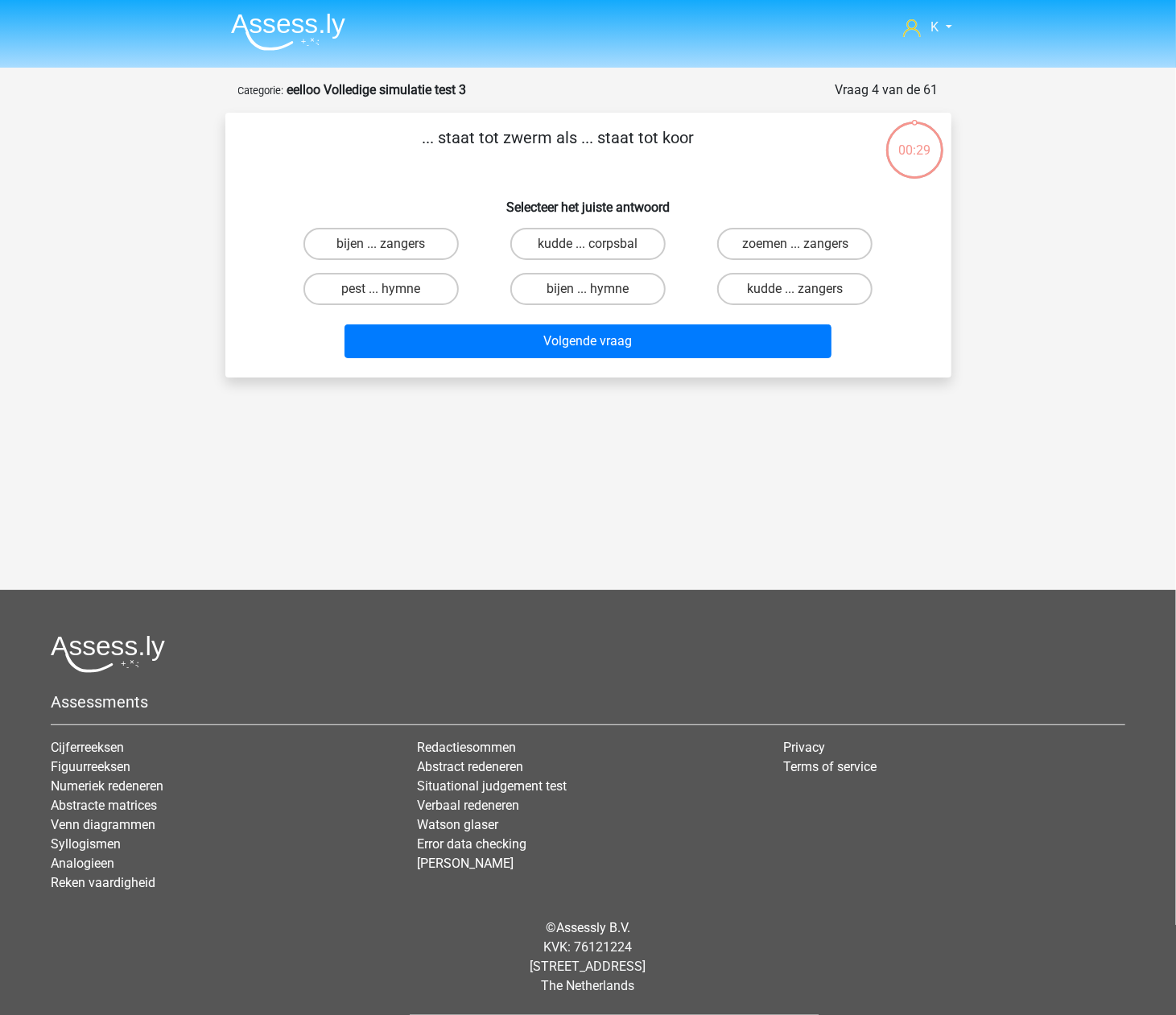
click at [394, 416] on div "K [EMAIL_ADDRESS][DOMAIN_NAME]" at bounding box center [588, 420] width 1176 height 841
drag, startPoint x: 422, startPoint y: 297, endPoint x: 430, endPoint y: 311, distance: 16.1
click at [422, 295] on label "pest ... hymne" at bounding box center [380, 288] width 156 height 32
click at [391, 295] on input "pest ... hymne" at bounding box center [385, 294] width 11 height 11
radio input "true"
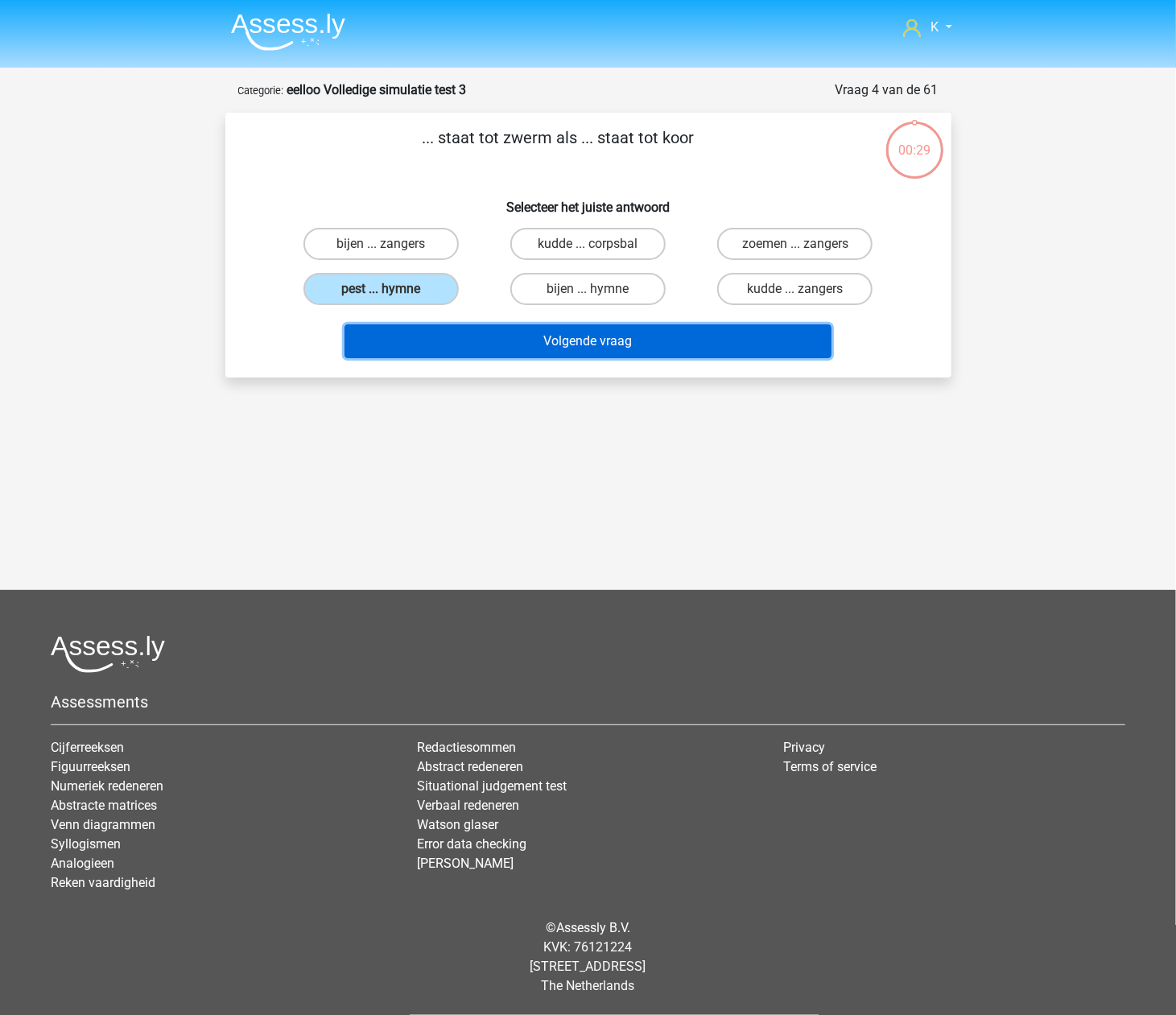
drag, startPoint x: 436, startPoint y: 334, endPoint x: 436, endPoint y: 323, distance: 11.0
click at [436, 334] on button "Volgende vraag" at bounding box center [587, 341] width 487 height 34
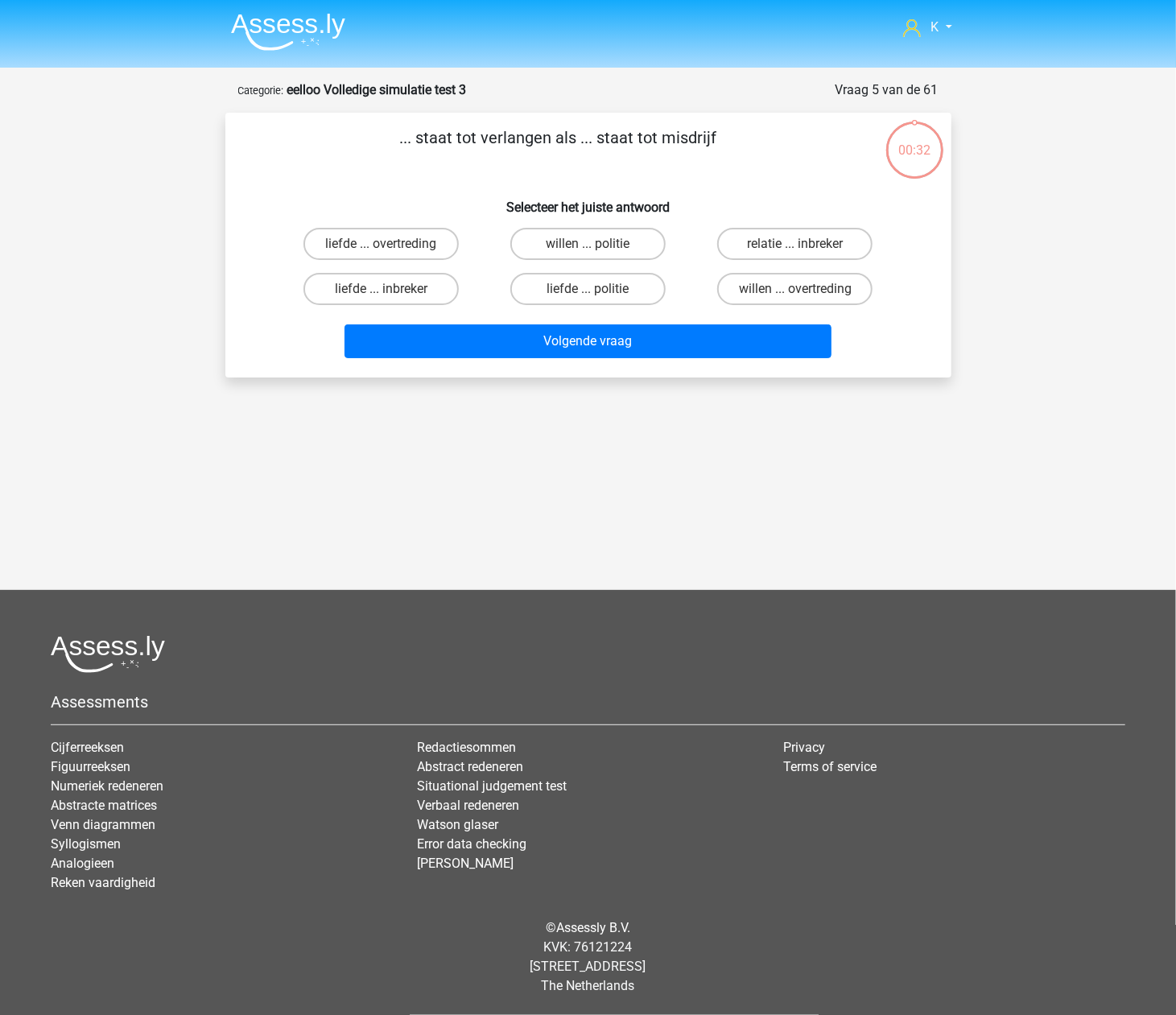
click at [423, 299] on label "liefde ... inbreker" at bounding box center [380, 288] width 156 height 32
click at [391, 299] on input "liefde ... inbreker" at bounding box center [385, 294] width 11 height 11
radio input "true"
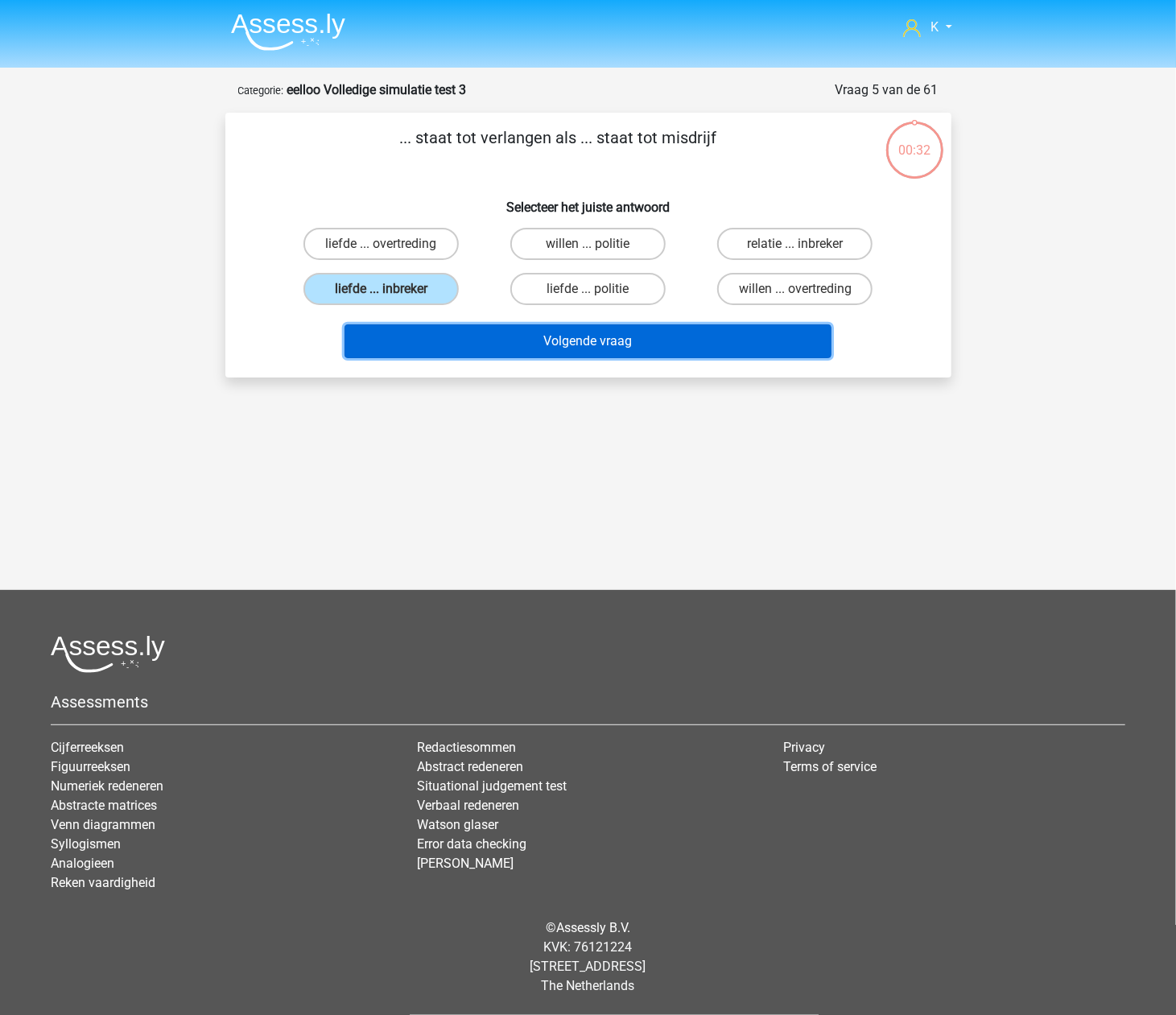
click at [436, 329] on button "Volgende vraag" at bounding box center [587, 341] width 487 height 34
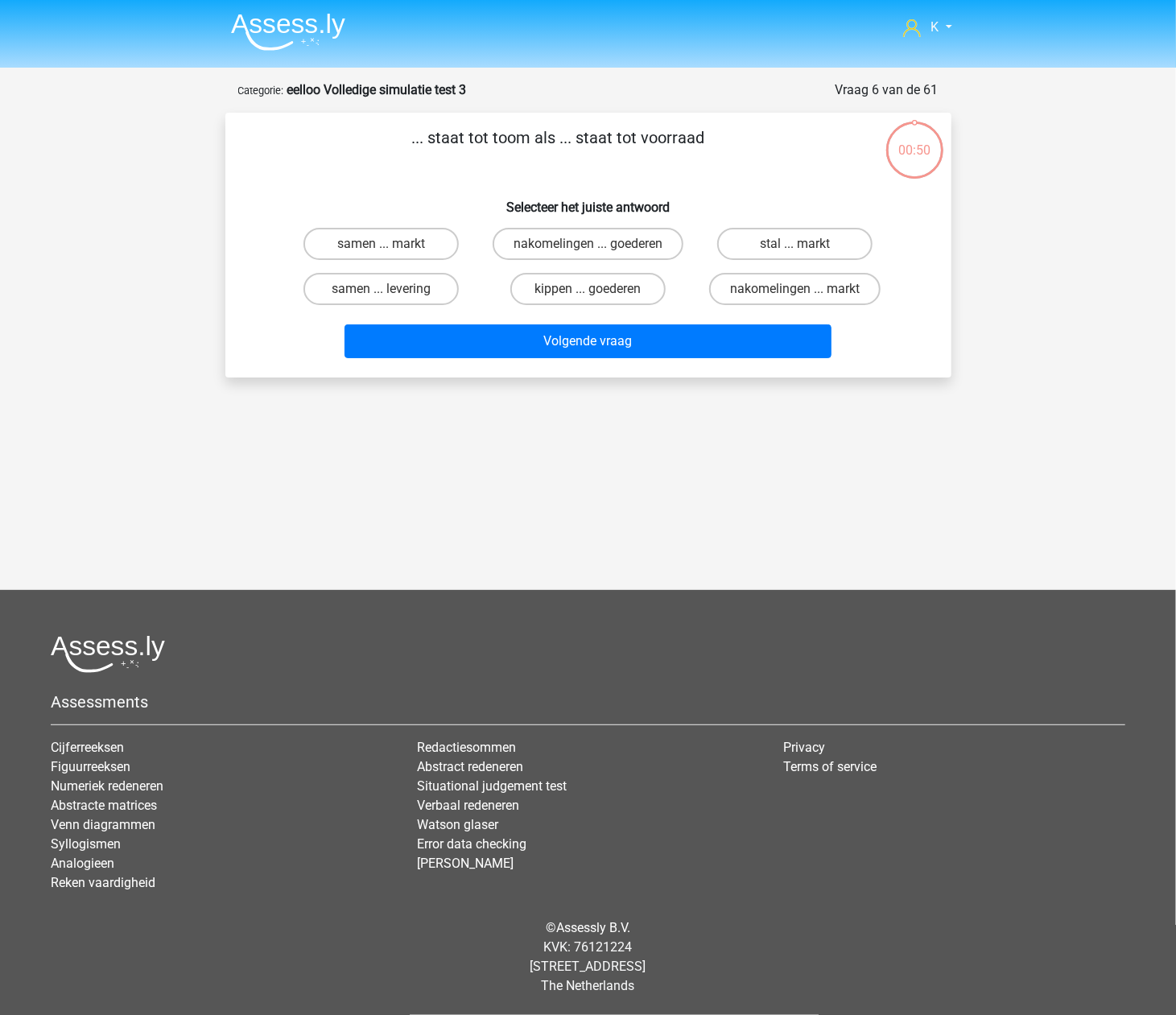
drag, startPoint x: 432, startPoint y: 320, endPoint x: 427, endPoint y: 313, distance: 8.6
click at [419, 298] on label "samen ... levering" at bounding box center [380, 288] width 156 height 32
click at [391, 298] on input "samen ... levering" at bounding box center [385, 294] width 11 height 11
radio input "true"
drag, startPoint x: 427, startPoint y: 313, endPoint x: 422, endPoint y: 292, distance: 21.6
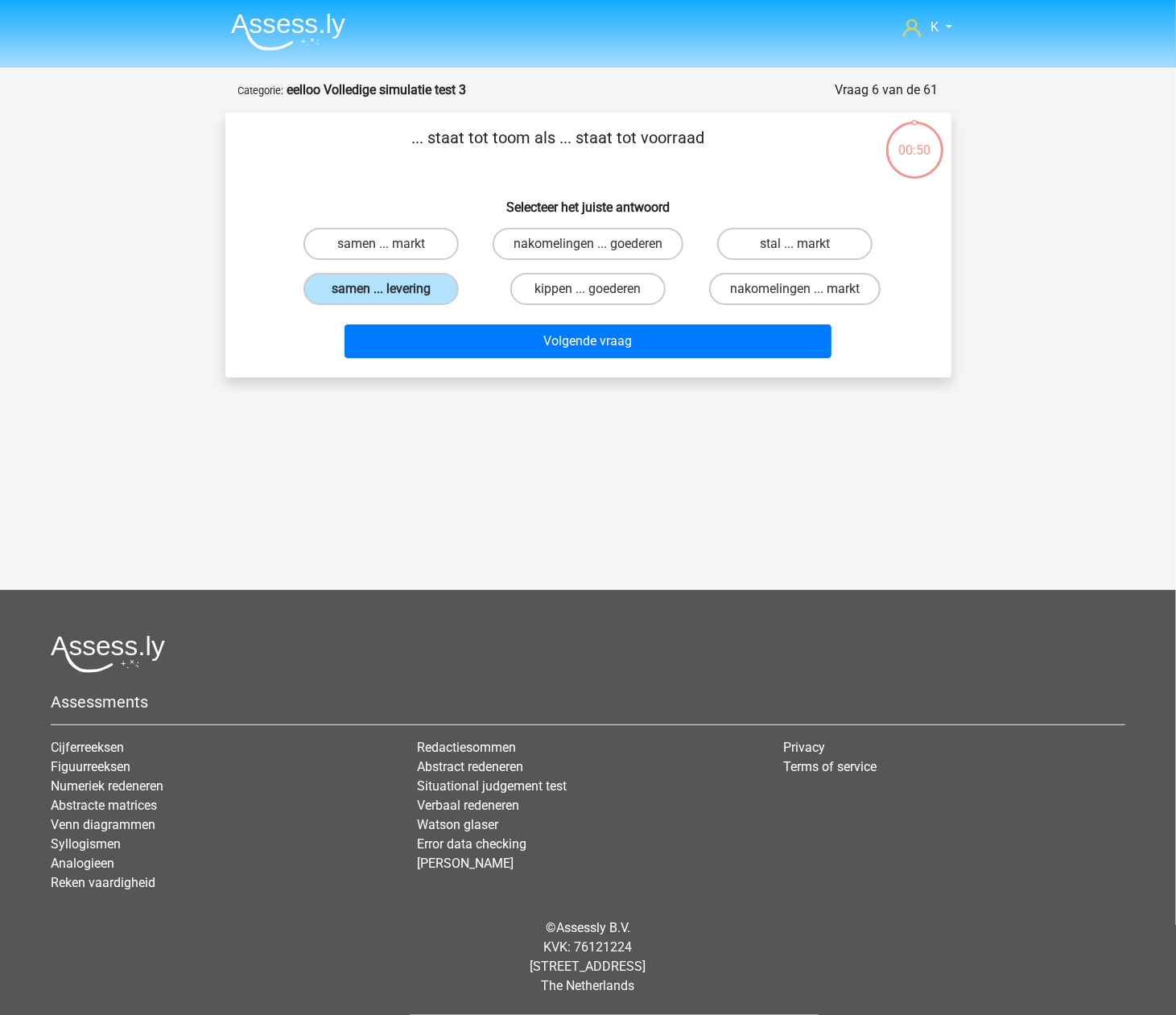
click at [427, 312] on div "Volgende vraag" at bounding box center [588, 338] width 674 height 53
click at [425, 317] on div "Volgende vraag" at bounding box center [588, 338] width 674 height 53
click at [412, 319] on div "Volgende vraag" at bounding box center [588, 338] width 674 height 53
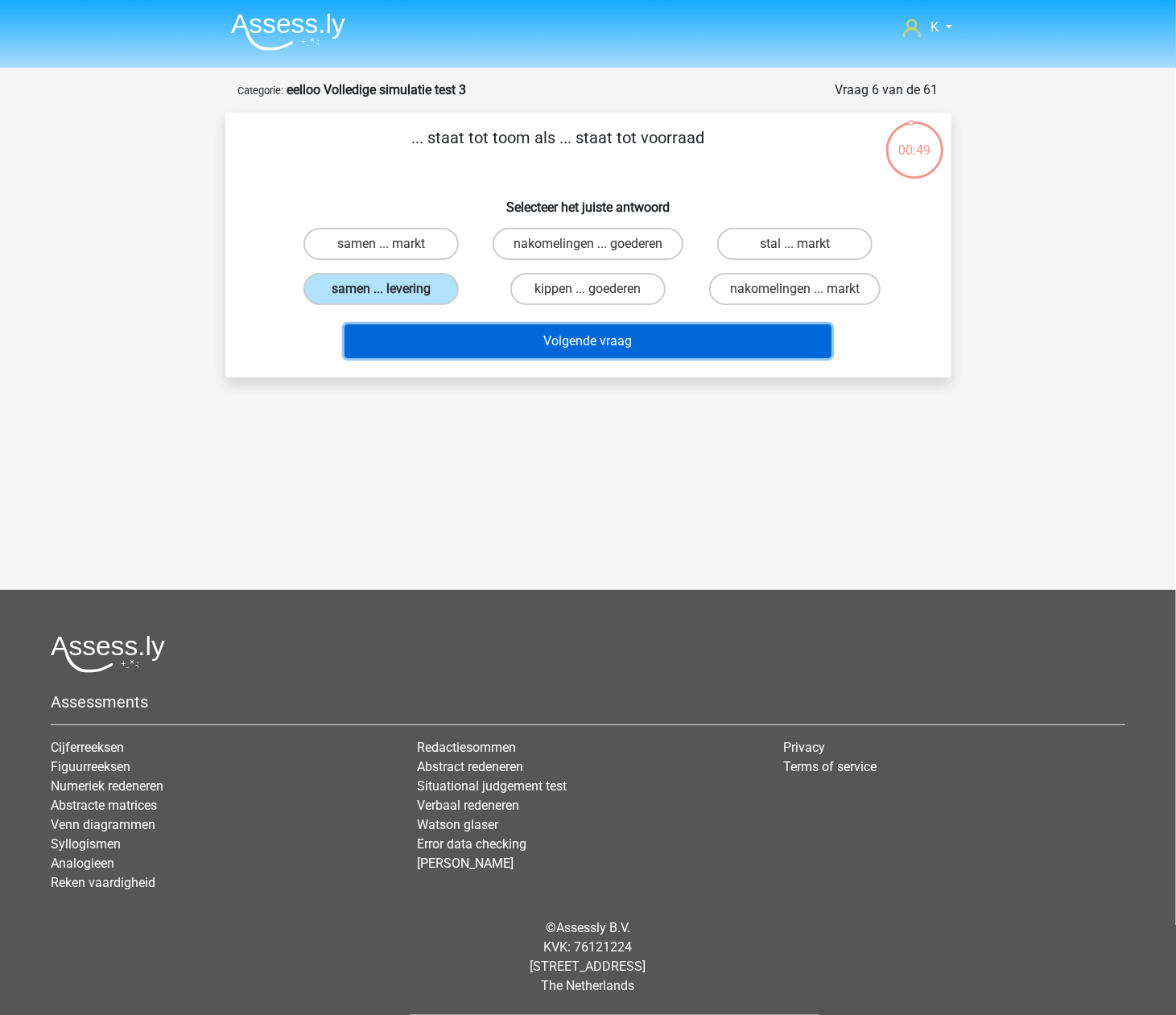
click at [404, 327] on button "Volgende vraag" at bounding box center [587, 341] width 487 height 34
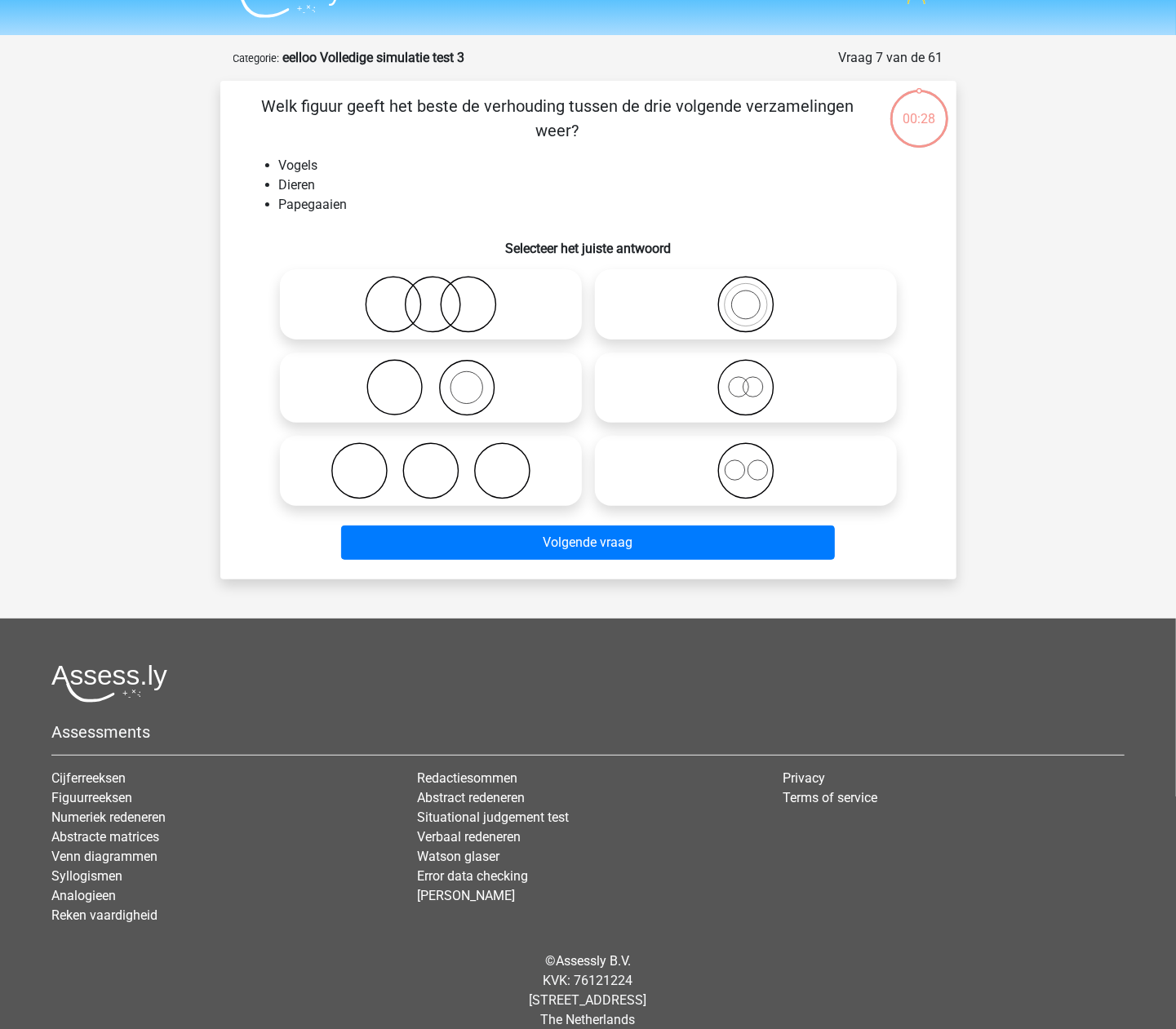
scroll to position [53, 0]
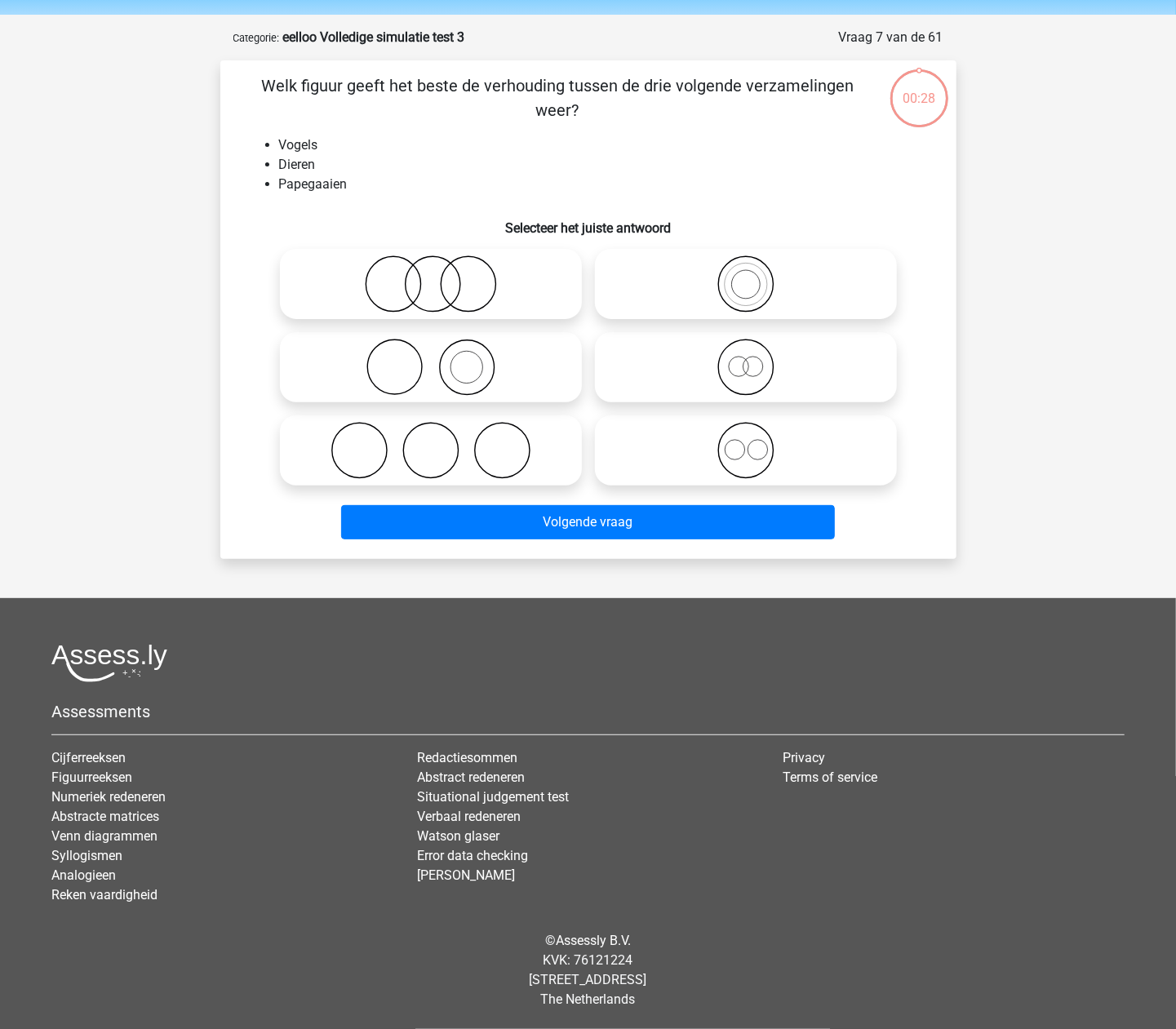
click at [407, 297] on icon at bounding box center [431, 284] width 289 height 57
click at [431, 276] on input "radio" at bounding box center [436, 271] width 11 height 11
radio input "true"
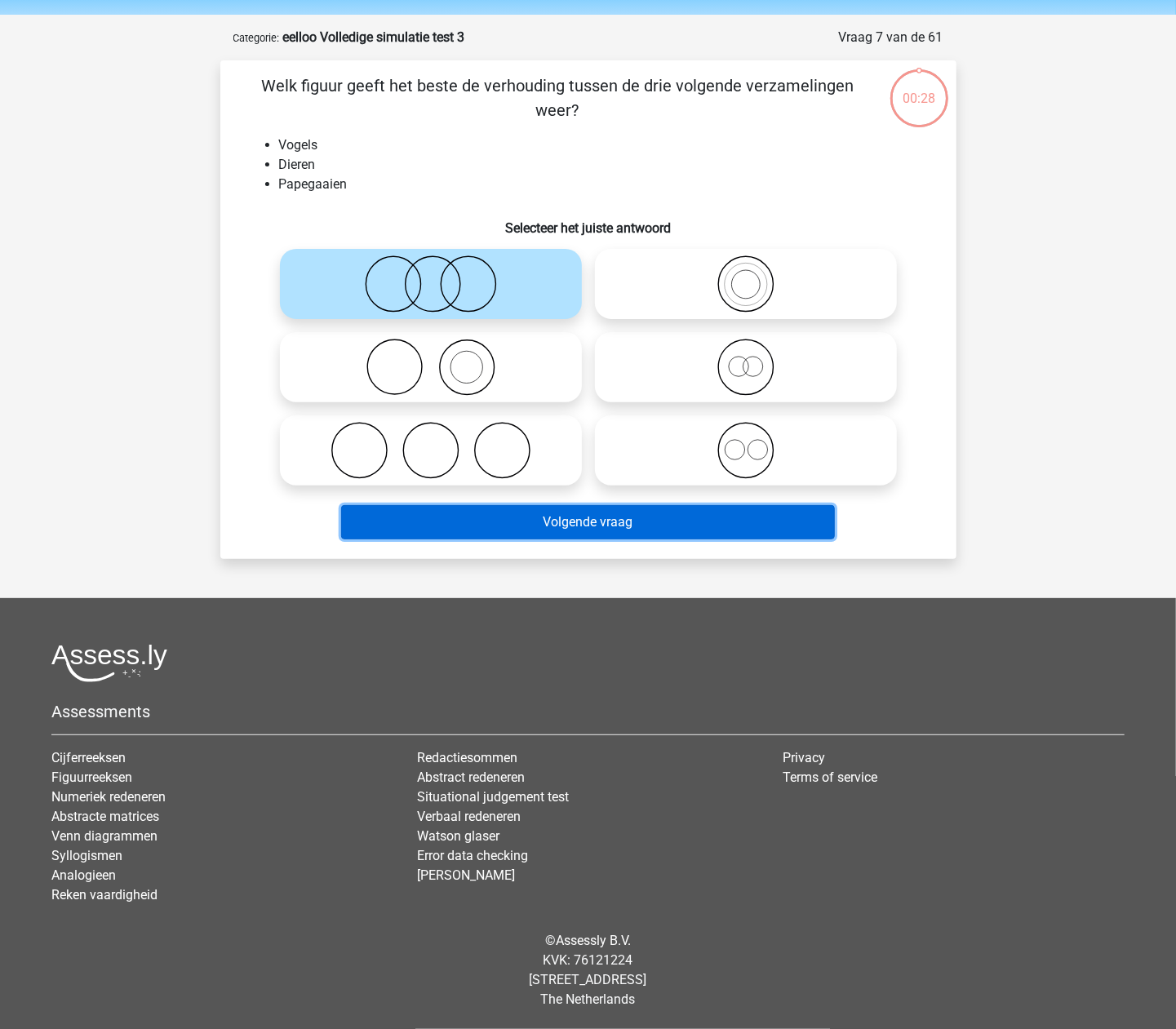
click at [513, 511] on button "Volgende vraag" at bounding box center [587, 522] width 494 height 34
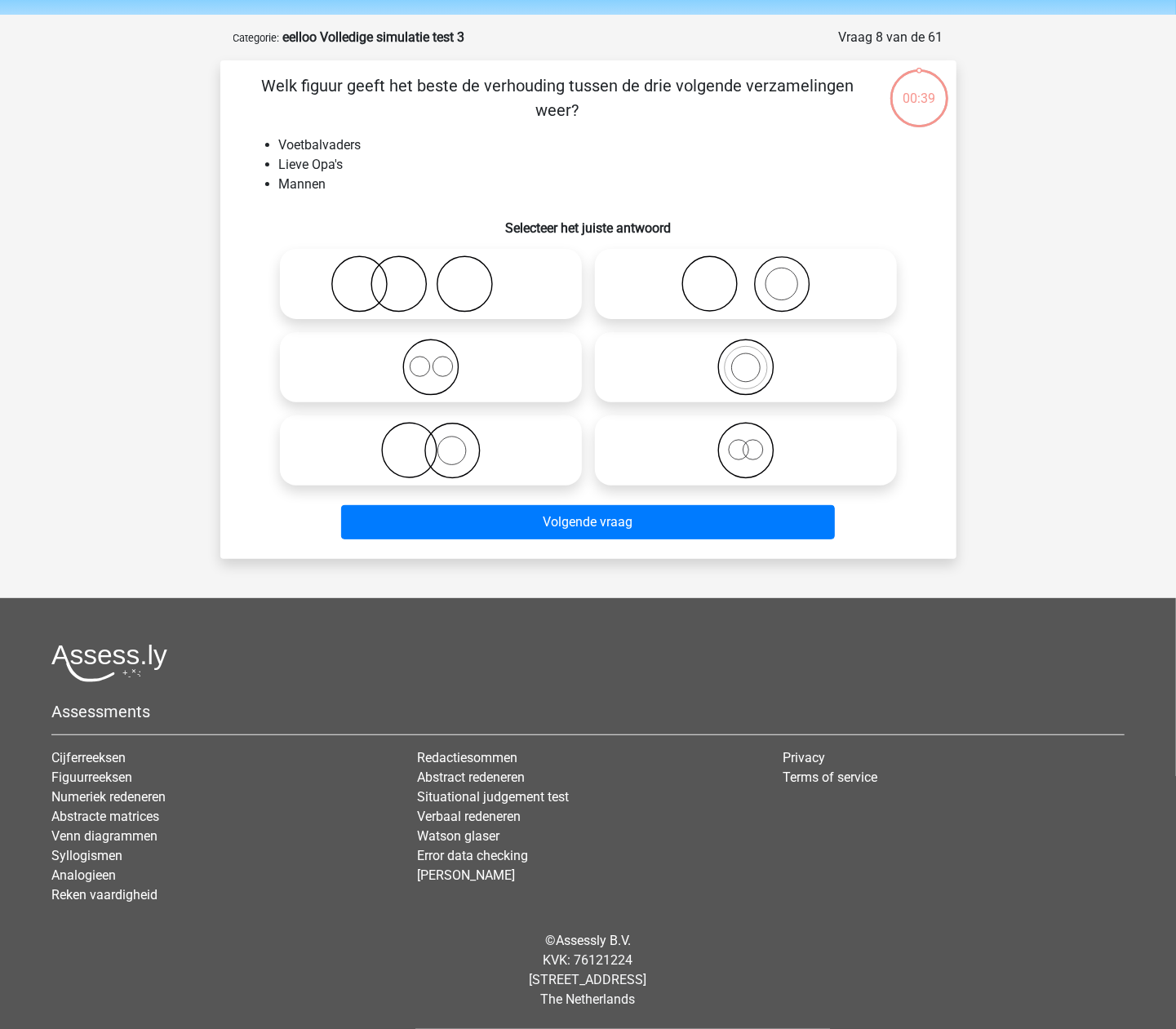
click at [448, 392] on icon at bounding box center [431, 367] width 289 height 57
click at [442, 359] on input "radio" at bounding box center [436, 353] width 11 height 11
radio input "true"
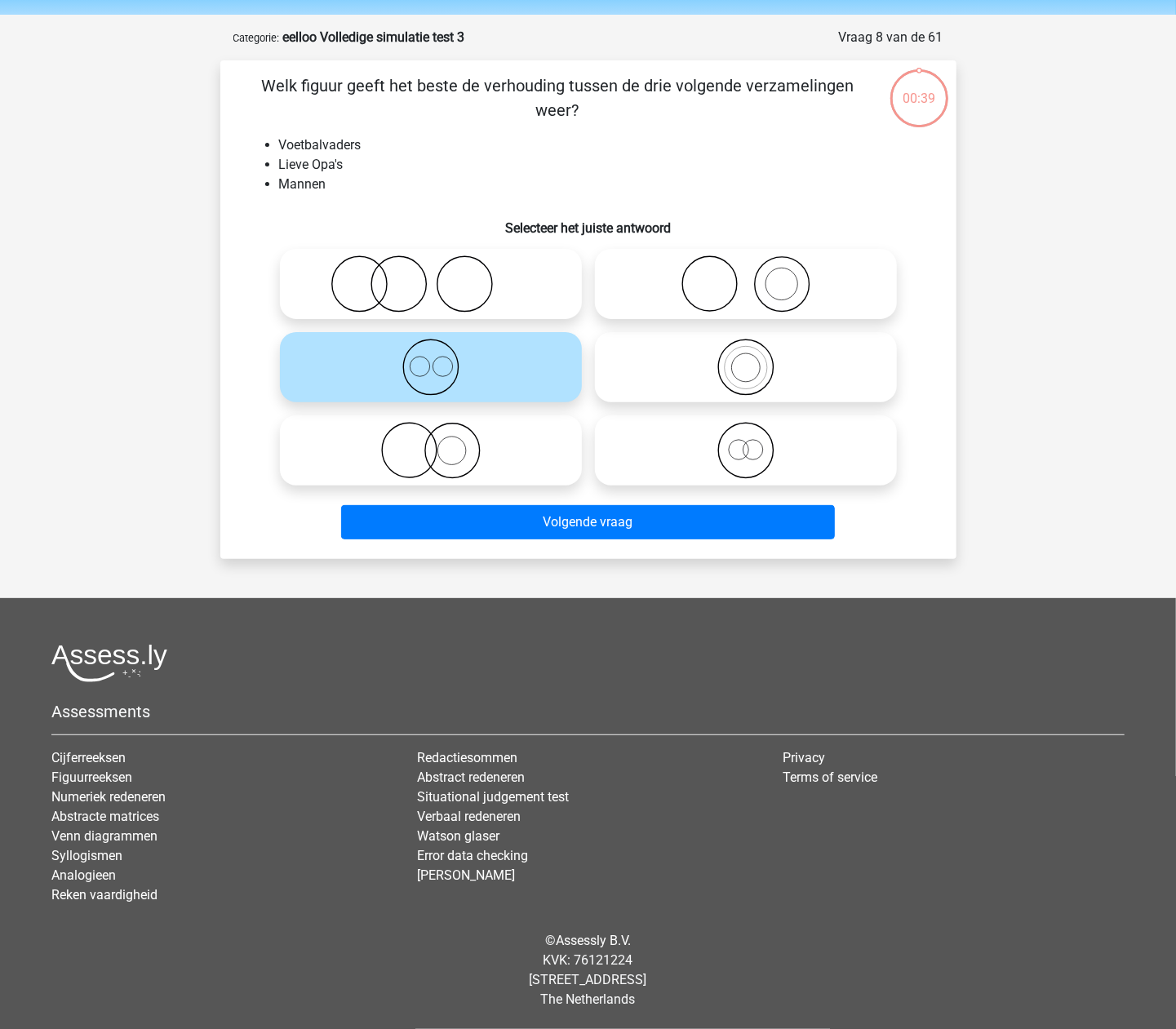
click at [536, 546] on div "Volgende vraag" at bounding box center [588, 525] width 630 height 41
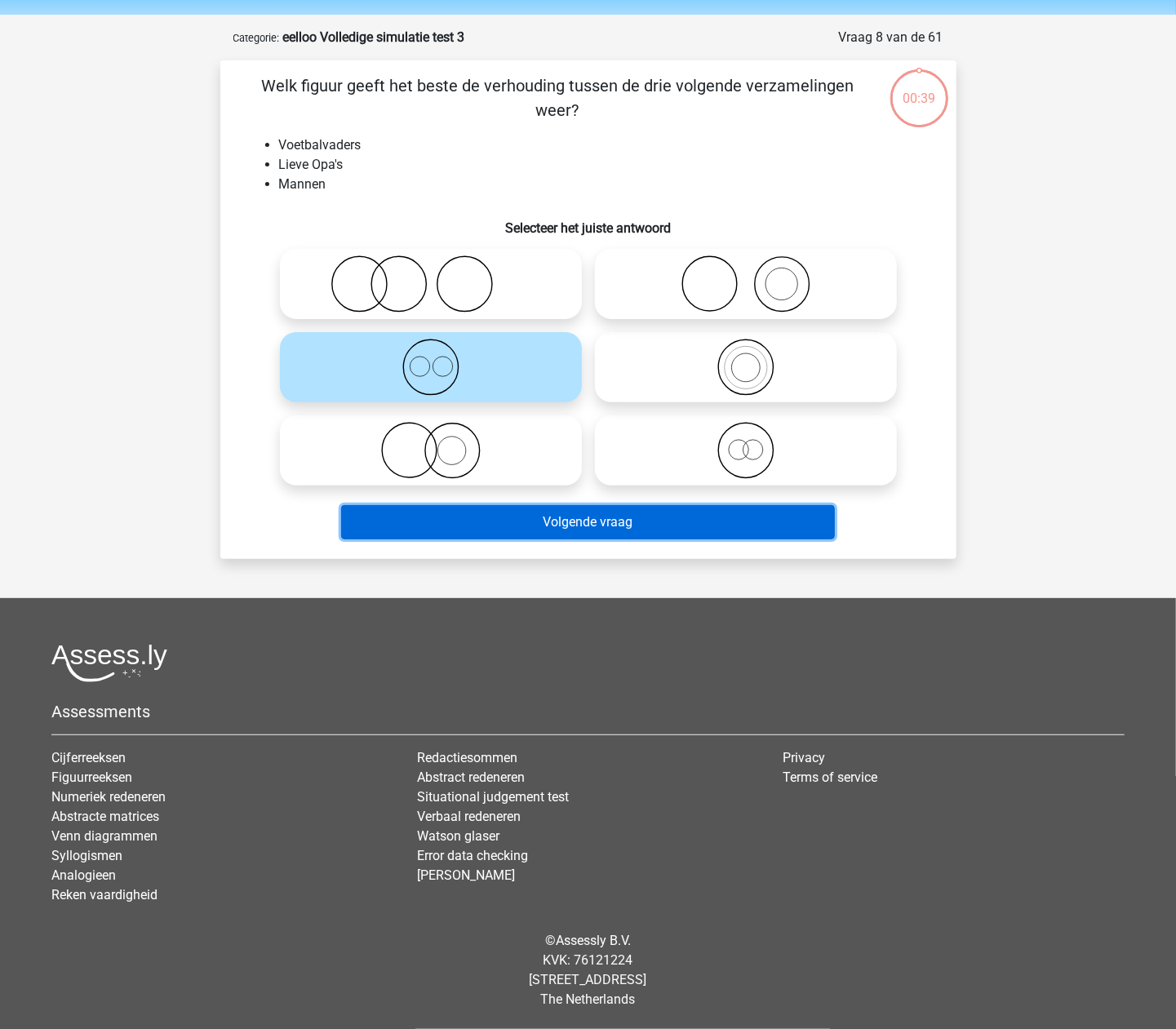
click at [536, 529] on button "Volgende vraag" at bounding box center [587, 522] width 494 height 34
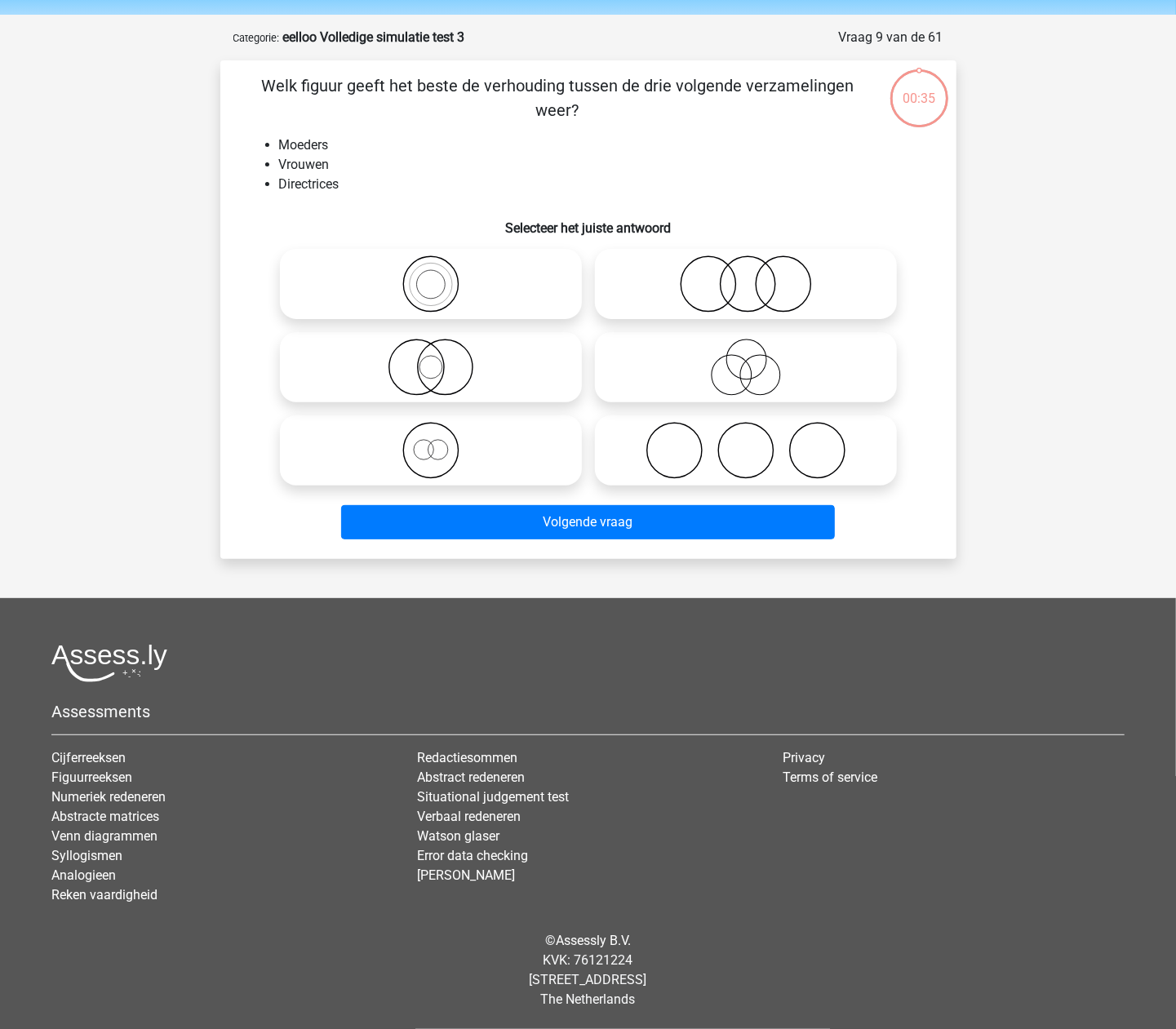
drag, startPoint x: 490, startPoint y: 416, endPoint x: 508, endPoint y: 464, distance: 51.3
click at [489, 416] on label at bounding box center [431, 450] width 302 height 70
click at [442, 432] on input "radio" at bounding box center [436, 437] width 11 height 11
radio input "true"
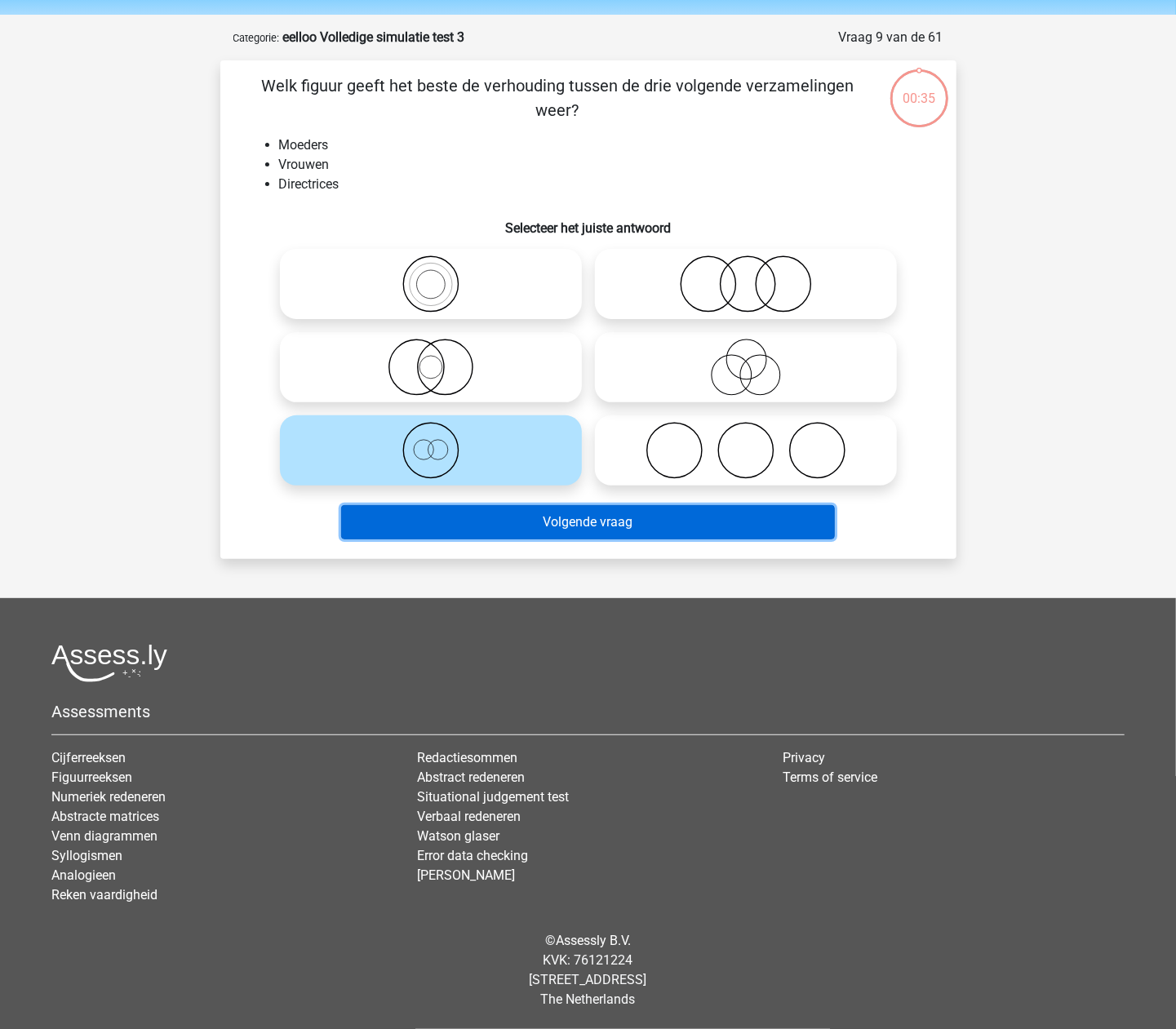
click at [532, 514] on button "Volgende vraag" at bounding box center [587, 522] width 494 height 34
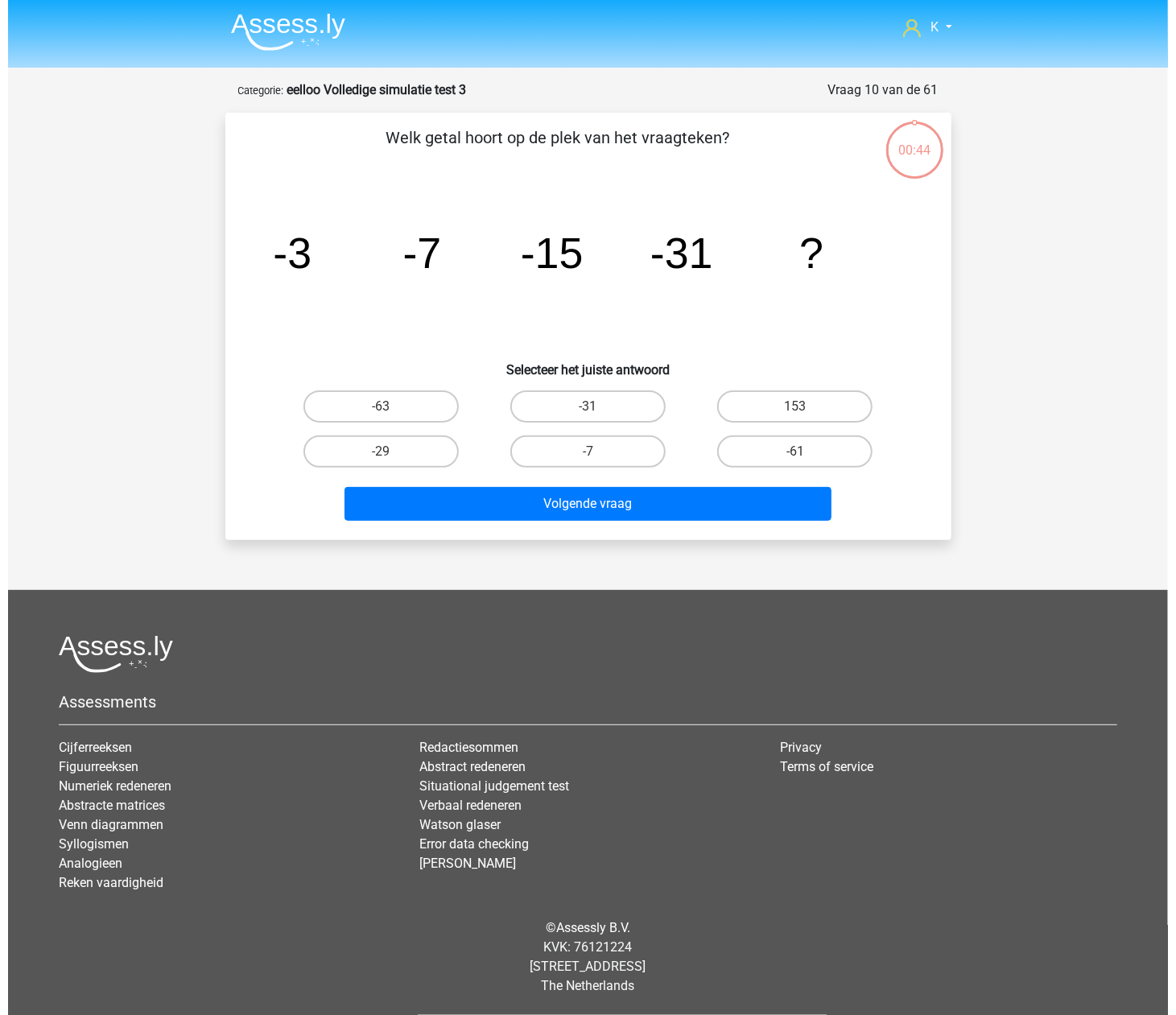
scroll to position [0, 0]
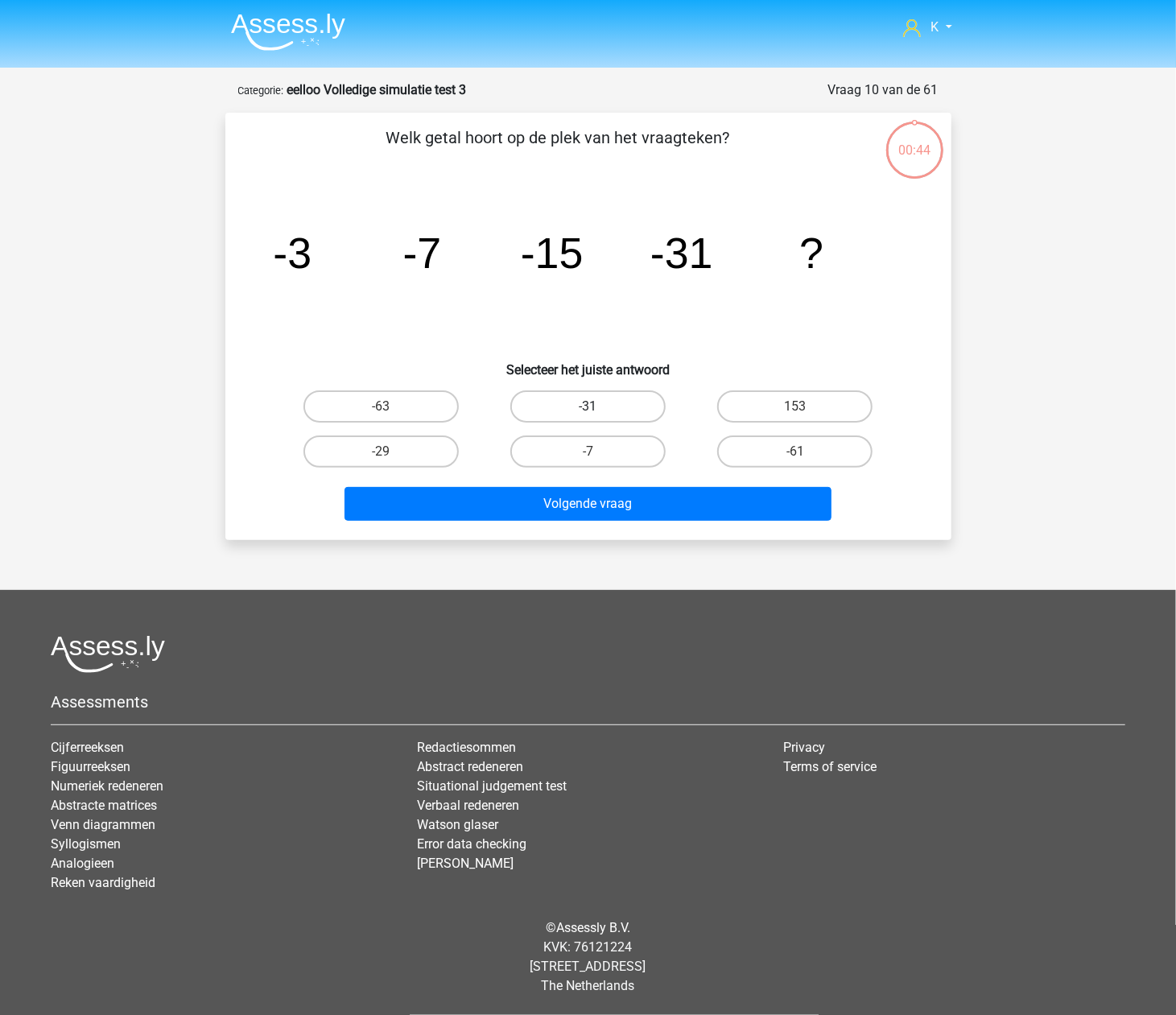
click at [580, 409] on label "-31" at bounding box center [587, 406] width 156 height 32
click at [587, 409] on input "-31" at bounding box center [592, 411] width 11 height 11
radio input "true"
click at [582, 477] on div "Volgende vraag" at bounding box center [588, 501] width 674 height 53
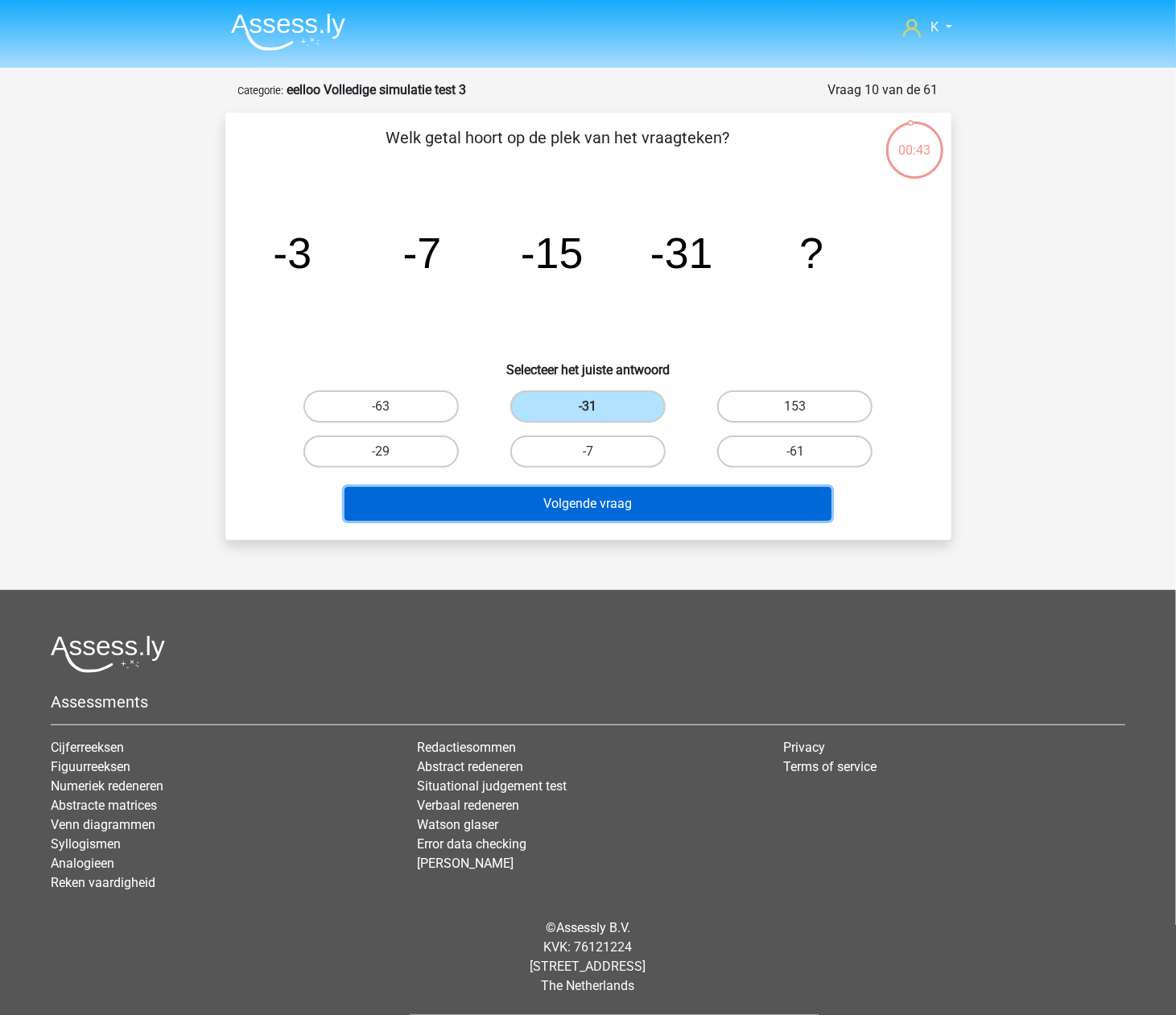
click at [587, 496] on button "Volgende vraag" at bounding box center [587, 503] width 487 height 34
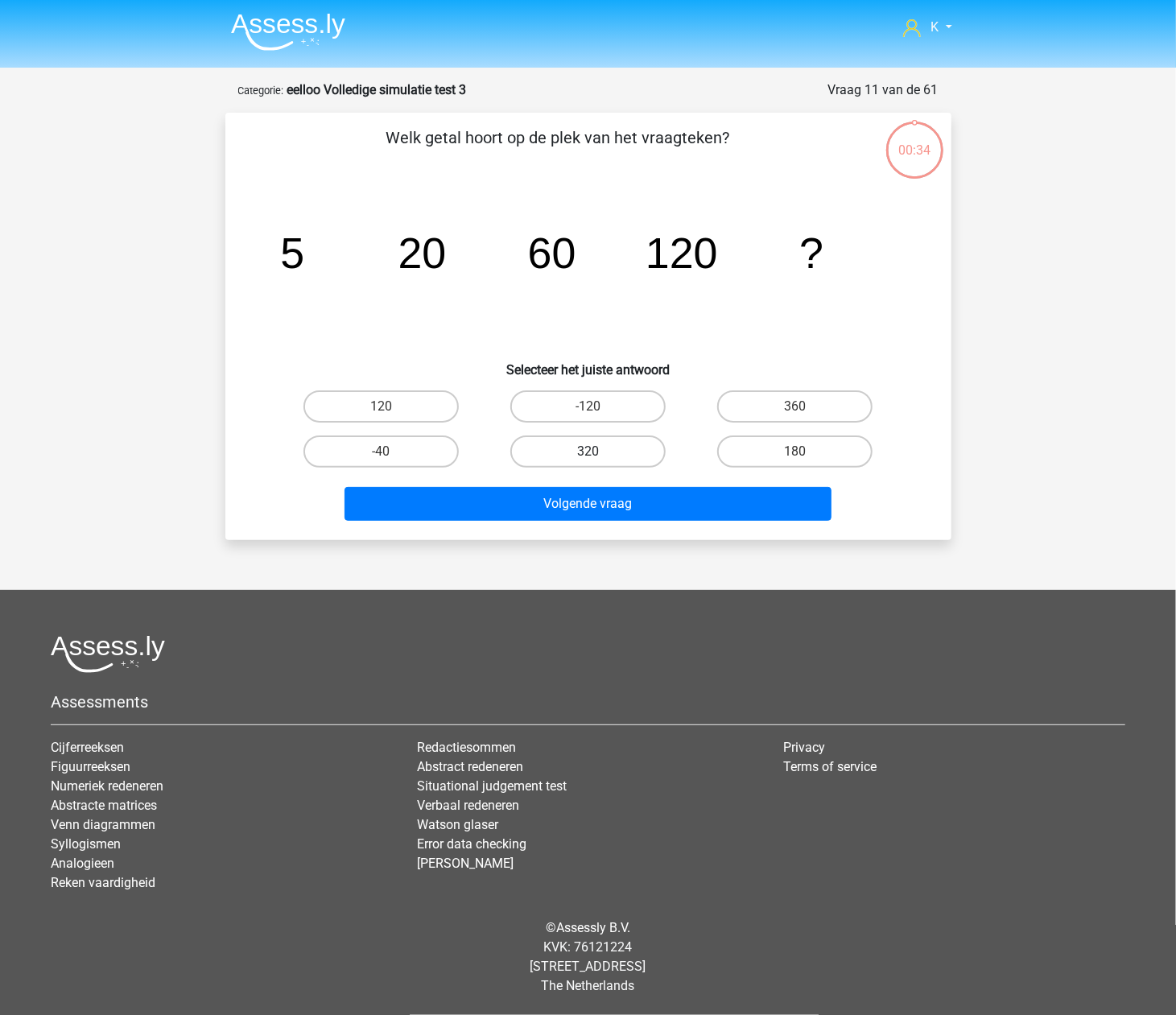
click at [593, 442] on label "320" at bounding box center [587, 451] width 156 height 32
click at [593, 451] on input "320" at bounding box center [592, 456] width 11 height 11
radio input "true"
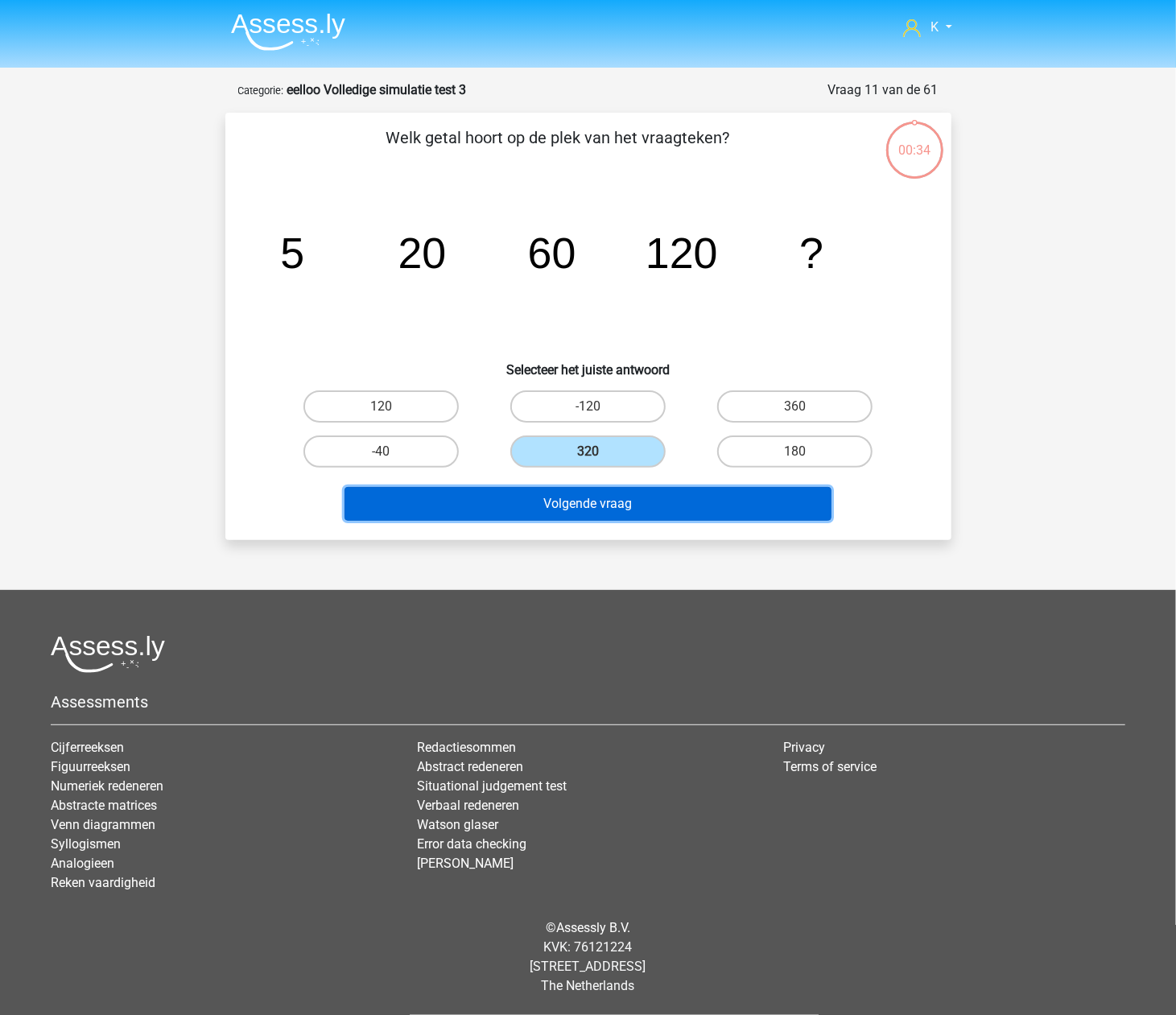
click at [594, 493] on button "Volgende vraag" at bounding box center [587, 503] width 487 height 34
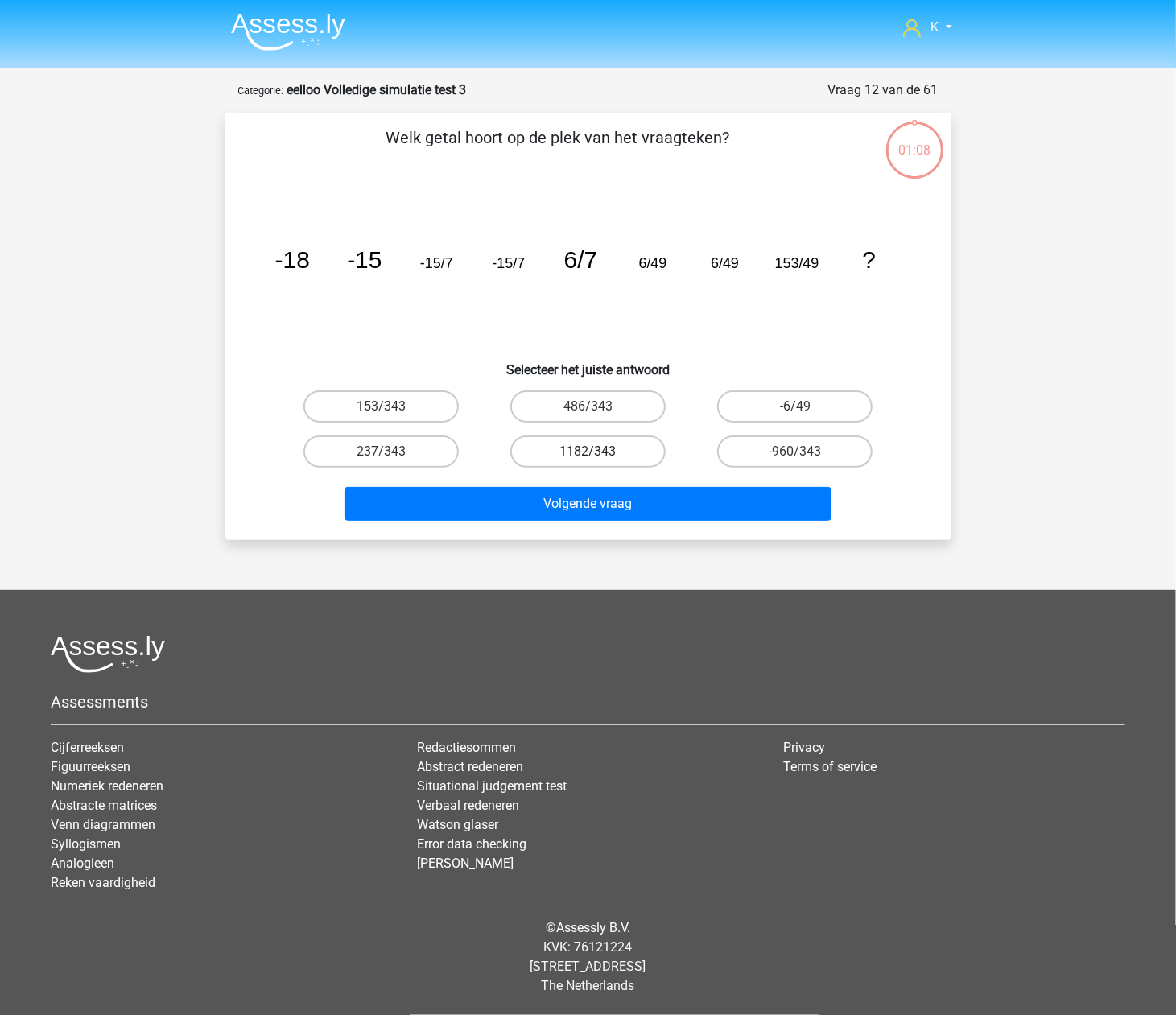
click at [599, 446] on label "1182/343" at bounding box center [587, 451] width 156 height 32
click at [598, 451] on input "1182/343" at bounding box center [592, 456] width 11 height 11
radio input "true"
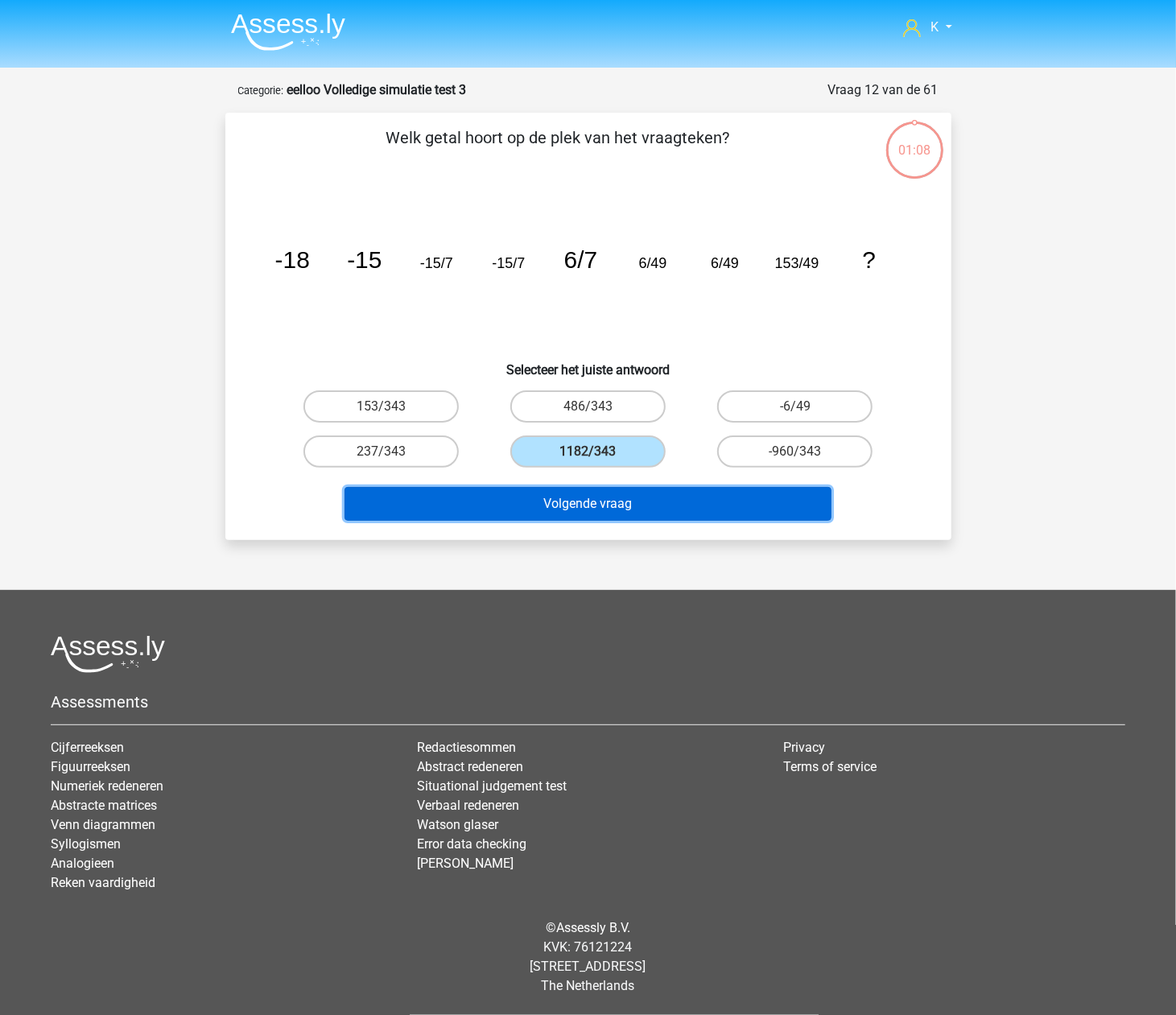
drag, startPoint x: 595, startPoint y: 493, endPoint x: 592, endPoint y: 475, distance: 18.2
click at [594, 493] on button "Volgende vraag" at bounding box center [587, 503] width 487 height 34
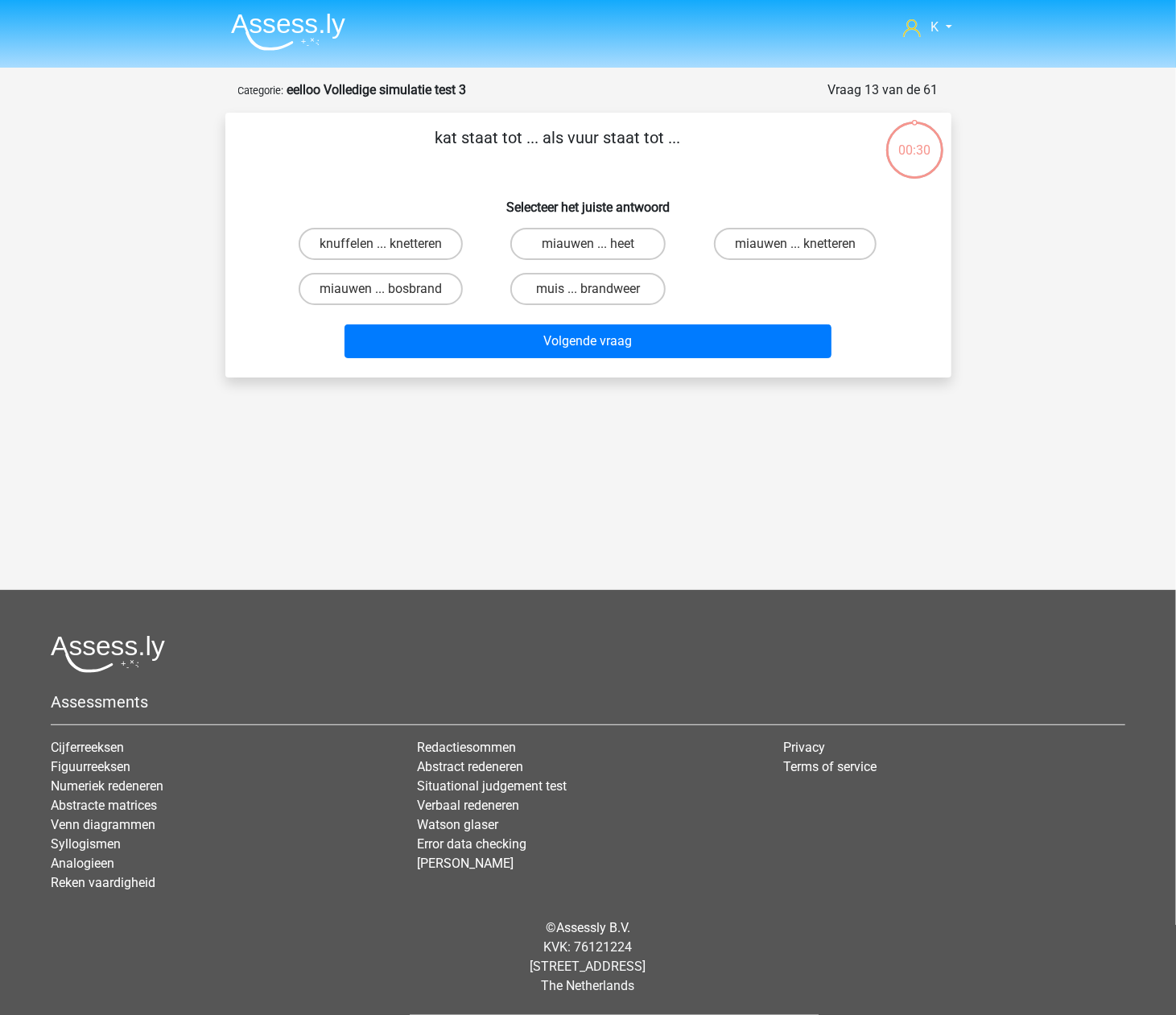
click at [590, 462] on div "K geluid_keratine_9q@icloud.com" at bounding box center [588, 420] width 1176 height 841
click at [609, 302] on label "muis ... brandweer" at bounding box center [587, 288] width 156 height 32
click at [598, 299] on input "muis ... brandweer" at bounding box center [592, 294] width 11 height 11
radio input "true"
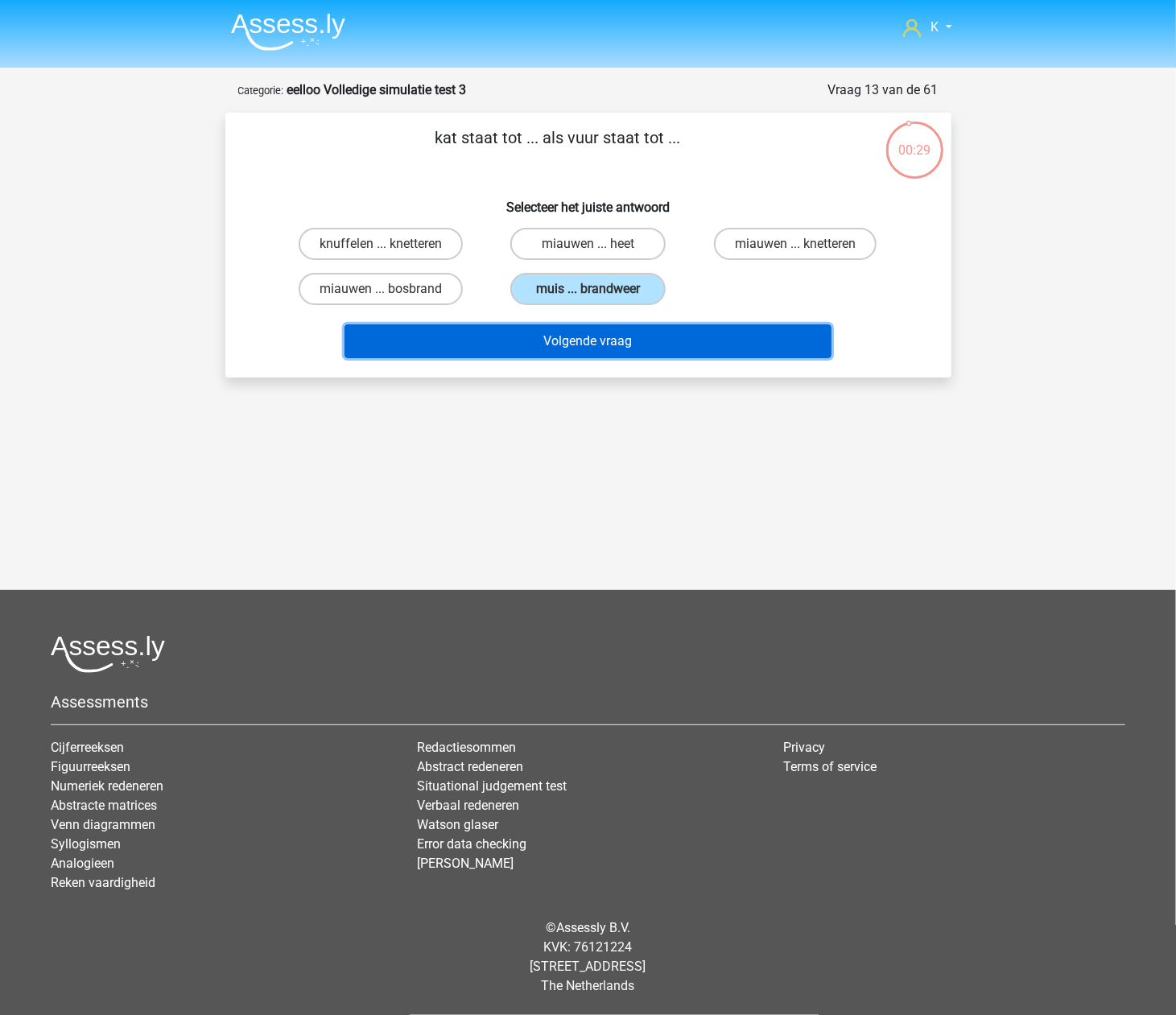
click at [597, 330] on button "Volgende vraag" at bounding box center [587, 341] width 487 height 34
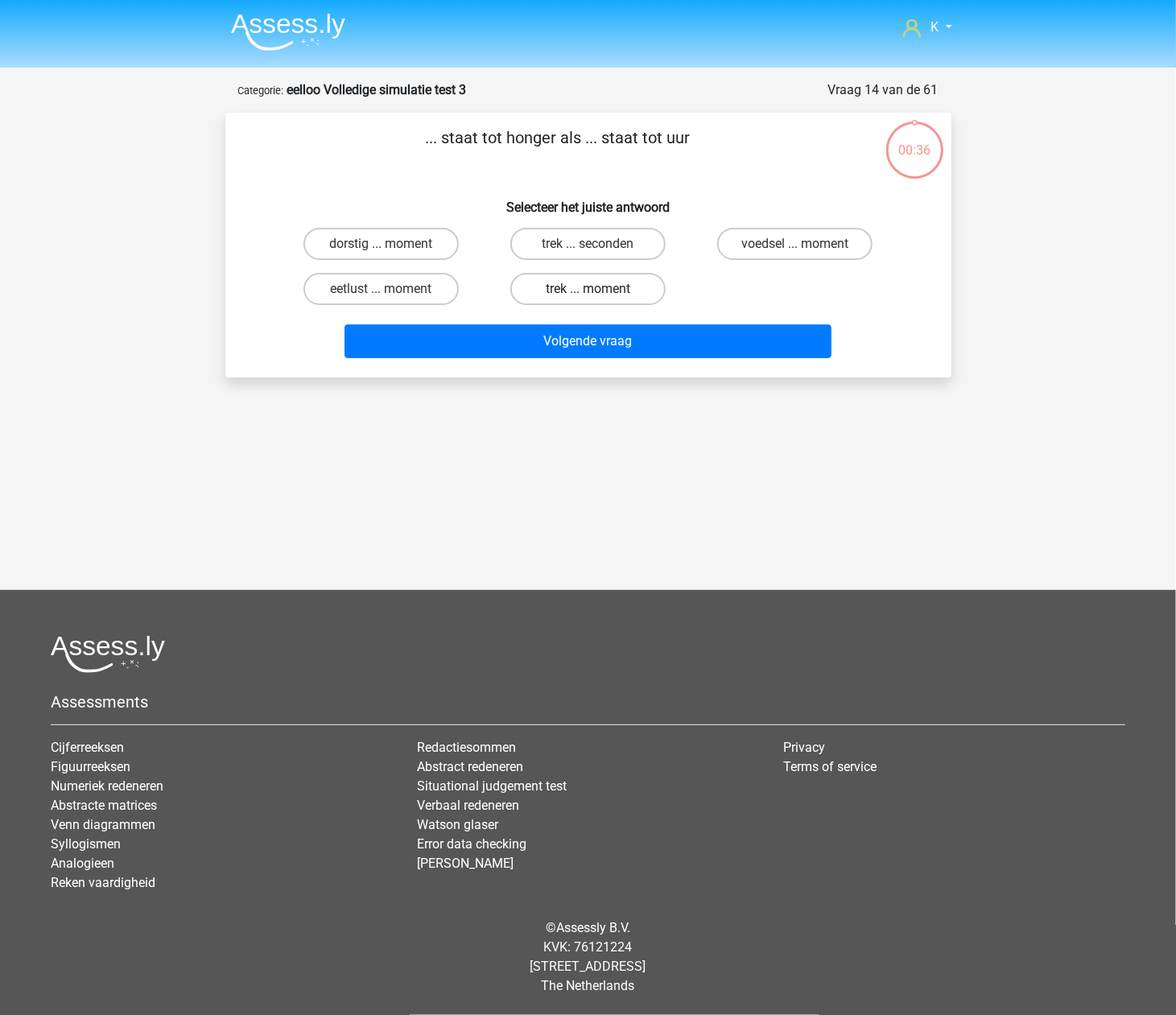
click at [613, 284] on label "trek ... moment" at bounding box center [587, 288] width 156 height 32
click at [598, 289] on input "trek ... moment" at bounding box center [592, 294] width 11 height 11
radio input "true"
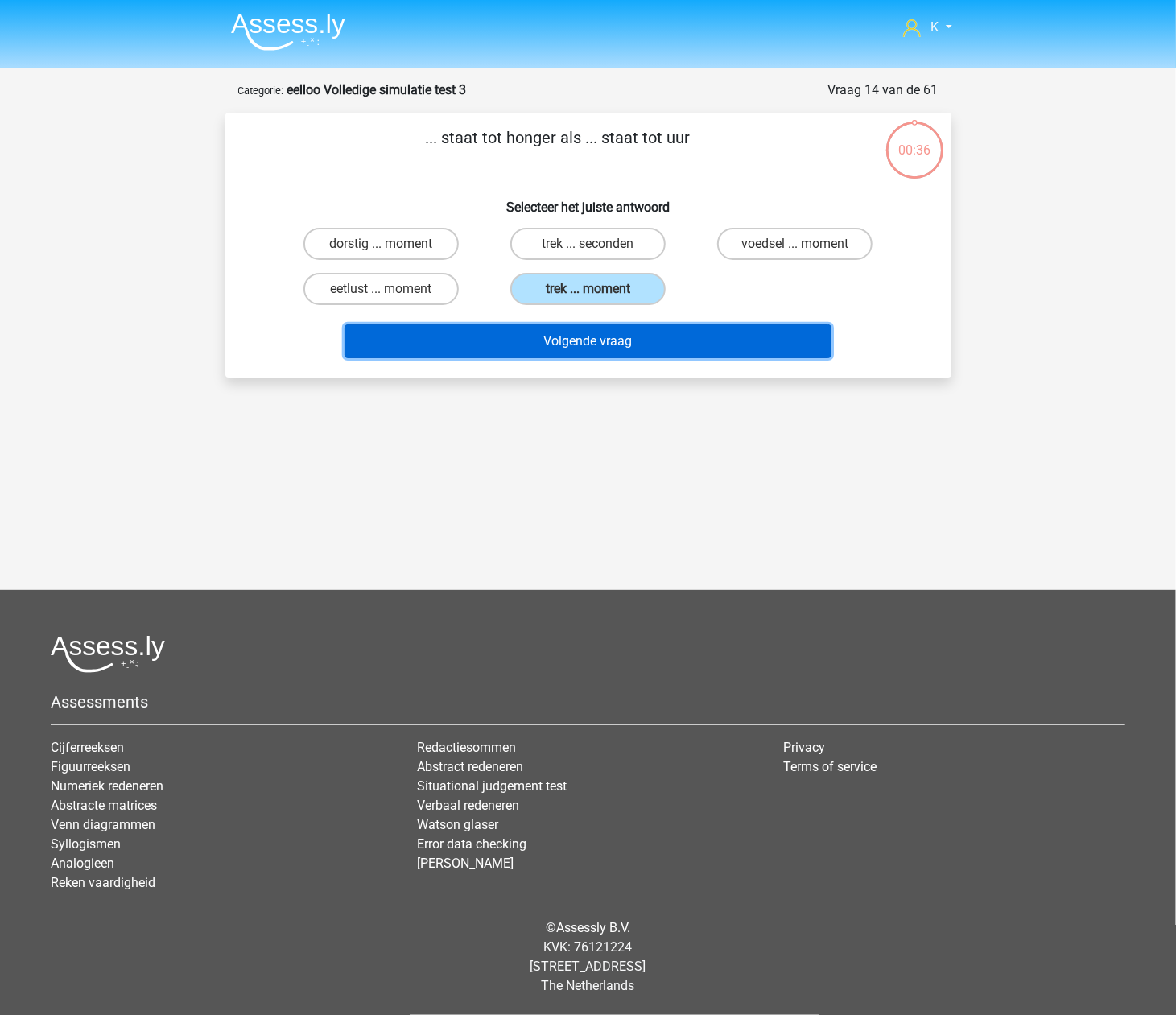
click at [609, 329] on button "Volgende vraag" at bounding box center [587, 341] width 487 height 34
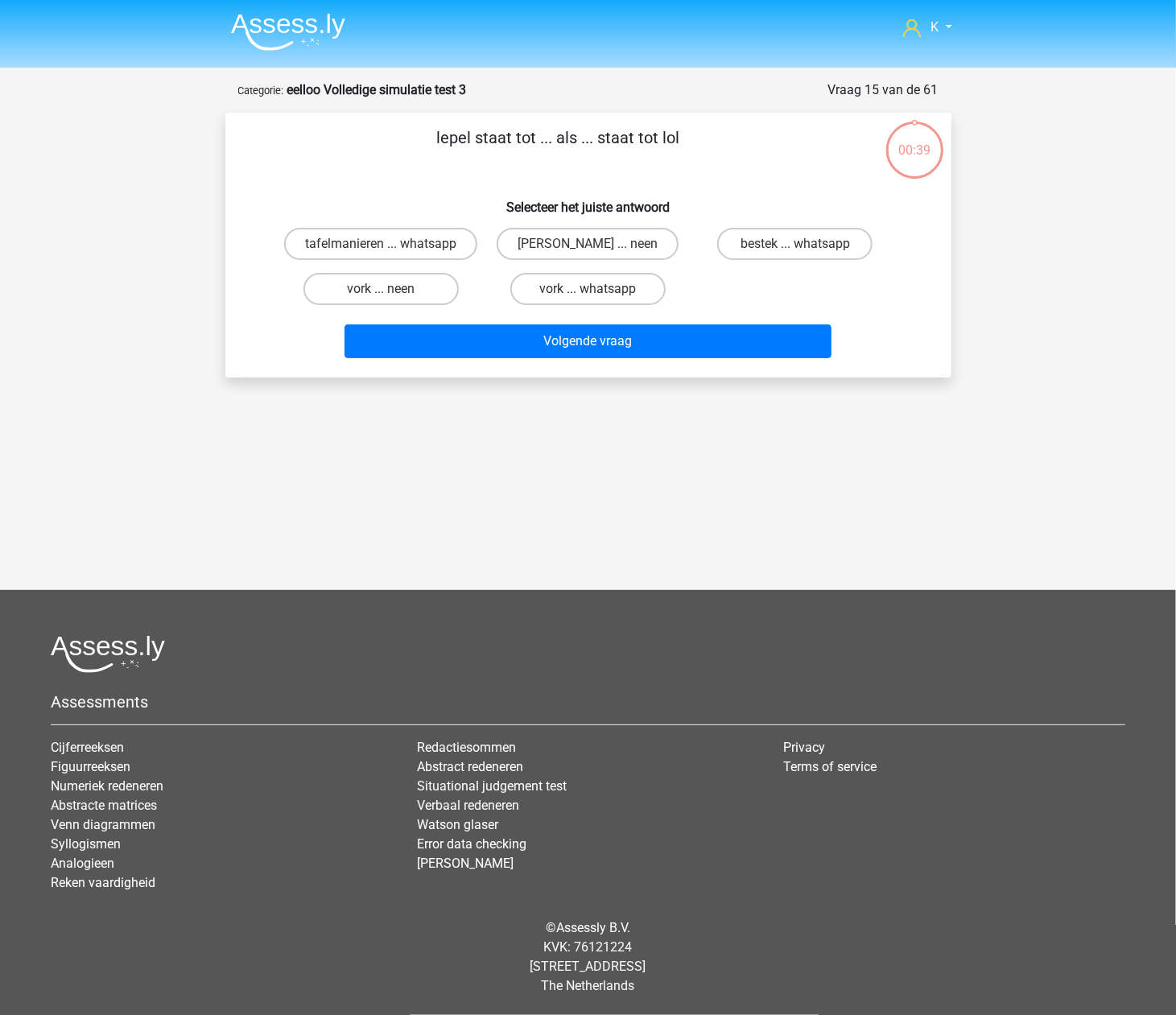
click at [613, 291] on label "vork ... whatsapp" at bounding box center [587, 288] width 156 height 32
click at [598, 291] on input "vork ... whatsapp" at bounding box center [592, 294] width 11 height 11
radio input "true"
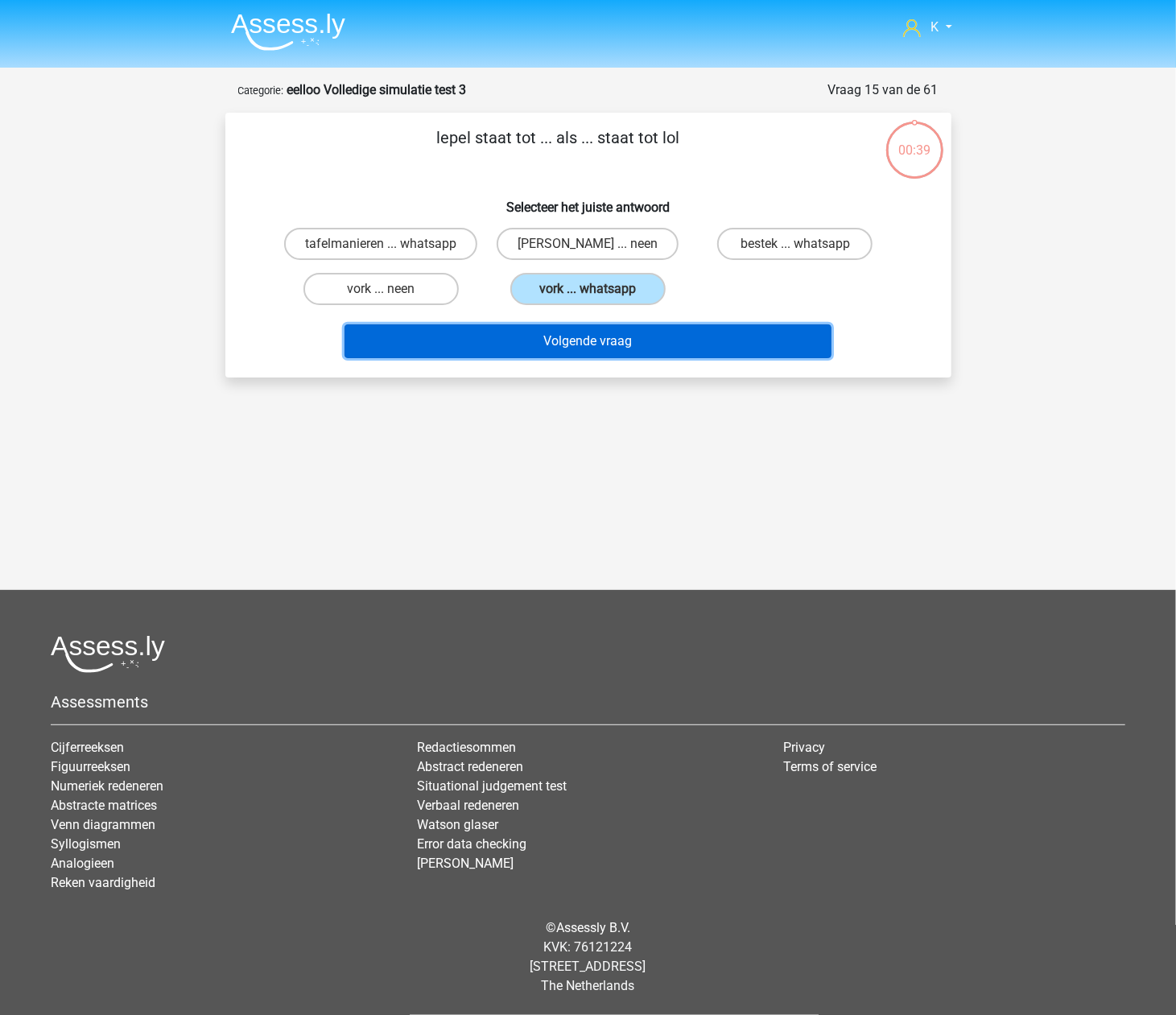
click at [609, 327] on button "Volgende vraag" at bounding box center [587, 341] width 487 height 34
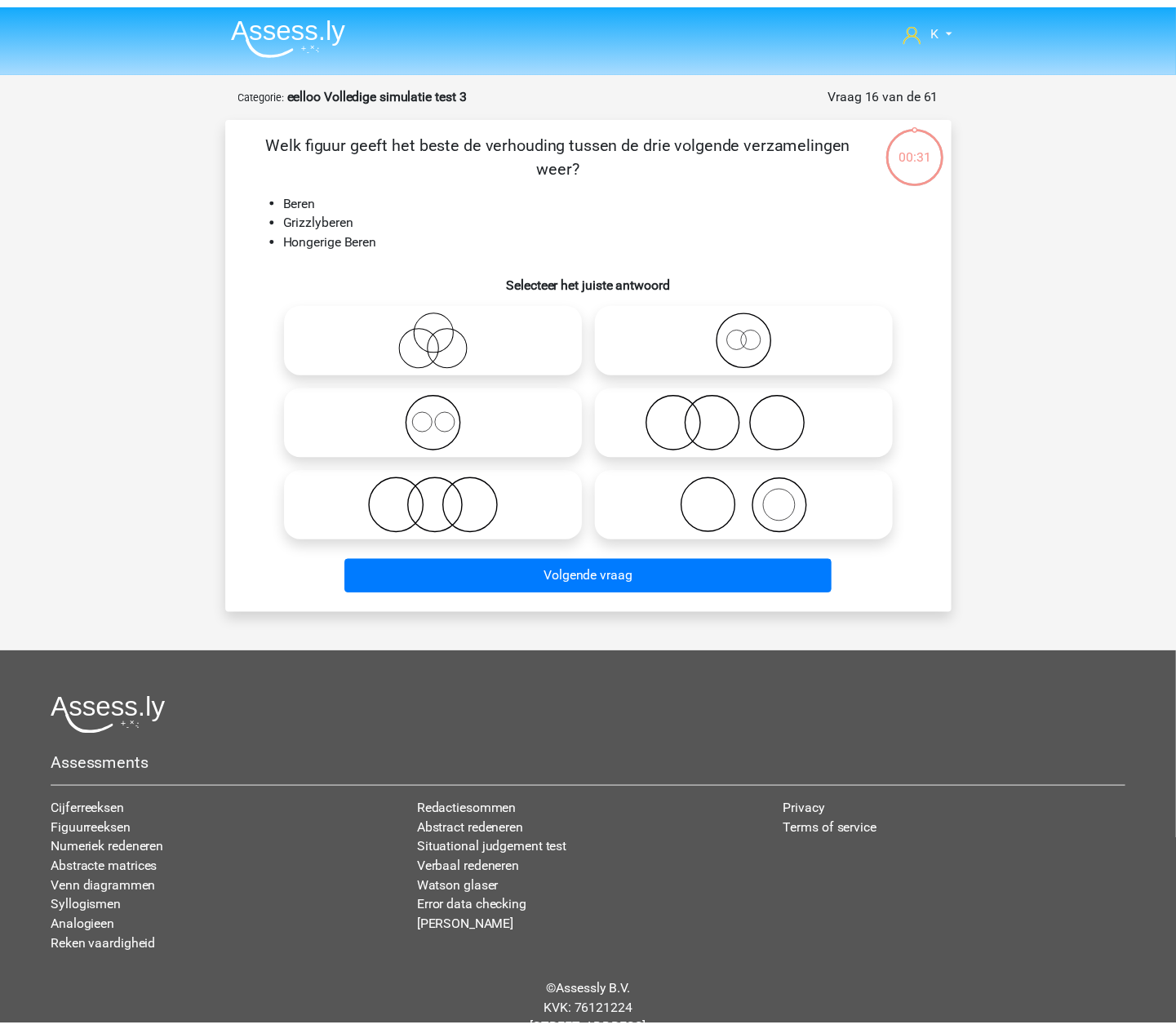
scroll to position [53, 0]
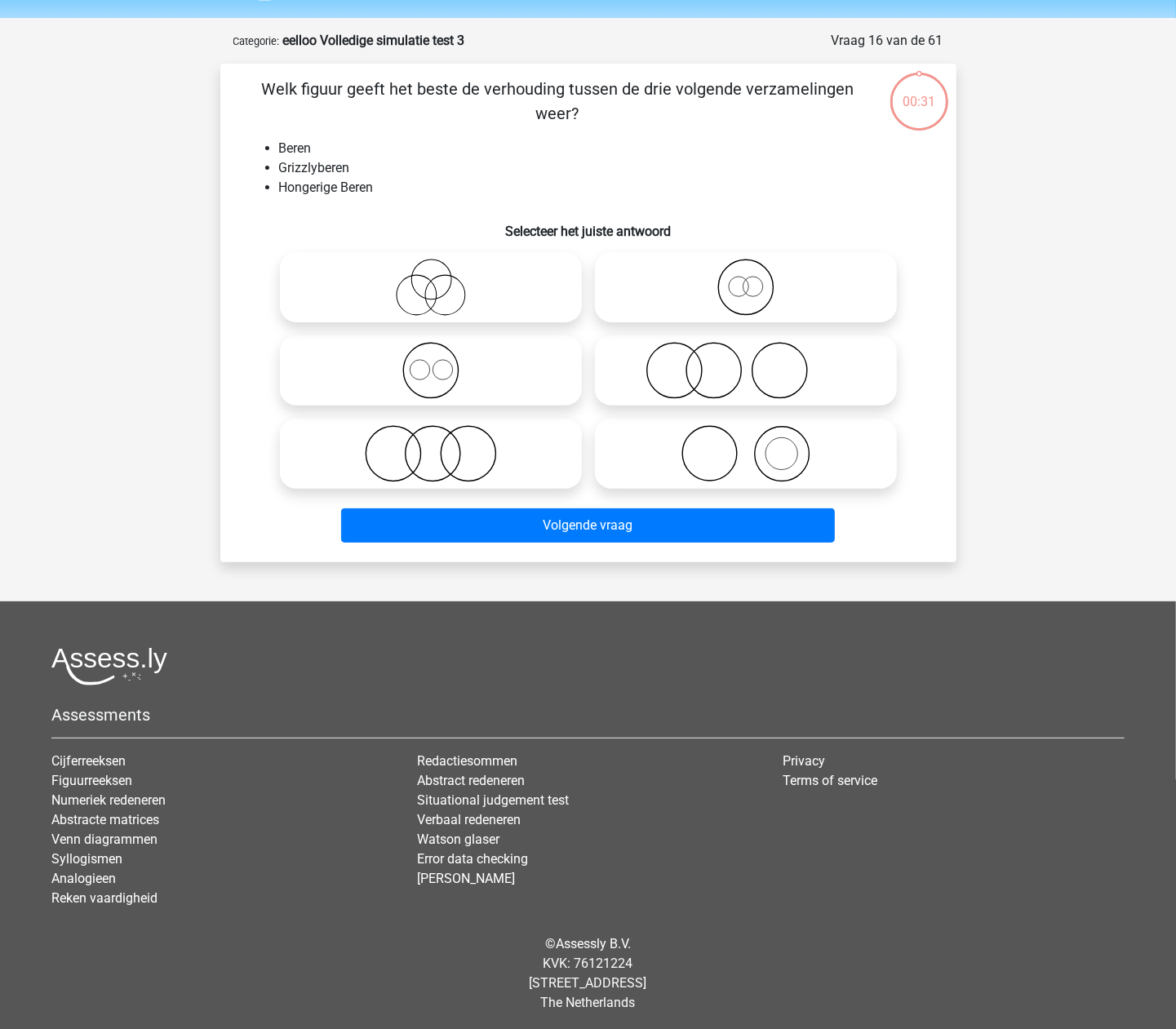
click at [618, 303] on icon at bounding box center [746, 287] width 289 height 57
click at [746, 279] on input "radio" at bounding box center [751, 273] width 11 height 11
radio input "true"
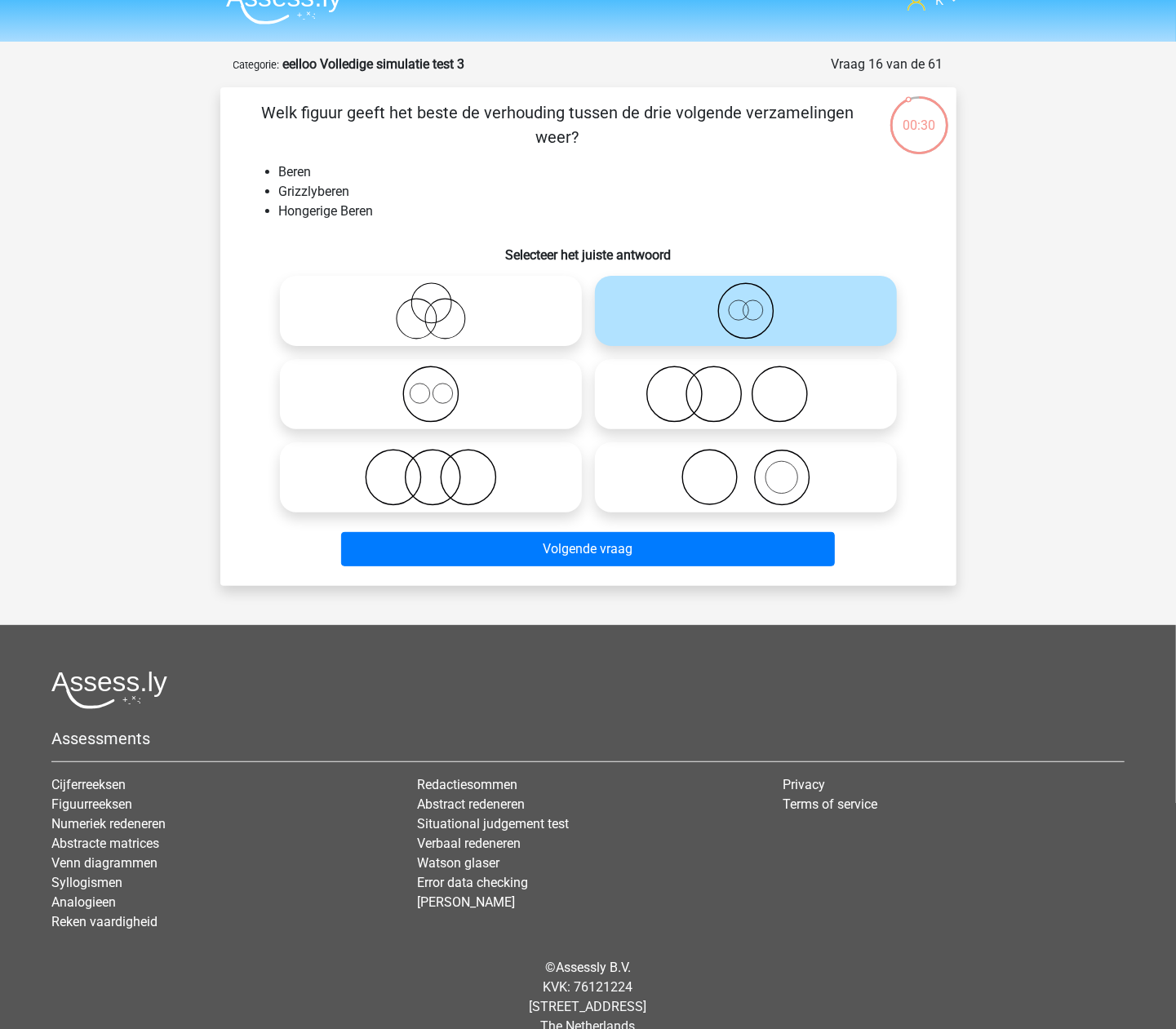
scroll to position [0, 0]
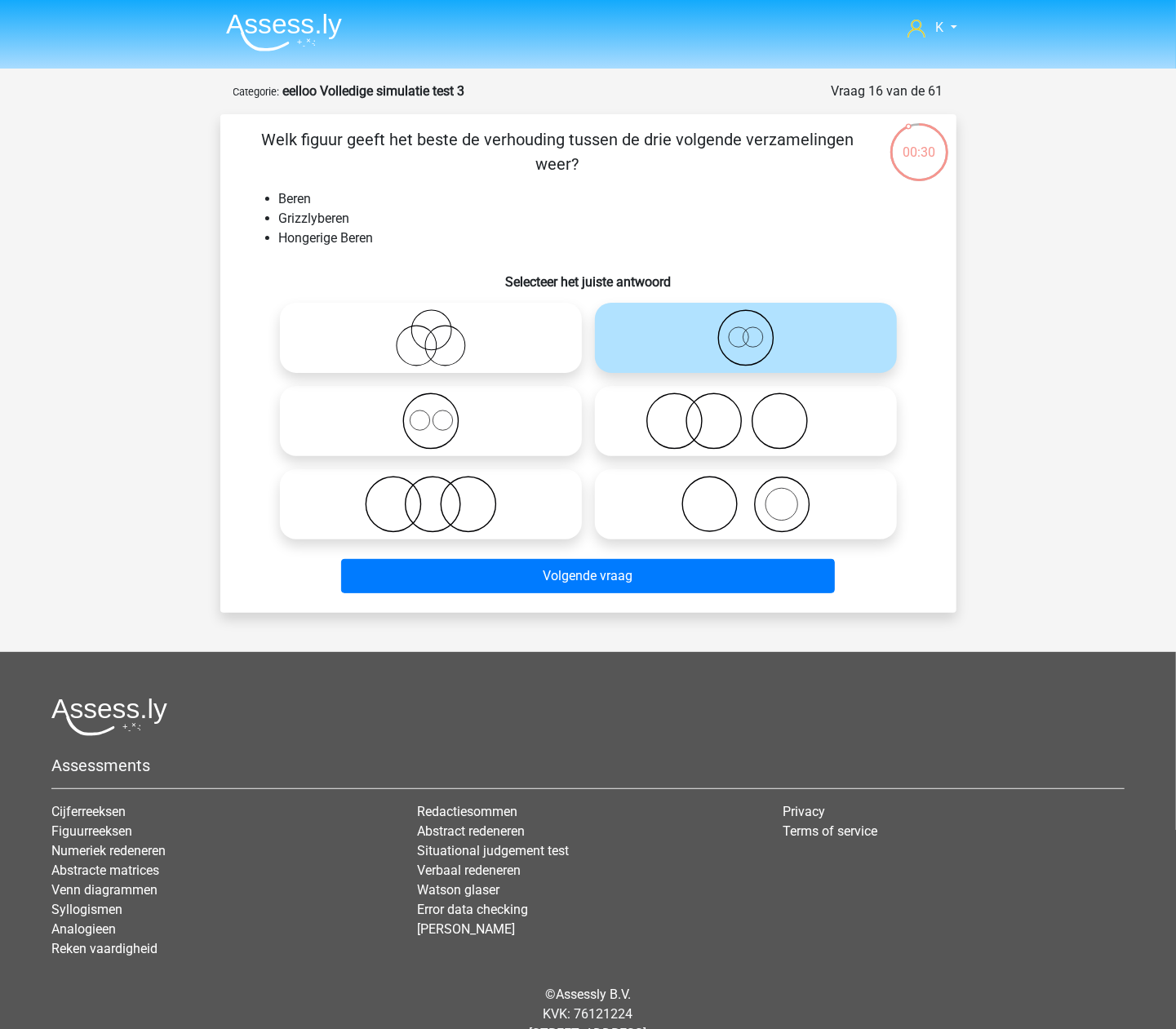
click at [269, 57] on header "K geluid_keratine_9q@icloud.com" at bounding box center [588, 34] width 1176 height 68
click at [278, 56] on header "K geluid_keratine_9q@icloud.com" at bounding box center [588, 34] width 1176 height 68
click at [281, 49] on img at bounding box center [284, 33] width 116 height 38
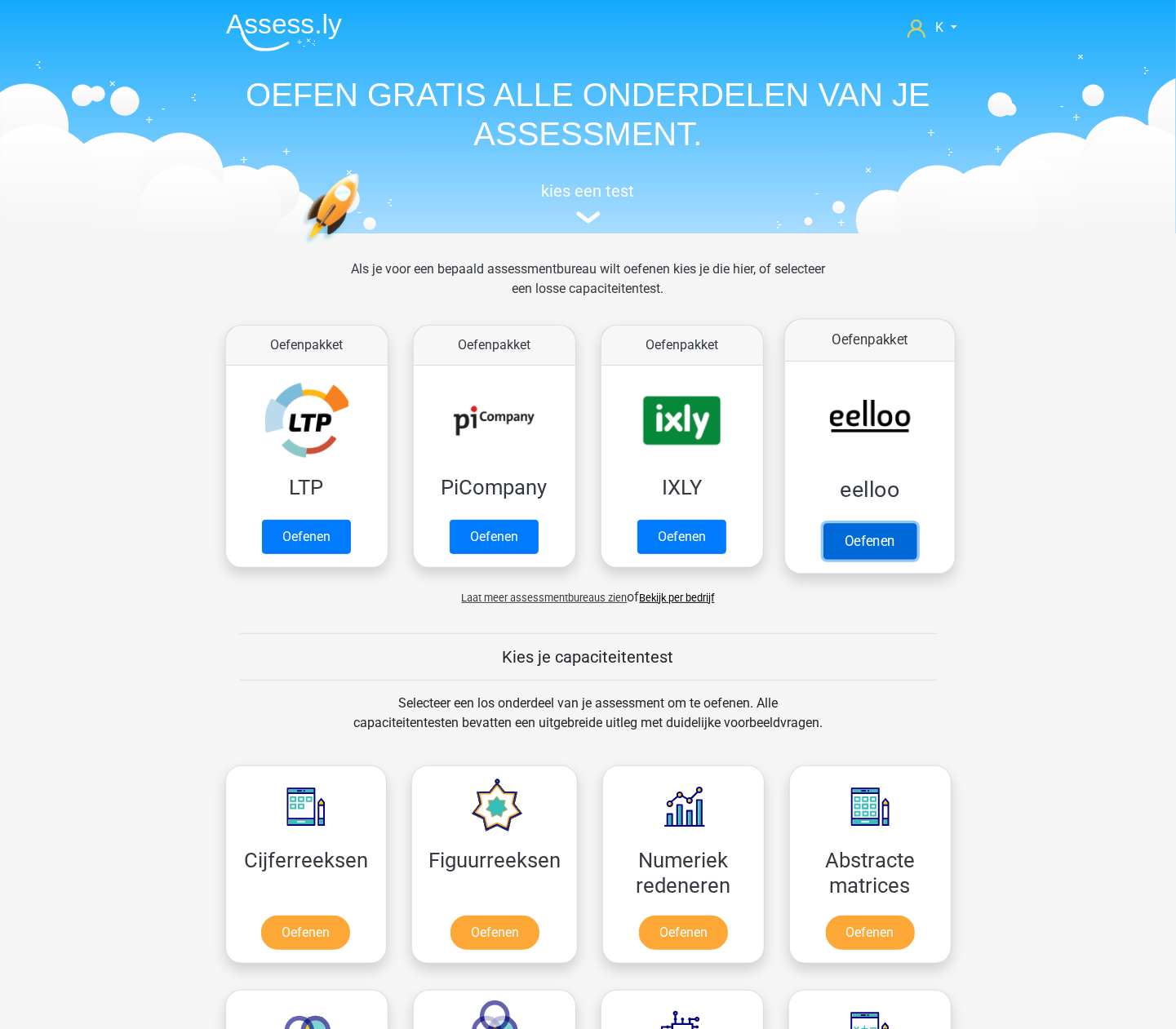
click at [859, 523] on link "Oefenen" at bounding box center [869, 540] width 93 height 36
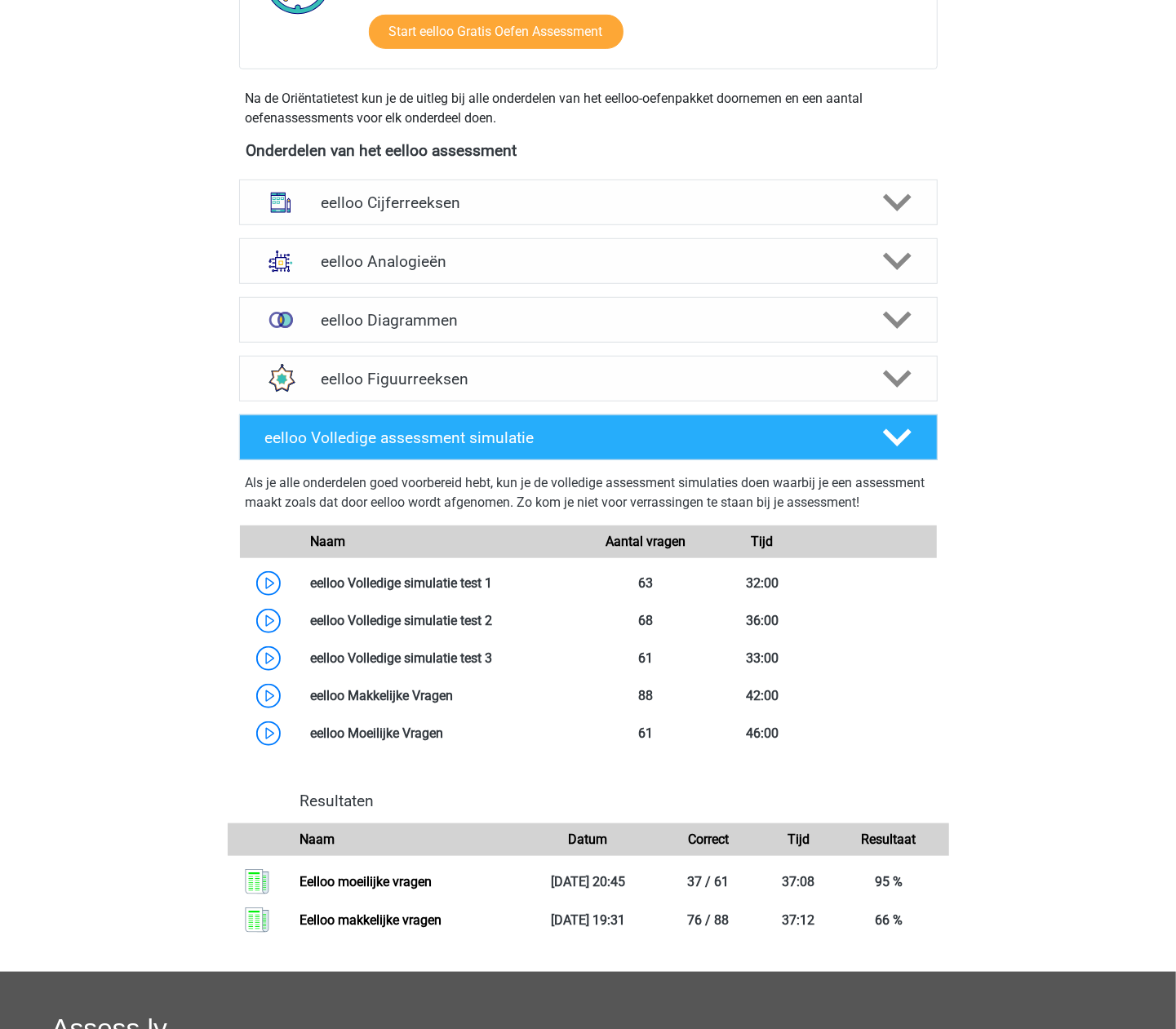
scroll to position [544, 0]
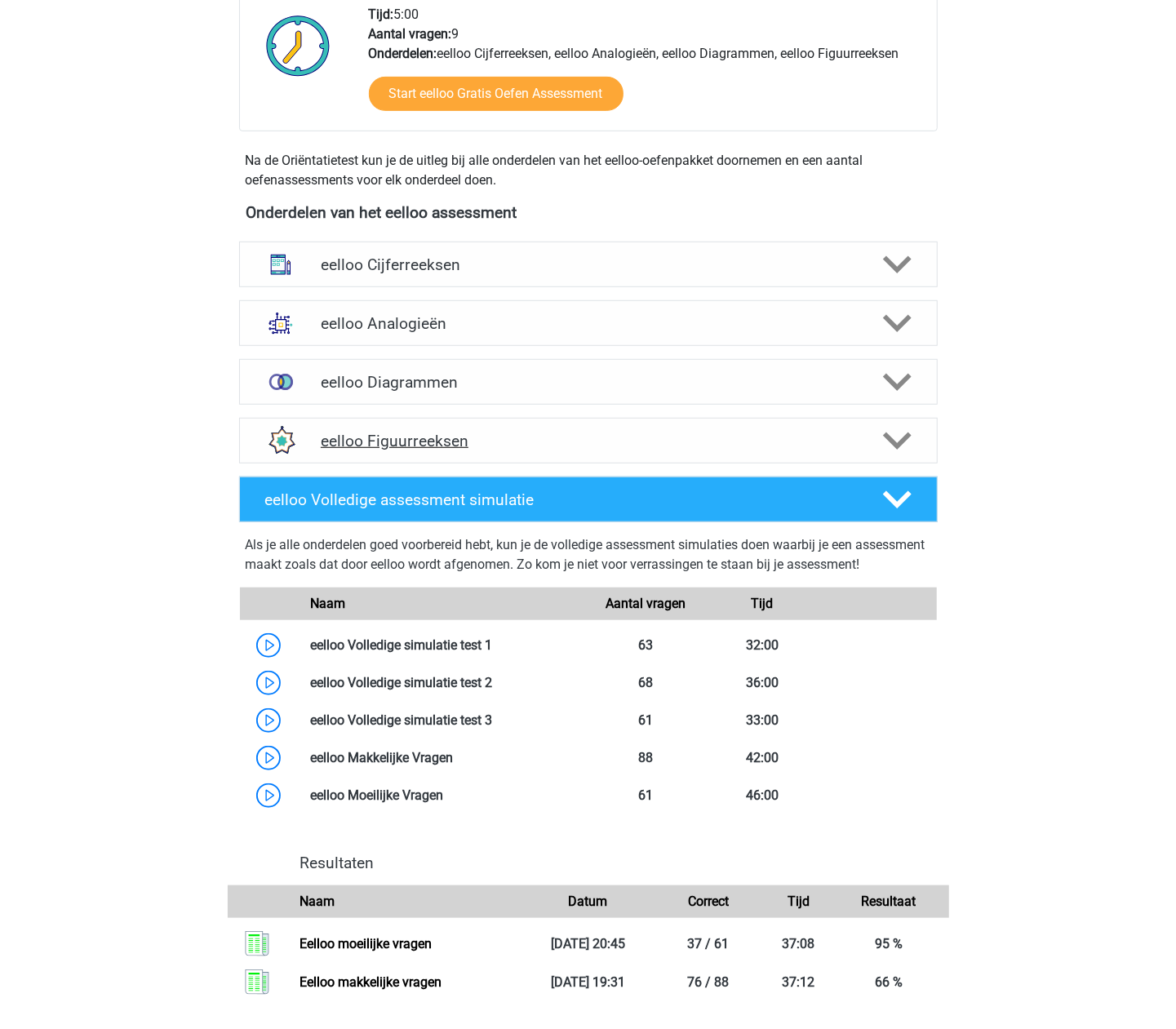
click at [478, 428] on div "eelloo Figuurreeksen" at bounding box center [588, 440] width 698 height 46
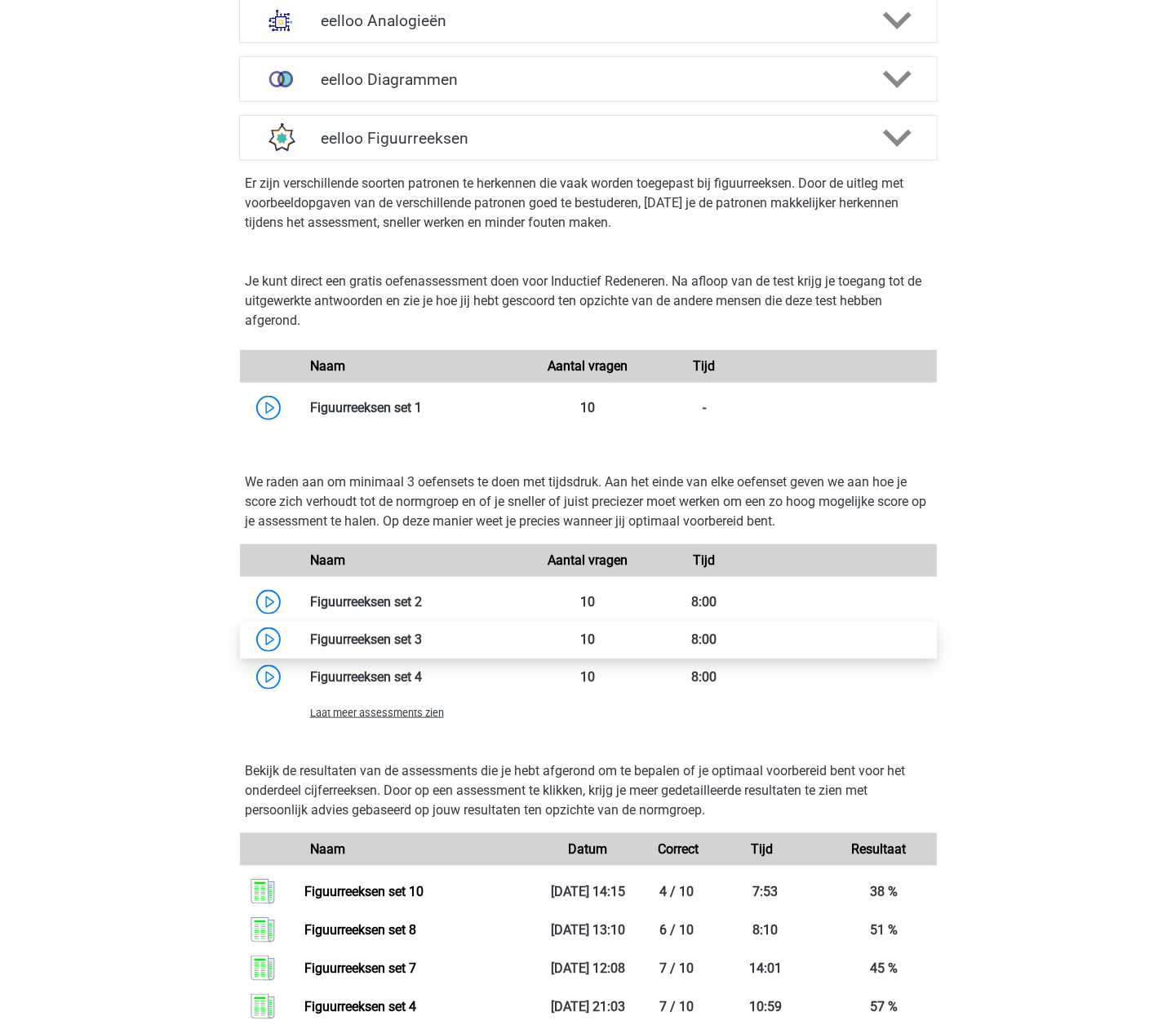
scroll to position [762, 0]
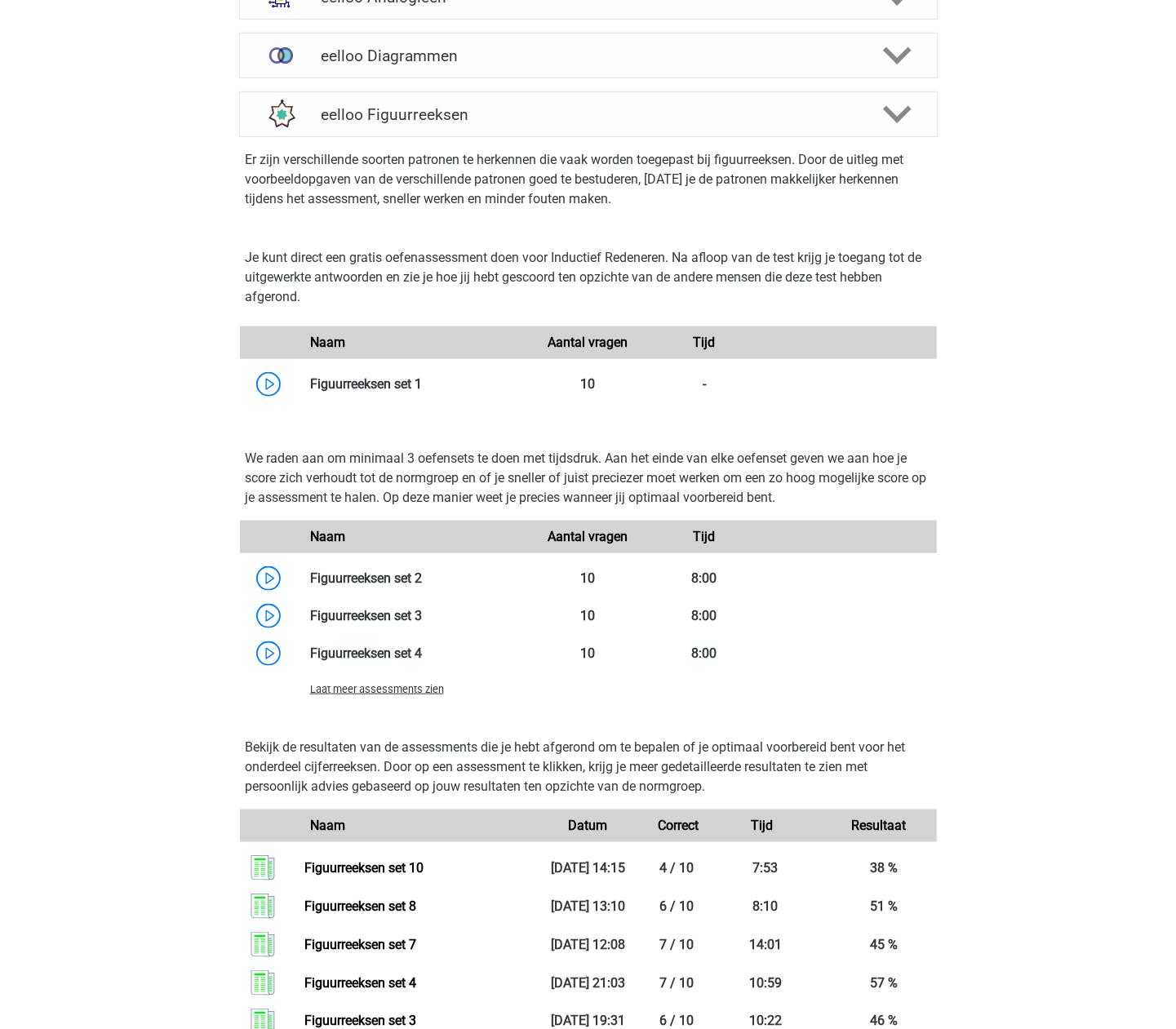
click at [414, 693] on span "Laat meer assessments zien" at bounding box center [377, 689] width 134 height 13
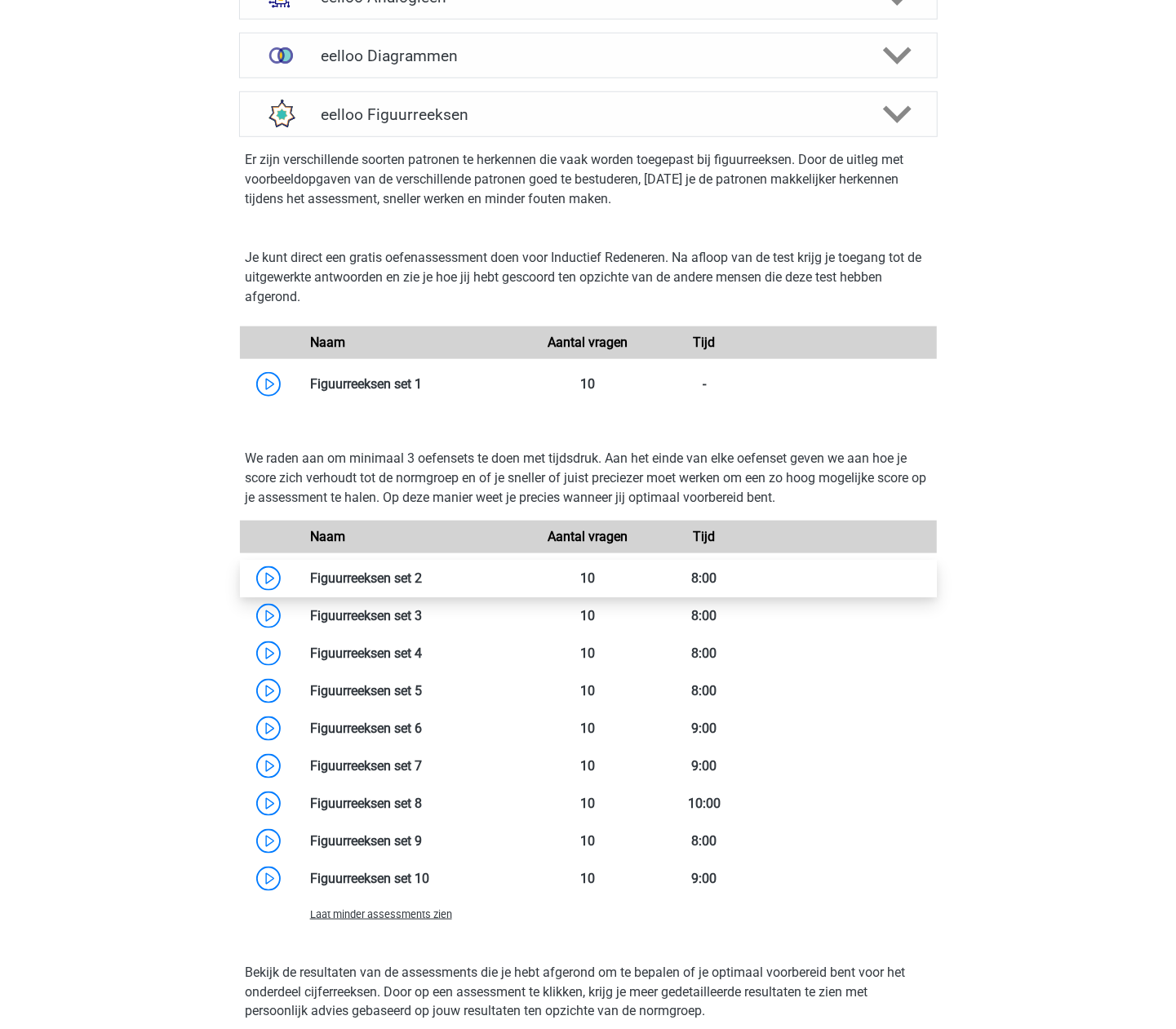
click at [422, 573] on link at bounding box center [422, 578] width 0 height 16
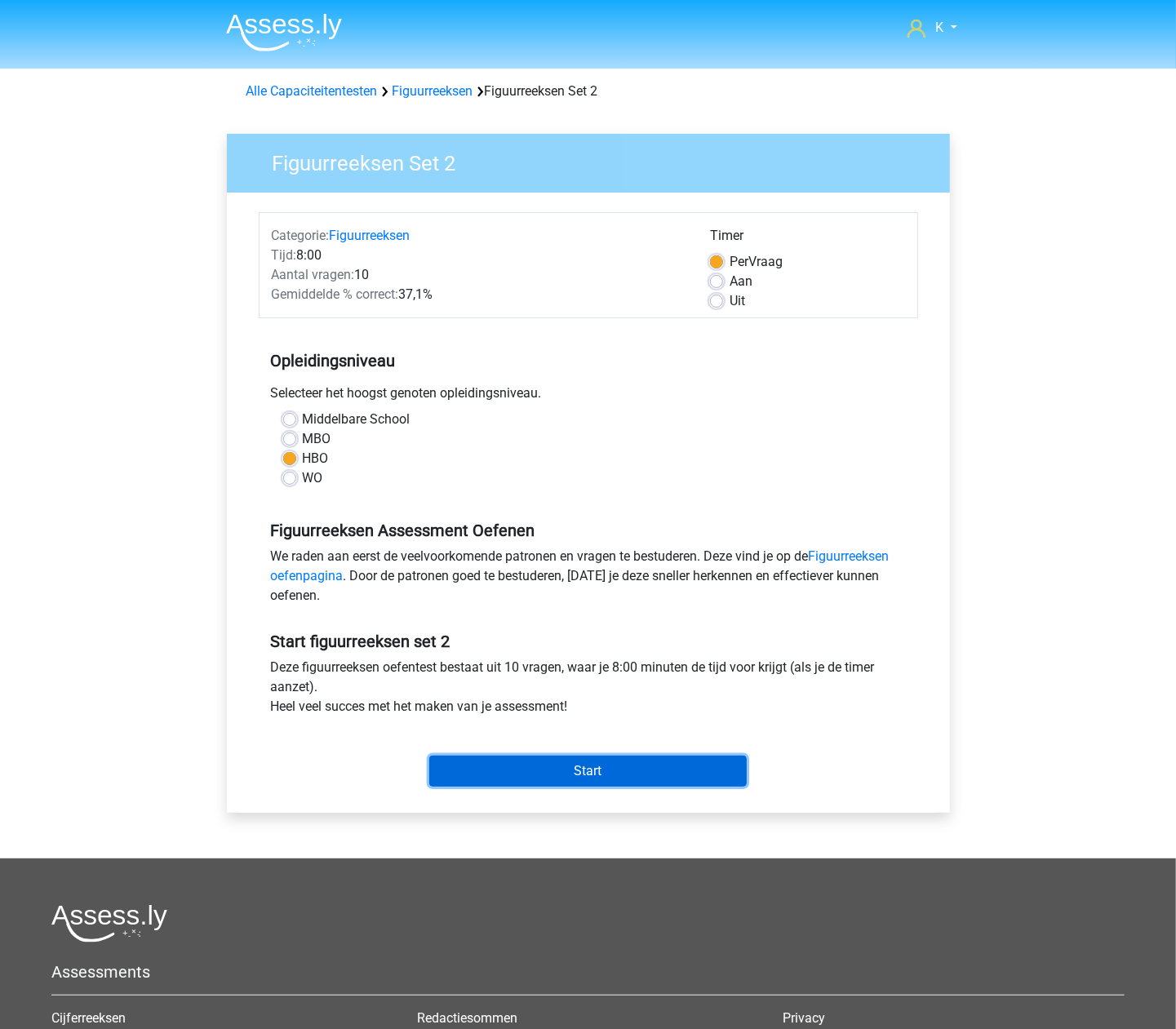
click at [627, 767] on input "Start" at bounding box center [588, 771] width 317 height 31
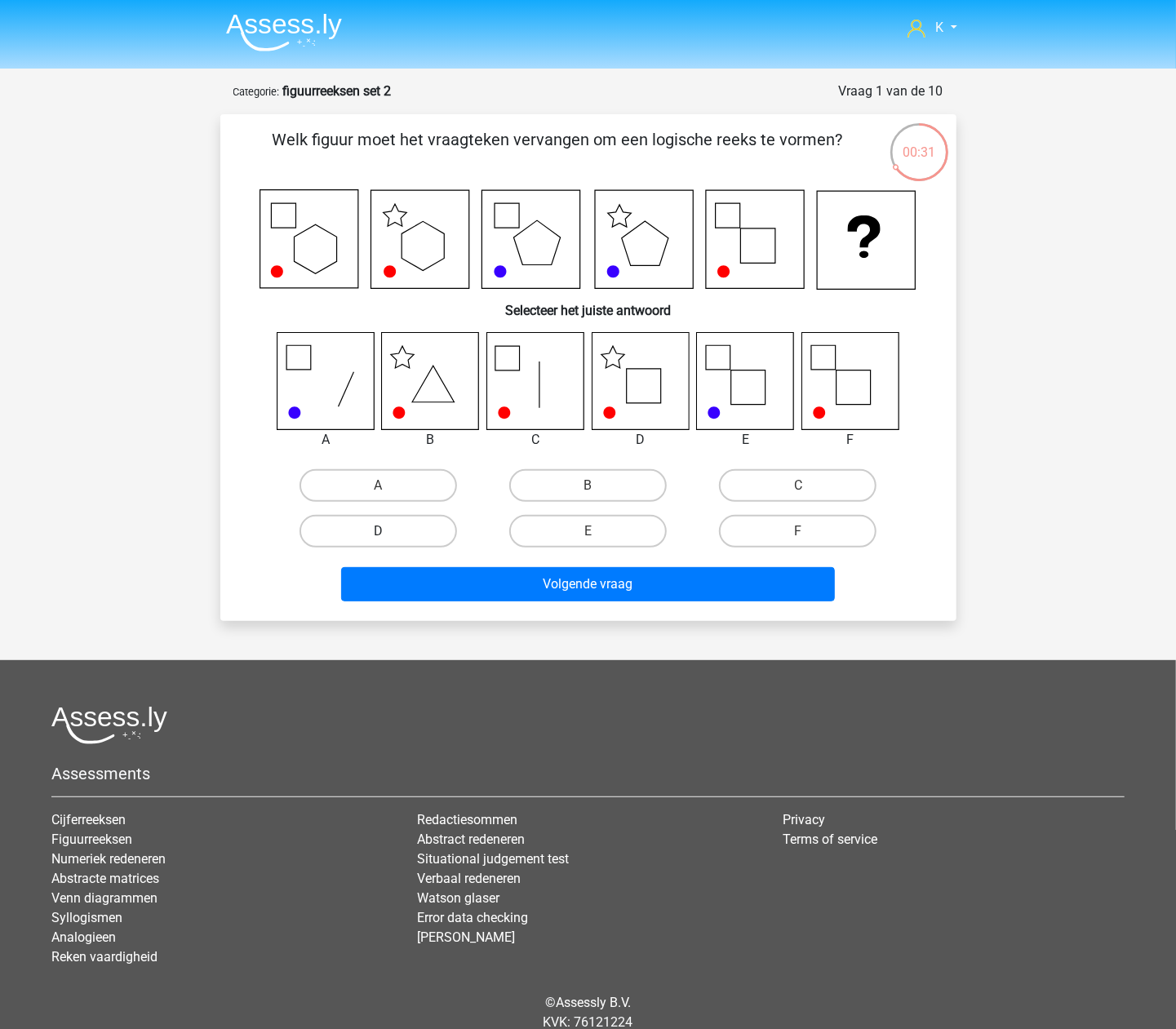
click at [396, 519] on label "D" at bounding box center [378, 531] width 158 height 33
click at [388, 531] on input "D" at bounding box center [383, 536] width 11 height 11
radio input "true"
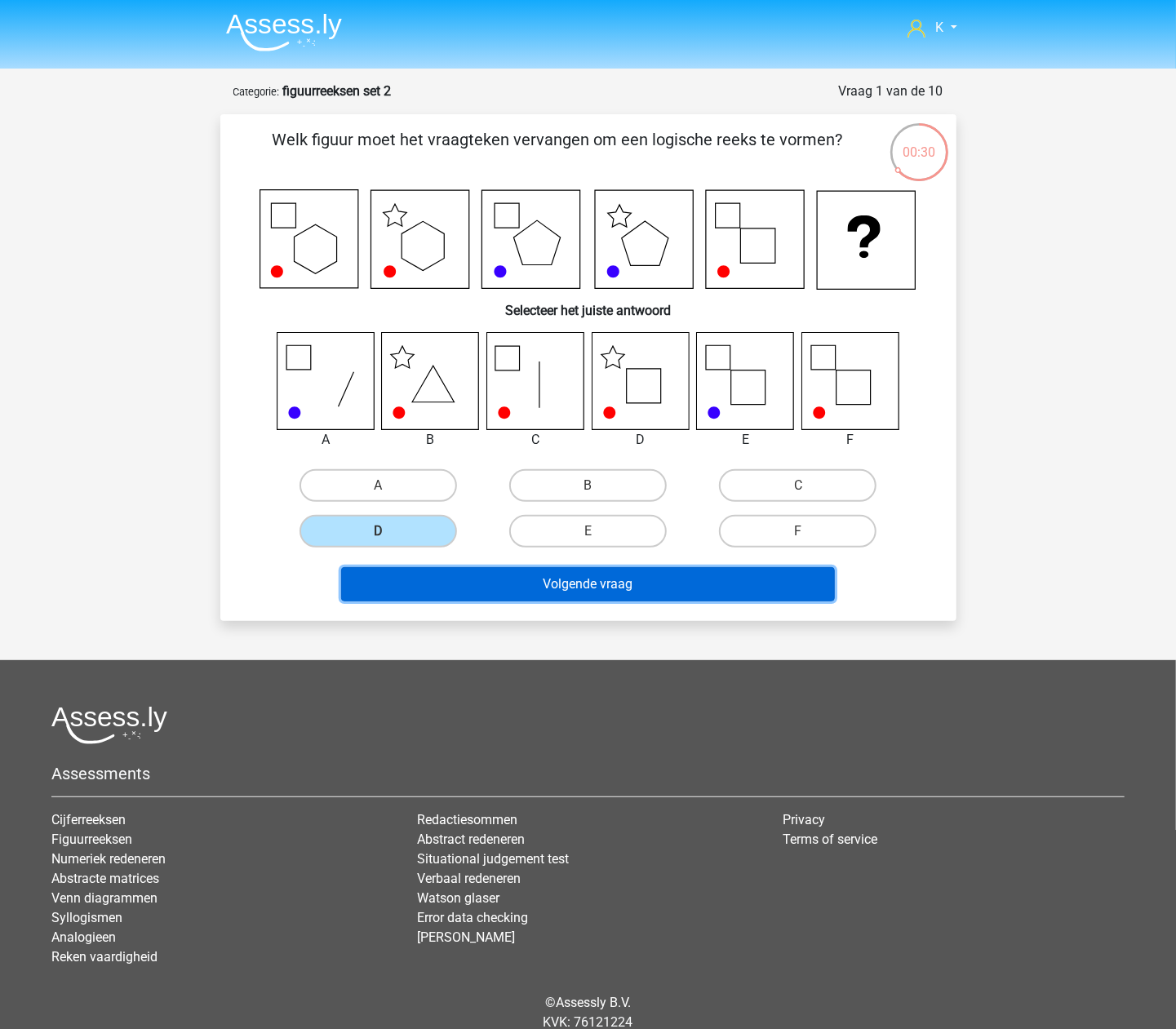
click at [460, 571] on button "Volgende vraag" at bounding box center [587, 584] width 494 height 34
